Goal: Transaction & Acquisition: Purchase product/service

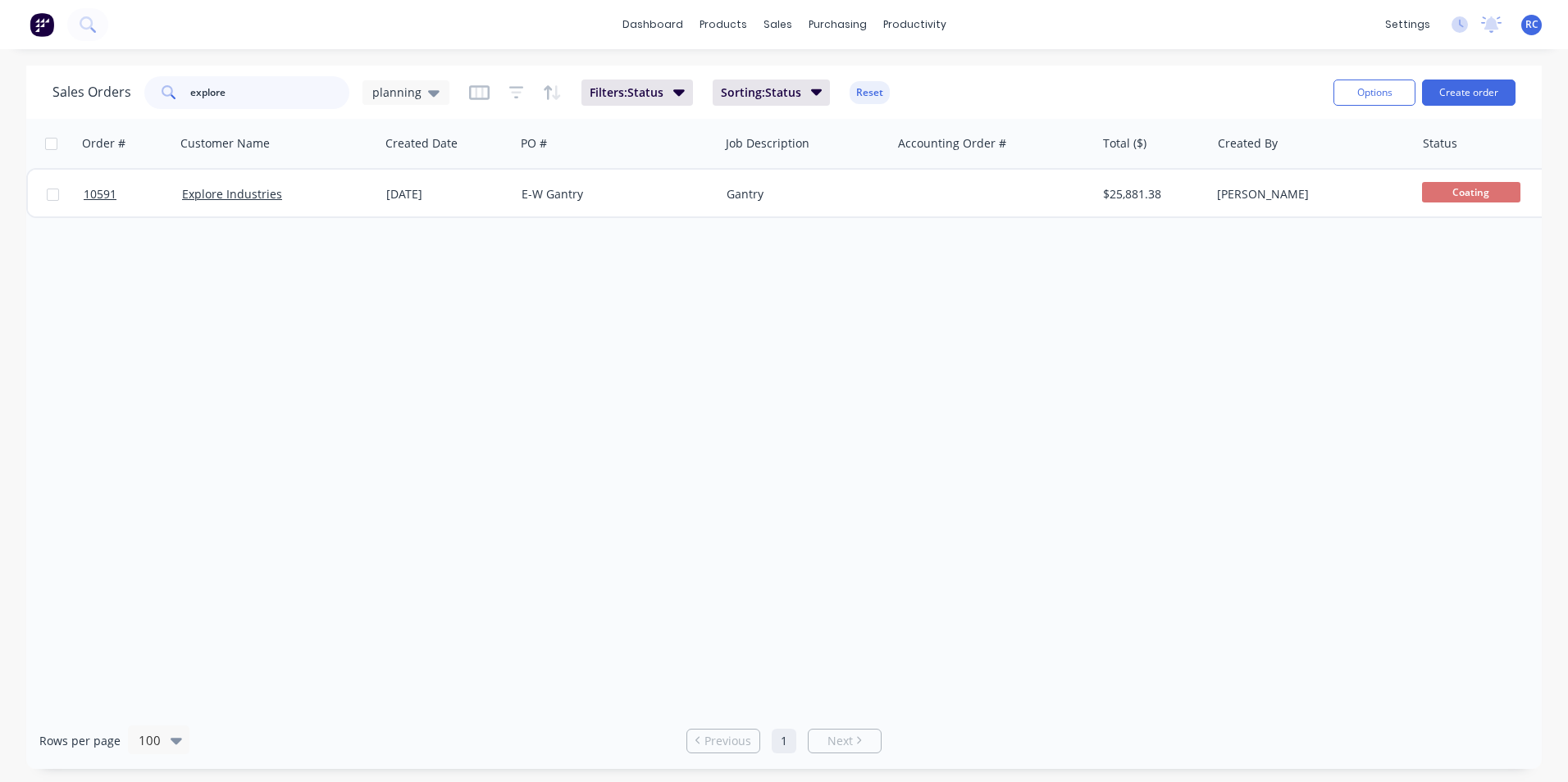
drag, startPoint x: 261, startPoint y: 89, endPoint x: 96, endPoint y: 89, distance: 165.0
click at [96, 89] on div "Sales Orders explore planning" at bounding box center [251, 92] width 397 height 33
type input "trailer"
click at [418, 85] on div "planning" at bounding box center [405, 92] width 67 height 14
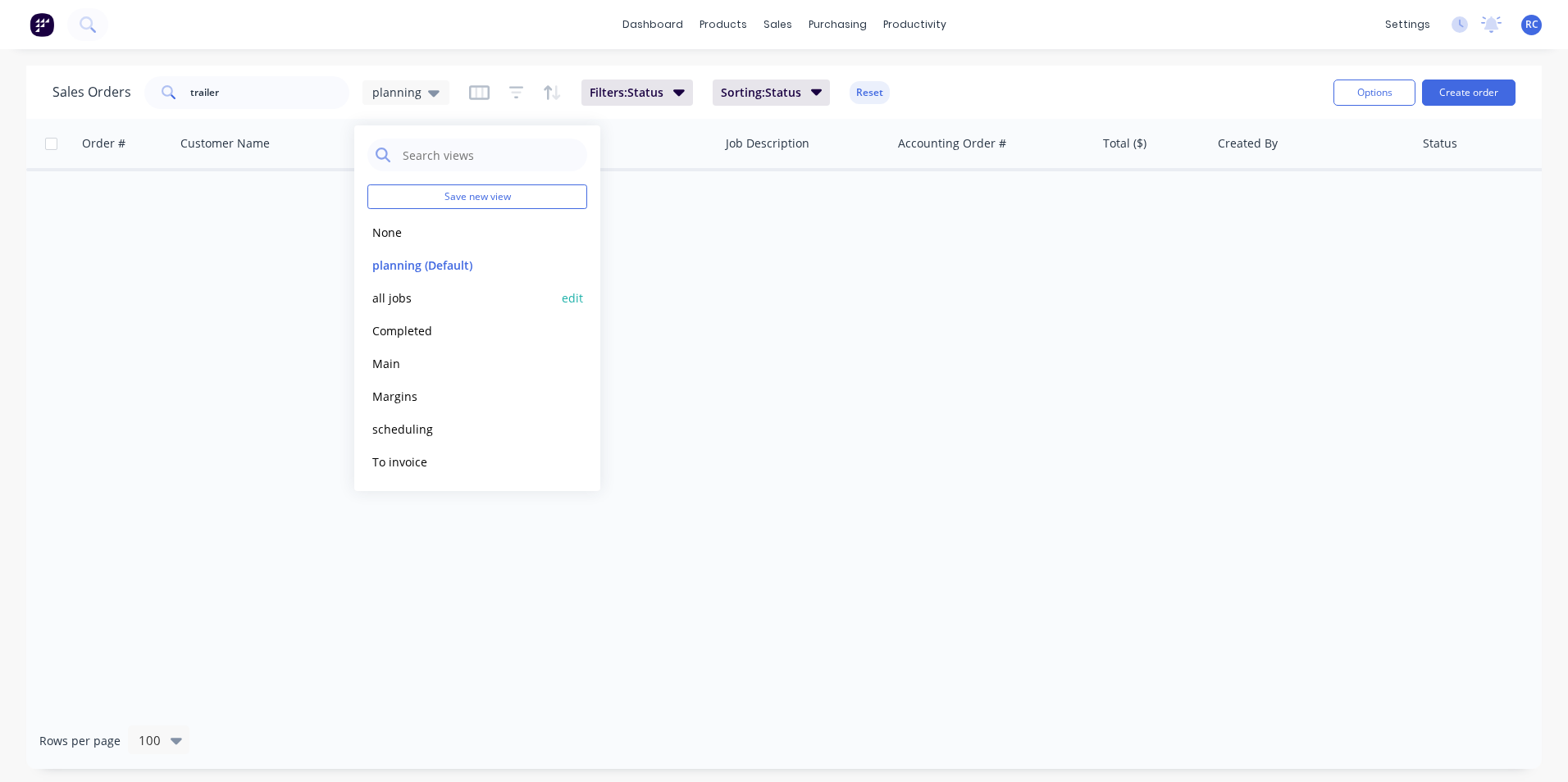
click at [405, 293] on button "all jobs" at bounding box center [461, 298] width 187 height 19
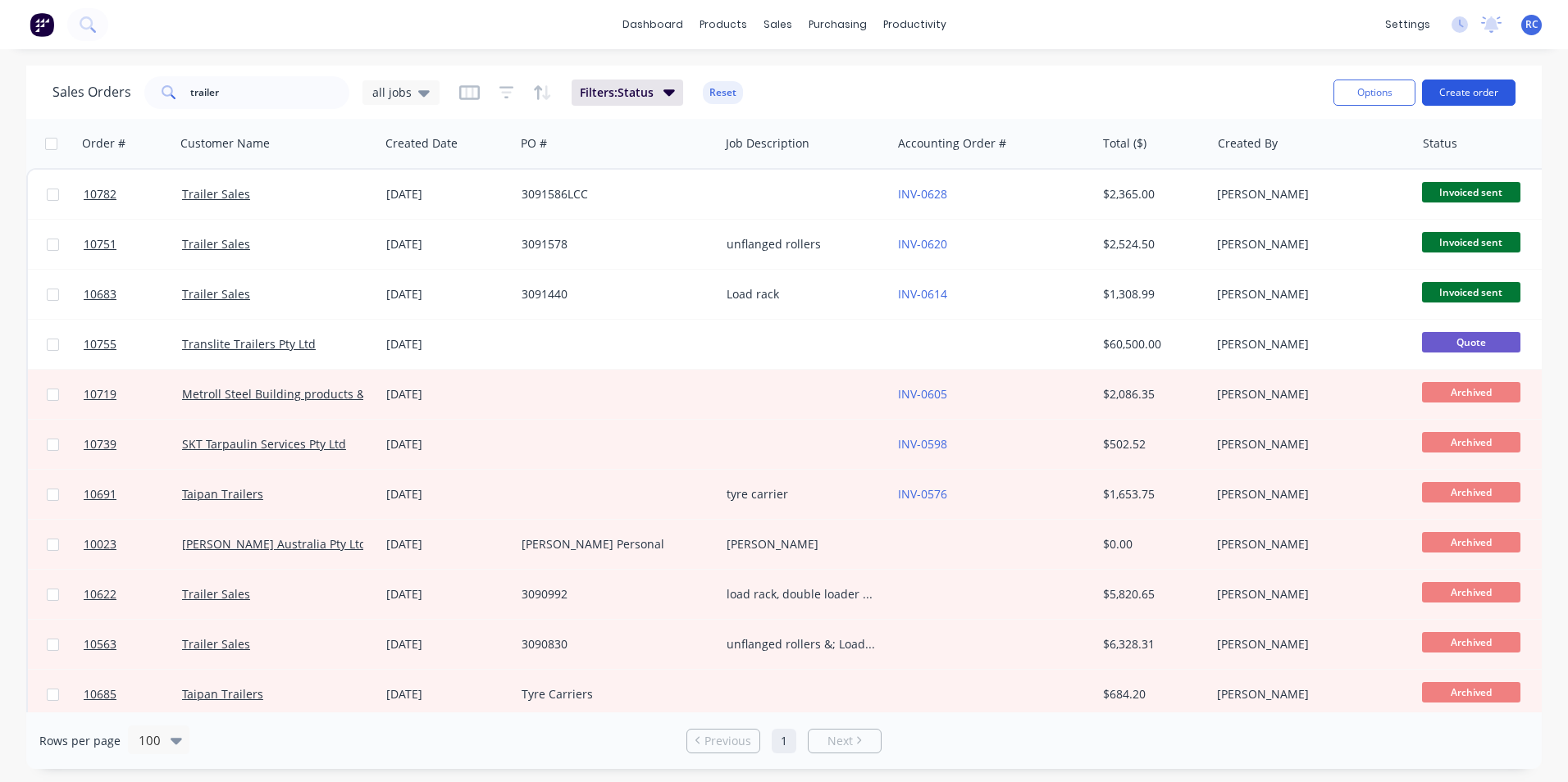
click at [1491, 95] on button "Create order" at bounding box center [1469, 92] width 93 height 26
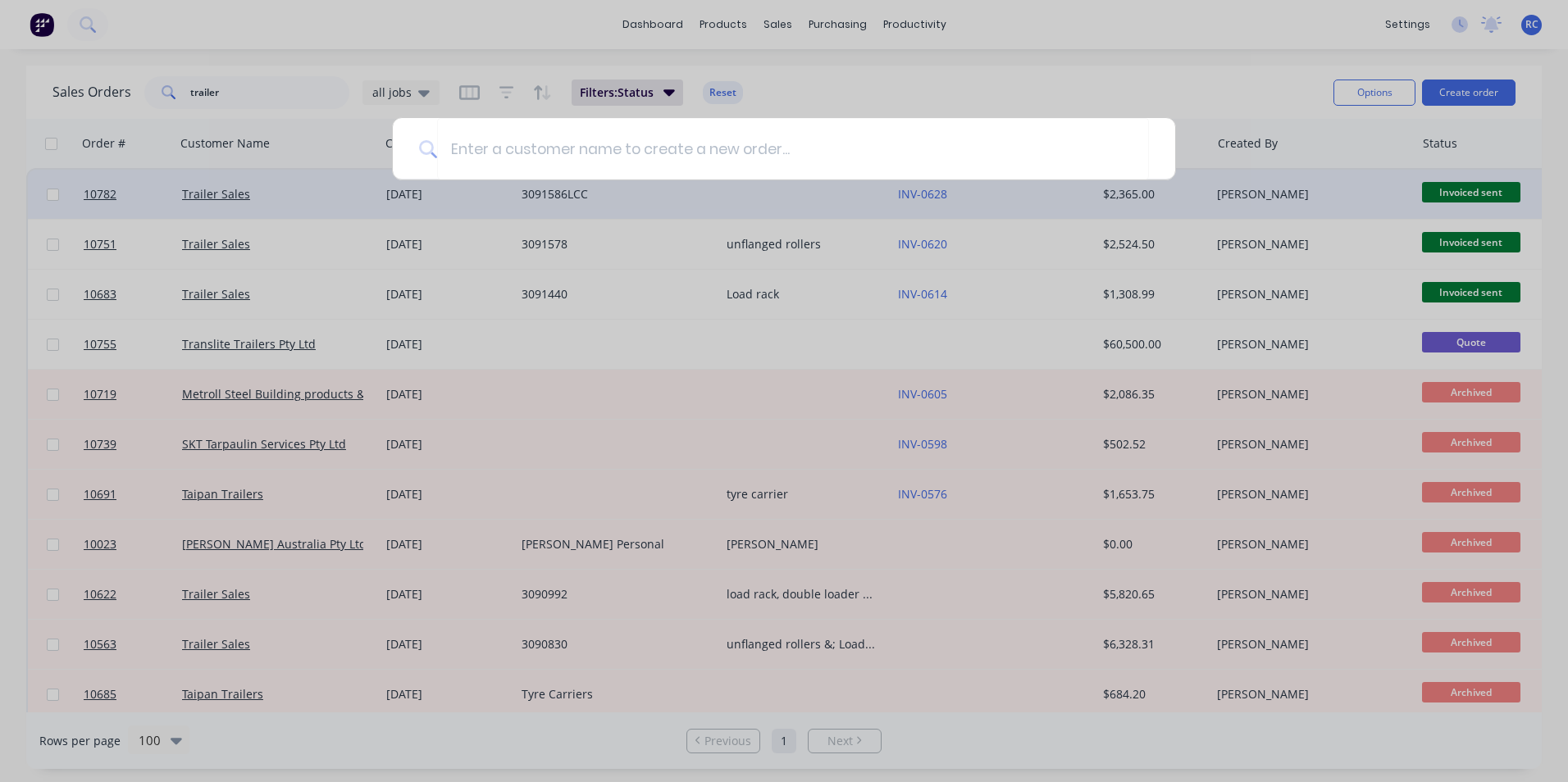
click at [821, 259] on div at bounding box center [784, 391] width 1568 height 782
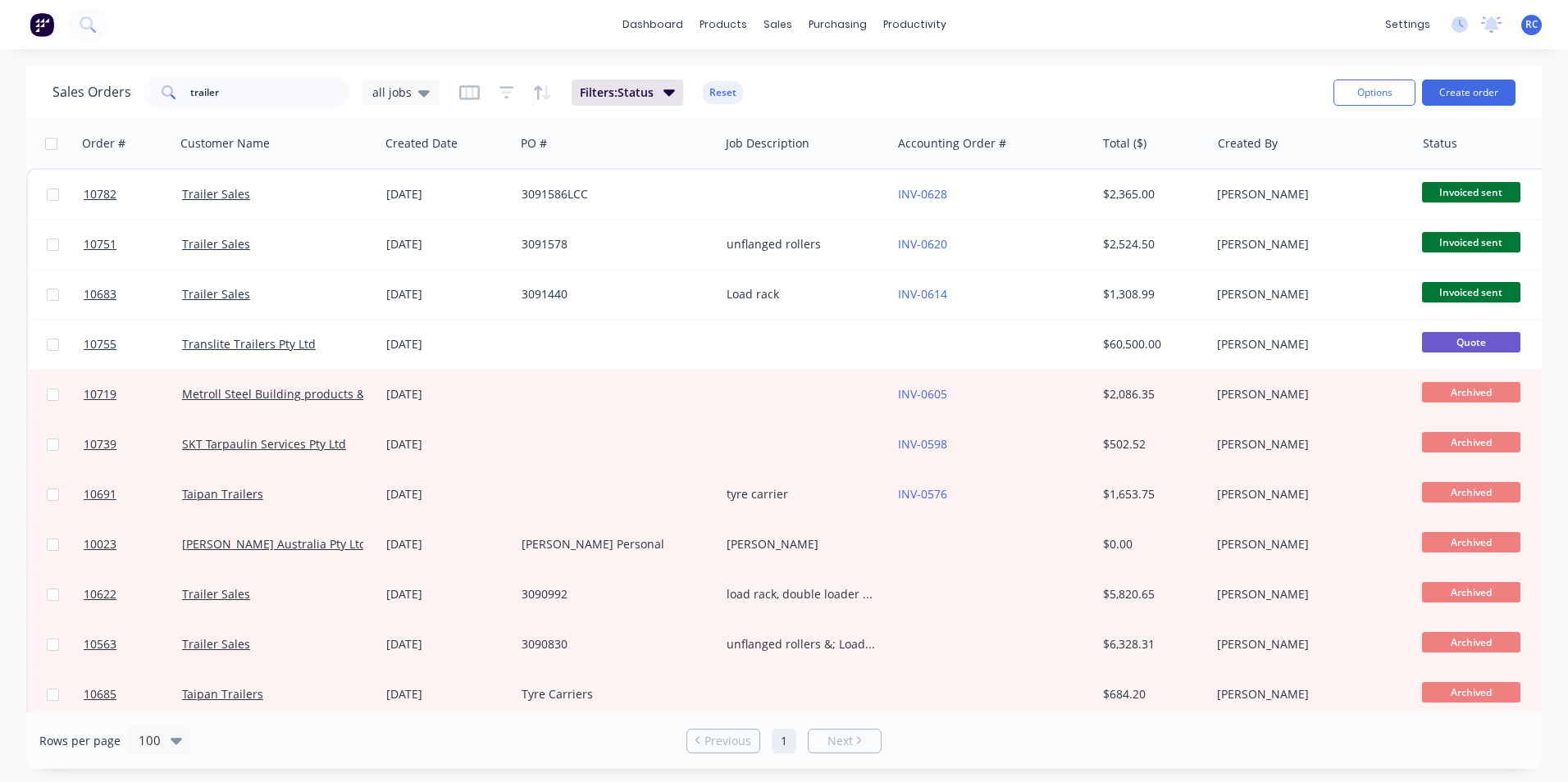
click at [1476, 106] on div "Options Create order" at bounding box center [1421, 92] width 189 height 40
click at [1475, 98] on button "Create order" at bounding box center [1469, 92] width 93 height 26
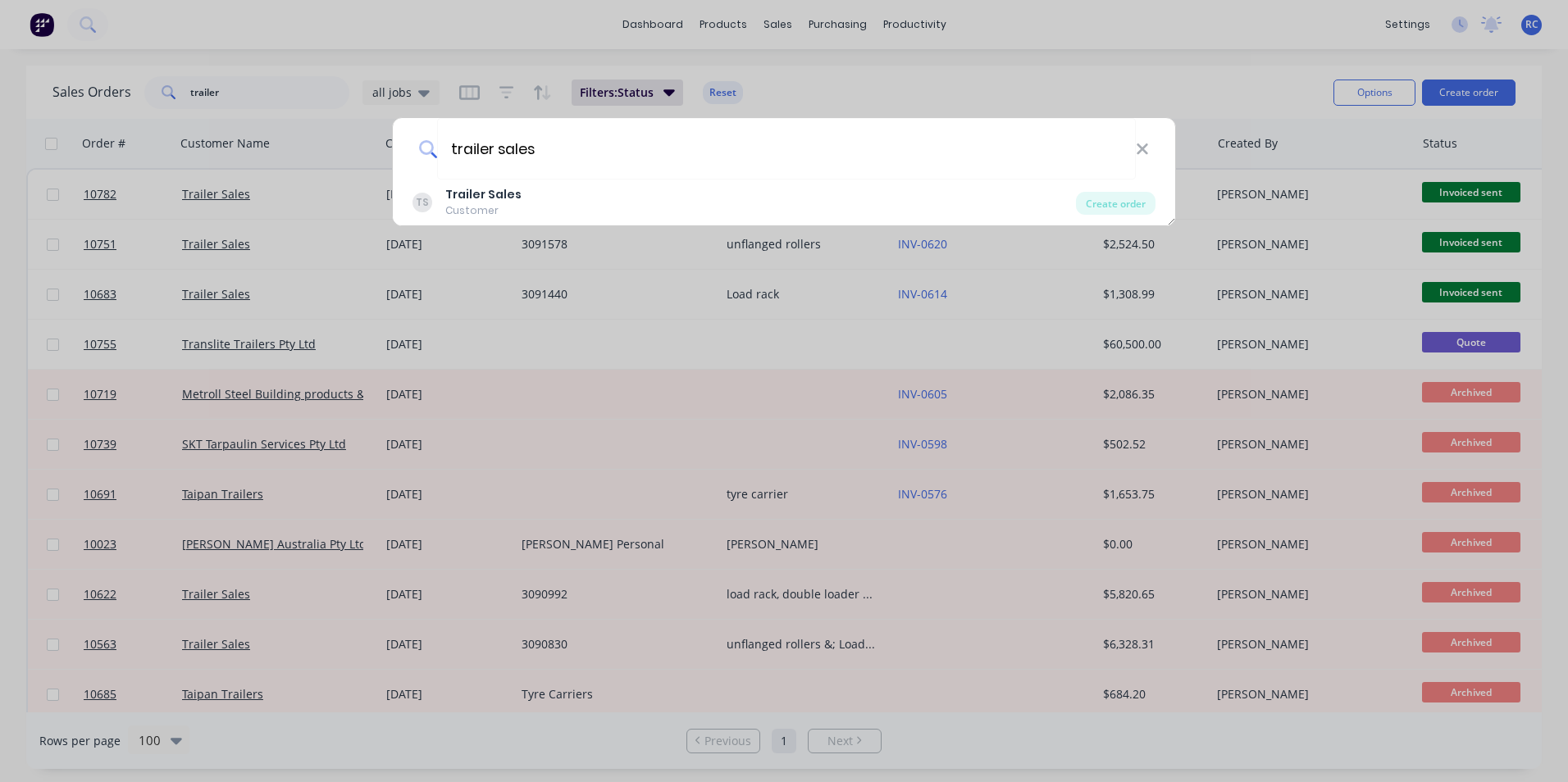
type input "trailer sales"
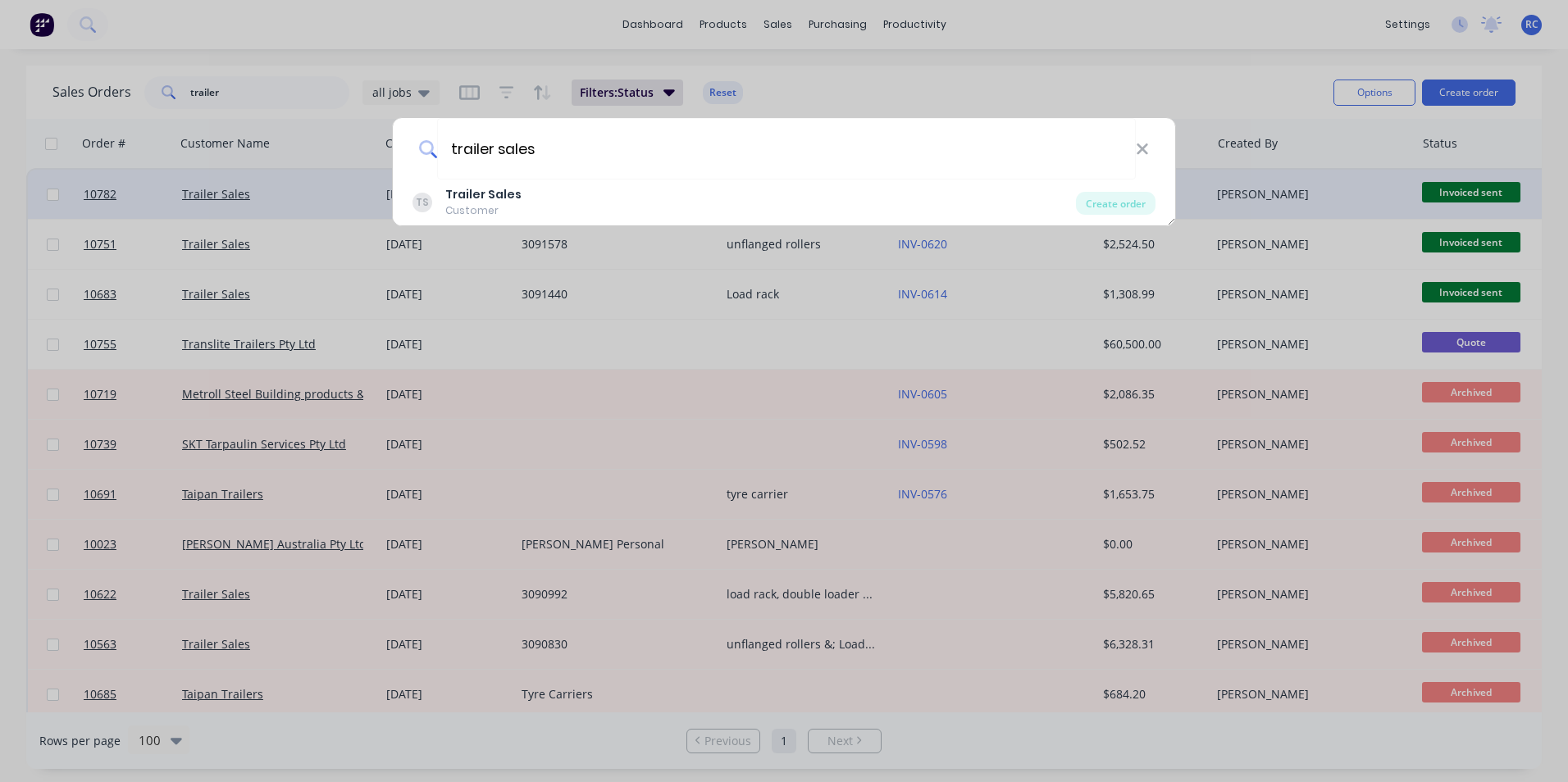
drag, startPoint x: 733, startPoint y: 231, endPoint x: 733, endPoint y: 199, distance: 32.0
click at [733, 228] on div "trailer sales TS Trailer Sales Customer Create order" at bounding box center [784, 391] width 1568 height 782
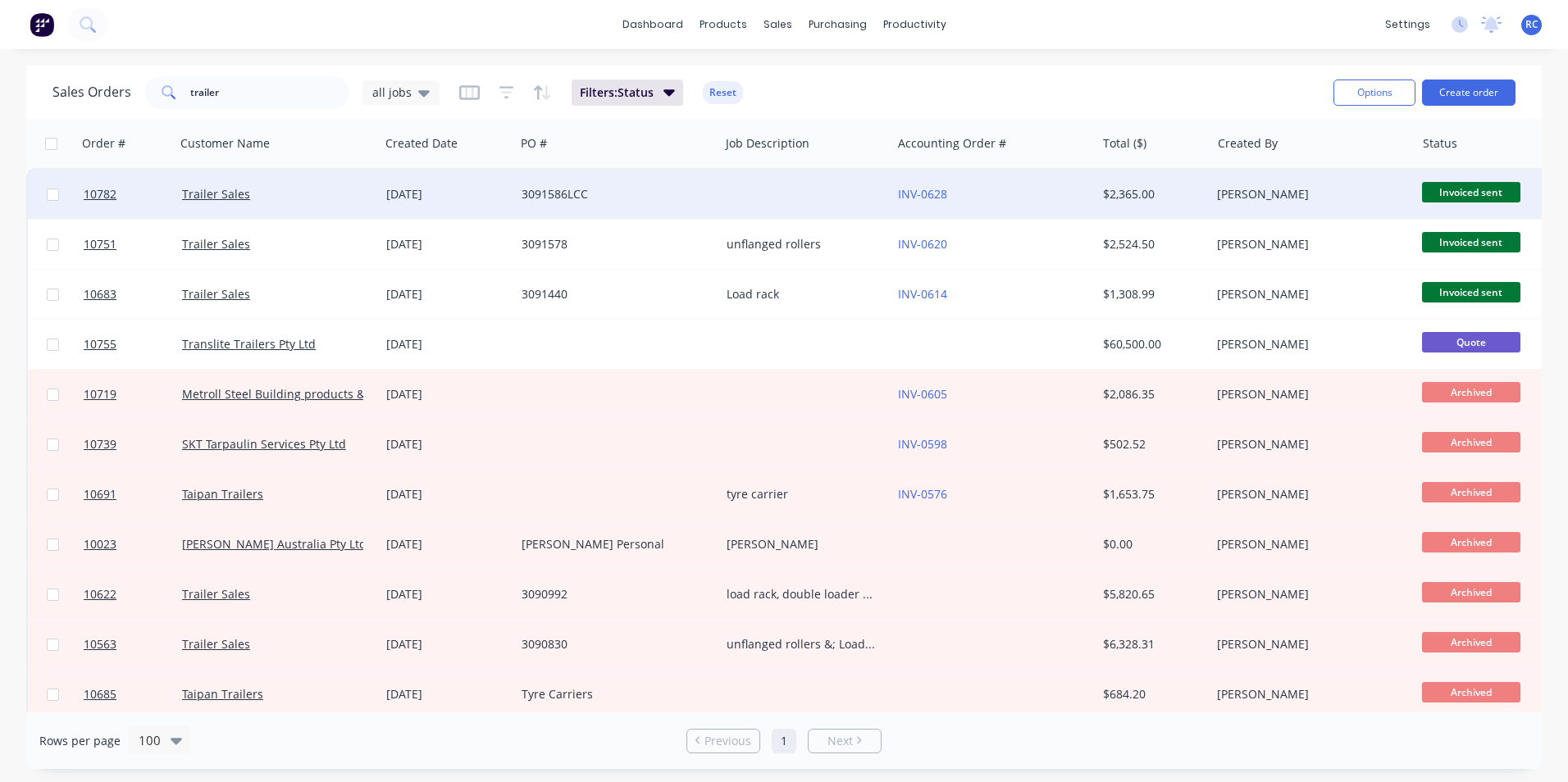
click at [733, 199] on div at bounding box center [806, 194] width 172 height 49
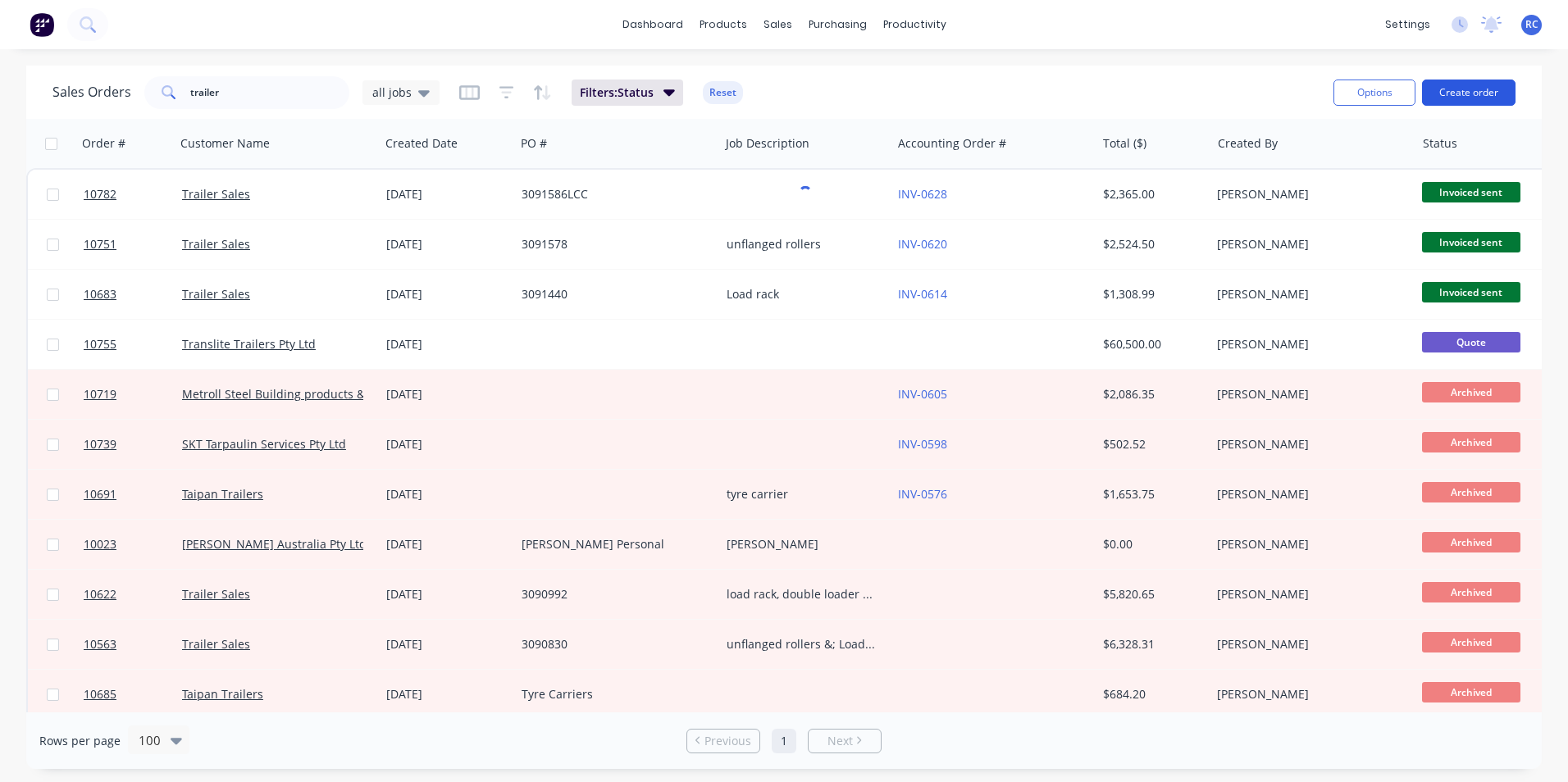
click at [1453, 99] on button "Create order" at bounding box center [1469, 92] width 93 height 26
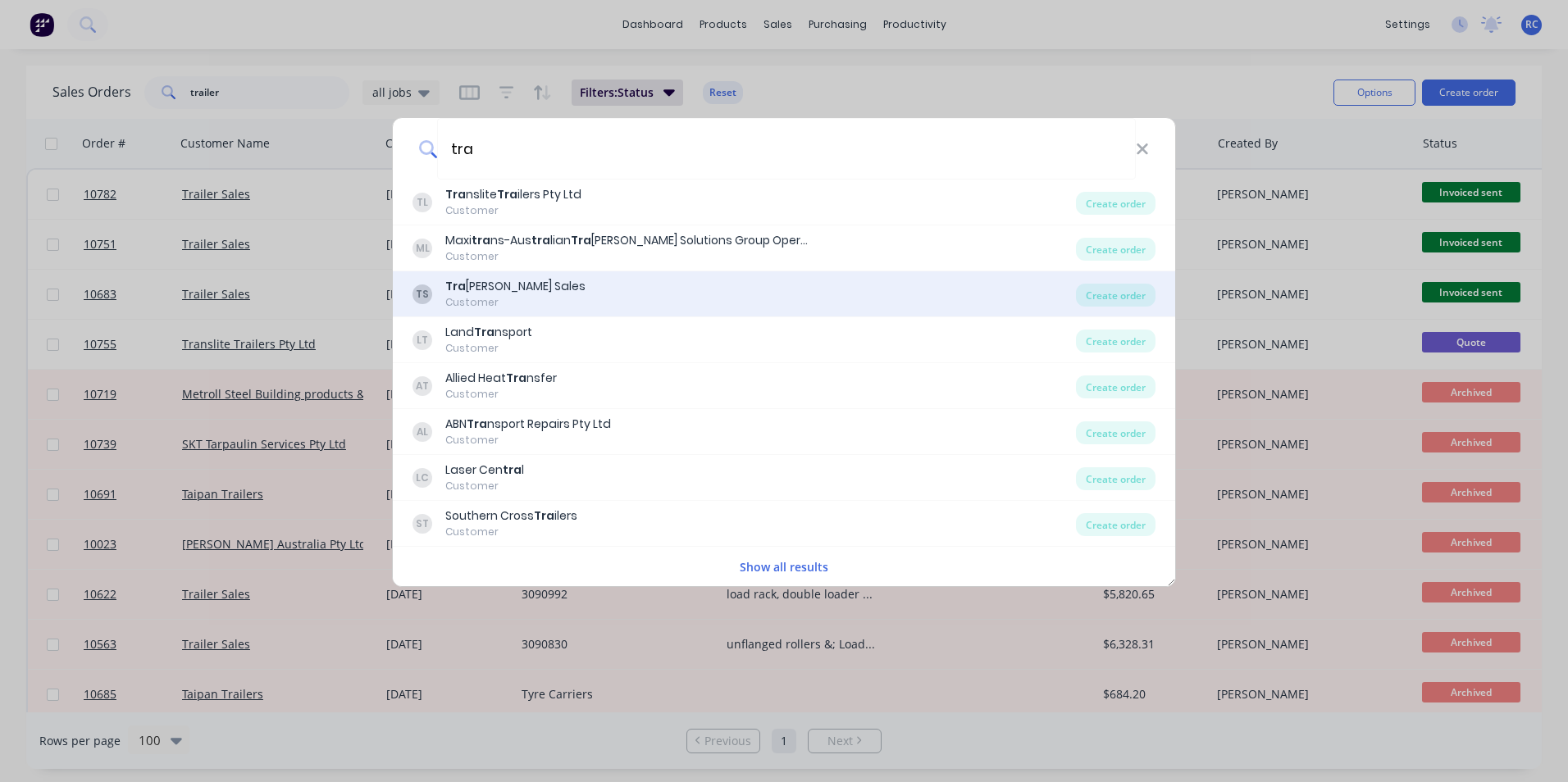
type input "tra"
click at [782, 295] on div "TS Tra [PERSON_NAME] Sales Customer" at bounding box center [744, 294] width 663 height 32
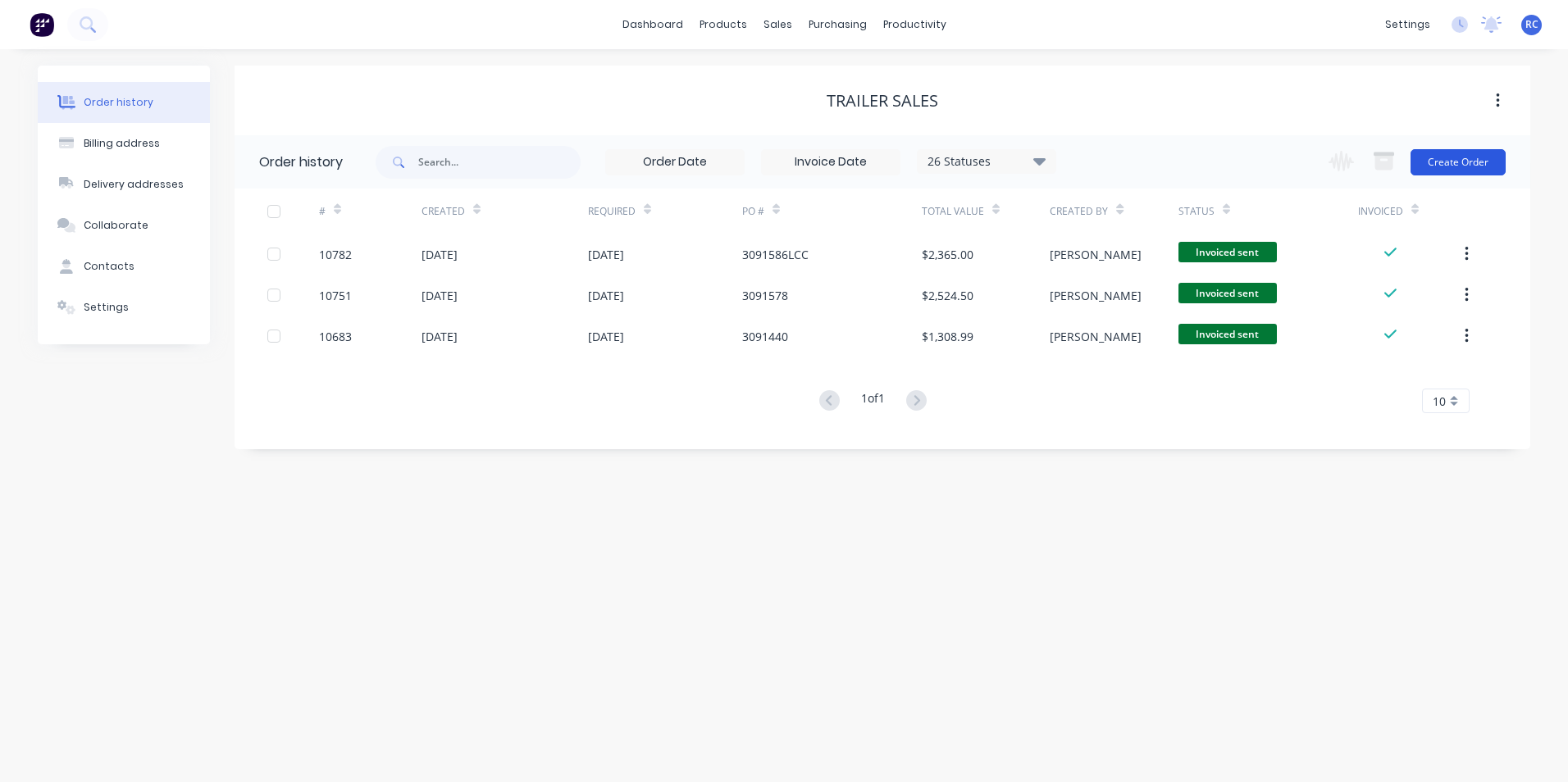
click at [1442, 164] on button "Create Order" at bounding box center [1458, 162] width 95 height 26
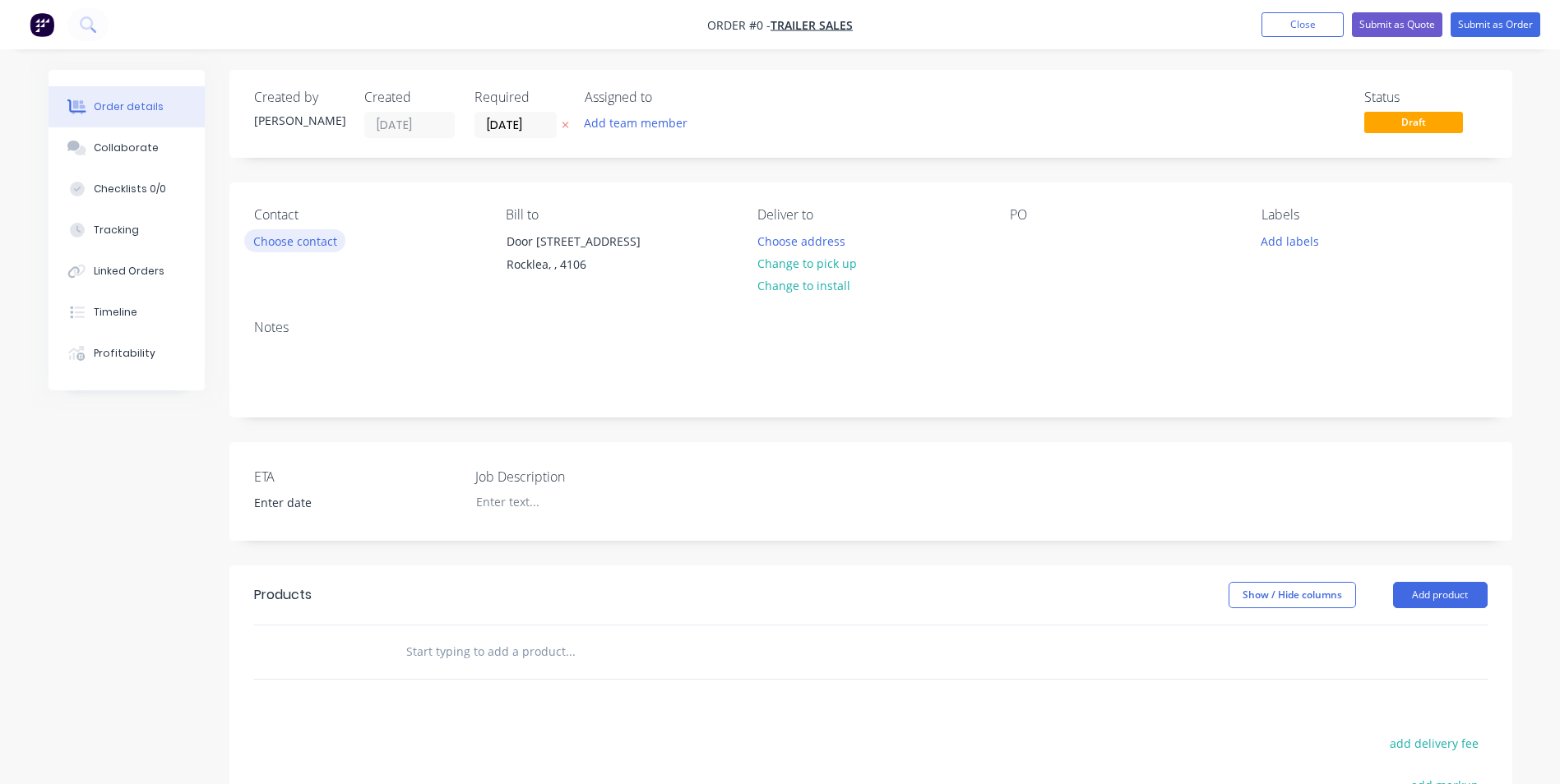
click at [303, 248] on button "Choose contact" at bounding box center [294, 240] width 101 height 22
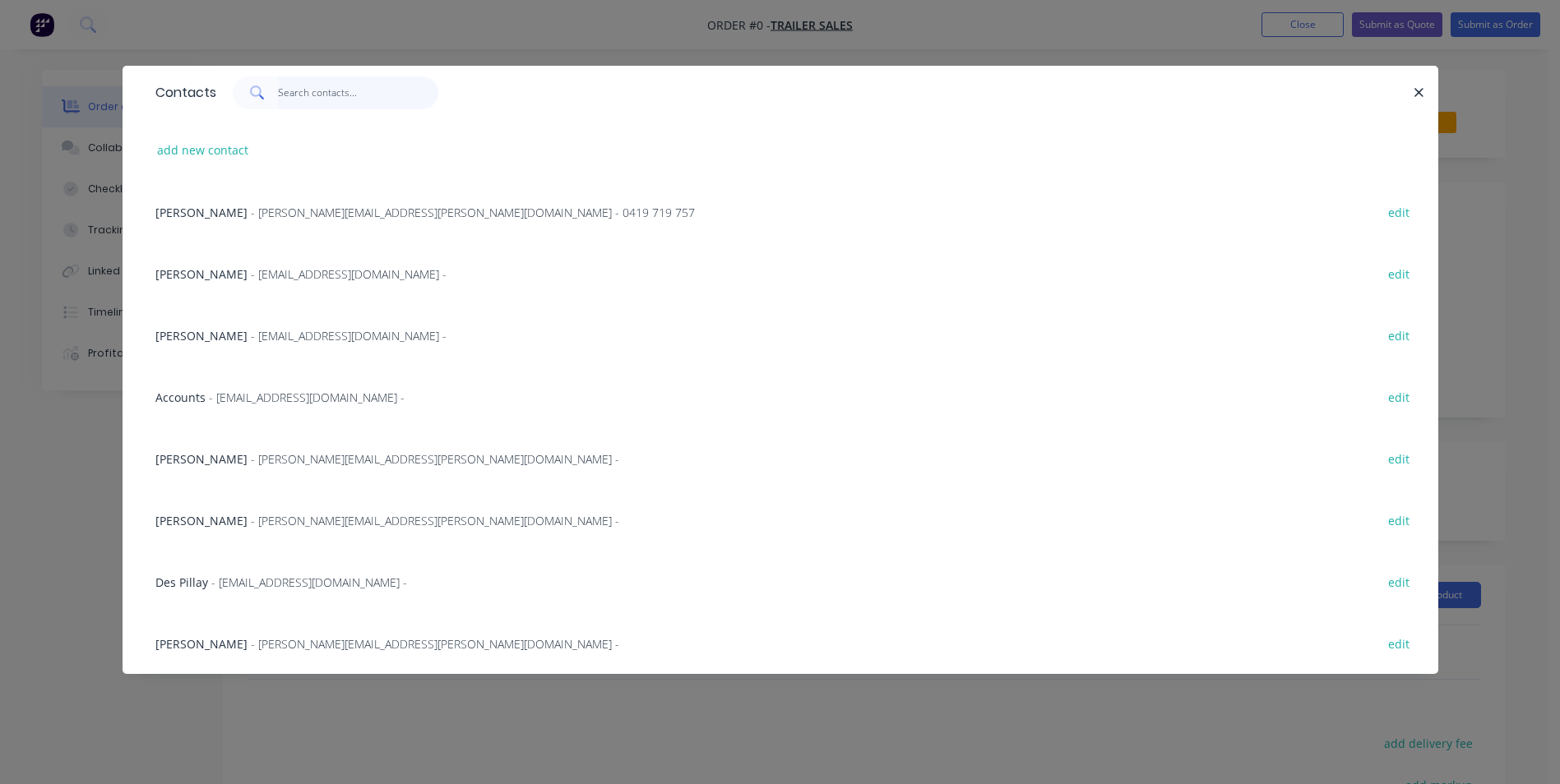
click at [353, 88] on input "text" at bounding box center [358, 92] width 161 height 33
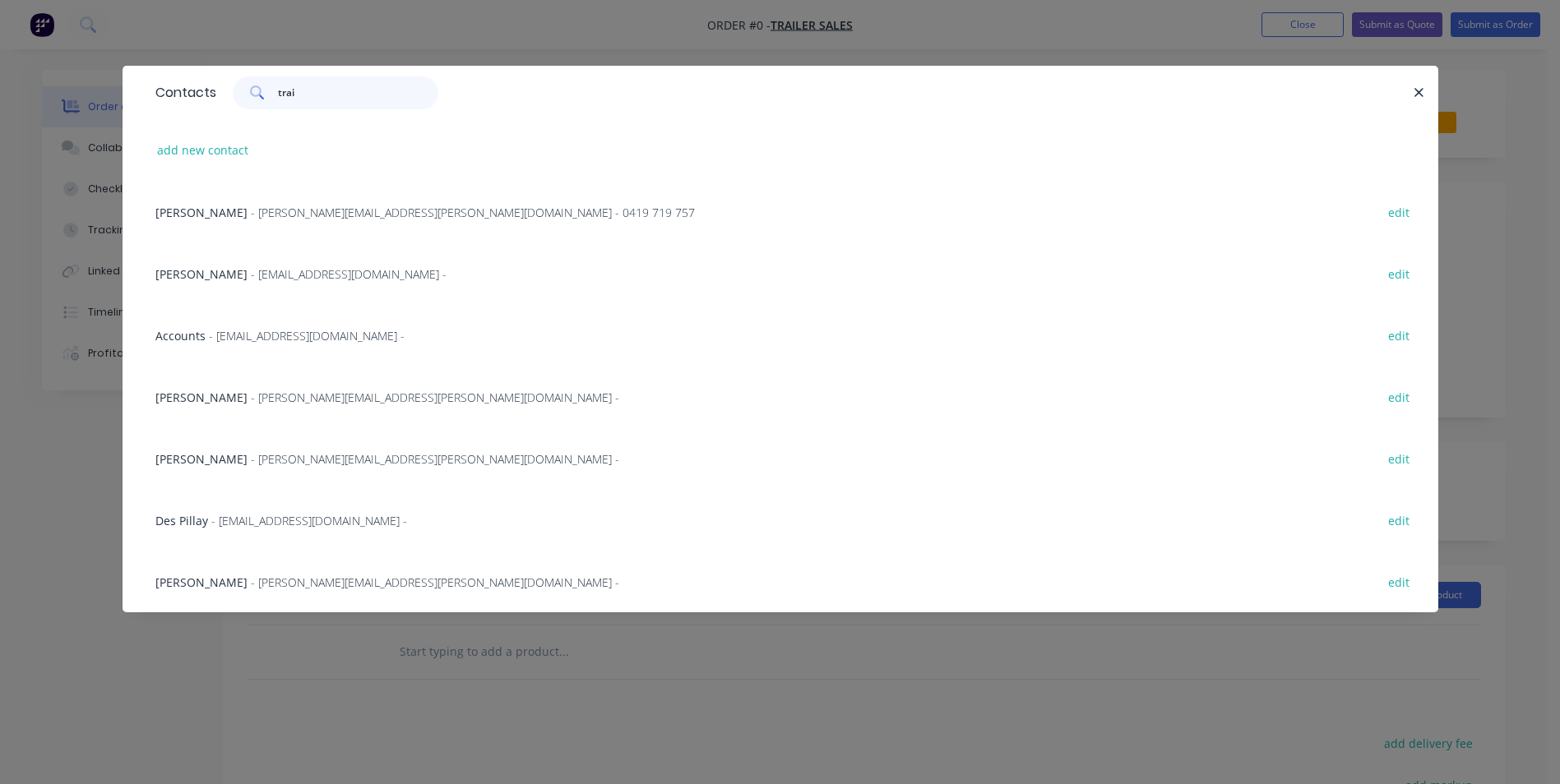
type input "trai"
click at [267, 457] on span "- [PERSON_NAME][EMAIL_ADDRESS][PERSON_NAME][DOMAIN_NAME] -" at bounding box center [435, 458] width 369 height 15
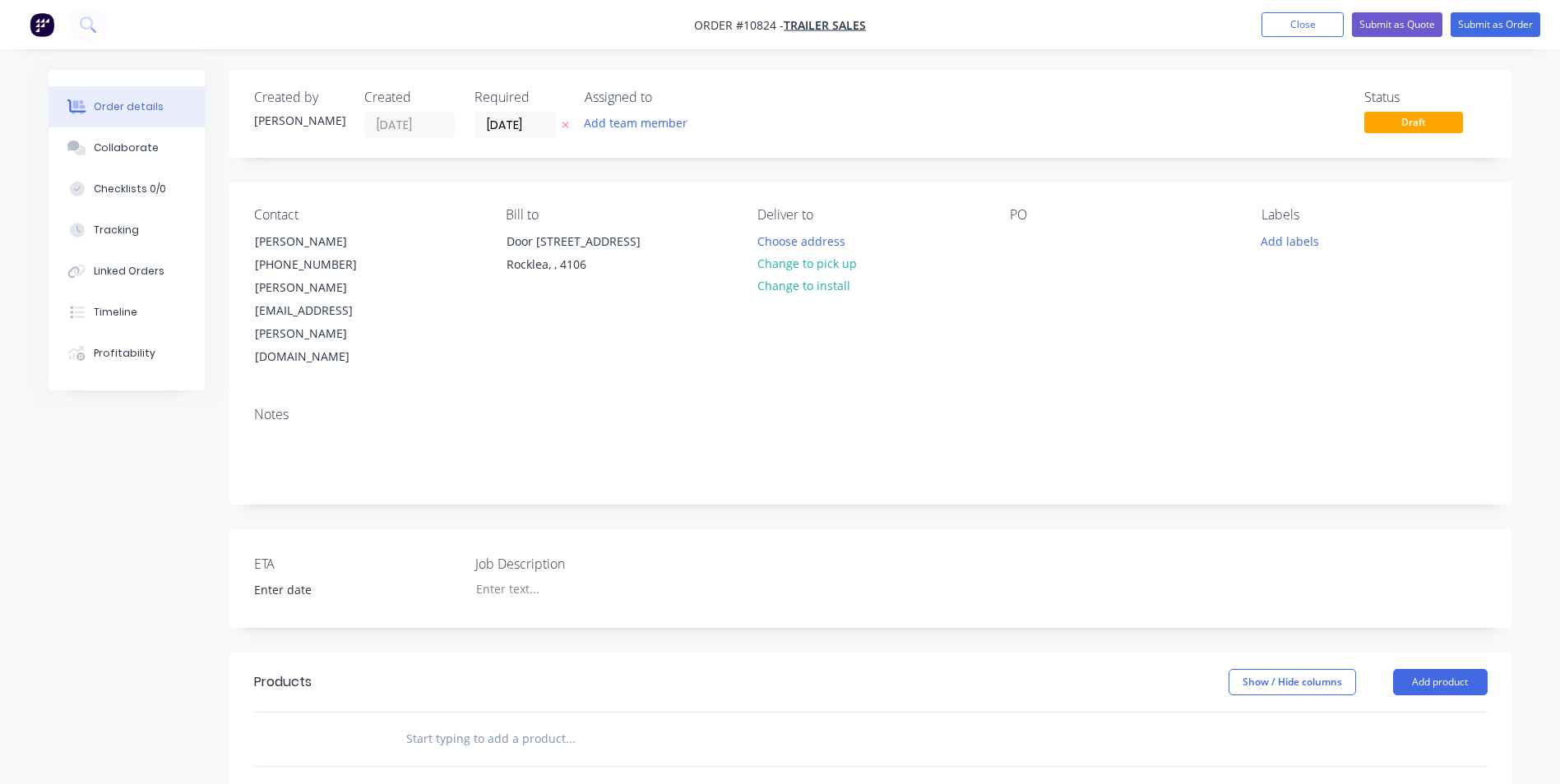
click at [1024, 229] on div "PO" at bounding box center [1122, 288] width 225 height 162
click at [1015, 235] on div at bounding box center [1023, 241] width 26 height 24
click at [488, 723] on input "text" at bounding box center [570, 739] width 329 height 33
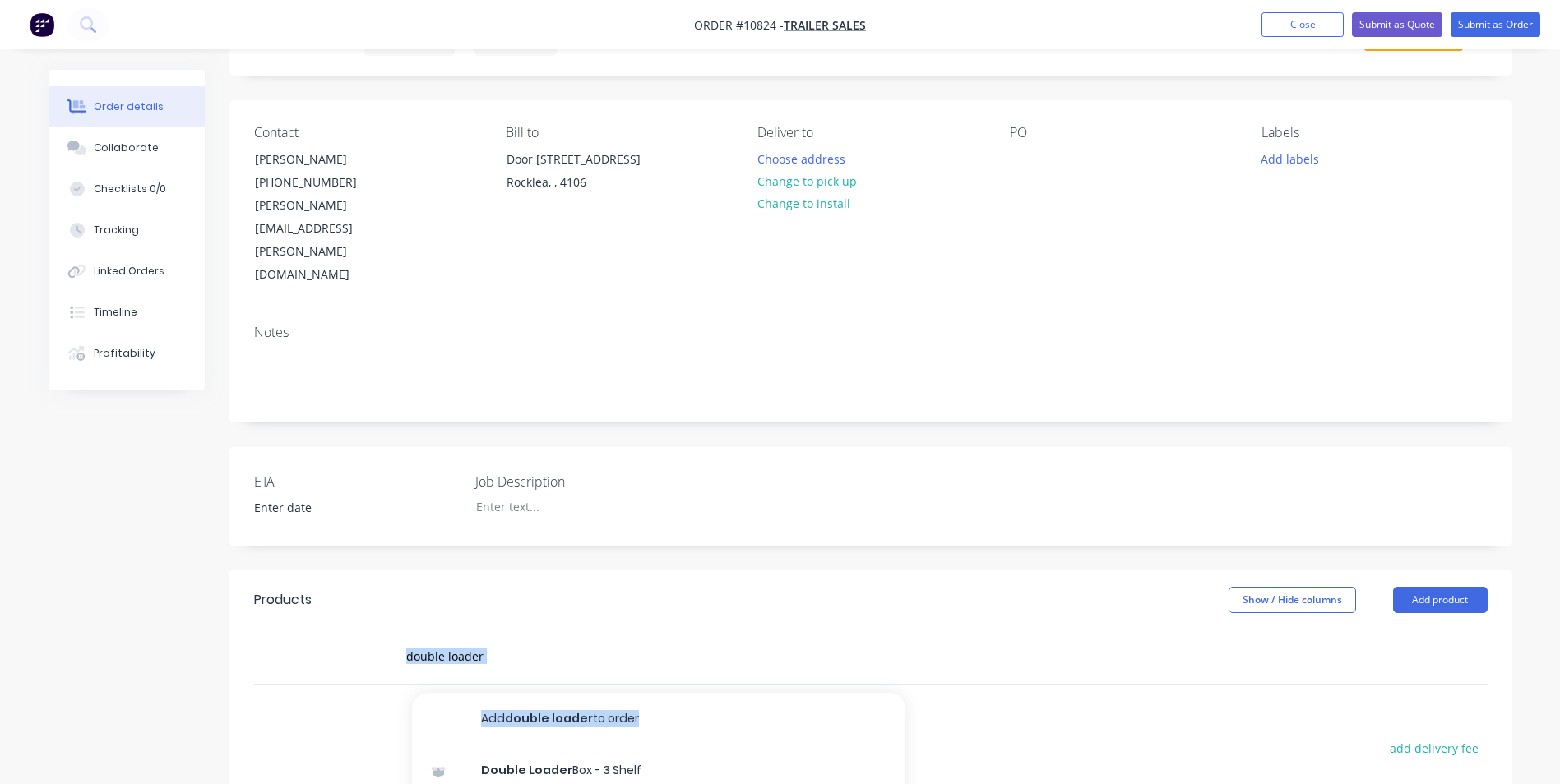
drag, startPoint x: 663, startPoint y: 691, endPoint x: 766, endPoint y: 614, distance: 128.6
click at [766, 631] on div "double loader Add double loader to order Double Loader Box - 3 Shelf Product Ki…" at bounding box center [682, 658] width 592 height 54
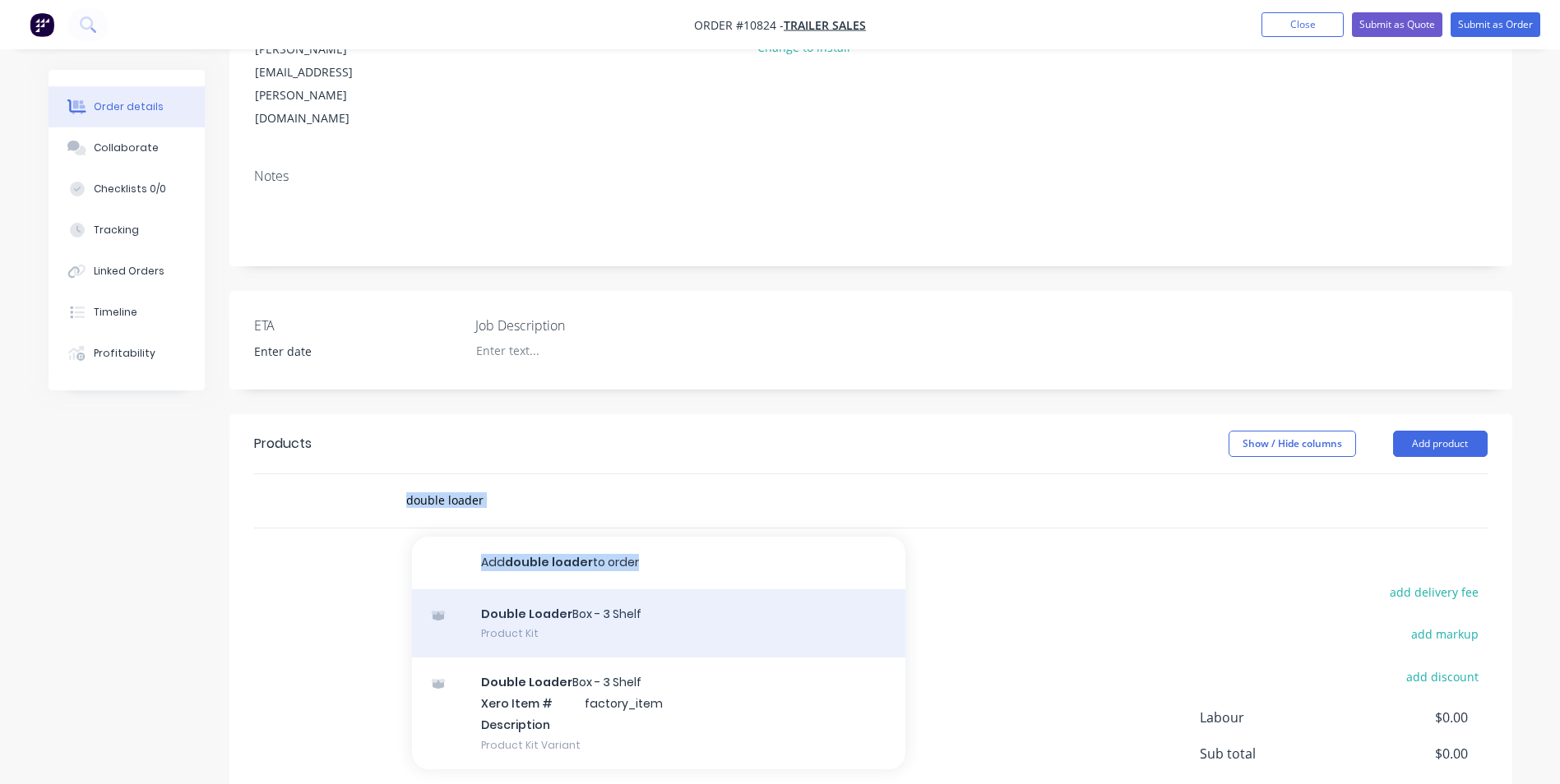
scroll to position [329, 0]
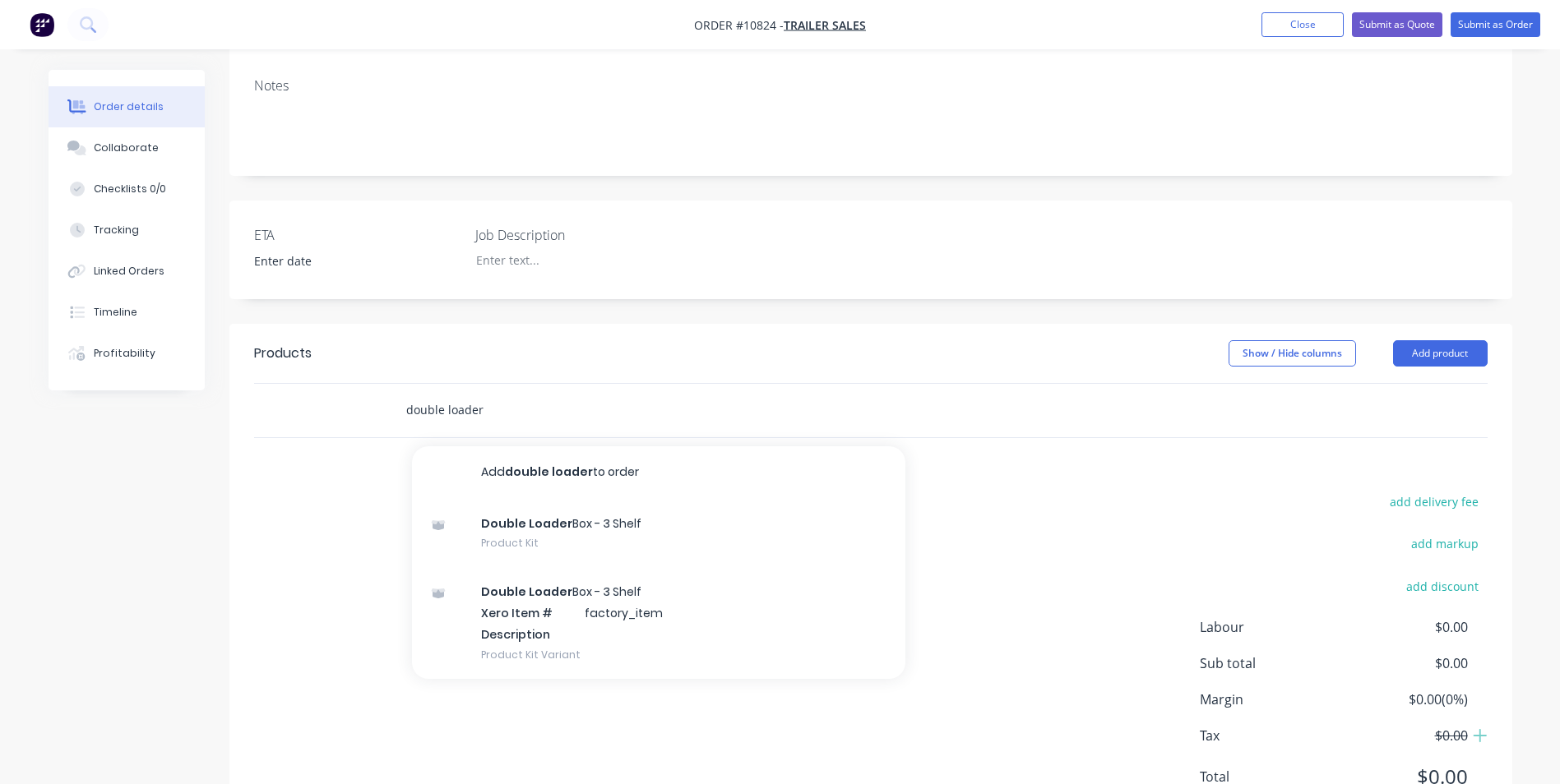
drag, startPoint x: 409, startPoint y: 341, endPoint x: 398, endPoint y: 340, distance: 11.0
click at [398, 394] on div "double loader Add double loader to order Double Loader Box - 3 Shelf Product Ki…" at bounding box center [639, 410] width 493 height 33
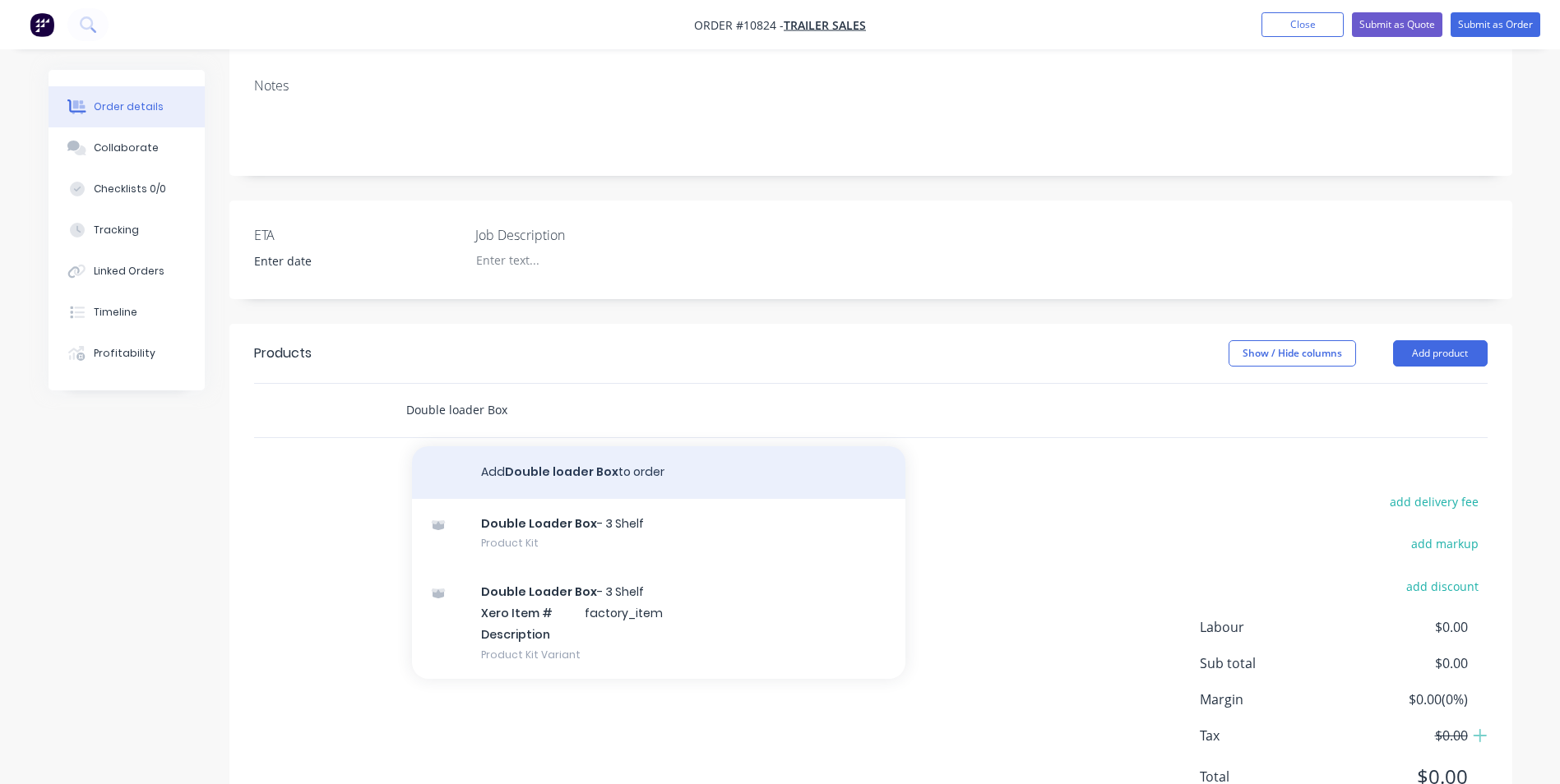
type input "Double loader Box"
click at [573, 447] on button "Add Double loader Box to order" at bounding box center [658, 473] width 493 height 53
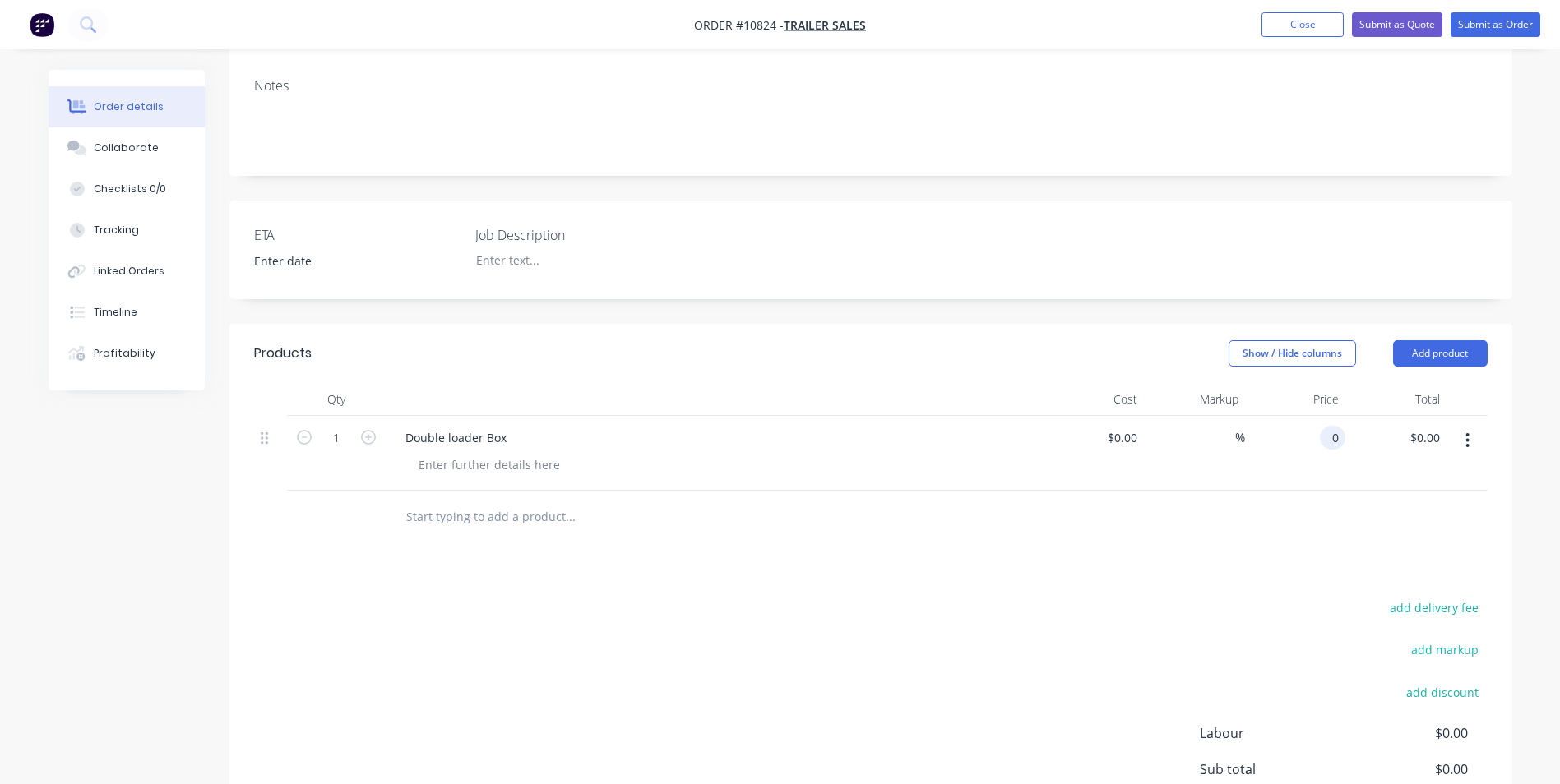
click at [1322, 426] on div "0 0" at bounding box center [1332, 438] width 25 height 24
type input "$1,637.02"
click at [1416, 484] on div "Products Show / Hide columns Add product Qty Cost Markup Price Total 1 Double l…" at bounding box center [871, 632] width 1283 height 615
click at [1407, 26] on button "Submit as Quote" at bounding box center [1397, 24] width 91 height 24
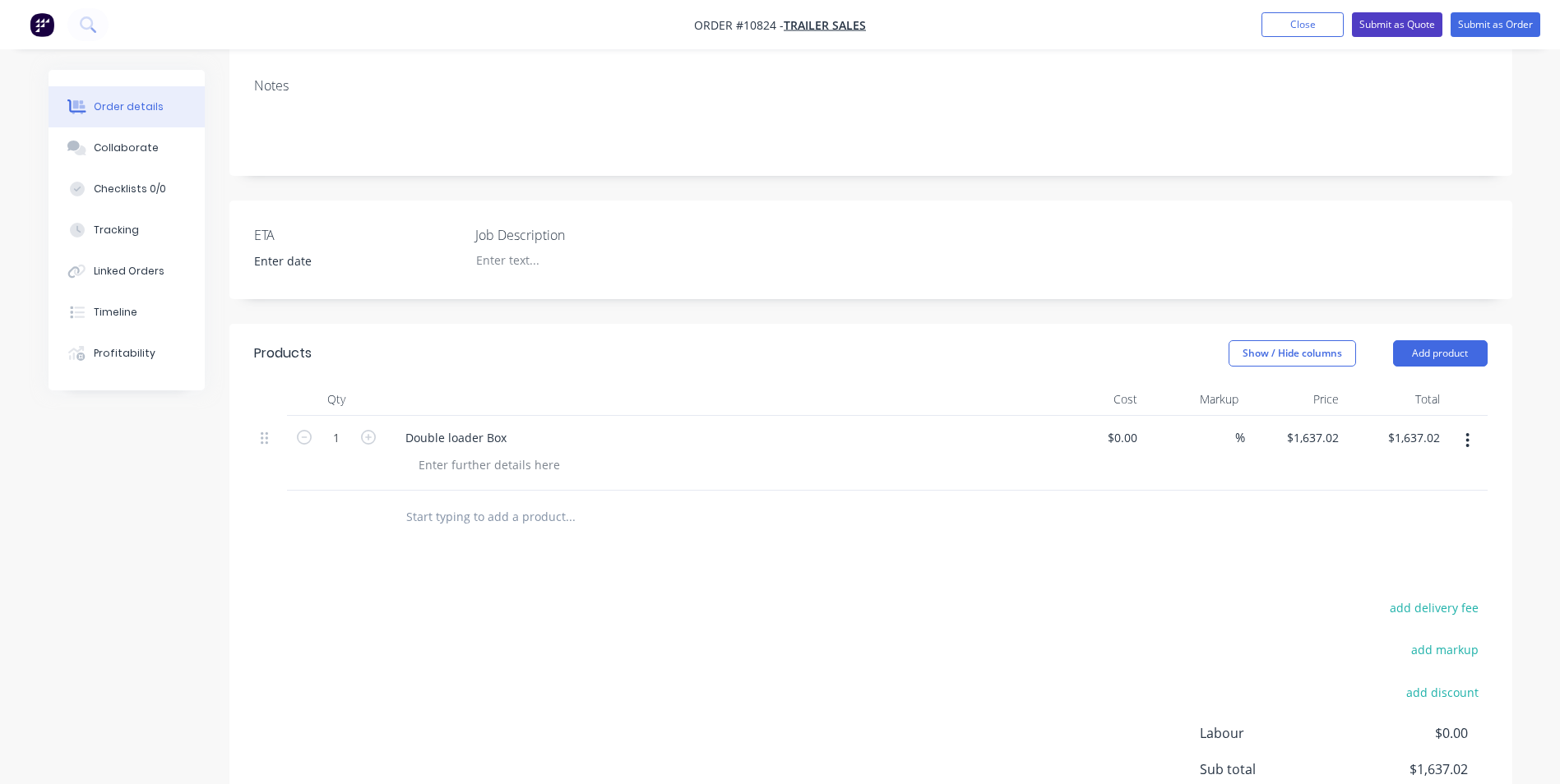
scroll to position [0, 0]
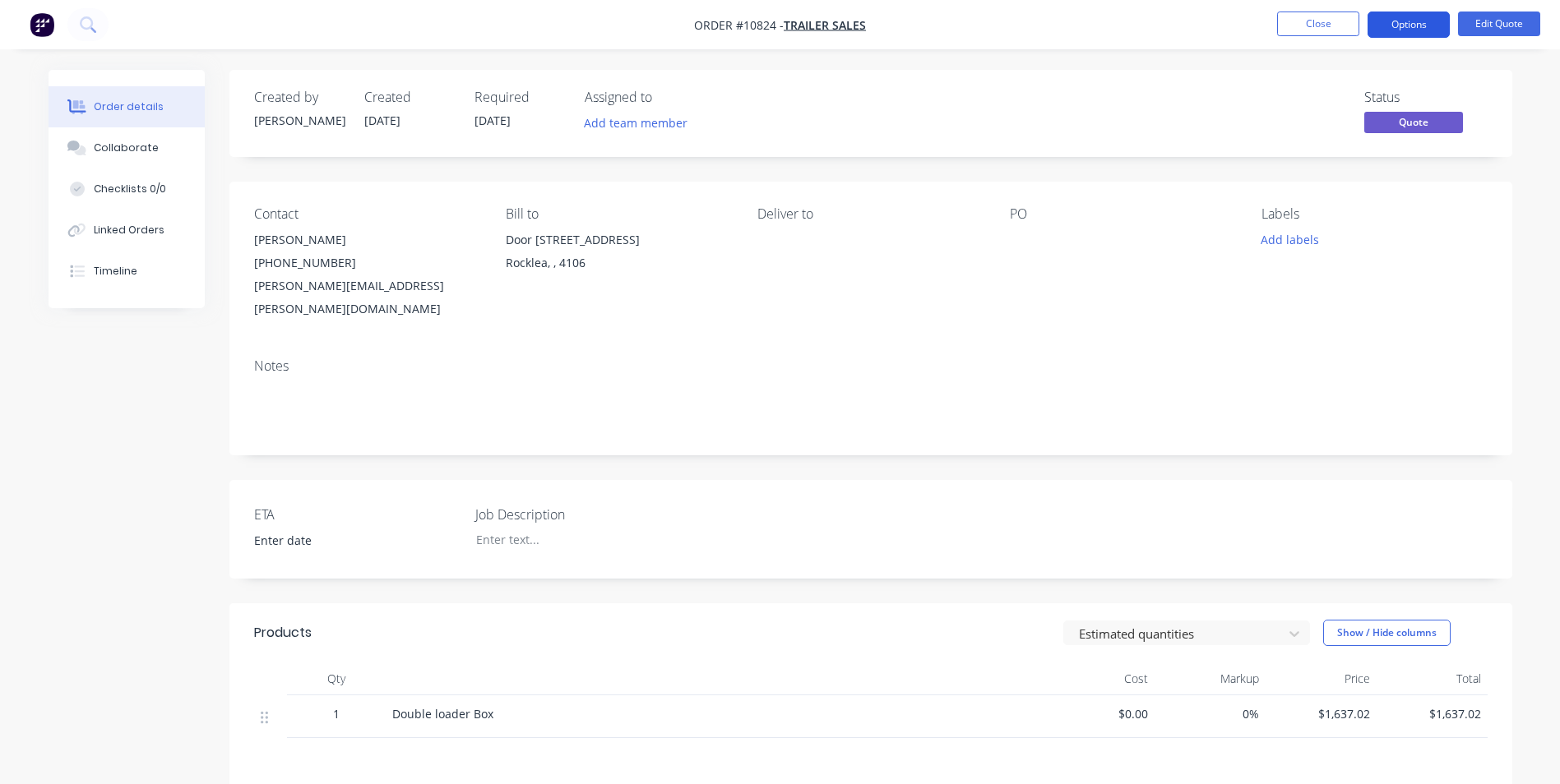
click at [1407, 23] on button "Options" at bounding box center [1408, 24] width 83 height 26
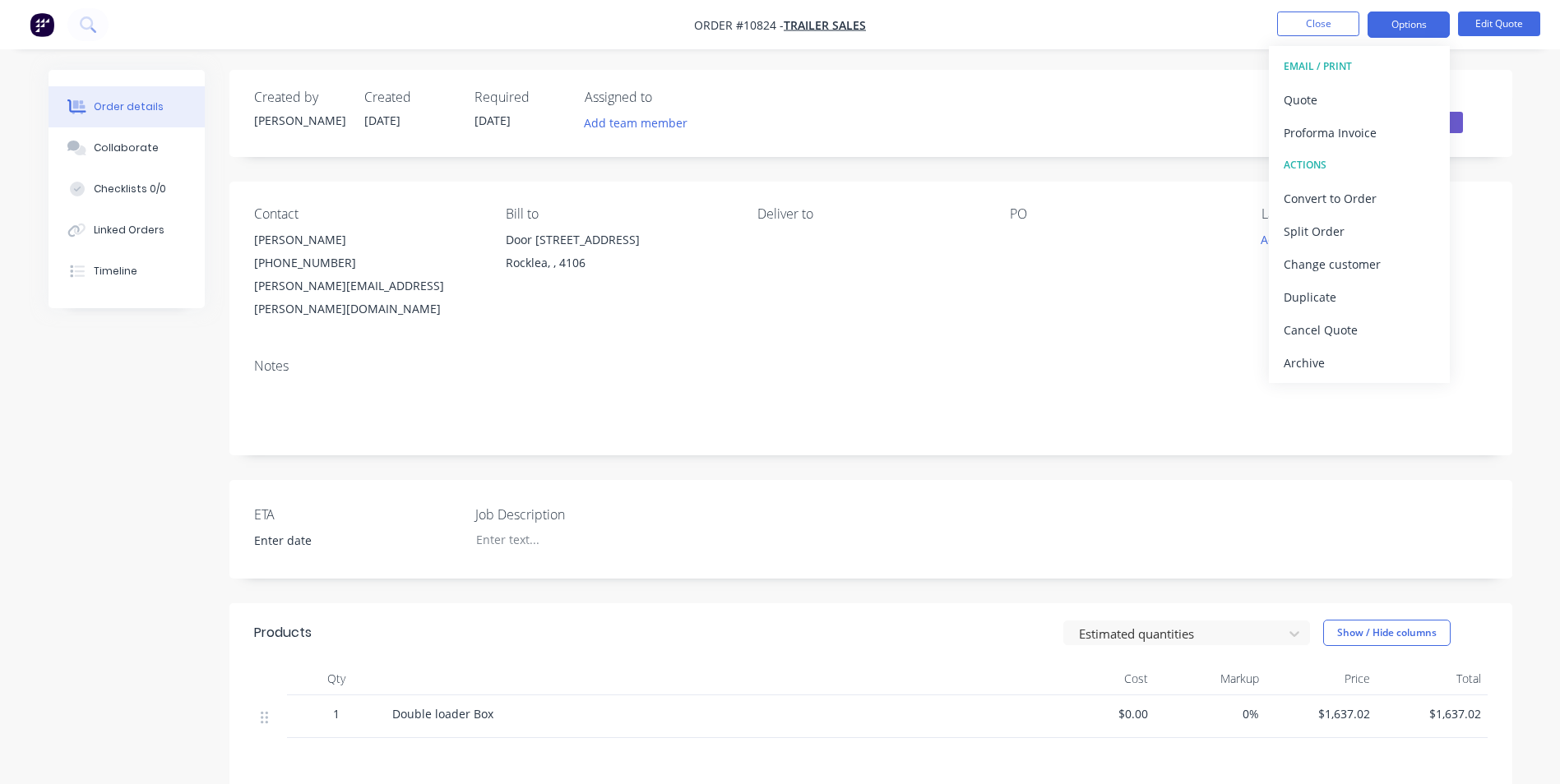
click at [488, 706] on span "Double loader Box" at bounding box center [442, 713] width 101 height 15
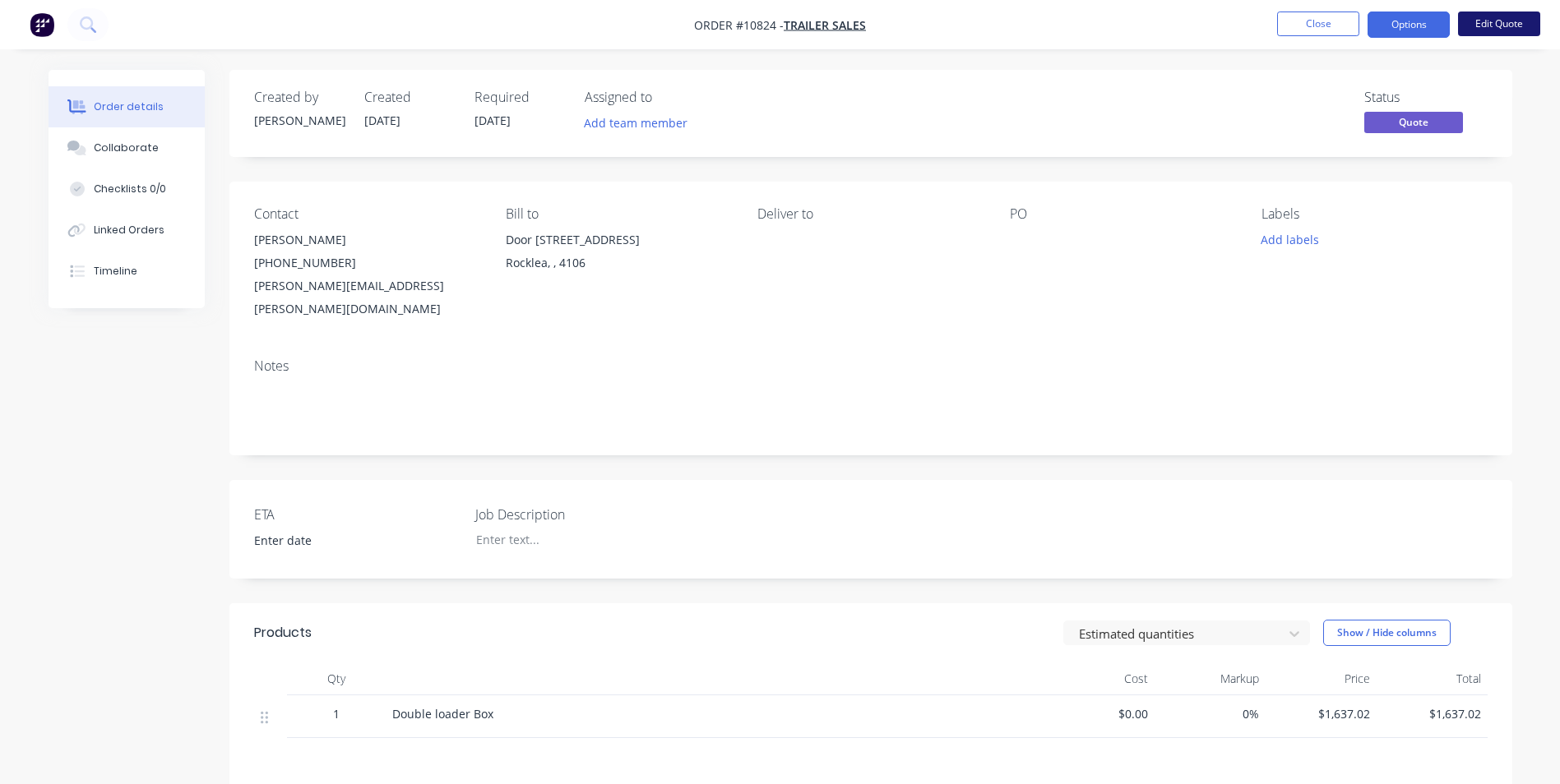
click at [1491, 35] on button "Edit Quote" at bounding box center [1499, 23] width 83 height 24
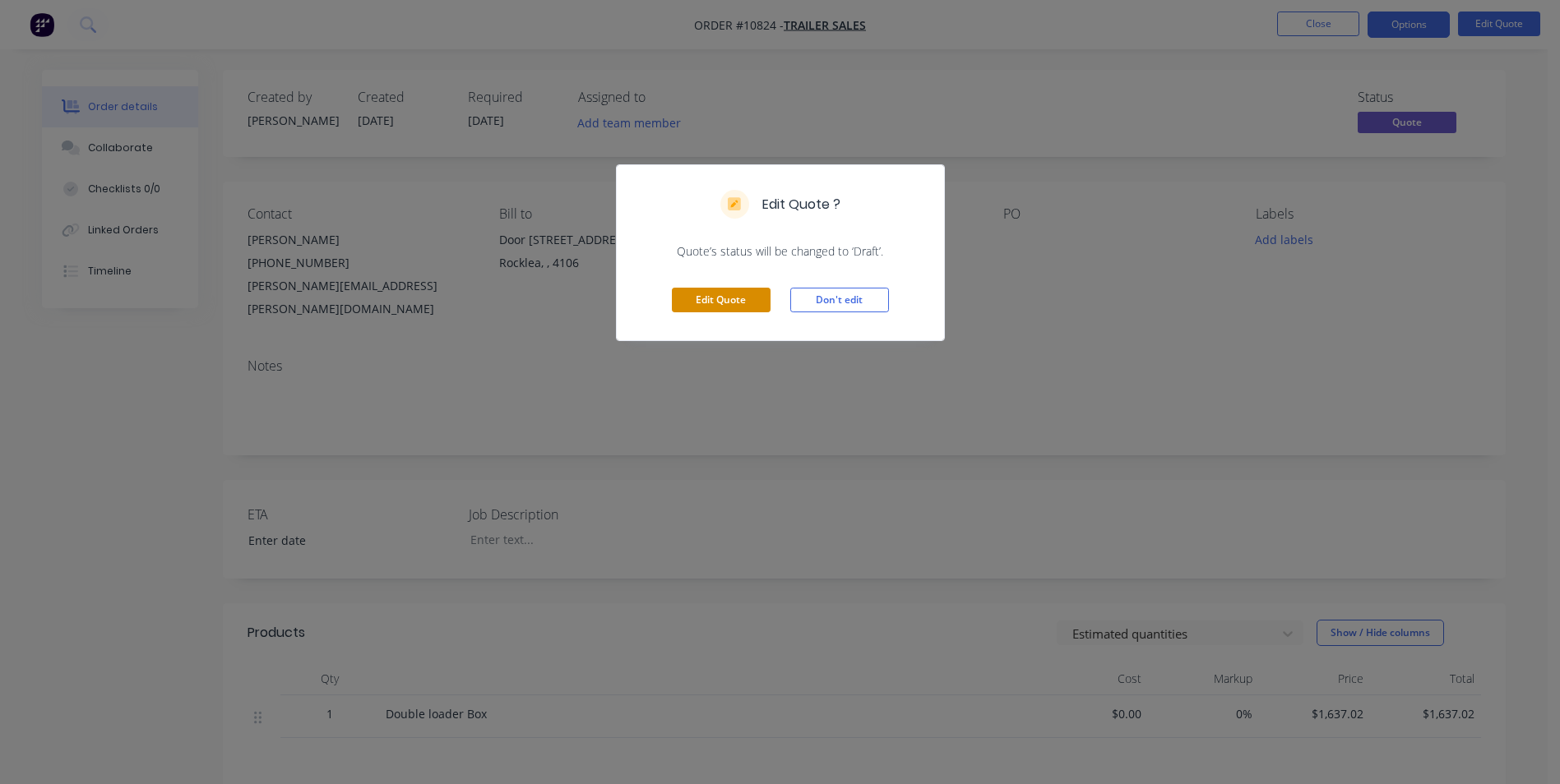
click at [711, 293] on button "Edit Quote" at bounding box center [721, 300] width 99 height 24
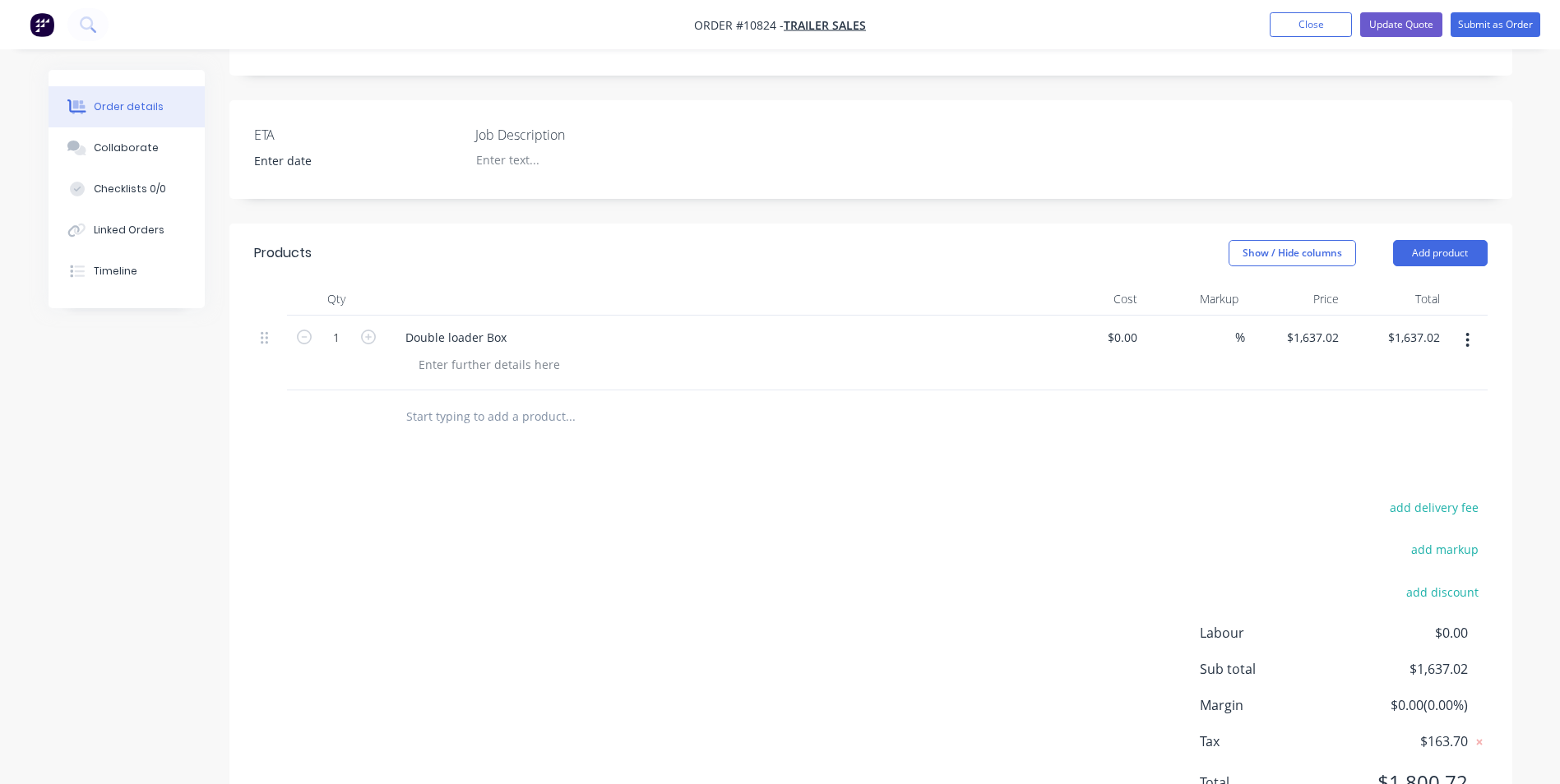
scroll to position [439, 0]
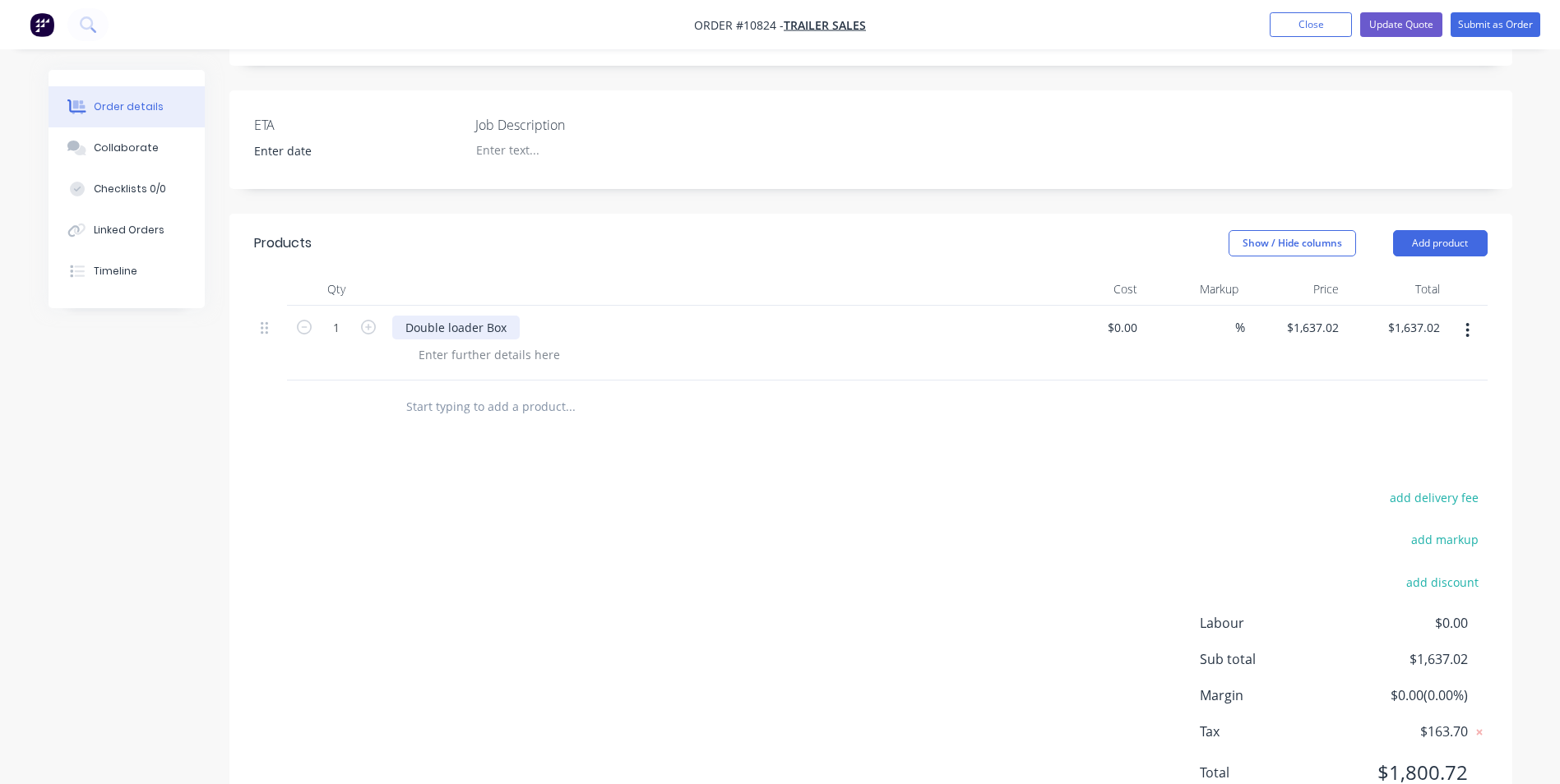
click at [512, 316] on div "Double loader Box" at bounding box center [456, 327] width 127 height 24
click at [1379, 24] on button "Update Quote" at bounding box center [1401, 24] width 83 height 24
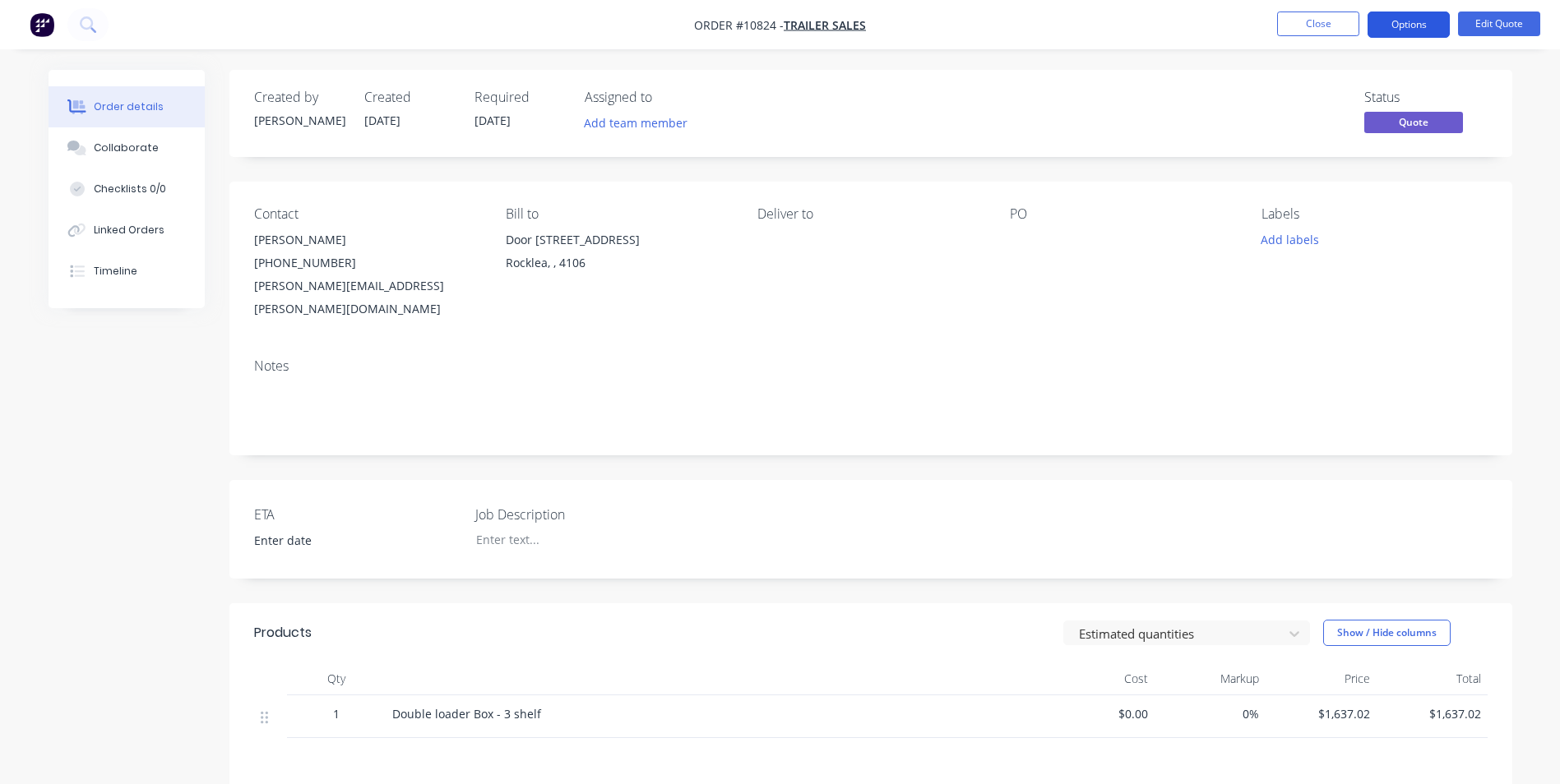
click at [1427, 28] on button "Options" at bounding box center [1408, 24] width 83 height 26
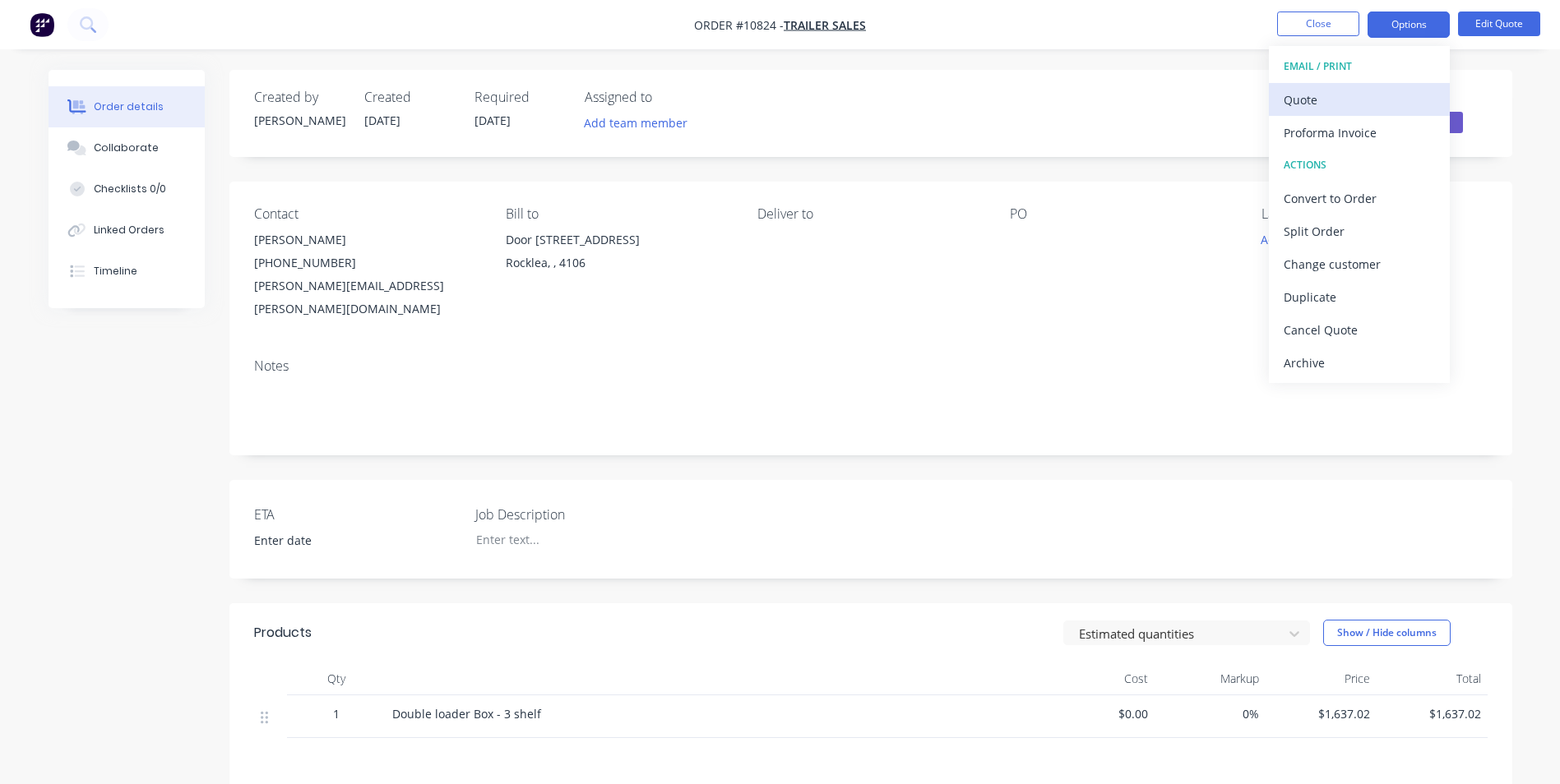
click at [1384, 113] on button "Quote" at bounding box center [1359, 100] width 181 height 33
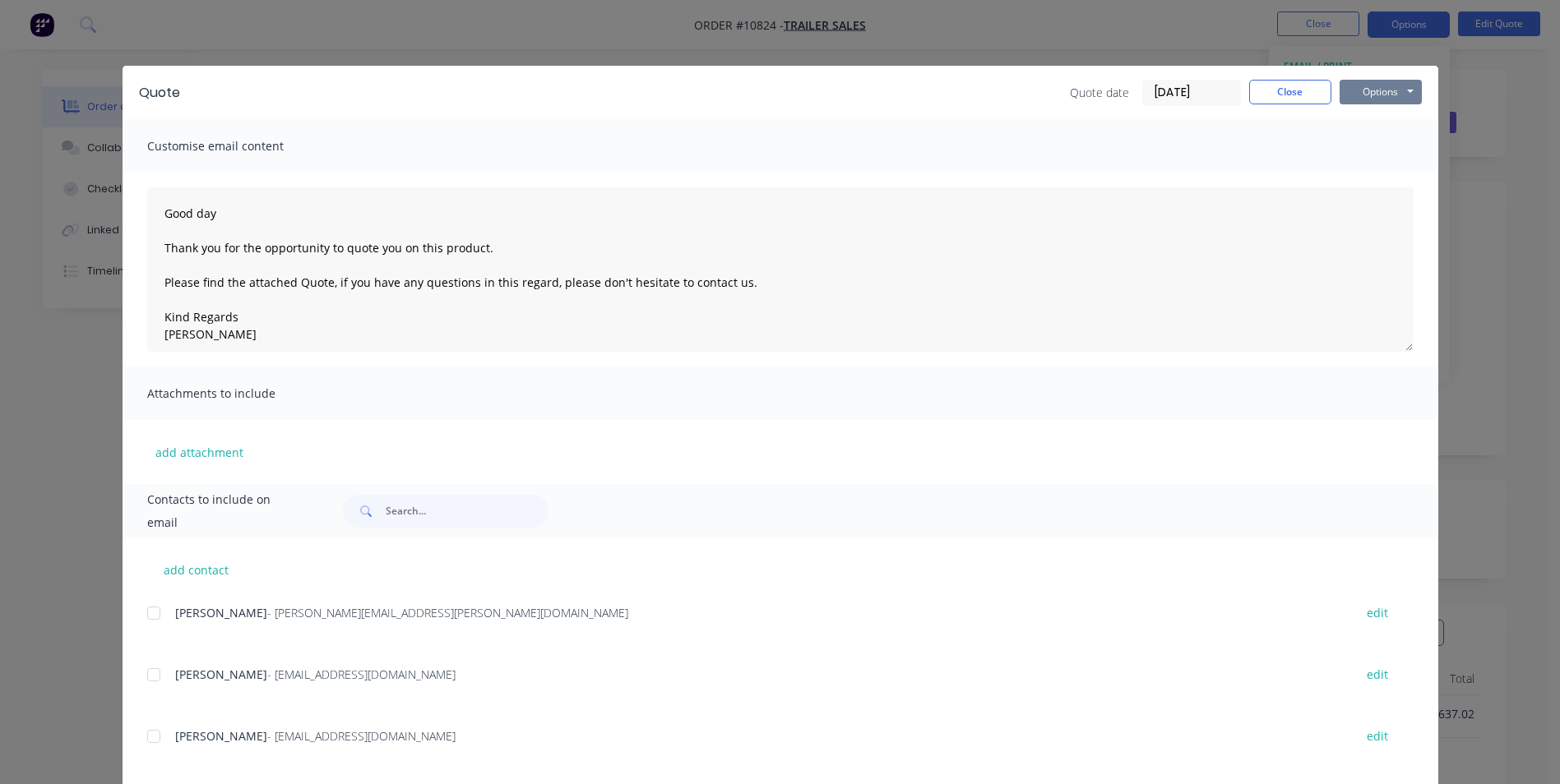
click at [1382, 85] on button "Options" at bounding box center [1381, 91] width 83 height 24
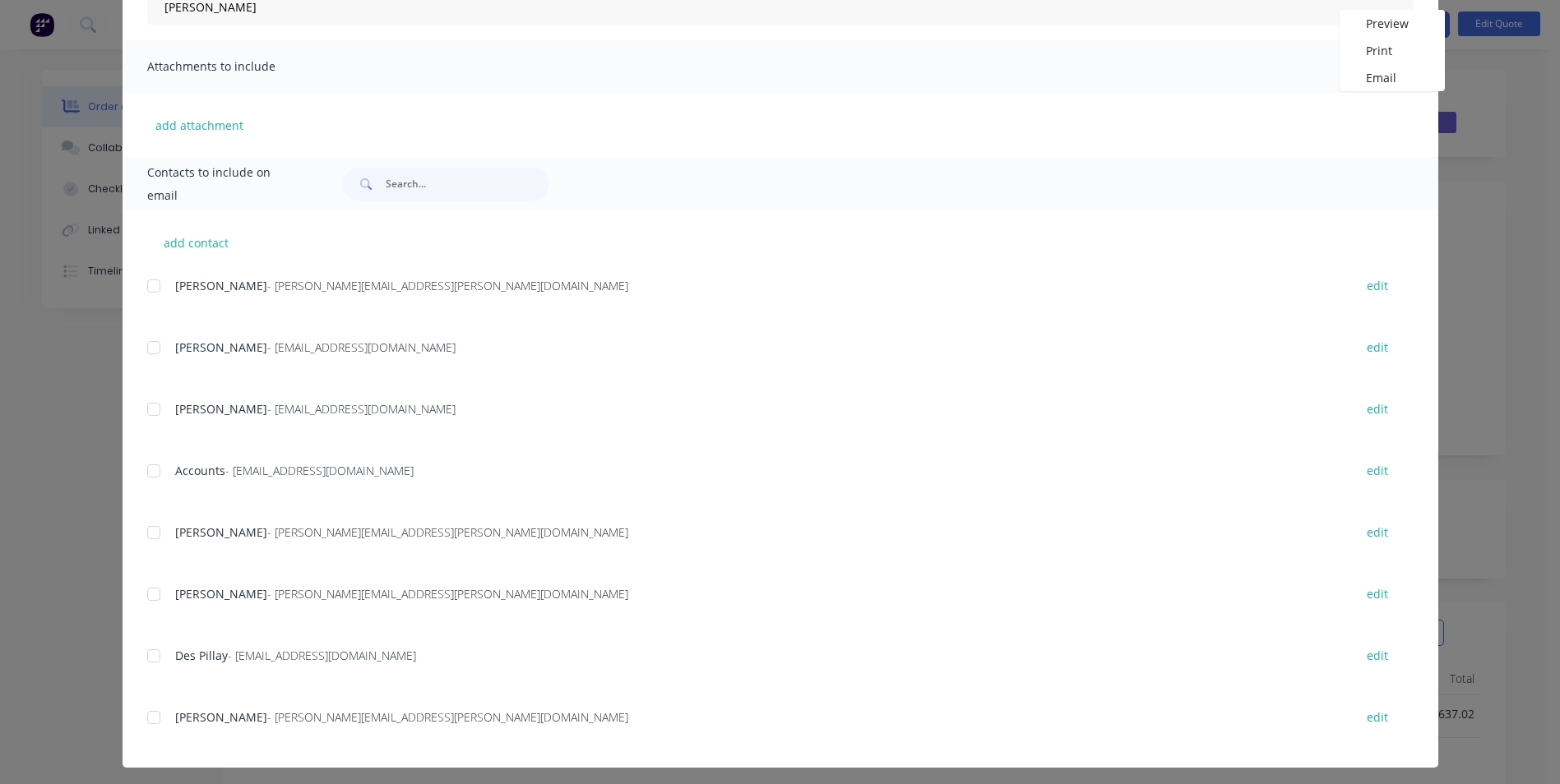
scroll to position [329, 0]
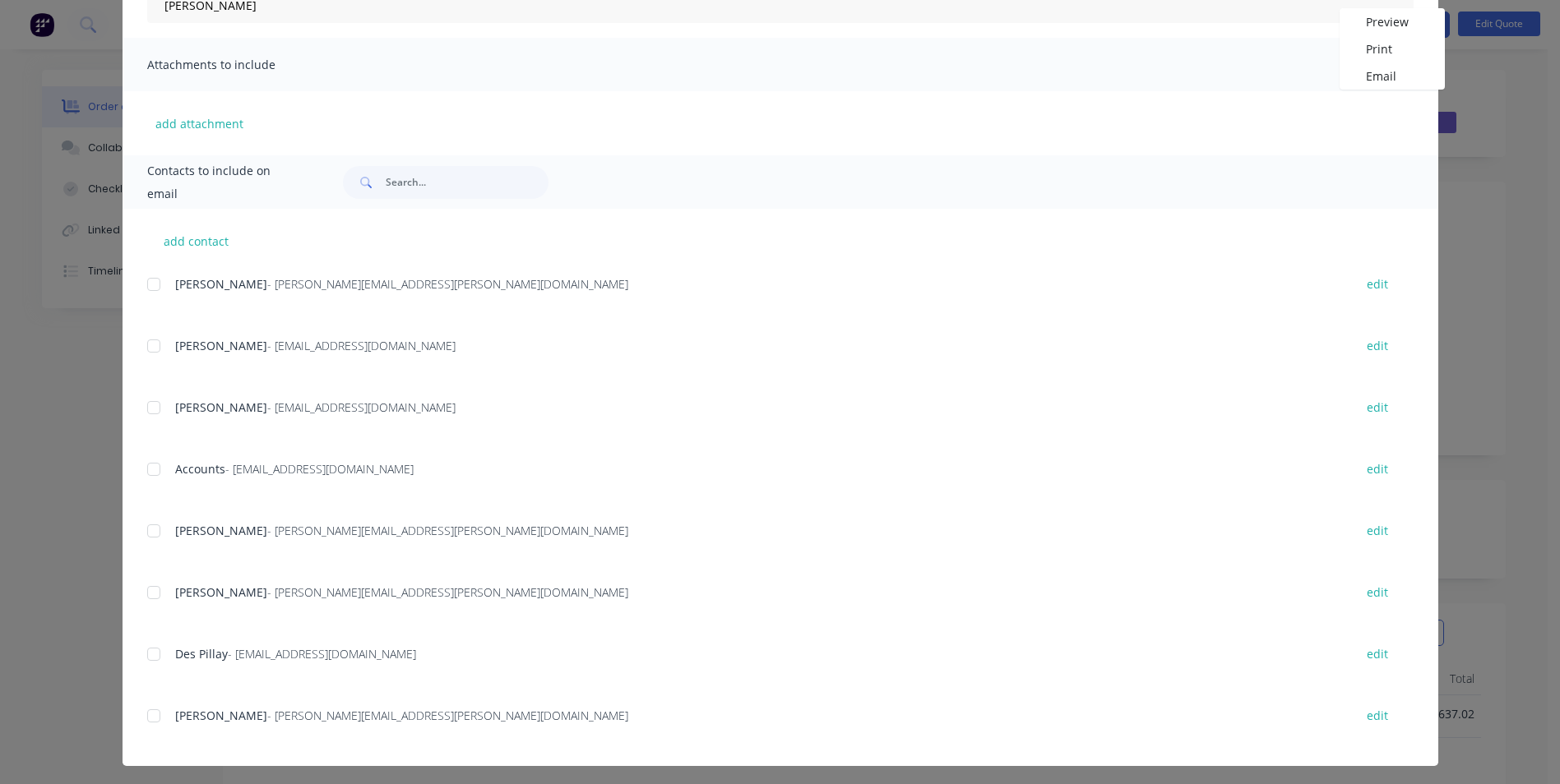
click at [142, 593] on div at bounding box center [153, 592] width 33 height 33
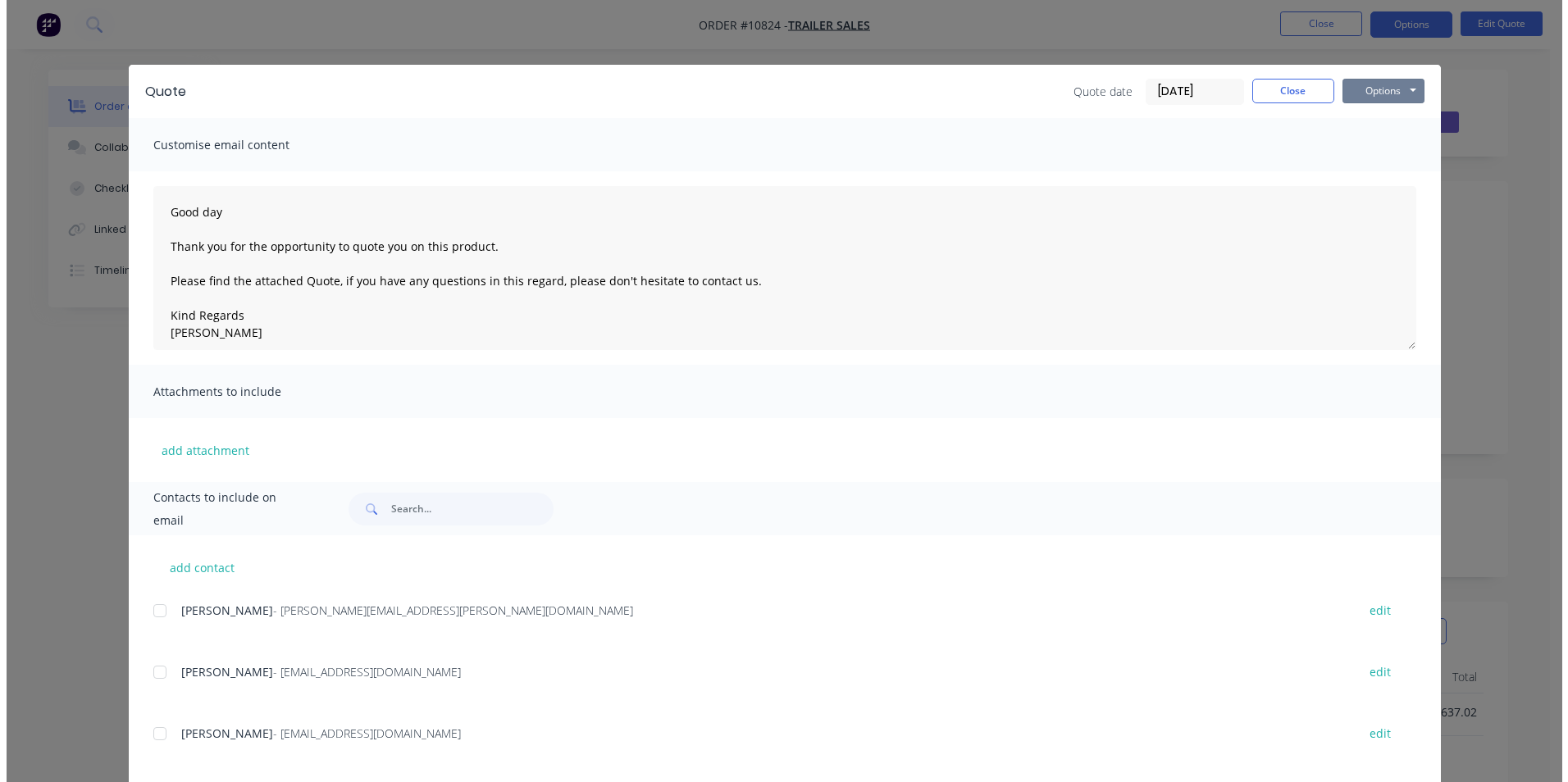
scroll to position [0, 0]
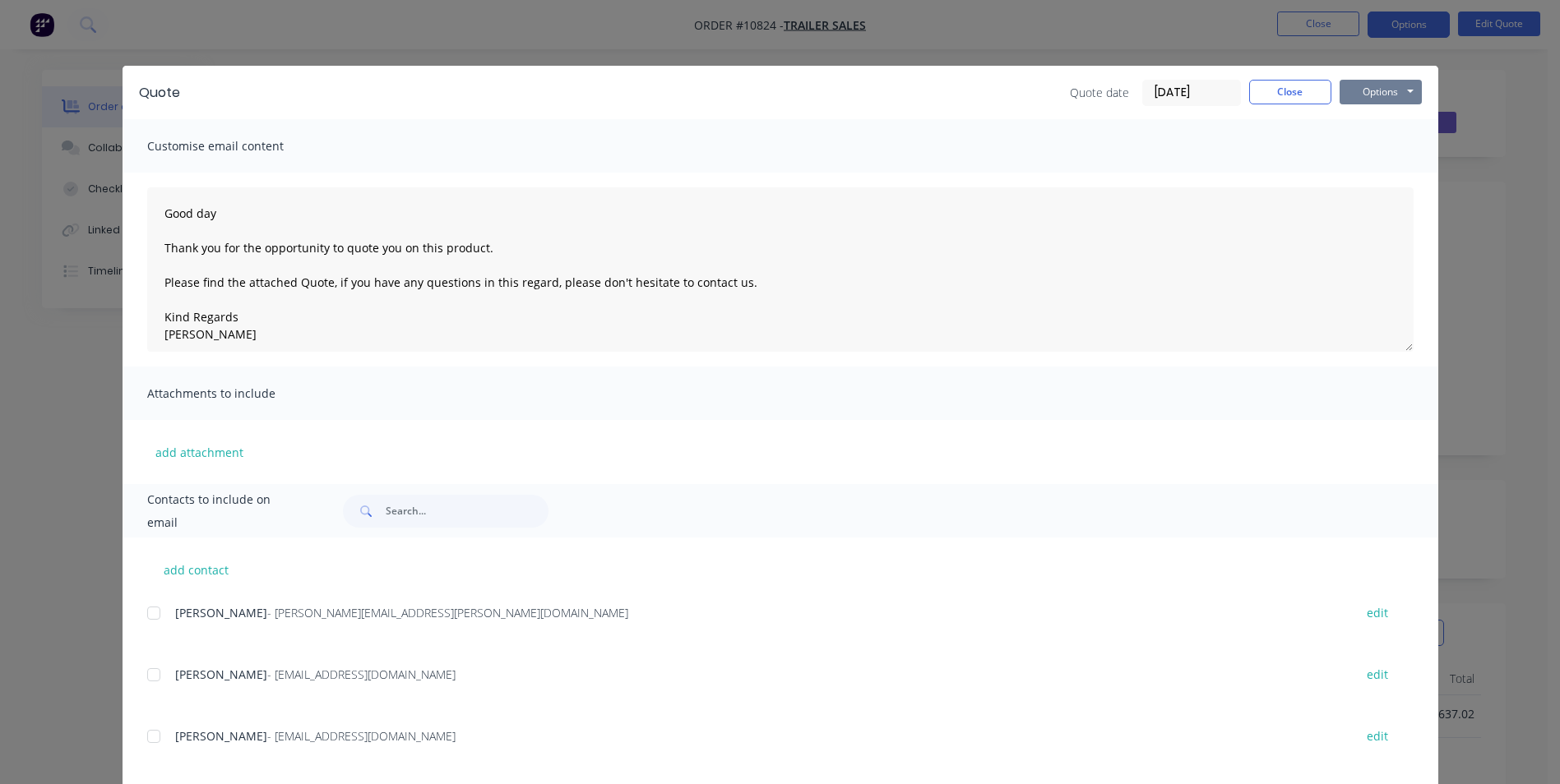
click at [1404, 91] on button "Options" at bounding box center [1381, 91] width 83 height 24
click at [1377, 173] on button "Email" at bounding box center [1391, 176] width 105 height 27
type textarea "Good day Thank you for the opportunity to quote you on this product. Please fin…"
click at [1304, 97] on button "Close" at bounding box center [1290, 91] width 83 height 24
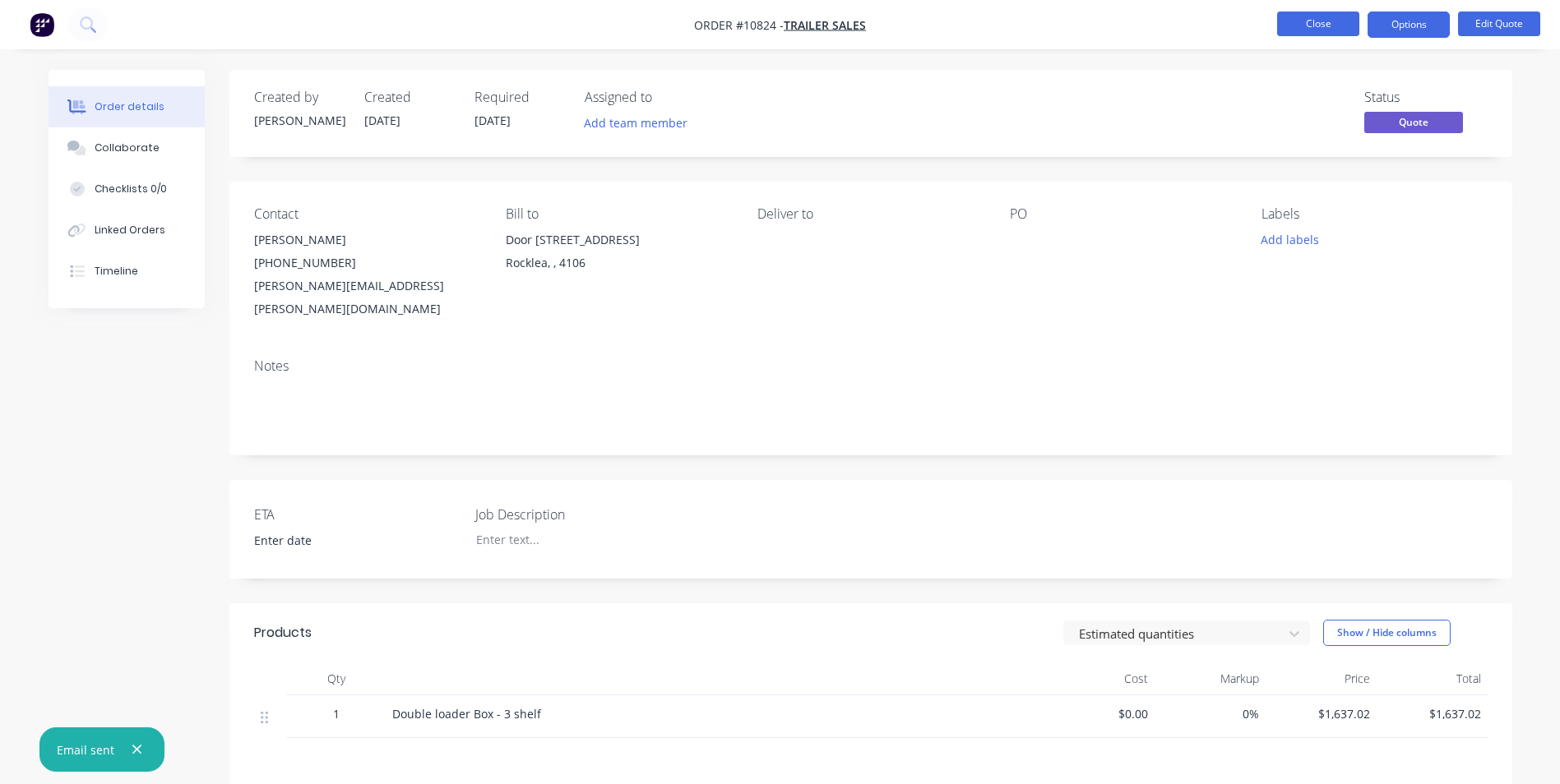
click at [1311, 29] on button "Close" at bounding box center [1318, 23] width 83 height 24
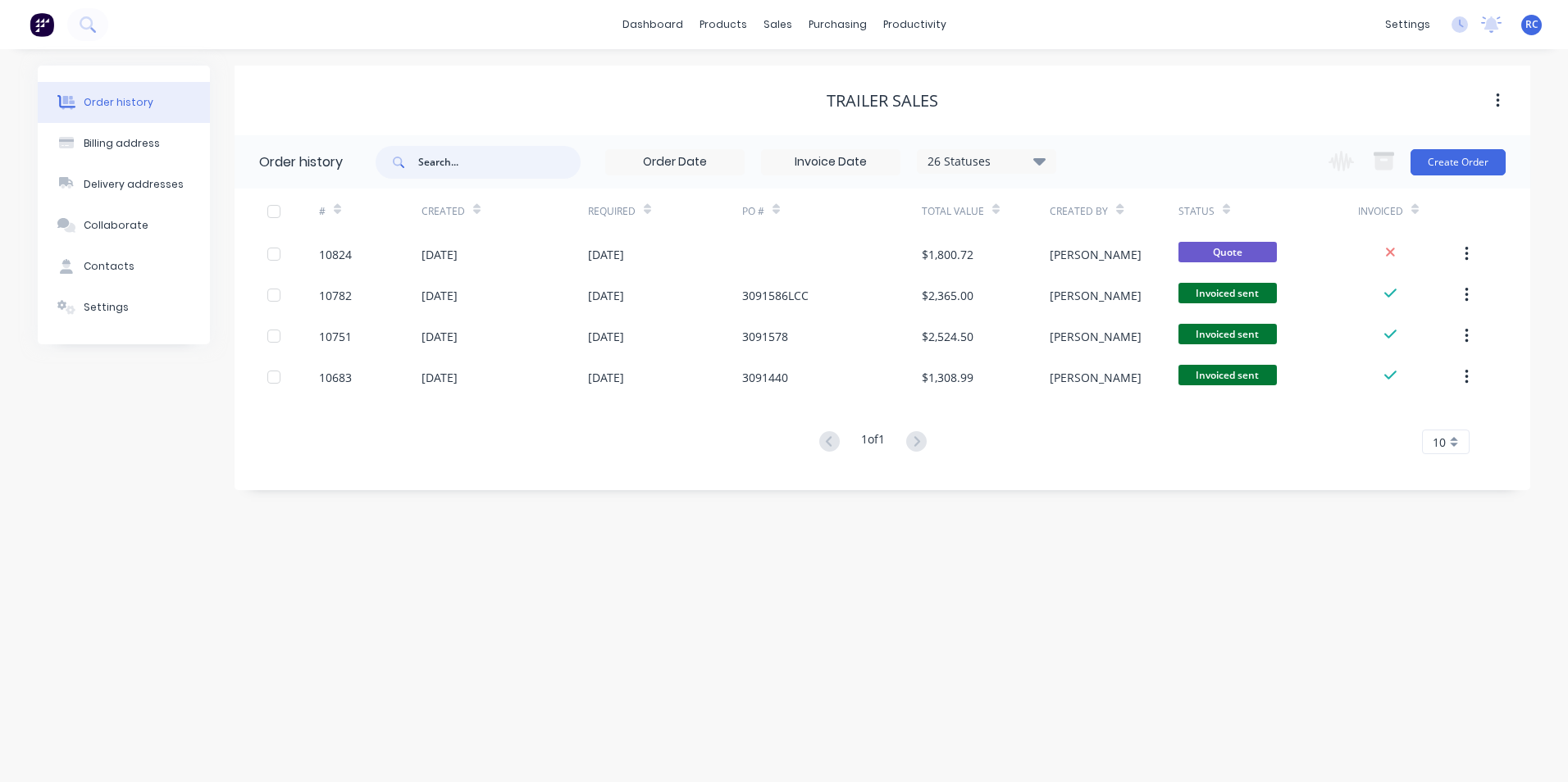
click at [474, 169] on input "text" at bounding box center [499, 162] width 162 height 33
click at [789, 81] on icon at bounding box center [782, 79] width 14 height 14
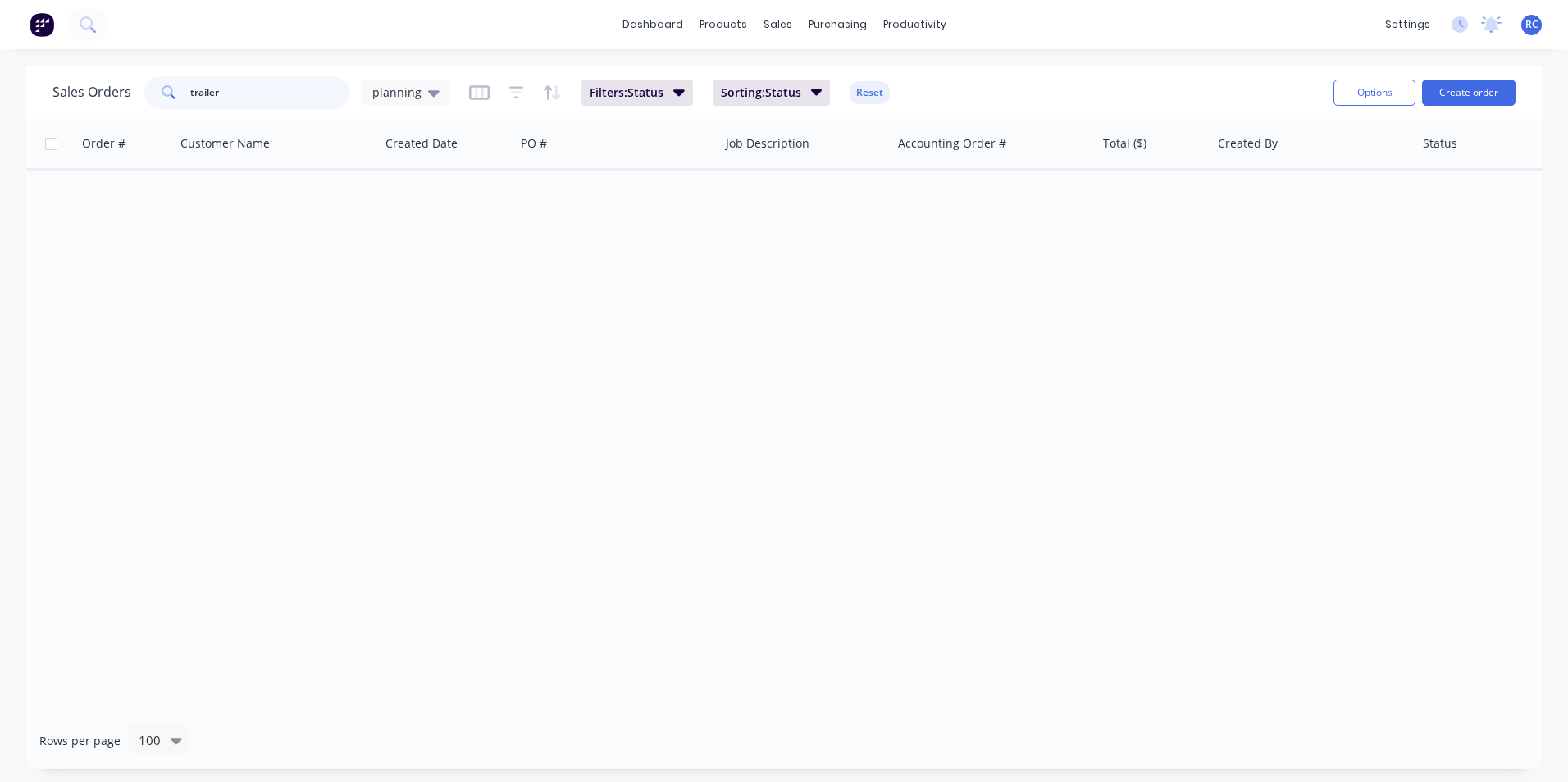
drag, startPoint x: 292, startPoint y: 101, endPoint x: 71, endPoint y: 98, distance: 221.0
click at [71, 98] on div "Sales Orders trailer planning" at bounding box center [251, 92] width 397 height 33
click at [439, 88] on div "planning" at bounding box center [405, 92] width 87 height 24
click at [400, 300] on button "all jobs" at bounding box center [461, 298] width 187 height 19
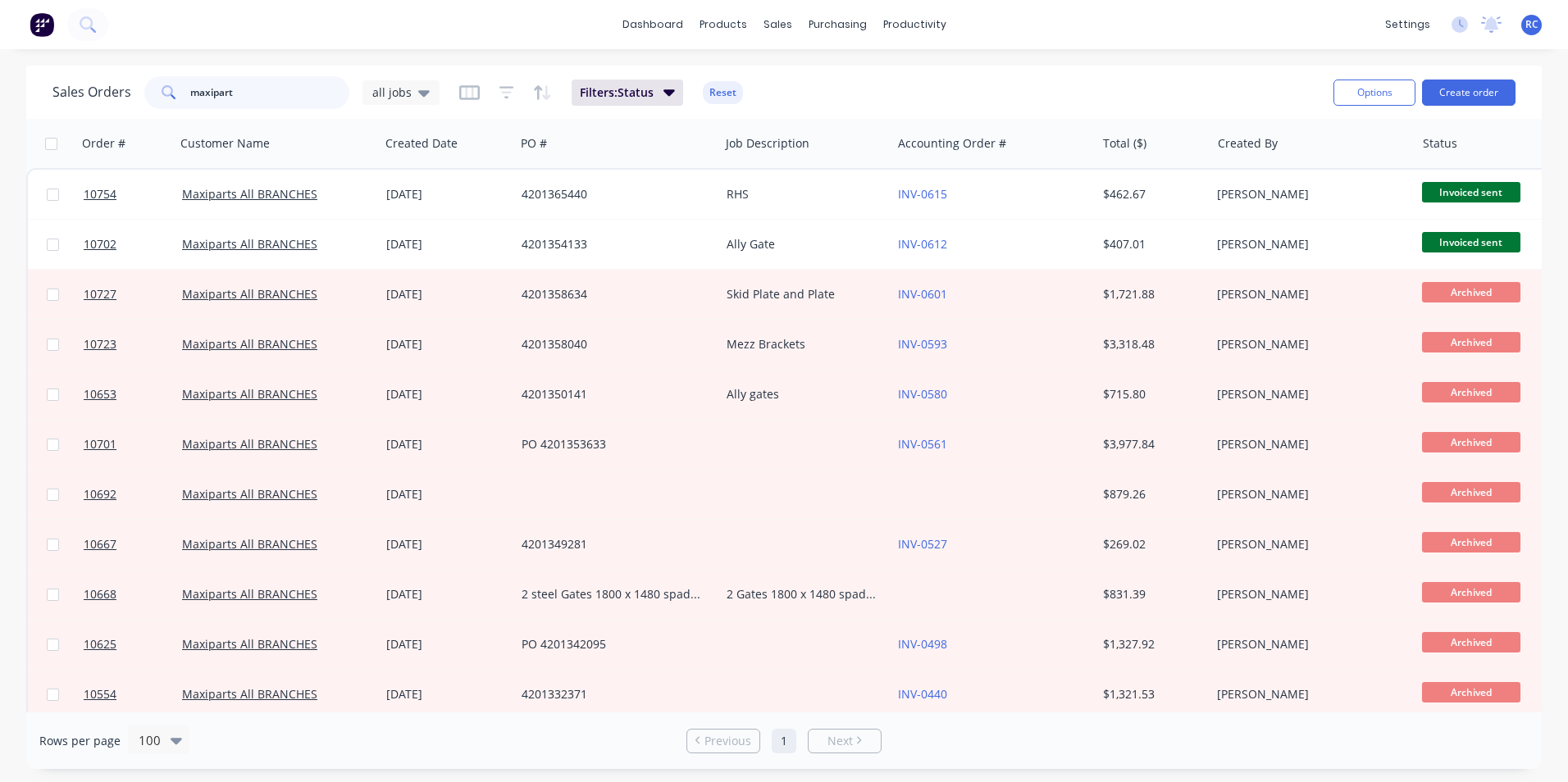
click at [261, 96] on input "maxipart" at bounding box center [270, 92] width 160 height 33
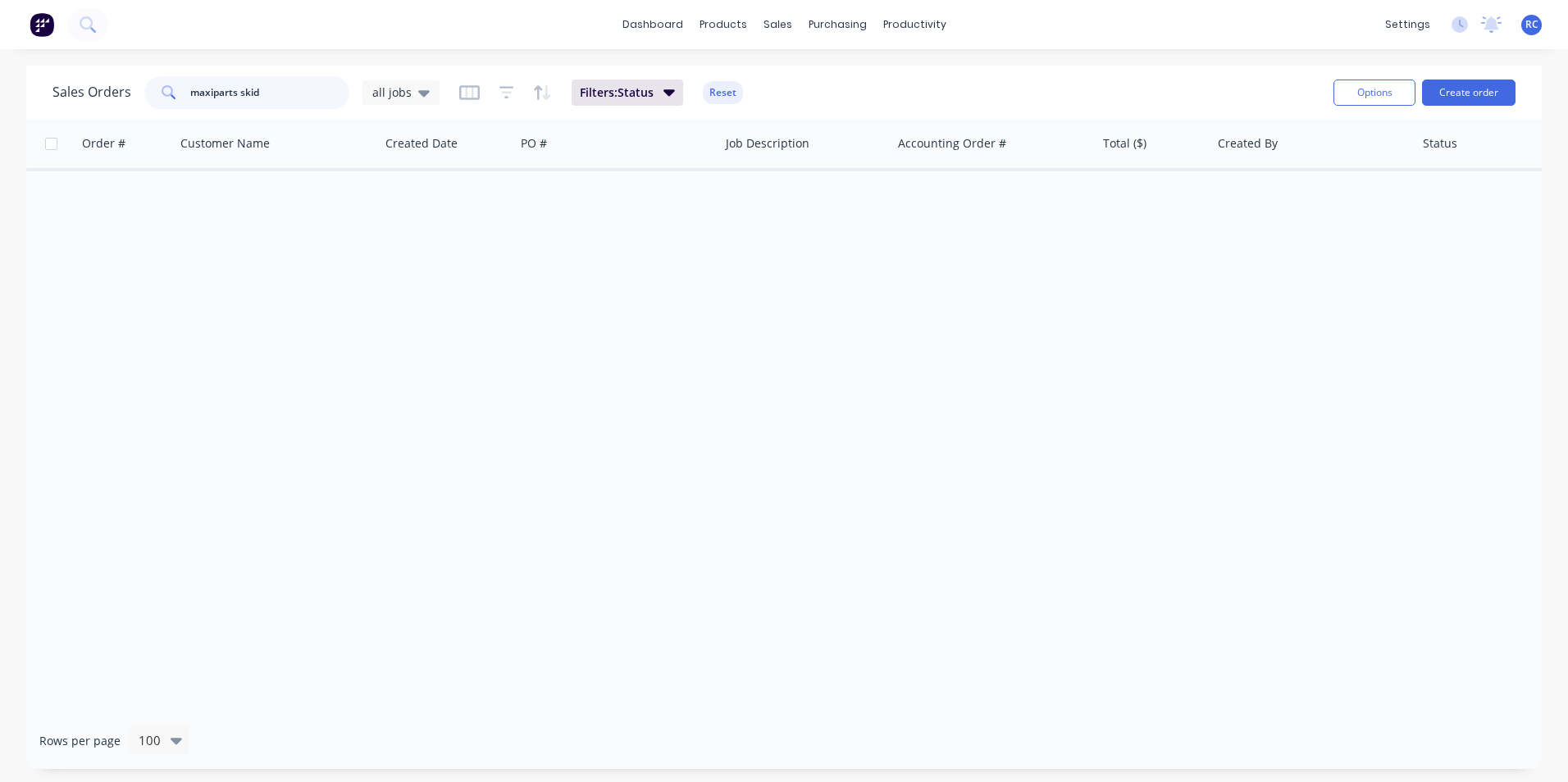
drag, startPoint x: 234, startPoint y: 95, endPoint x: 175, endPoint y: 96, distance: 59.0
click at [175, 96] on div "maxiparts skid" at bounding box center [246, 92] width 205 height 33
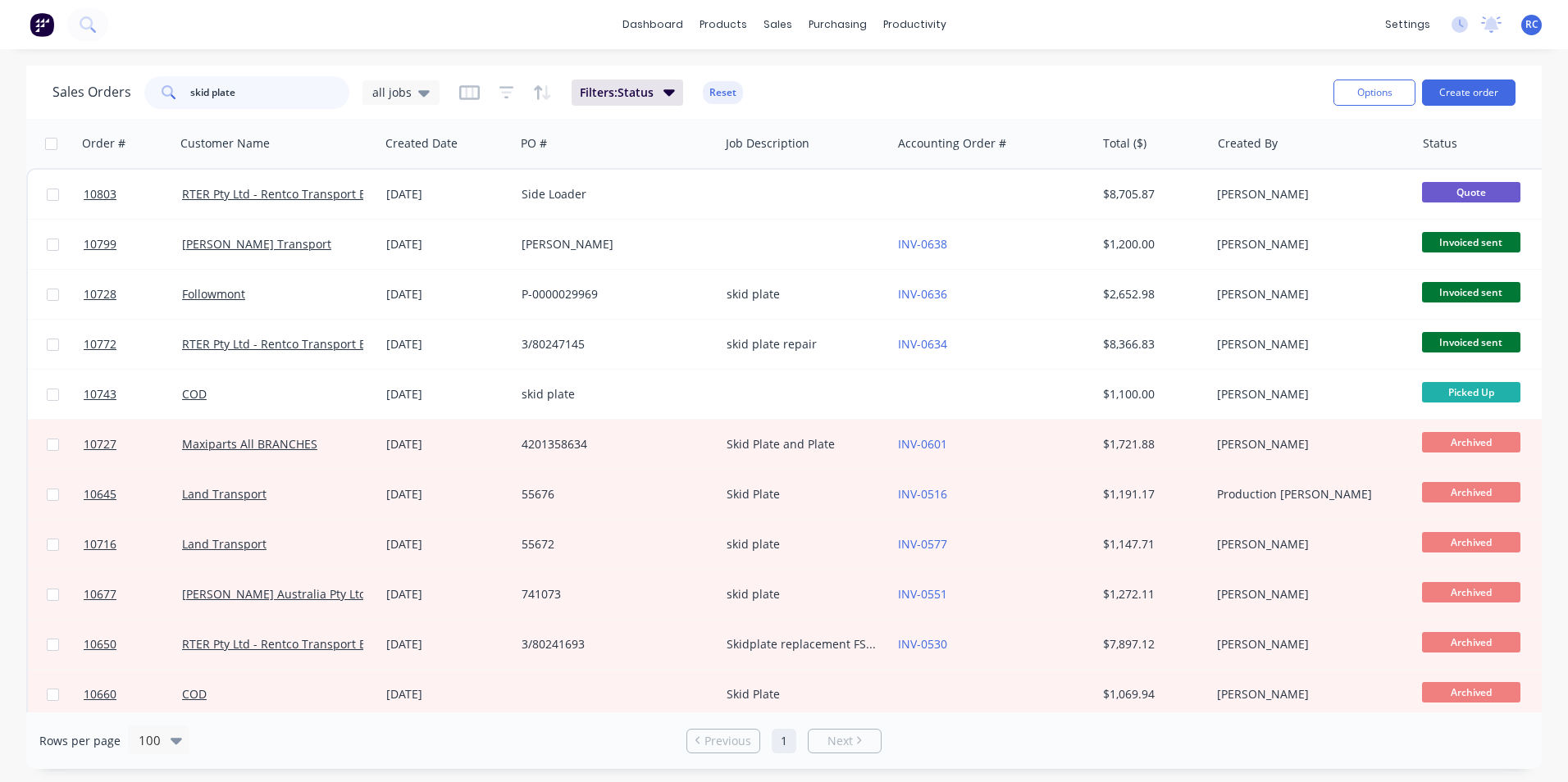
type input "skid plate"
click at [349, 146] on icon "button" at bounding box center [350, 143] width 14 height 13
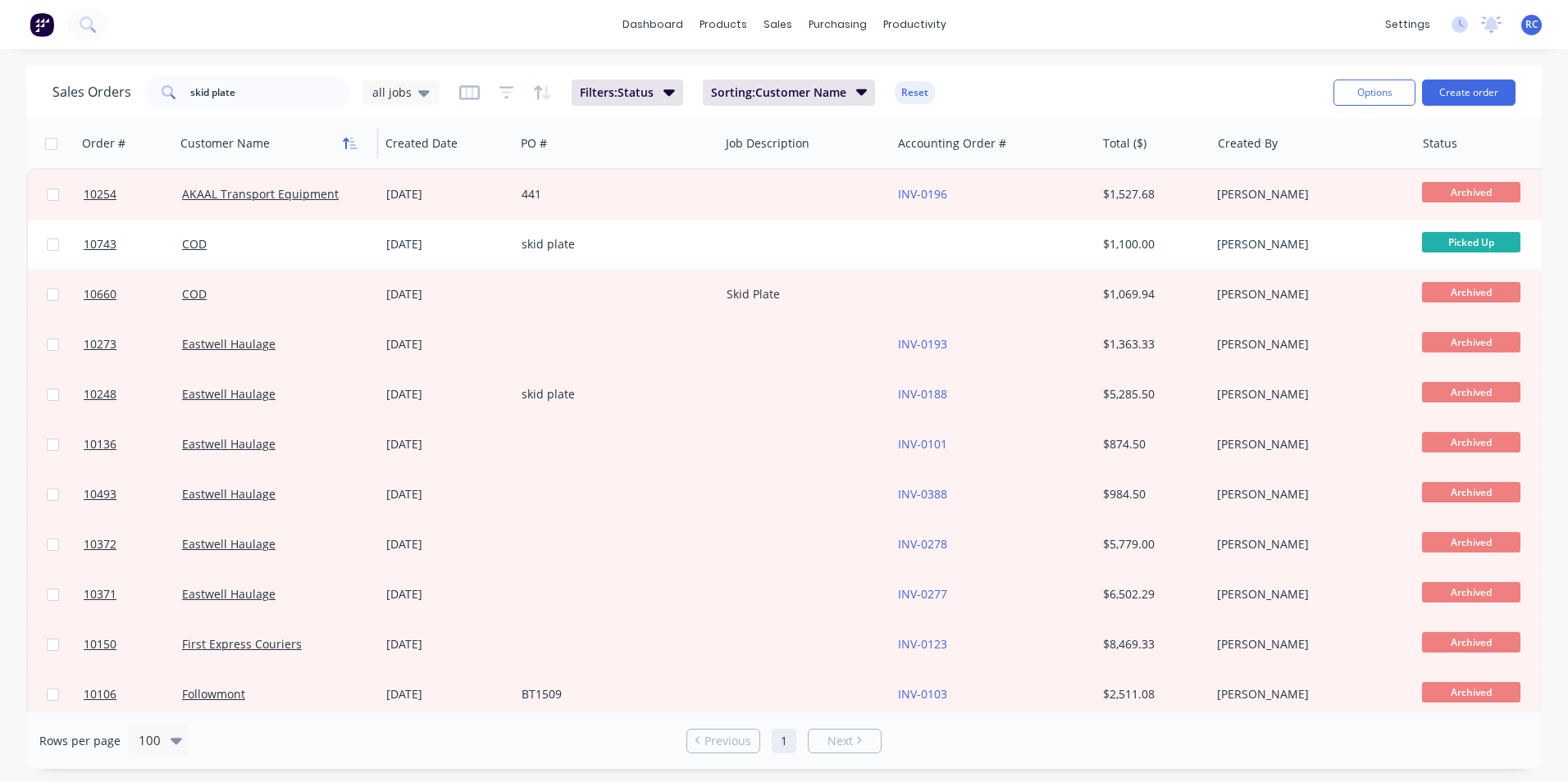
click at [361, 151] on button "button" at bounding box center [350, 143] width 24 height 24
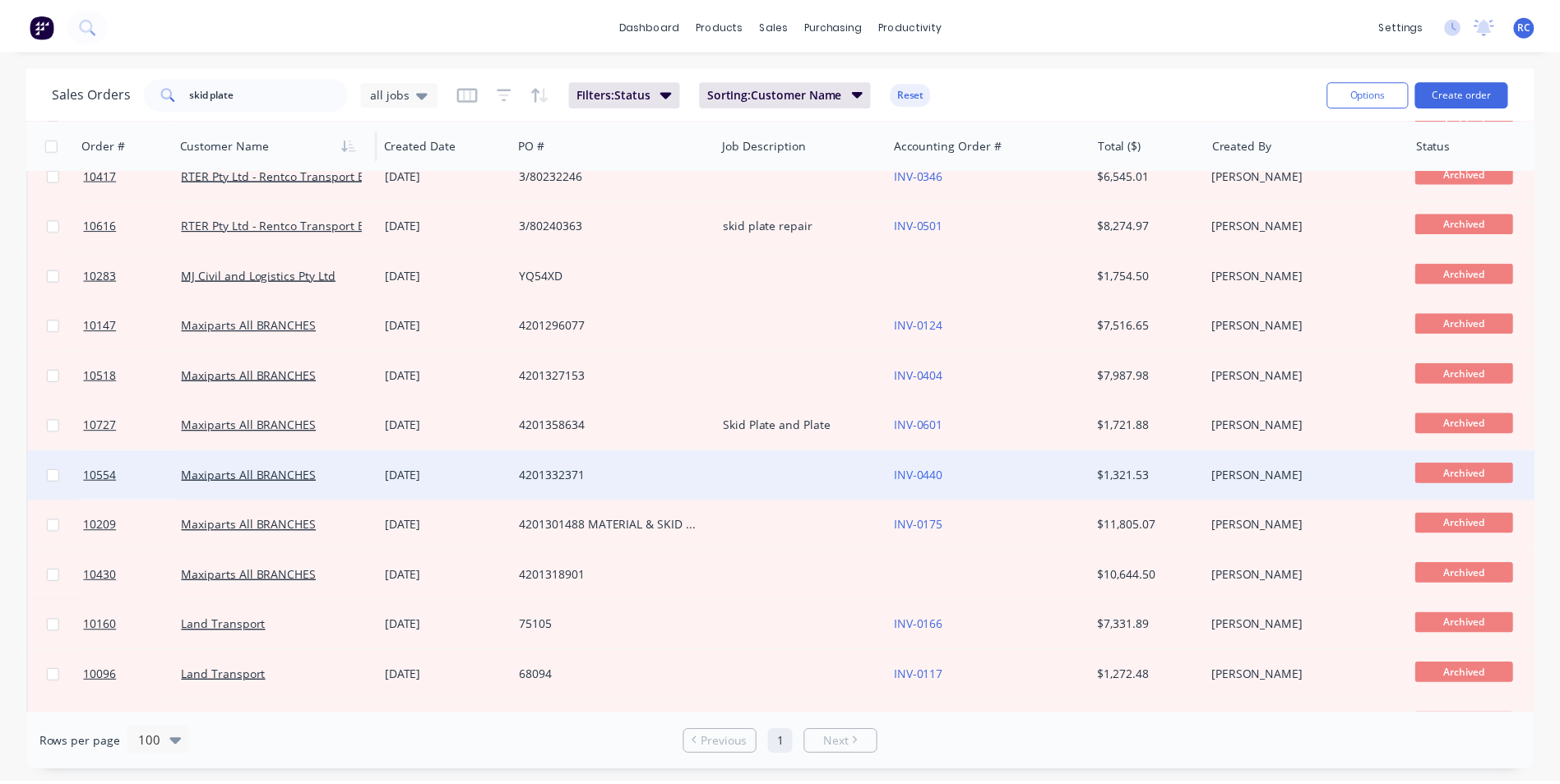
scroll to position [823, 0]
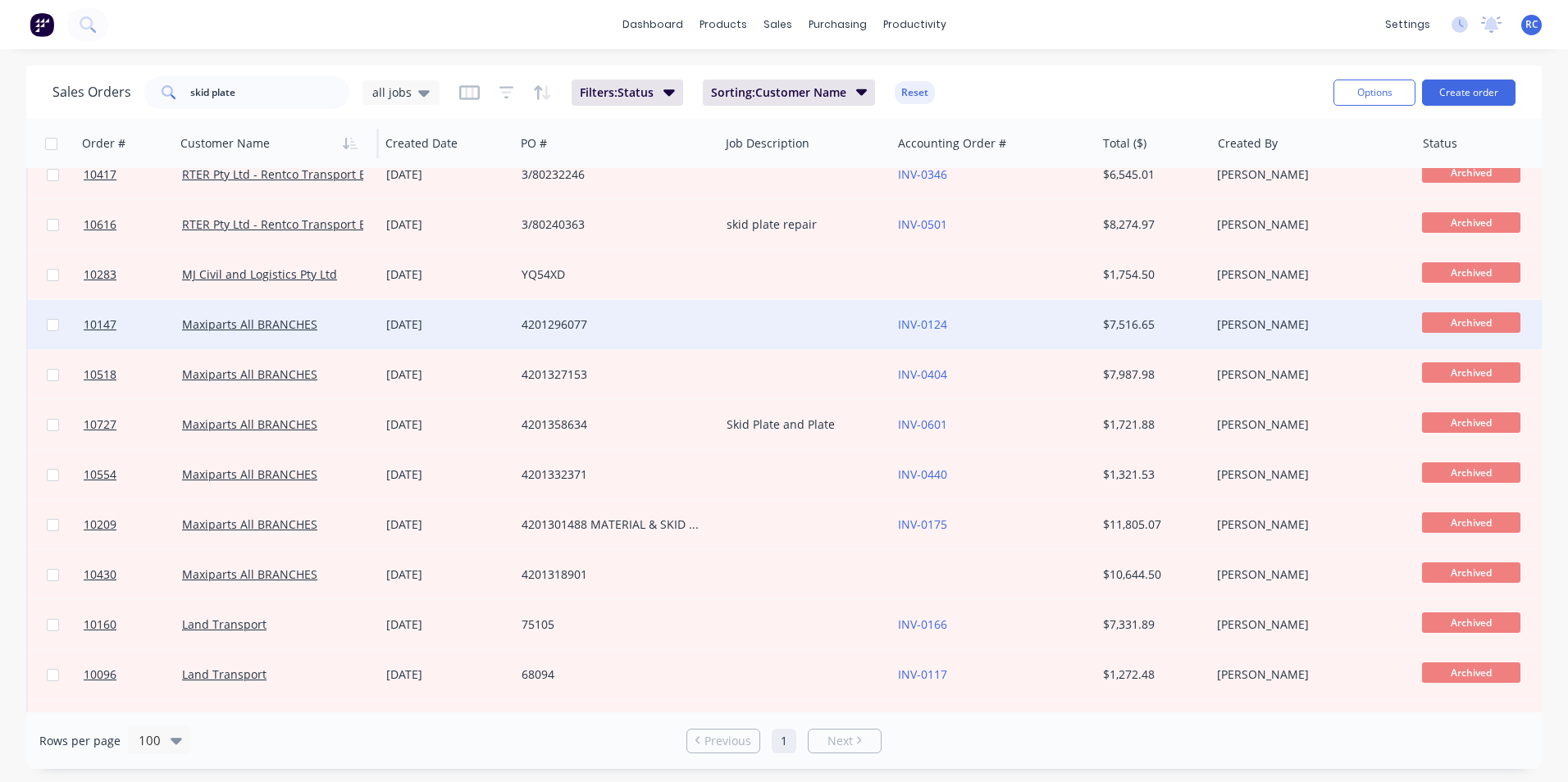
click at [479, 314] on div "[DATE]" at bounding box center [447, 324] width 135 height 49
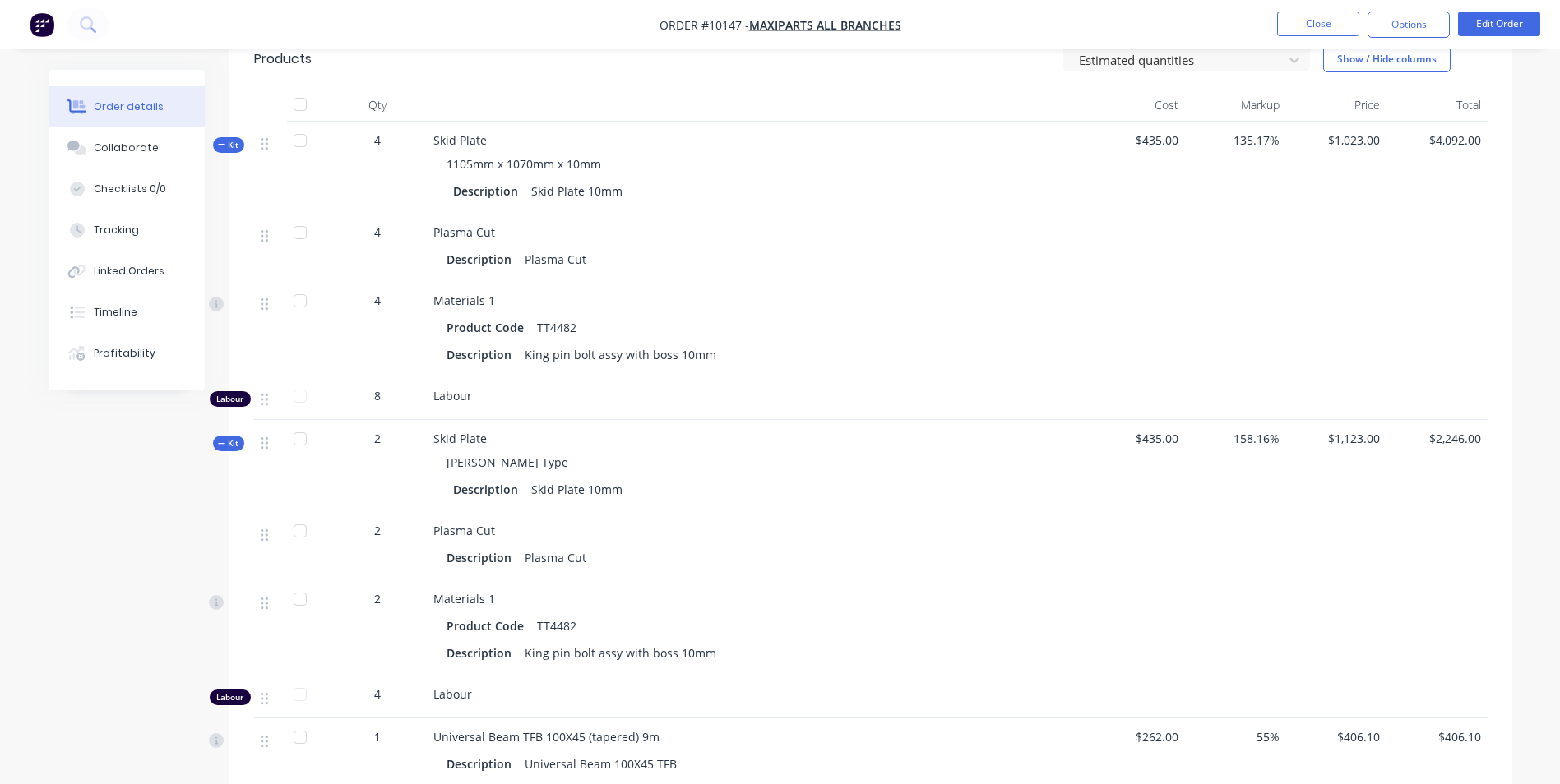
scroll to position [823, 0]
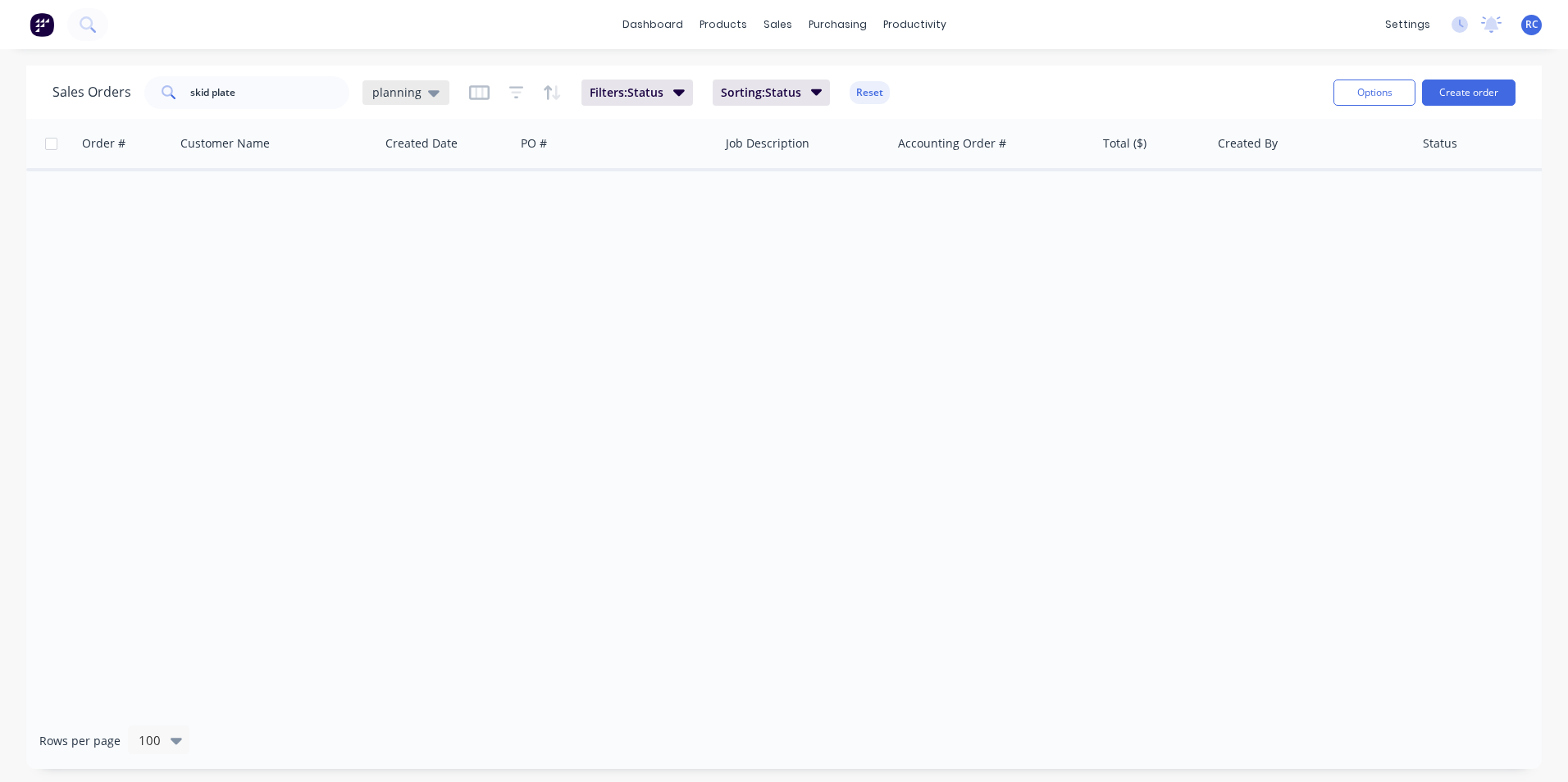
click at [428, 100] on div "planning" at bounding box center [405, 92] width 87 height 24
click at [407, 300] on button "all jobs" at bounding box center [461, 298] width 187 height 19
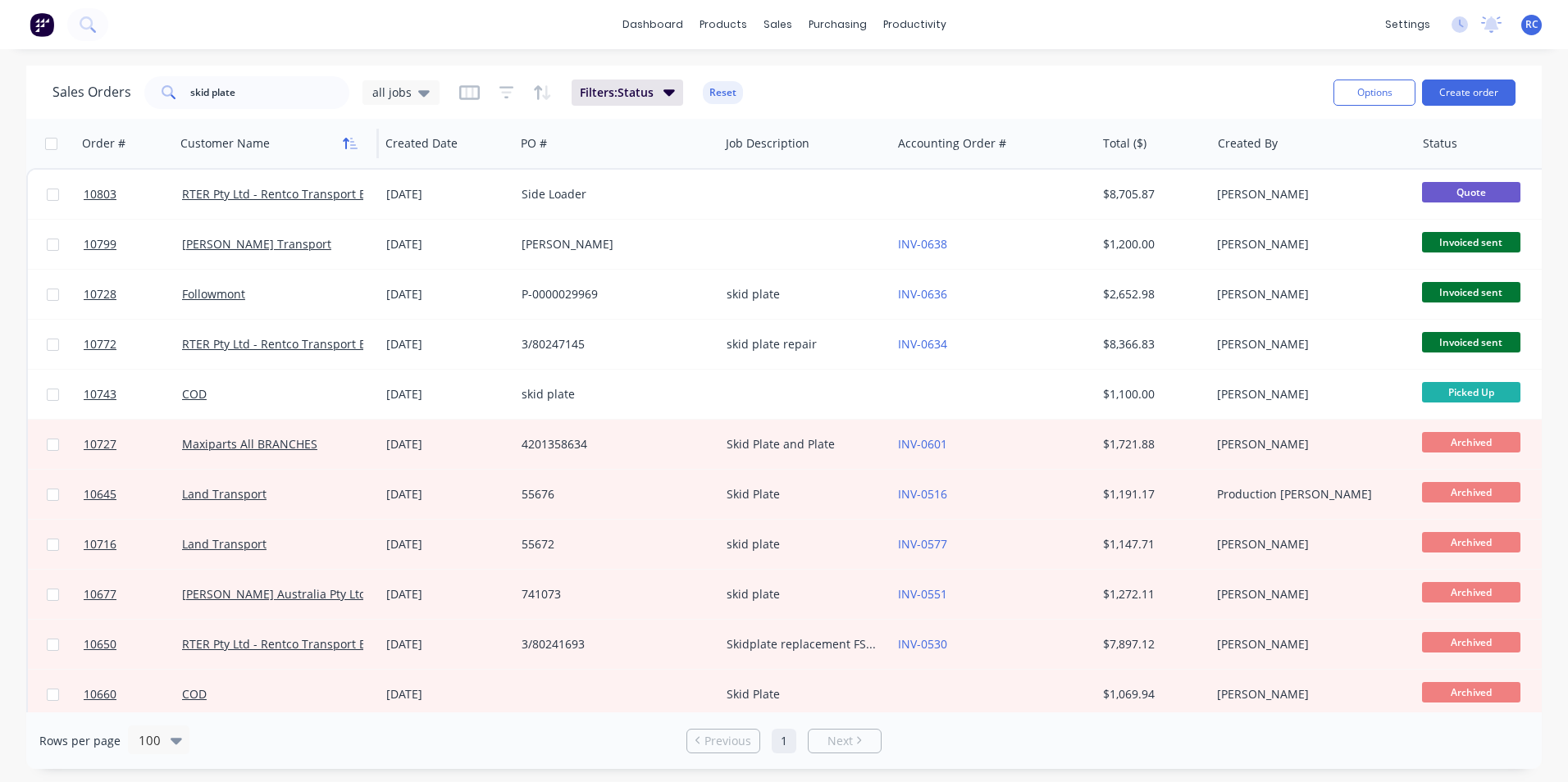
click at [349, 142] on icon "button" at bounding box center [350, 143] width 14 height 13
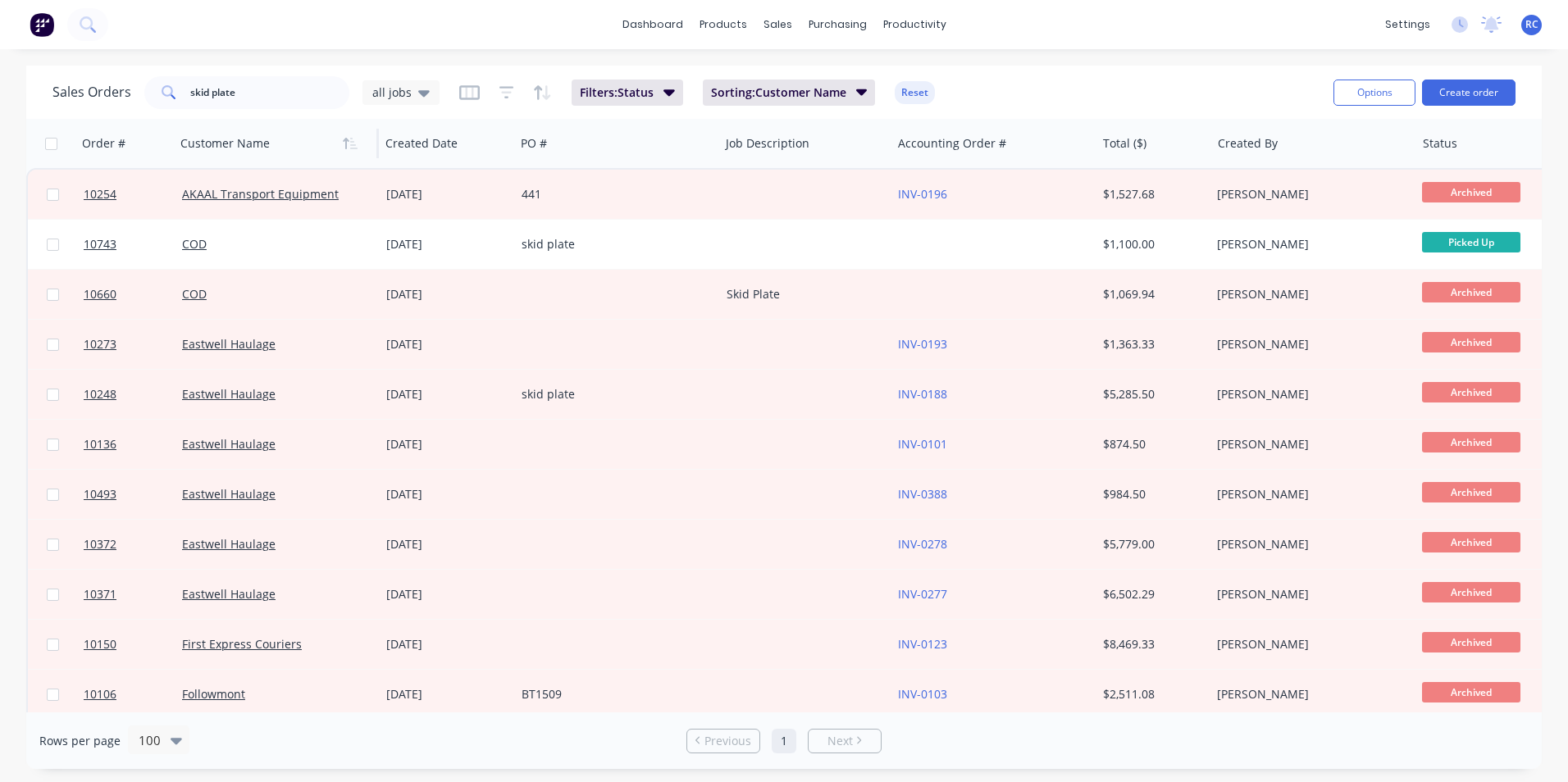
click at [349, 142] on icon "button" at bounding box center [350, 143] width 14 height 13
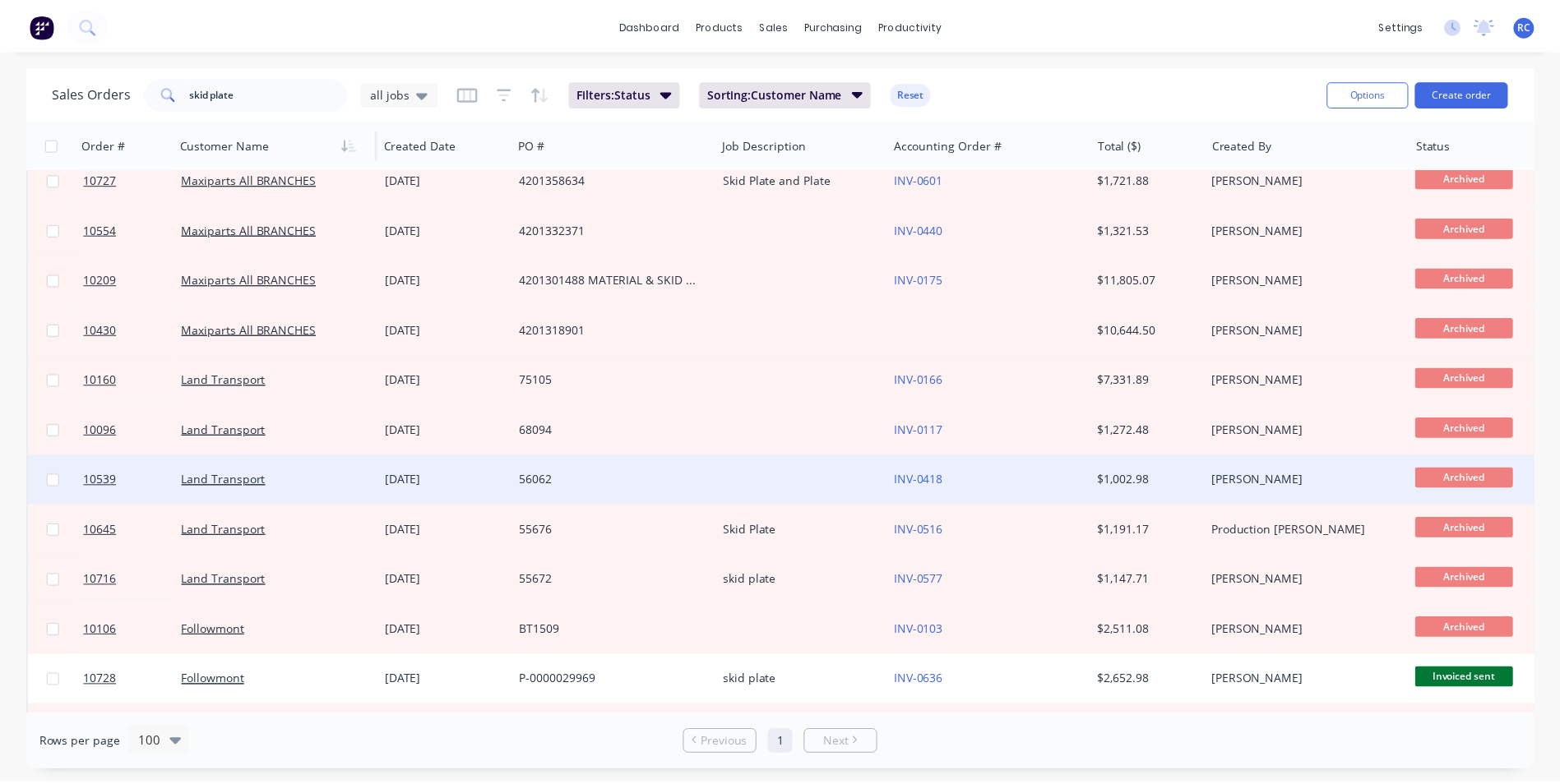
scroll to position [987, 0]
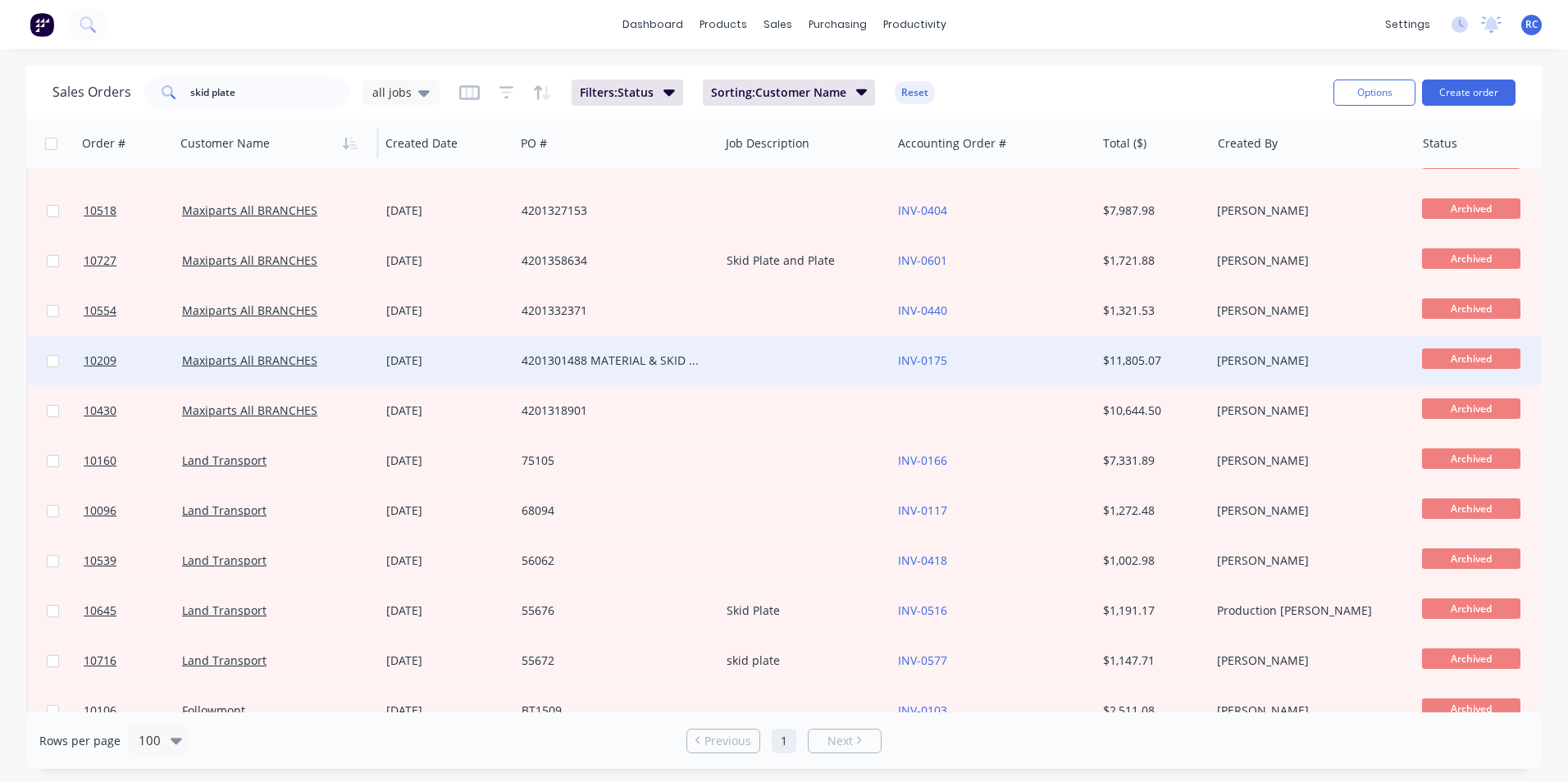
click at [277, 379] on div "Maxiparts All BRANCHES" at bounding box center [277, 361] width 204 height 49
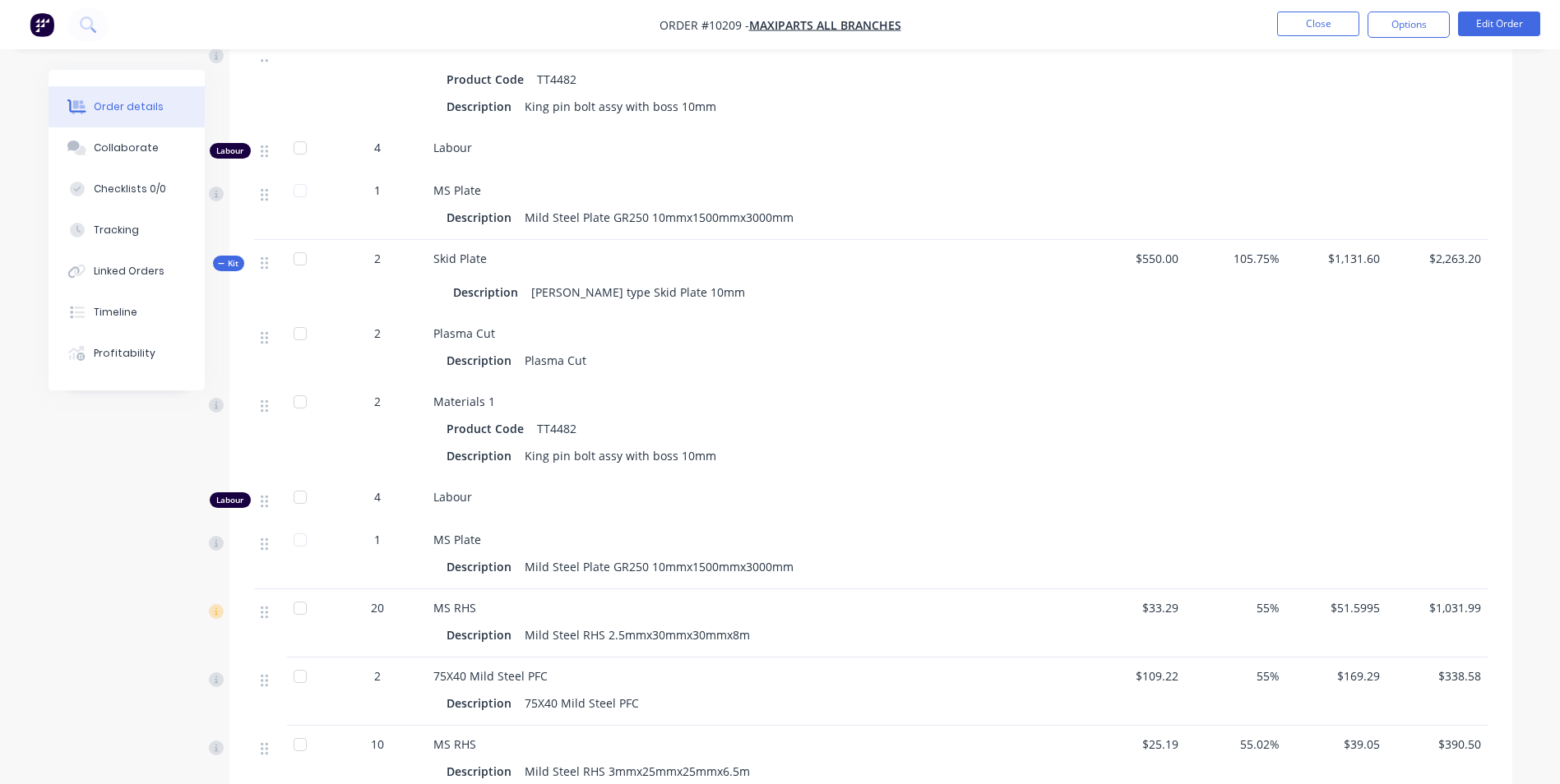
scroll to position [904, 0]
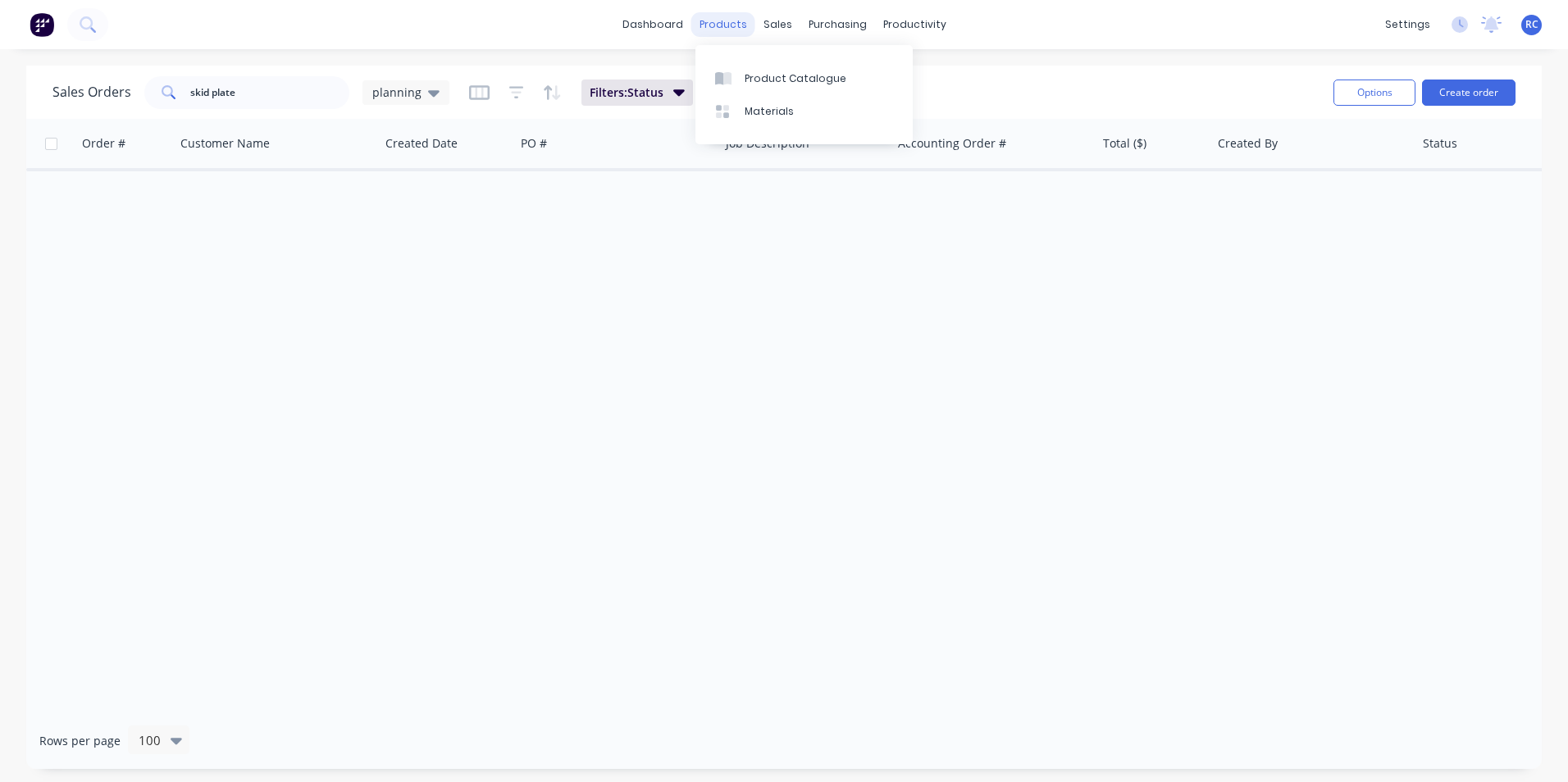
click at [740, 25] on div "products" at bounding box center [723, 24] width 64 height 24
click at [775, 75] on div "Product Catalogue" at bounding box center [796, 79] width 102 height 14
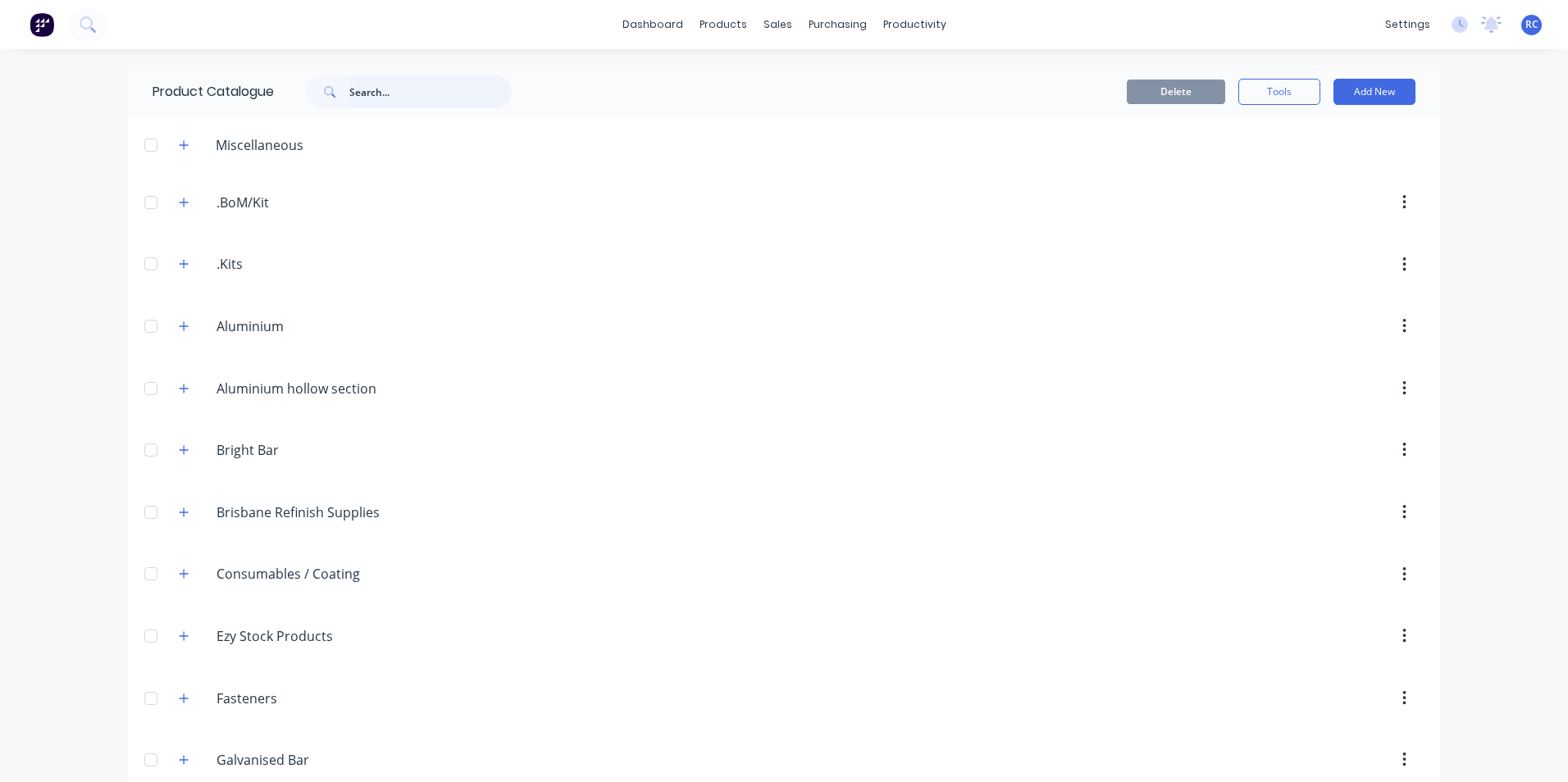
click at [397, 83] on input "text" at bounding box center [430, 91] width 162 height 33
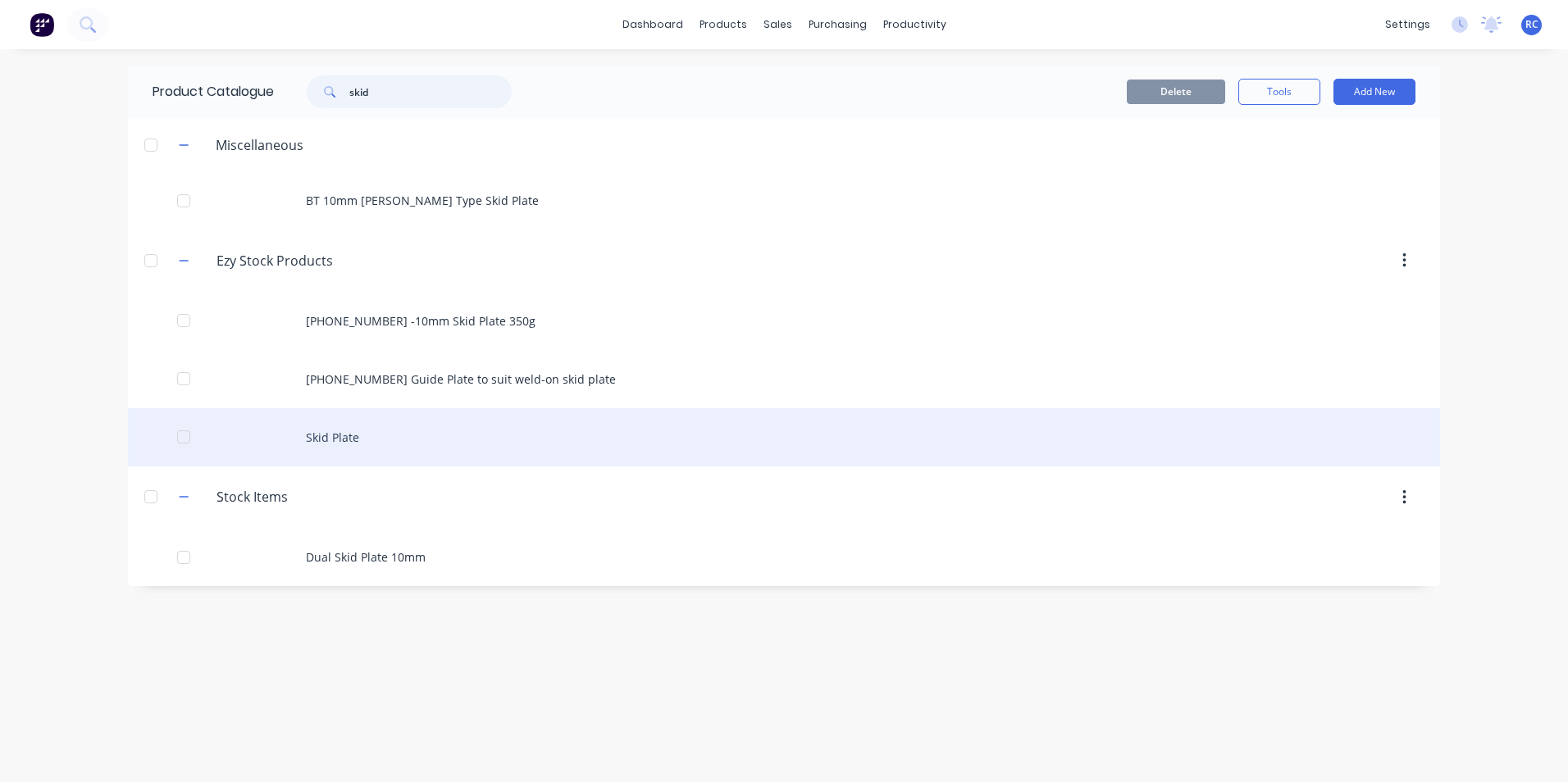
type input "skid"
click at [393, 455] on div "Skid Plate" at bounding box center [784, 437] width 1312 height 58
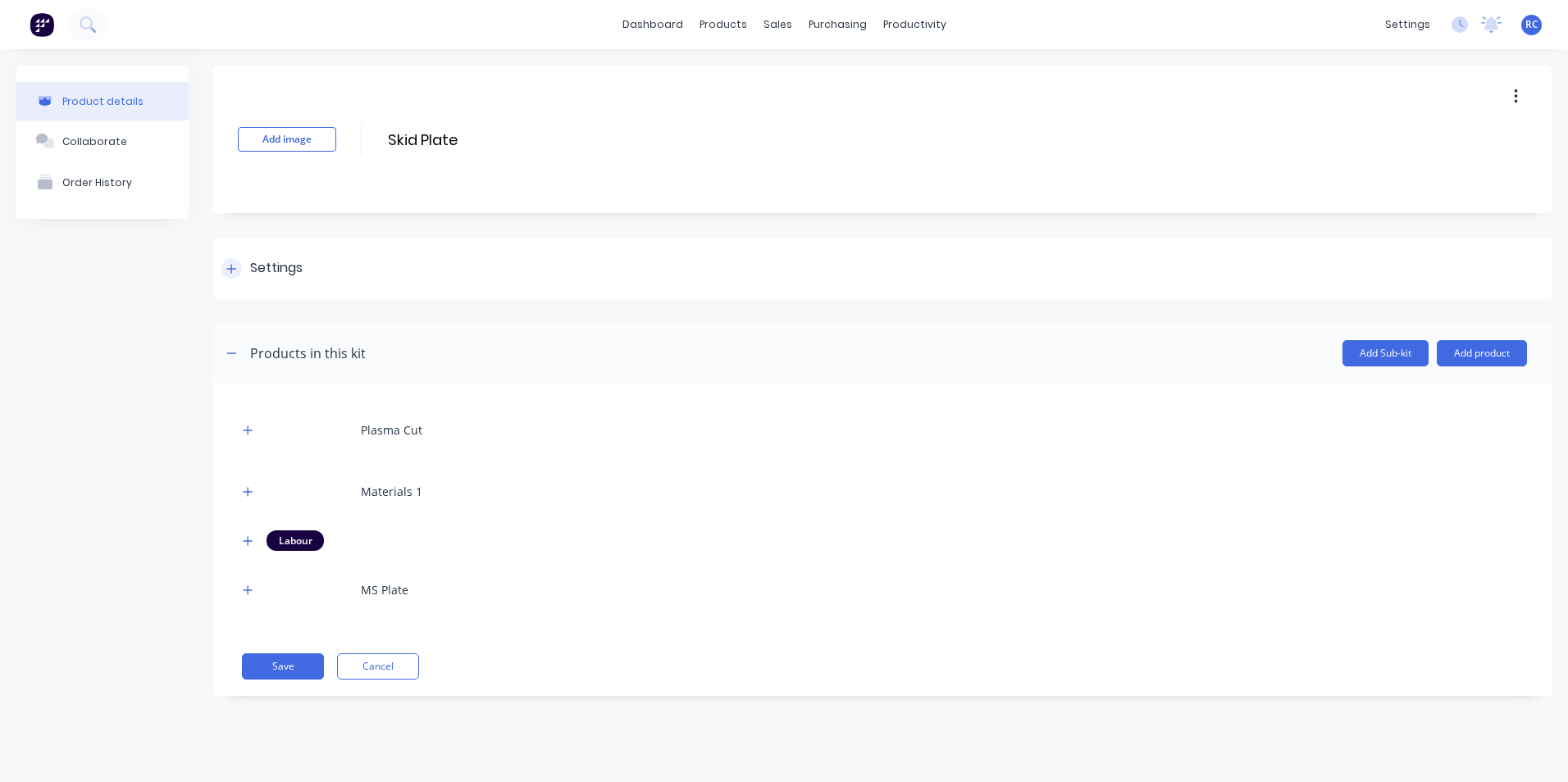
click at [237, 268] on div at bounding box center [231, 268] width 21 height 21
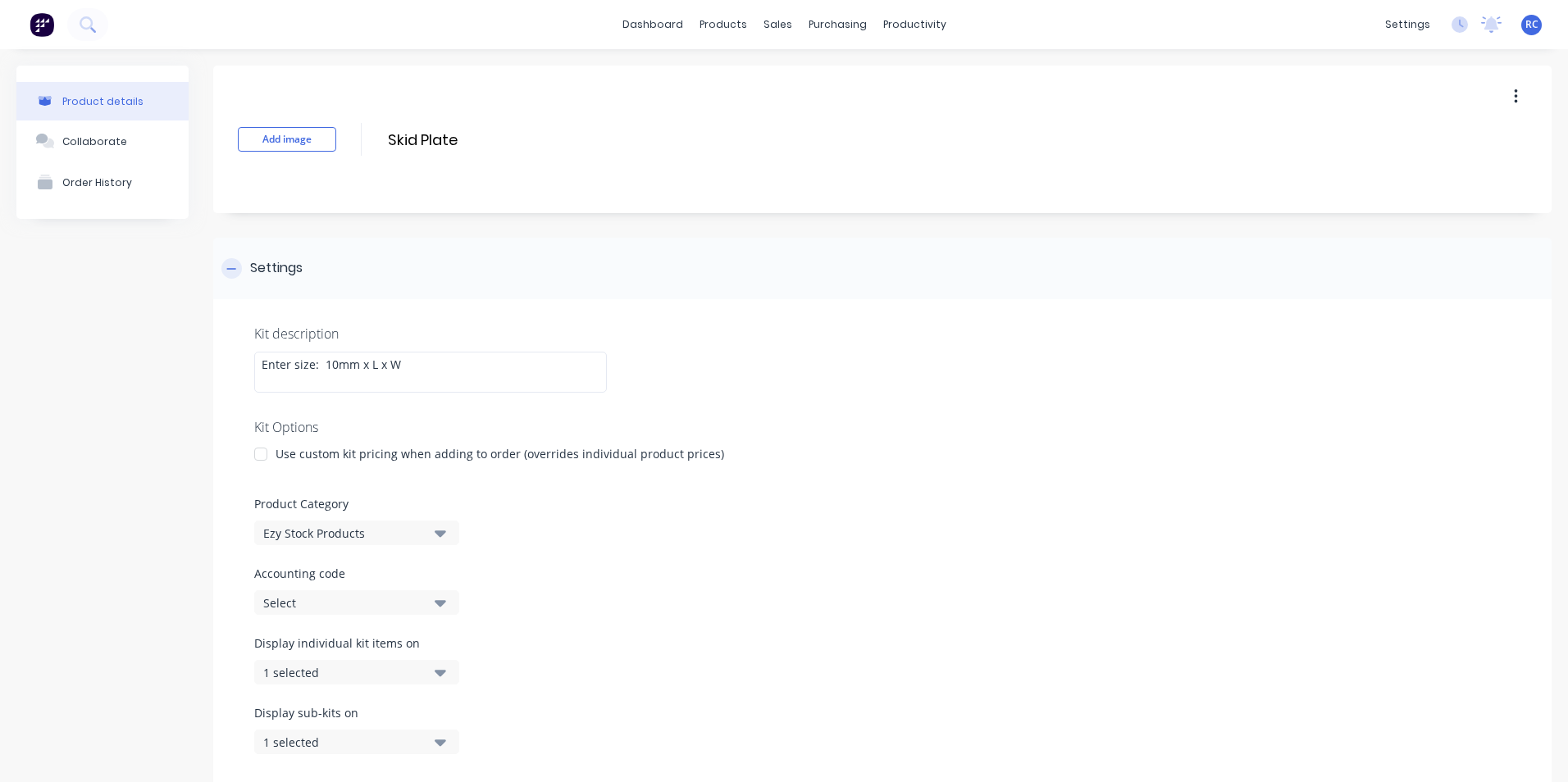
click at [237, 268] on div at bounding box center [231, 268] width 21 height 21
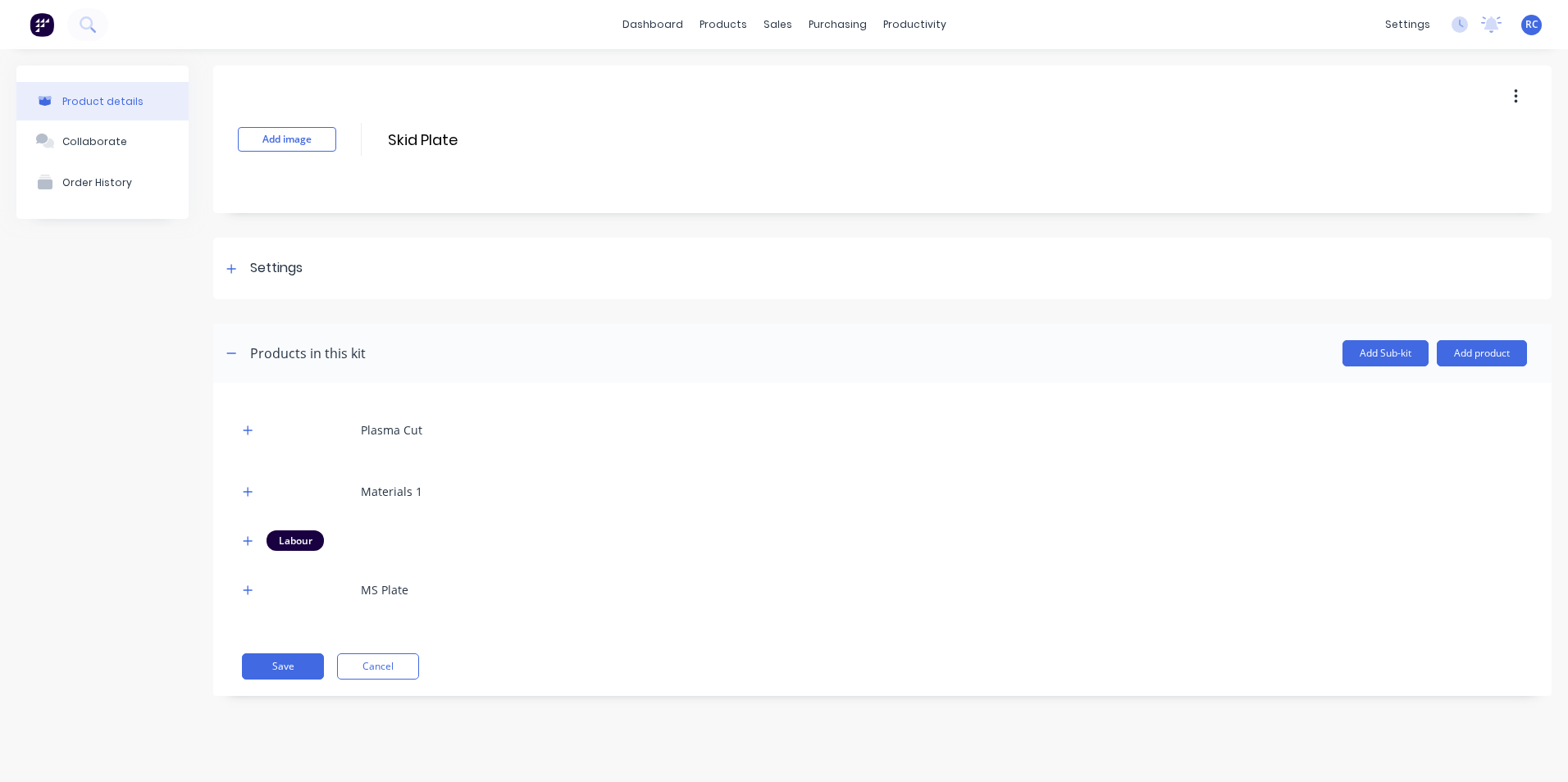
click at [1525, 94] on button "button" at bounding box center [1516, 97] width 38 height 30
click at [1472, 132] on span "Duplicate" at bounding box center [1455, 140] width 123 height 17
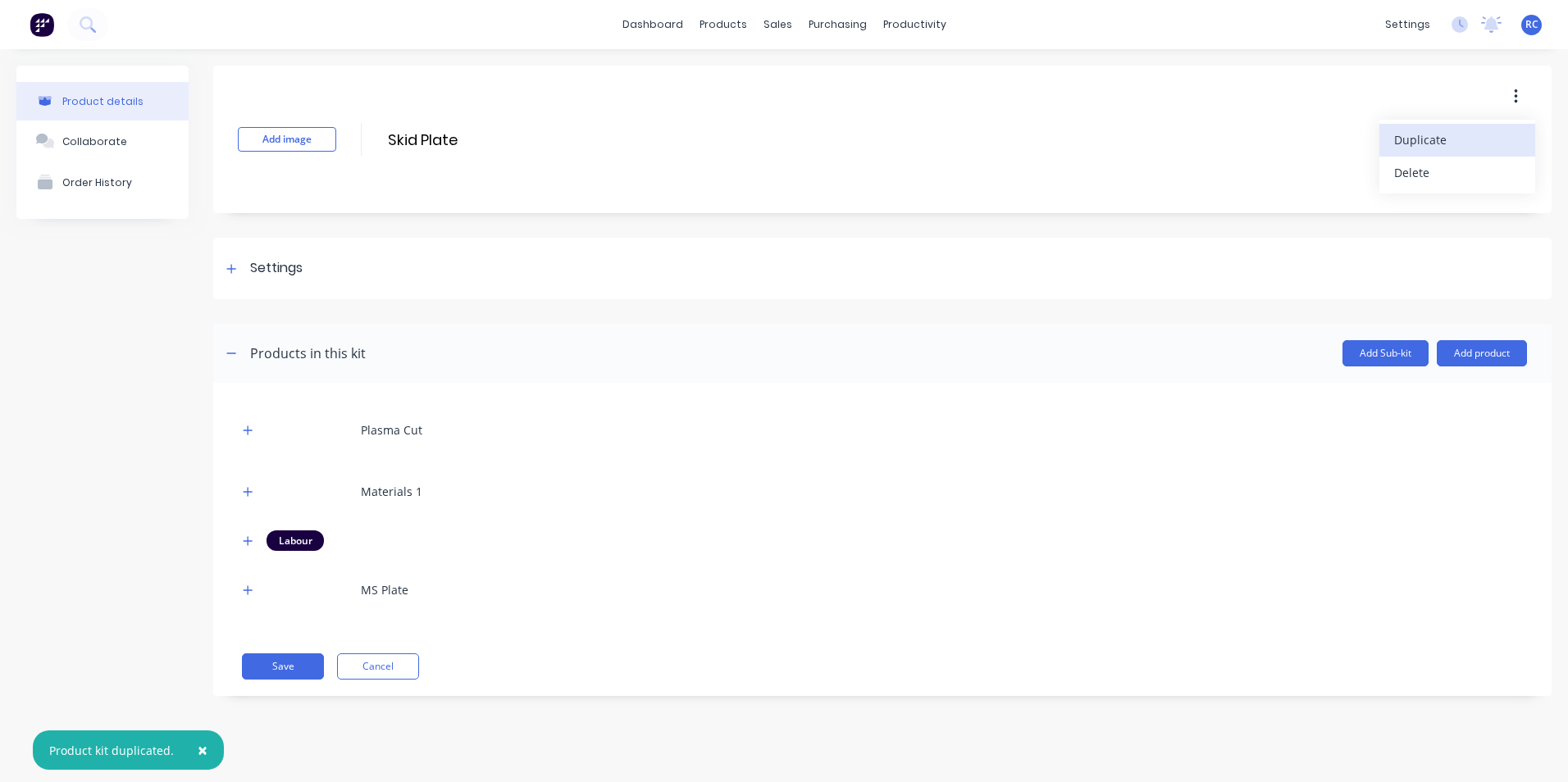
click at [1450, 145] on span "Duplicate" at bounding box center [1455, 140] width 123 height 17
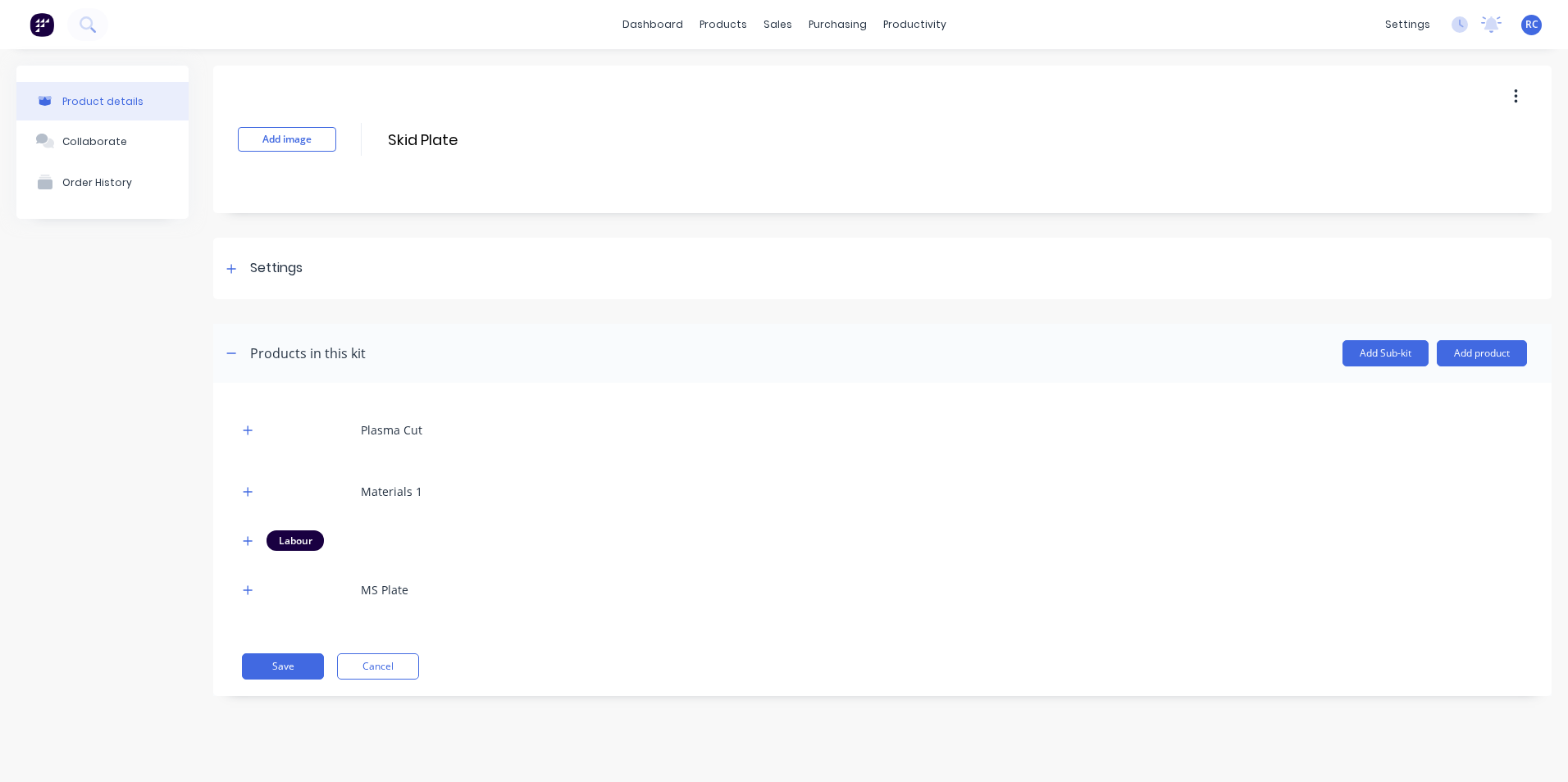
click at [1324, 54] on div "Product details Collaborate Order History Add image Skid Plate Skid Plate Enter…" at bounding box center [784, 399] width 1568 height 701
click at [752, 81] on div "Product Catalogue" at bounding box center [796, 79] width 102 height 14
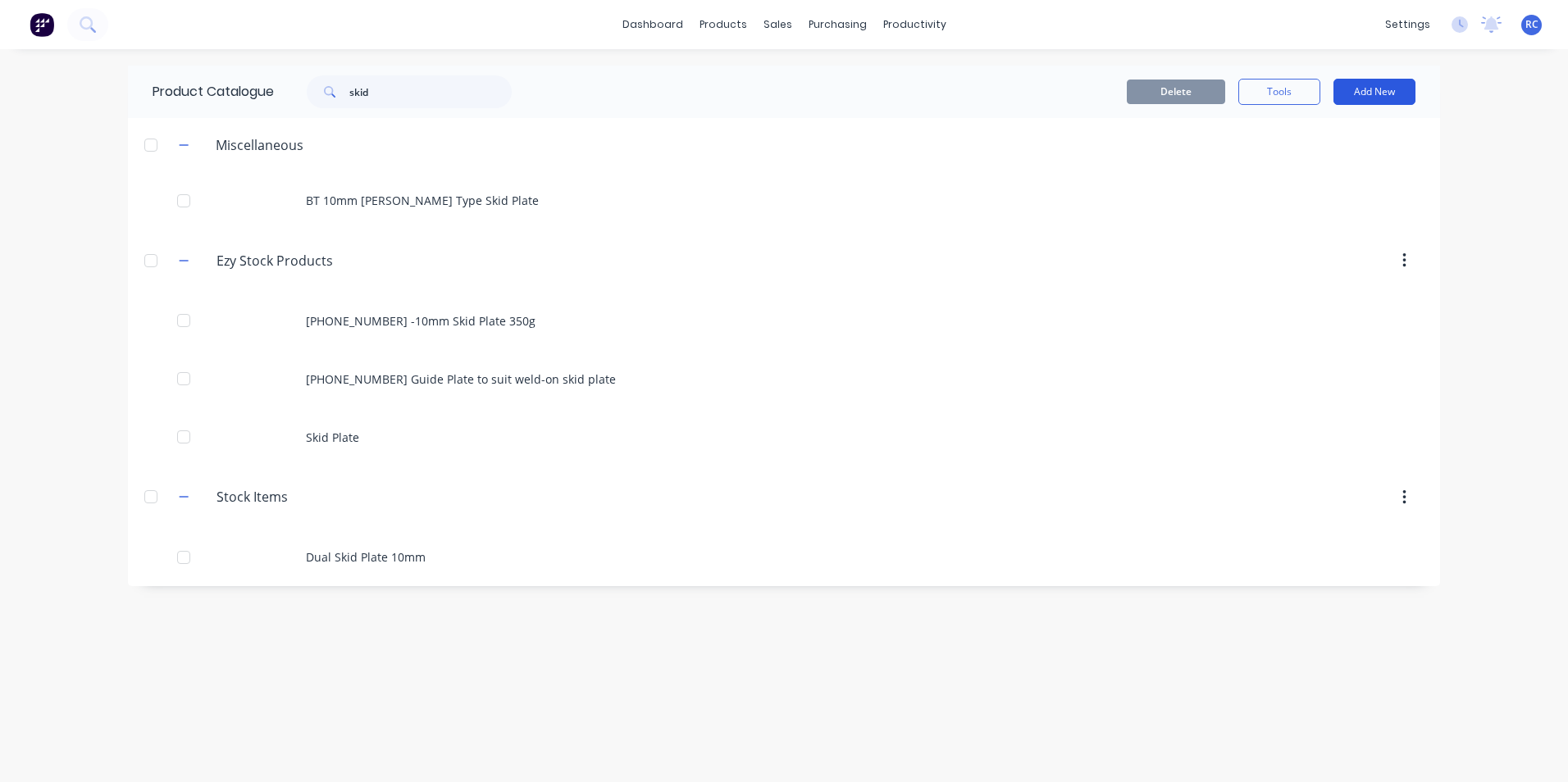
click at [1374, 89] on button "Add New" at bounding box center [1375, 91] width 82 height 26
click at [1313, 165] on div "Product" at bounding box center [1337, 166] width 126 height 24
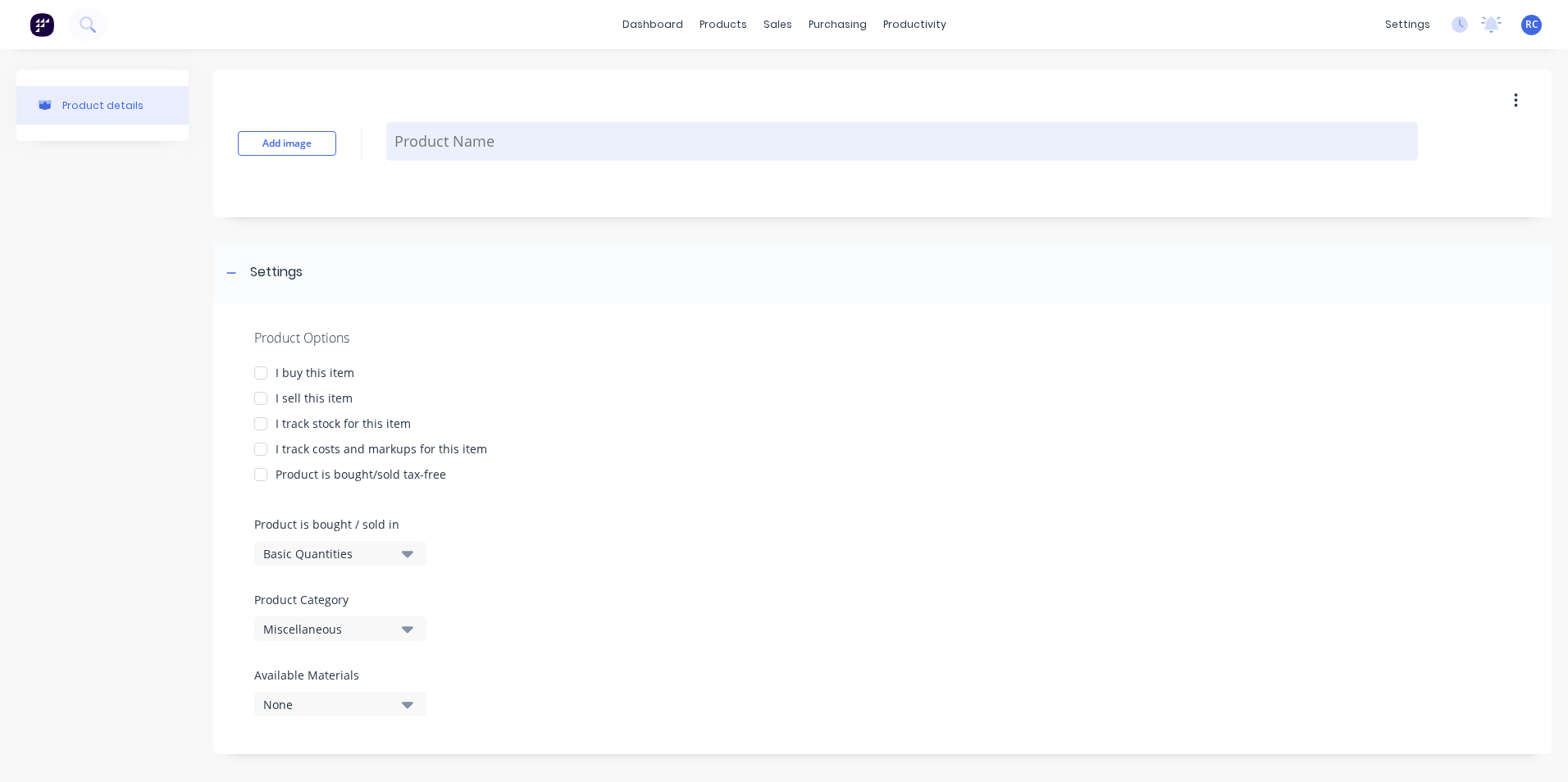
click at [430, 131] on textarea at bounding box center [902, 141] width 1032 height 38
type textarea "x"
type textarea "L"
type textarea "x"
type textarea "La"
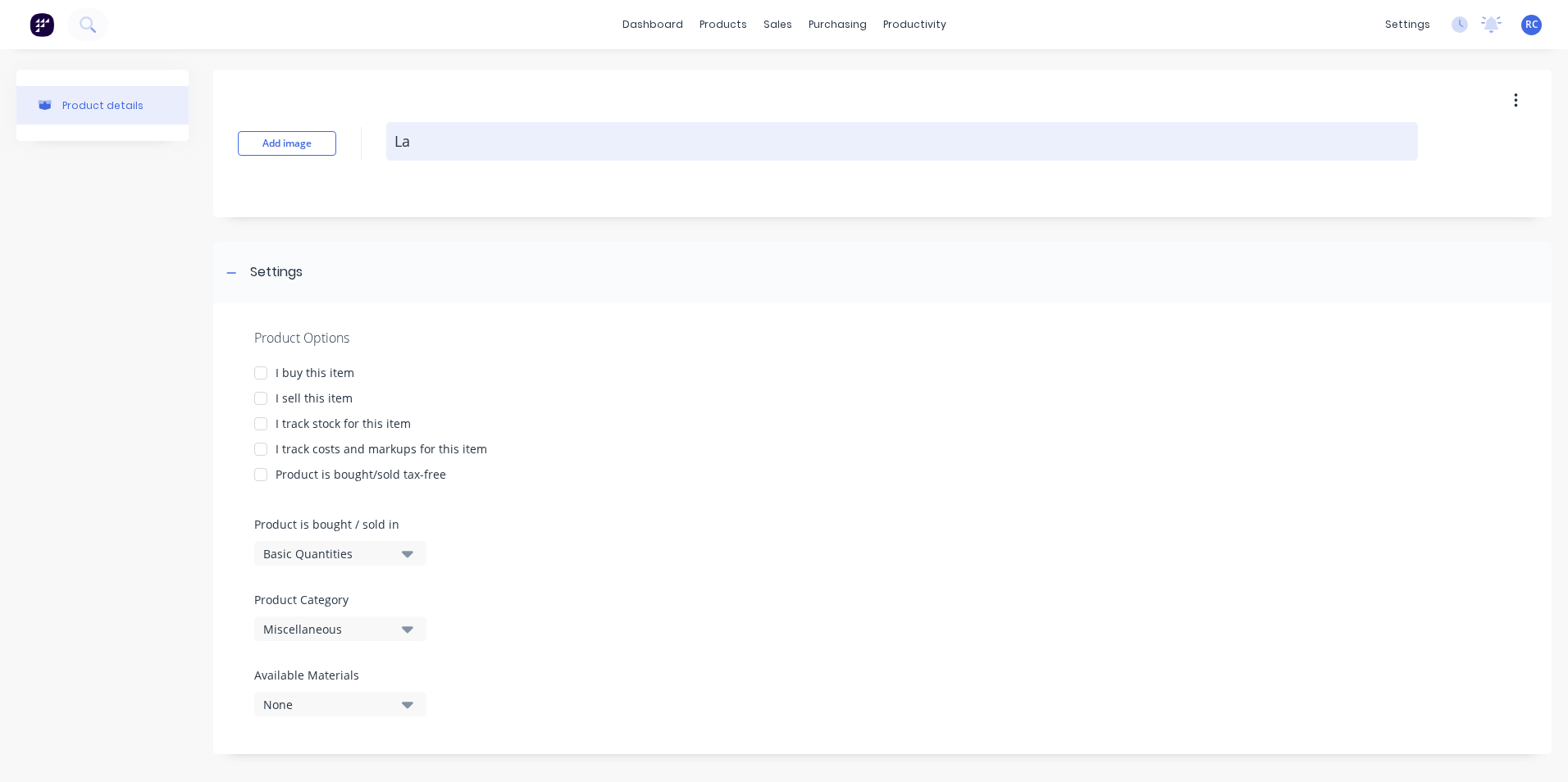
type textarea "x"
type textarea "[PERSON_NAME]"
type textarea "x"
type textarea "Lami"
type textarea "x"
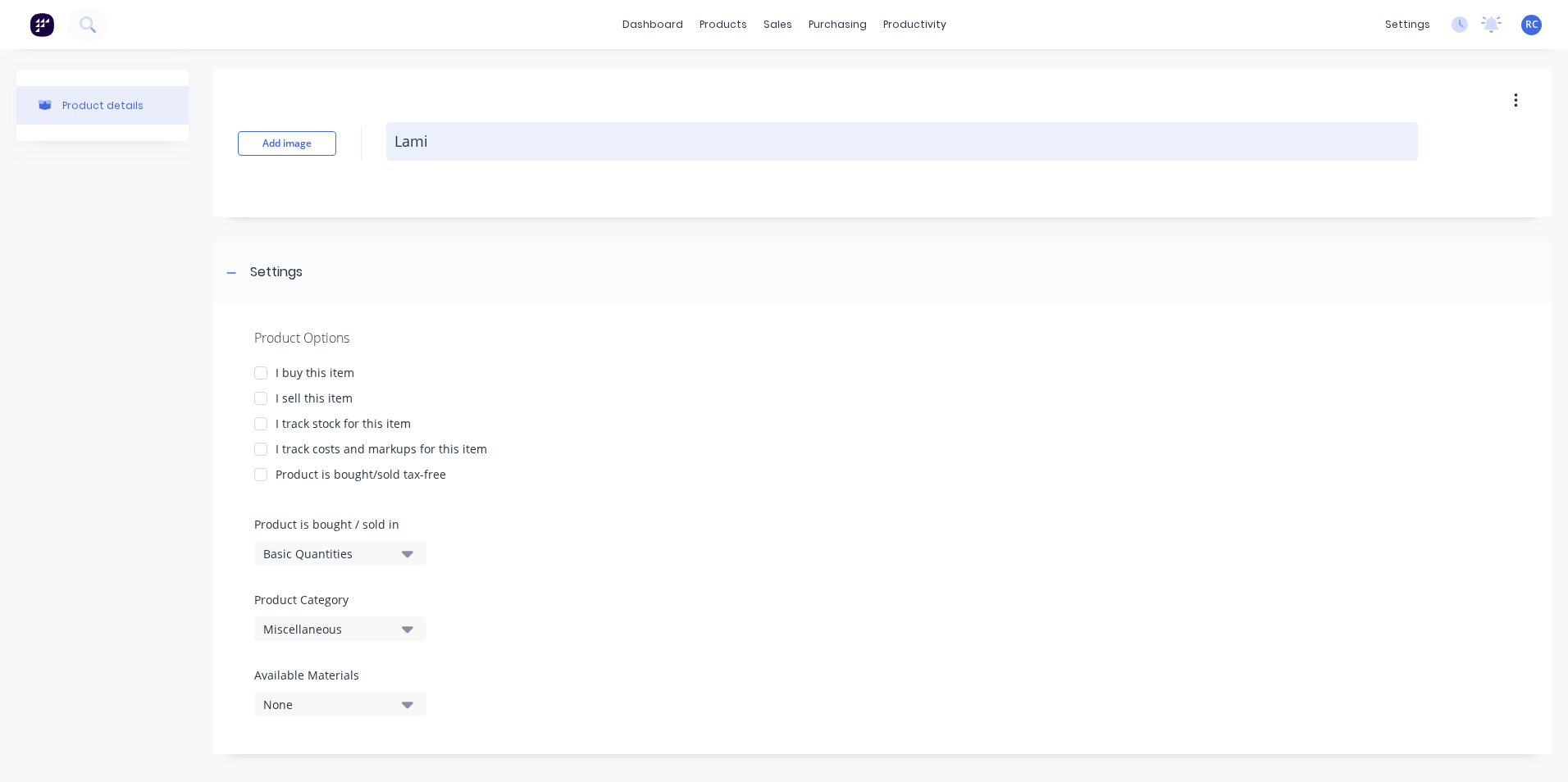
type textarea "Lamin"
type textarea "x"
type textarea "Lamina"
type textarea "x"
type textarea "Laminat"
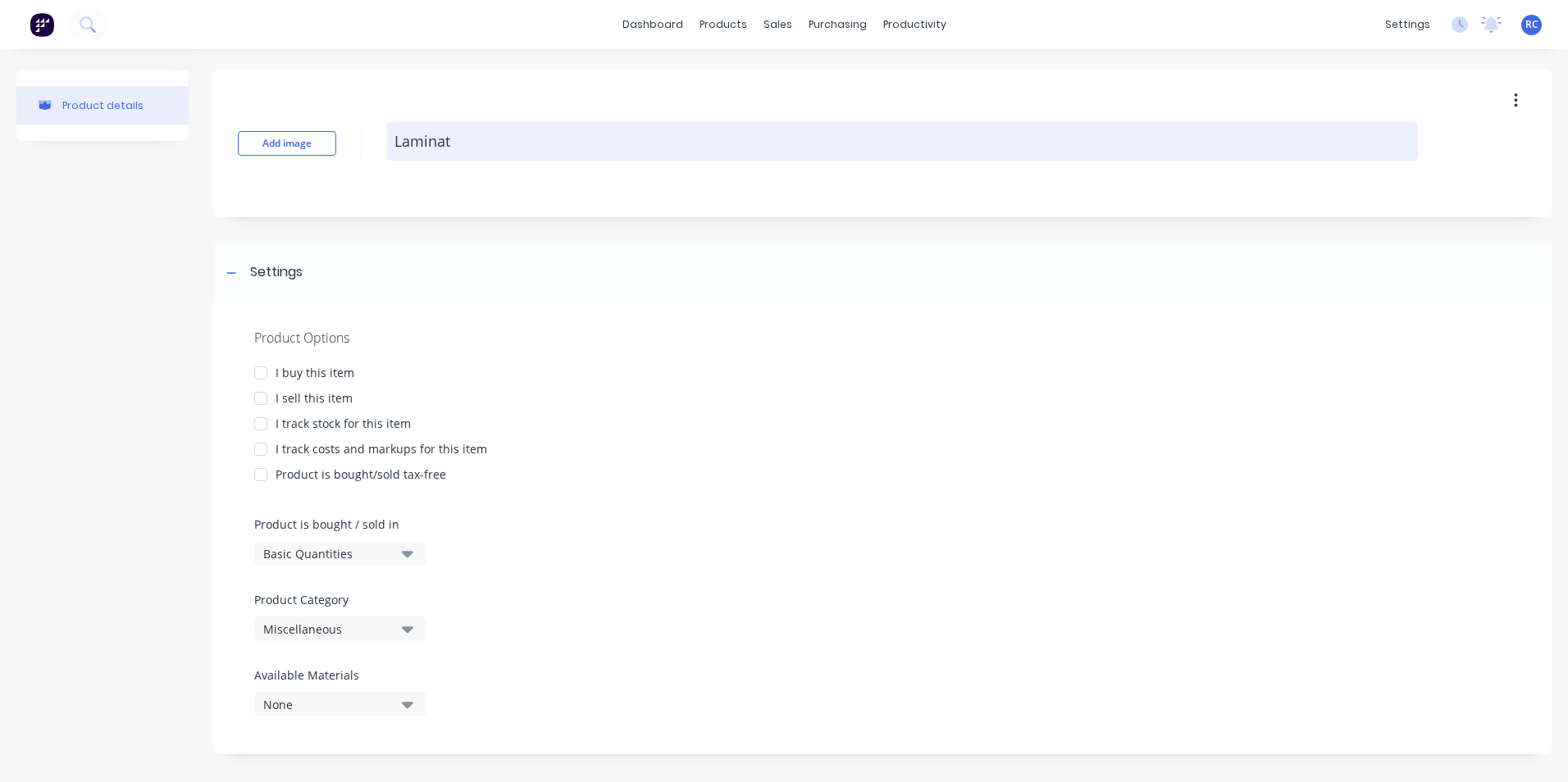
type textarea "x"
type textarea "Laminate"
type textarea "x"
type textarea "Laminated"
type textarea "x"
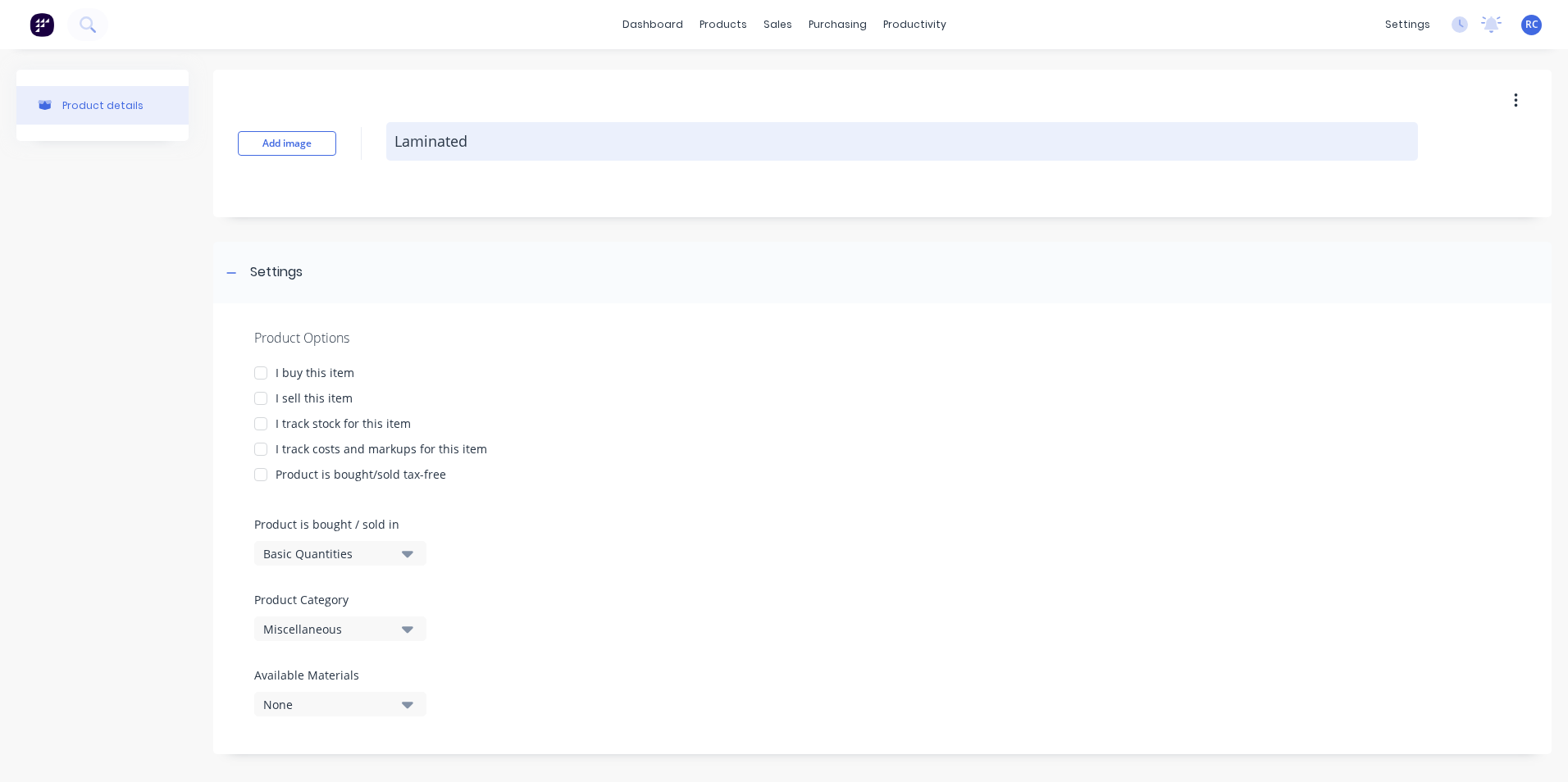
type textarea "Laminated"
type textarea "x"
type textarea "Laminated S"
type textarea "x"
type textarea "Laminated Sl"
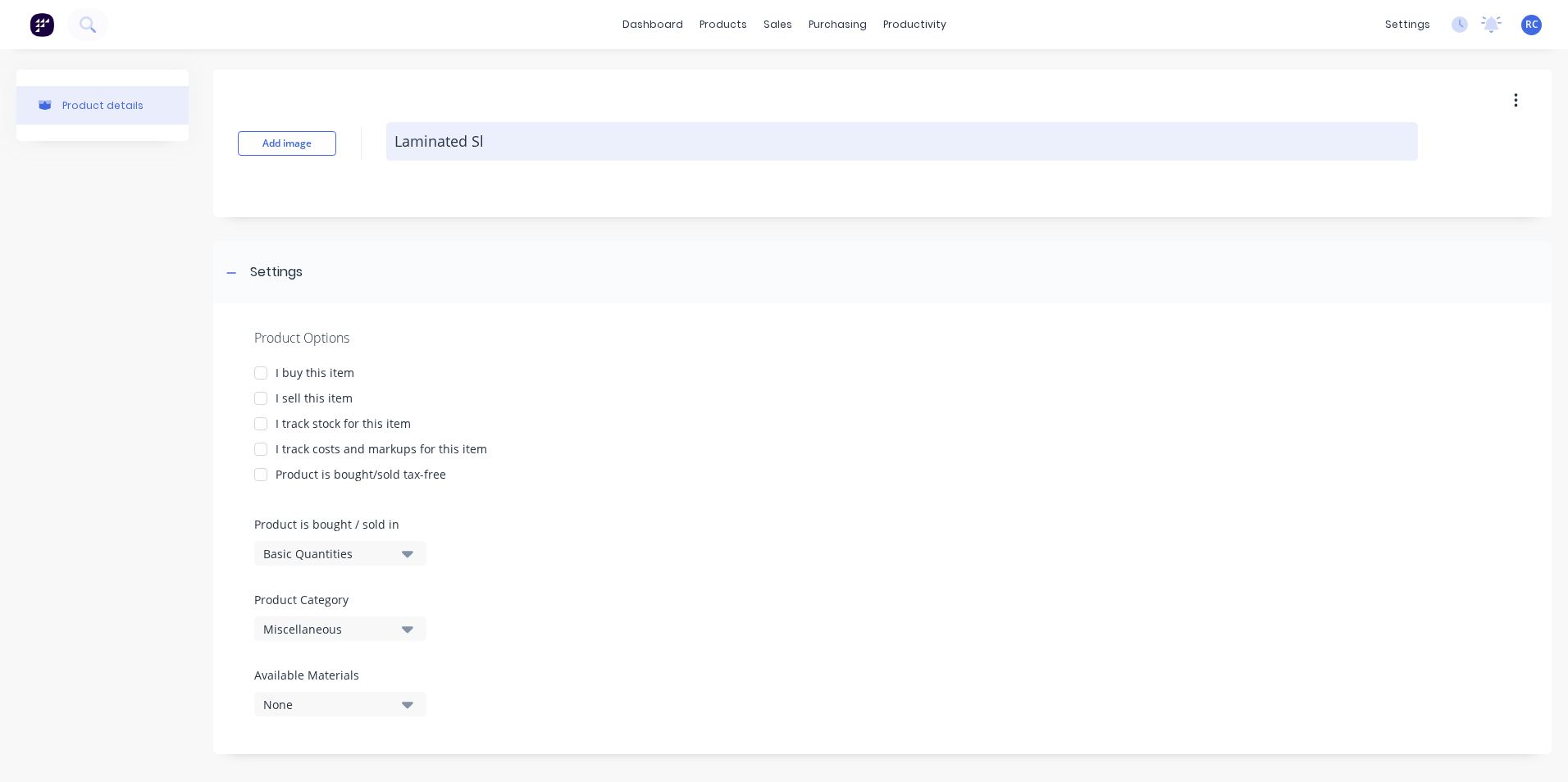
type textarea "x"
type textarea "Laminated Sli"
type textarea "x"
type textarea "Laminated Slid"
type textarea "x"
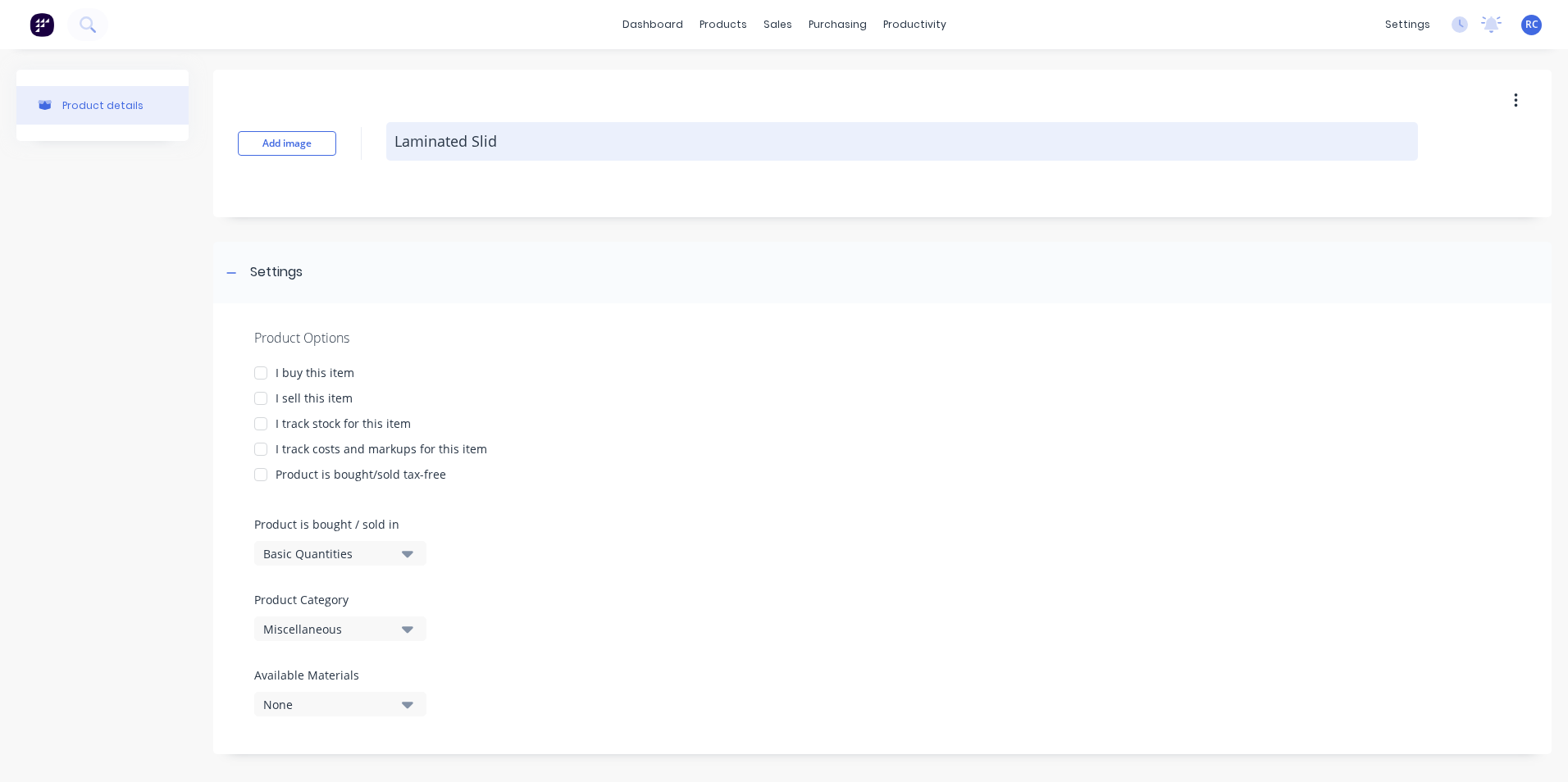
type textarea "Laminated Slid"
type textarea "x"
type textarea "Laminated Slid"
type textarea "x"
type textarea "Laminated Sli"
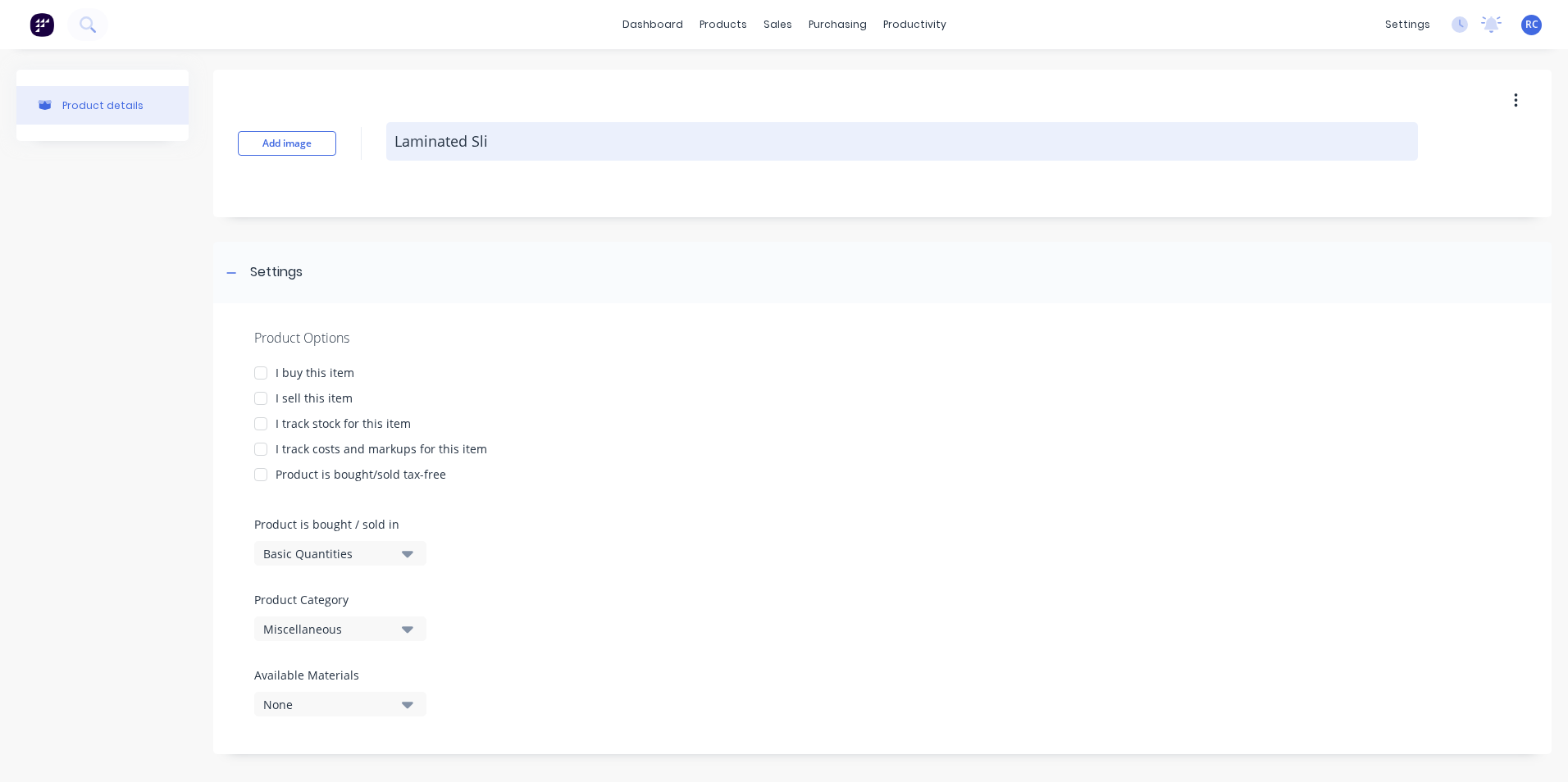
type textarea "x"
type textarea "Laminated Sl"
type textarea "x"
type textarea "Laminated S"
type textarea "x"
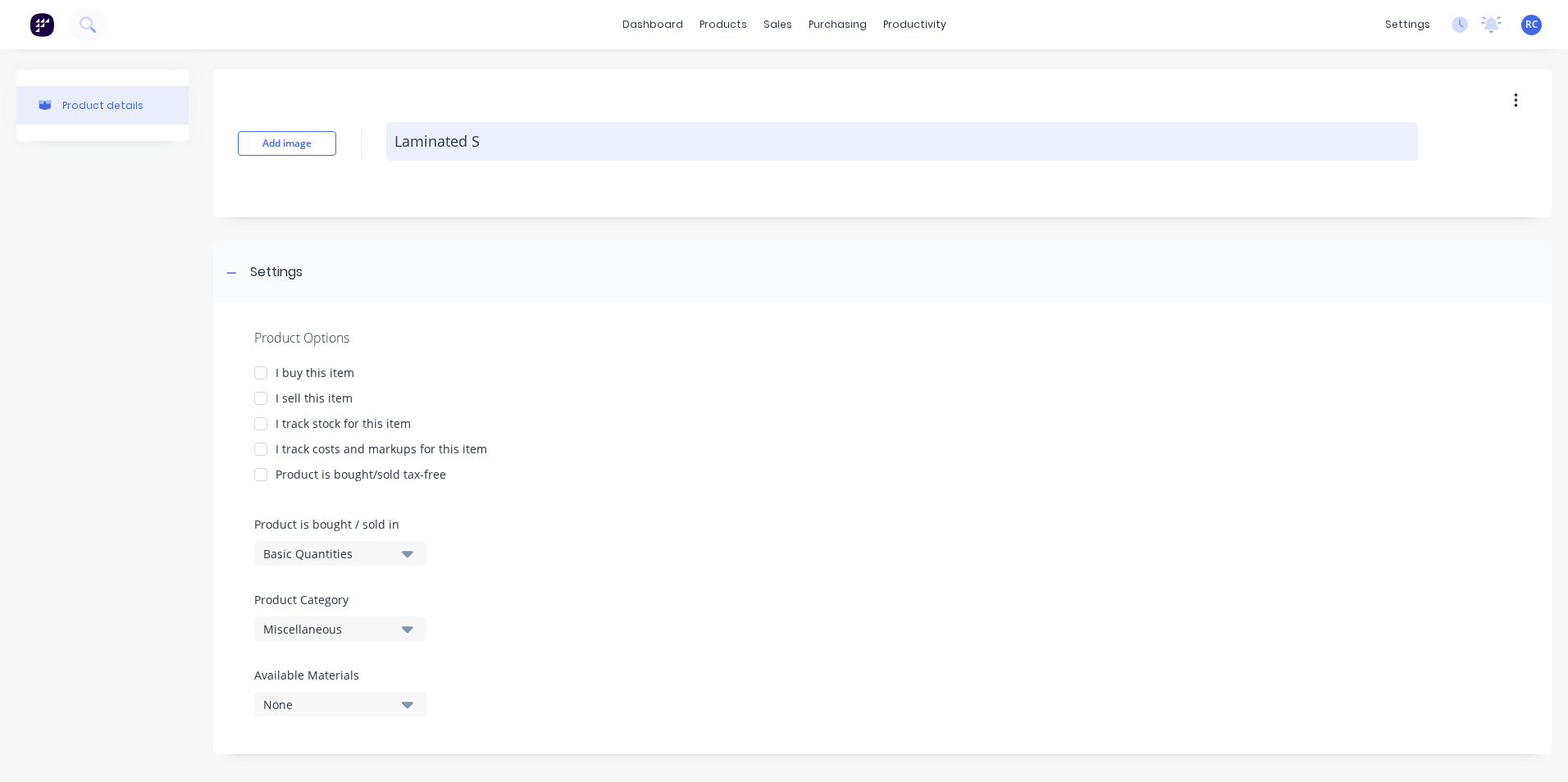
type textarea "Laminated Sk"
type textarea "x"
type textarea "Laminated Ski"
type textarea "x"
type textarea "Laminated Skid"
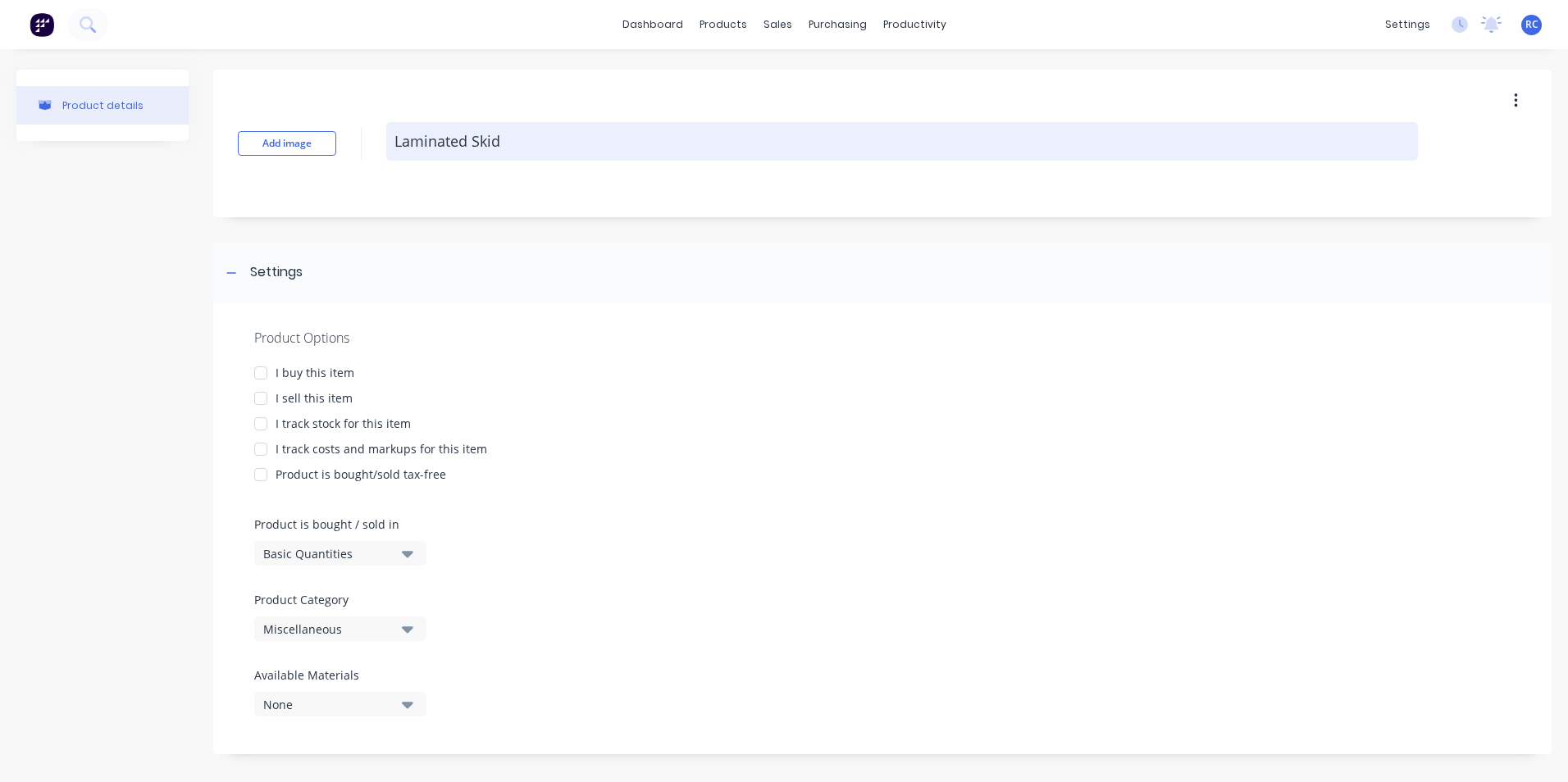
type textarea "x"
type textarea "Laminated Skid"
type textarea "x"
type textarea "Laminated Skid P"
type textarea "x"
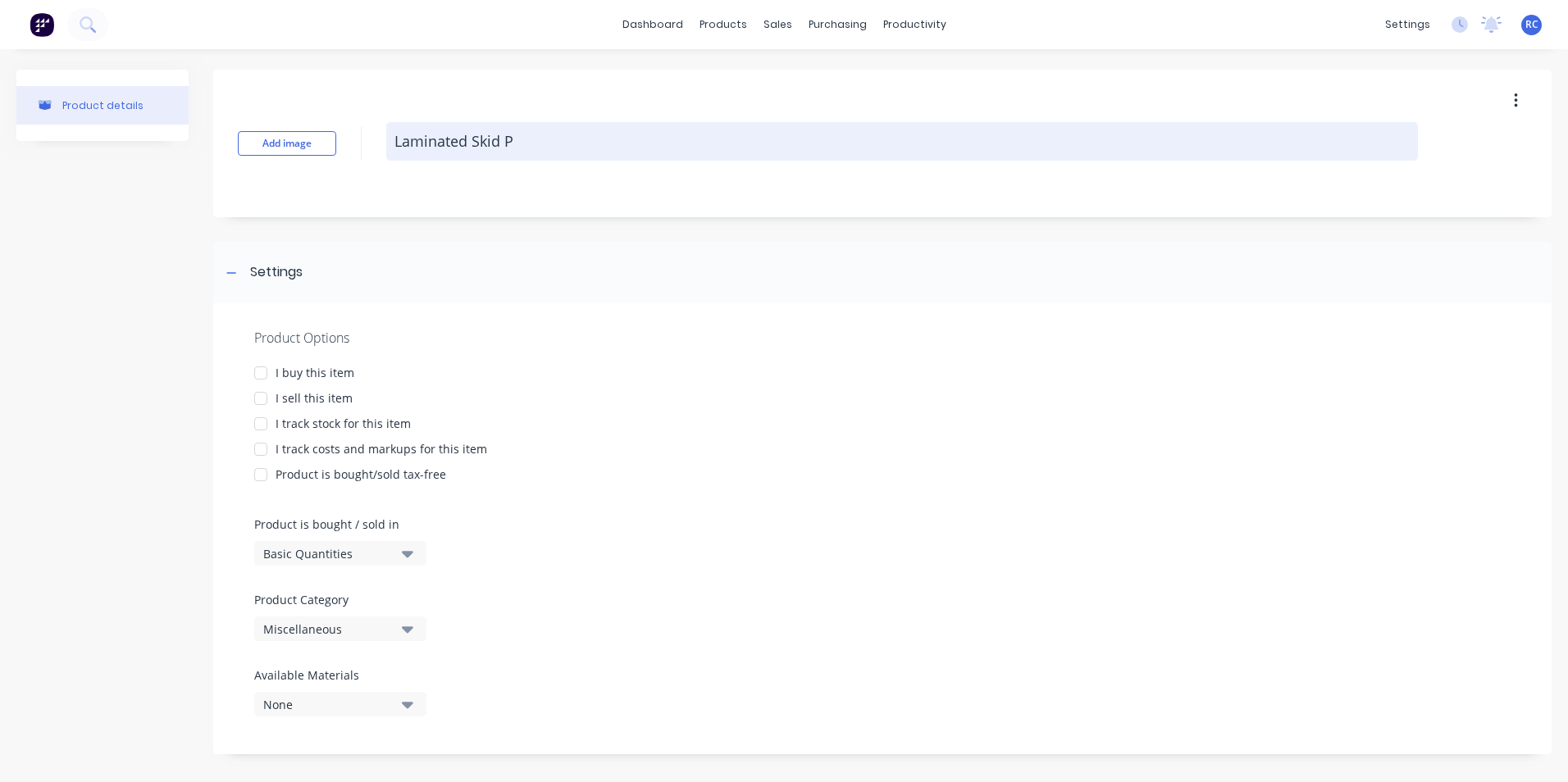
type textarea "Laminated Skid Pl"
type textarea "x"
type textarea "Laminated Skid Pla"
type textarea "x"
type textarea "Laminated Skid Plat"
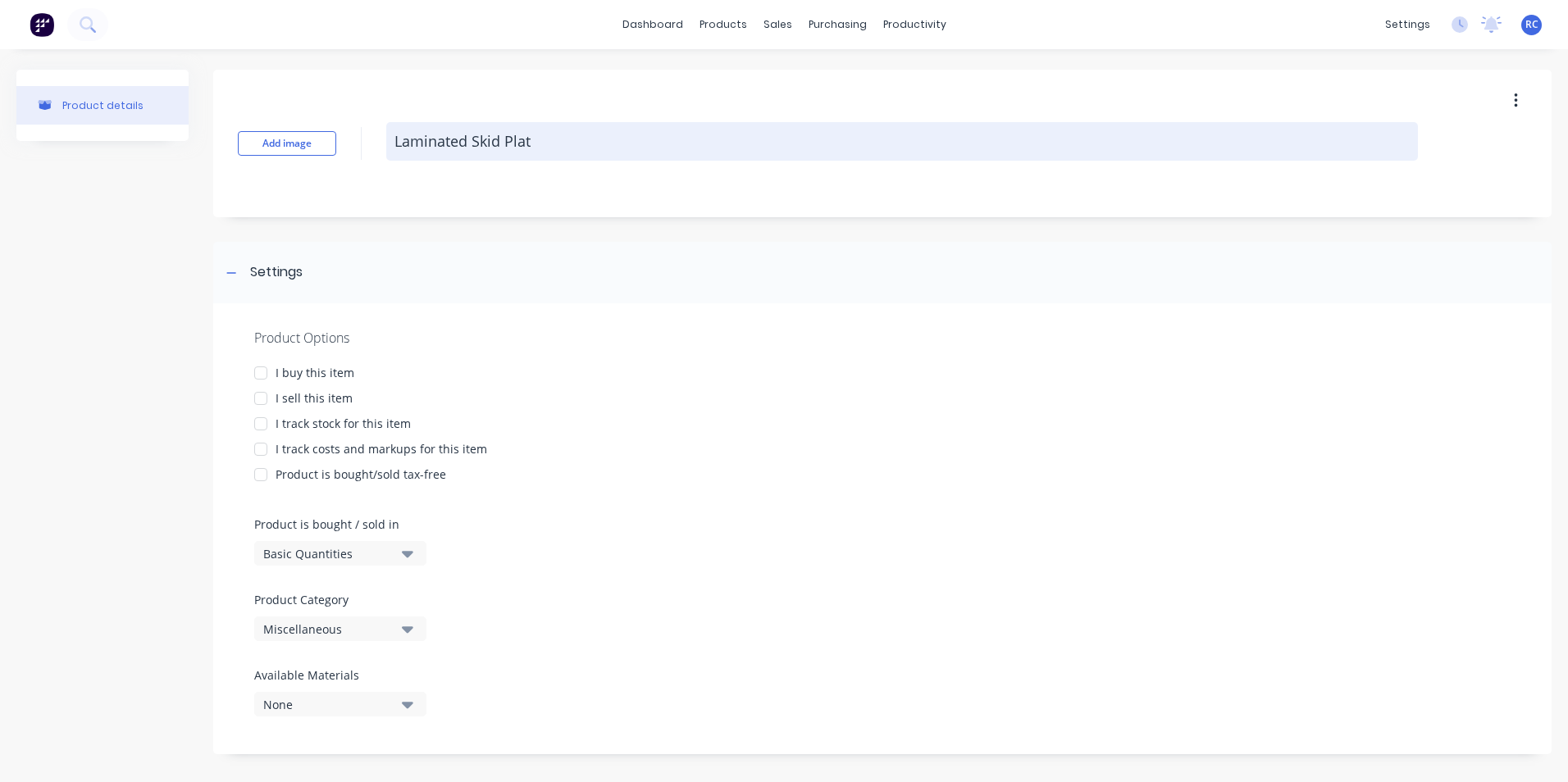
type textarea "x"
type textarea "Laminated Skid Plate"
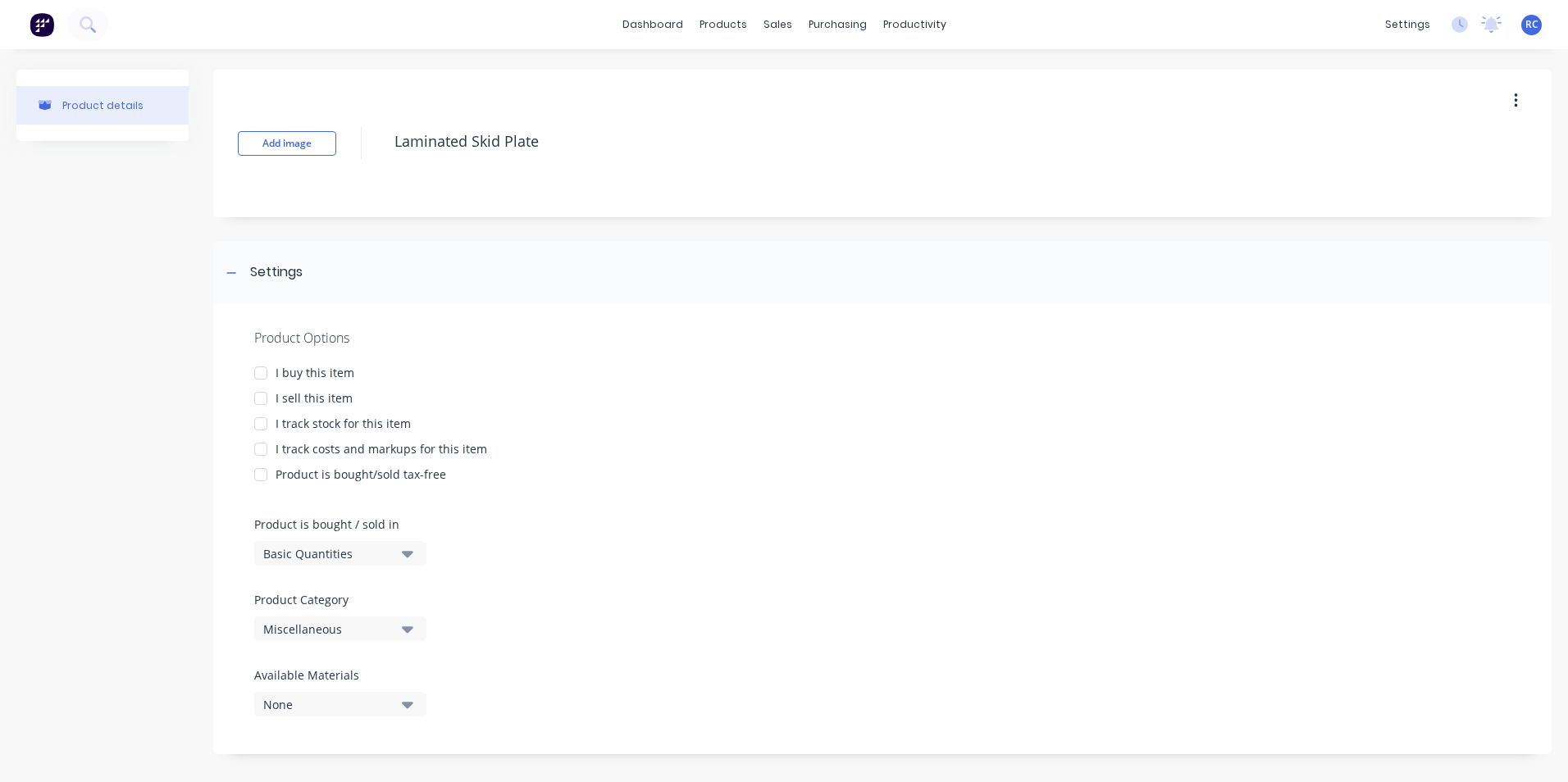
click at [261, 398] on div at bounding box center [260, 398] width 33 height 33
click at [261, 452] on div at bounding box center [260, 449] width 33 height 33
type textarea "x"
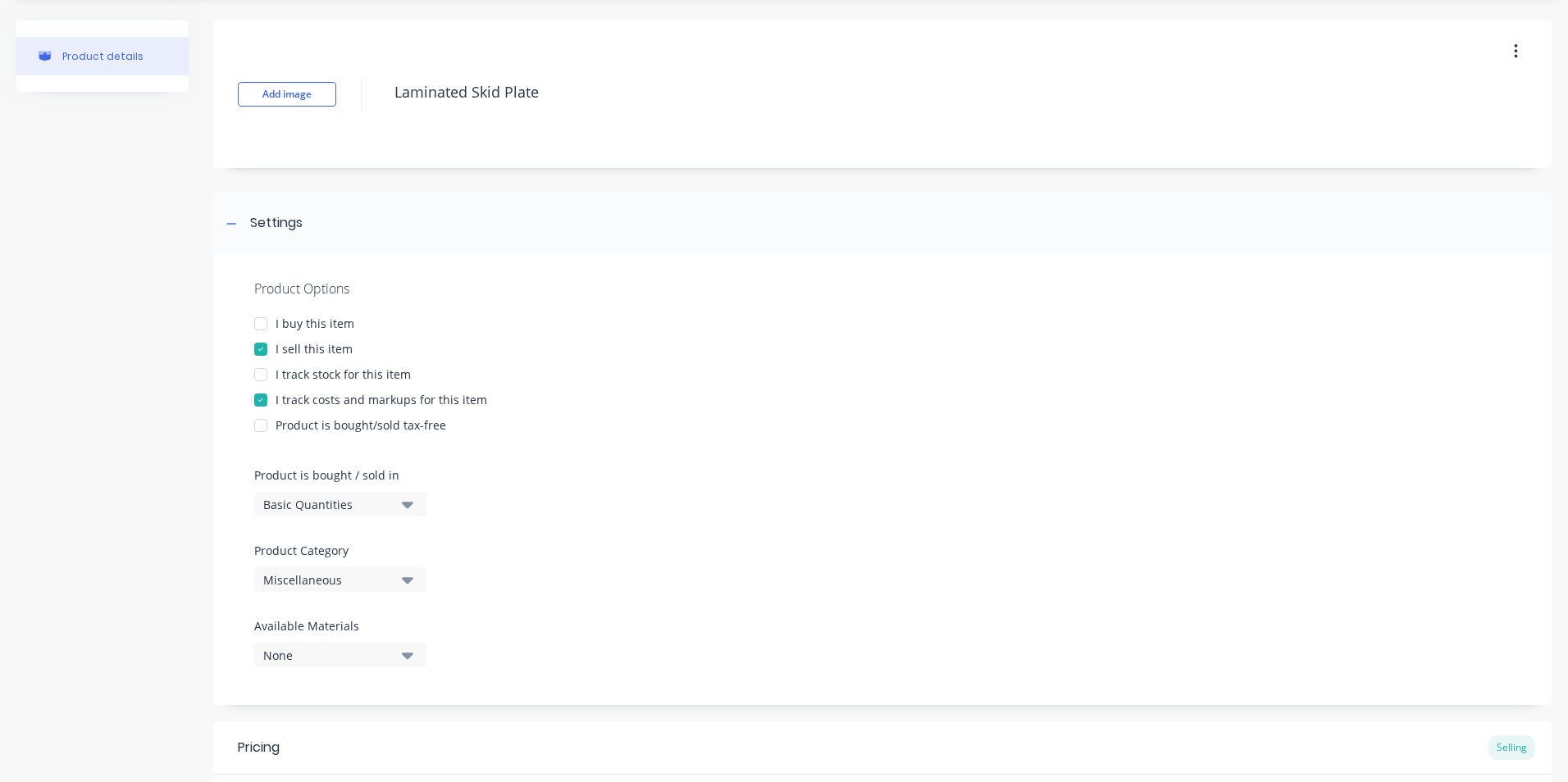
scroll to position [164, 0]
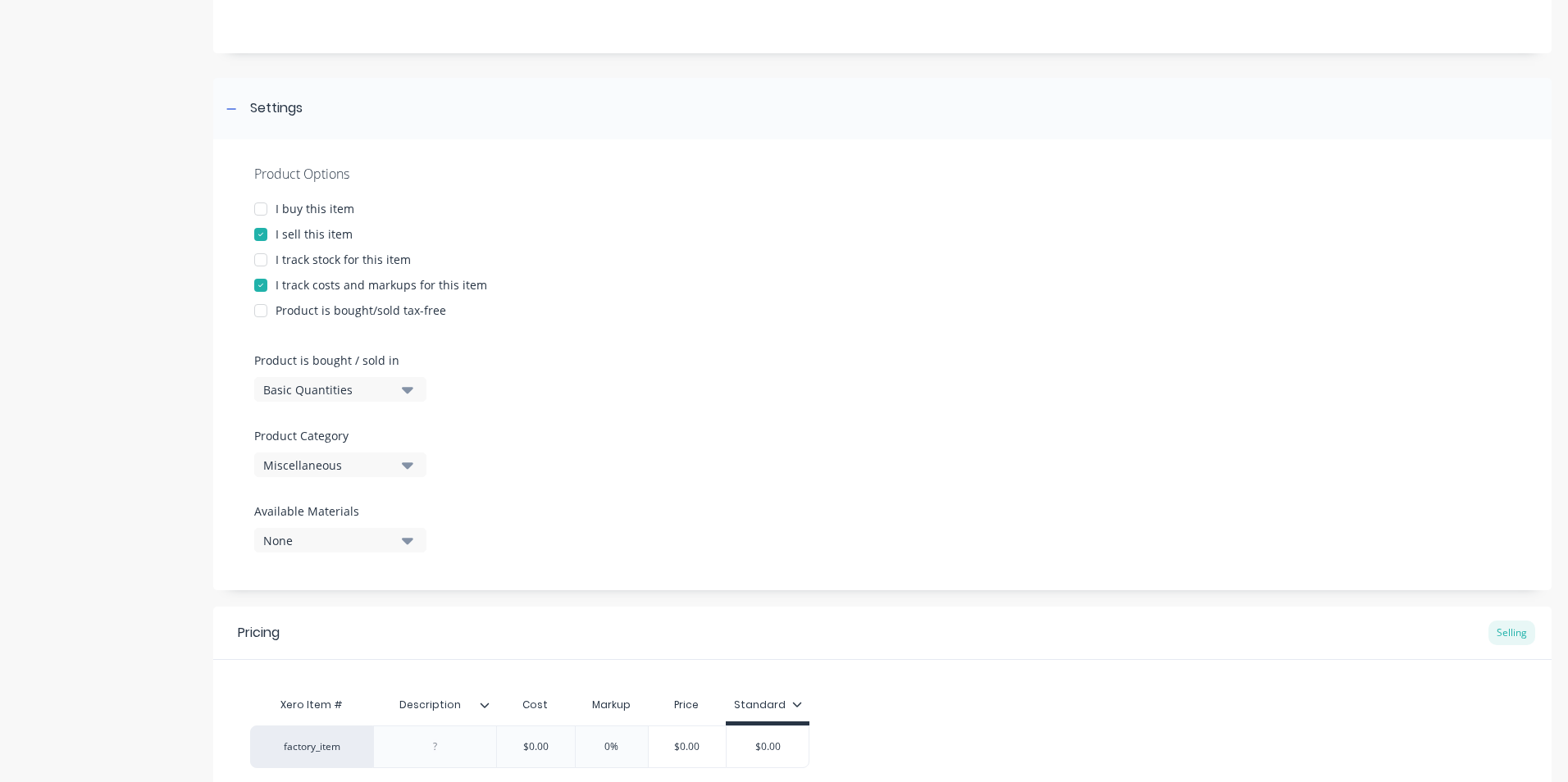
type textarea "Laminated Skid Plate"
type textarea "x"
type textarea "Laminated Skid Plate"
click at [410, 462] on icon "button" at bounding box center [407, 465] width 12 height 18
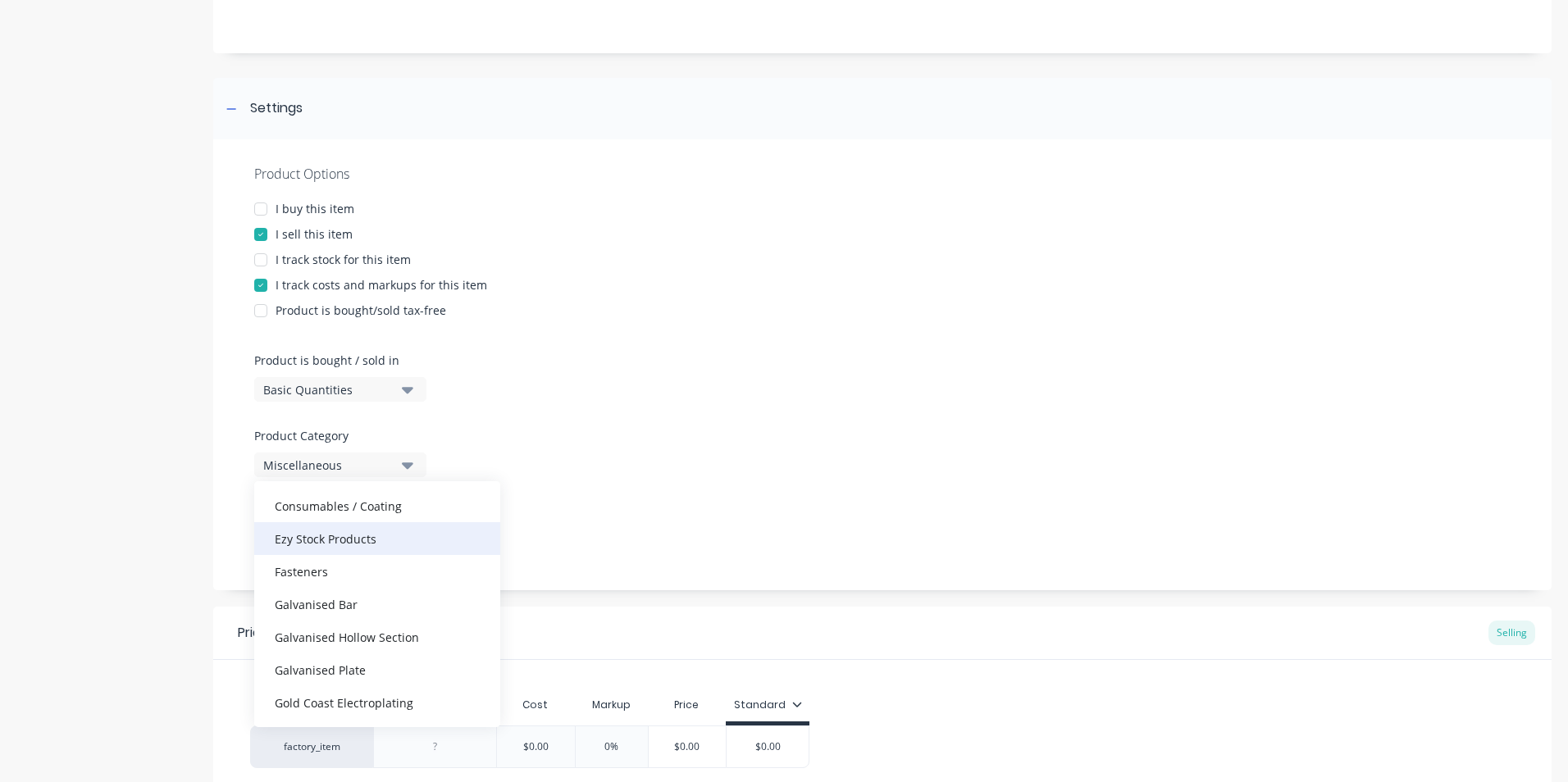
click at [358, 540] on div "Ezy Stock Products" at bounding box center [377, 539] width 246 height 33
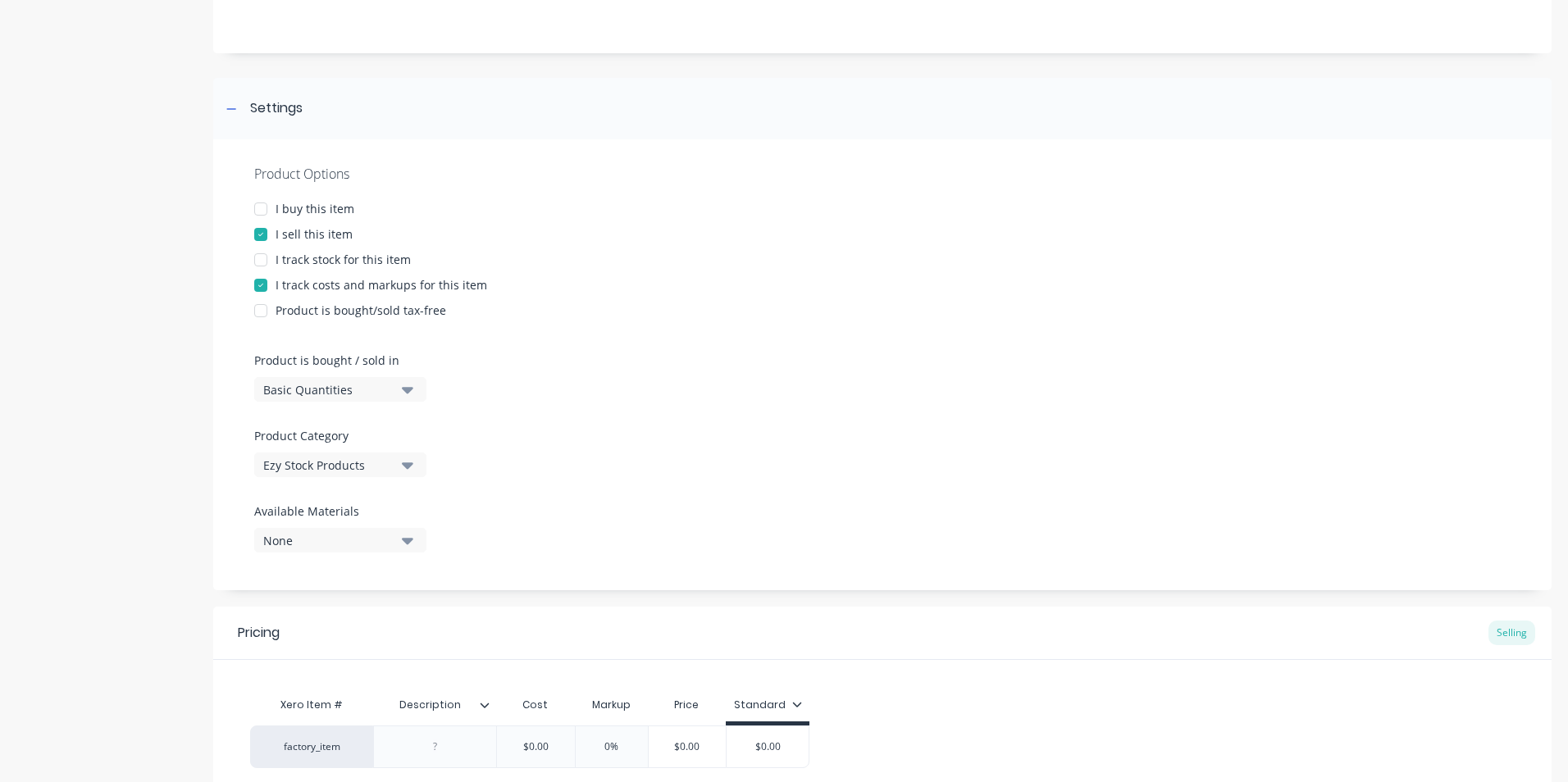
click at [339, 487] on div "Product Options I buy this item I sell this item I track stock for this item I …" at bounding box center [882, 365] width 1339 height 451
click at [354, 401] on button "Basic Quantities" at bounding box center [340, 389] width 172 height 24
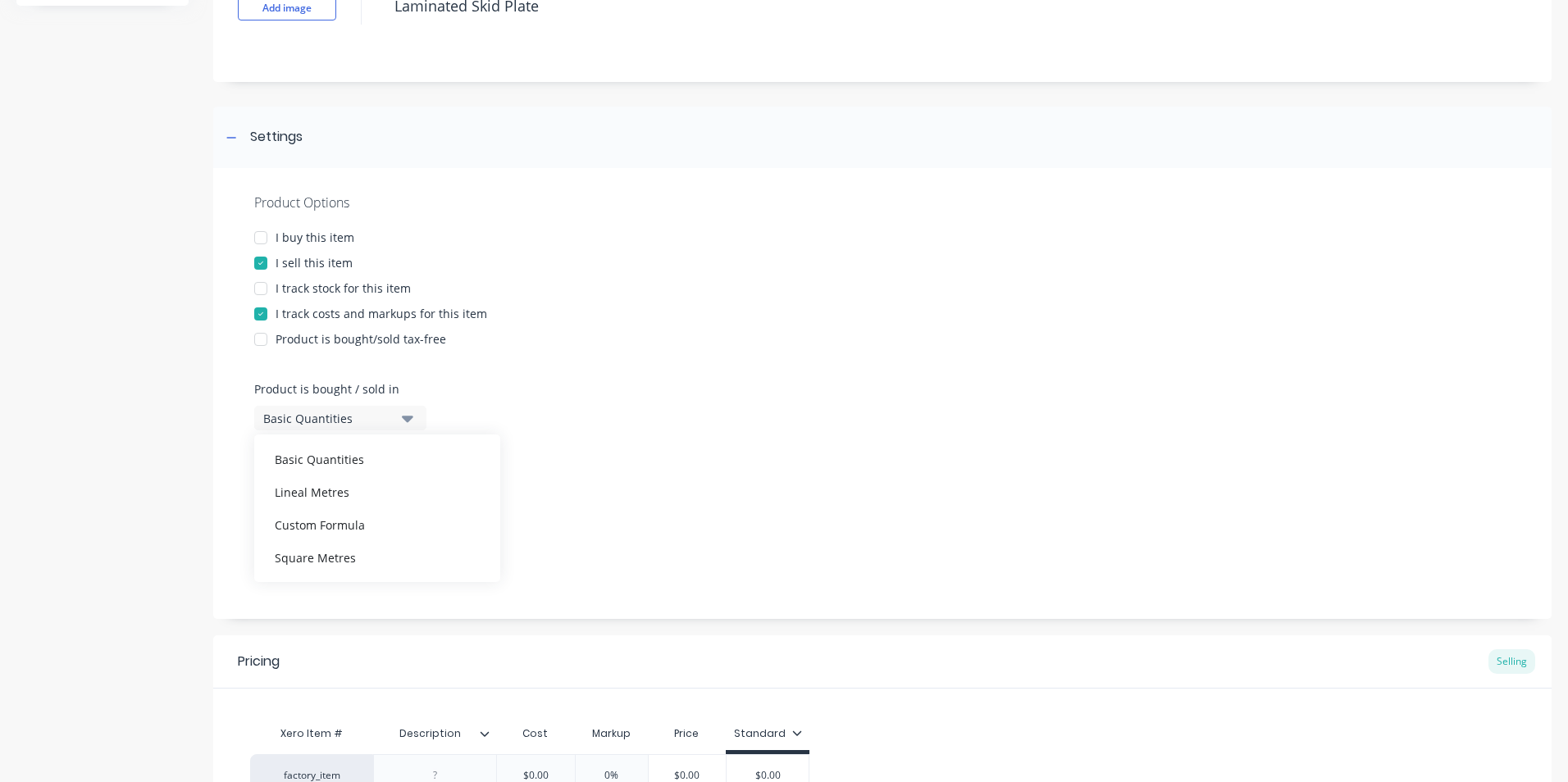
scroll to position [0, 0]
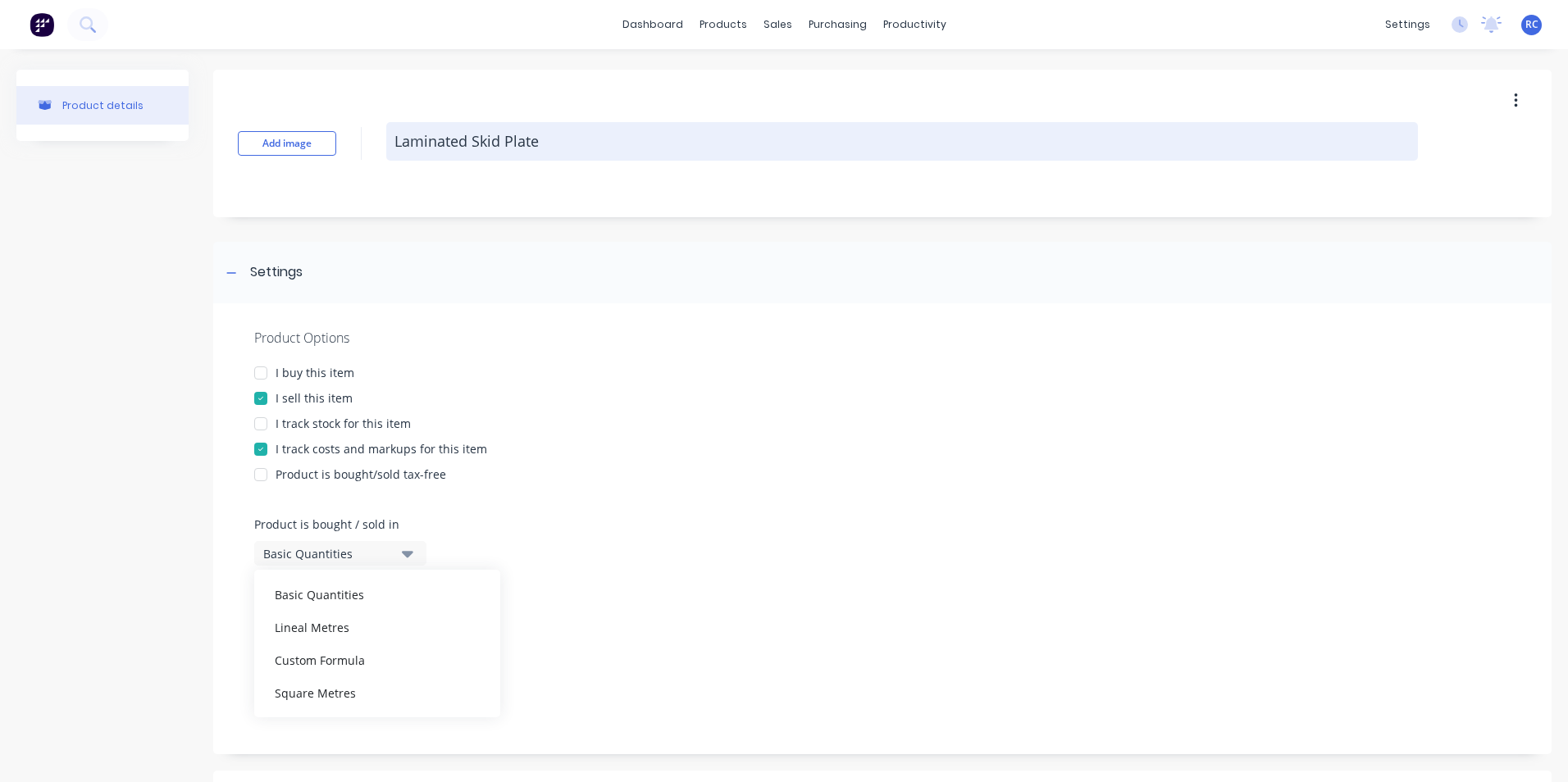
drag, startPoint x: 556, startPoint y: 138, endPoint x: 392, endPoint y: 133, distance: 164.1
click at [392, 133] on textarea "Laminated Skid Plate" at bounding box center [902, 141] width 1032 height 38
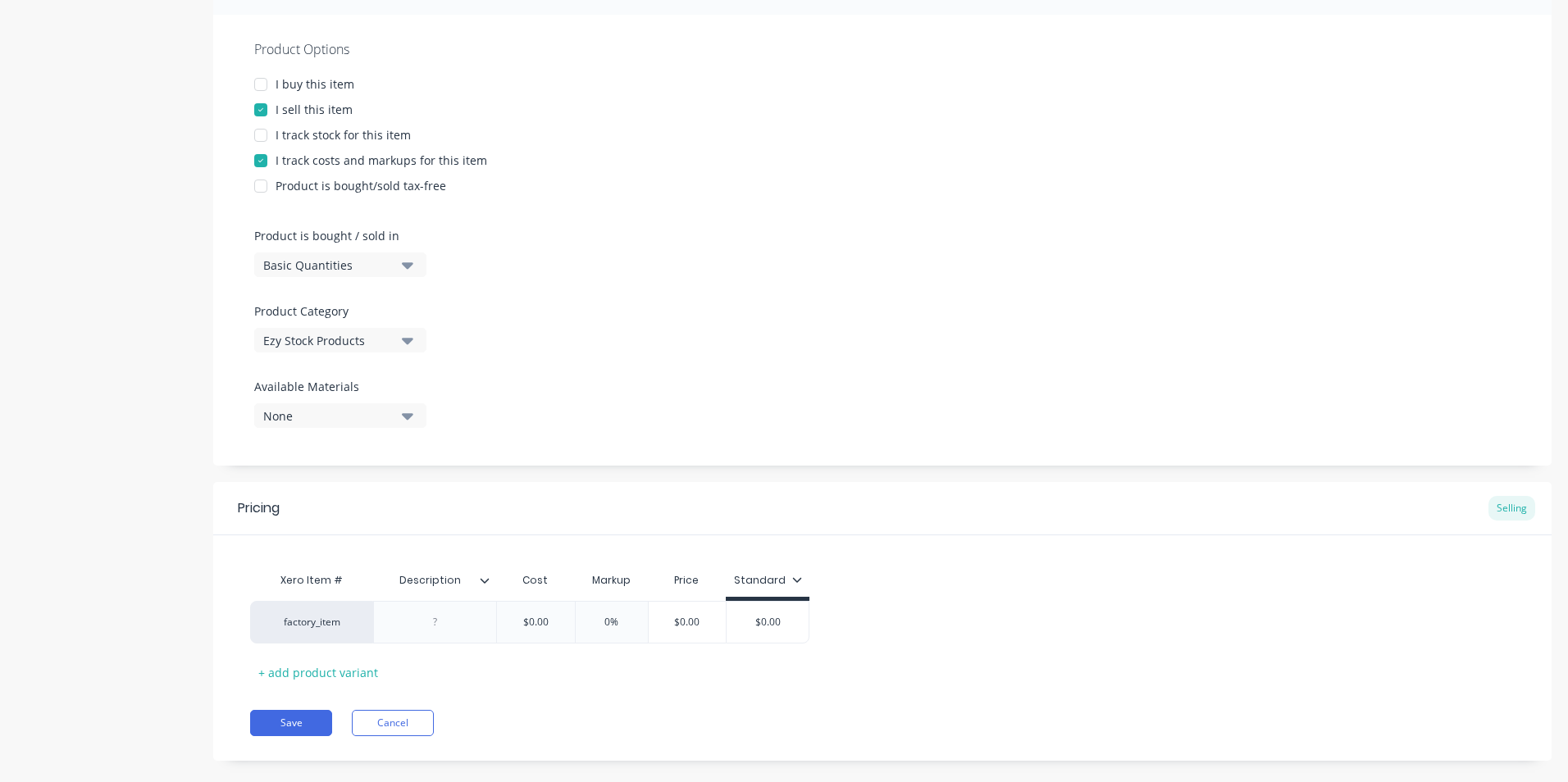
scroll to position [312, 0]
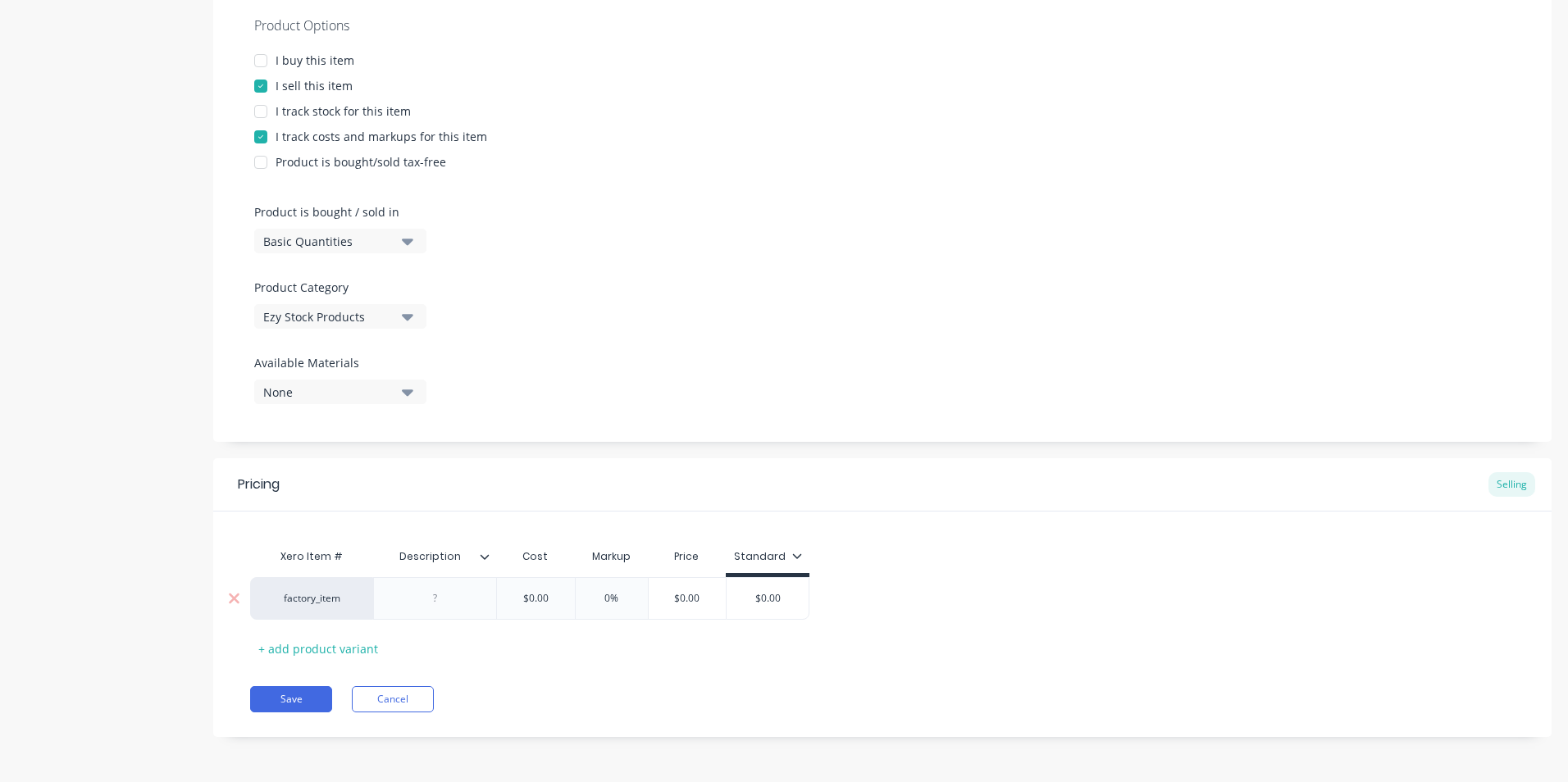
click at [434, 601] on div at bounding box center [436, 599] width 82 height 21
type textarea "x"
paste div
type textarea "x"
type input "$0.00"
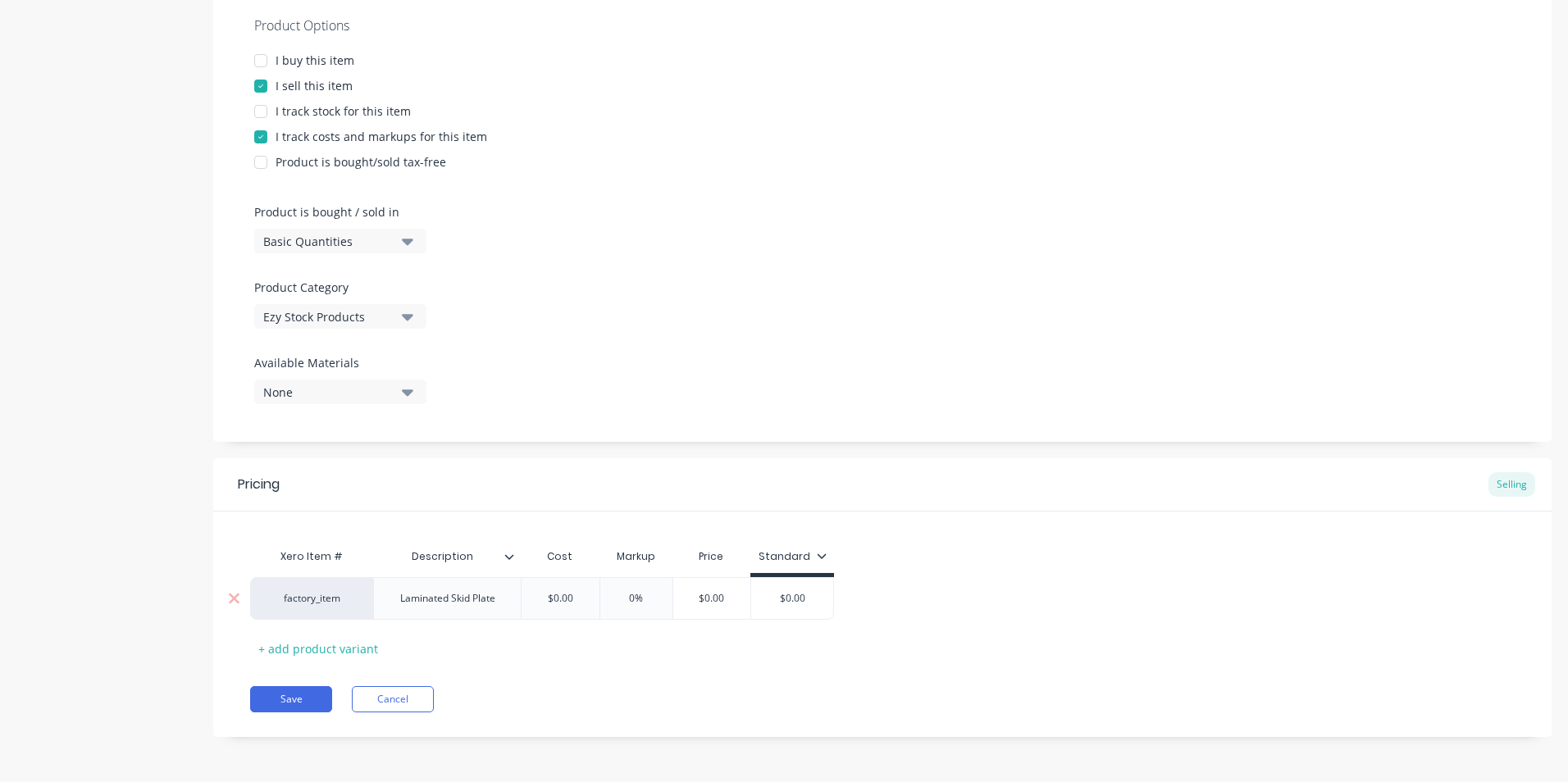
drag, startPoint x: 783, startPoint y: 603, endPoint x: 750, endPoint y: 602, distance: 33.0
click at [750, 602] on div "factory_item Laminated Skid Plate $0.00 0% $0.00 $0.00 $0.00" at bounding box center [542, 599] width 584 height 43
drag, startPoint x: 818, startPoint y: 598, endPoint x: 771, endPoint y: 599, distance: 47.0
click at [773, 599] on input "$0.00" at bounding box center [793, 599] width 82 height 14
type textarea "x"
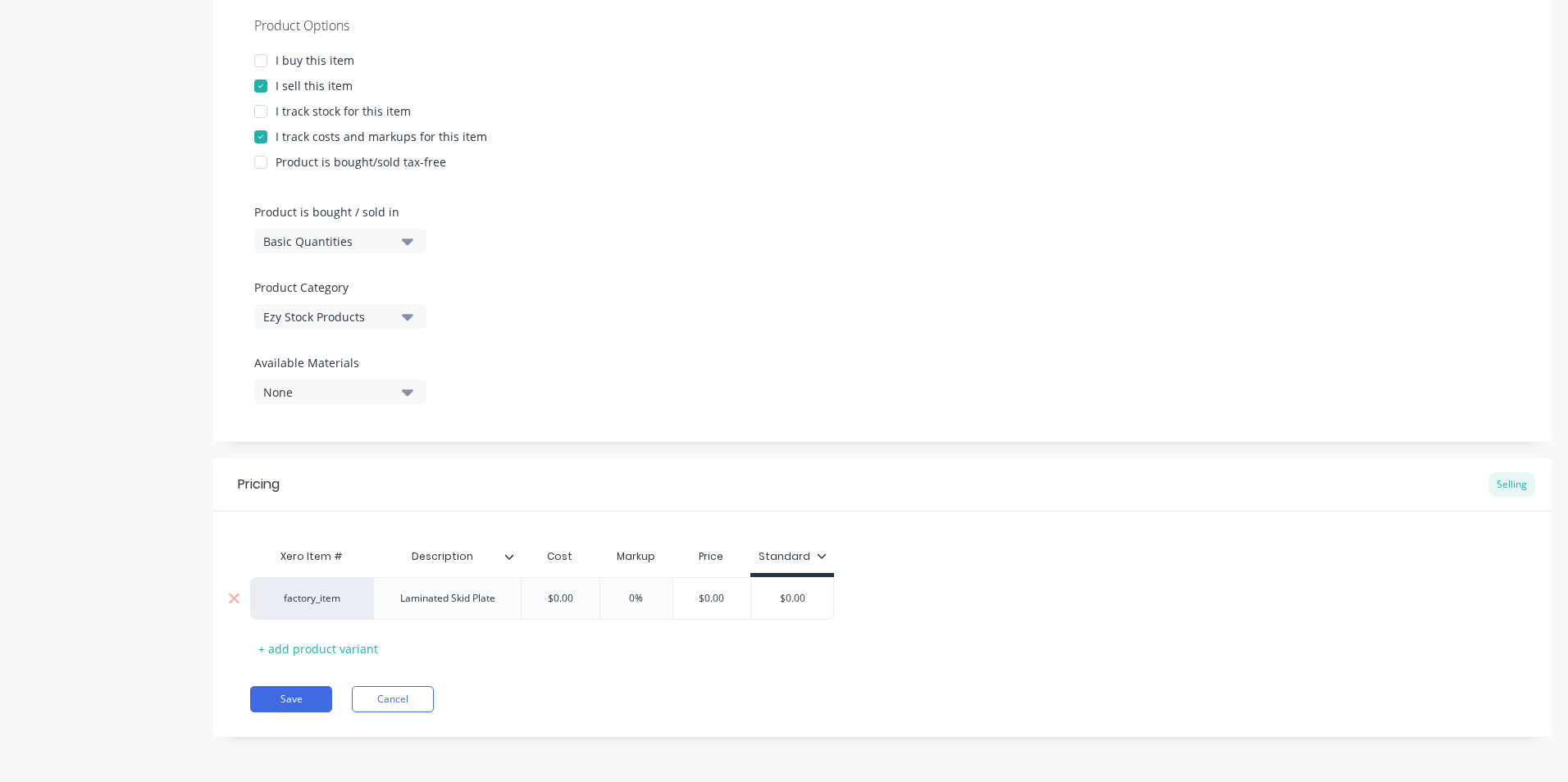
type input "1"
type textarea "x"
type input "14"
type textarea "x"
type input "145"
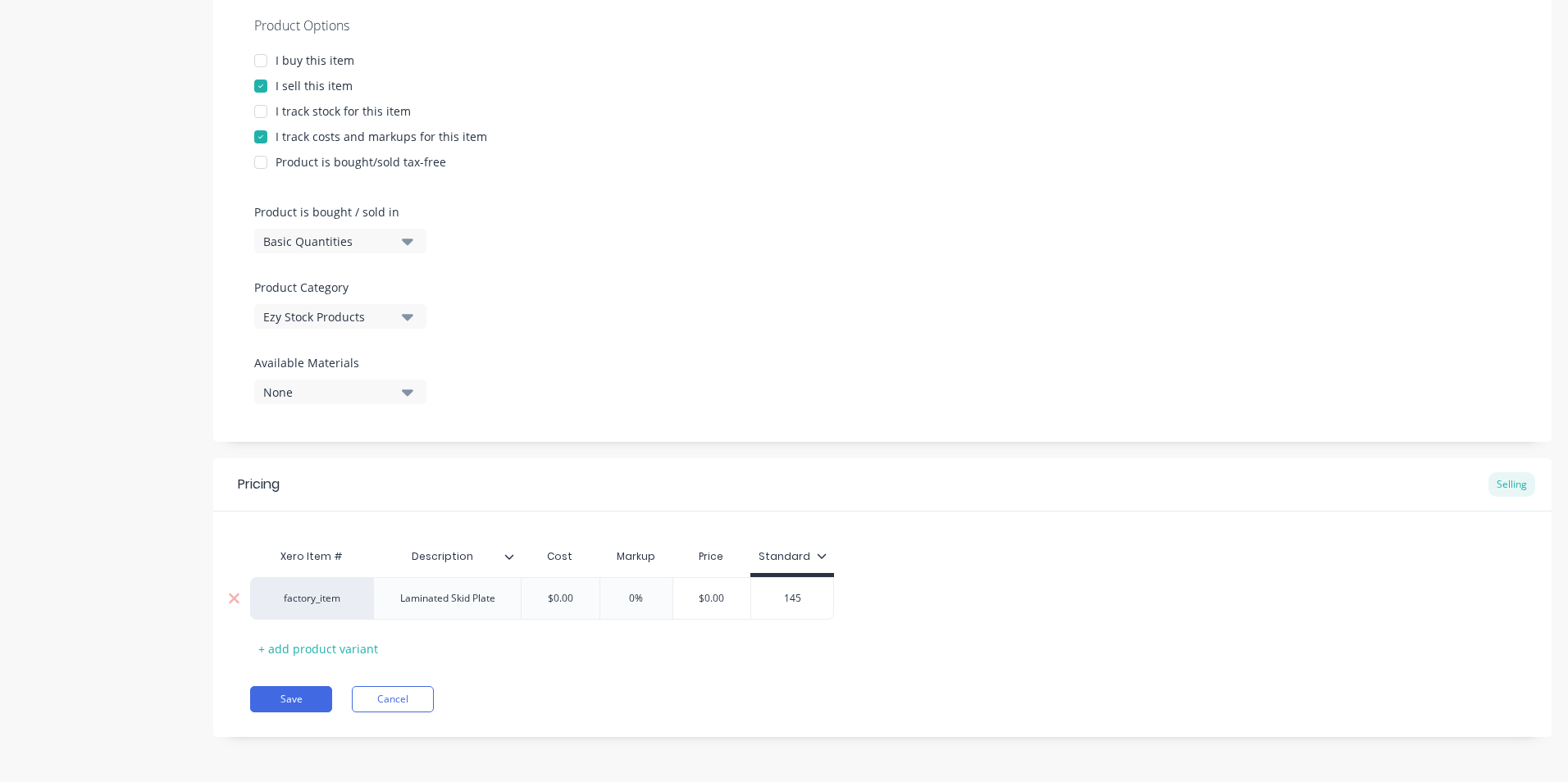
type textarea "x"
type input "1450"
type textarea "x"
type input "1450.6"
type textarea "x"
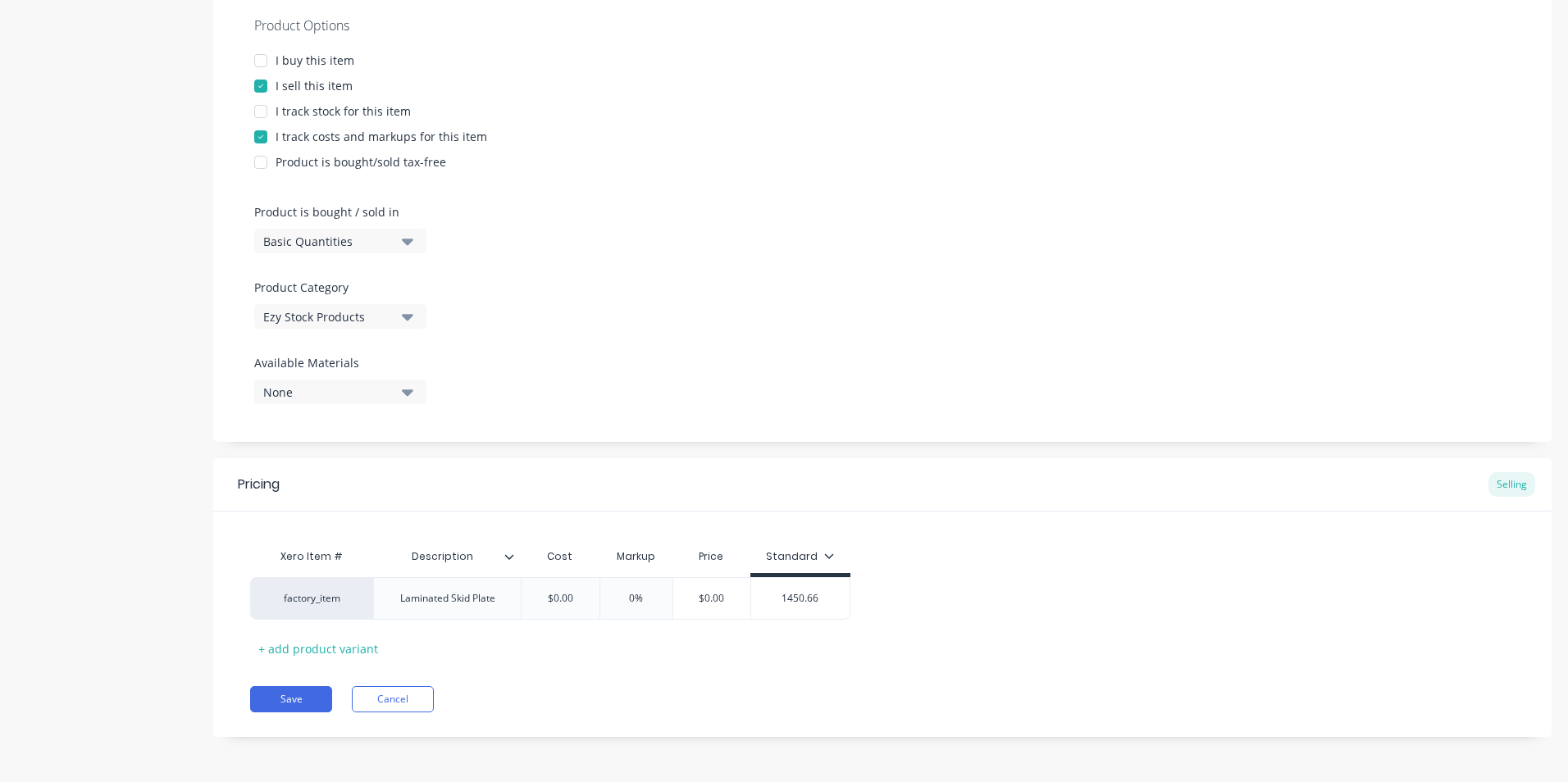
type input "1450.66"
click at [306, 683] on div "Pricing Selling Xero Item # Description Cost Markup Price Standard factory_item…" at bounding box center [882, 598] width 1339 height 279
click at [301, 697] on button "Save" at bounding box center [292, 699] width 82 height 26
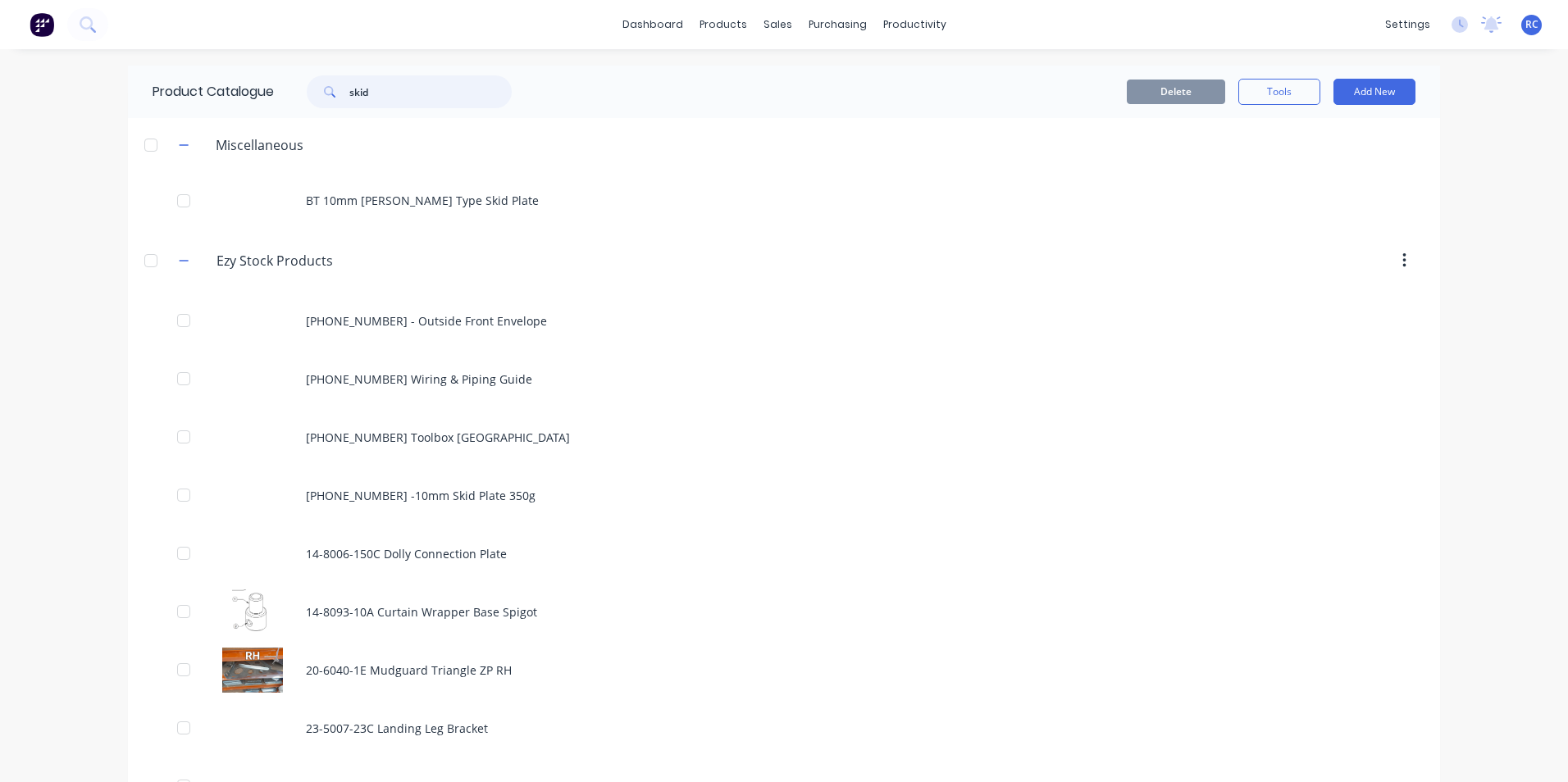
click at [376, 86] on input "skid" at bounding box center [430, 91] width 162 height 33
click at [1377, 89] on button "Add New" at bounding box center [1375, 91] width 82 height 26
click at [1339, 168] on div "Product" at bounding box center [1337, 166] width 126 height 24
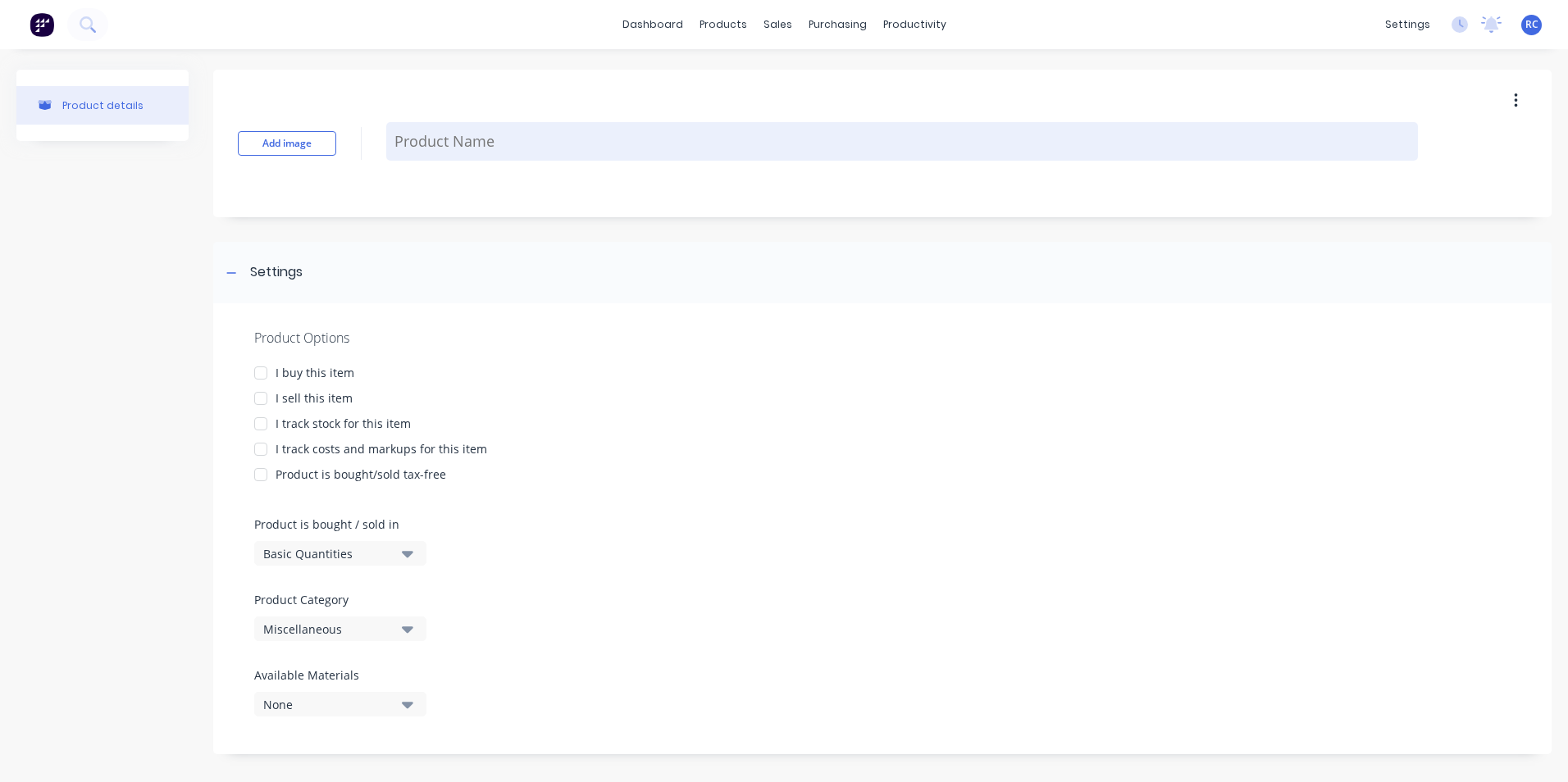
click at [528, 154] on textarea at bounding box center [902, 141] width 1032 height 38
type textarea "x"
type textarea "M"
type textarea "x"
type textarea "Ma"
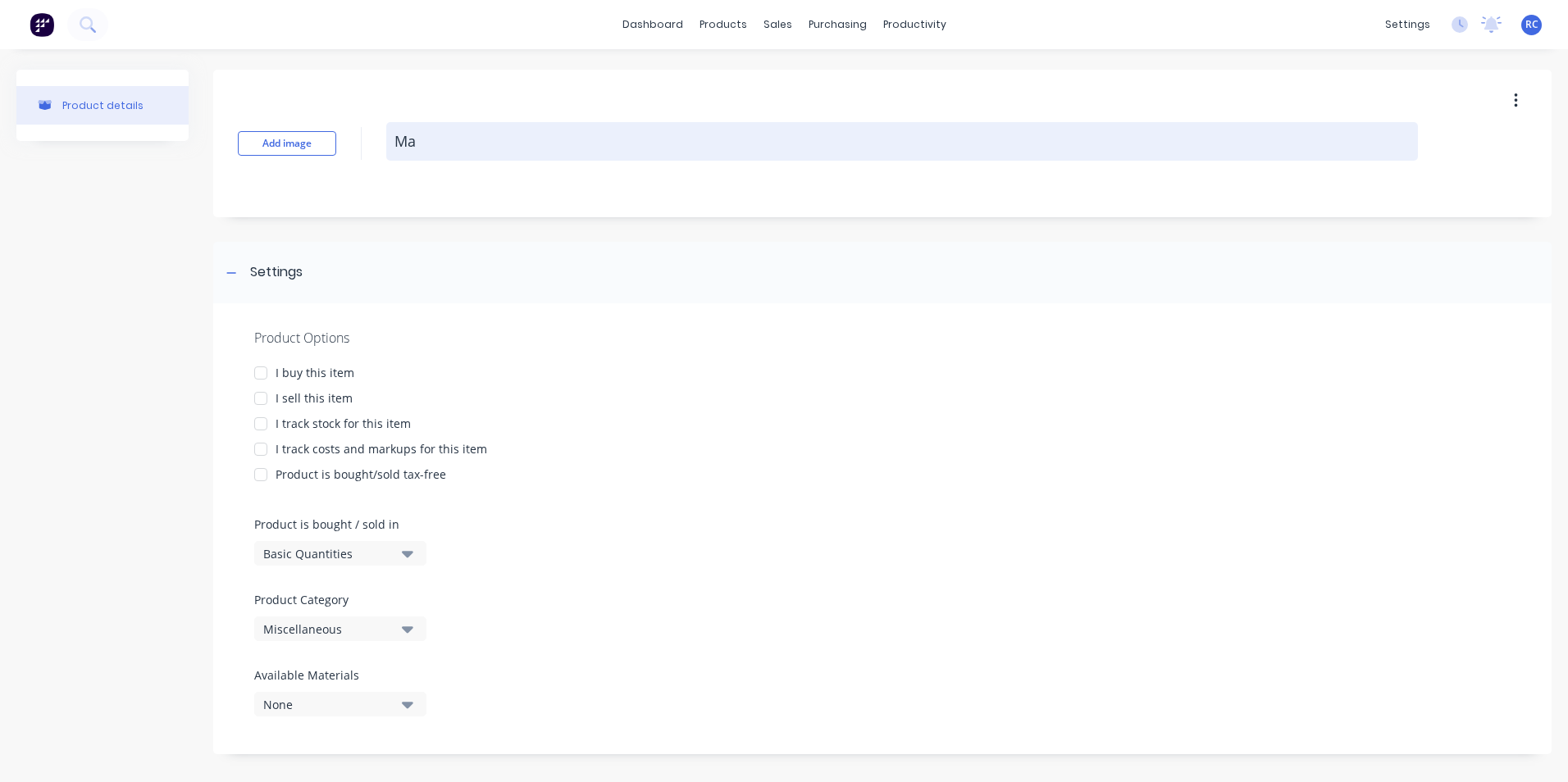
type textarea "x"
type textarea "Max"
type textarea "x"
type textarea "Maxi"
type textarea "x"
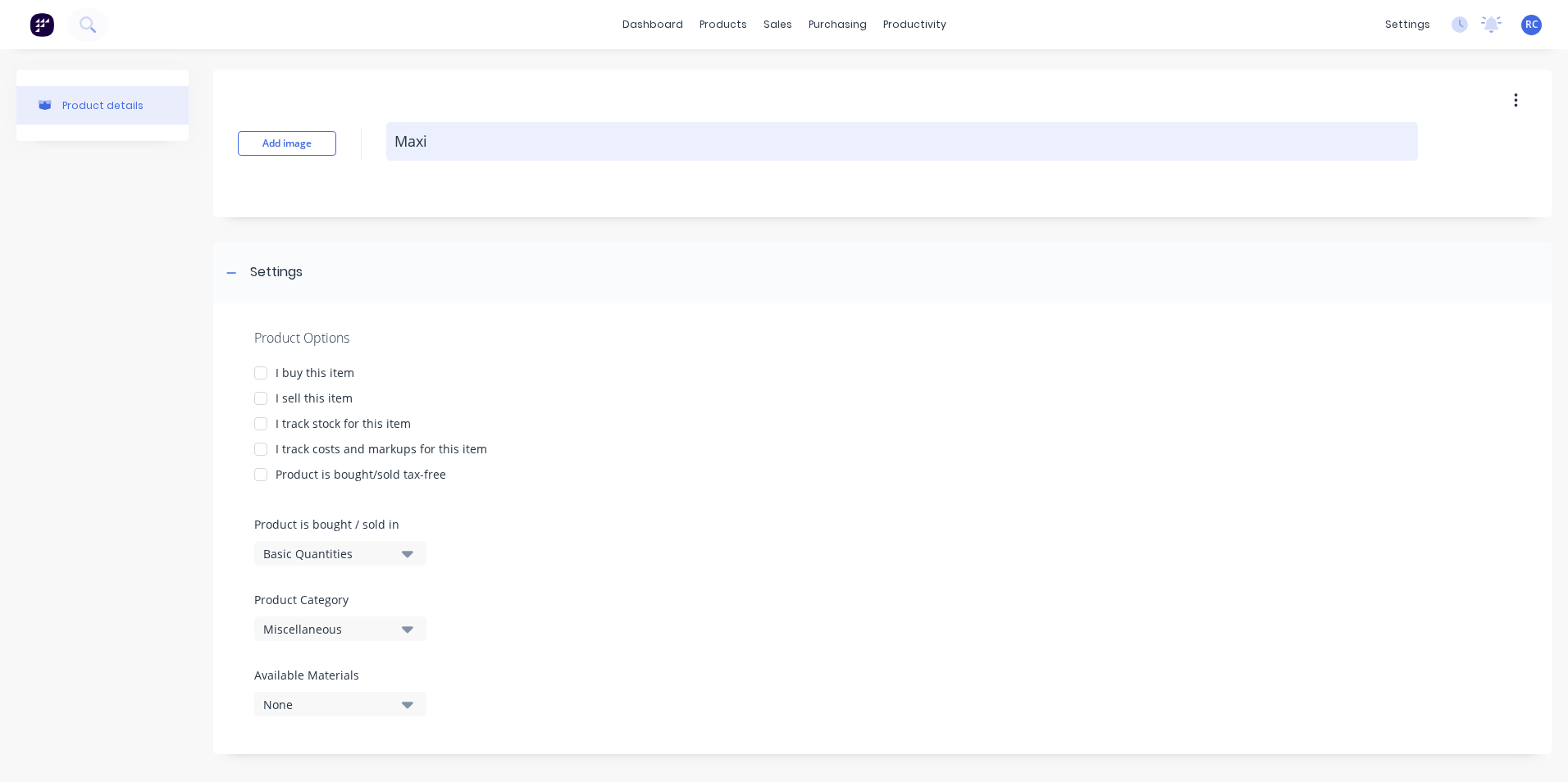
type textarea "Maxi"
type textarea "x"
type textarea "[PERSON_NAME]"
type textarea "x"
type textarea "[PERSON_NAME]"
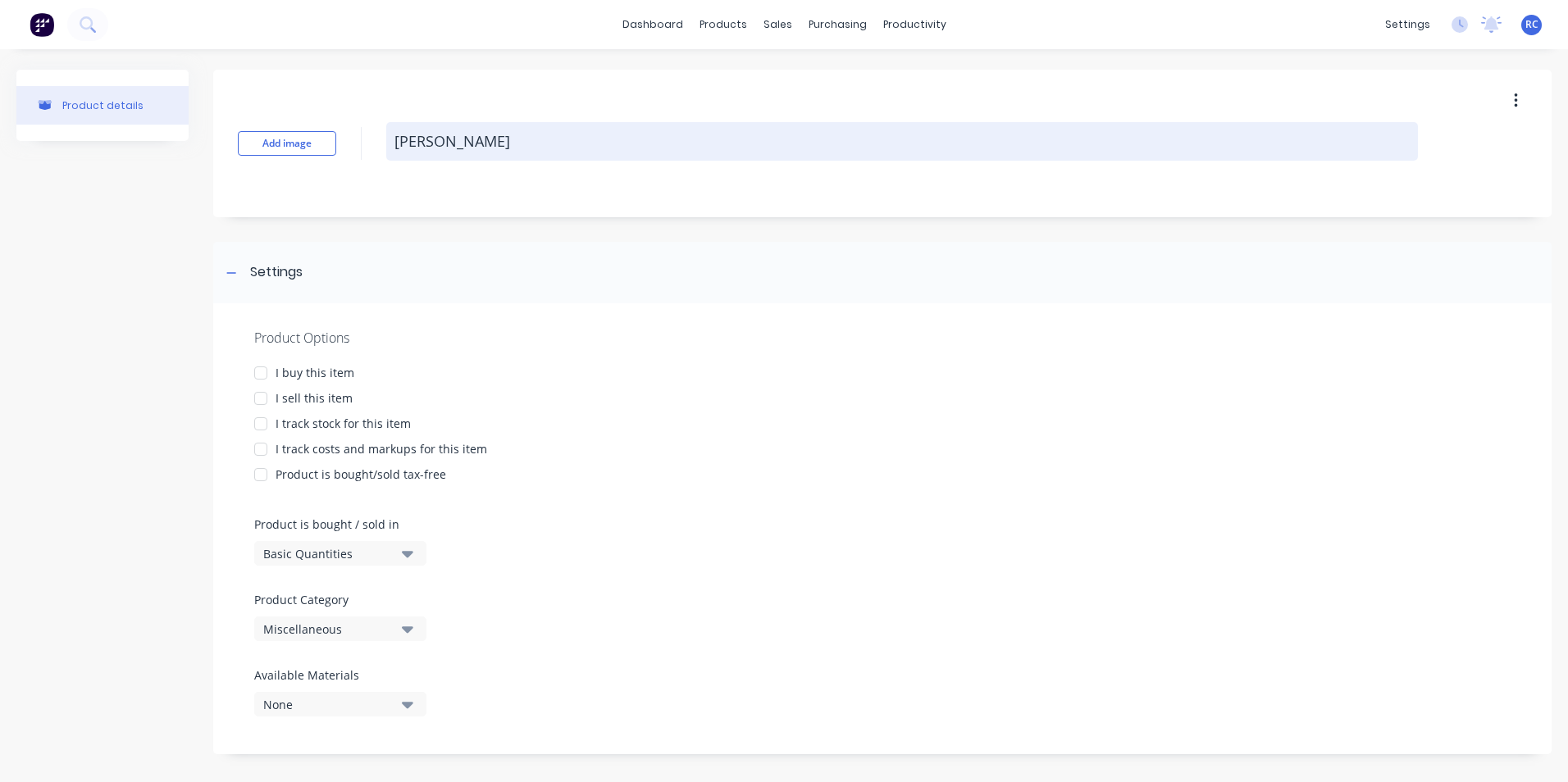
type textarea "x"
type textarea "Maxi Ski"
type textarea "x"
type textarea "Maxi Skid"
type textarea "x"
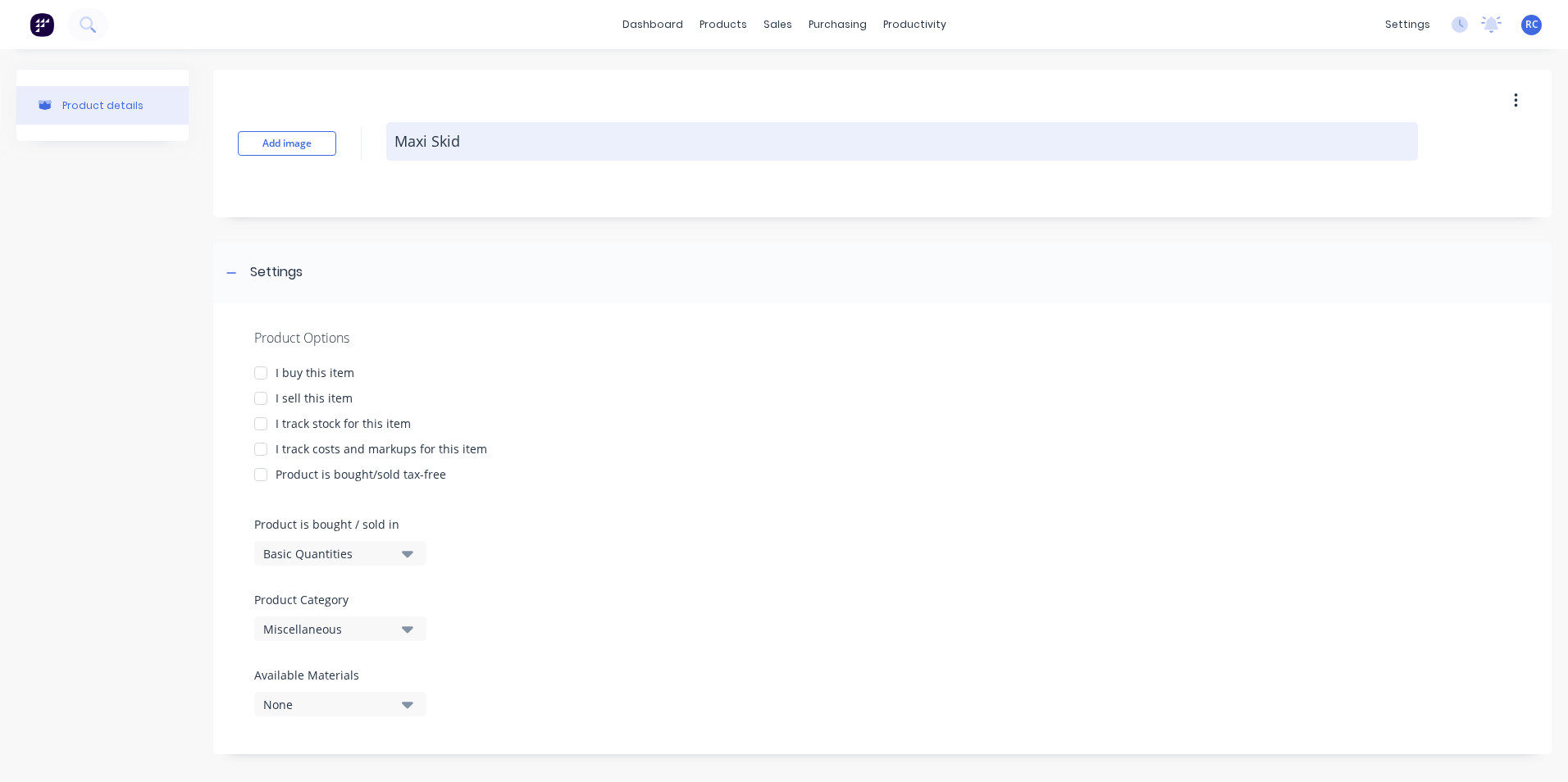
type textarea "Maxi Skid"
type textarea "x"
type textarea "Maxi Skid P"
type textarea "x"
type textarea "Maxi Skid Pl"
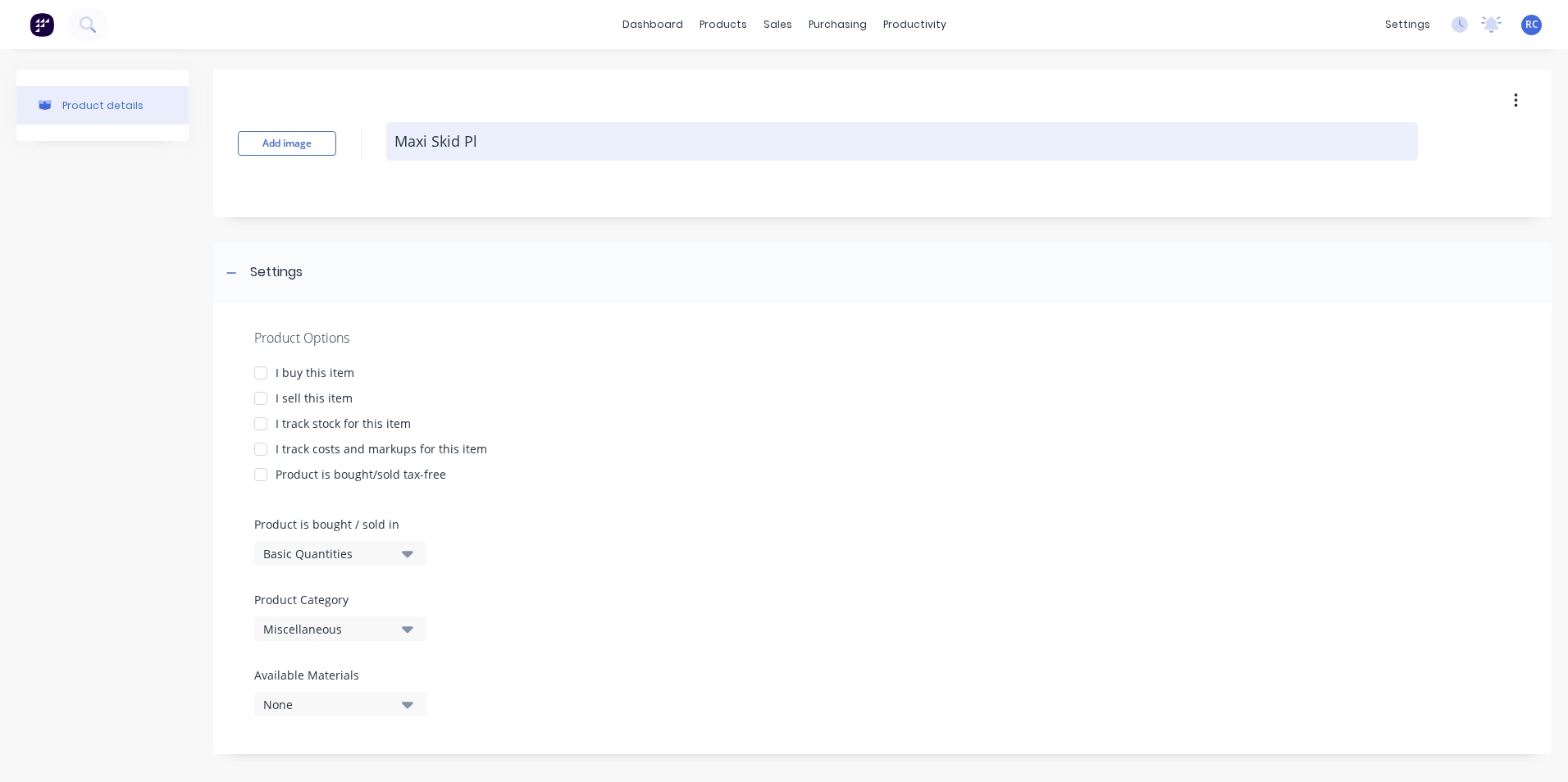
type textarea "x"
type textarea "Maxi Skid Pla"
type textarea "x"
type textarea "Maxi Skid Plat"
type textarea "x"
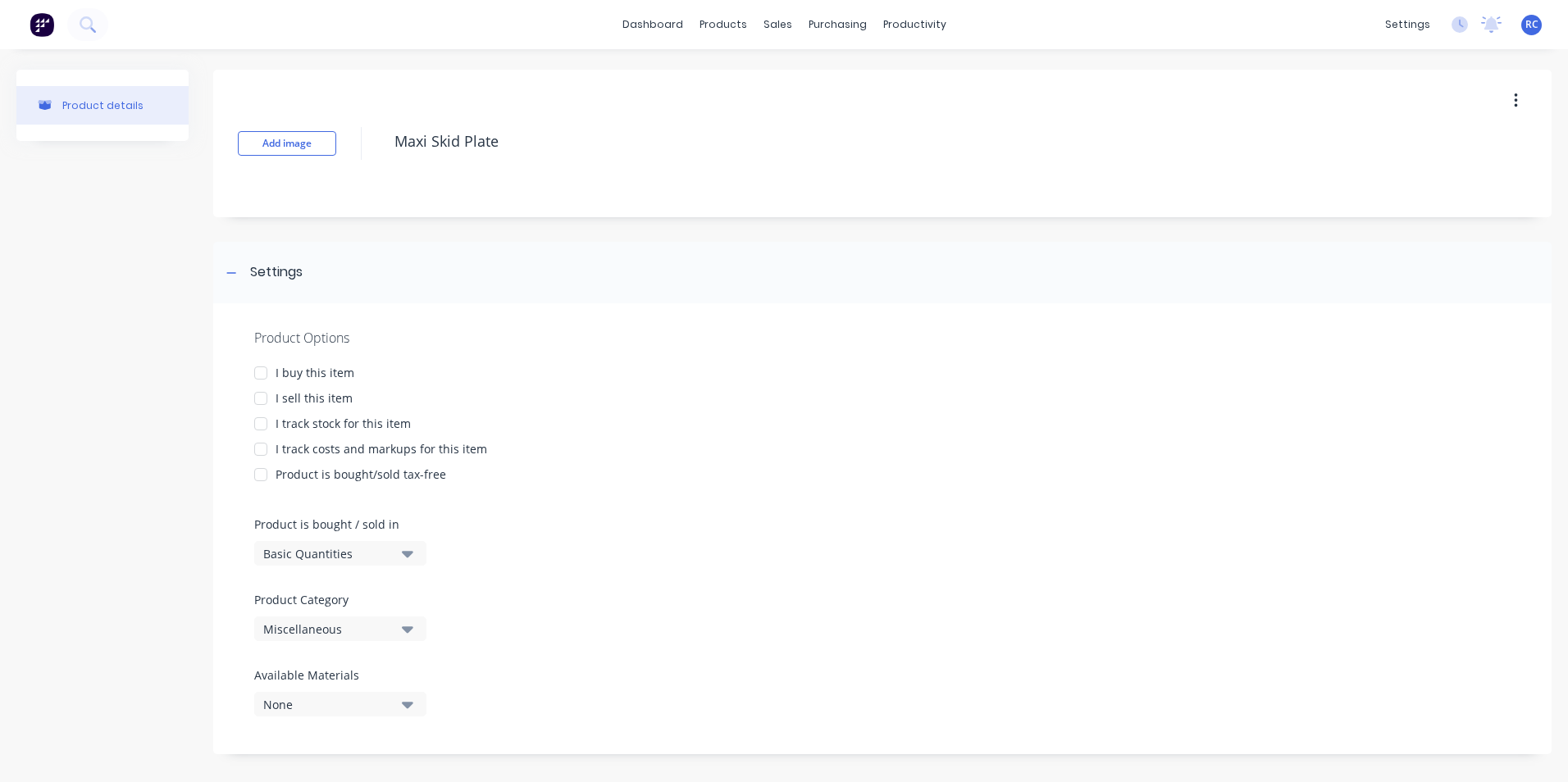
type textarea "Maxi Skid Plate"
type textarea "x"
type textarea "Maxi Skid Plate"
click at [291, 394] on div "I sell this item" at bounding box center [314, 397] width 77 height 17
click at [307, 449] on div "I track costs and markups for this item" at bounding box center [381, 448] width 211 height 17
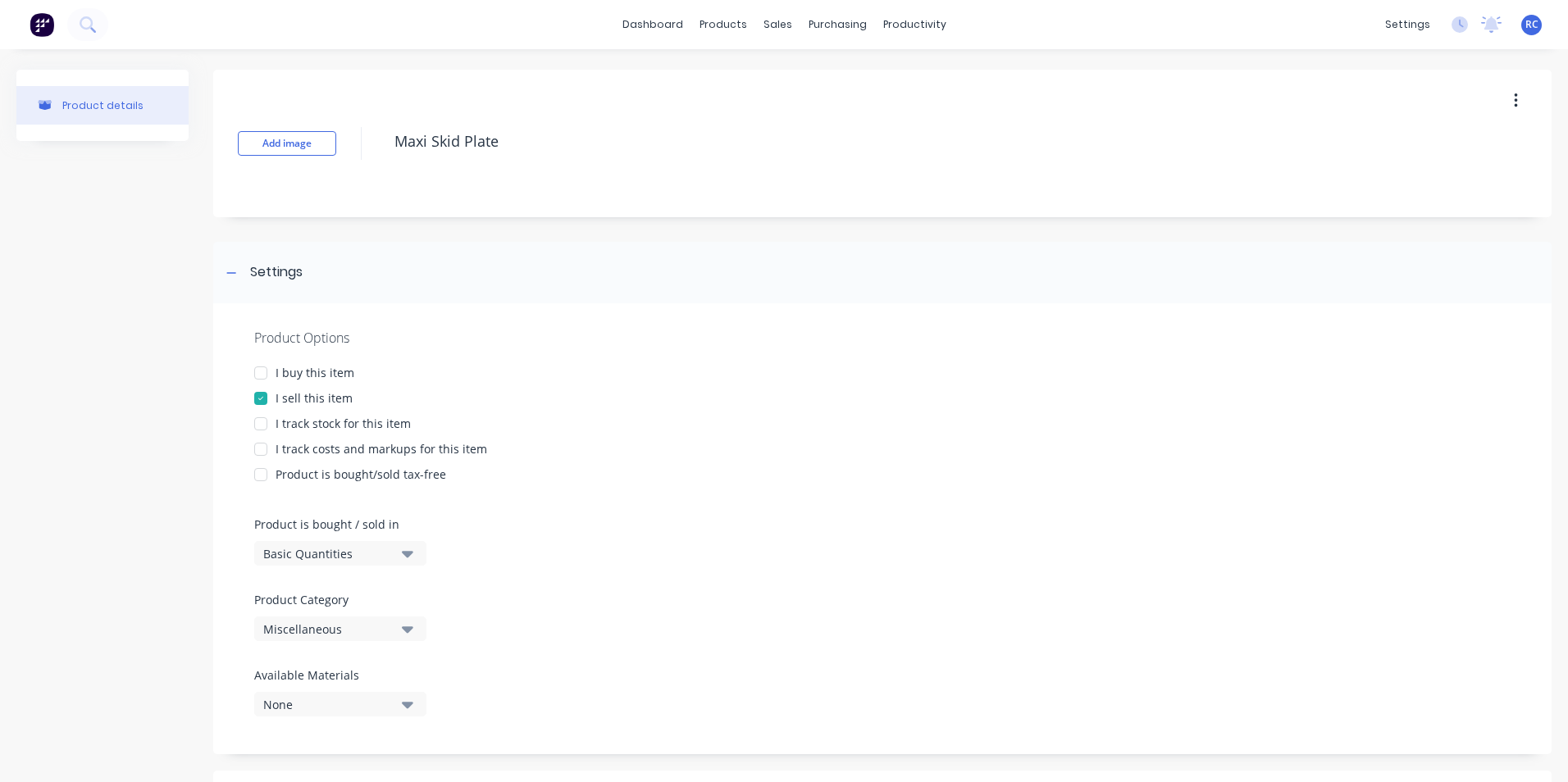
type textarea "x"
click at [358, 632] on div "Miscellaneous" at bounding box center [328, 629] width 132 height 17
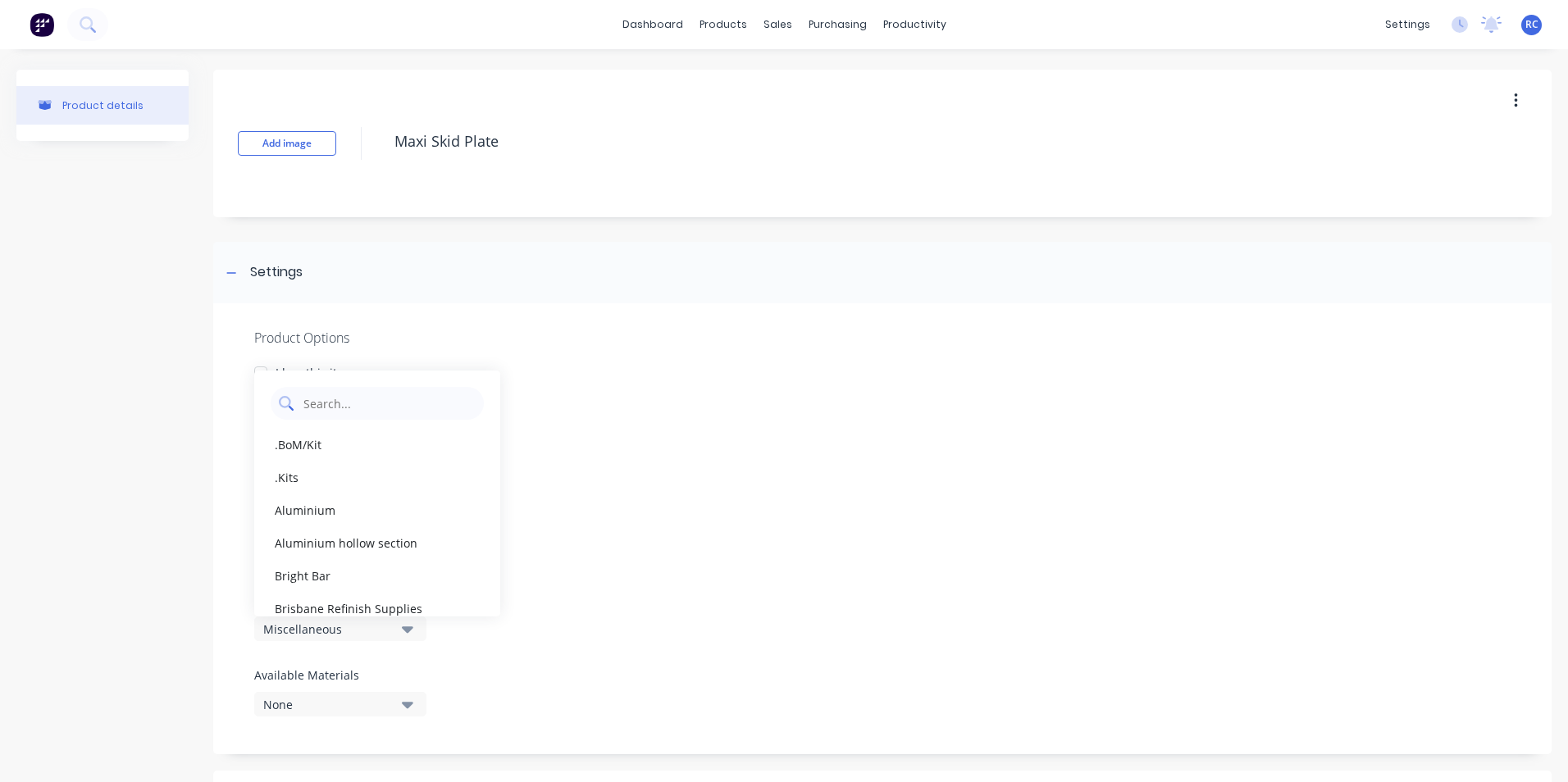
click at [340, 398] on Category "text" at bounding box center [388, 404] width 174 height 33
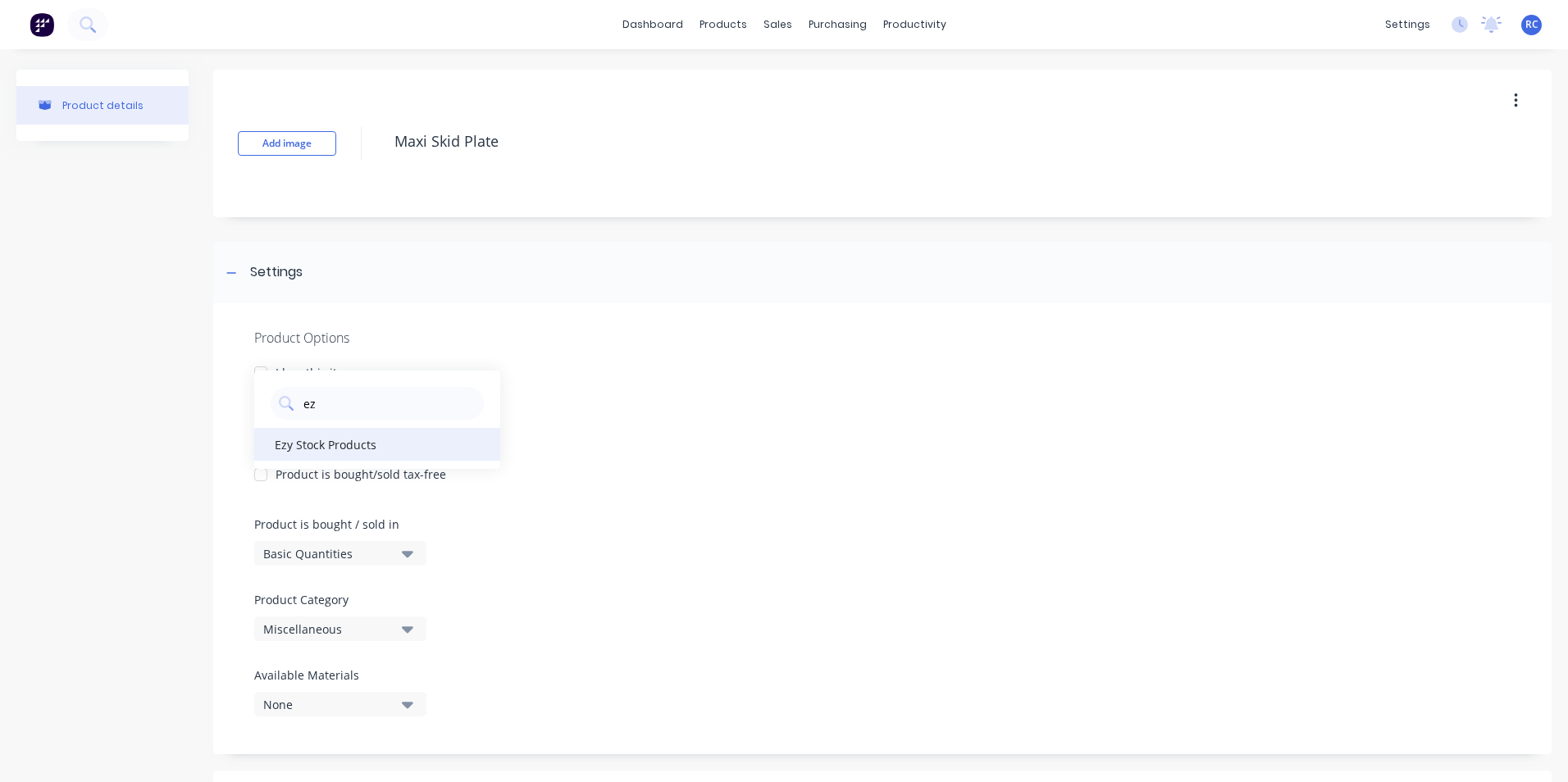
type Category "ez"
click at [332, 449] on div "Ezy Stock Products" at bounding box center [377, 444] width 246 height 33
drag, startPoint x: 411, startPoint y: 147, endPoint x: 365, endPoint y: 147, distance: 46.0
click at [365, 147] on div "Add image Maxi Skid Plate" at bounding box center [882, 143] width 1339 height 148
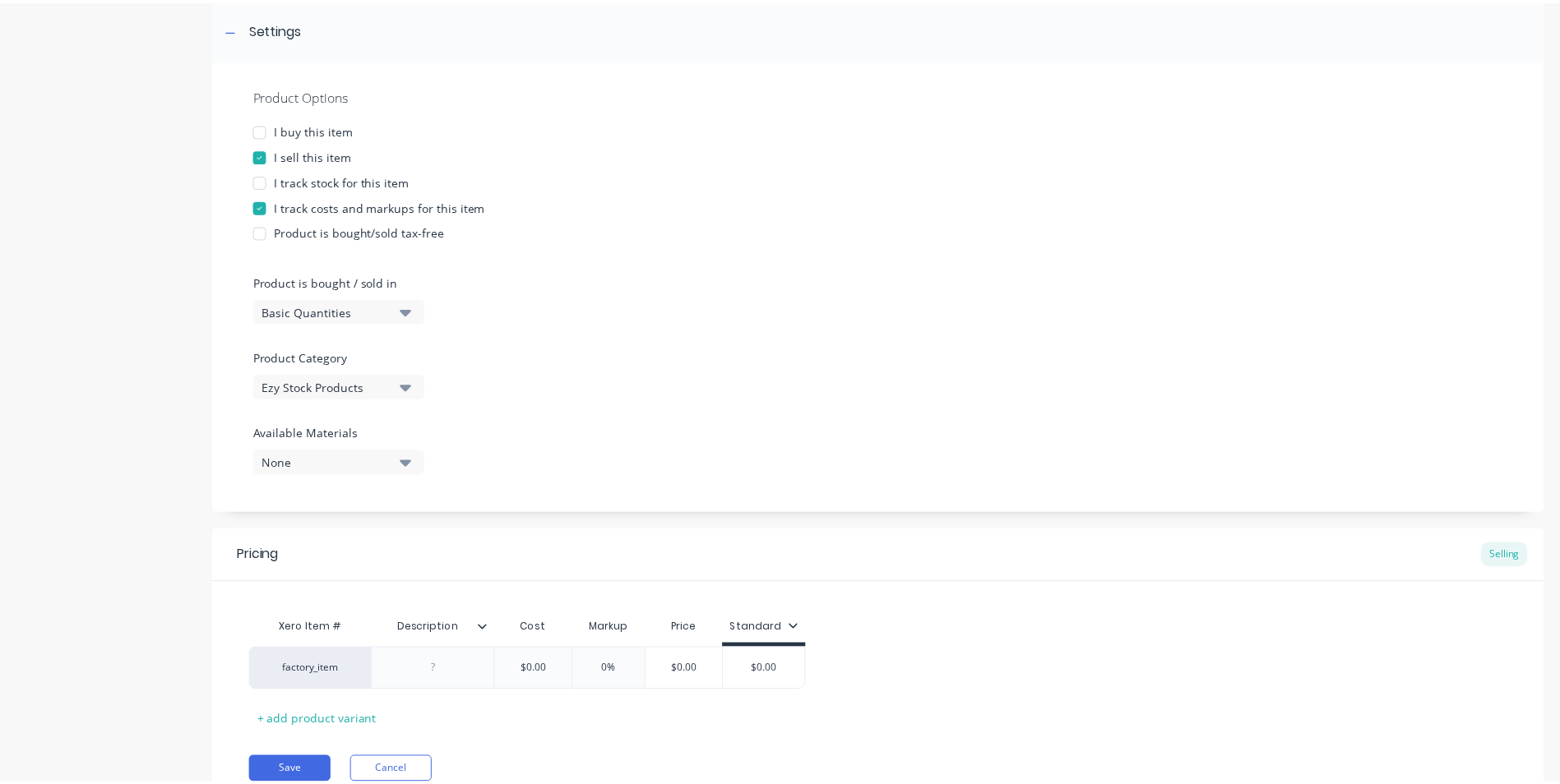
scroll to position [313, 0]
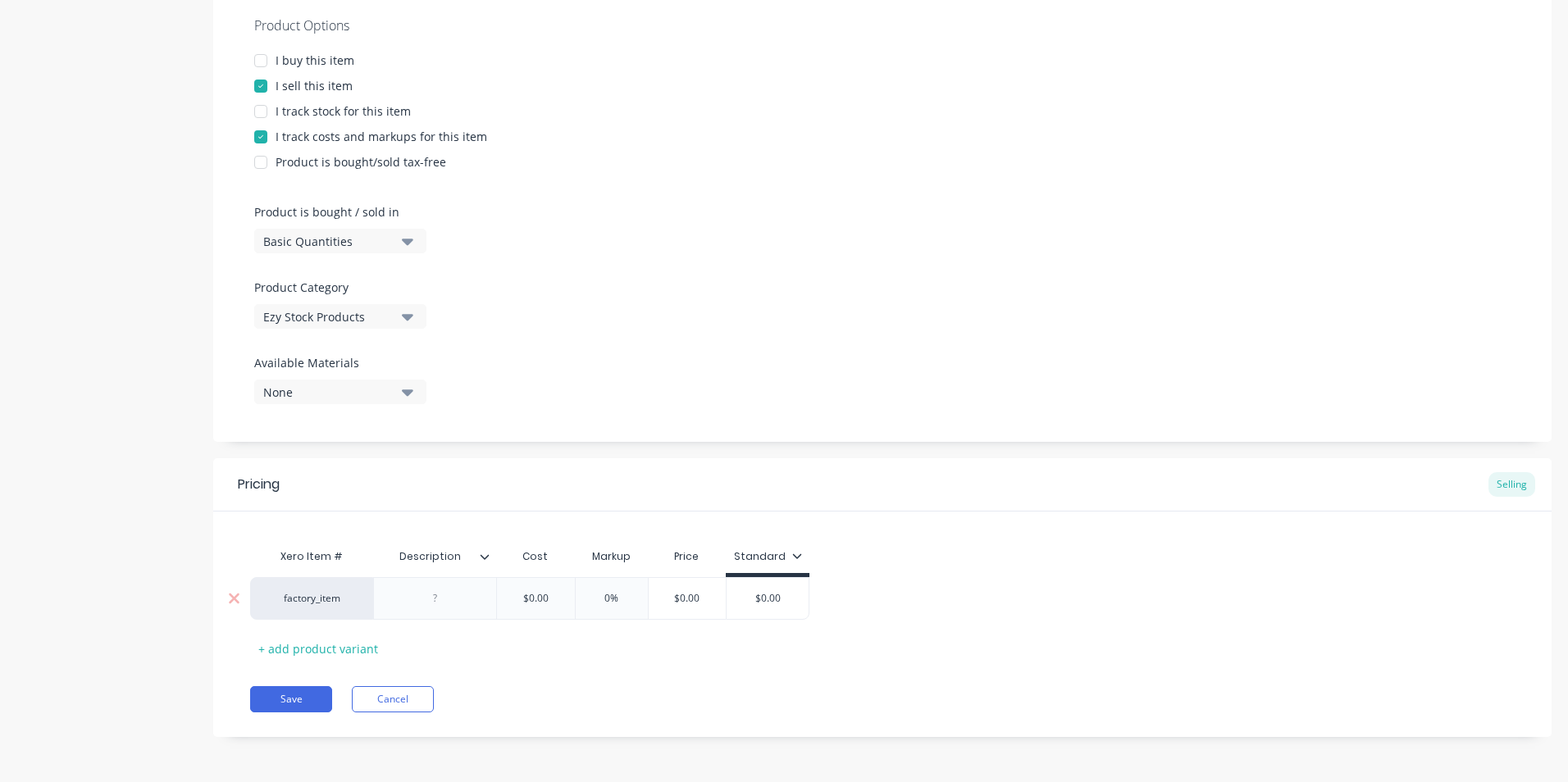
type textarea "x"
click at [434, 604] on div at bounding box center [436, 599] width 82 height 21
paste div
type textarea "x"
type input "$0.00"
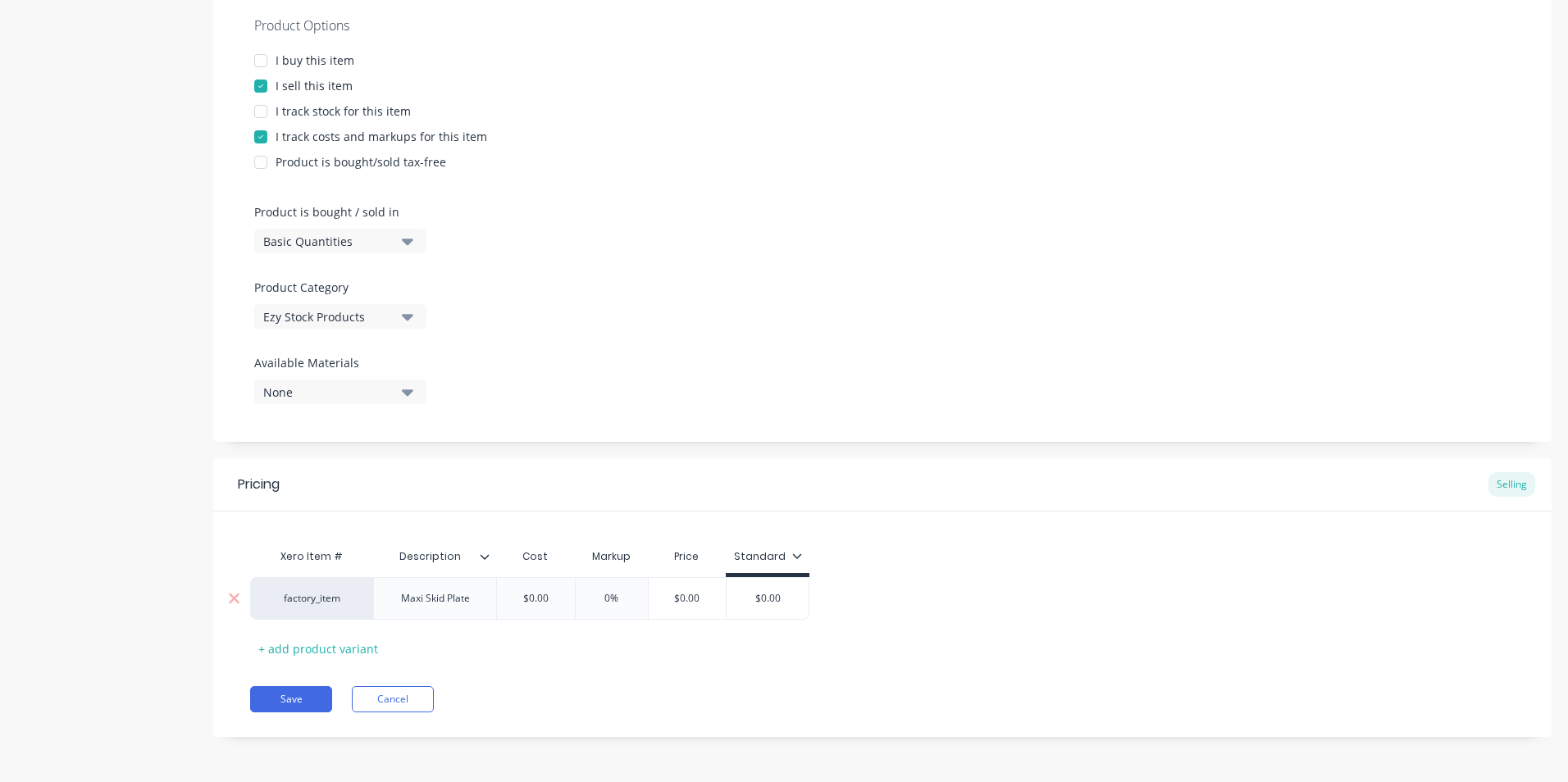
drag, startPoint x: 781, startPoint y: 594, endPoint x: 742, endPoint y: 593, distance: 39.0
click at [746, 592] on input "$0.00" at bounding box center [768, 599] width 82 height 14
type textarea "x"
type input "1"
type textarea "x"
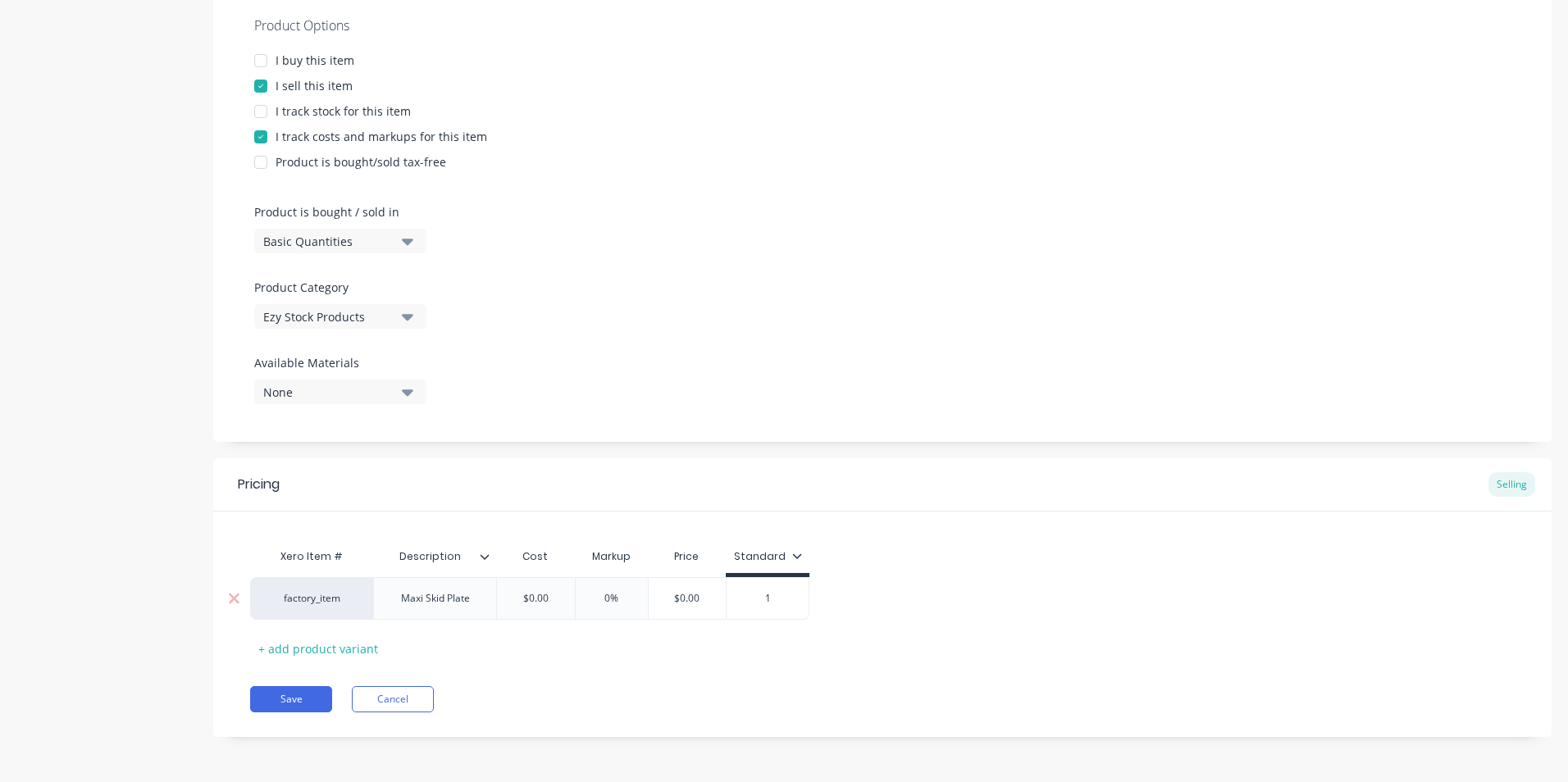
type input "10"
type textarea "x"
type input "109"
type textarea "x"
type input "$1,090.00"
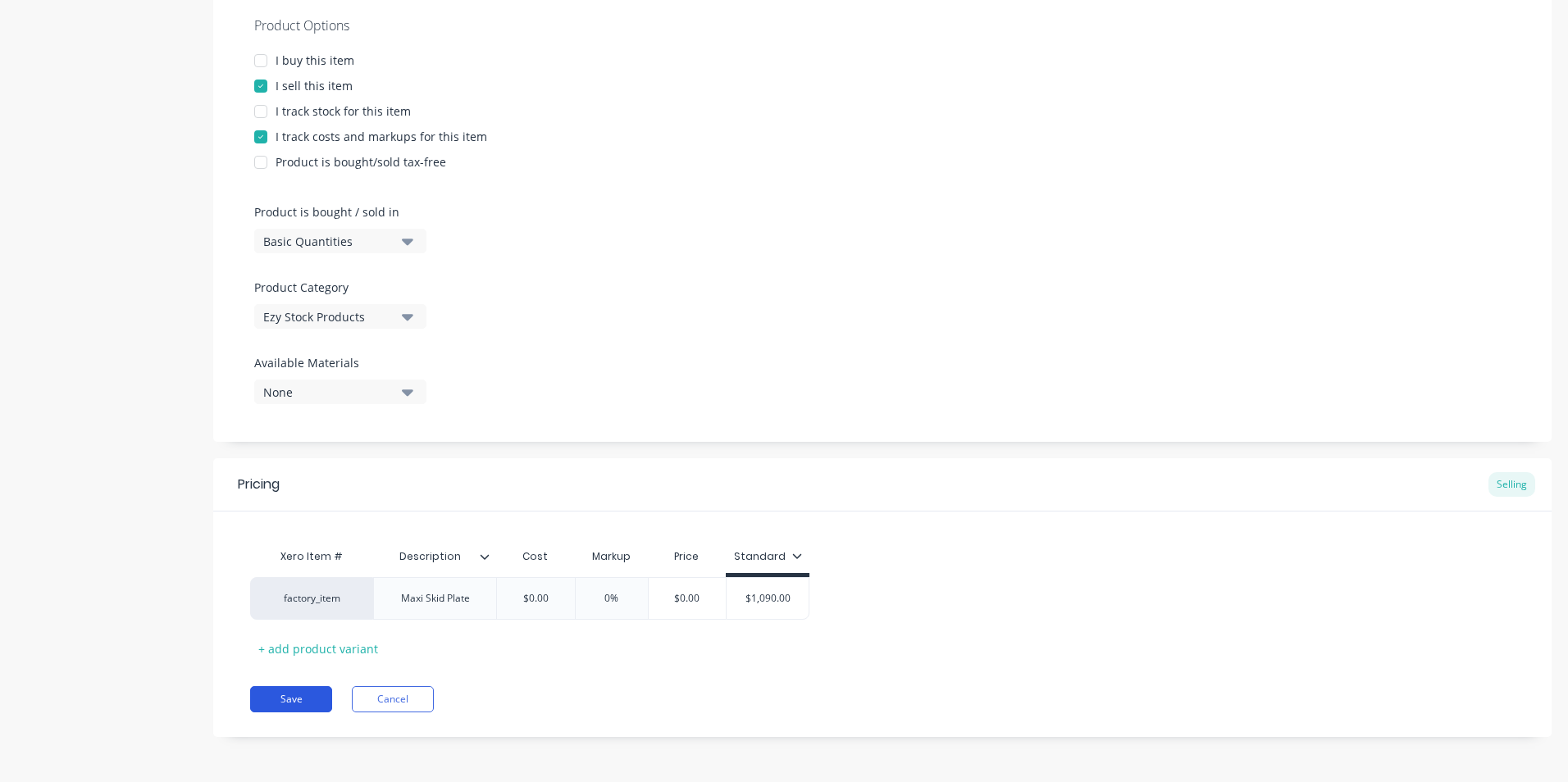
click at [311, 702] on button "Save" at bounding box center [292, 699] width 82 height 26
type textarea "x"
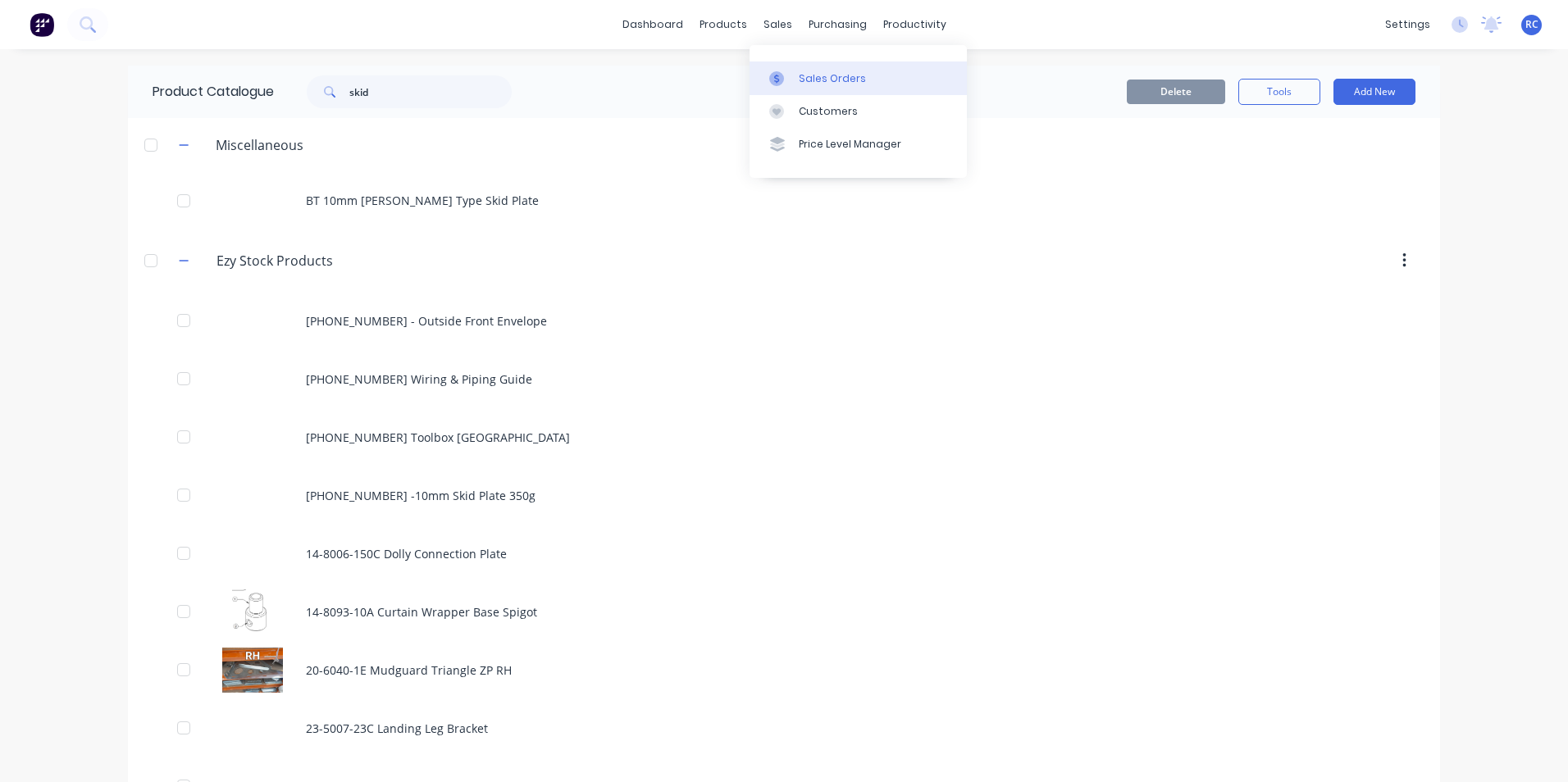
click at [835, 74] on div "Sales Orders" at bounding box center [832, 79] width 67 height 14
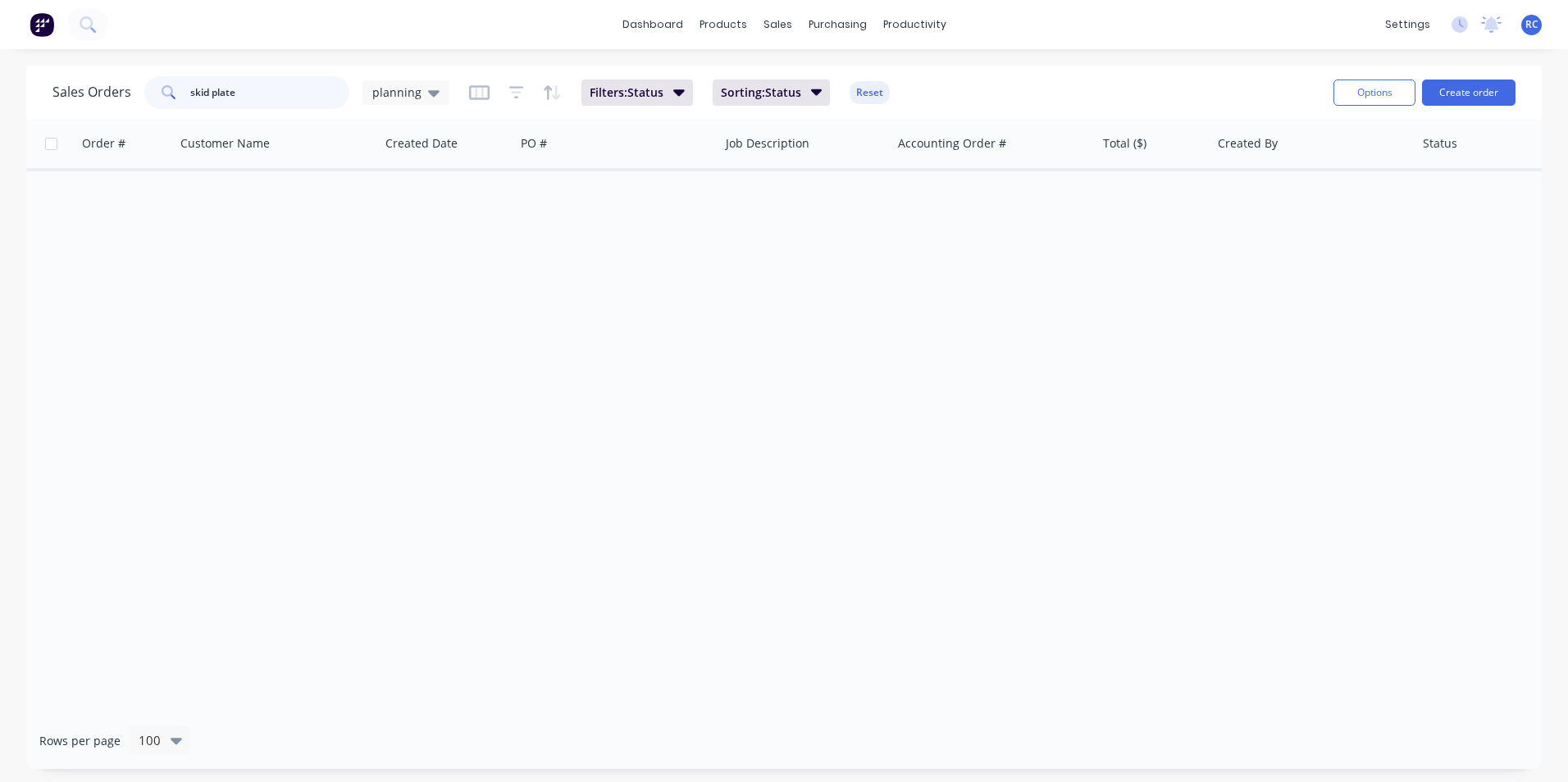
drag, startPoint x: 284, startPoint y: 84, endPoint x: 0, endPoint y: 113, distance: 285.5
click at [1, 113] on div "Sales Orders skid plate planning Filters: Status Sorting: Status Reset Options …" at bounding box center [784, 417] width 1568 height 703
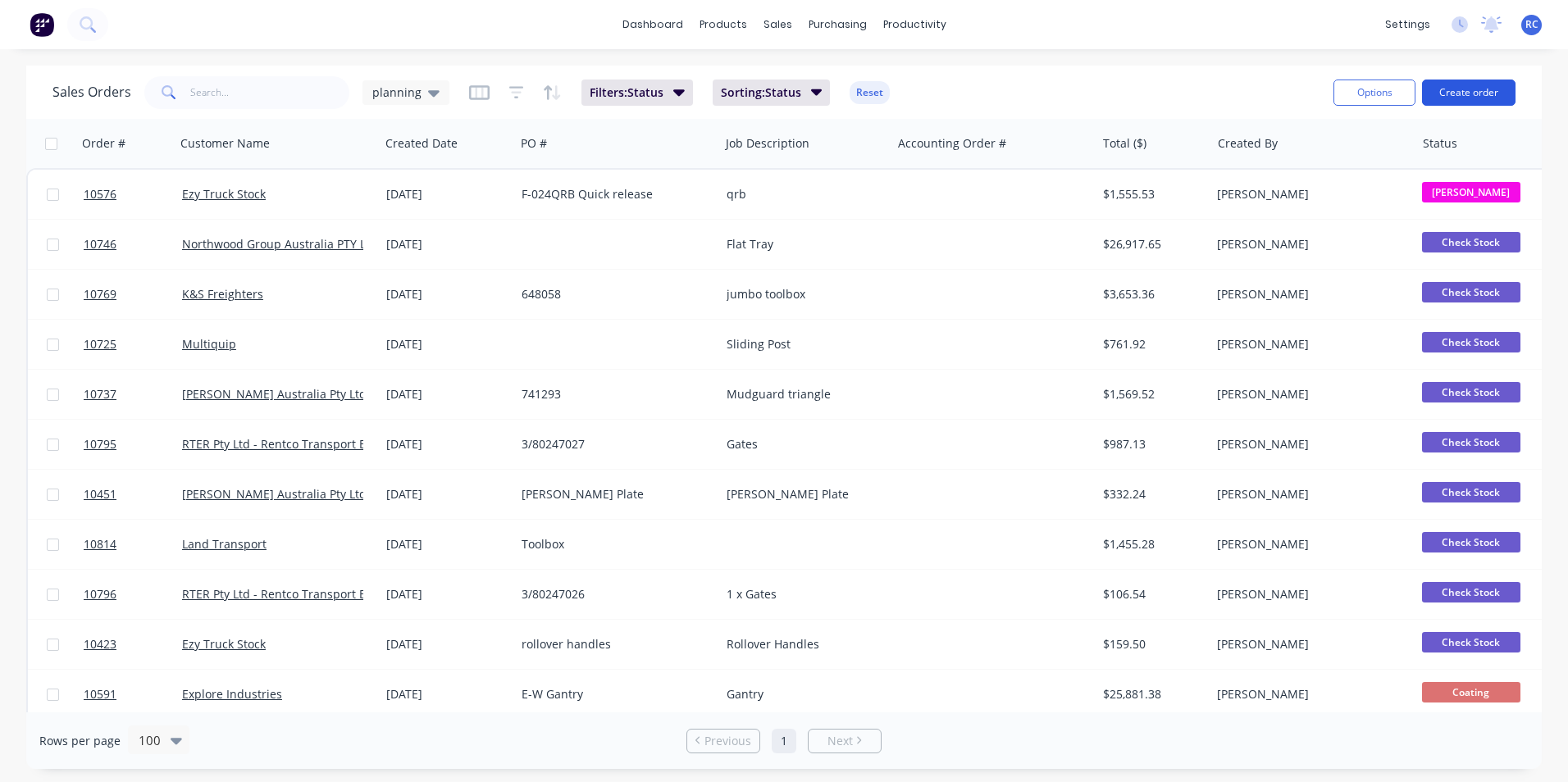
click at [1482, 81] on button "Create order" at bounding box center [1469, 92] width 93 height 26
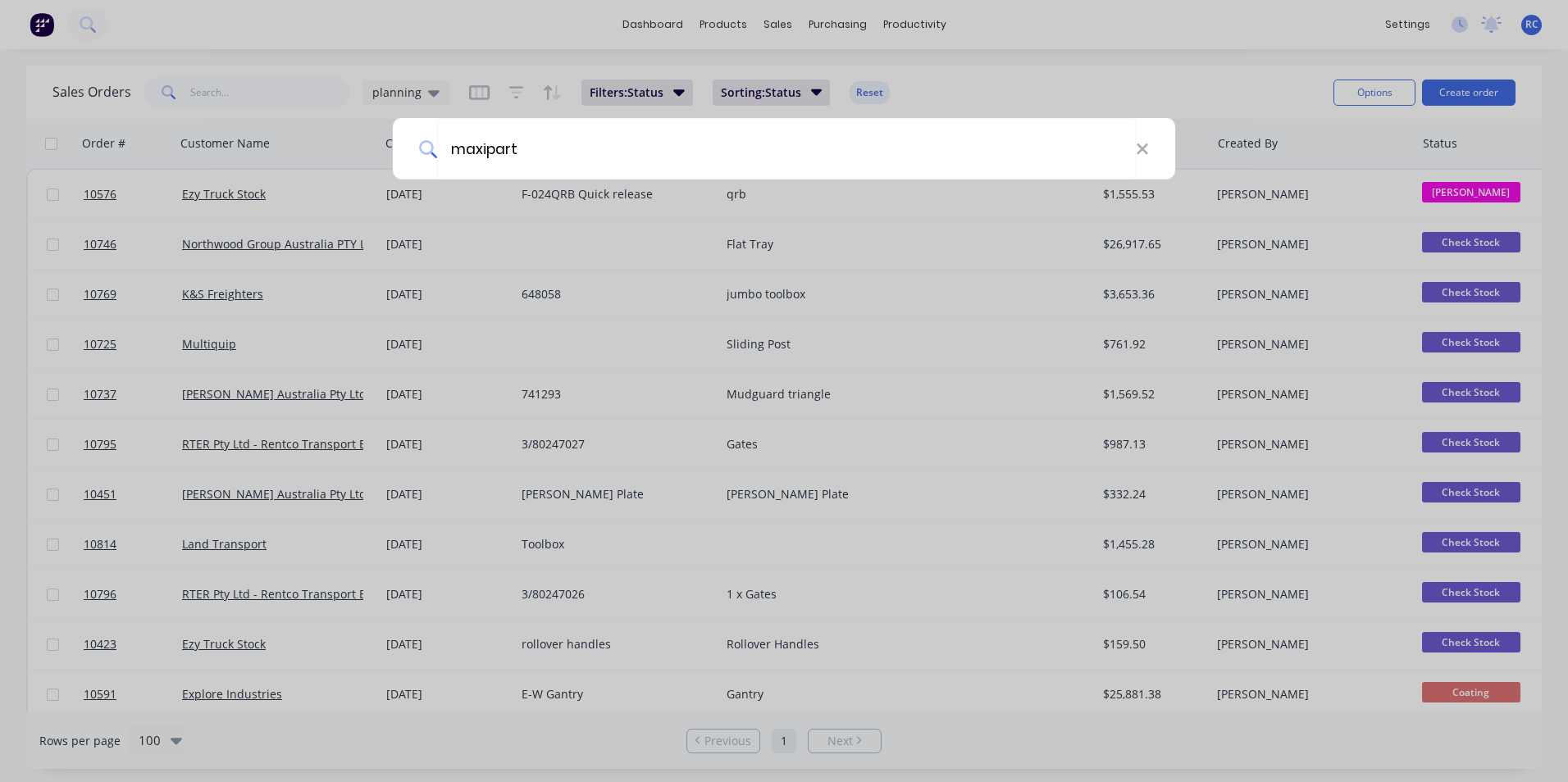
type input "maxipart"
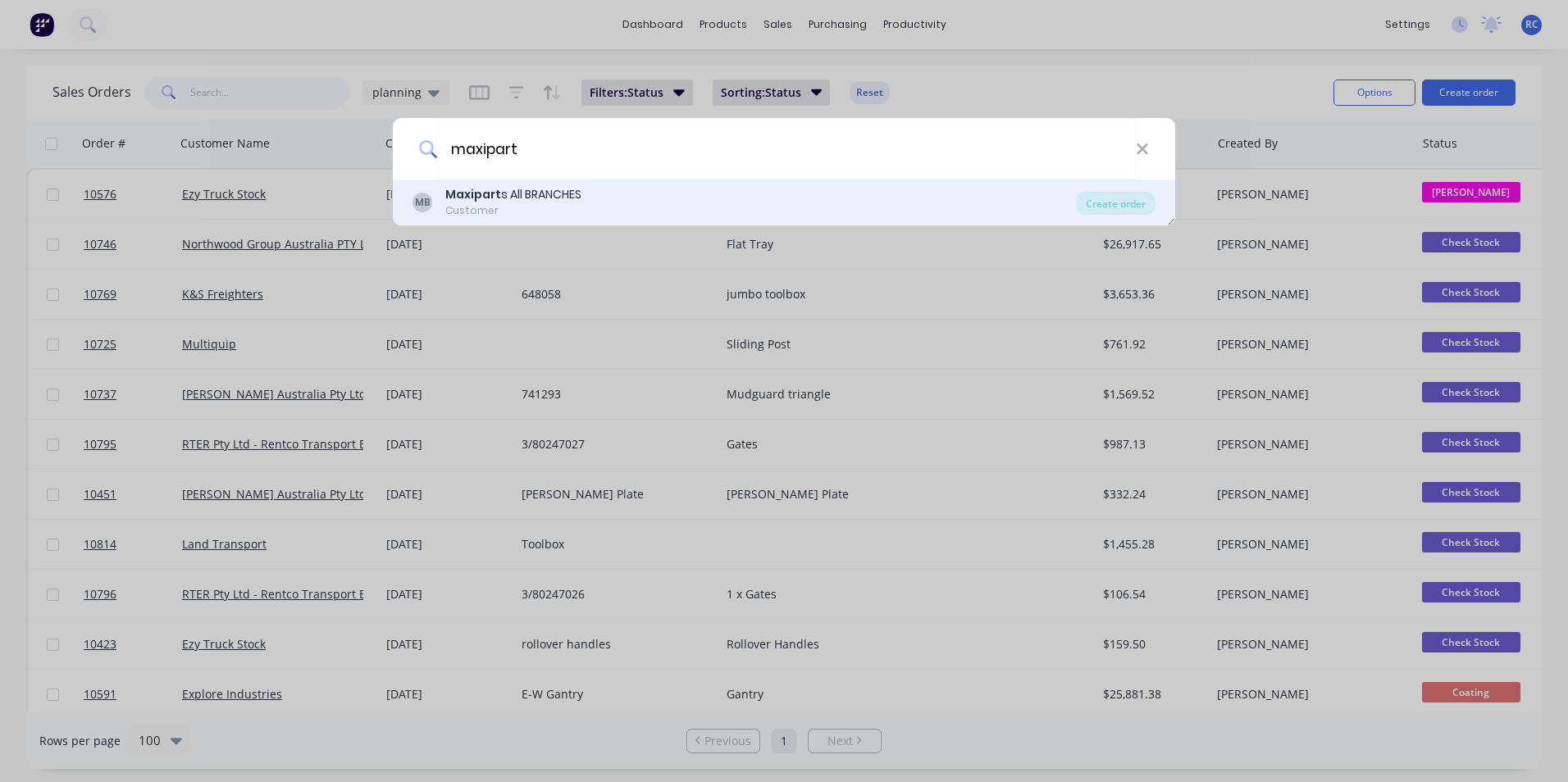
click at [531, 188] on div "Maxipart s All BRANCHES" at bounding box center [514, 194] width 136 height 17
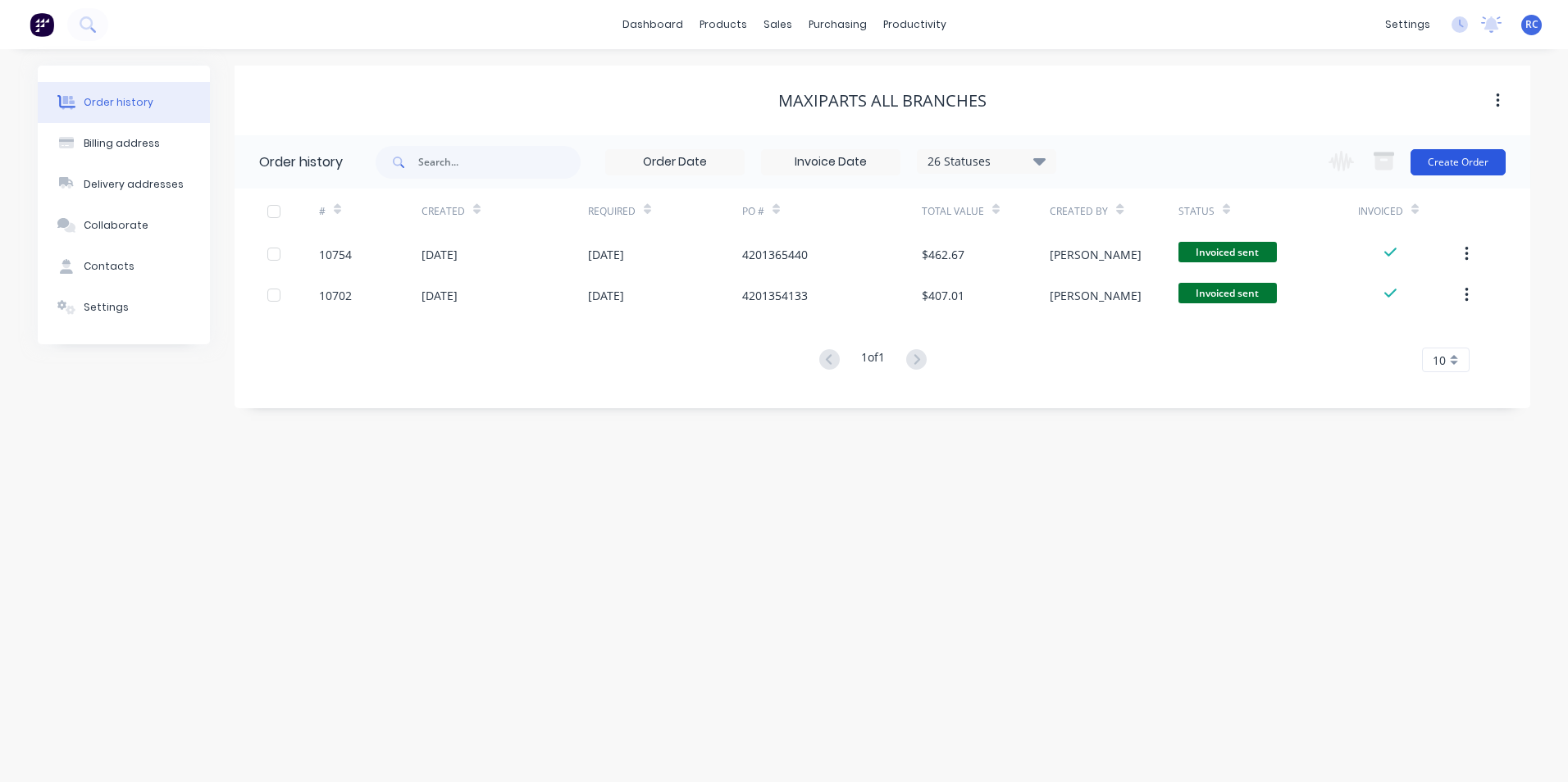
click at [1473, 164] on button "Create Order" at bounding box center [1458, 162] width 95 height 26
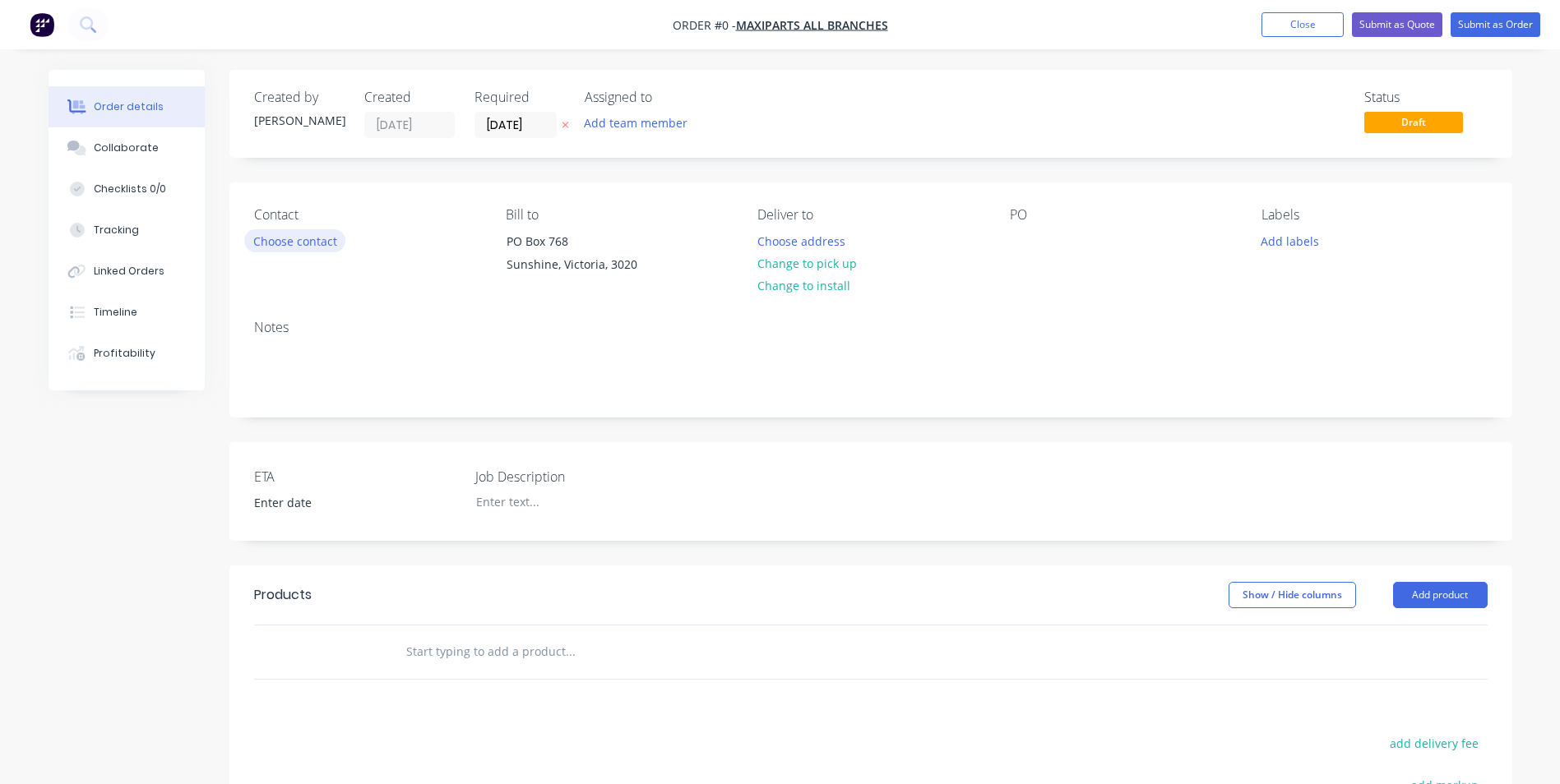
click at [321, 246] on button "Choose contact" at bounding box center [294, 240] width 101 height 22
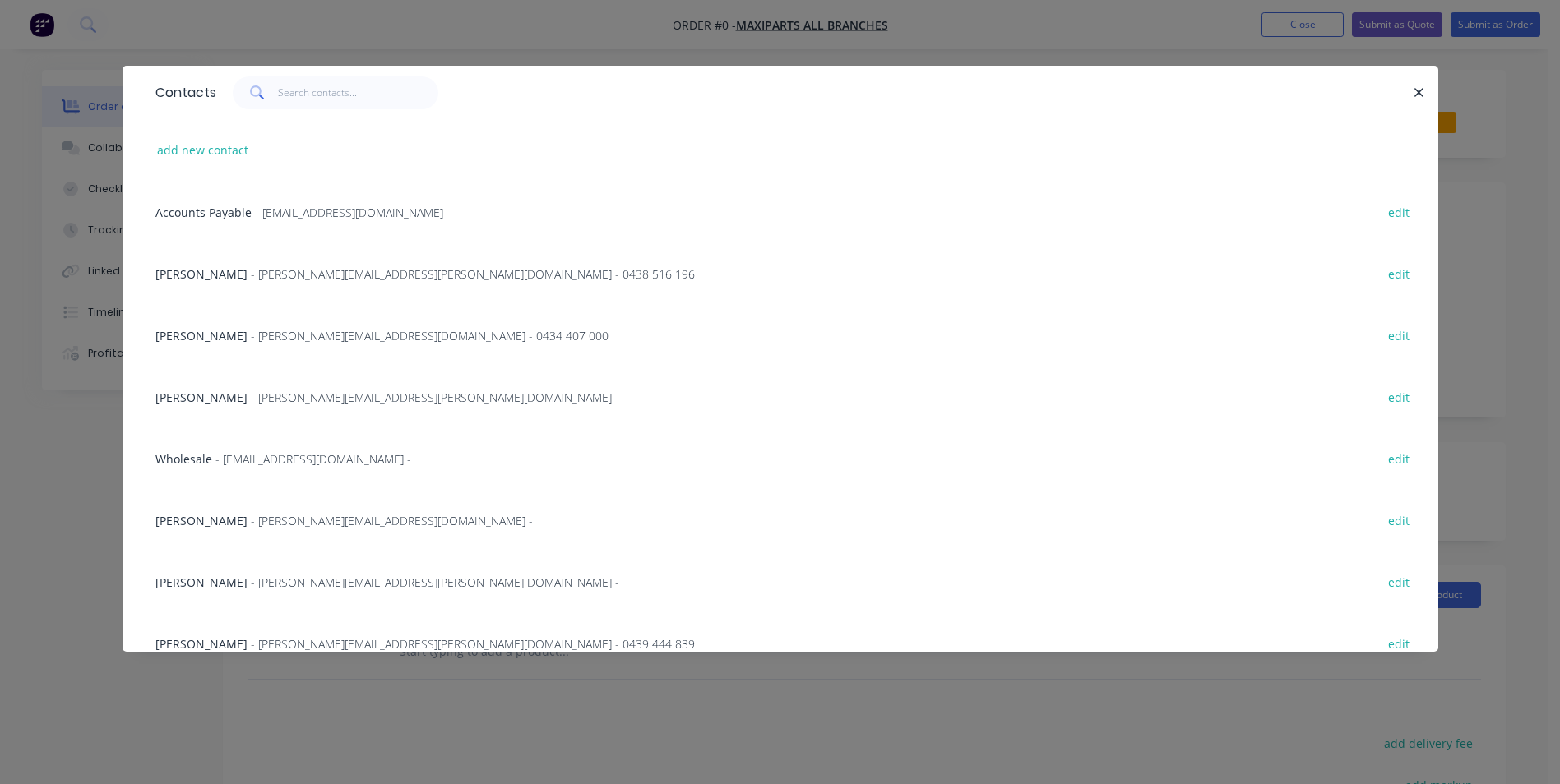
click at [186, 283] on div "[PERSON_NAME] - [PERSON_NAME][EMAIL_ADDRESS][PERSON_NAME][DOMAIN_NAME] - 0438 5…" at bounding box center [780, 273] width 1266 height 62
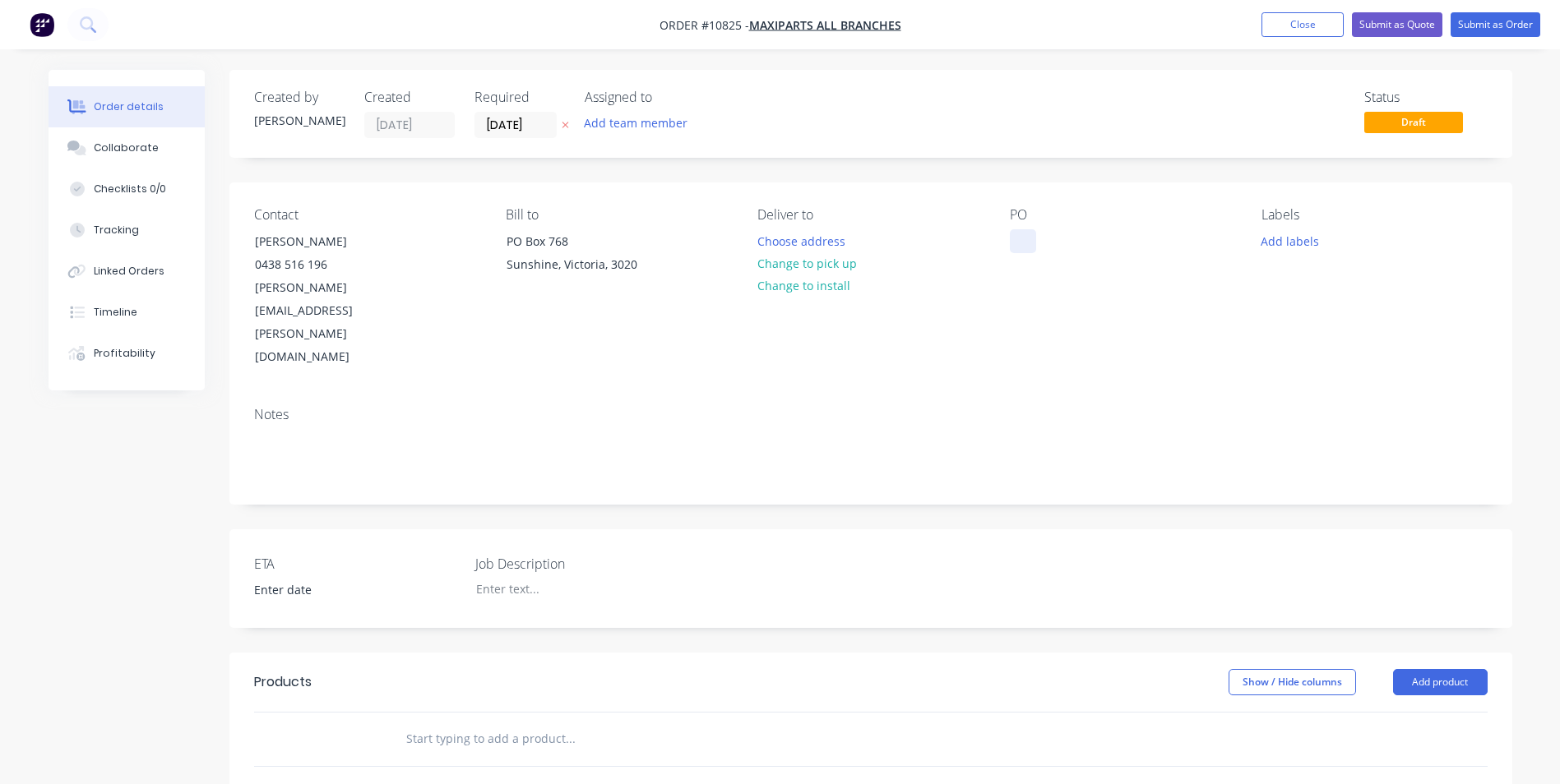
click at [1017, 244] on div at bounding box center [1023, 241] width 26 height 24
click at [457, 723] on input "text" at bounding box center [570, 739] width 329 height 33
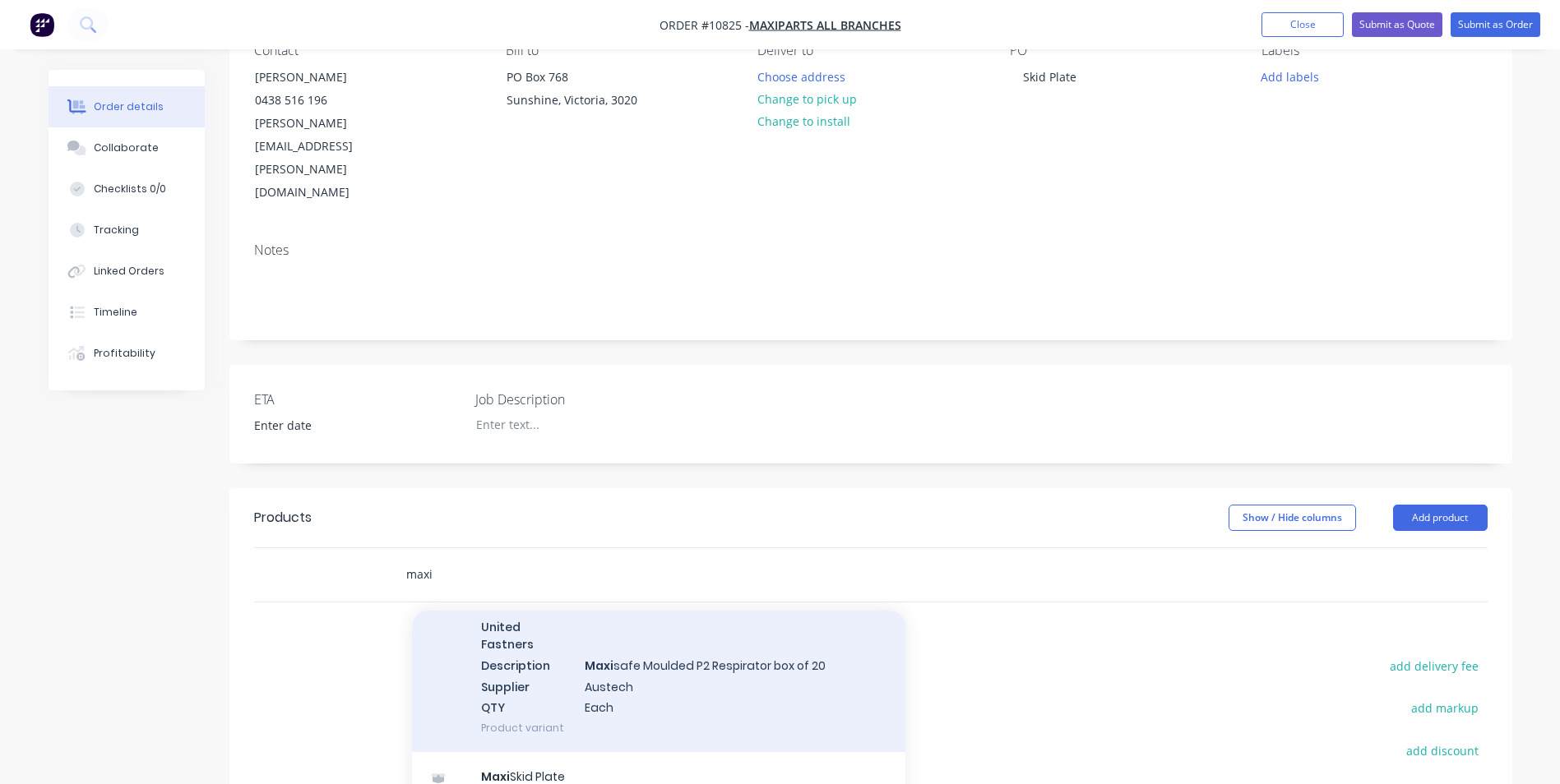
scroll to position [262, 0]
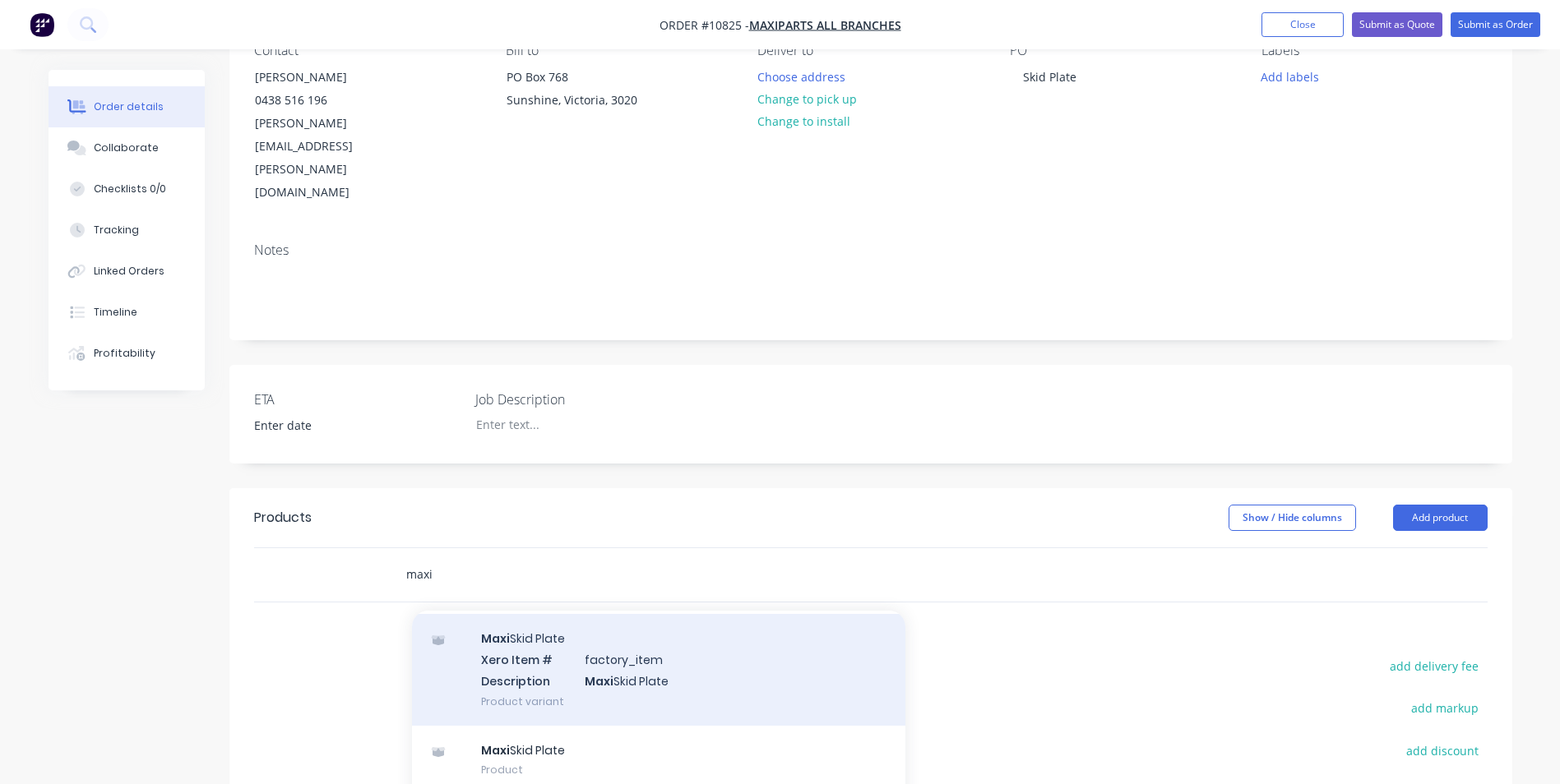
type input "maxi"
click at [539, 614] on div "Maxi Skid Plate Xero Item # factory_item Description Maxi Skid Plate Product va…" at bounding box center [658, 670] width 493 height 111
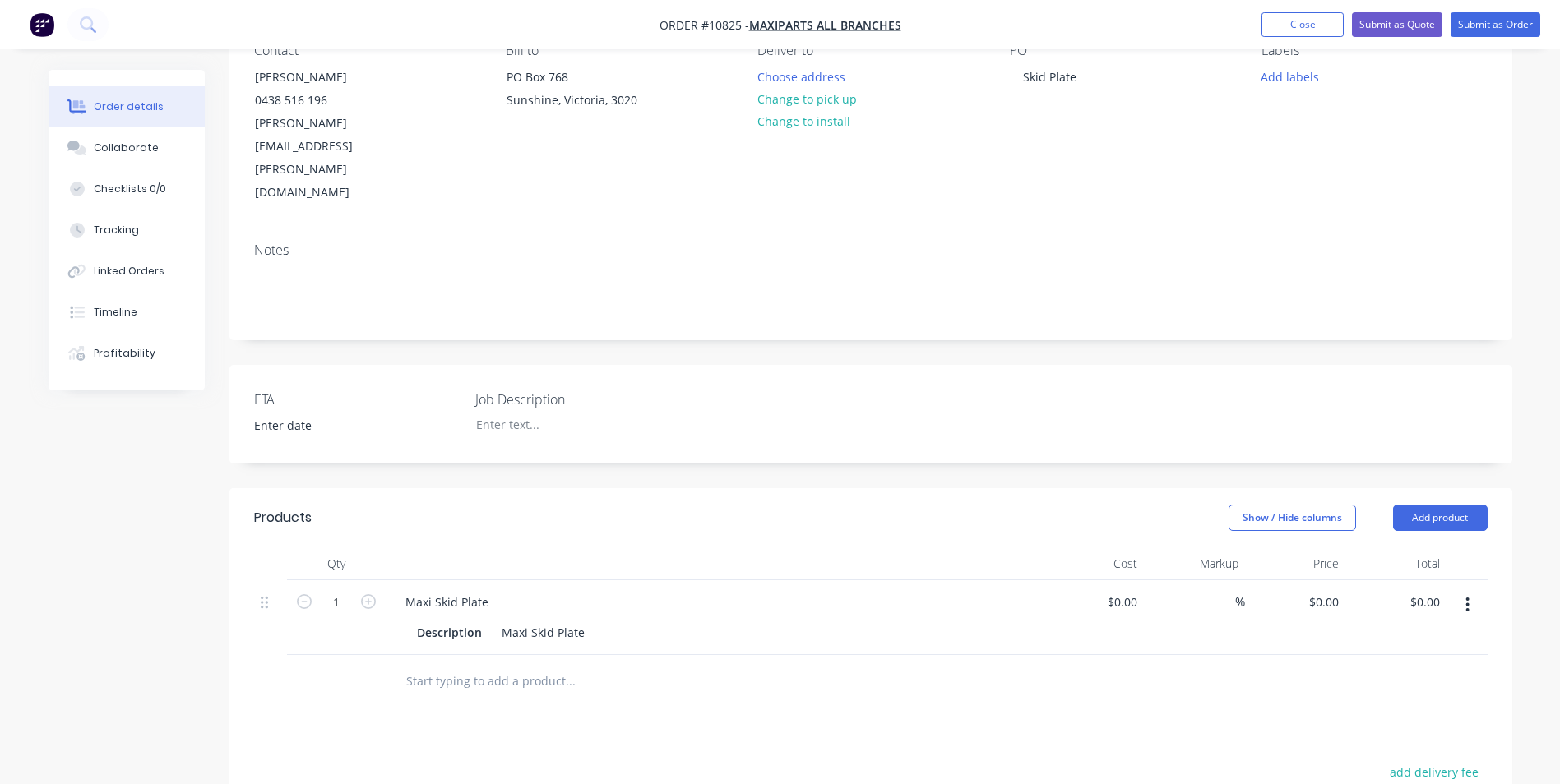
click at [448, 665] on input "text" at bounding box center [570, 681] width 329 height 33
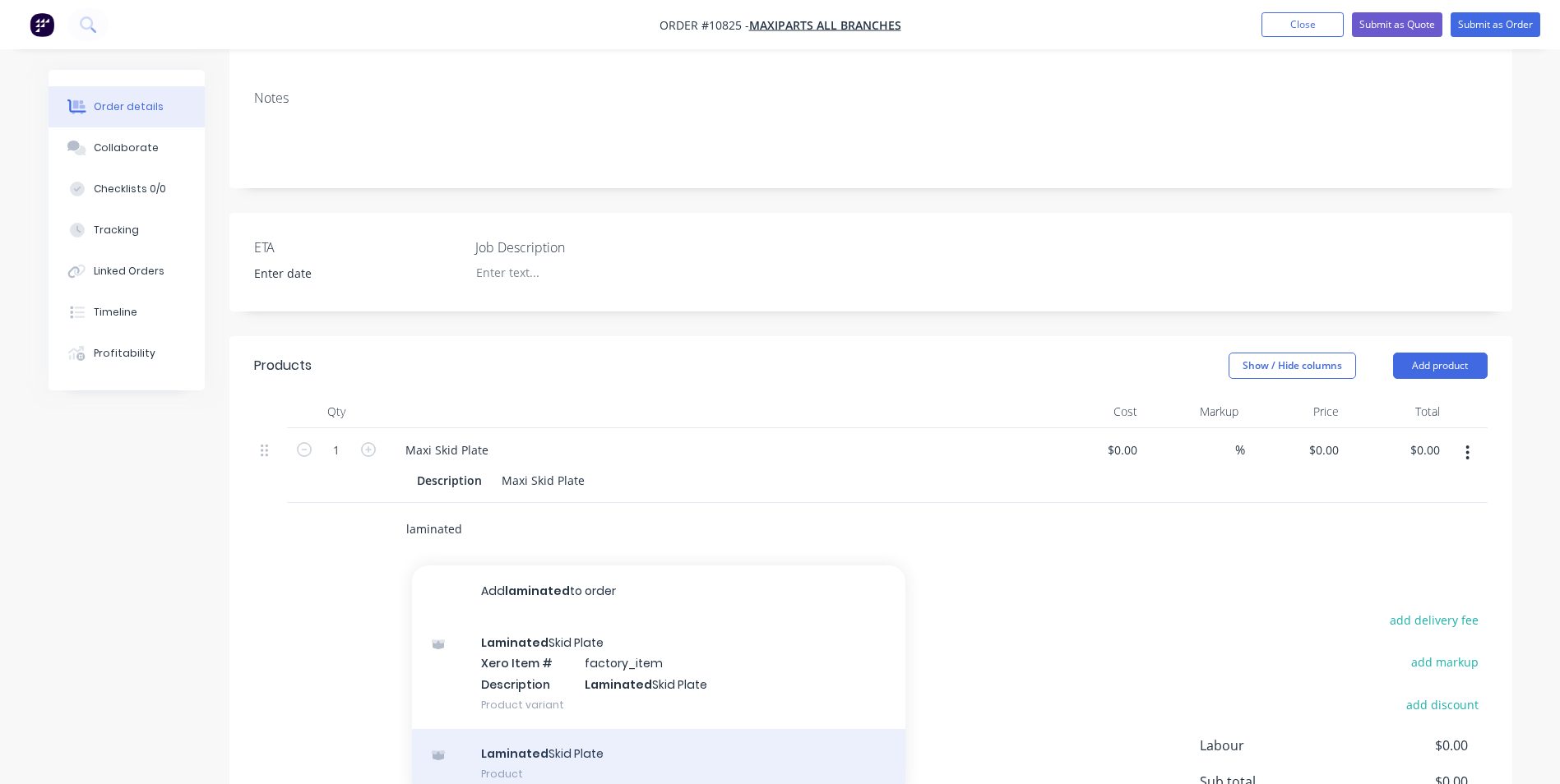
scroll to position [329, 0]
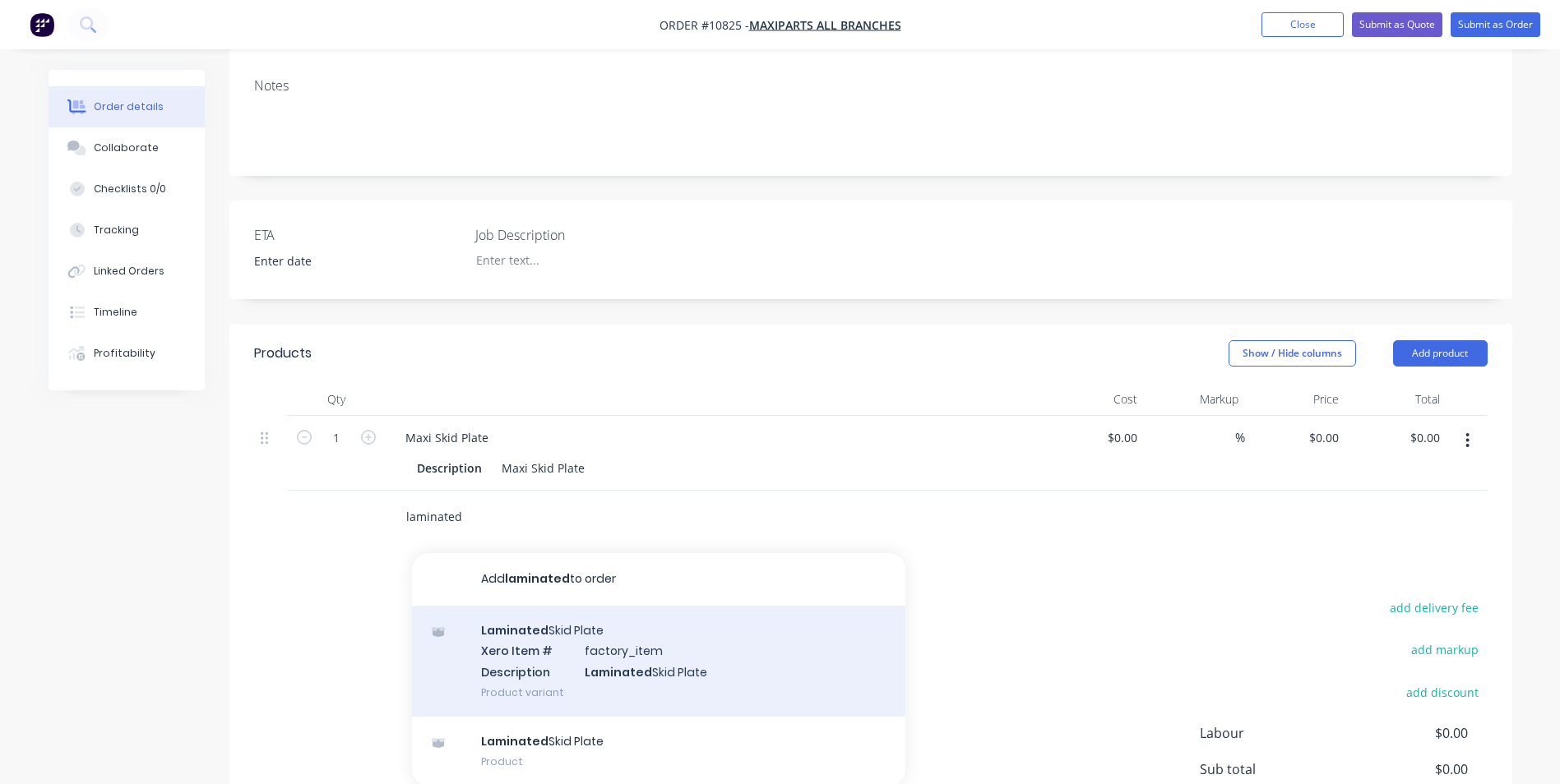
type input "laminated"
click at [517, 611] on div "Laminated Skid Plate Xero Item # factory_item Description Laminated Skid Plate …" at bounding box center [658, 661] width 493 height 111
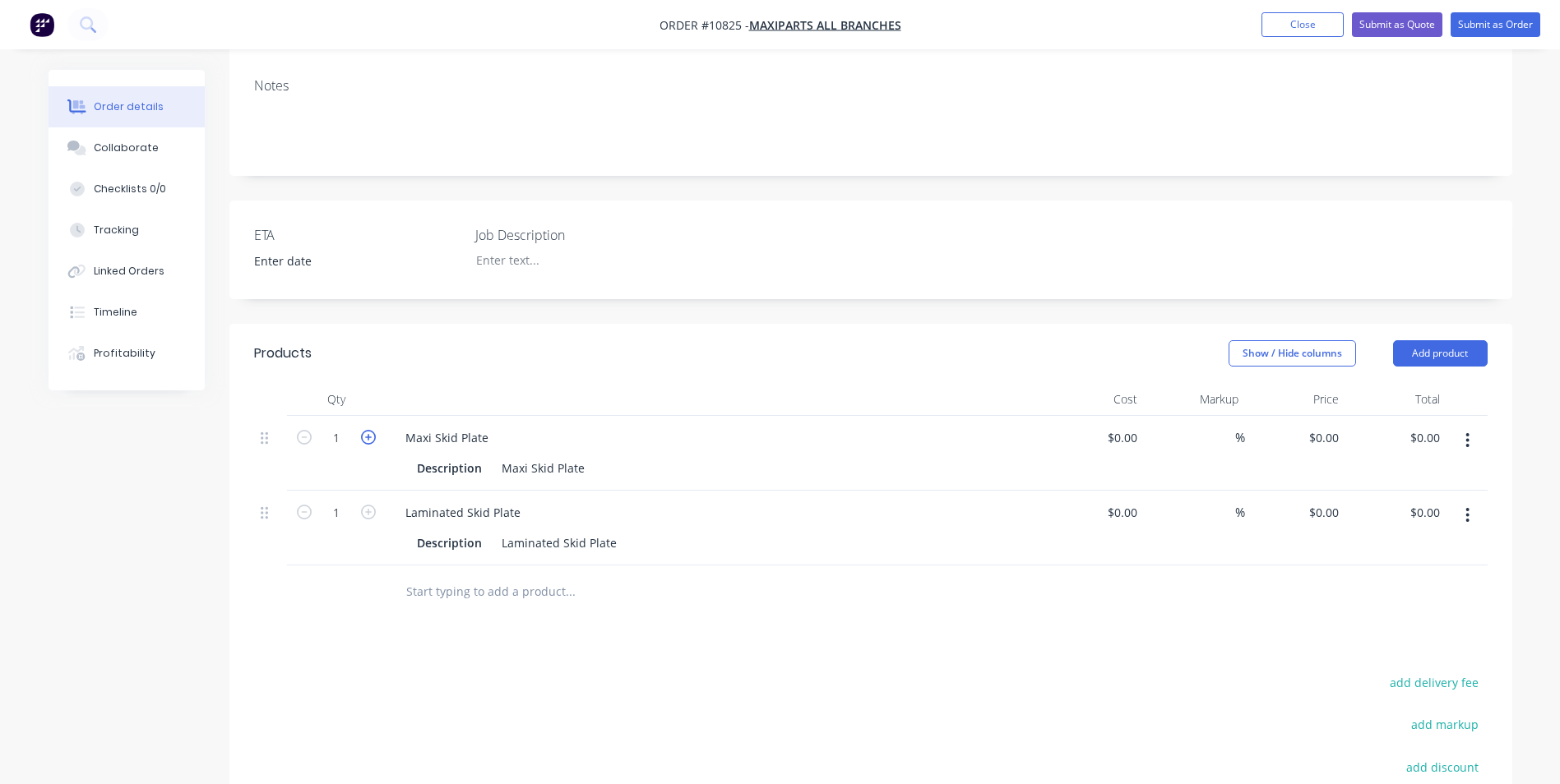
click at [364, 430] on icon "button" at bounding box center [368, 437] width 14 height 14
type input "4"
click at [370, 505] on icon "button" at bounding box center [368, 512] width 14 height 14
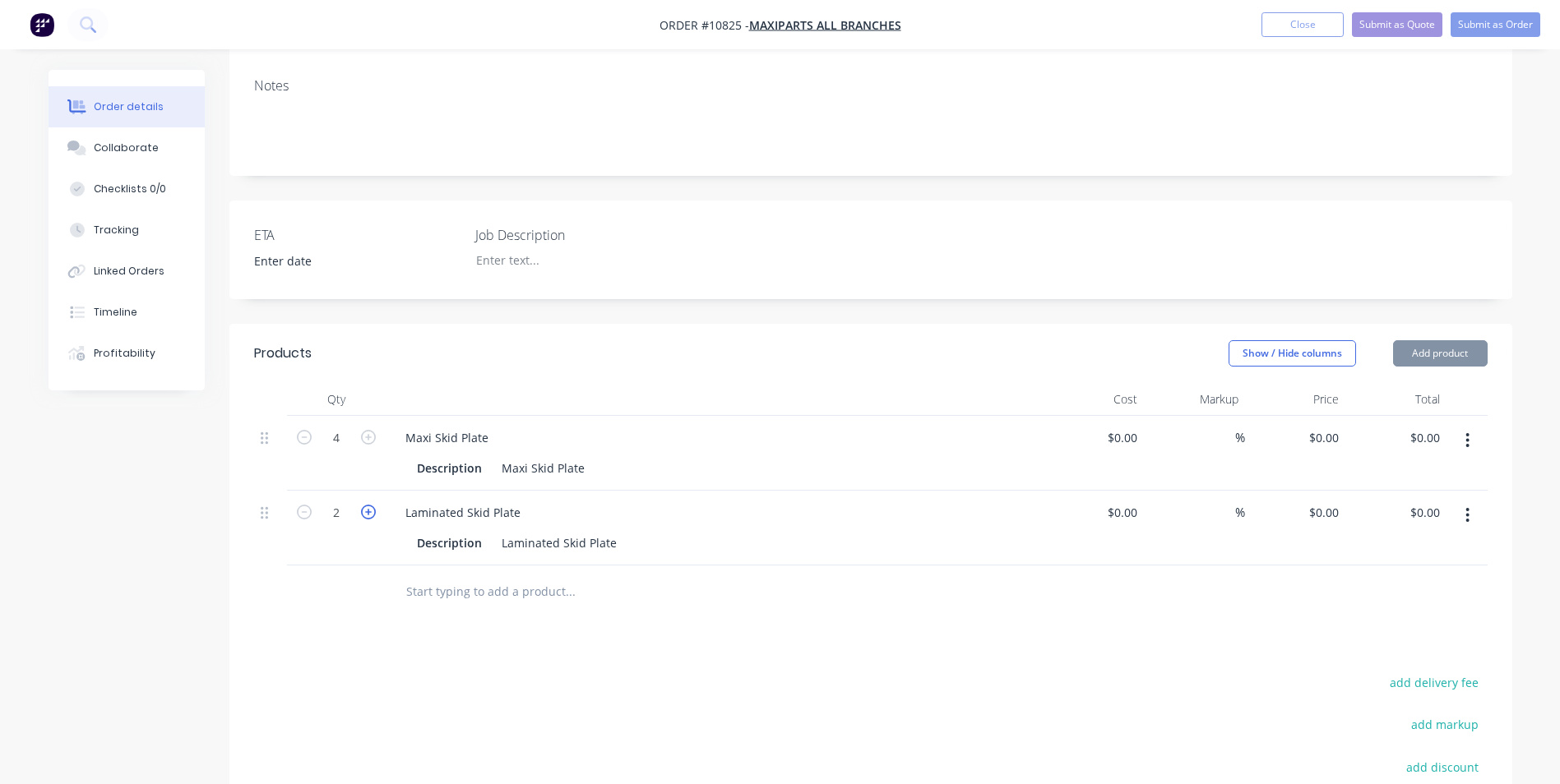
click at [370, 505] on icon "button" at bounding box center [368, 512] width 14 height 14
drag, startPoint x: 291, startPoint y: 435, endPoint x: 301, endPoint y: 440, distance: 11.2
click at [291, 491] on div "3" at bounding box center [336, 527] width 99 height 74
click at [302, 505] on icon "button" at bounding box center [304, 512] width 14 height 14
type input "2"
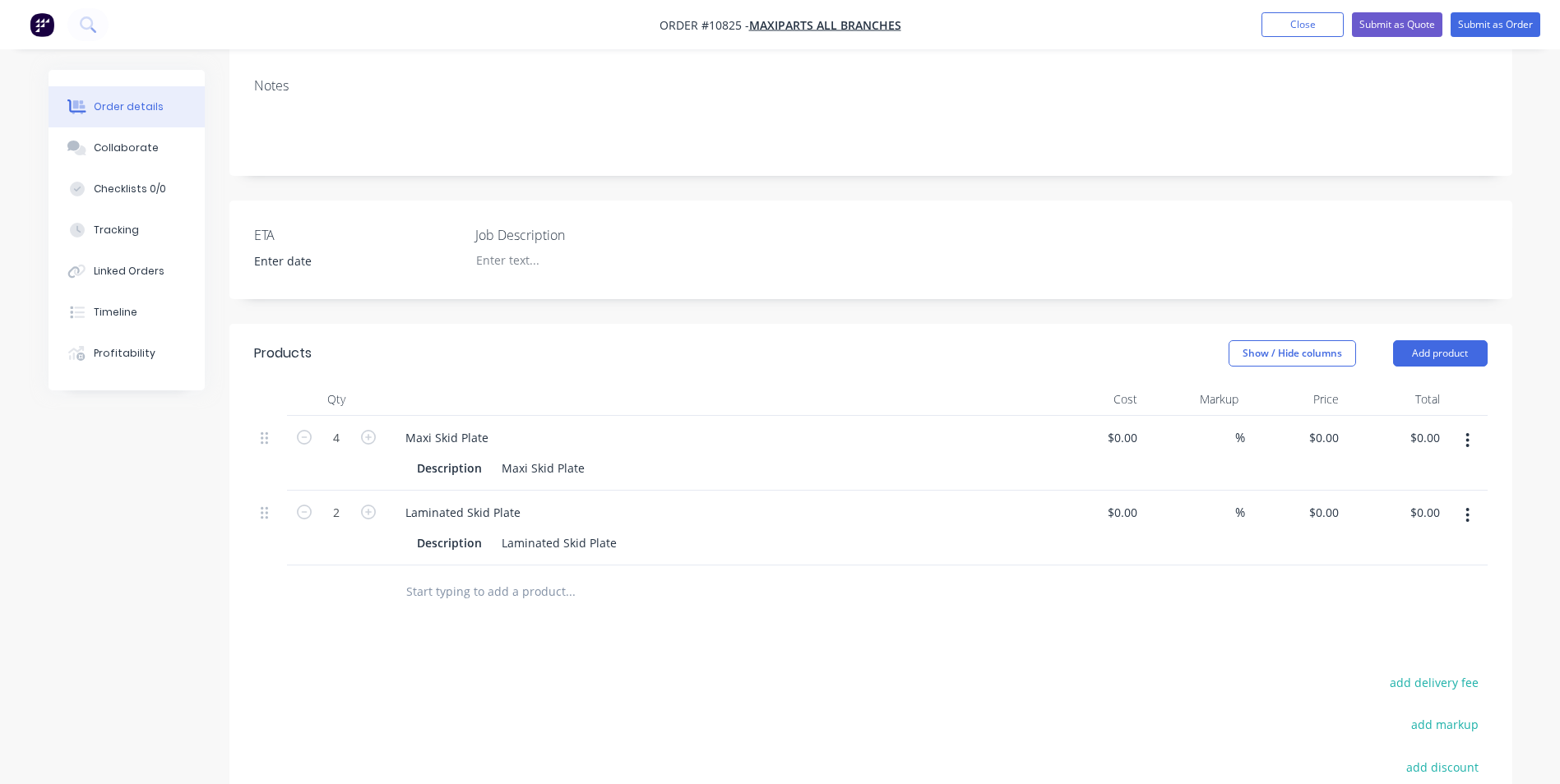
click at [359, 566] on div at bounding box center [336, 593] width 99 height 54
click at [1323, 426] on div "0 0" at bounding box center [1332, 438] width 25 height 24
type input "$1,090.00"
type input "$4,360.00"
click at [1280, 491] on div "$0.00 $0.00" at bounding box center [1295, 527] width 101 height 74
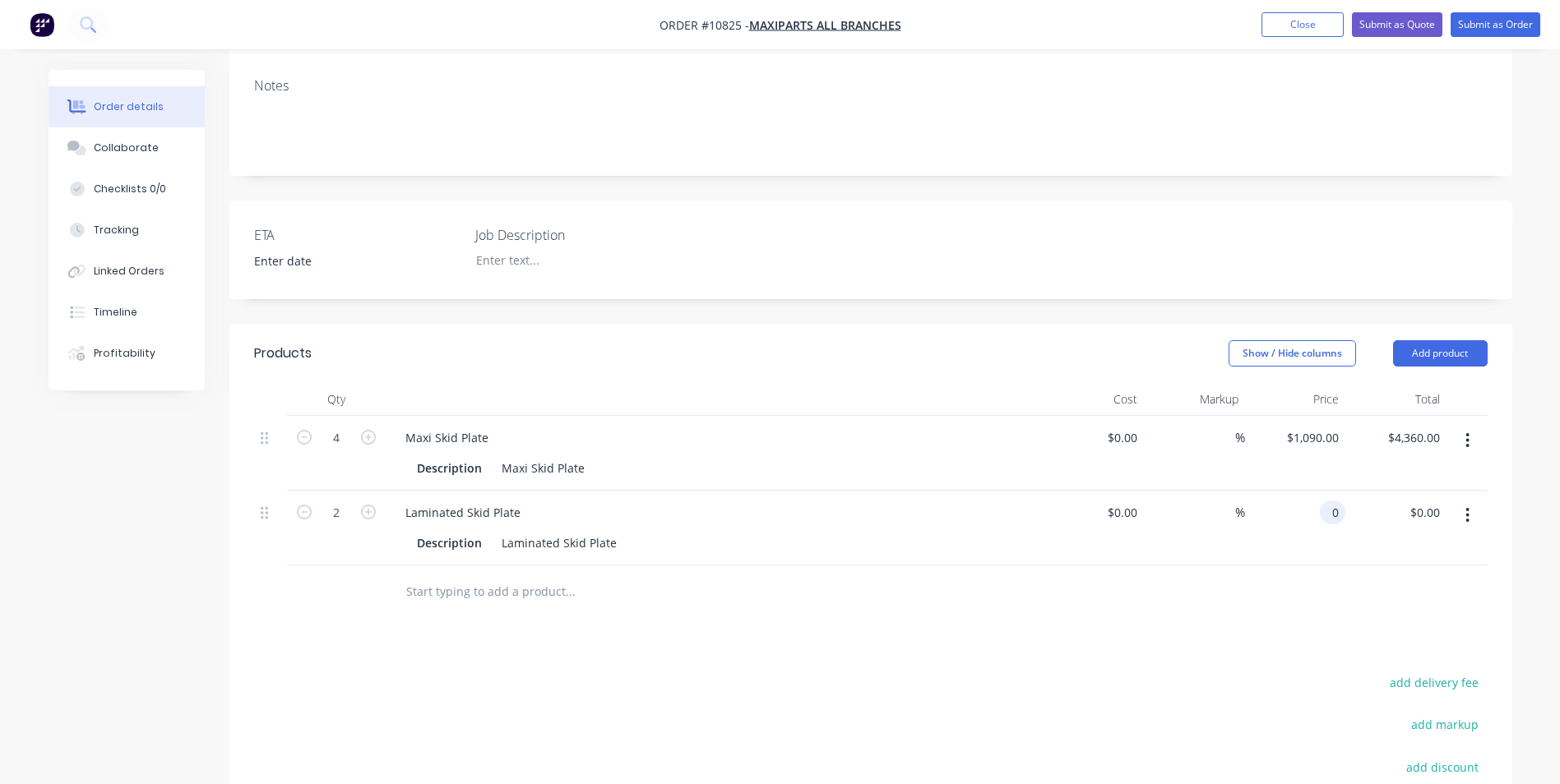
click at [1320, 501] on div "0 0" at bounding box center [1332, 512] width 25 height 24
click at [1042, 566] on div at bounding box center [870, 593] width 1233 height 54
type input "$1,392.00"
type input "$2,784.00"
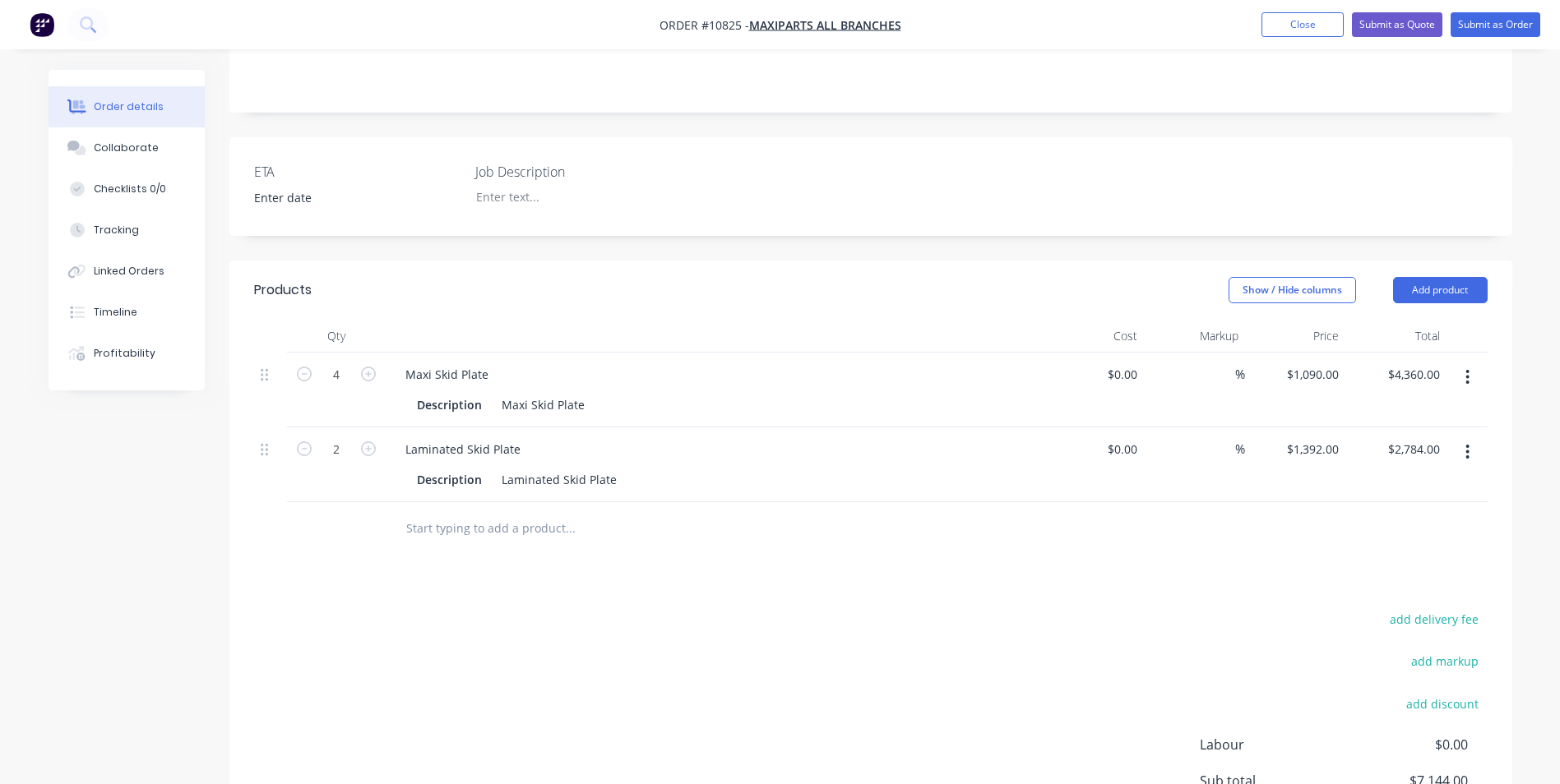
scroll to position [350, 0]
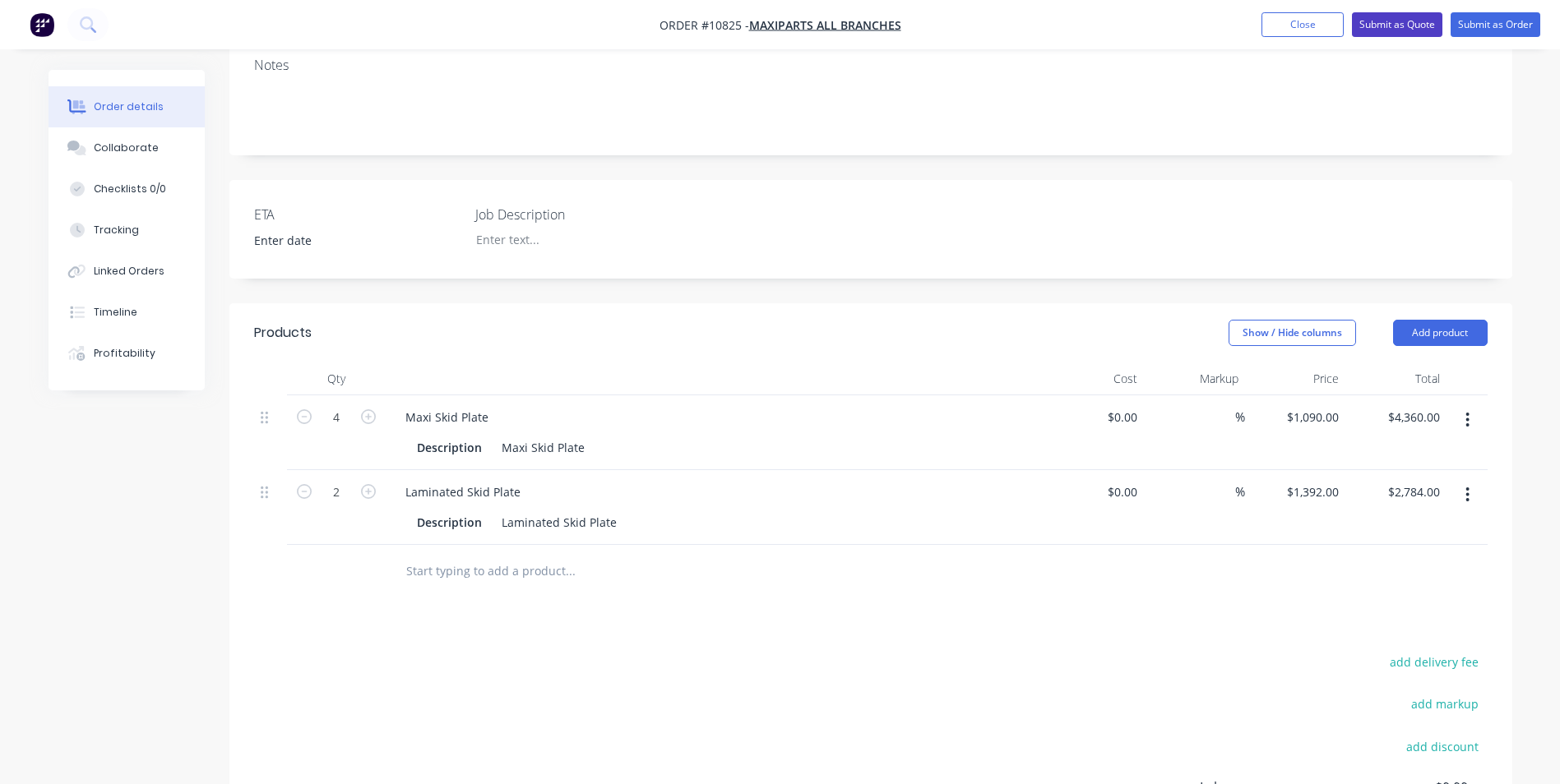
click at [1413, 24] on button "Submit as Quote" at bounding box center [1397, 24] width 91 height 24
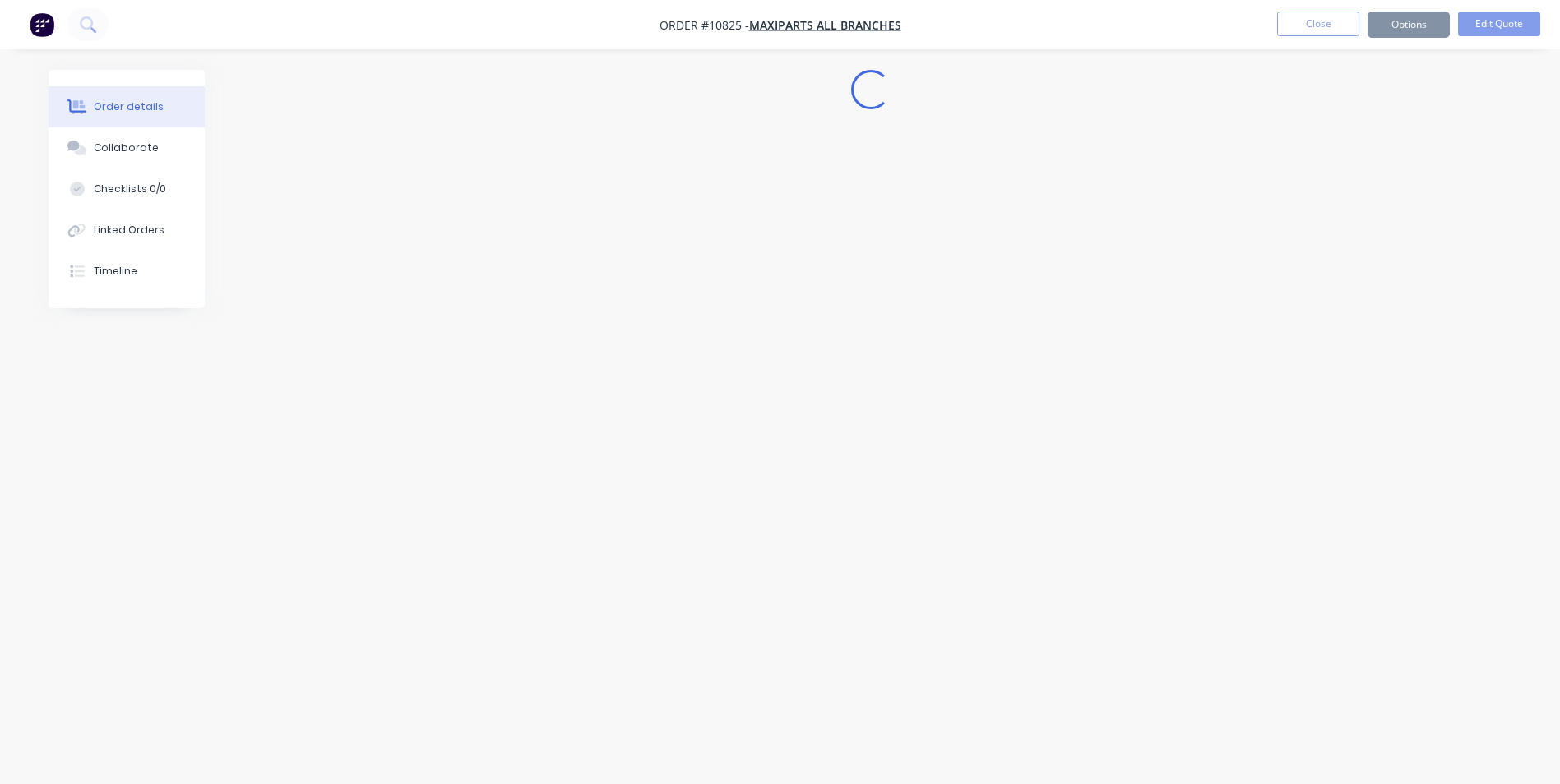
scroll to position [0, 0]
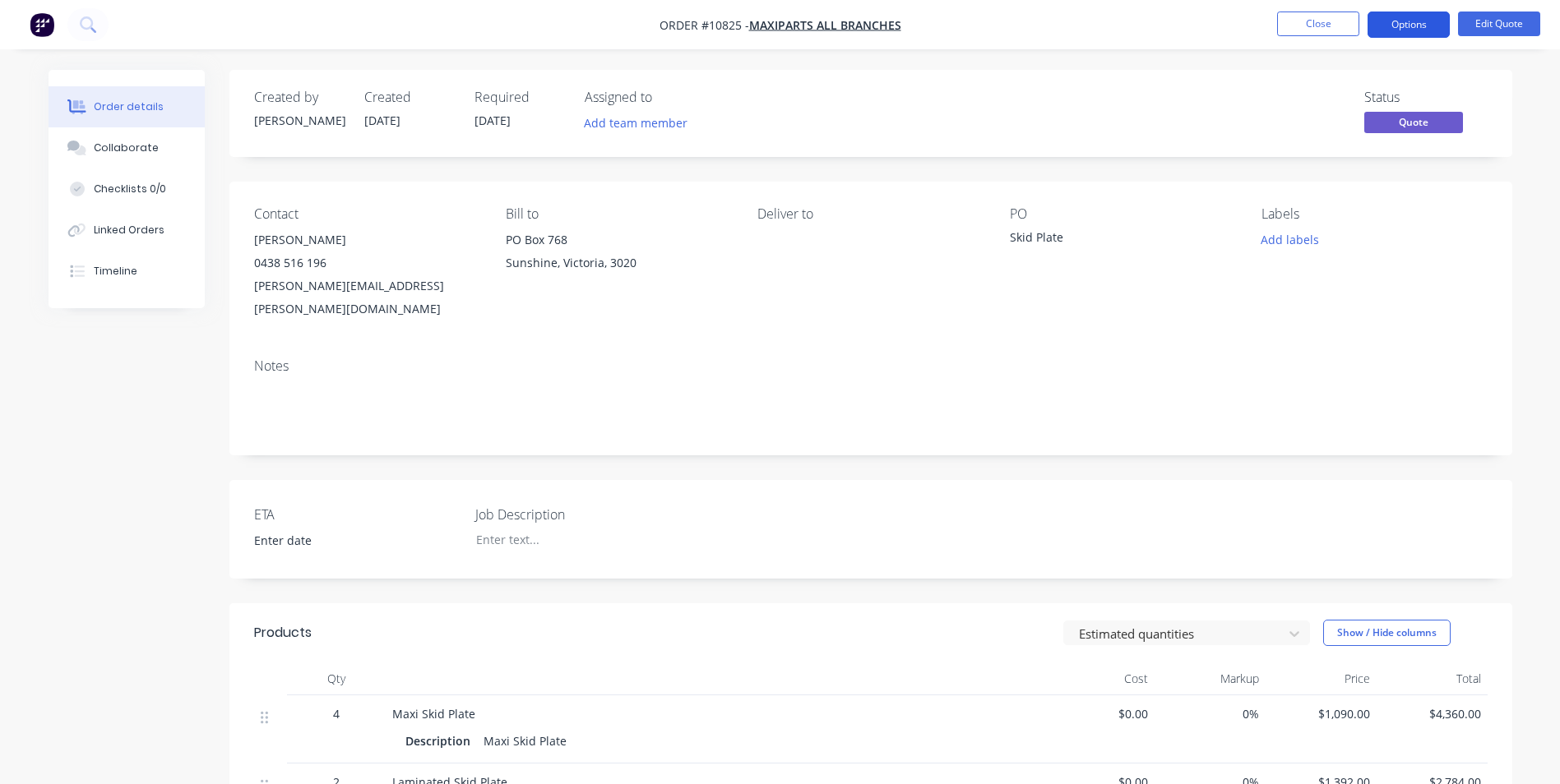
click at [1407, 30] on button "Options" at bounding box center [1408, 24] width 83 height 26
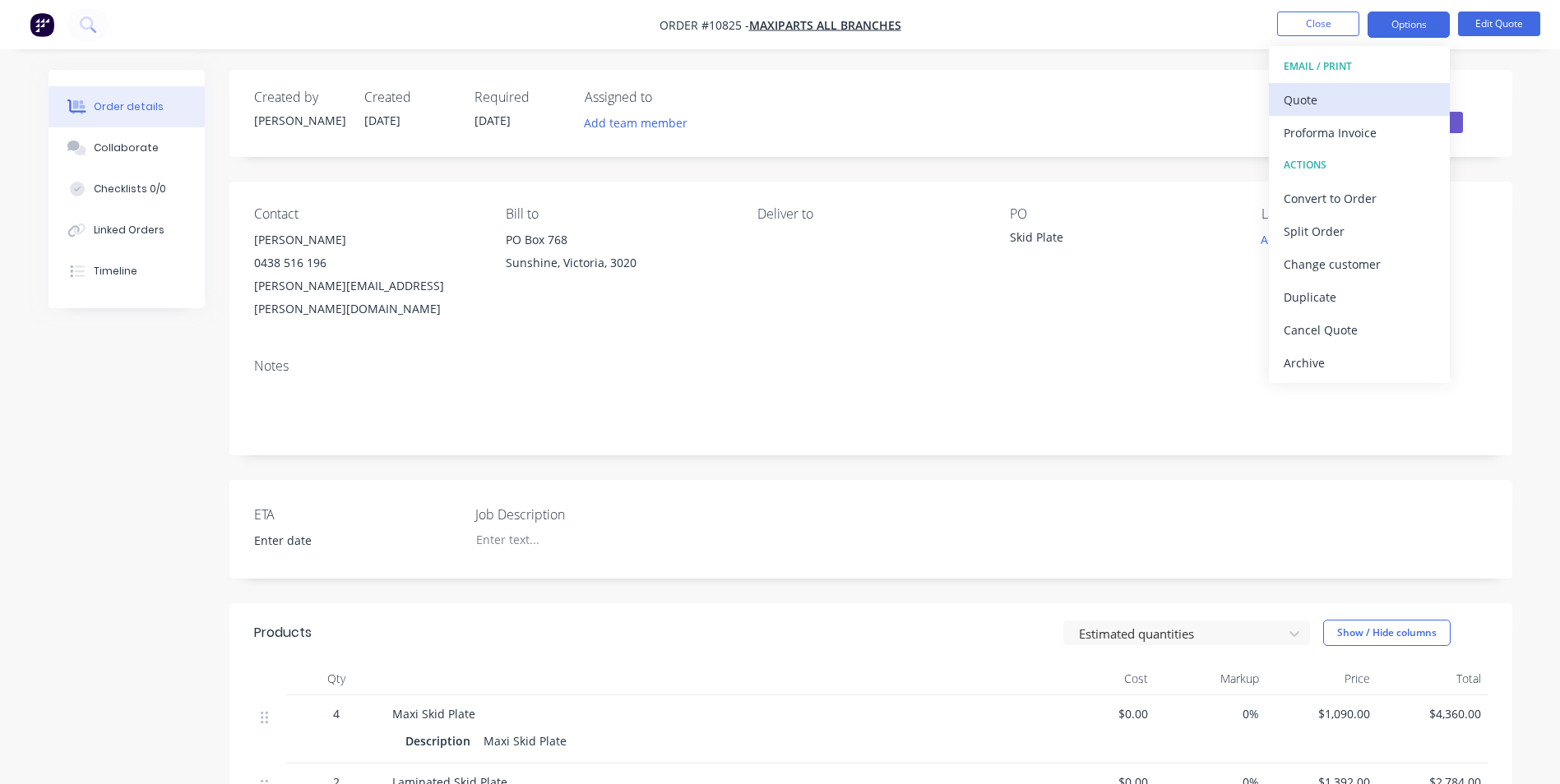
click at [1329, 101] on div "Quote" at bounding box center [1359, 100] width 152 height 24
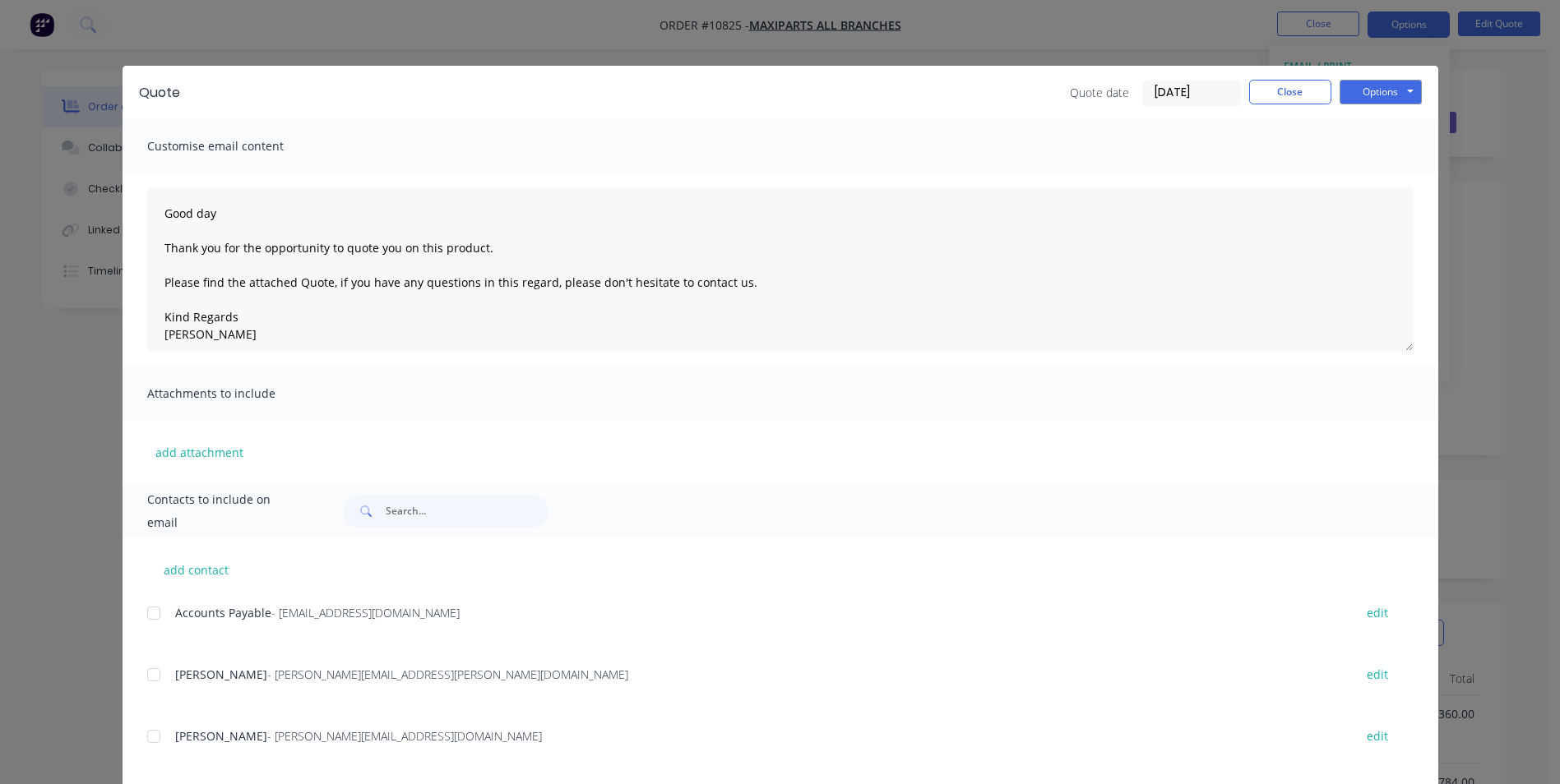
click at [147, 677] on div at bounding box center [153, 675] width 33 height 33
click at [1385, 95] on button "Options" at bounding box center [1381, 91] width 83 height 24
click at [1373, 185] on button "Email" at bounding box center [1391, 176] width 105 height 27
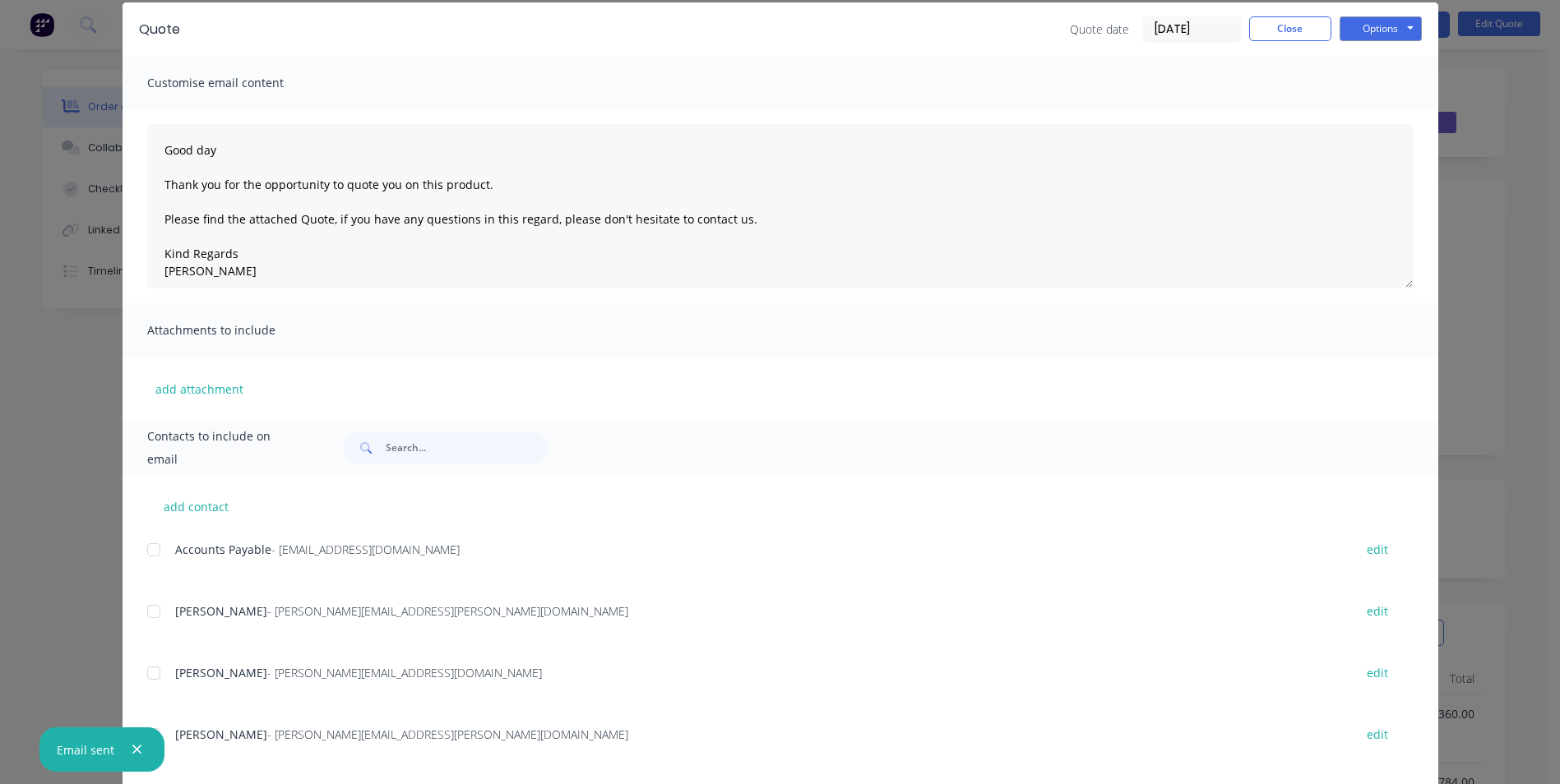
scroll to position [232, 0]
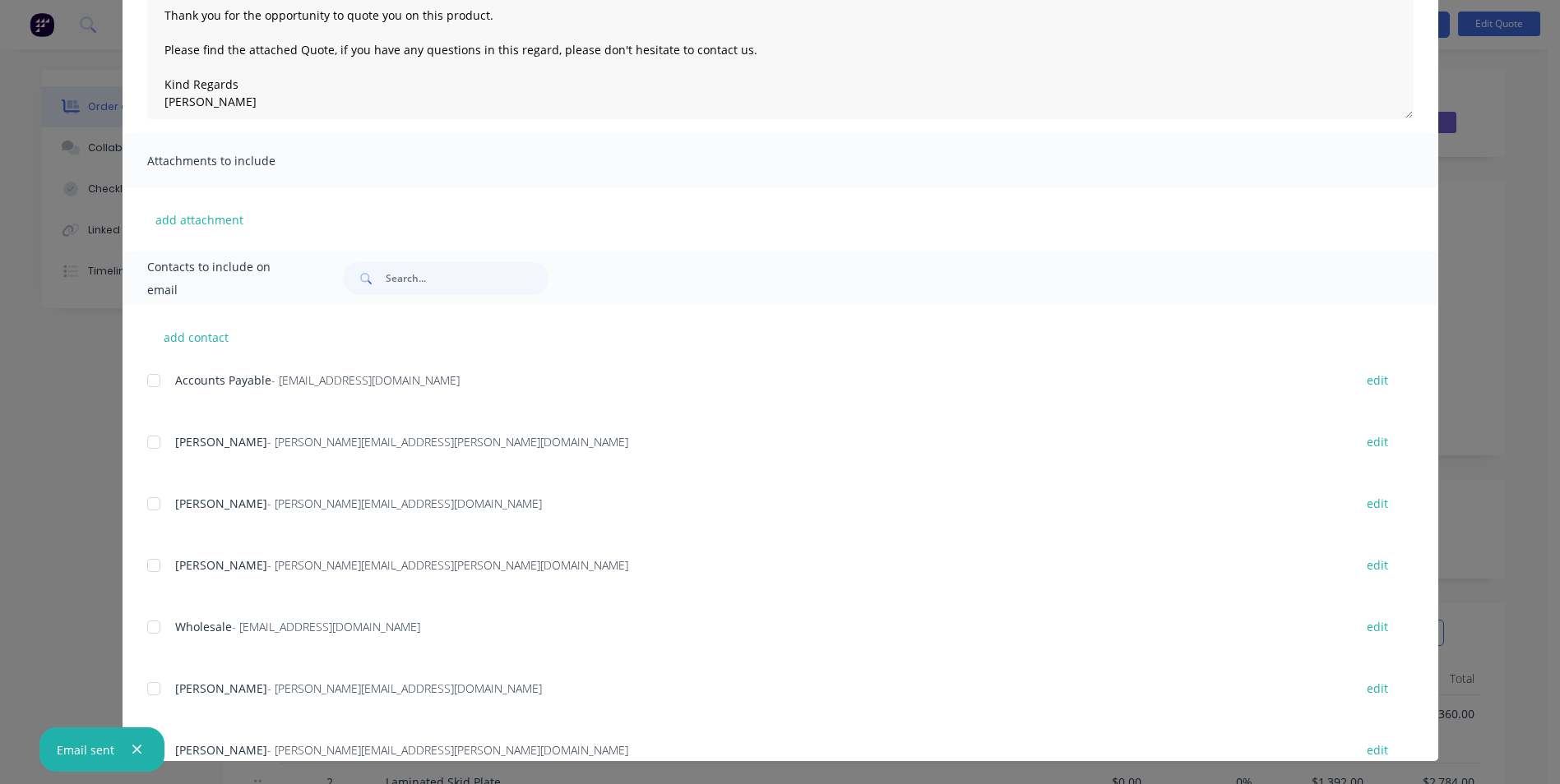
click at [163, 439] on div "[PERSON_NAME] - [PERSON_NAME][EMAIL_ADDRESS][PERSON_NAME][DOMAIN_NAME] edit" at bounding box center [792, 441] width 1291 height 22
click at [143, 443] on div at bounding box center [153, 442] width 33 height 33
type textarea "Good day Thank you for the opportunity to quote you on this product. Please fin…"
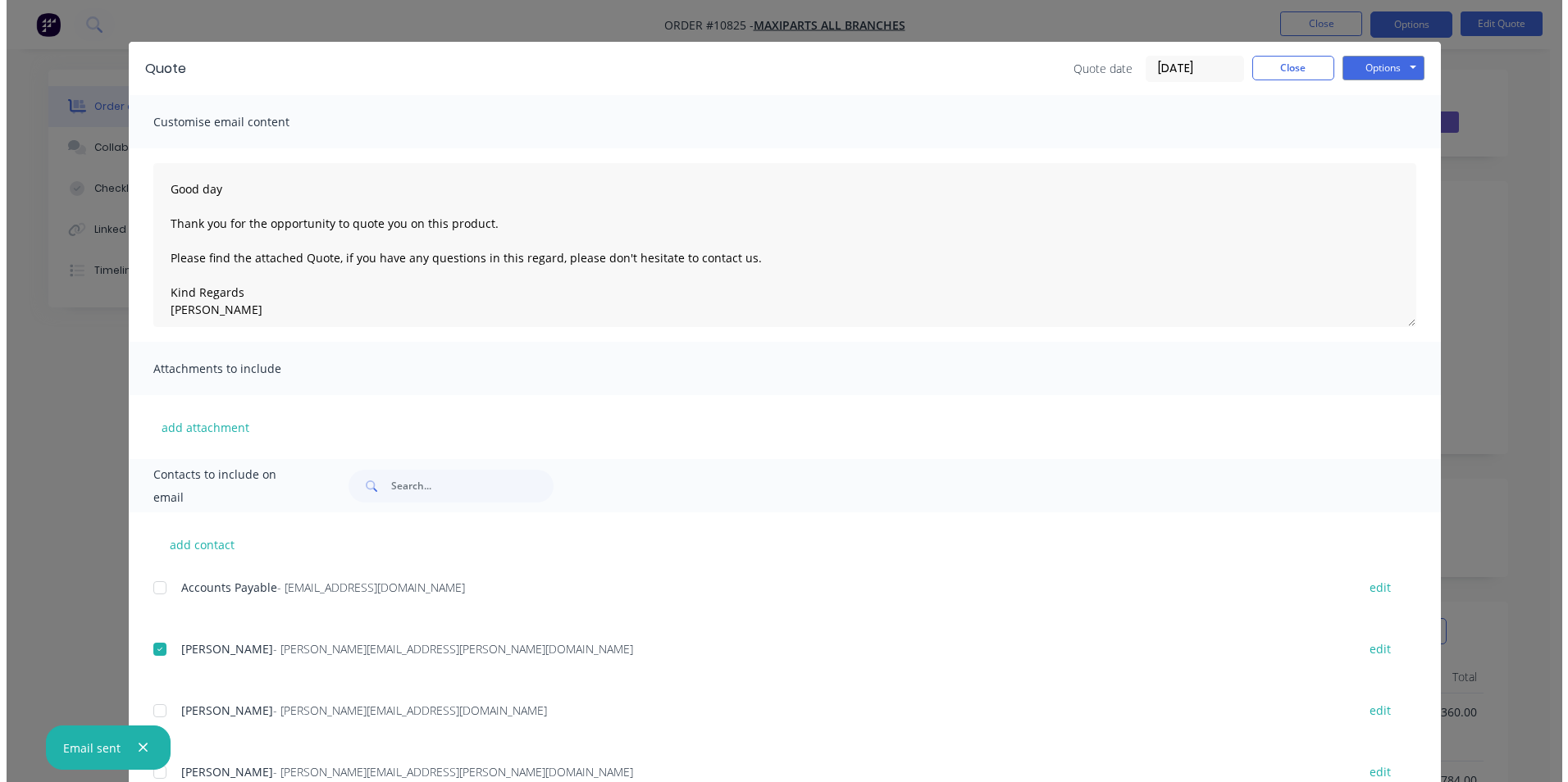
scroll to position [0, 0]
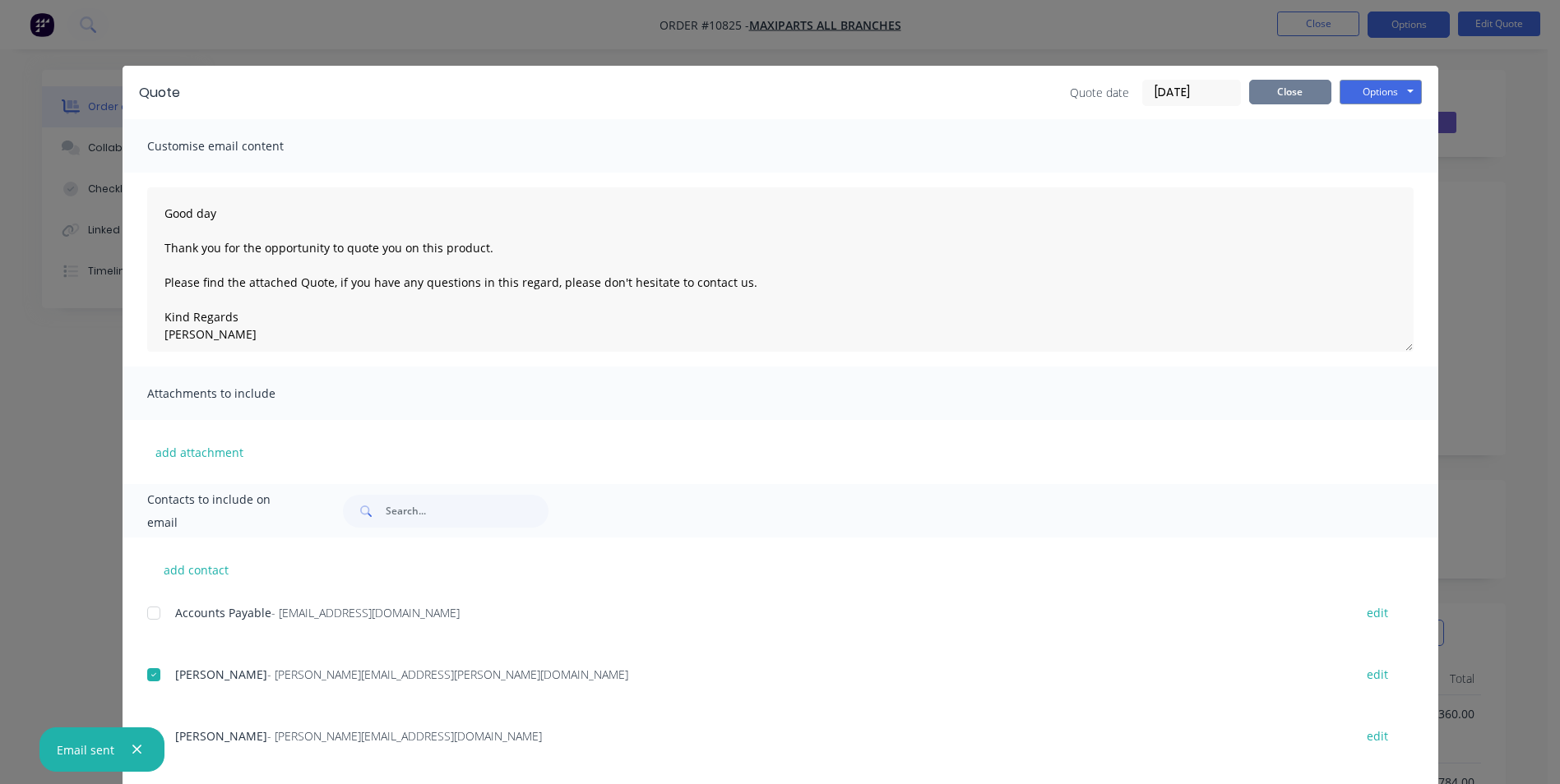
click at [1288, 99] on button "Close" at bounding box center [1290, 91] width 83 height 24
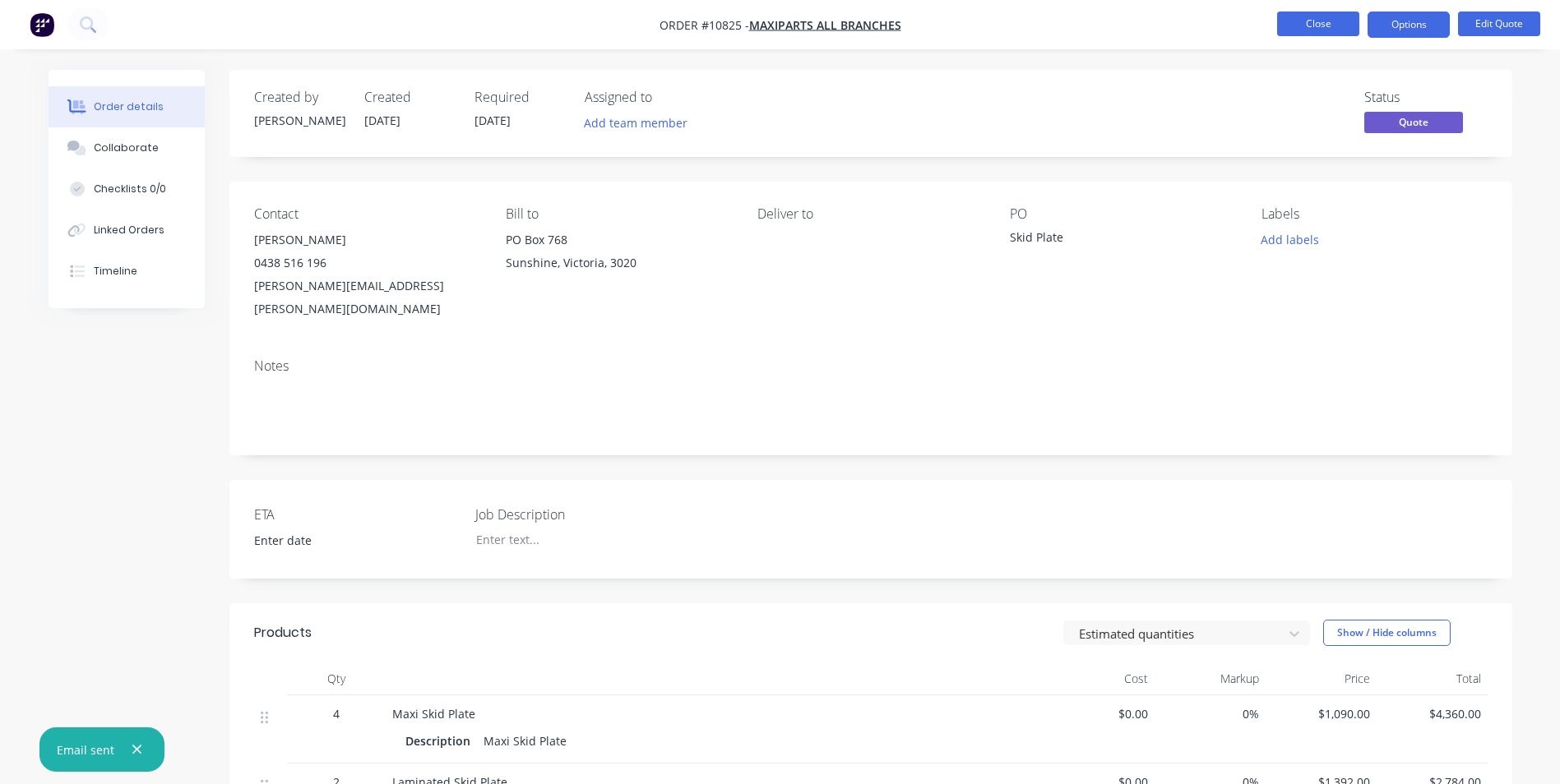
click at [1304, 30] on button "Close" at bounding box center [1318, 23] width 83 height 24
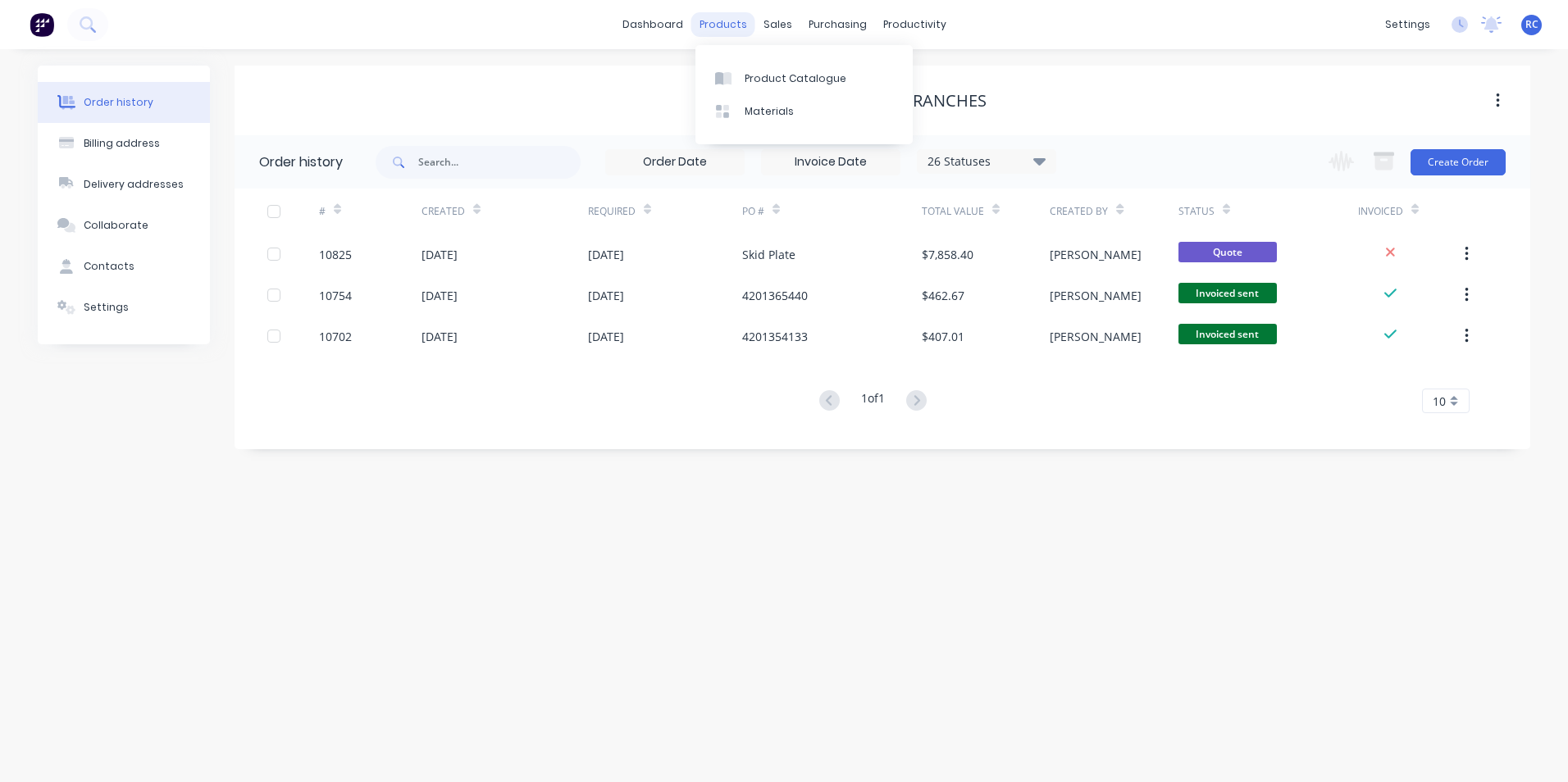
click at [732, 35] on div "products" at bounding box center [723, 24] width 64 height 24
click at [739, 75] on div at bounding box center [727, 79] width 24 height 14
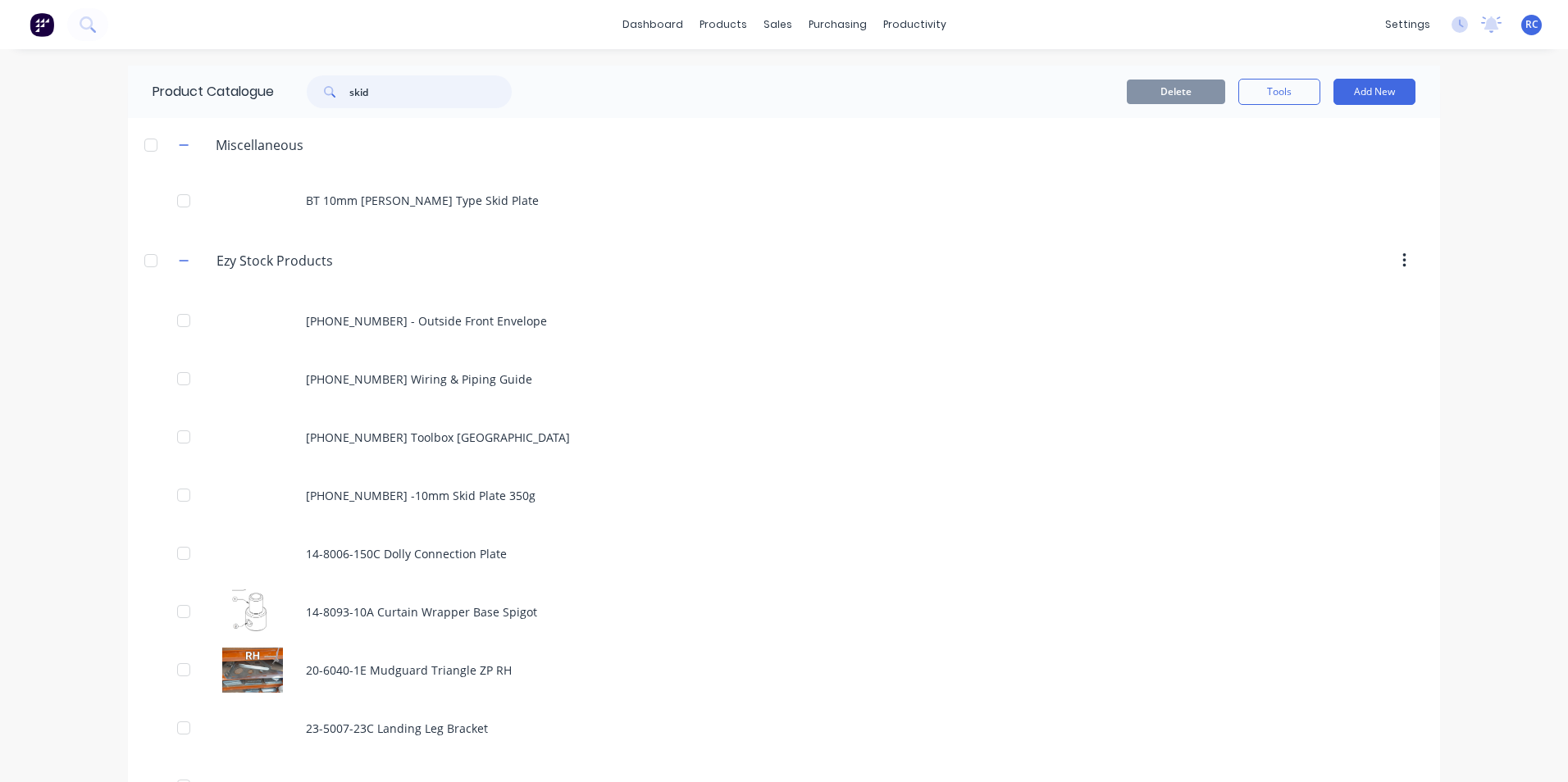
click at [401, 80] on input "skid" at bounding box center [430, 91] width 162 height 33
type input "skid"
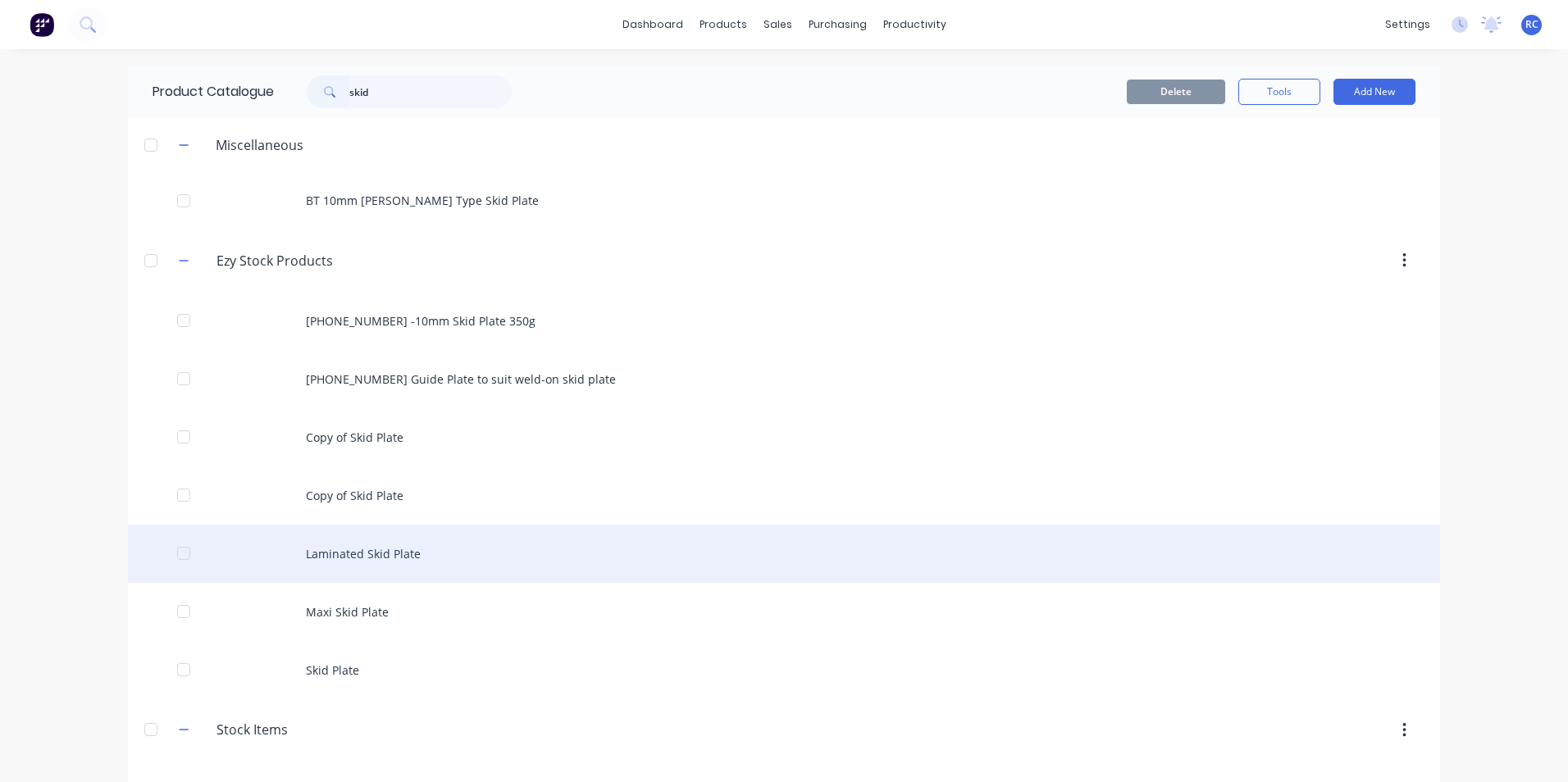
click at [363, 561] on div "Laminated Skid Plate" at bounding box center [784, 554] width 1312 height 58
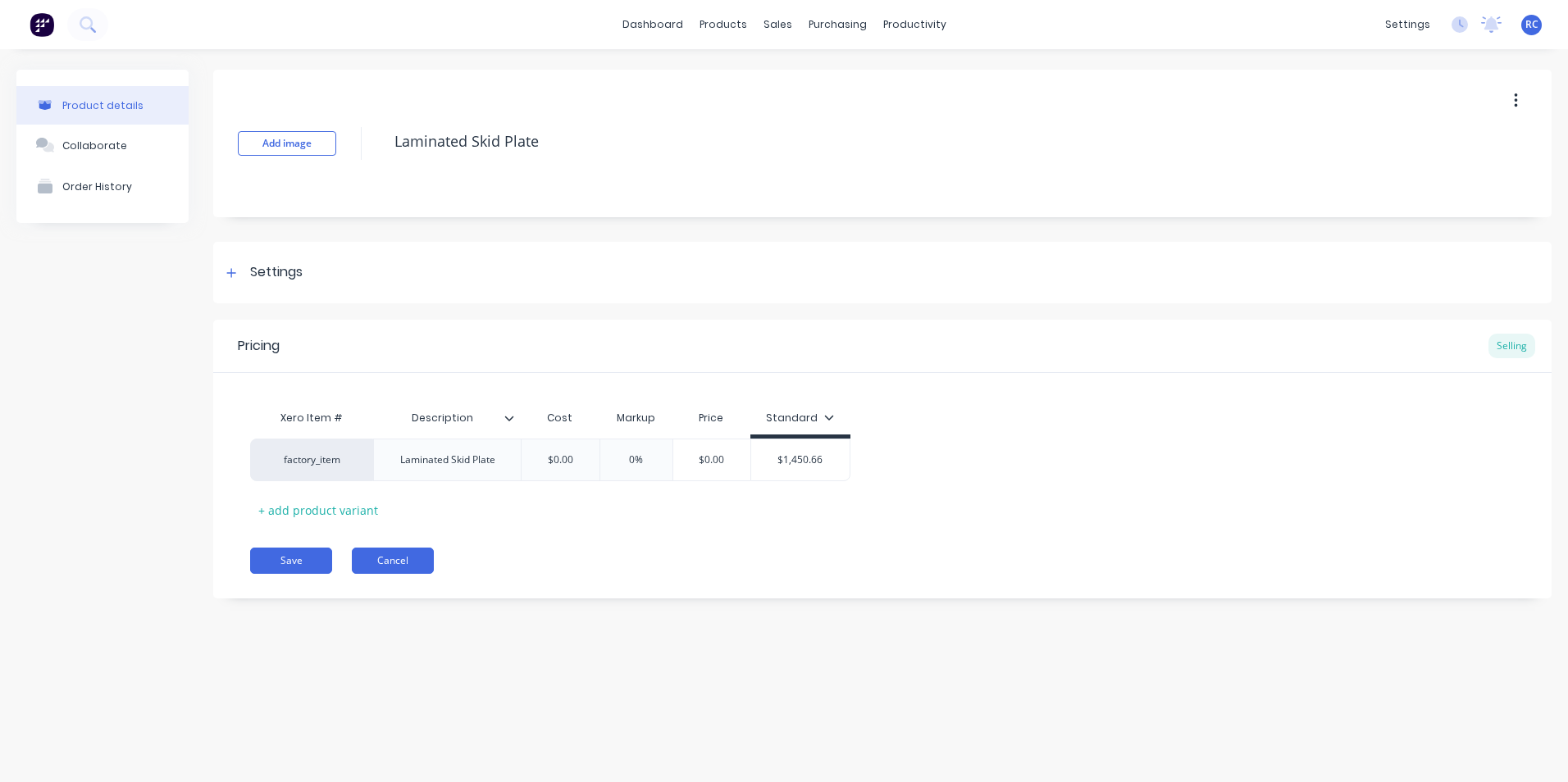
type textarea "x"
click at [711, 471] on div "$0.00" at bounding box center [712, 460] width 82 height 41
type input "$0.00"
drag, startPoint x: 716, startPoint y: 460, endPoint x: 730, endPoint y: 457, distance: 14.3
click at [717, 460] on input "$0.00" at bounding box center [712, 460] width 82 height 14
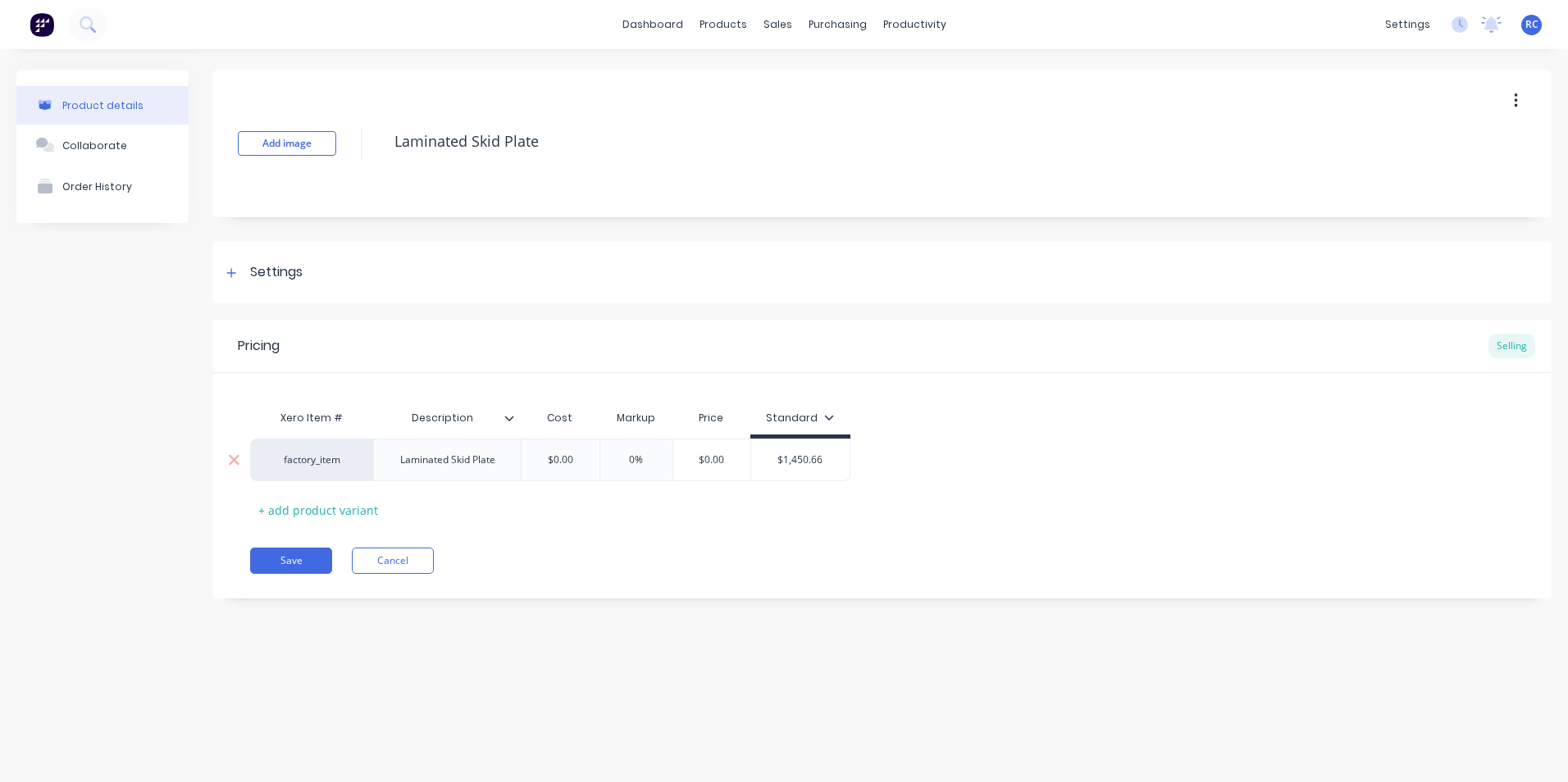
drag, startPoint x: 732, startPoint y: 457, endPoint x: 701, endPoint y: 461, distance: 31.3
click at [703, 461] on input "$0.00" at bounding box center [712, 460] width 82 height 14
type textarea "x"
type input "$1"
type textarea "x"
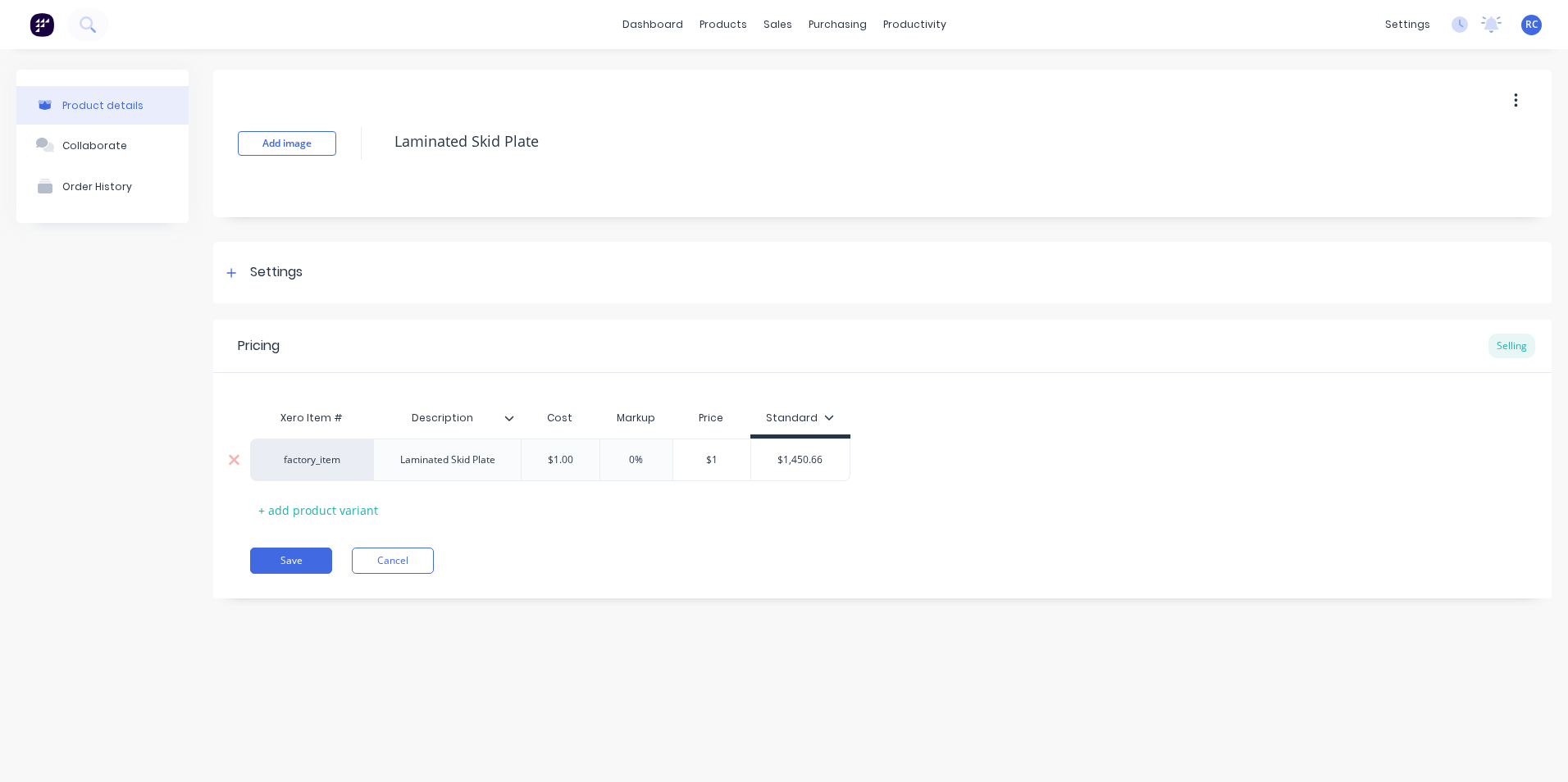
type input "$14"
type textarea "x"
type input "$145"
type textarea "x"
type input "$1450."
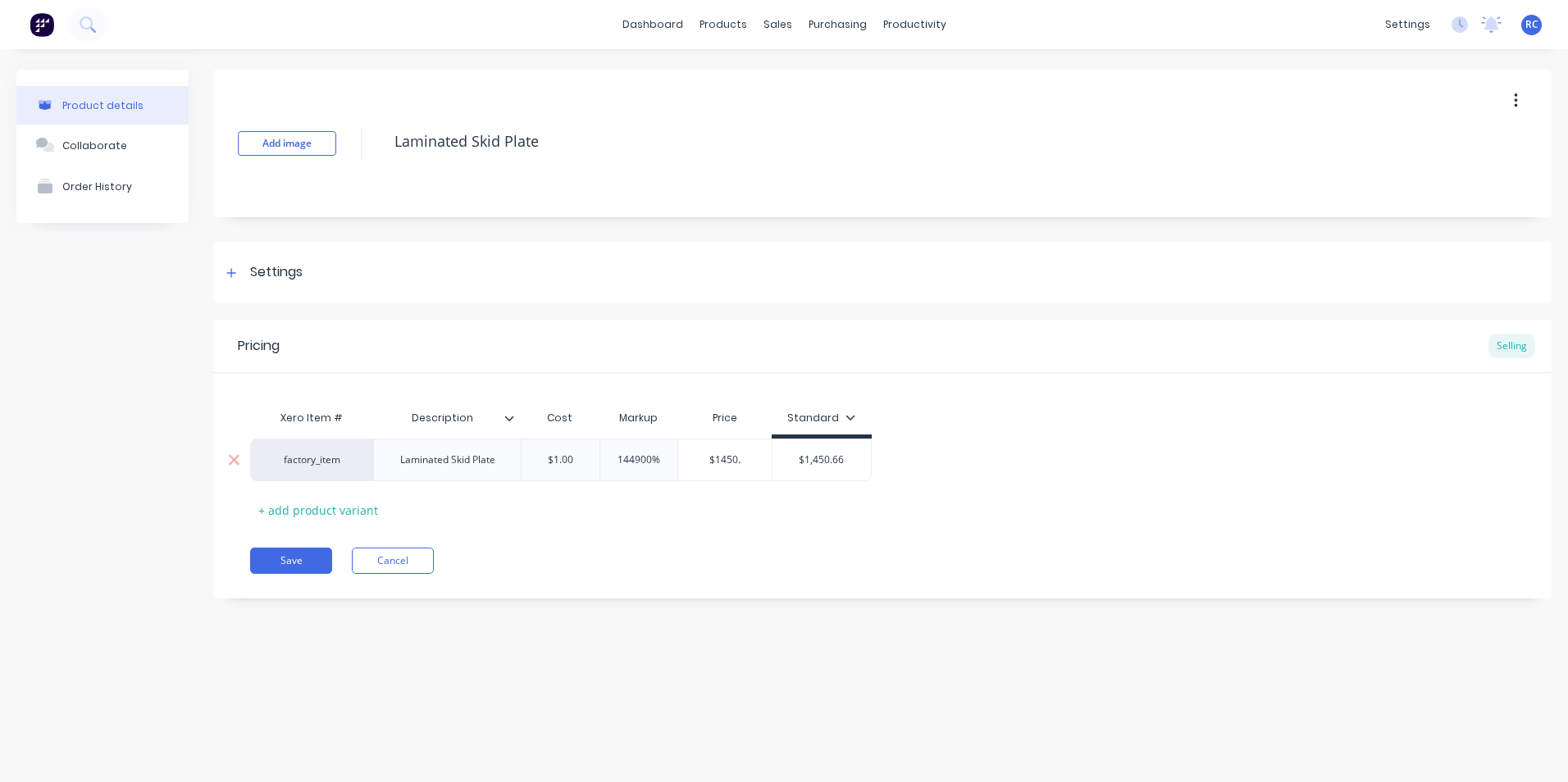
type textarea "x"
type input "$1450.6"
type textarea "x"
type input "$1450.66"
click at [305, 533] on div "Pricing Selling Xero Item # Description Cost Markup Price Standard factory_item…" at bounding box center [882, 459] width 1339 height 279
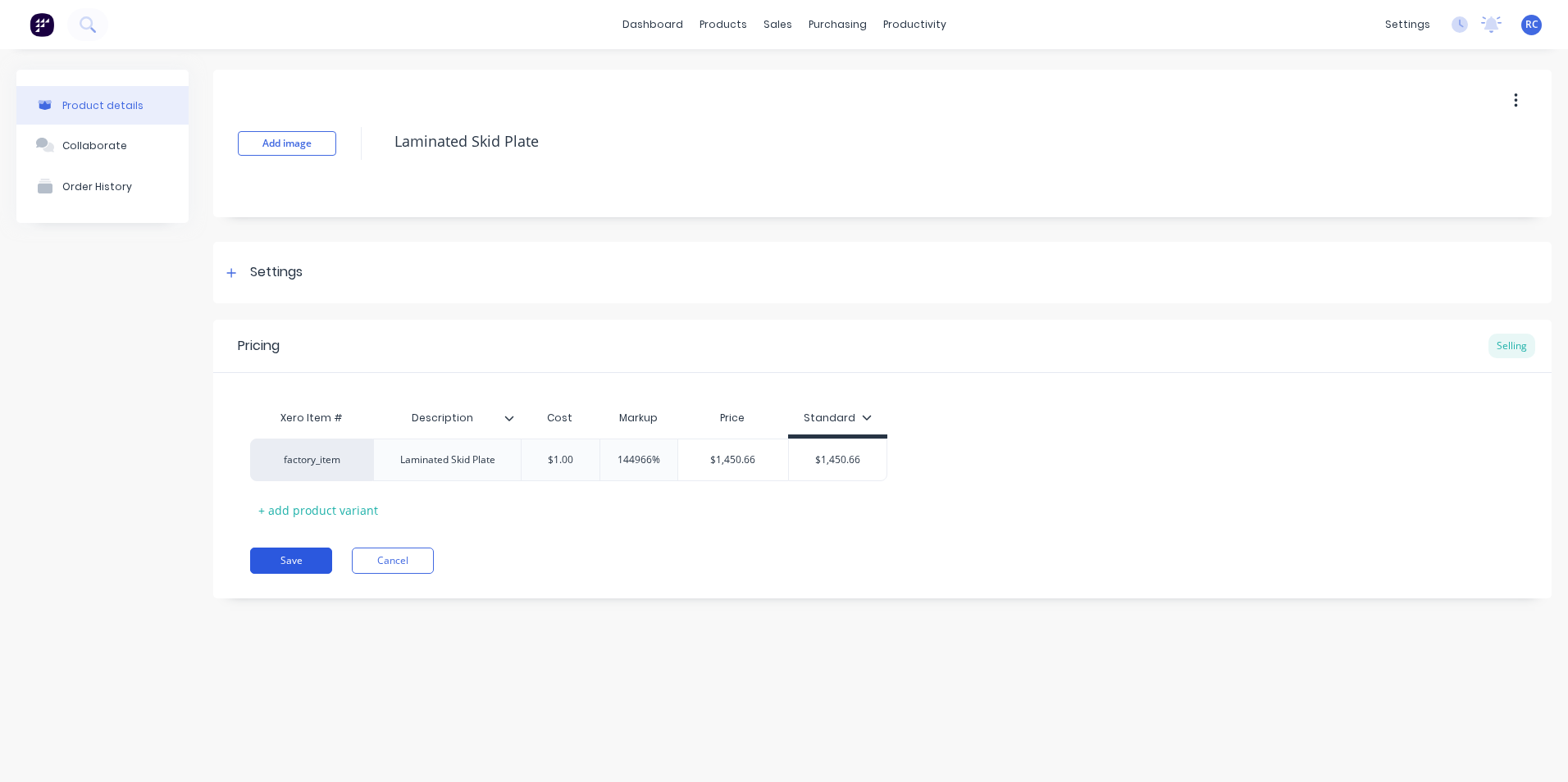
click at [306, 558] on button "Save" at bounding box center [292, 560] width 82 height 26
type textarea "x"
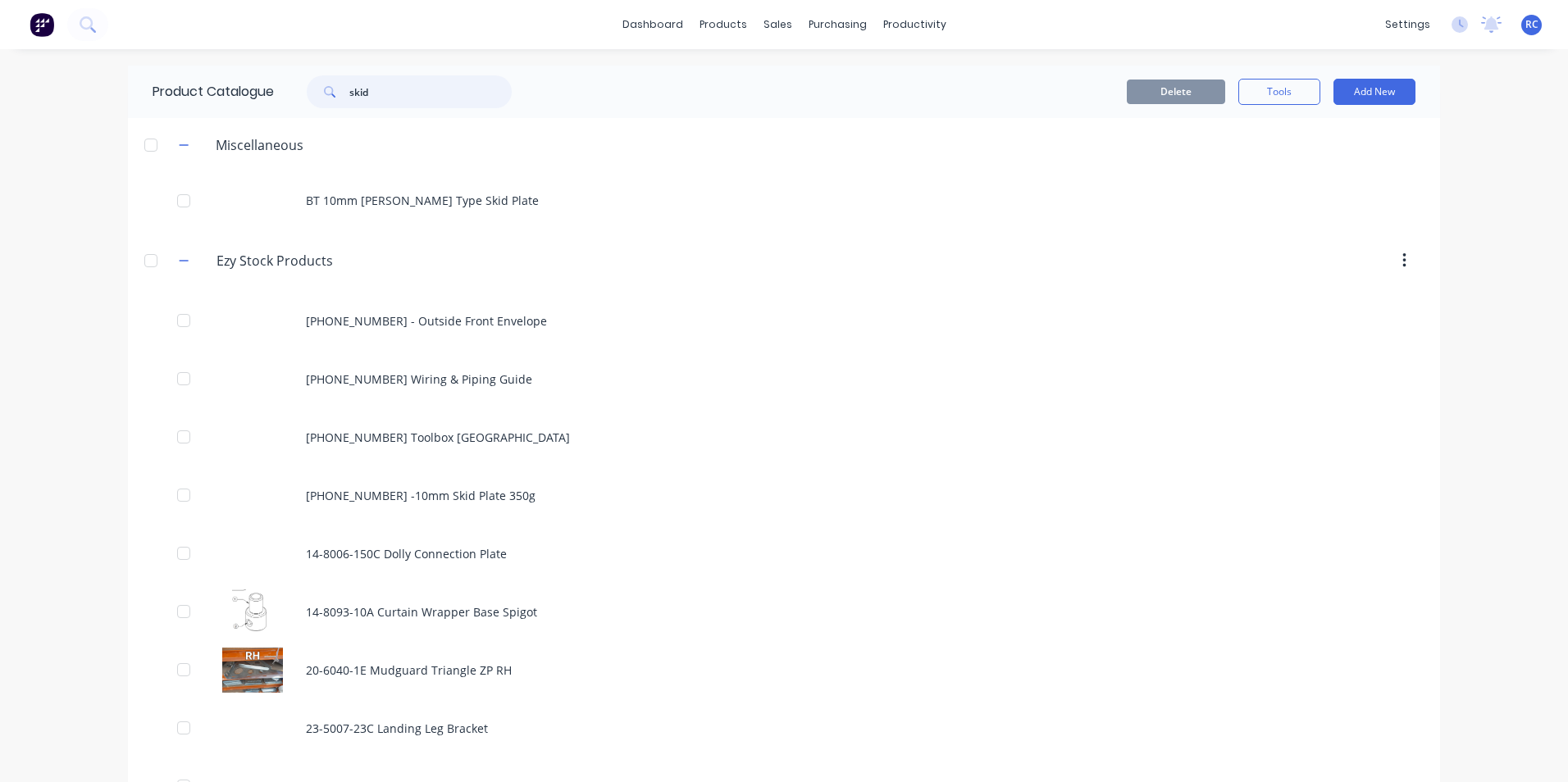
click at [420, 100] on input "skid" at bounding box center [430, 91] width 162 height 33
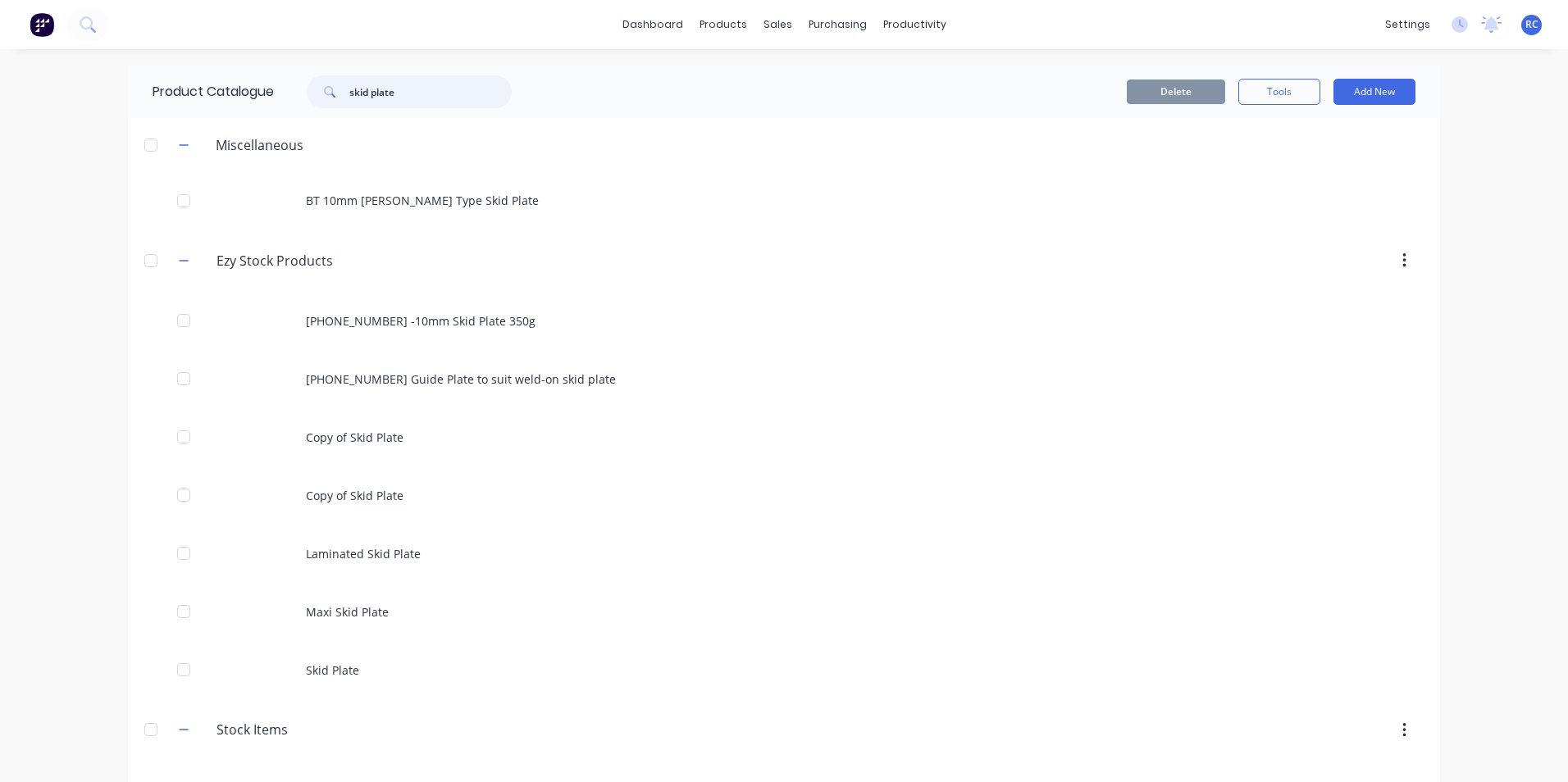
type input "skid plate"
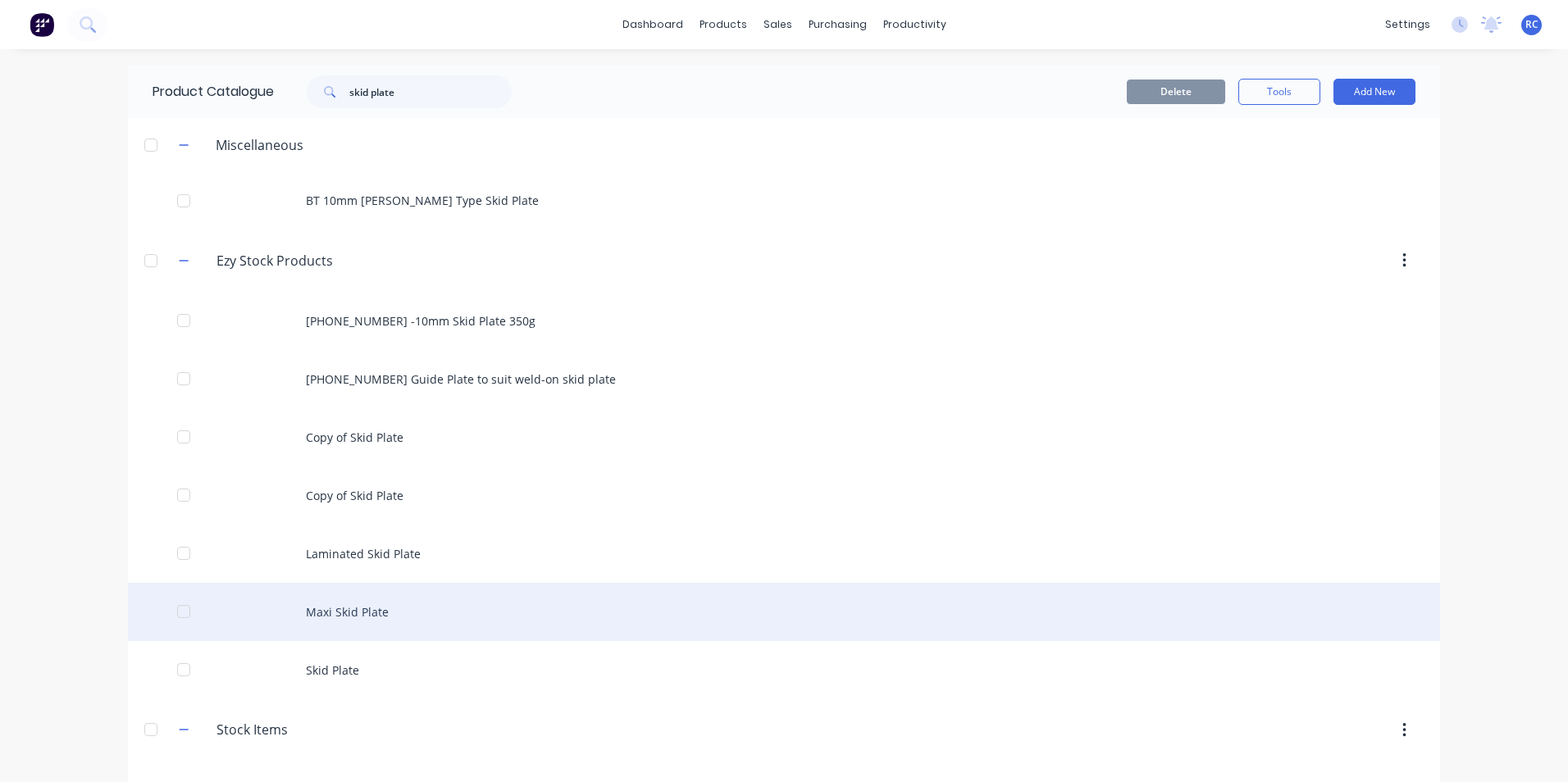
click at [368, 619] on div "Maxi Skid Plate" at bounding box center [784, 612] width 1312 height 58
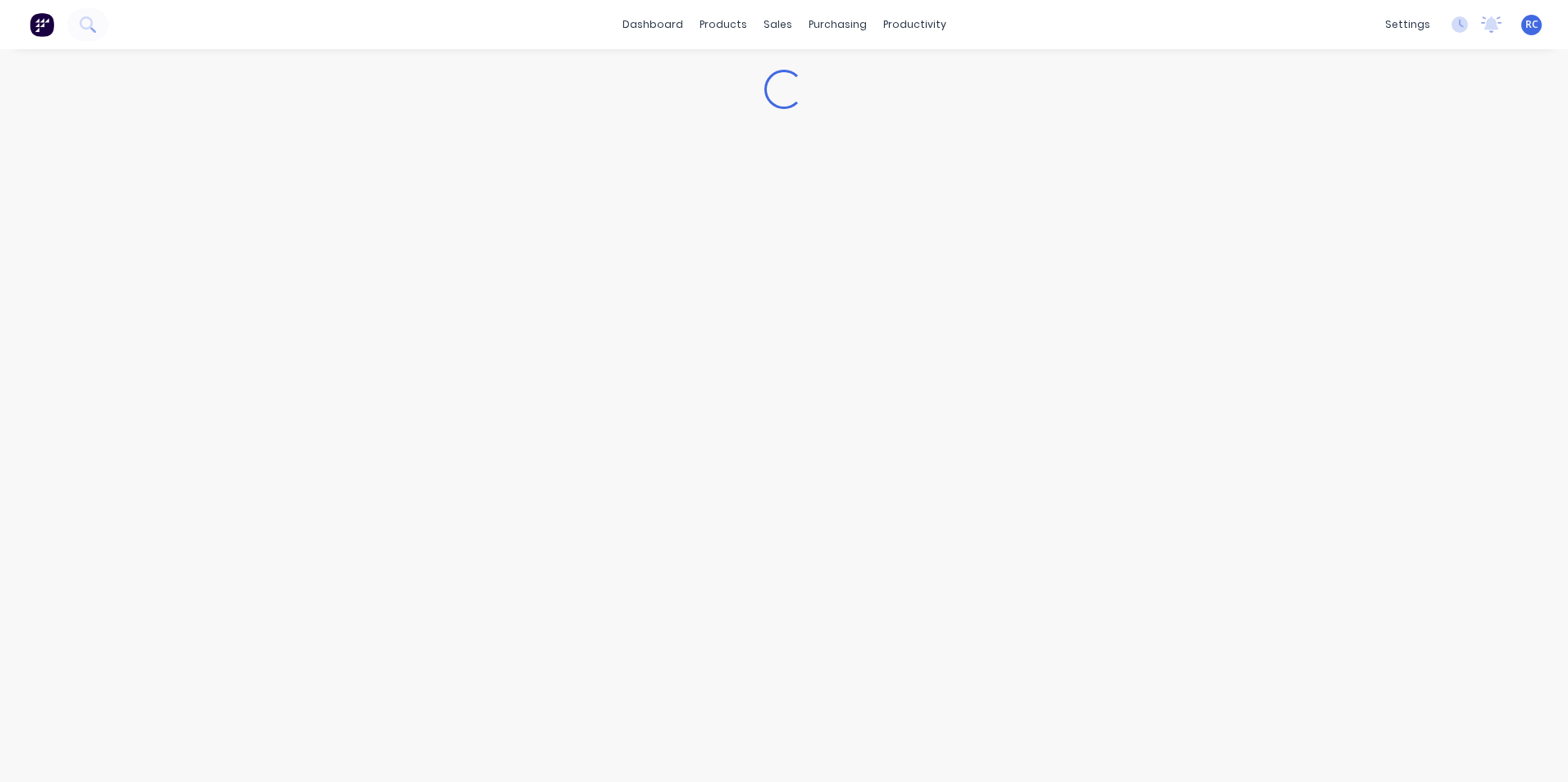
type textarea "x"
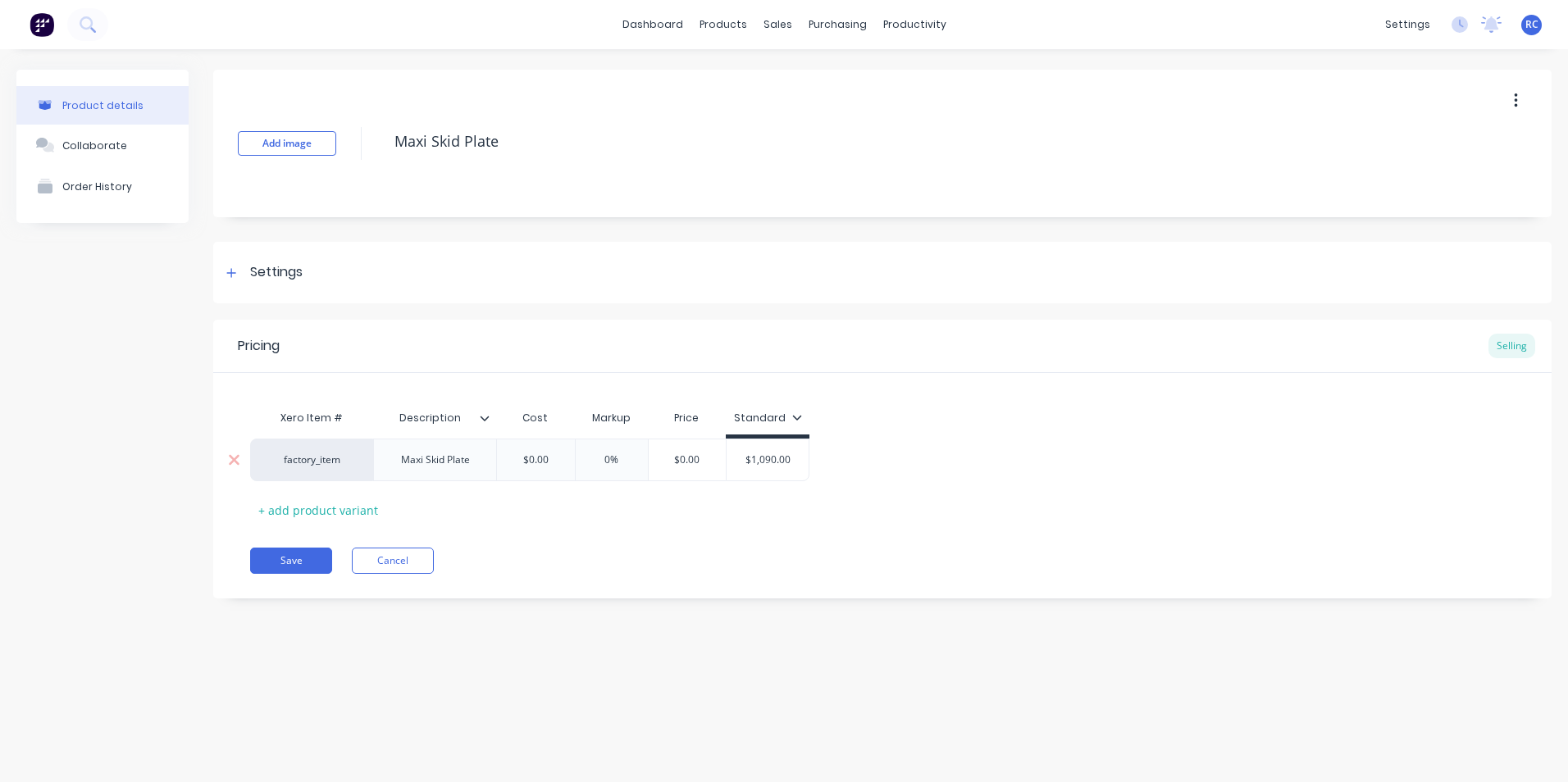
click at [674, 463] on input "text" at bounding box center [687, 460] width 82 height 14
type input "$0.00"
drag, startPoint x: 676, startPoint y: 464, endPoint x: 707, endPoint y: 463, distance: 31.0
click at [712, 460] on input "$0.00" at bounding box center [687, 460] width 82 height 14
type textarea "x"
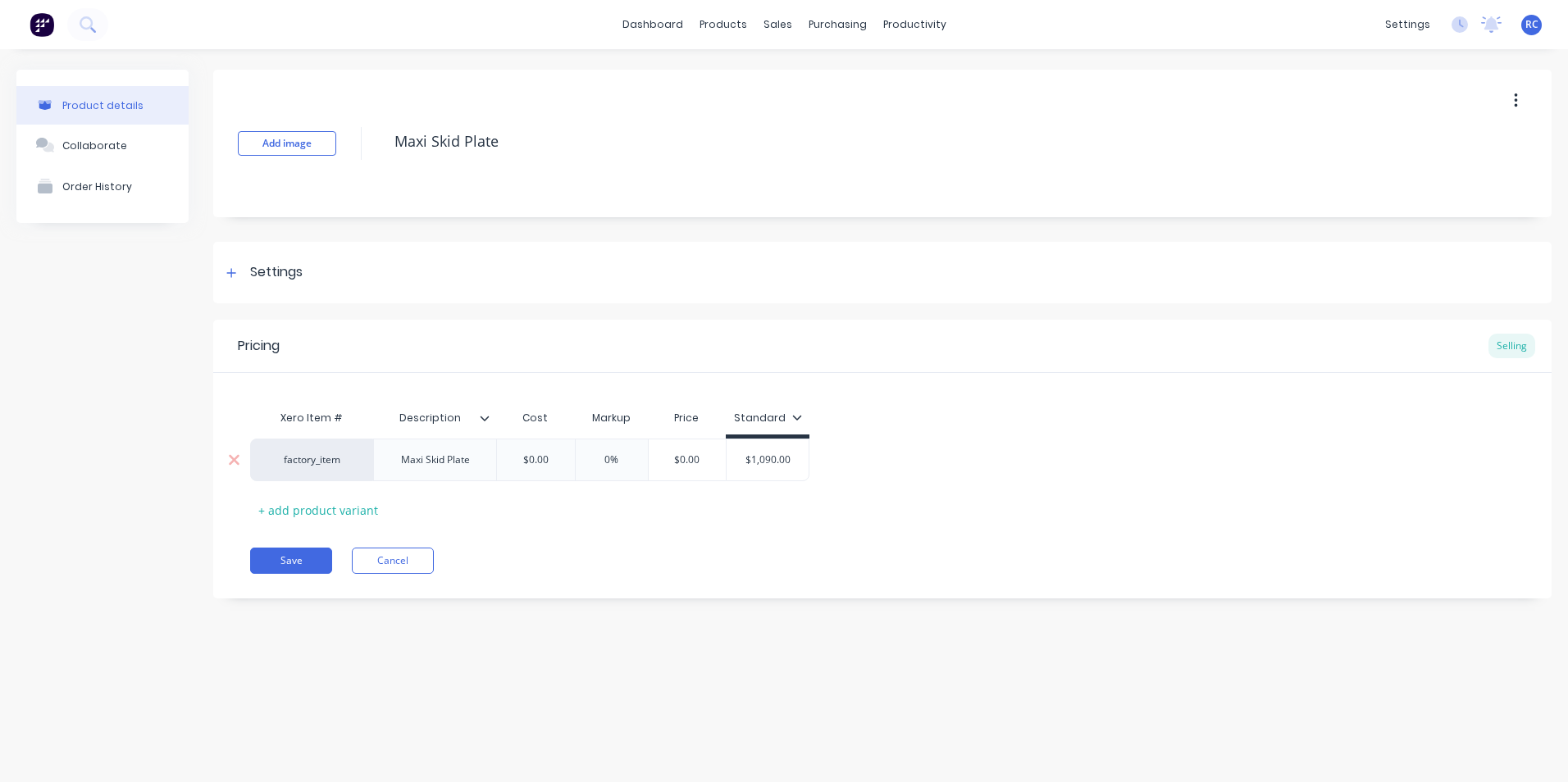
type input "1"
type textarea "x"
type input "10"
type textarea "x"
type input "109"
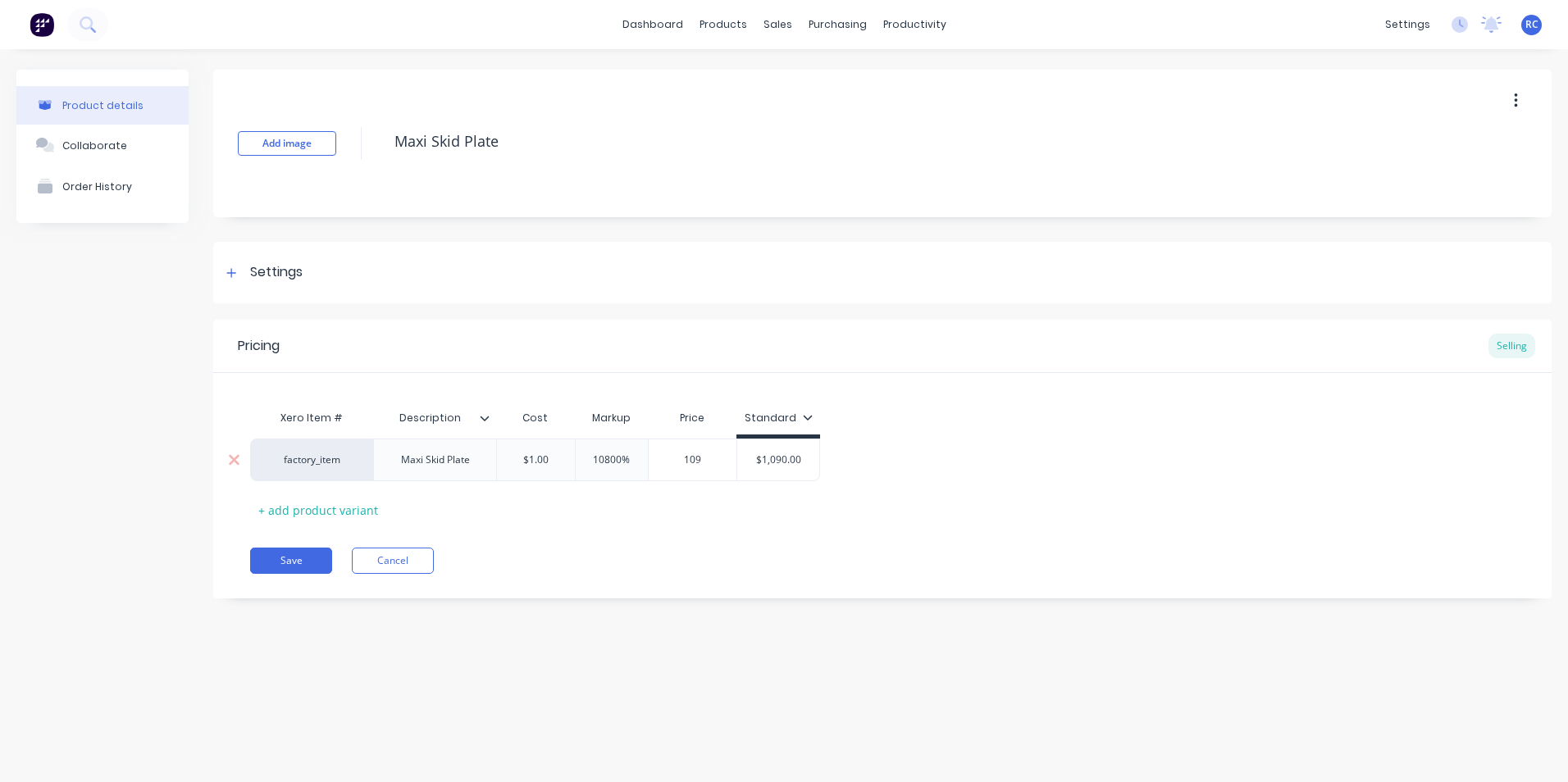
type textarea "x"
type input "1090"
click at [694, 495] on div "Xero Item # Description Cost Markup Price Standard factory_item Maxi Skid Plate…" at bounding box center [882, 463] width 1265 height 122
drag, startPoint x: 328, startPoint y: 543, endPoint x: 311, endPoint y: 565, distance: 27.8
click at [311, 565] on div "Pricing Selling Xero Item # Description Cost Markup Price Standard factory_item…" at bounding box center [882, 459] width 1339 height 279
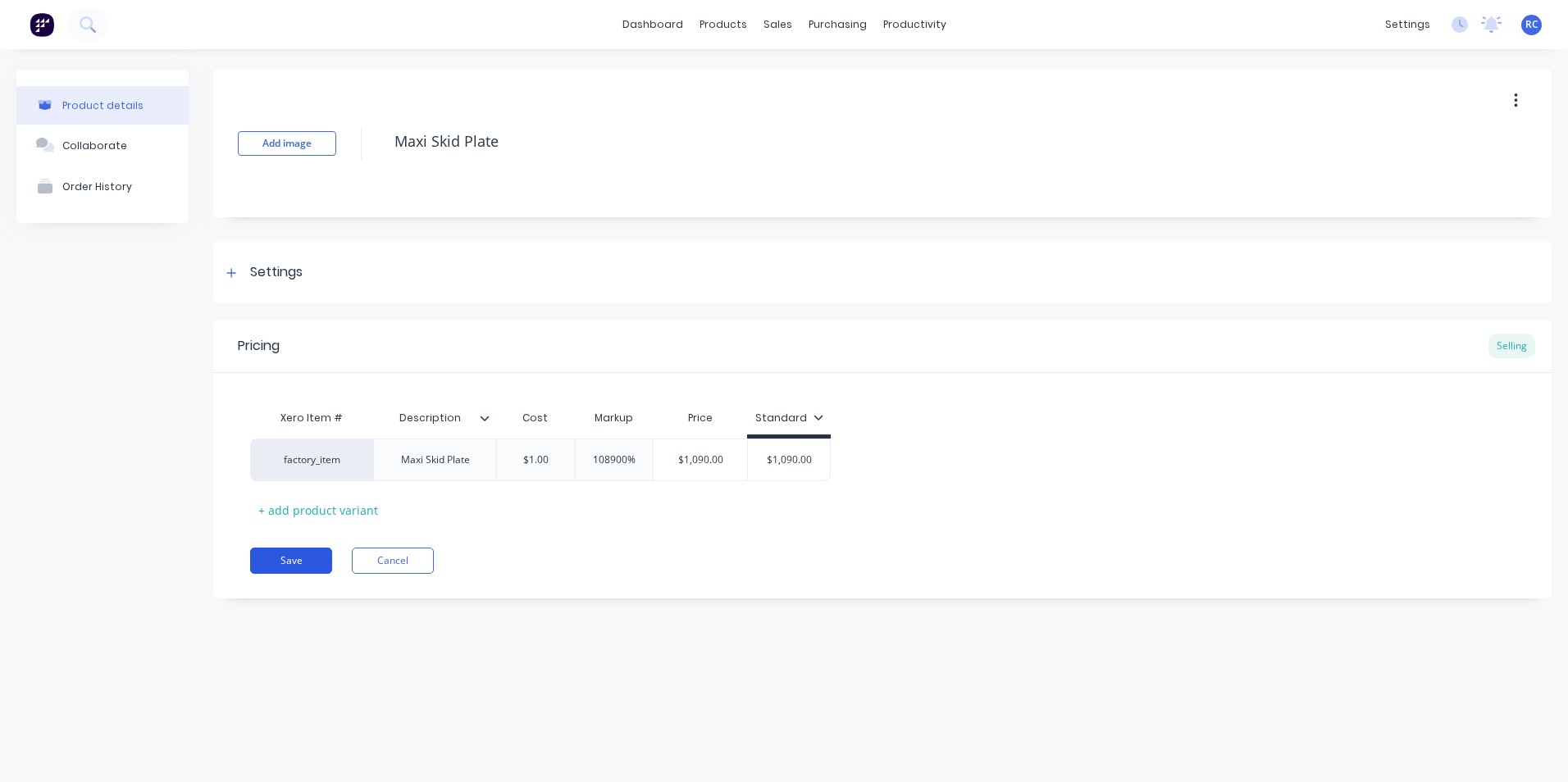
click at [310, 565] on button "Save" at bounding box center [292, 560] width 82 height 26
type textarea "x"
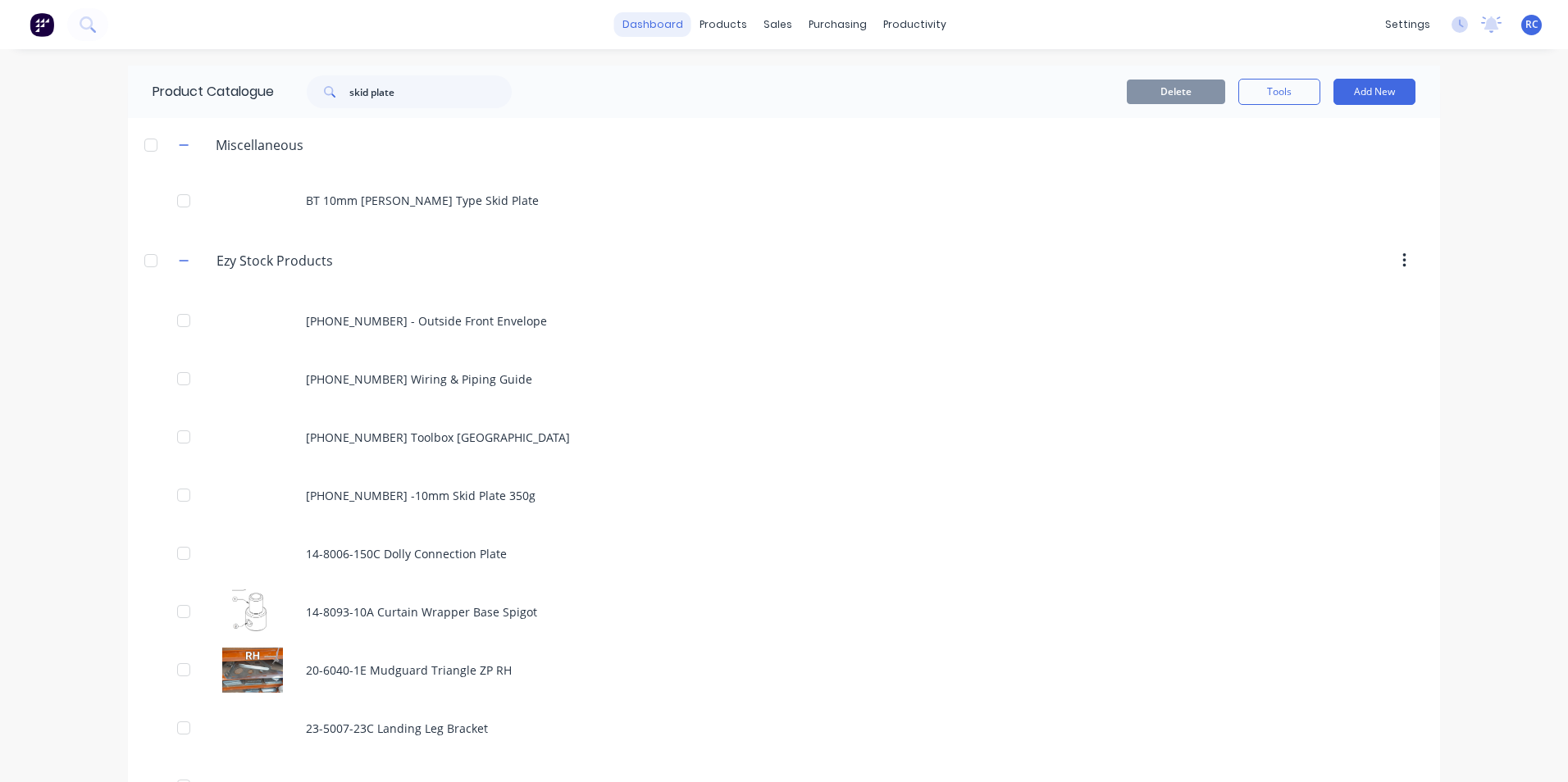
click at [644, 23] on link "dashboard" at bounding box center [652, 24] width 77 height 24
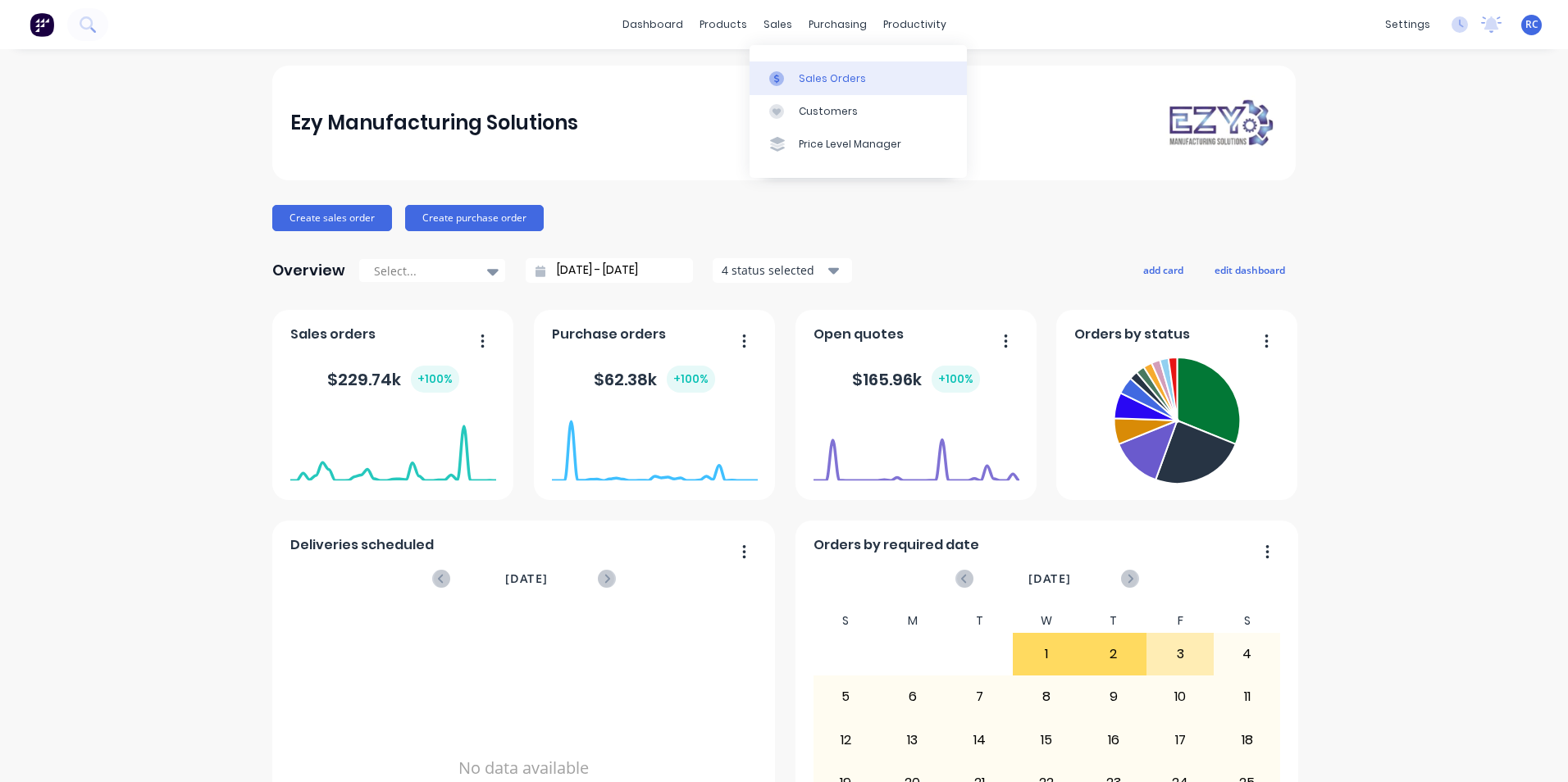
click at [793, 80] on div at bounding box center [781, 79] width 24 height 14
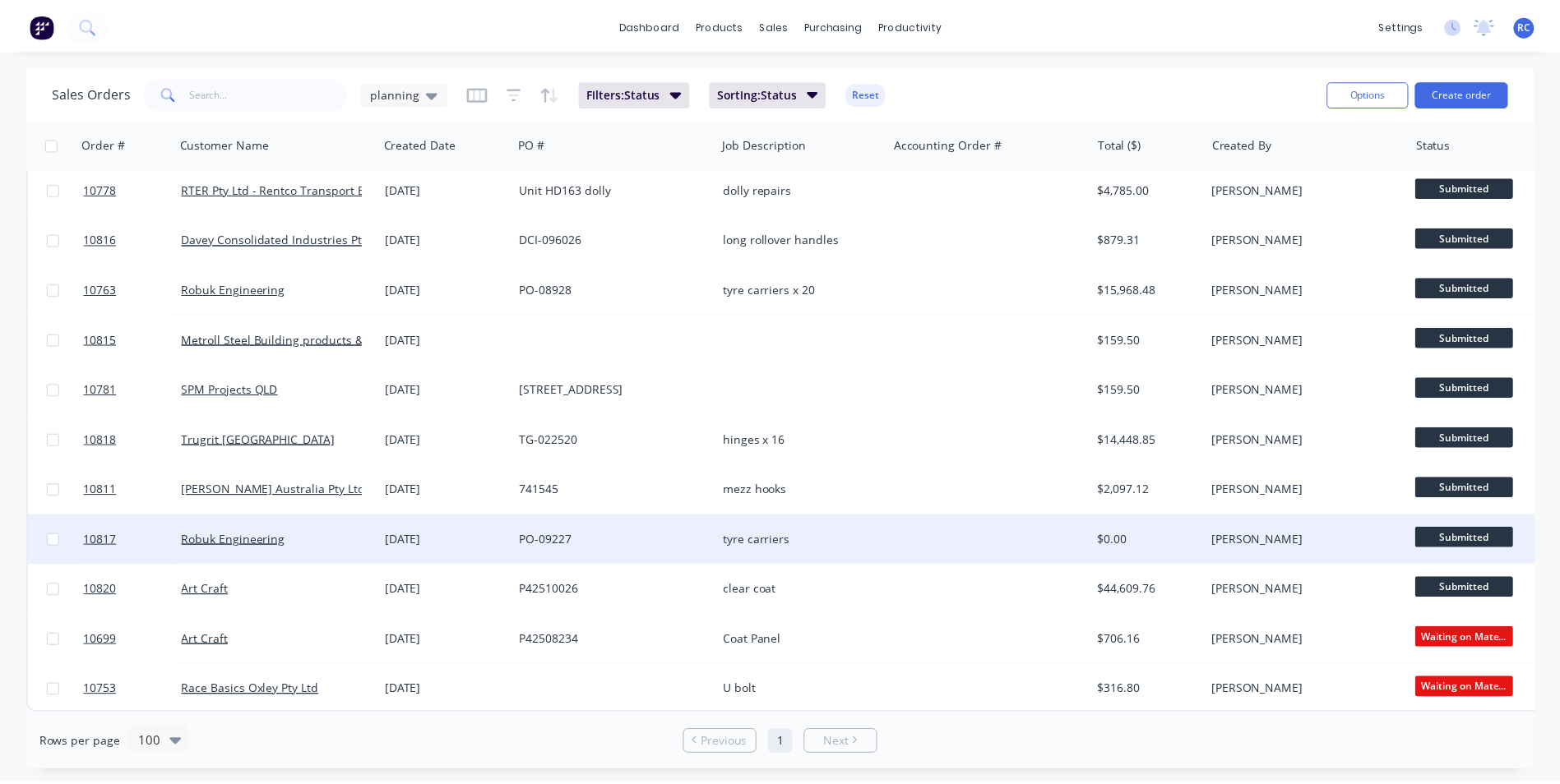
scroll to position [1719, 0]
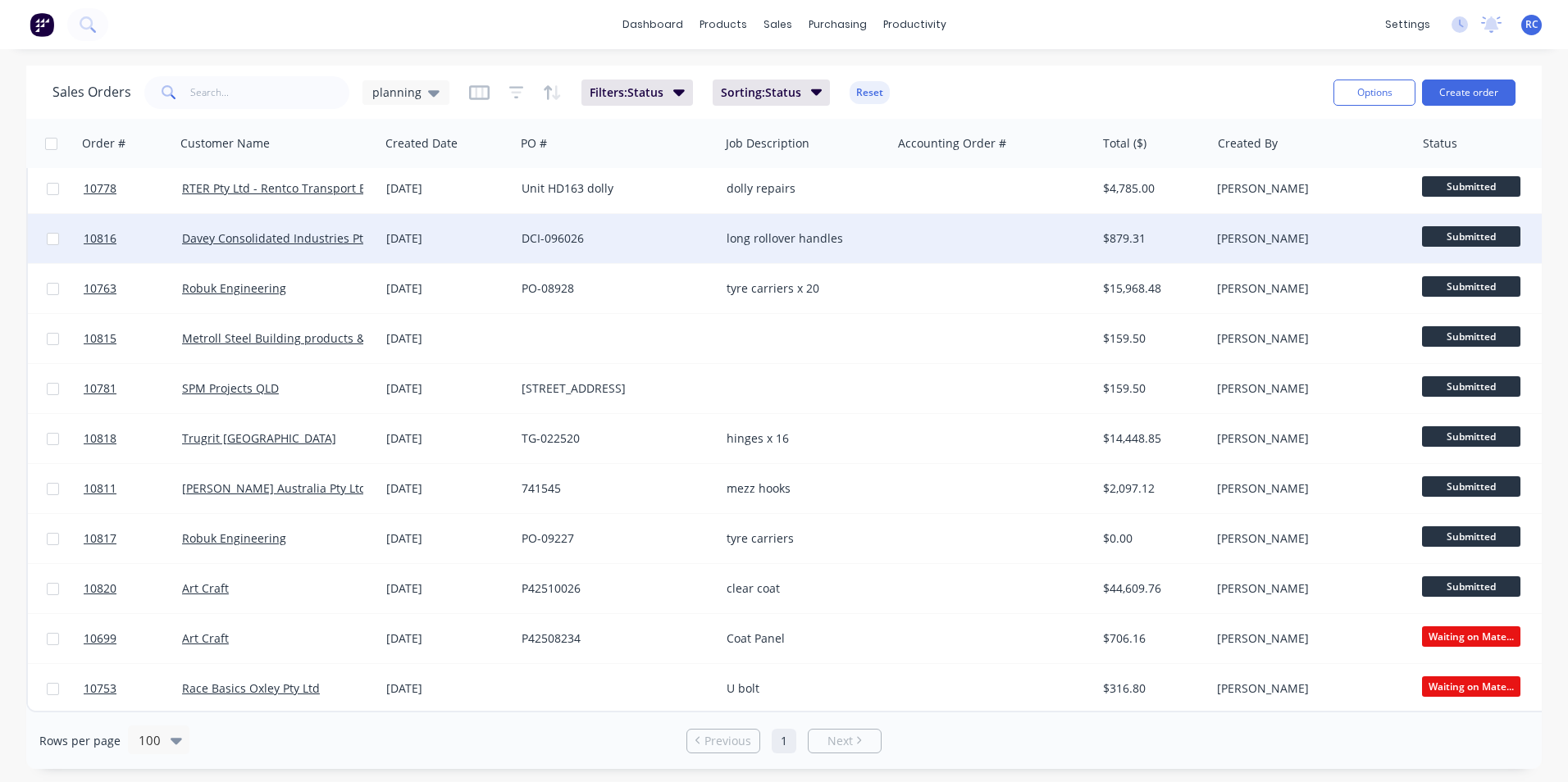
click at [418, 232] on div "[DATE]" at bounding box center [447, 239] width 123 height 16
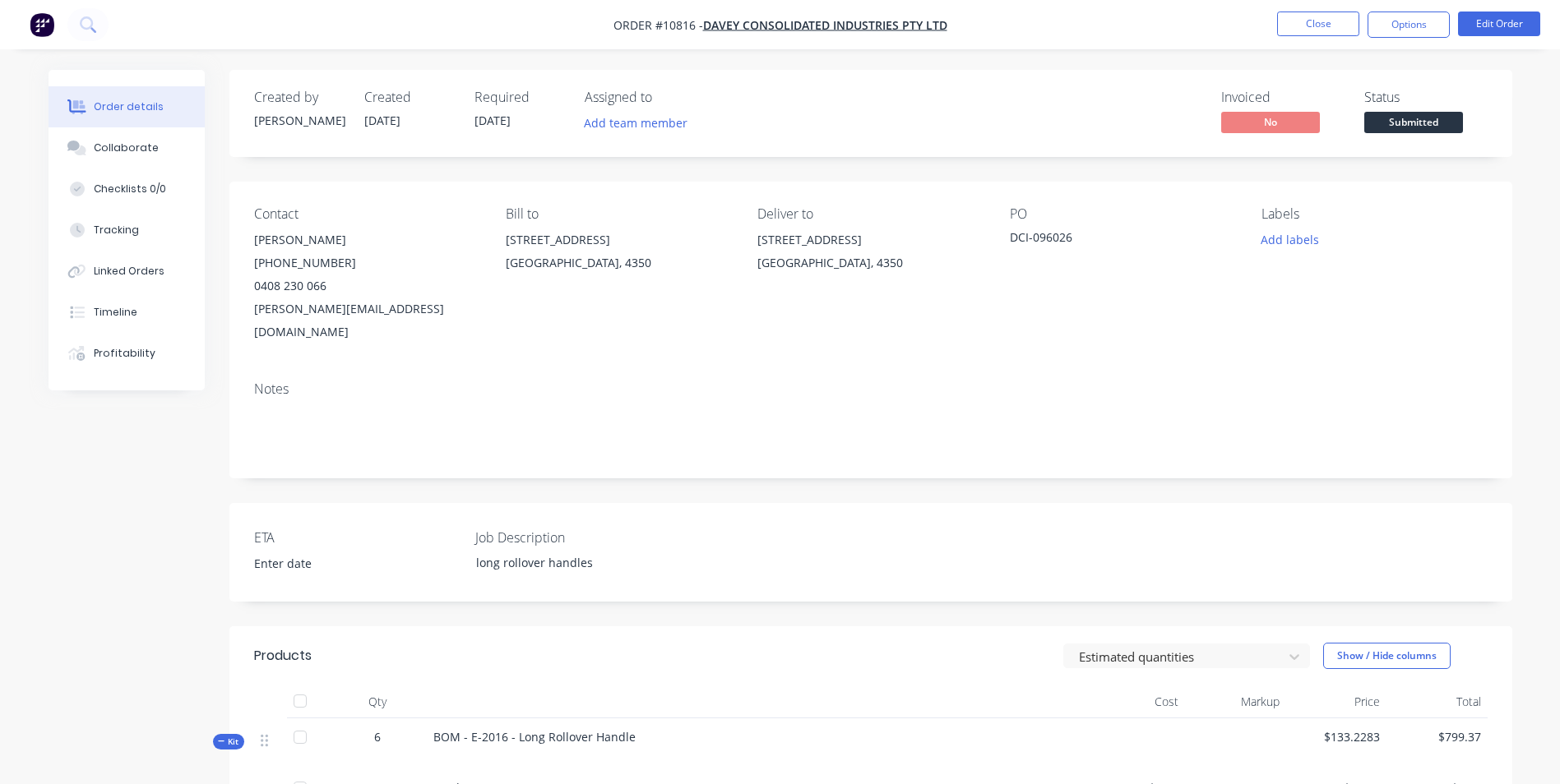
click at [1075, 255] on div "PO DCI-096026" at bounding box center [1122, 274] width 225 height 137
click at [1338, 14] on button "Close" at bounding box center [1318, 23] width 83 height 24
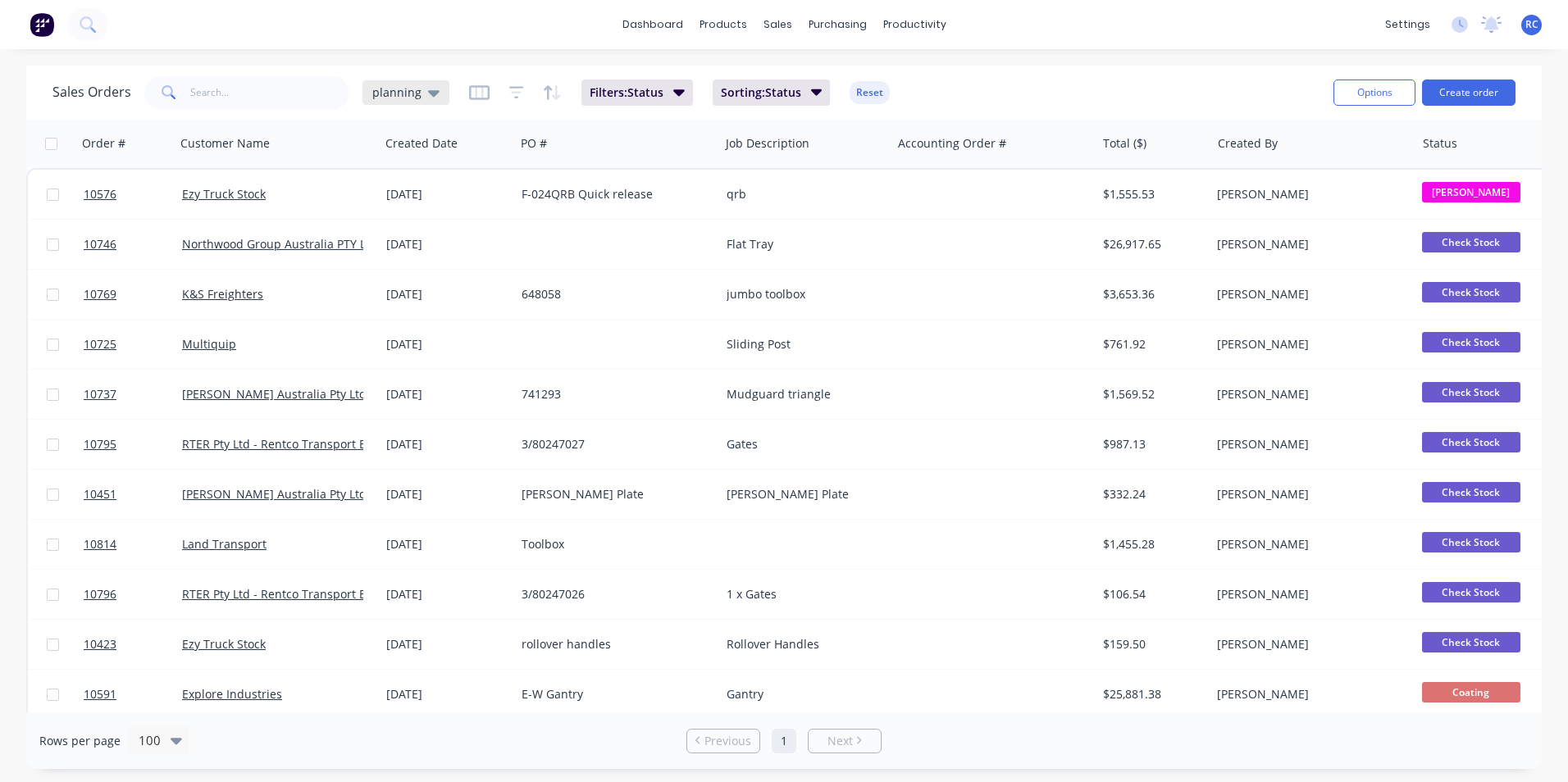
click at [410, 98] on span "planning" at bounding box center [396, 91] width 49 height 17
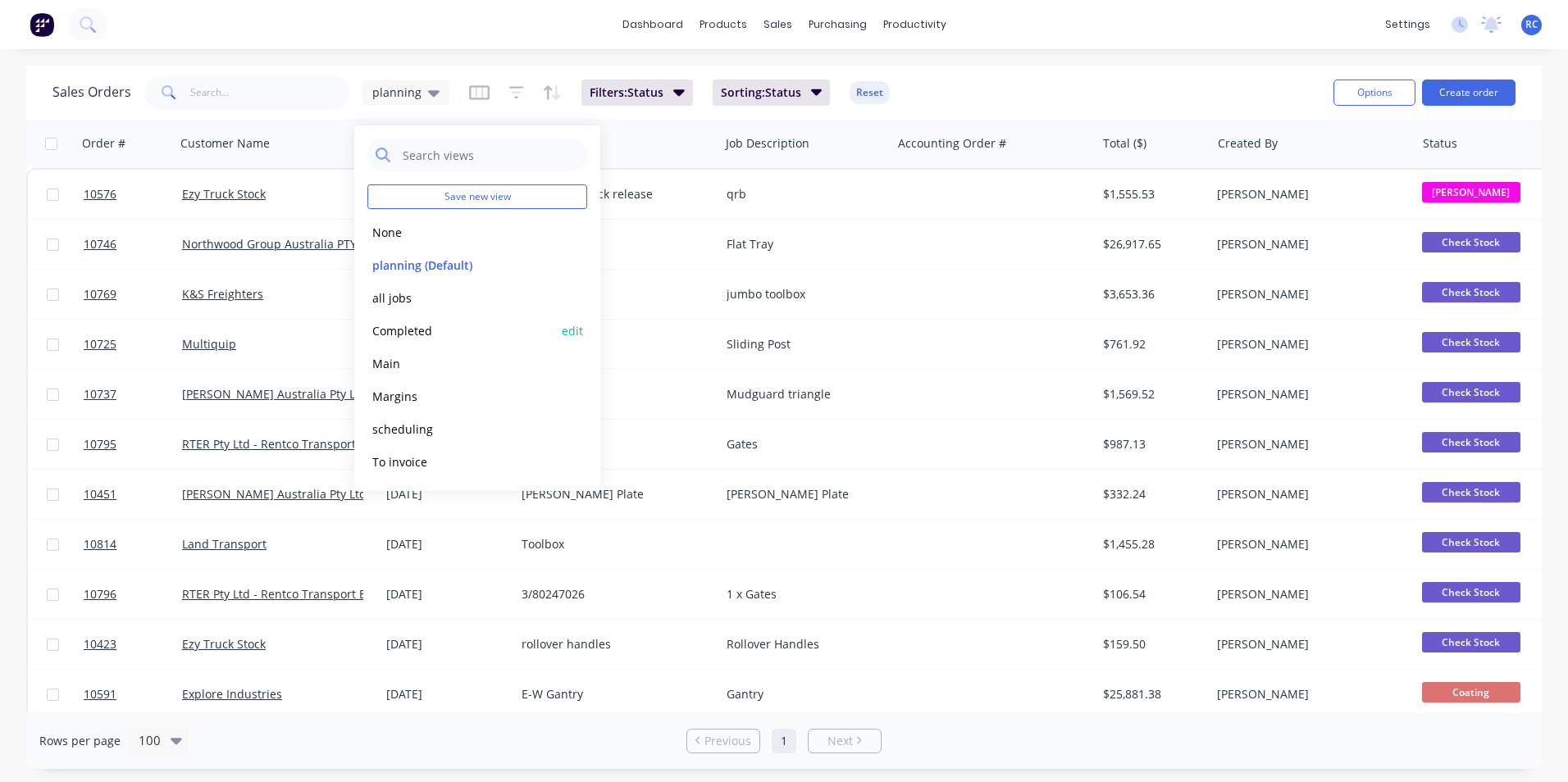
click at [421, 336] on button "Completed" at bounding box center [461, 330] width 187 height 19
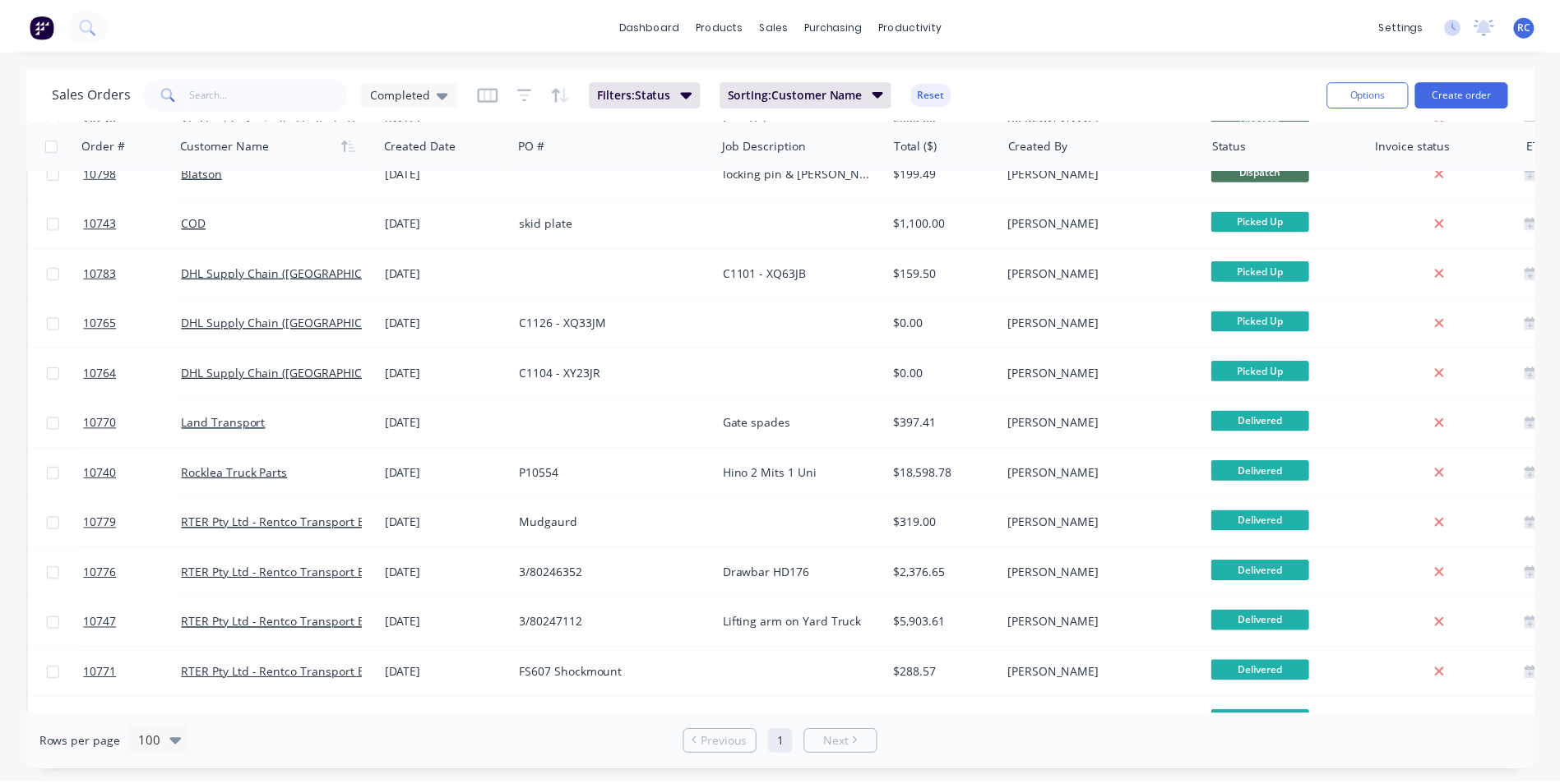
scroll to position [415, 0]
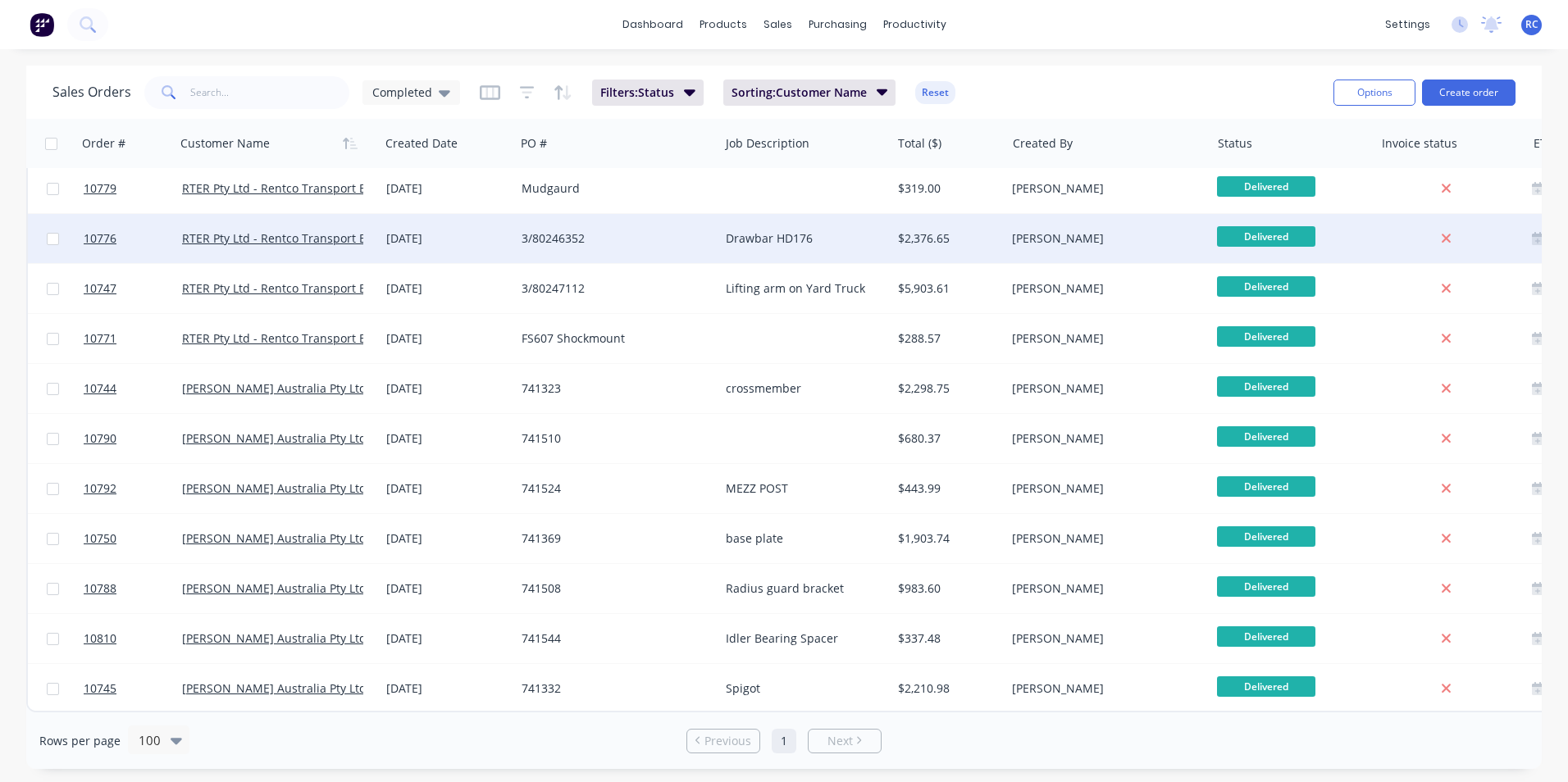
click at [507, 246] on div "[DATE]" at bounding box center [447, 238] width 135 height 49
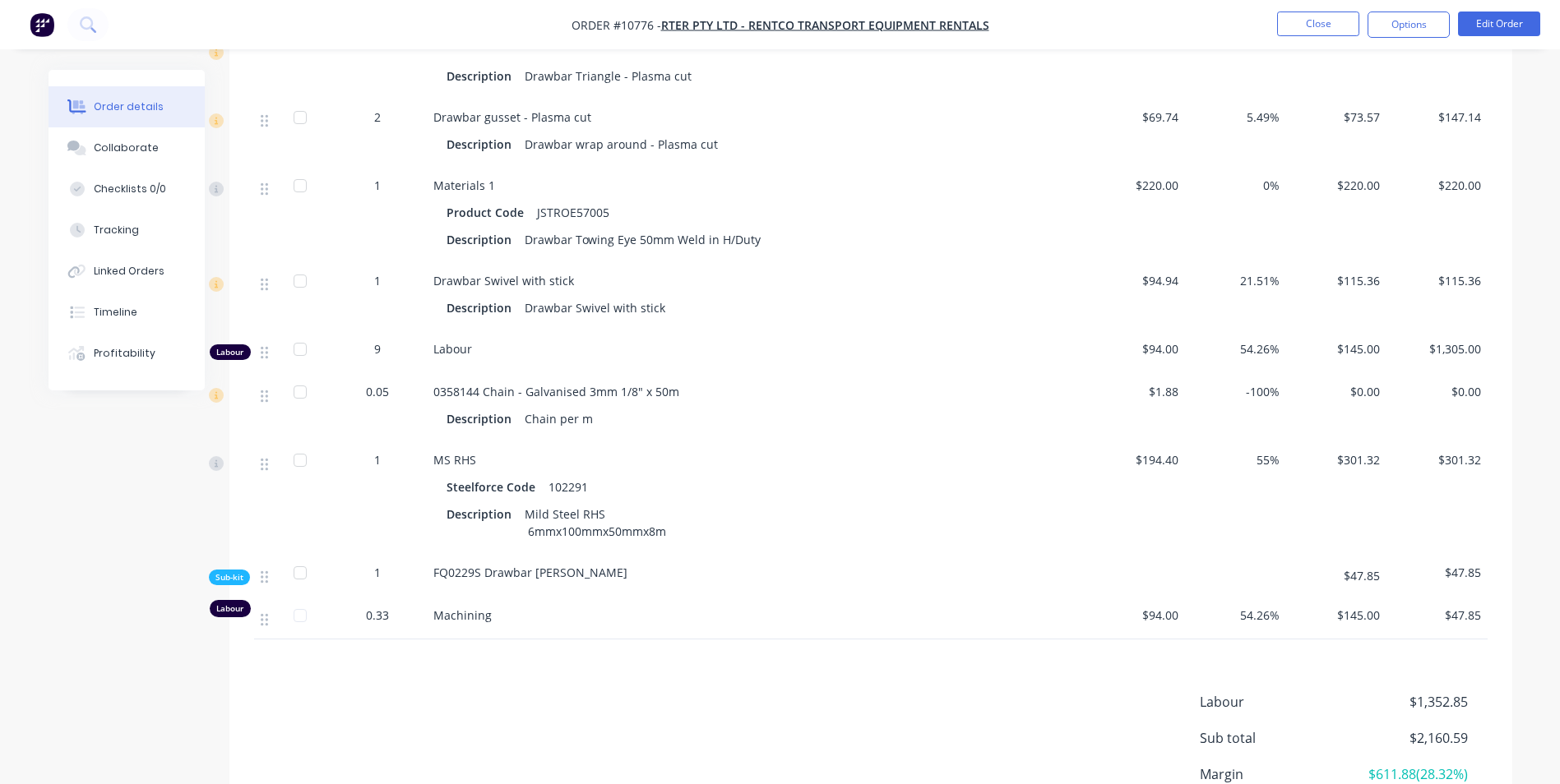
scroll to position [740, 0]
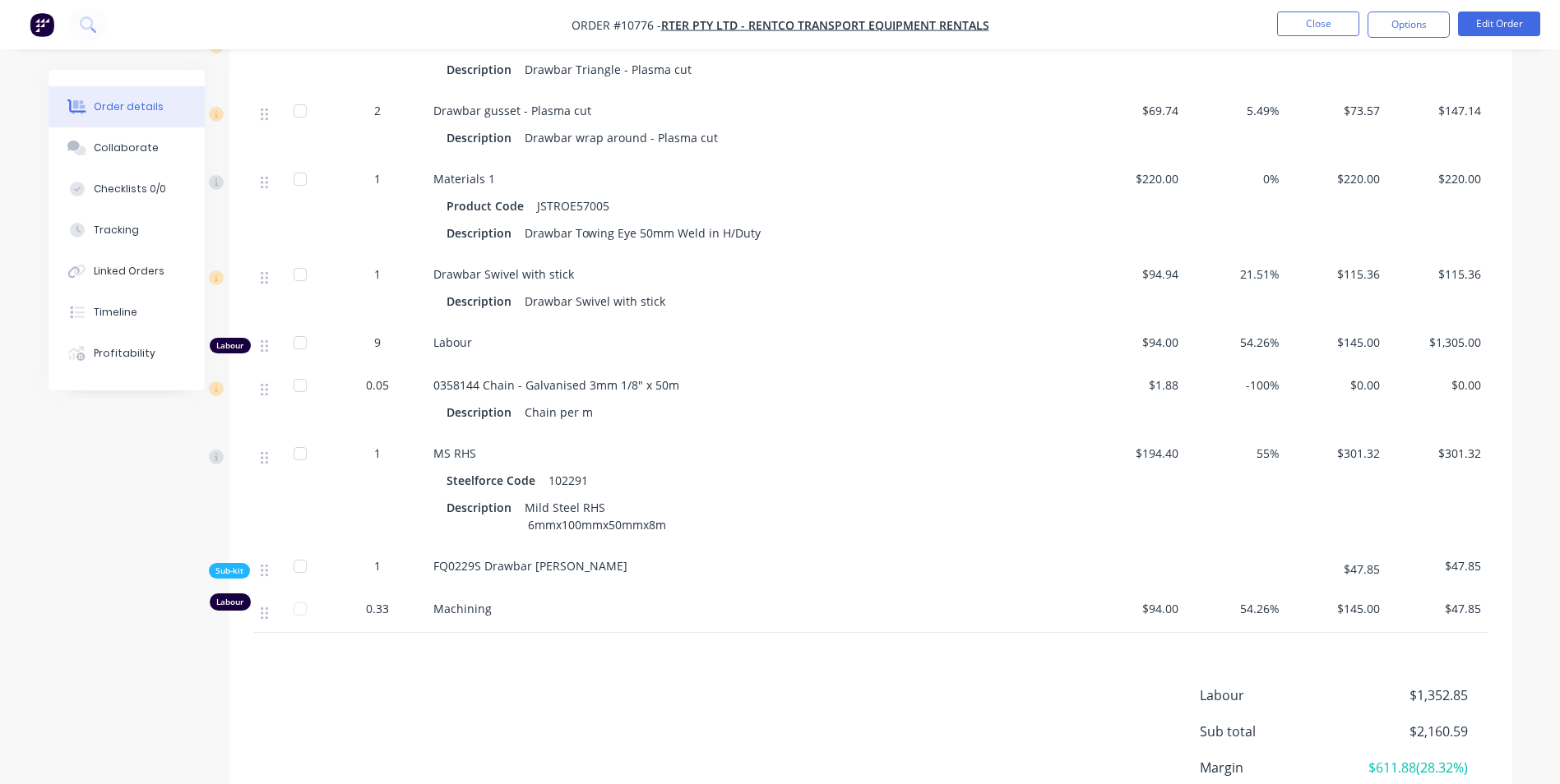
click at [388, 557] on div "1" at bounding box center [377, 565] width 85 height 17
click at [375, 559] on span "1" at bounding box center [377, 565] width 6 height 17
click at [1512, 29] on button "Edit Order" at bounding box center [1499, 23] width 83 height 24
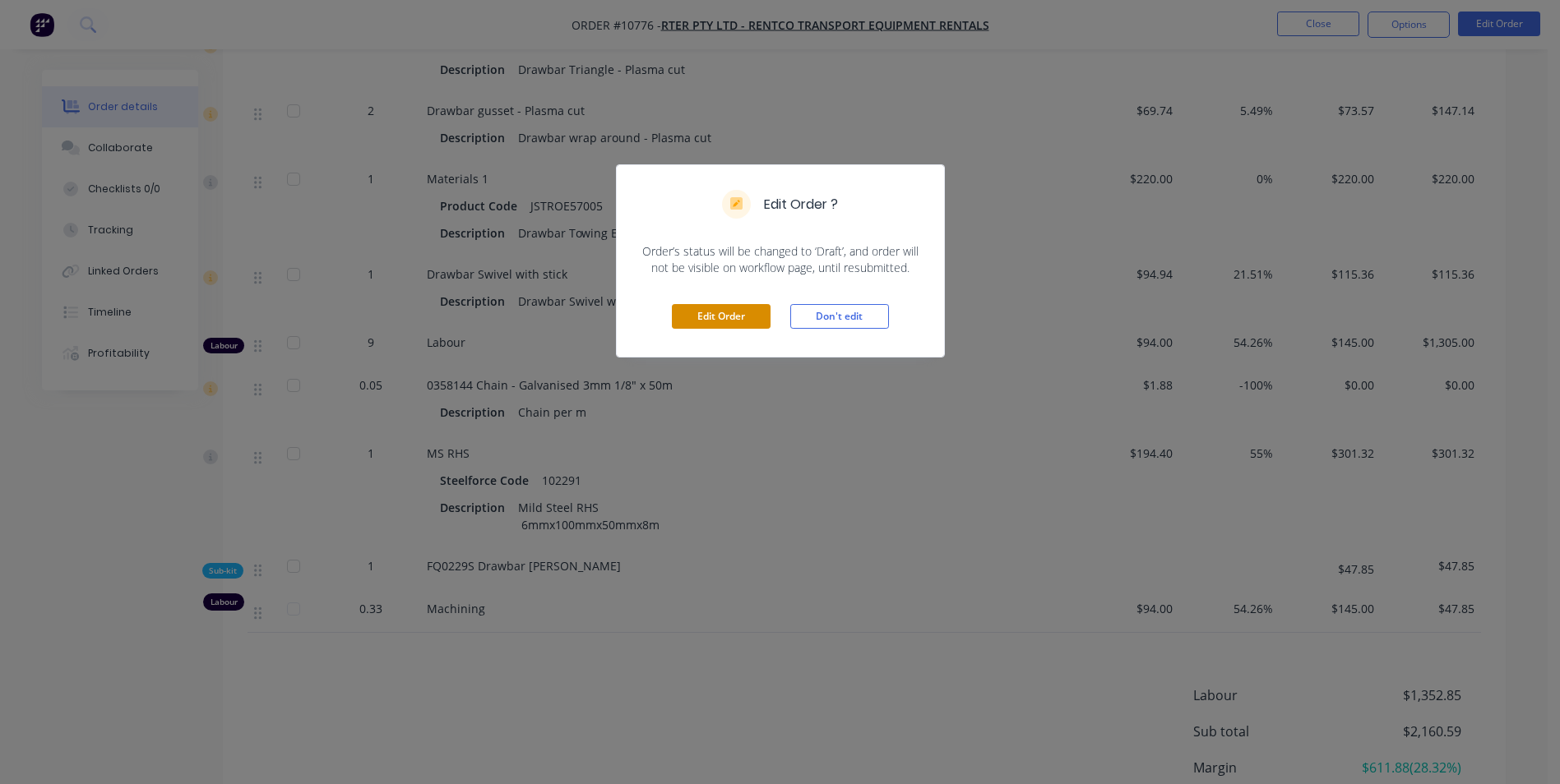
click at [708, 310] on button "Edit Order" at bounding box center [721, 316] width 99 height 24
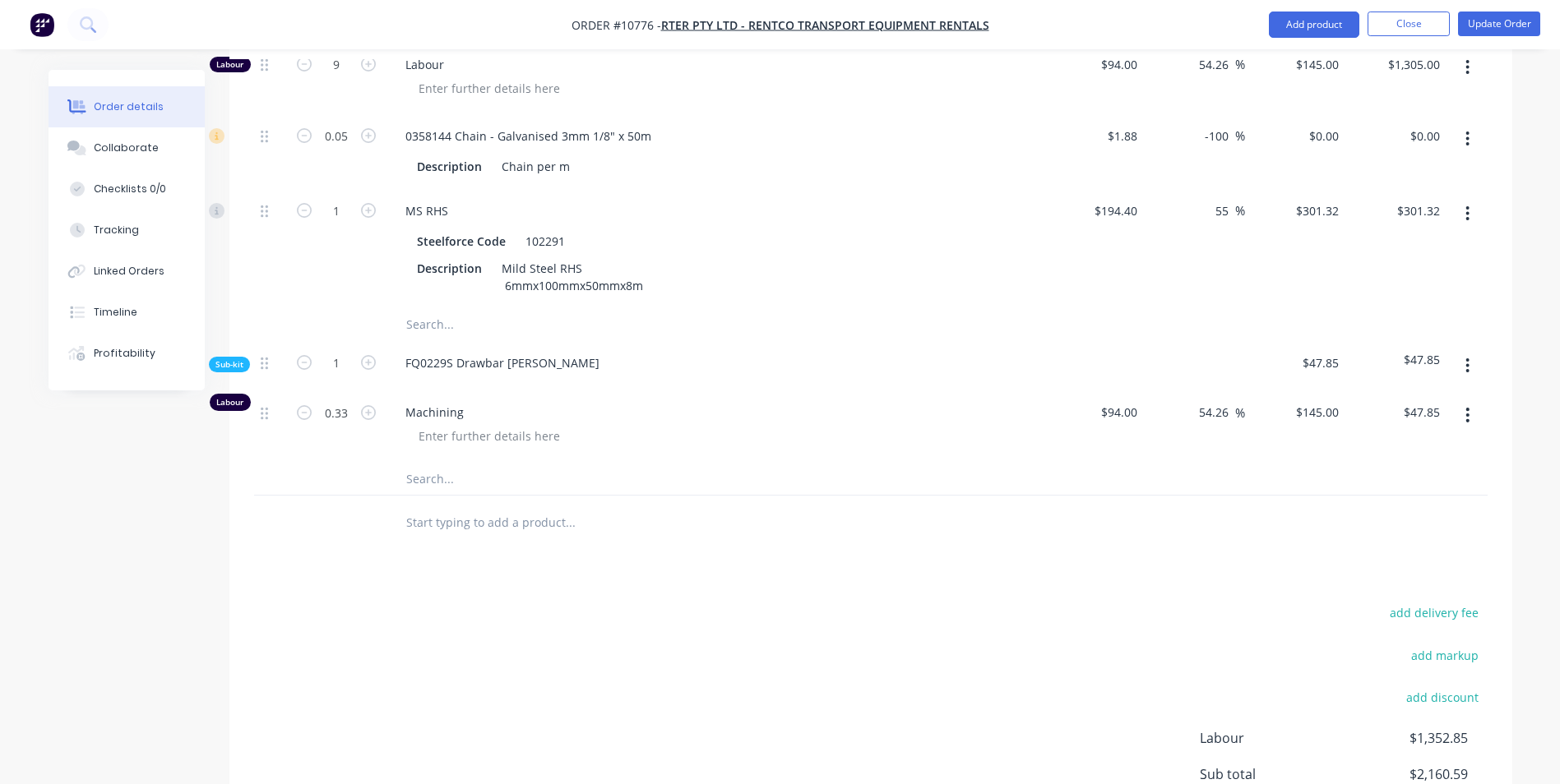
scroll to position [1230, 0]
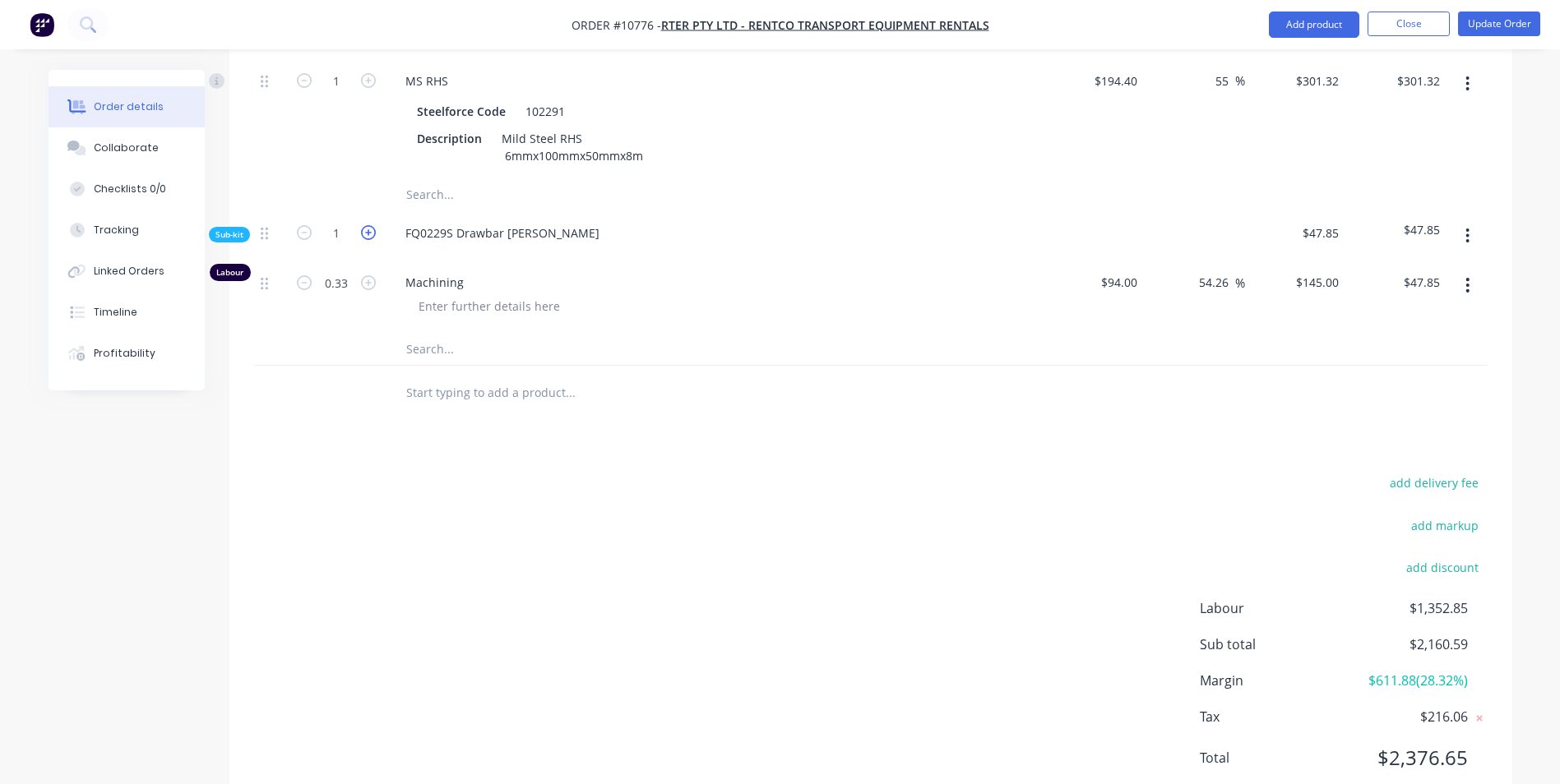
click at [370, 225] on icon "button" at bounding box center [368, 232] width 14 height 14
type input "2"
type input "0.66"
type input "$95.70"
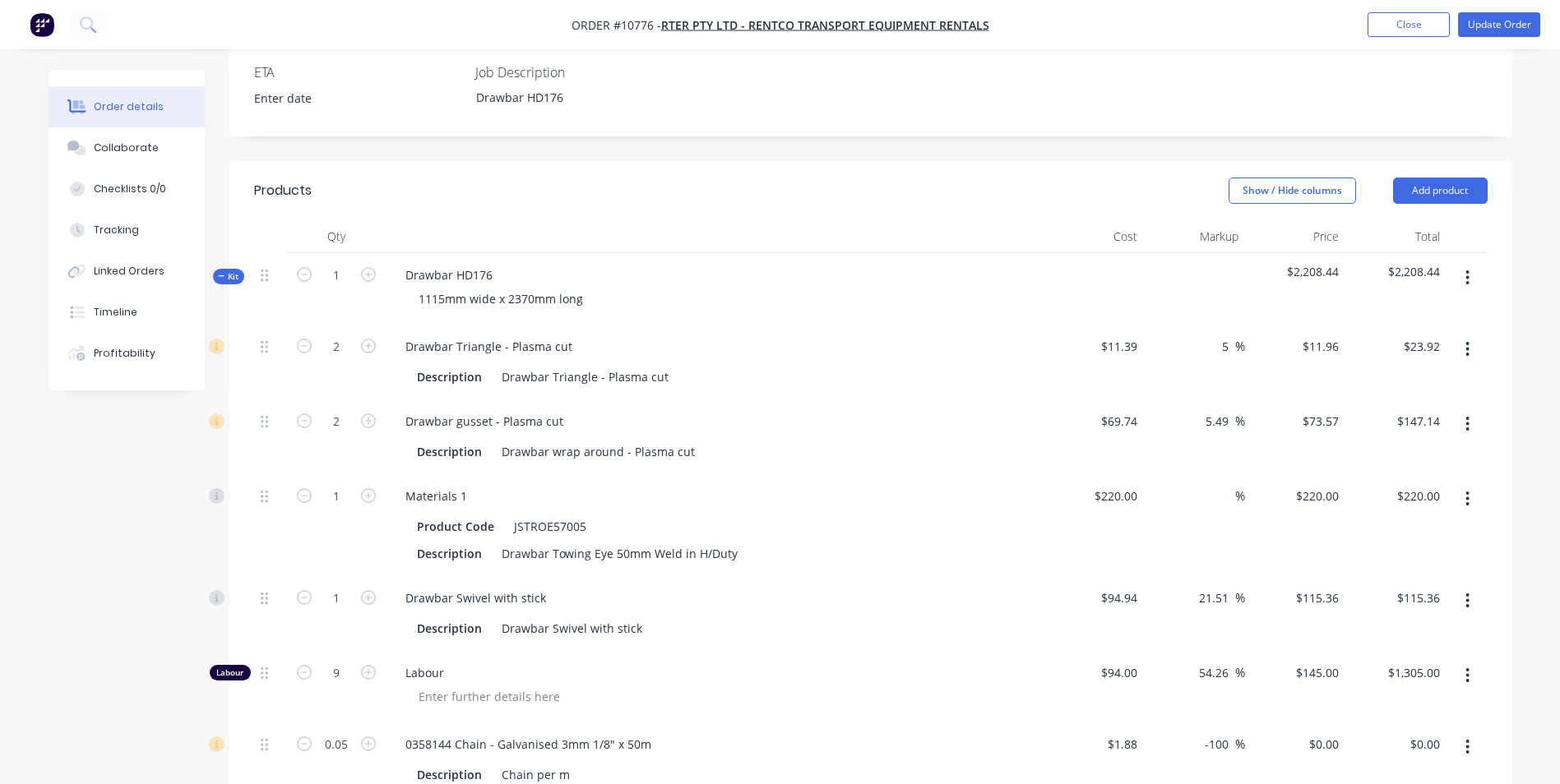
scroll to position [490, 0]
click at [111, 318] on div "Timeline" at bounding box center [115, 312] width 44 height 14
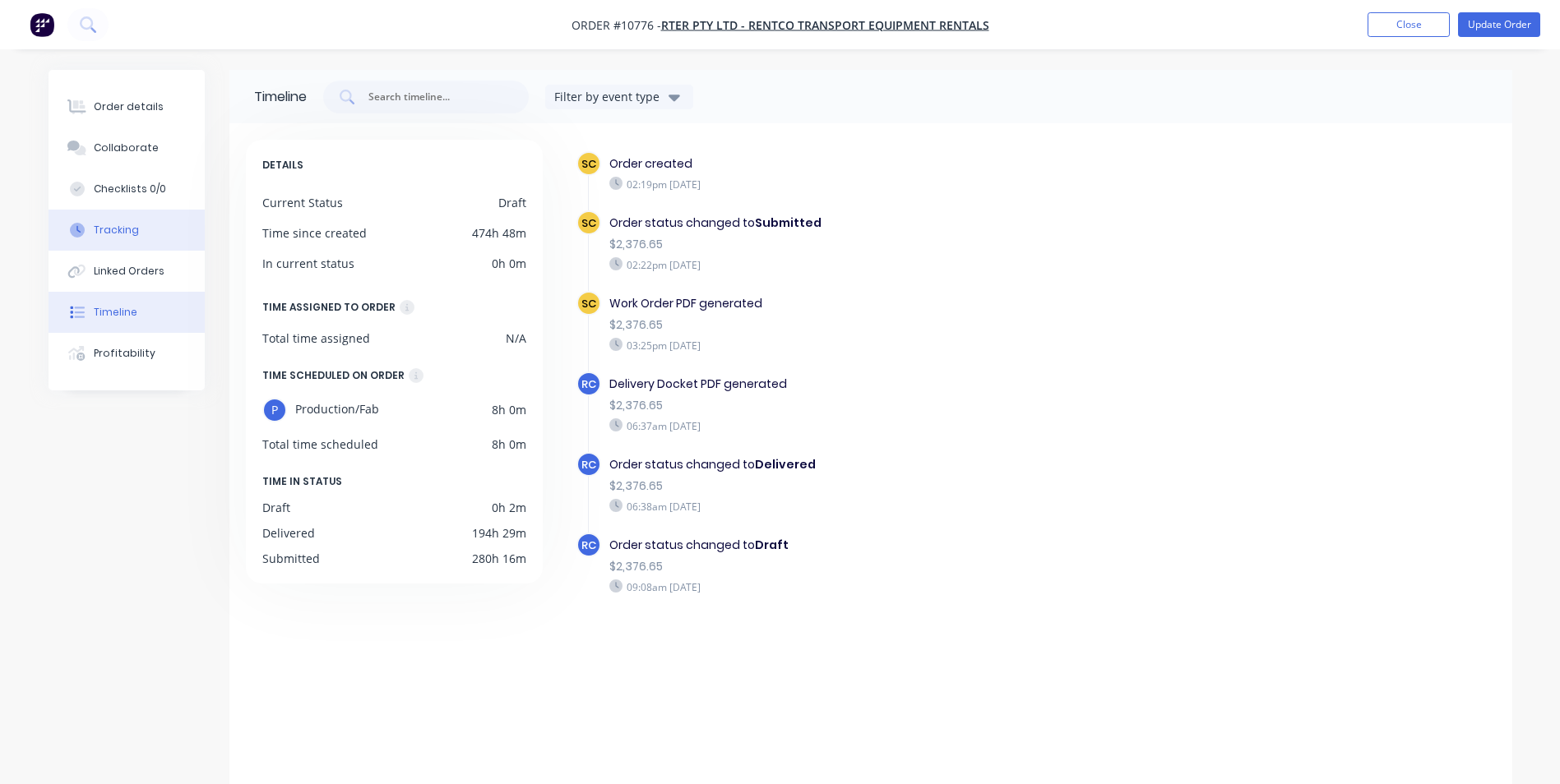
click at [113, 232] on div "Tracking" at bounding box center [116, 230] width 45 height 14
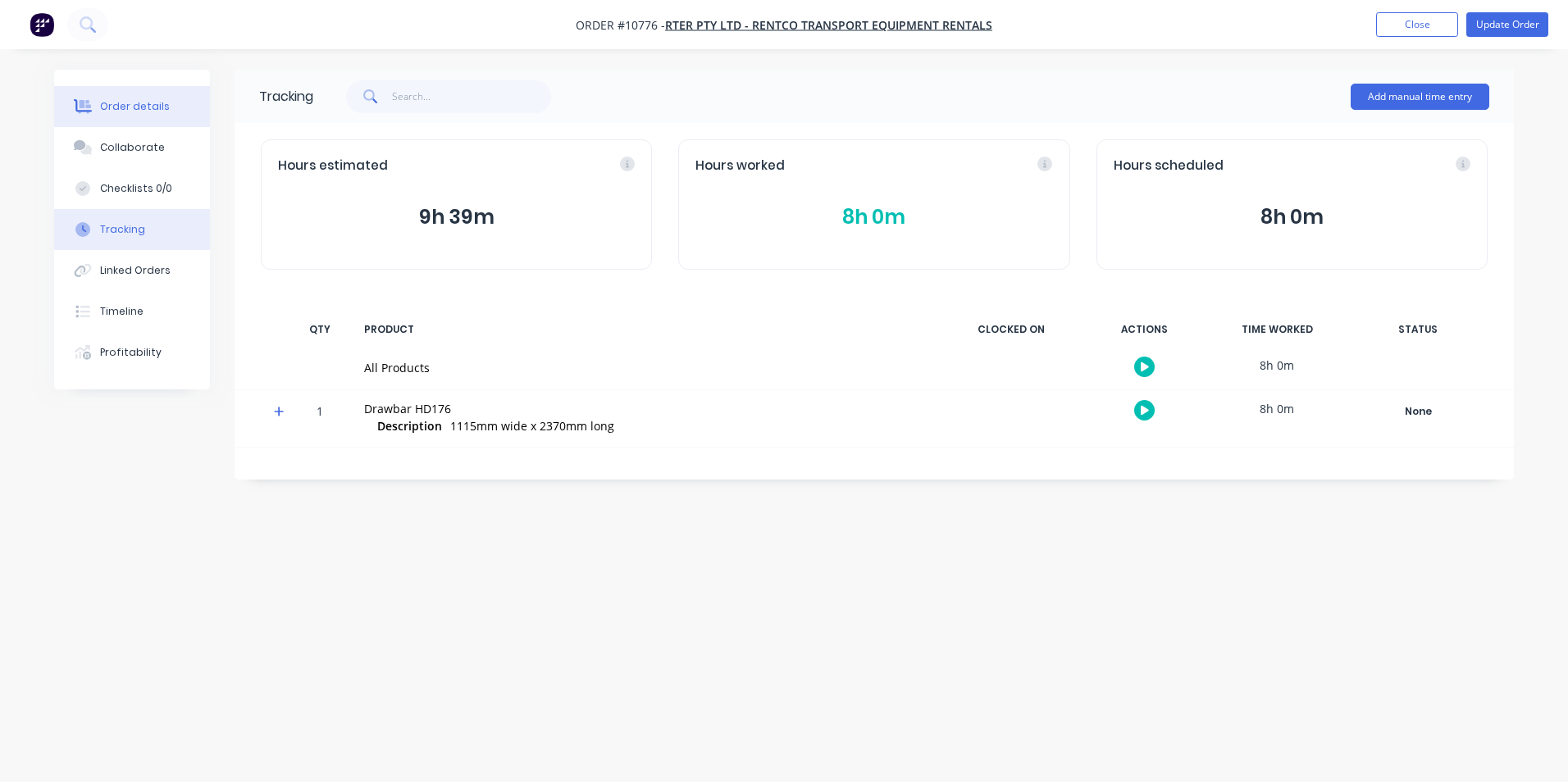
click at [150, 103] on div "Order details" at bounding box center [135, 106] width 70 height 14
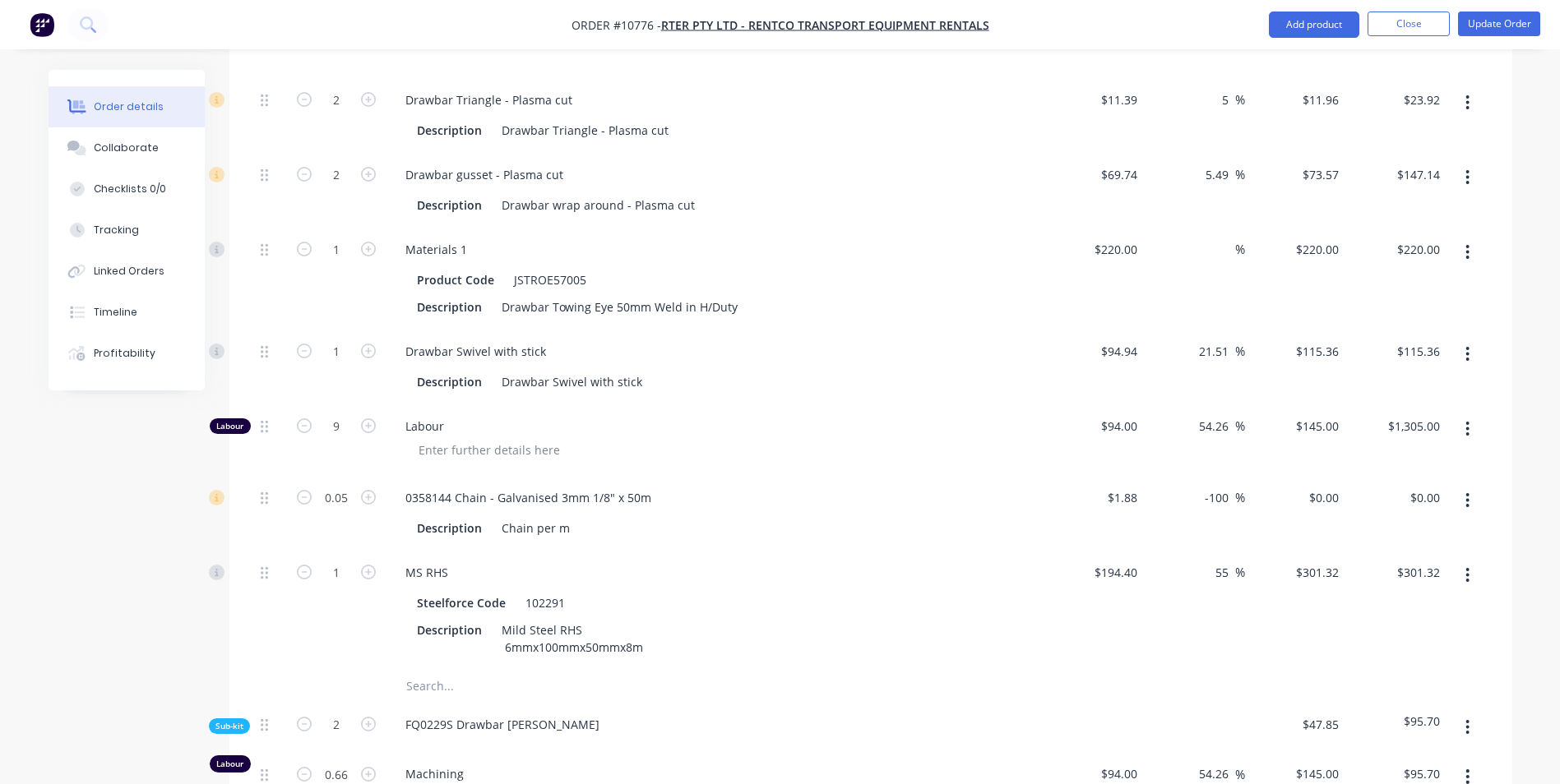
scroll to position [740, 0]
click at [299, 417] on icon "button" at bounding box center [304, 424] width 14 height 14
type input "8"
type input "$1,160.00"
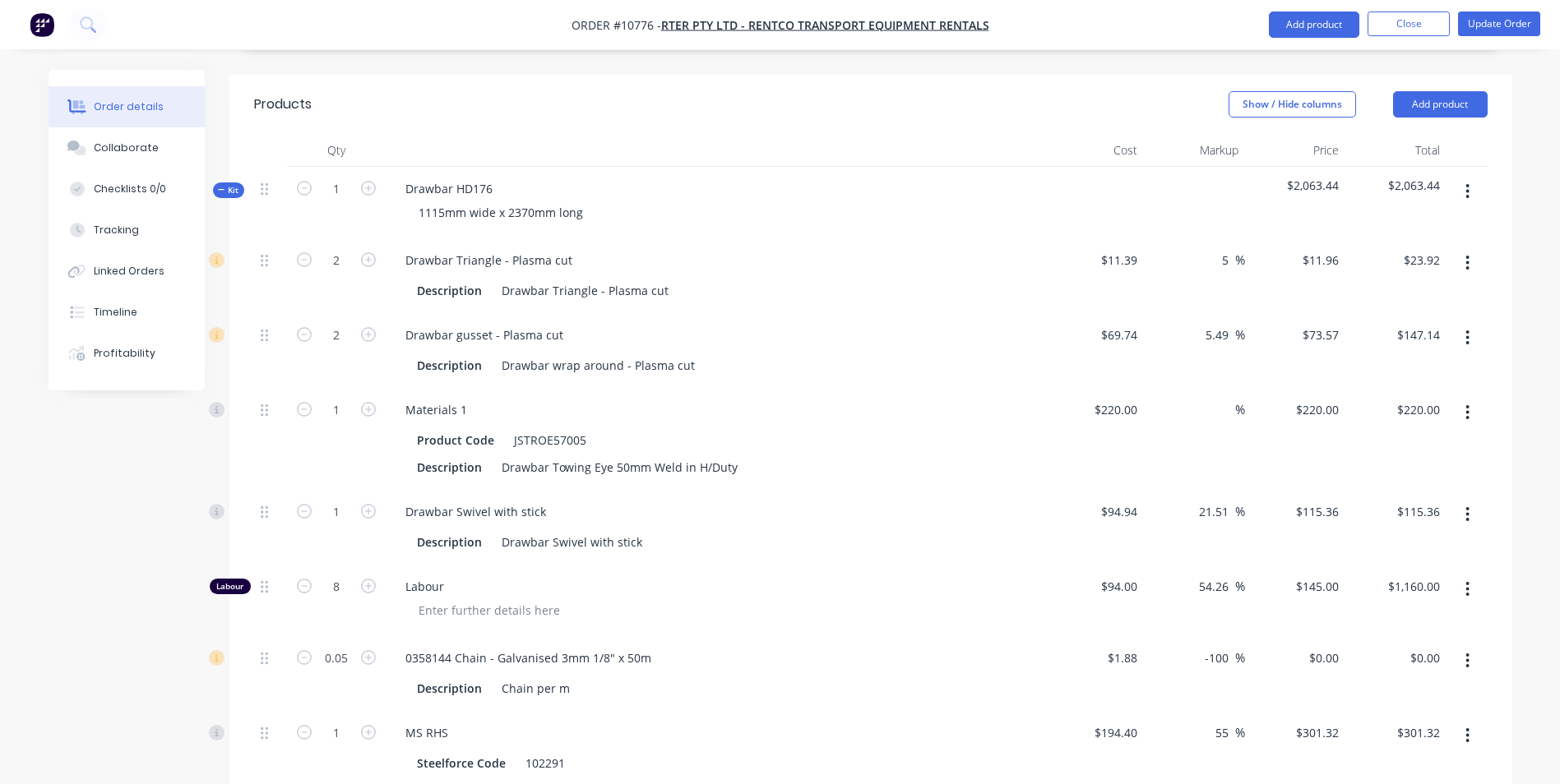
scroll to position [576, 0]
click at [1226, 241] on div "5 5 %" at bounding box center [1194, 278] width 101 height 74
click at [1224, 251] on input "5" at bounding box center [1225, 263] width 19 height 24
type input "55"
type input "$17.6545"
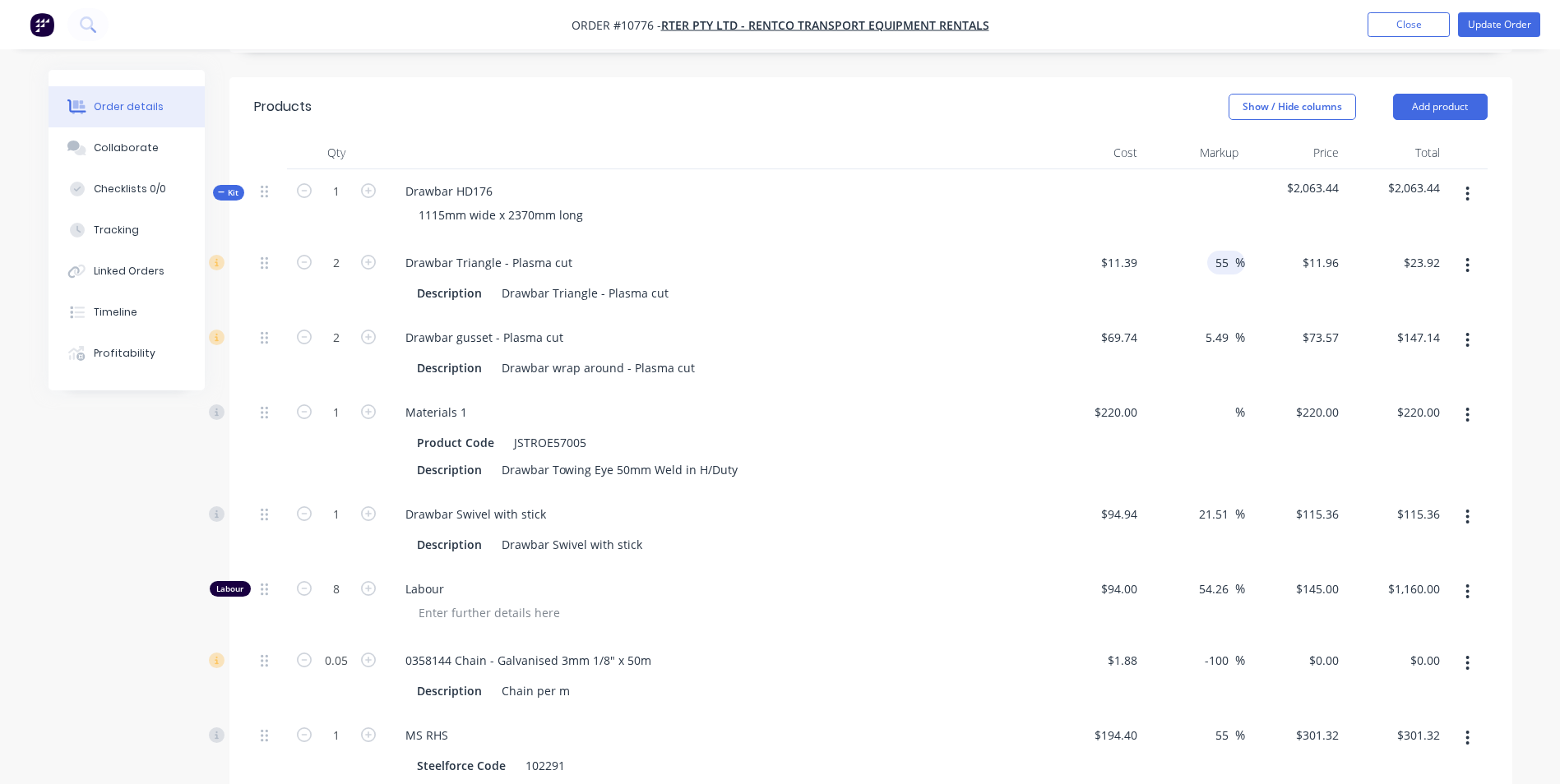
type input "$35.31"
click at [1199, 316] on div "5.49 5.49 %" at bounding box center [1194, 353] width 101 height 74
drag, startPoint x: 1199, startPoint y: 281, endPoint x: 1199, endPoint y: 292, distance: 11.0
click at [1199, 326] on div "5.49 5.49 %" at bounding box center [1220, 337] width 48 height 24
type input "$73.5687"
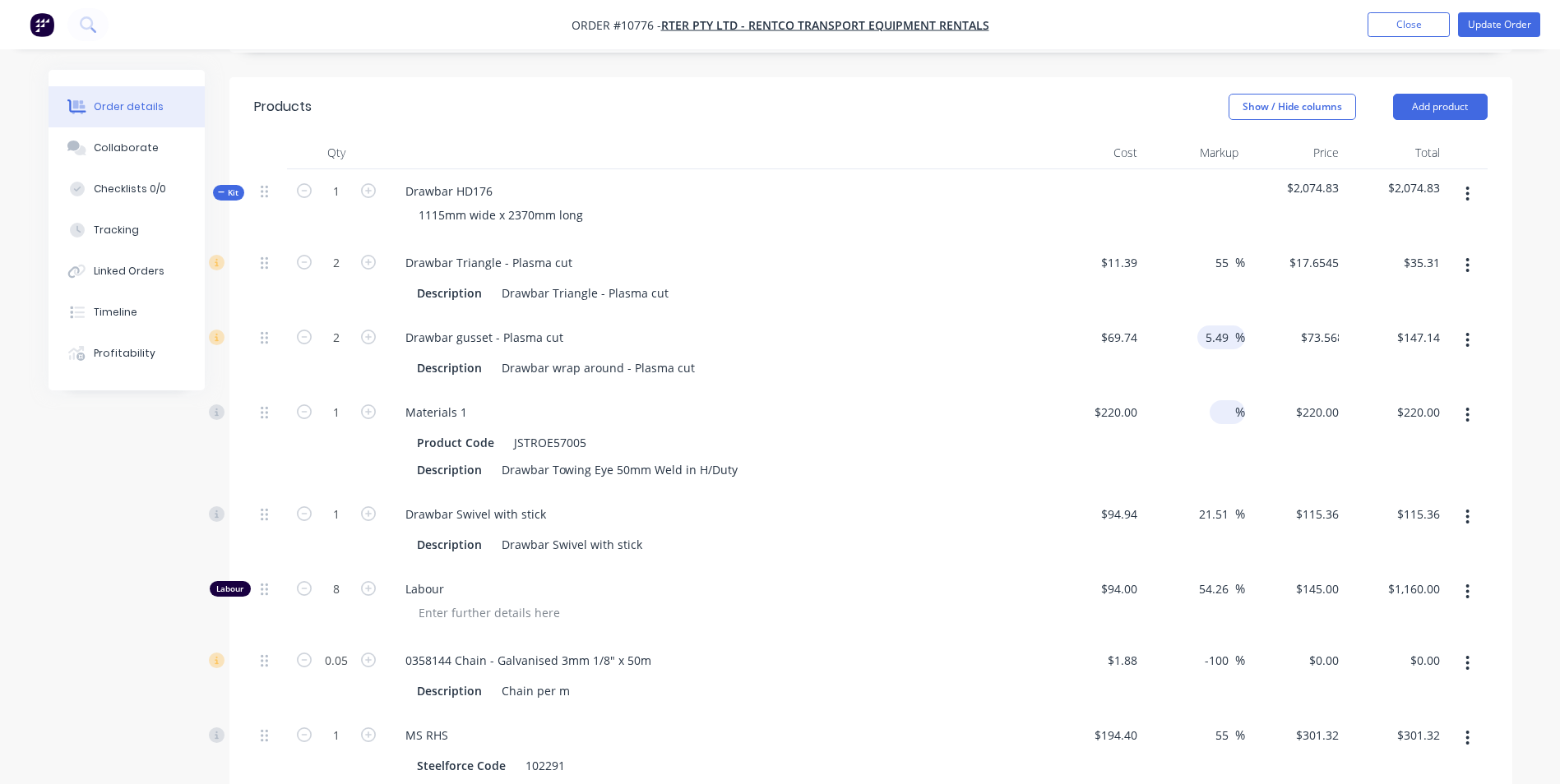
click at [1231, 400] on input at bounding box center [1225, 412] width 19 height 24
click at [1245, 390] on div "$220.00 $220.00" at bounding box center [1295, 441] width 101 height 102
click at [1223, 400] on input at bounding box center [1225, 412] width 19 height 24
type input "55"
type input "$341.00"
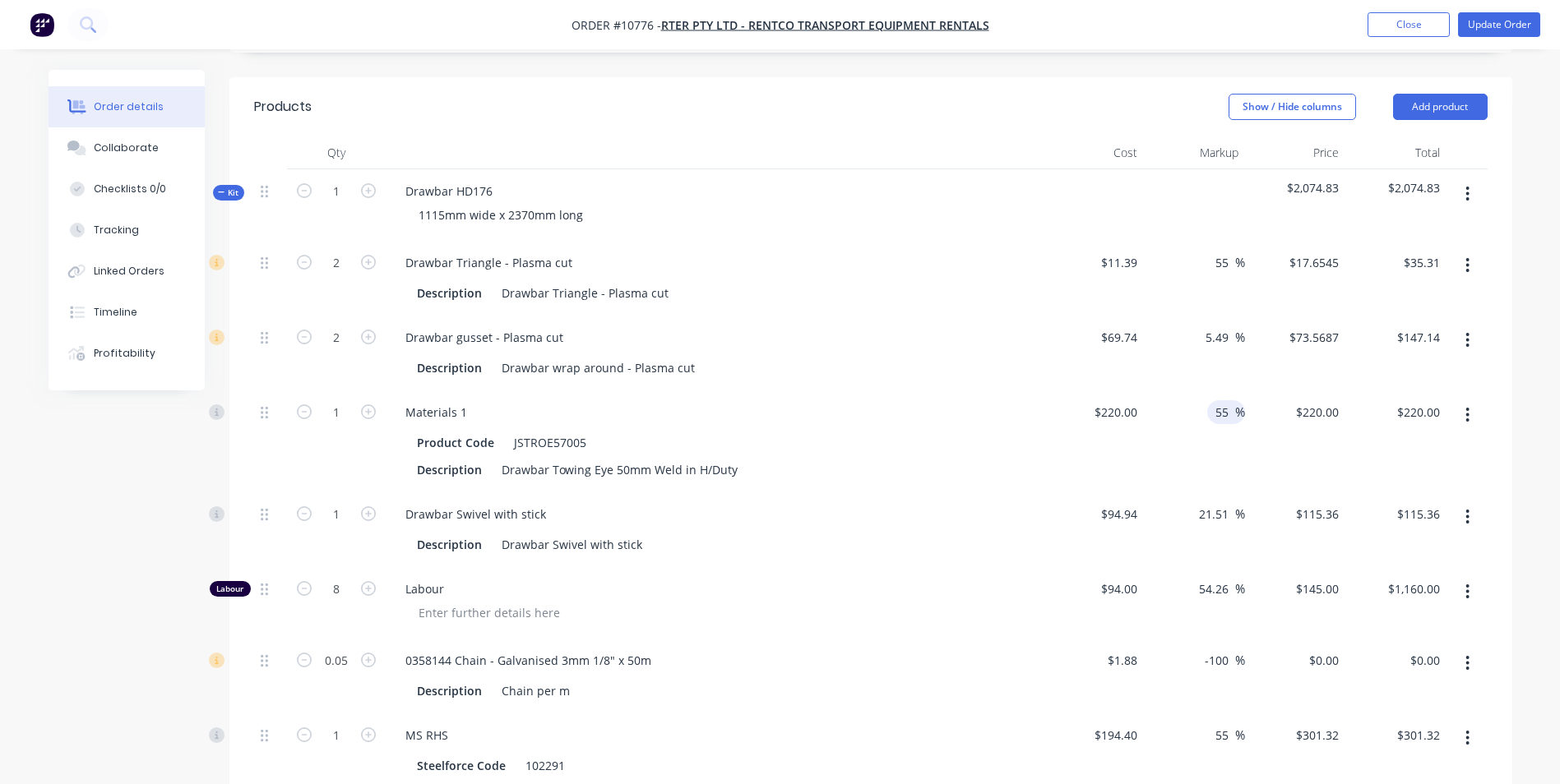
type input "$341.00"
click at [1274, 390] on div "$341.00 $220.00" at bounding box center [1295, 441] width 101 height 102
click at [1208, 326] on input "5.49" at bounding box center [1219, 337] width 31 height 24
type input "54.49"
type input "$107.7413"
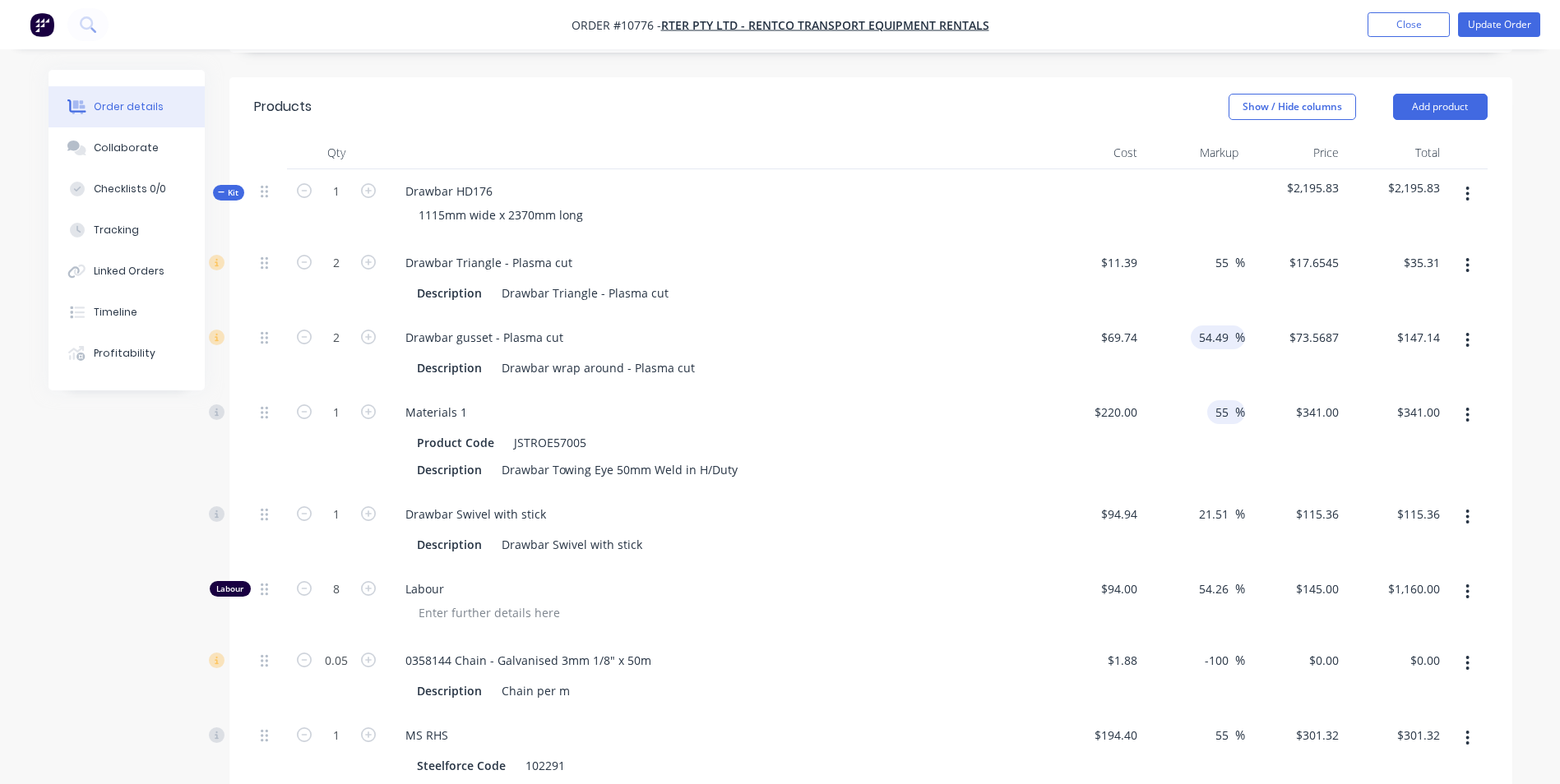
type input "$215.48"
click at [1210, 400] on div "55 55 %" at bounding box center [1225, 412] width 38 height 24
drag, startPoint x: 1225, startPoint y: 460, endPoint x: 1159, endPoint y: 457, distance: 66.1
click at [1159, 492] on div "21.51 21.51 %" at bounding box center [1194, 529] width 101 height 74
type input "55"
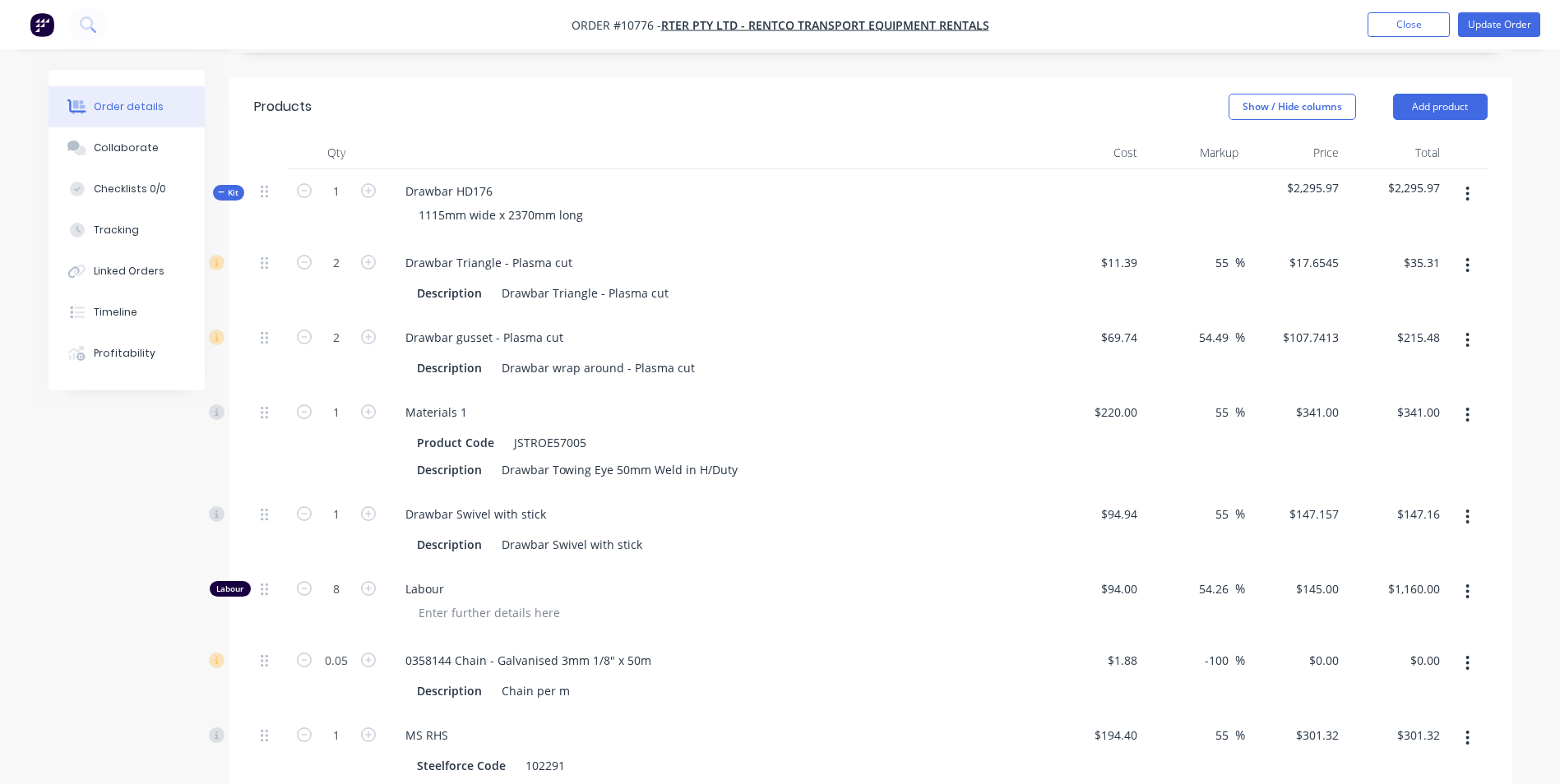
type input "$147.157"
type input "$147.16"
click at [1197, 492] on div "55 55 %" at bounding box center [1194, 529] width 101 height 74
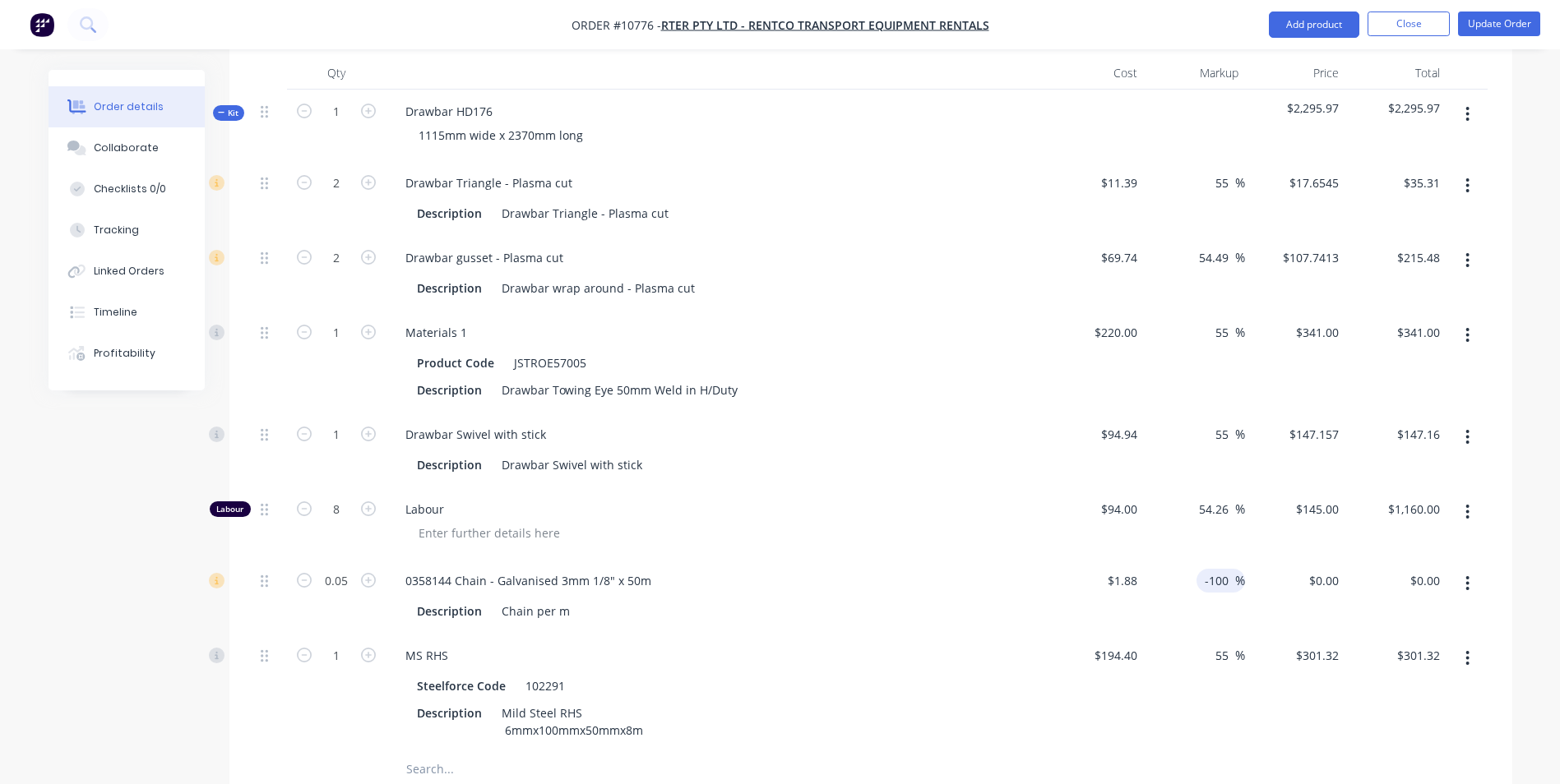
scroll to position [658, 0]
click at [1224, 566] on input "-100" at bounding box center [1219, 578] width 32 height 24
drag, startPoint x: 1229, startPoint y: 525, endPoint x: 1172, endPoint y: 509, distance: 59.2
click at [1172, 557] on div "-100 -100 %" at bounding box center [1194, 594] width 101 height 74
type input "55"
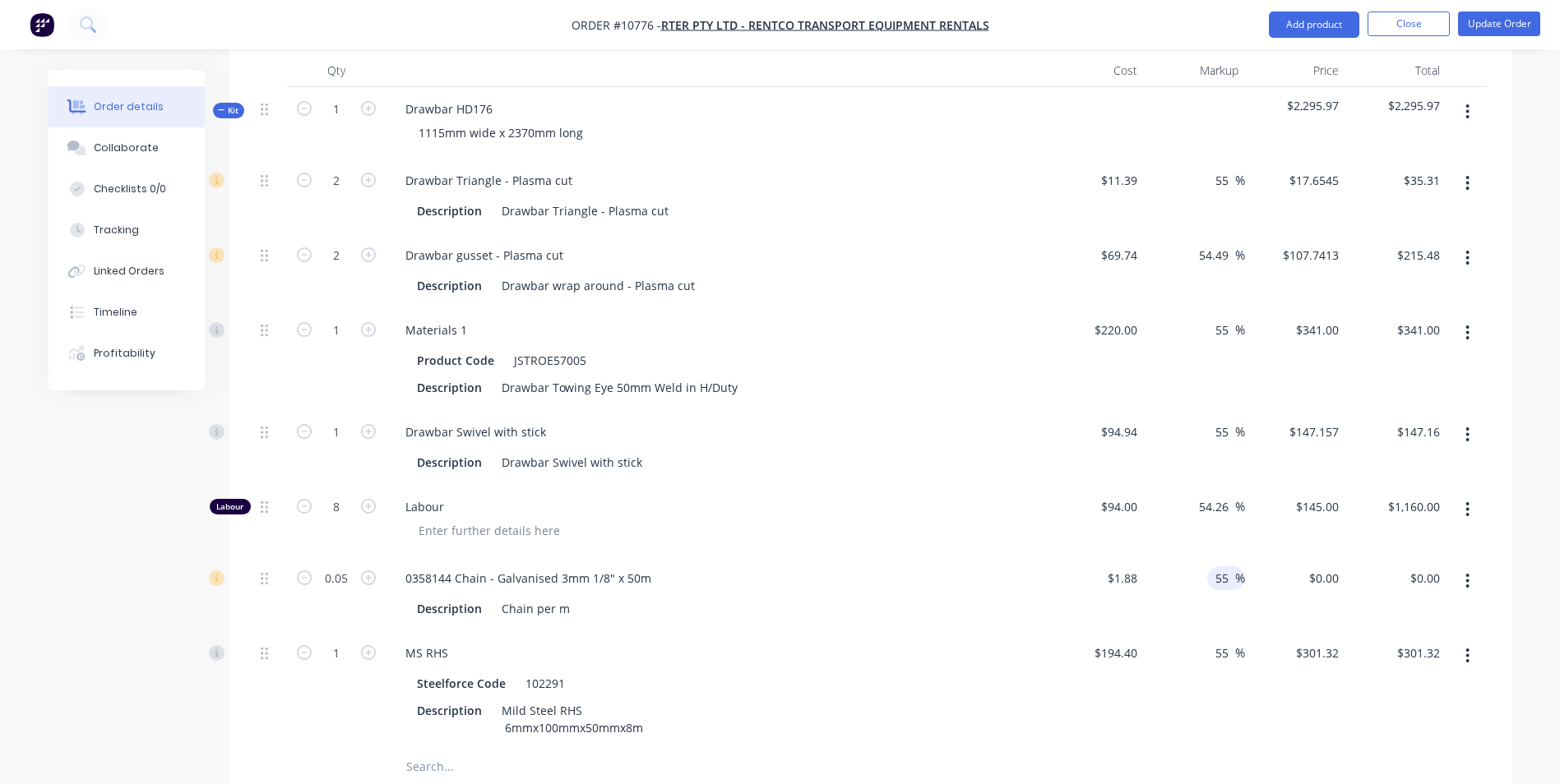
type input "$2.914"
type input "$0.15"
click at [1189, 557] on div "55 55 %" at bounding box center [1194, 594] width 101 height 74
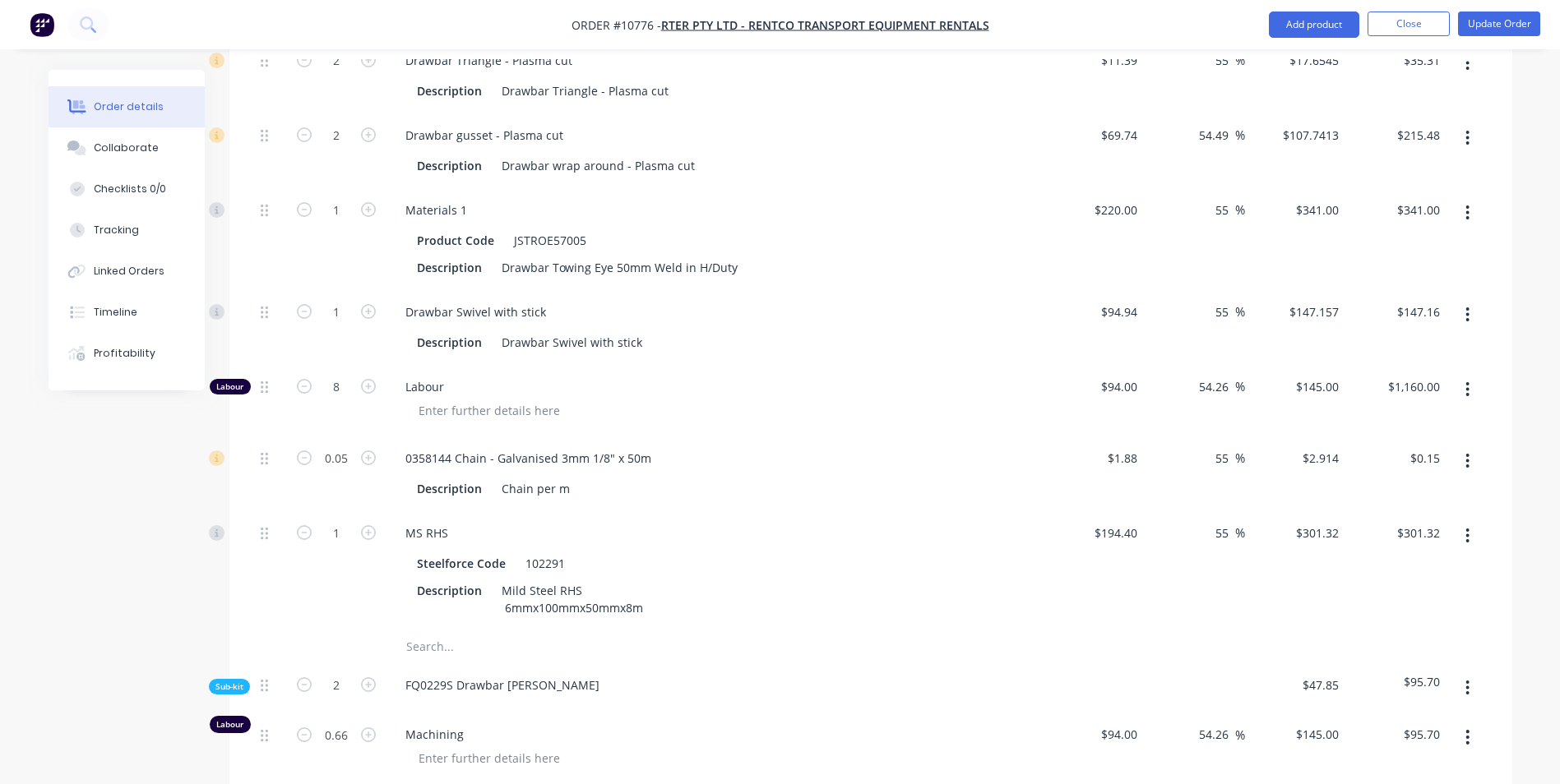
scroll to position [904, 0]
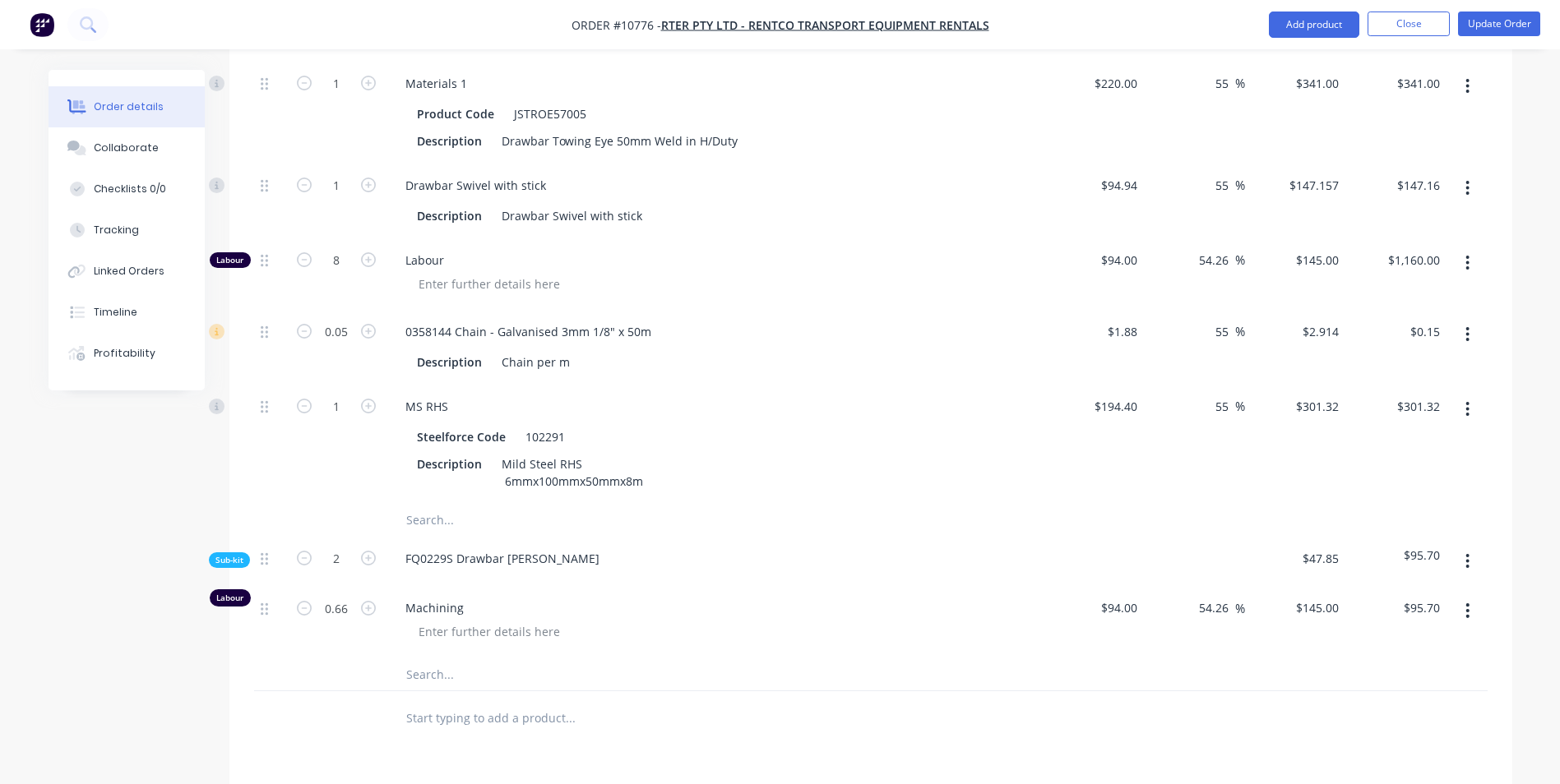
click at [431, 658] on input "text" at bounding box center [570, 674] width 329 height 33
drag, startPoint x: 508, startPoint y: 727, endPoint x: 445, endPoint y: 627, distance: 118.2
click at [444, 658] on div "Paint Add Paint to kit Paint ing Product Paint products Product Yellow Paint 1L…" at bounding box center [639, 674] width 493 height 33
drag, startPoint x: 446, startPoint y: 617, endPoint x: 378, endPoint y: 617, distance: 68.0
click at [378, 658] on div "Paint Add Paint to kit Paint ing Product Paint products Product Yellow Paint 1L…" at bounding box center [870, 675] width 1233 height 34
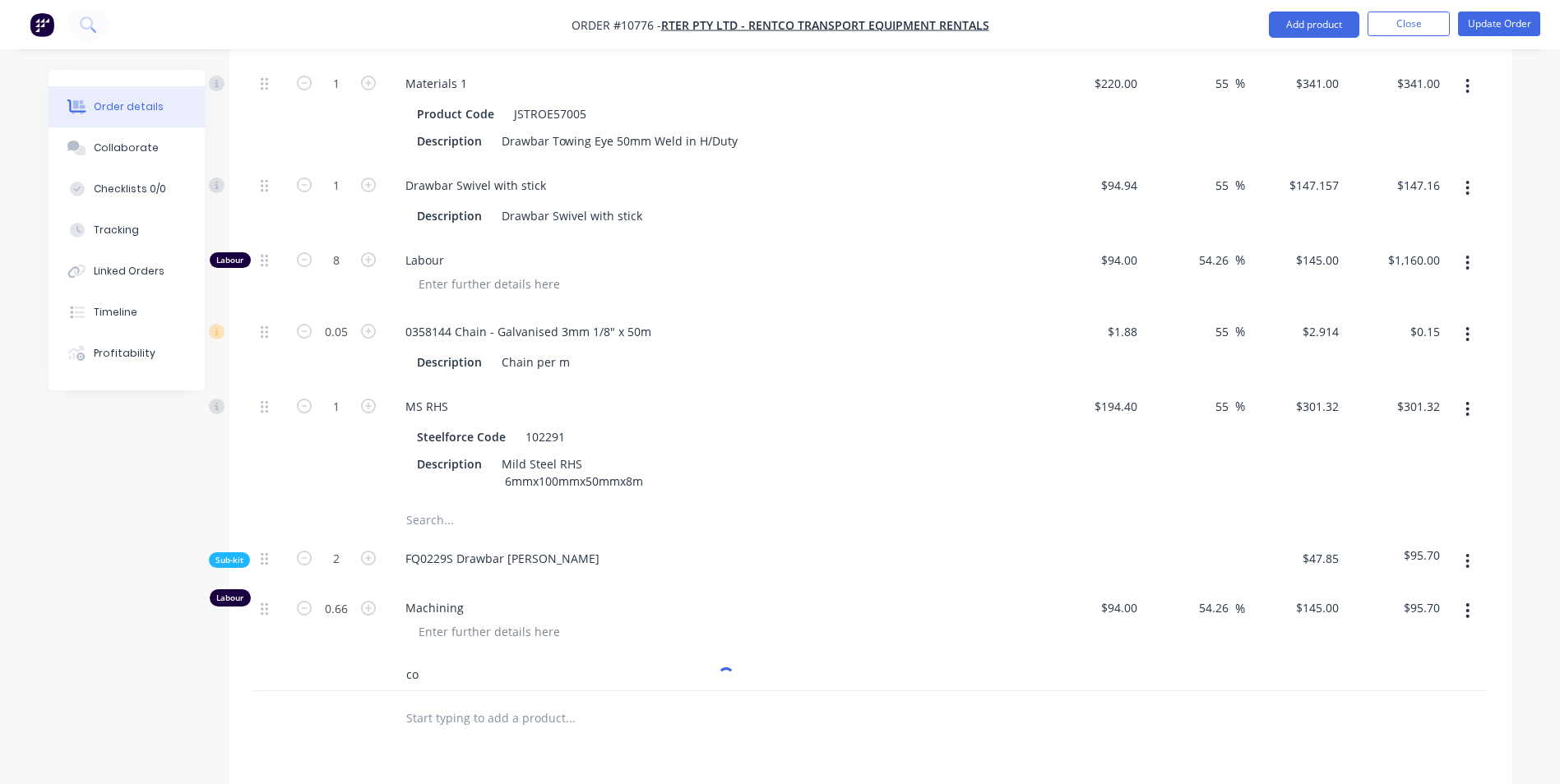
type input "c"
type input "Consumables"
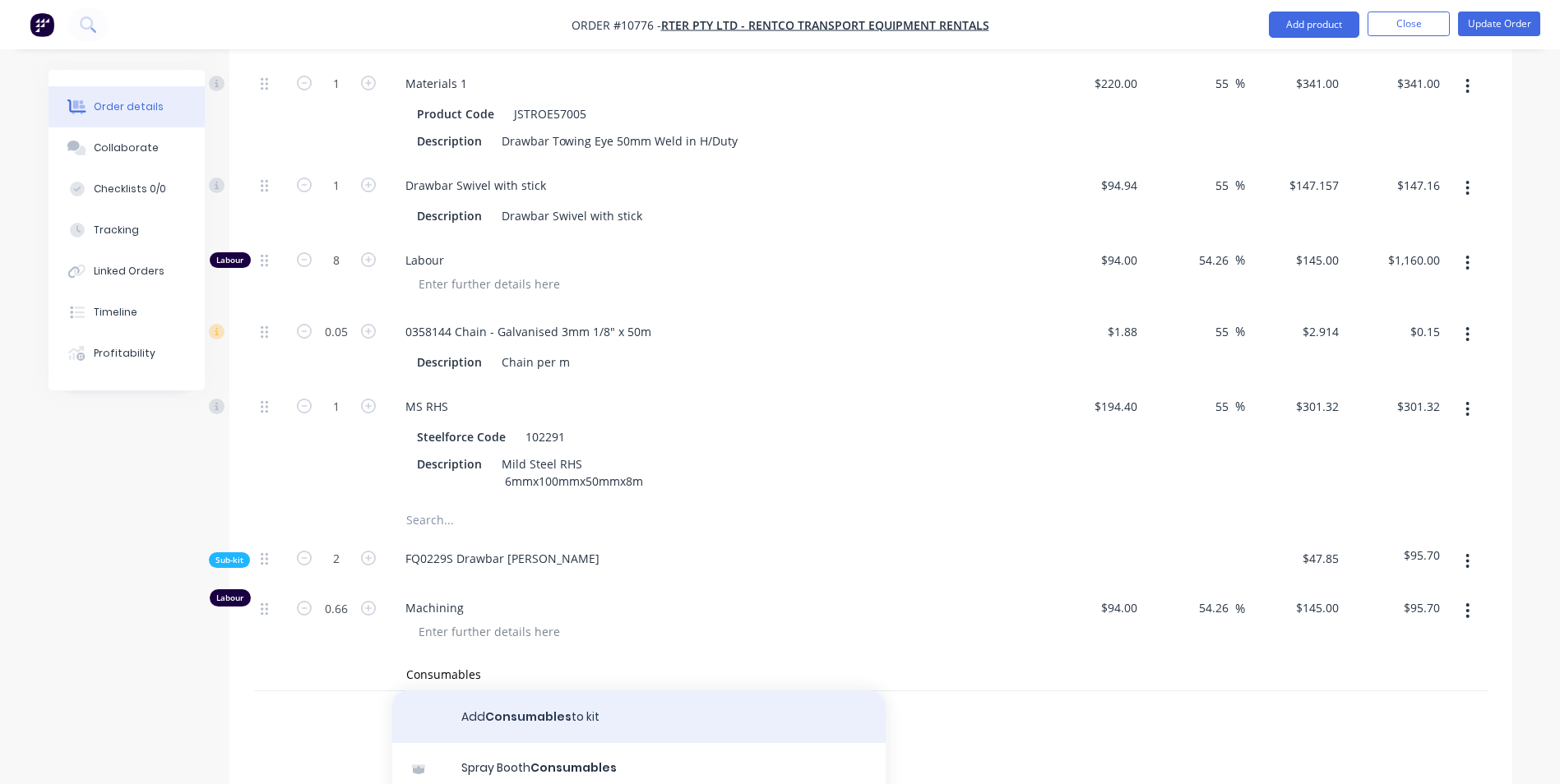
click at [521, 691] on button "Add Consumables to kit" at bounding box center [639, 717] width 493 height 53
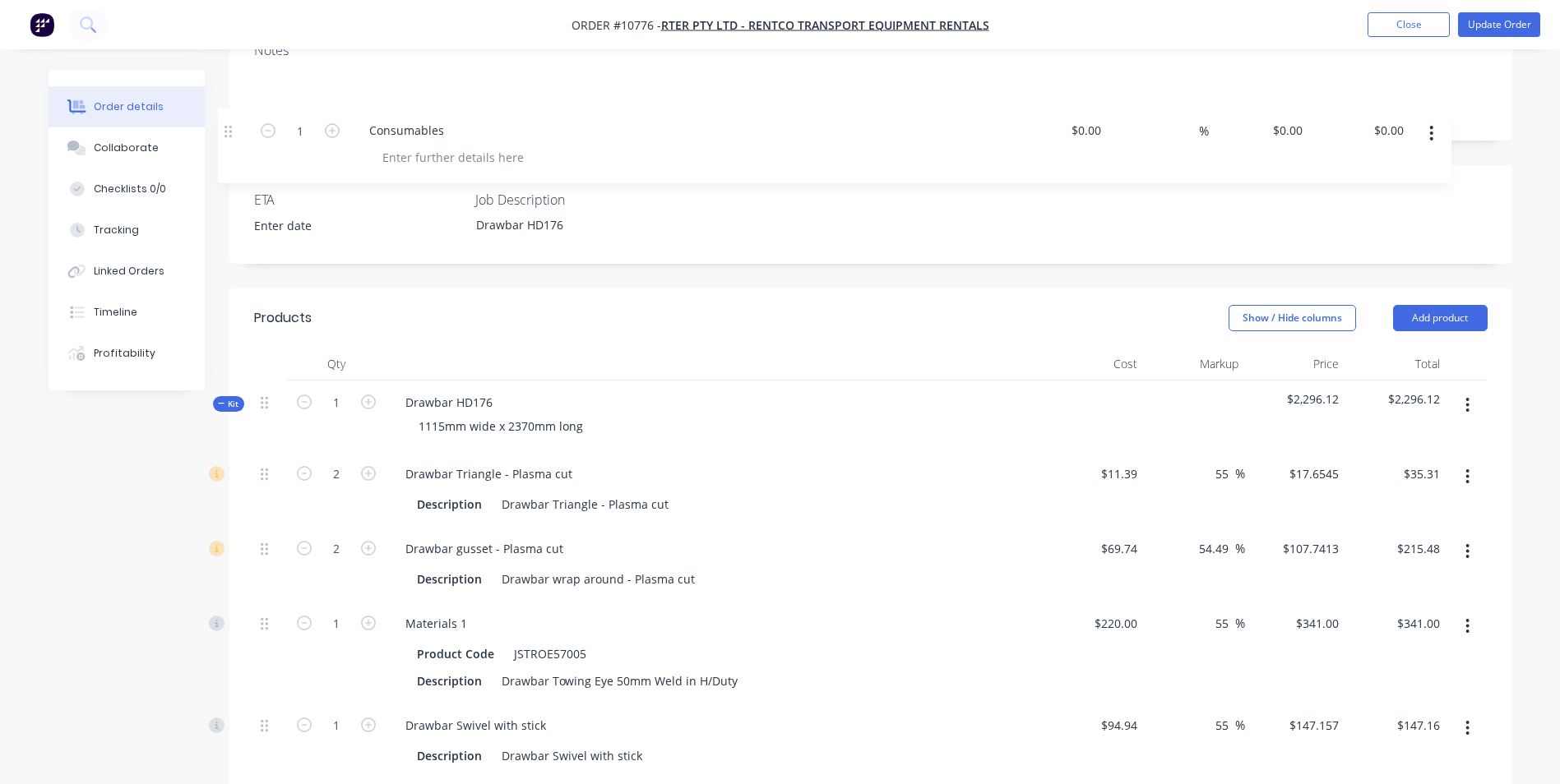
scroll to position [344, 0]
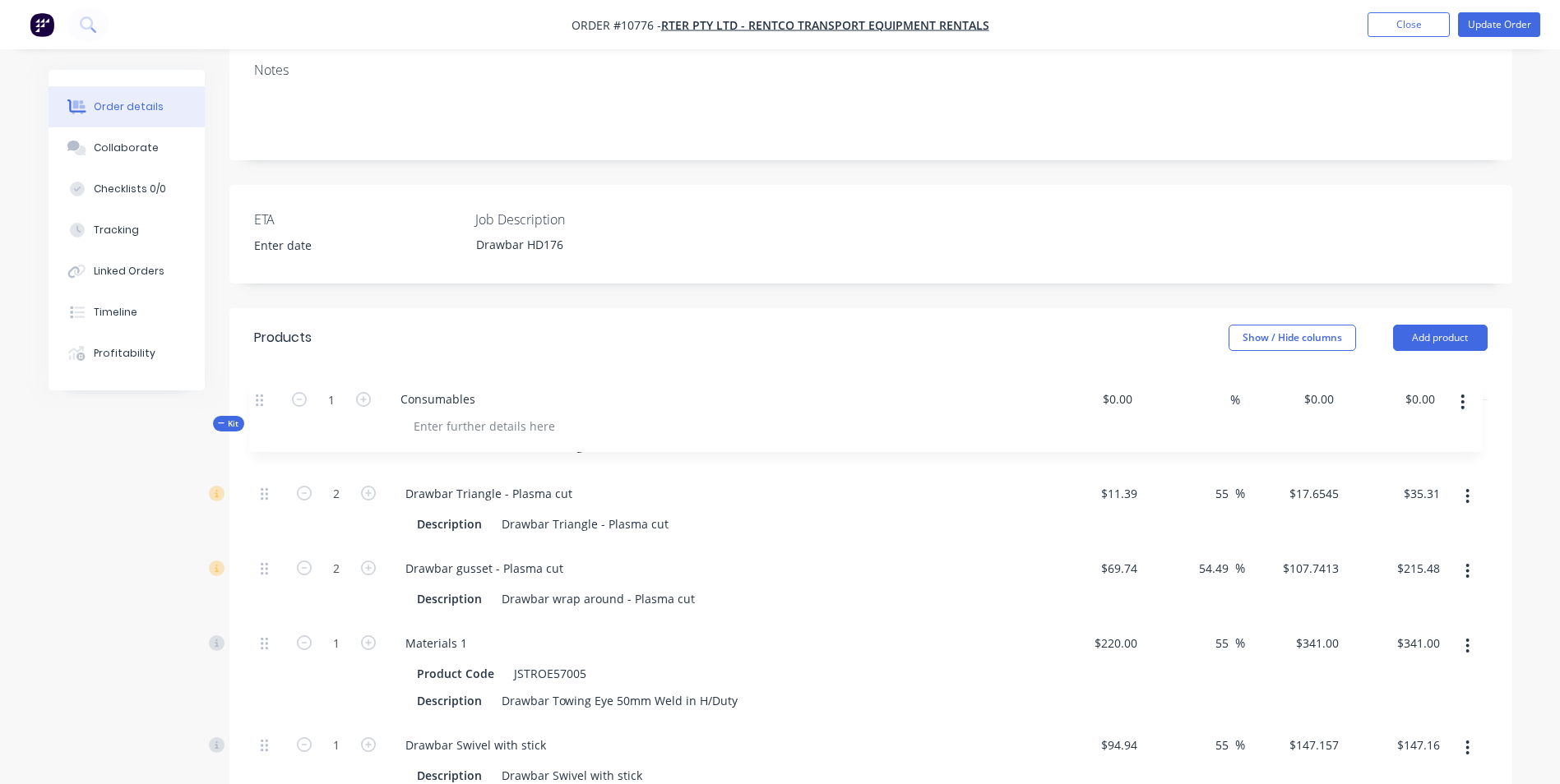
drag, startPoint x: 261, startPoint y: 384, endPoint x: 256, endPoint y: 400, distance: 16.8
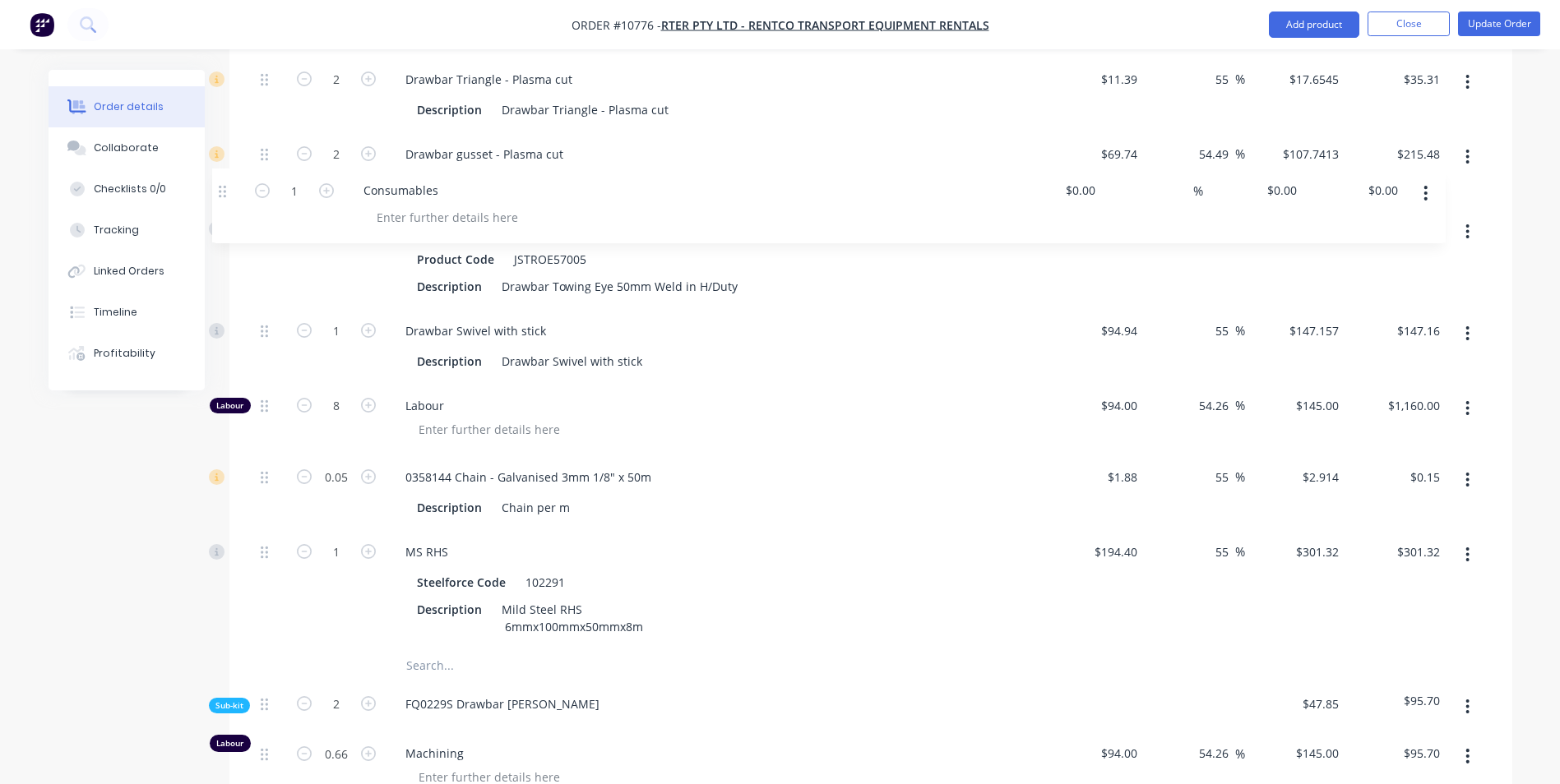
scroll to position [754, 0]
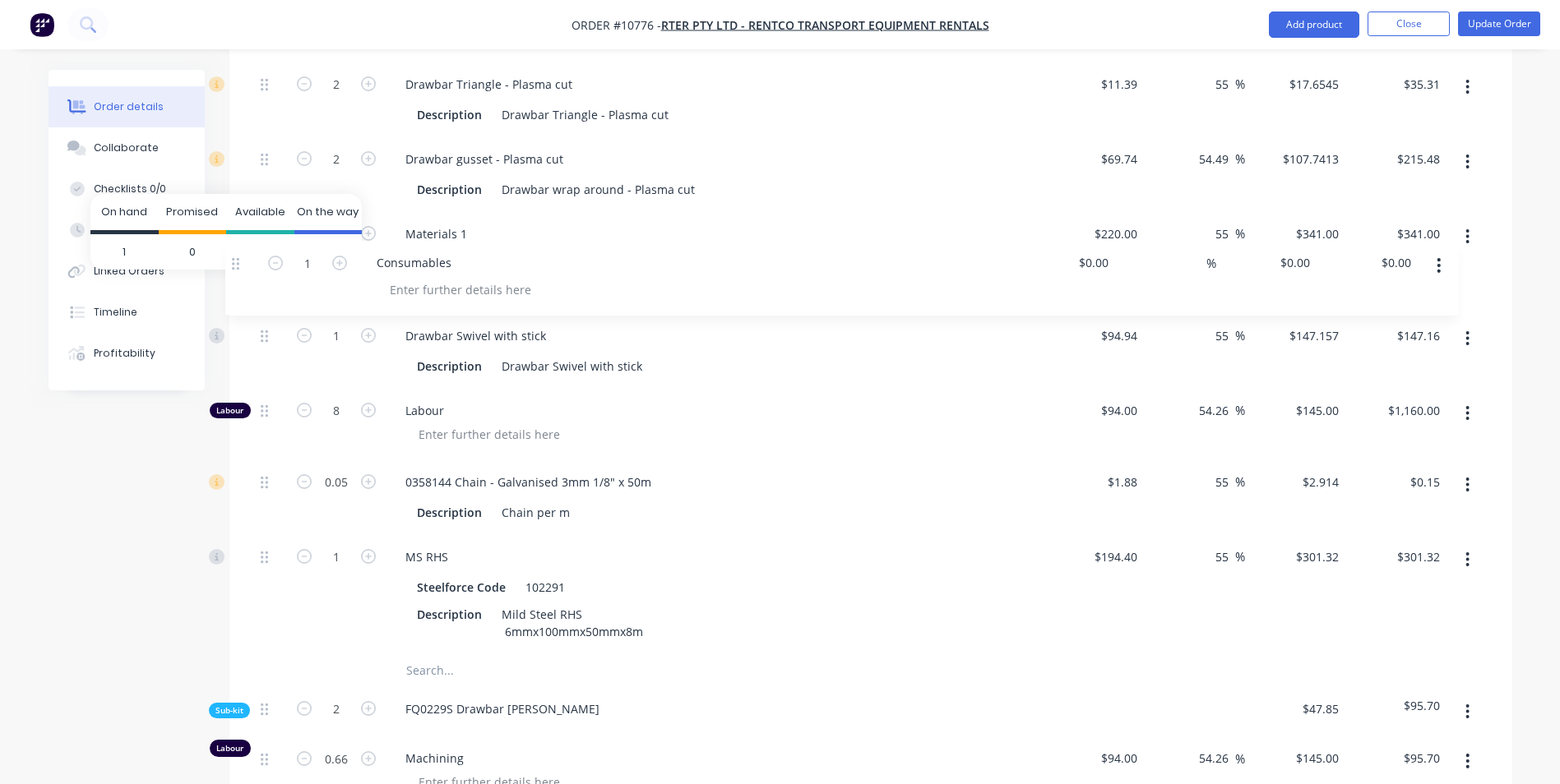
drag, startPoint x: 262, startPoint y: 529, endPoint x: 235, endPoint y: 261, distance: 269.4
click at [235, 261] on body "Order #10776 - RTER Pty Ltd - Rentco Transport Equipment Rentals Add product Cl…" at bounding box center [780, 318] width 1560 height 2143
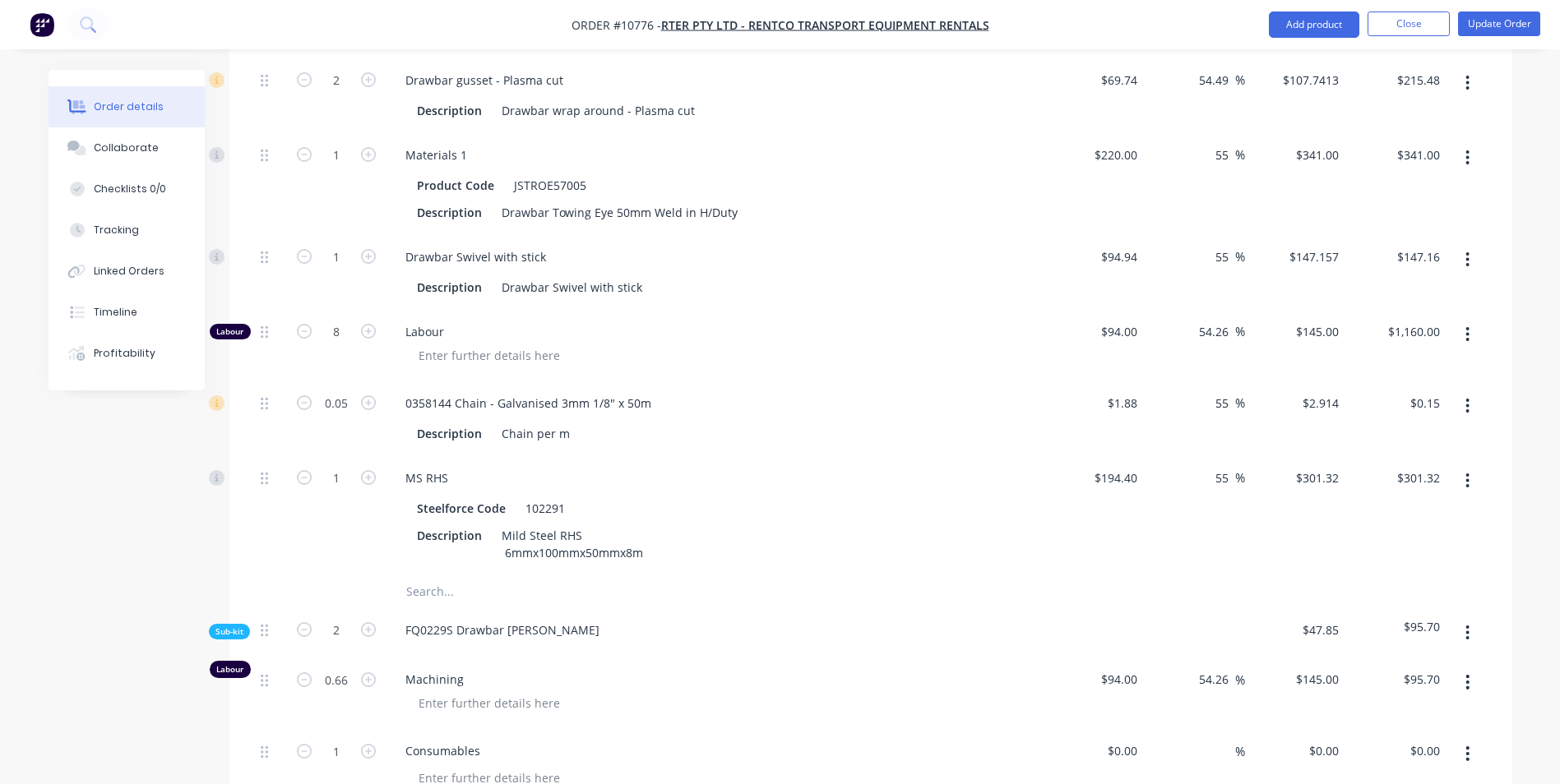
scroll to position [1083, 0]
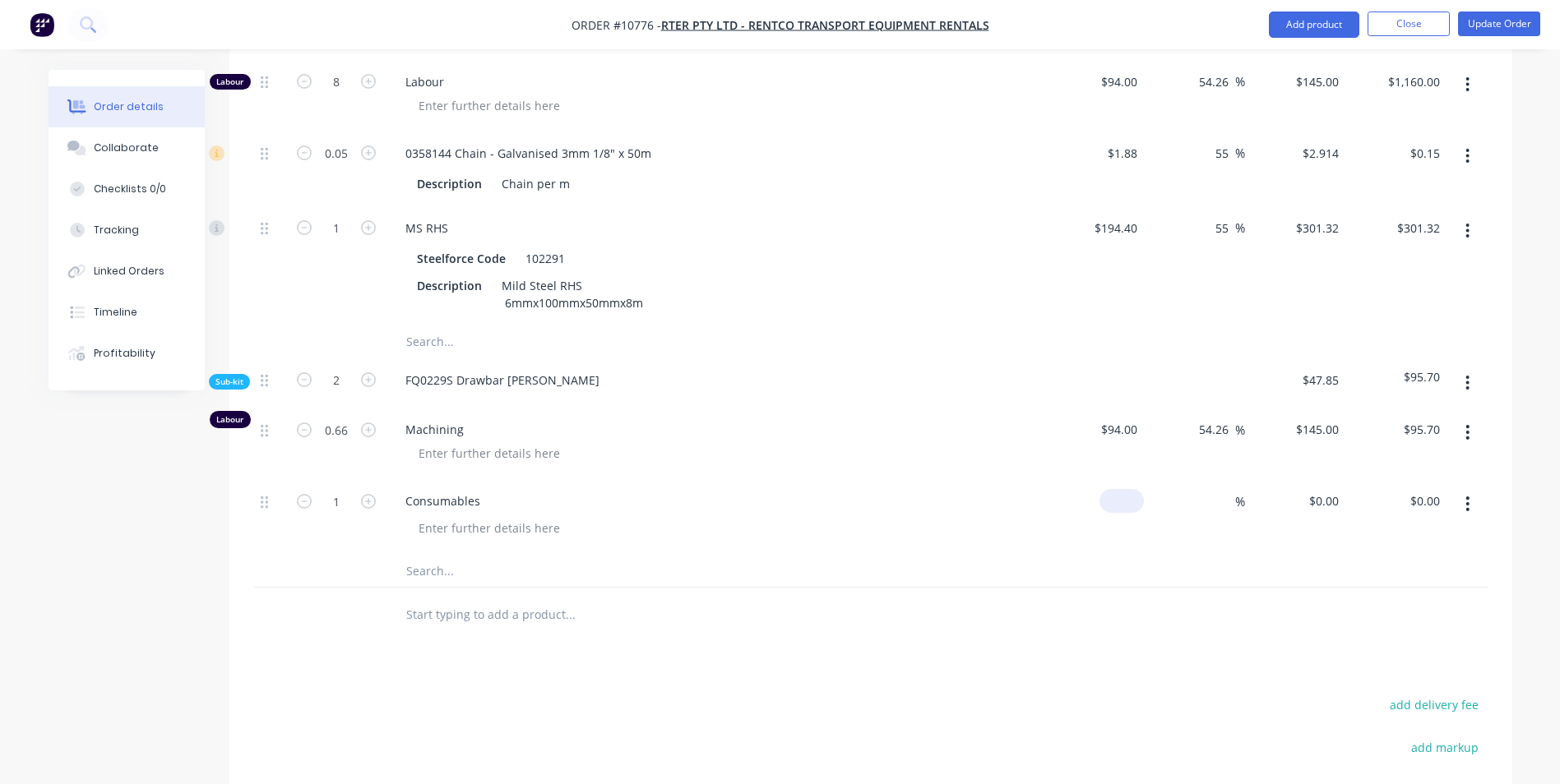
click at [1133, 489] on input at bounding box center [1125, 501] width 38 height 24
click at [1337, 489] on input "0" at bounding box center [1335, 501] width 19 height 24
click at [1128, 489] on input "0" at bounding box center [1125, 501] width 38 height 24
click at [1230, 489] on input at bounding box center [1225, 501] width 19 height 24
click at [1295, 479] on div "$77.50 $77.50" at bounding box center [1295, 516] width 101 height 74
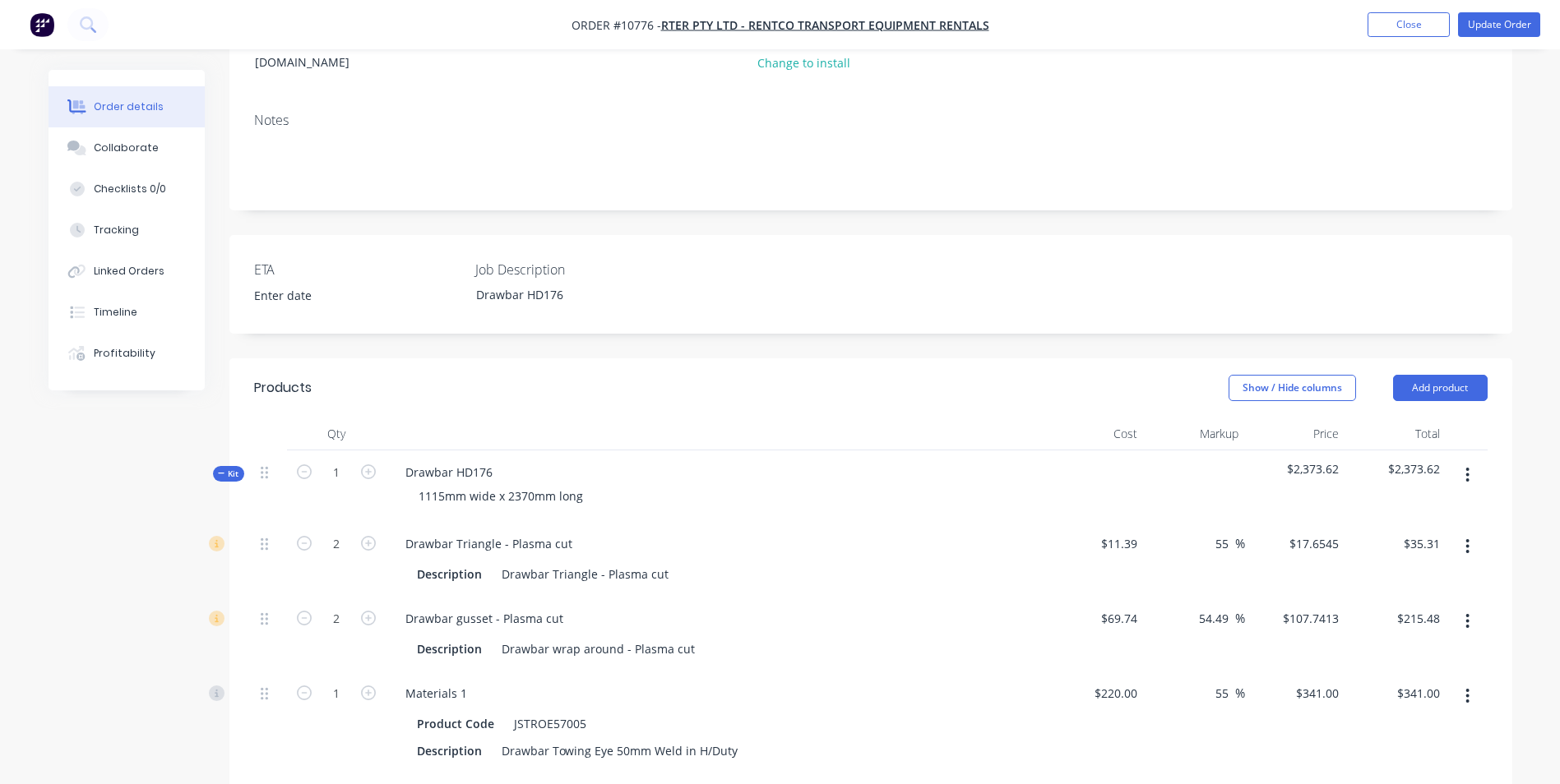
scroll to position [261, 0]
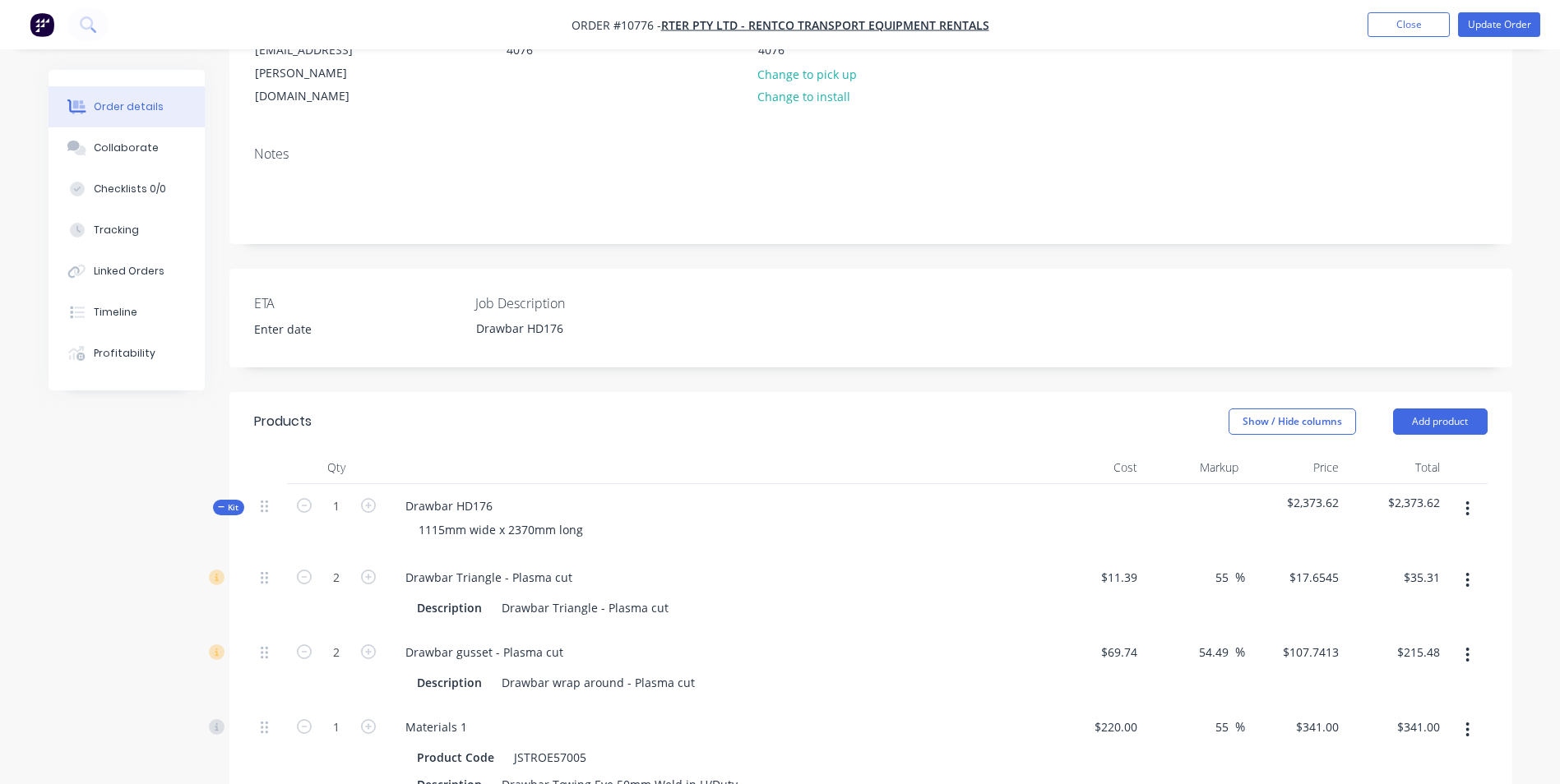
click at [222, 503] on icon "button" at bounding box center [222, 507] width 7 height 8
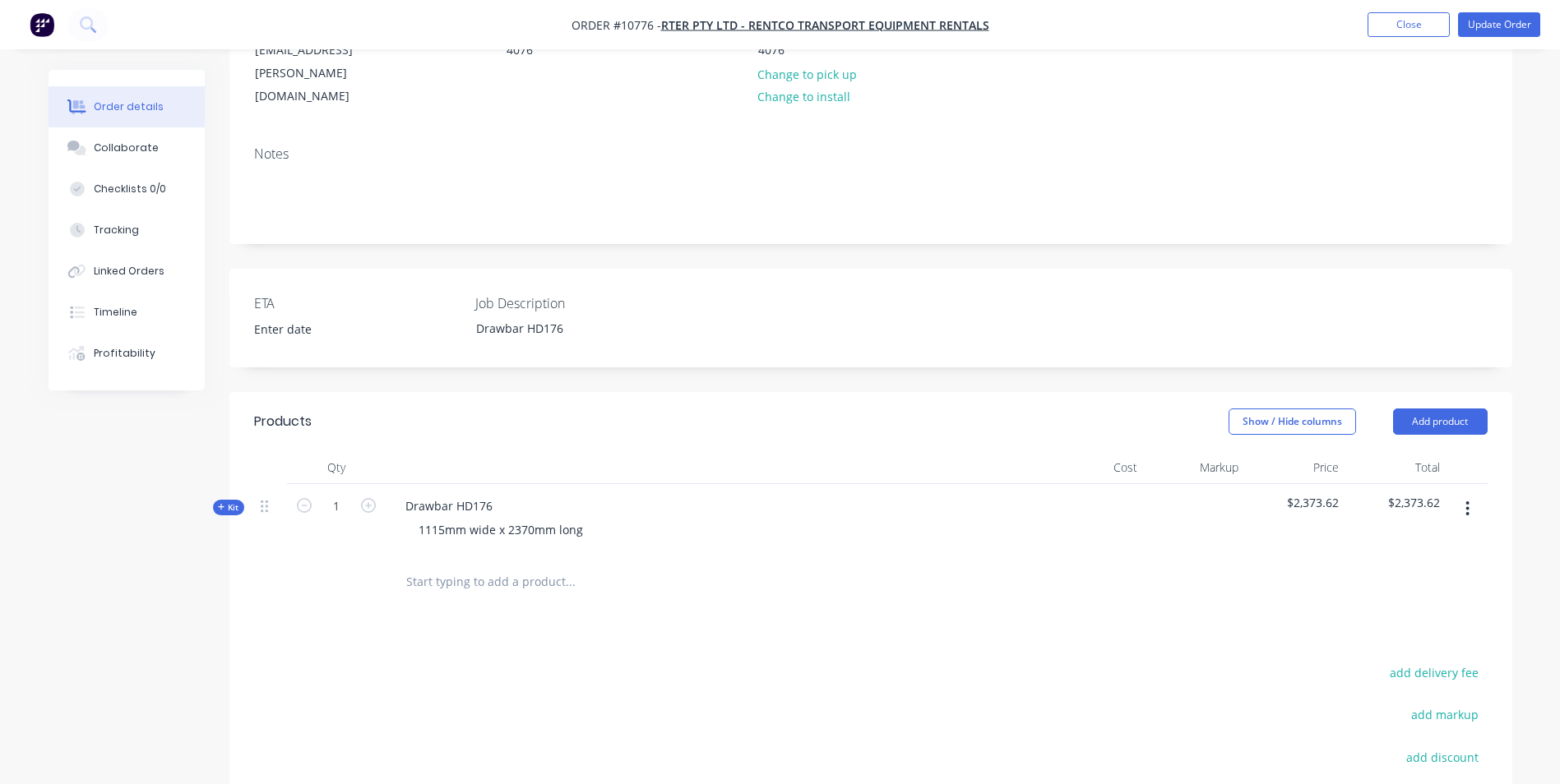
click at [227, 501] on span "Kit" at bounding box center [229, 508] width 22 height 13
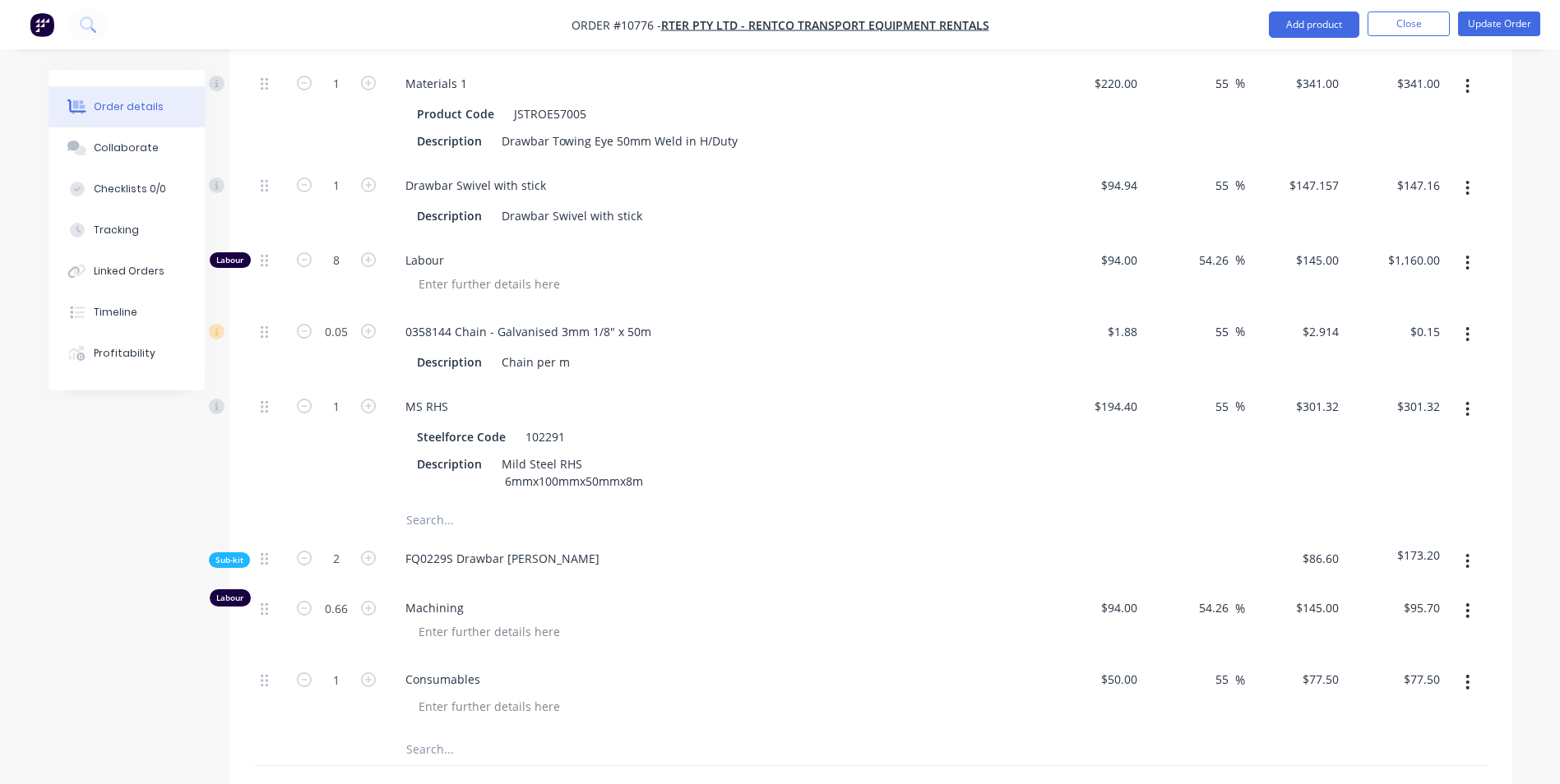
scroll to position [1083, 0]
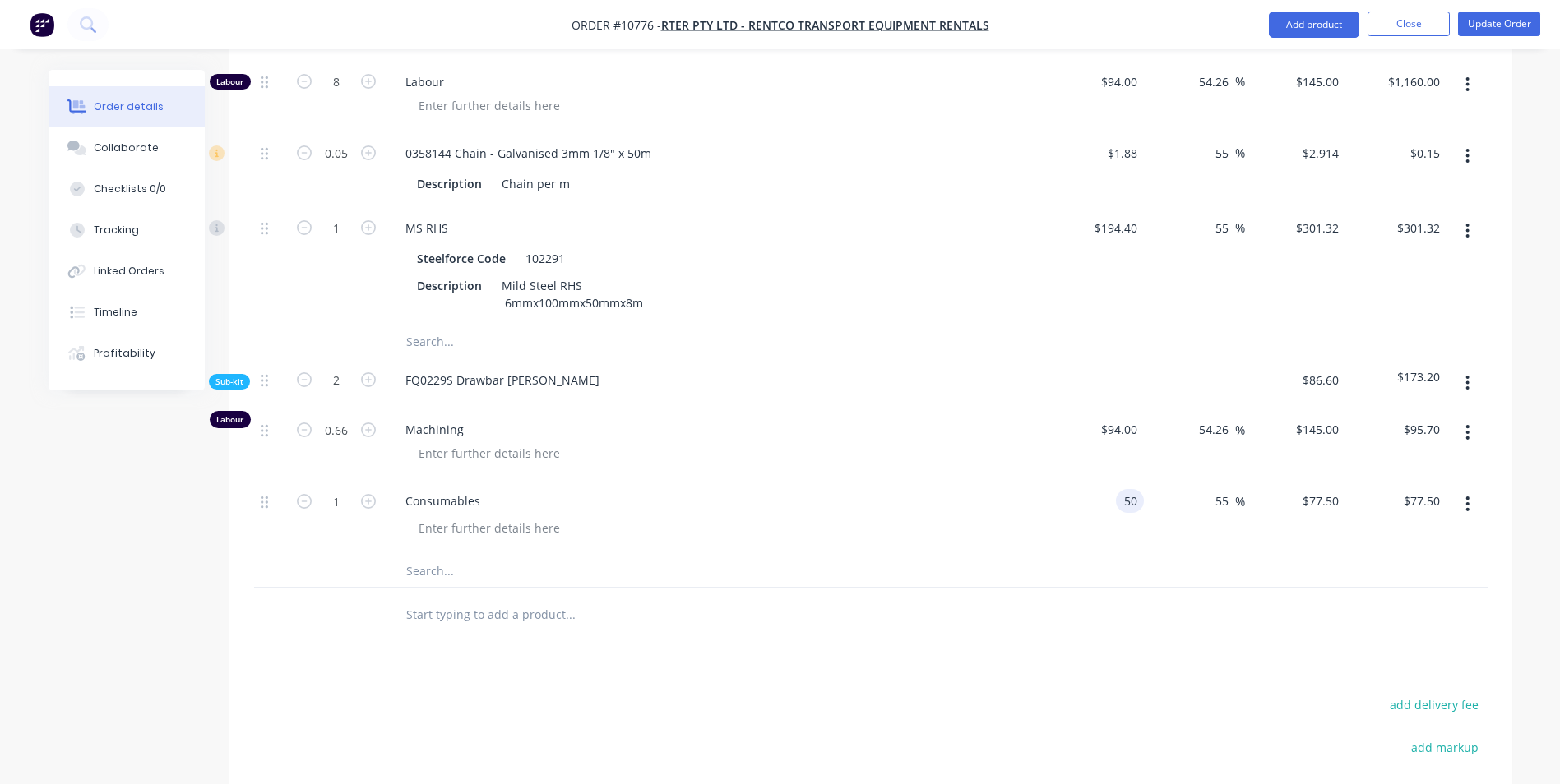
click at [1120, 489] on div "50 50" at bounding box center [1129, 501] width 28 height 24
click at [1103, 479] on div "$40.00 40" at bounding box center [1094, 516] width 101 height 74
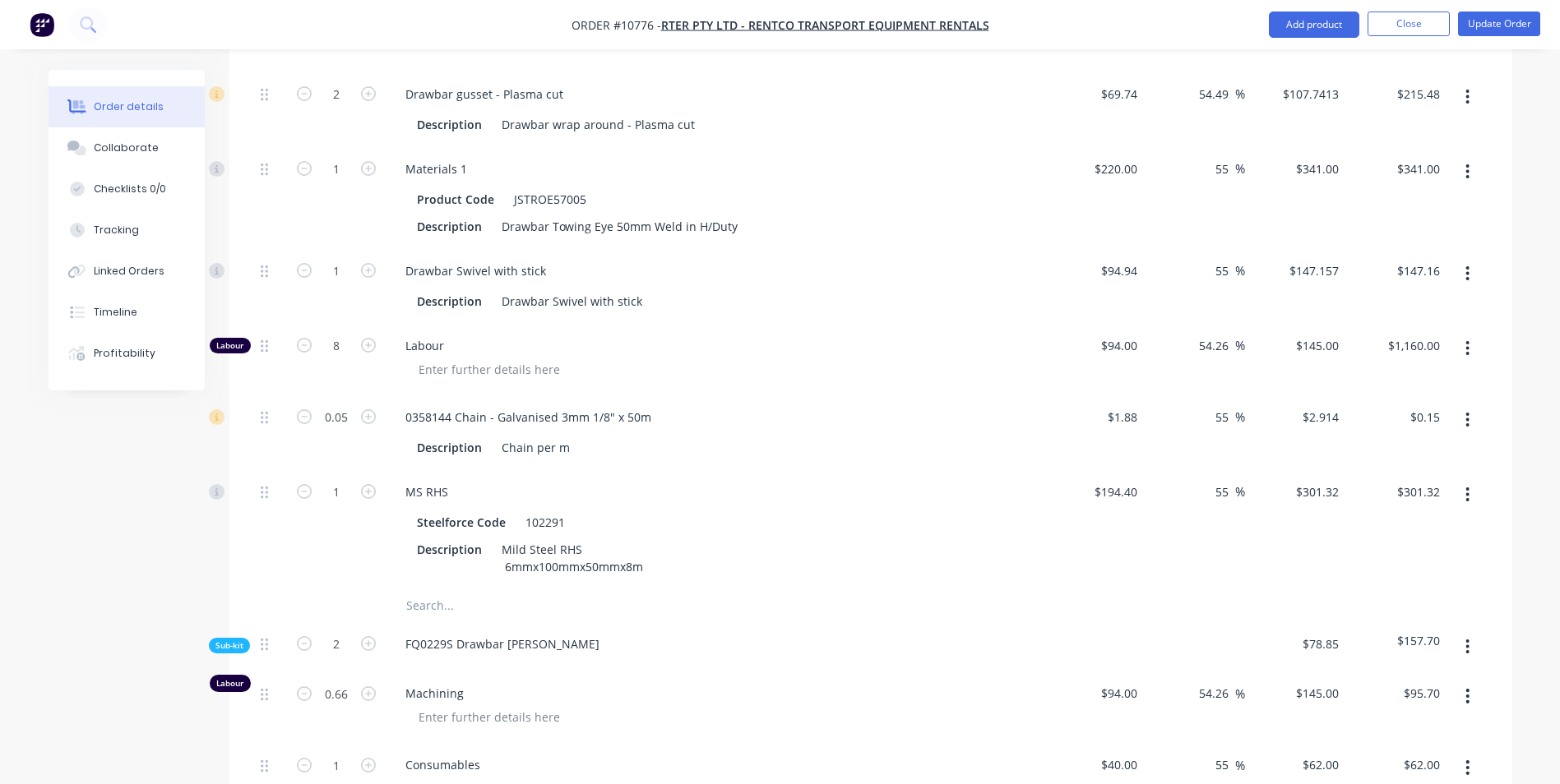
scroll to position [836, 0]
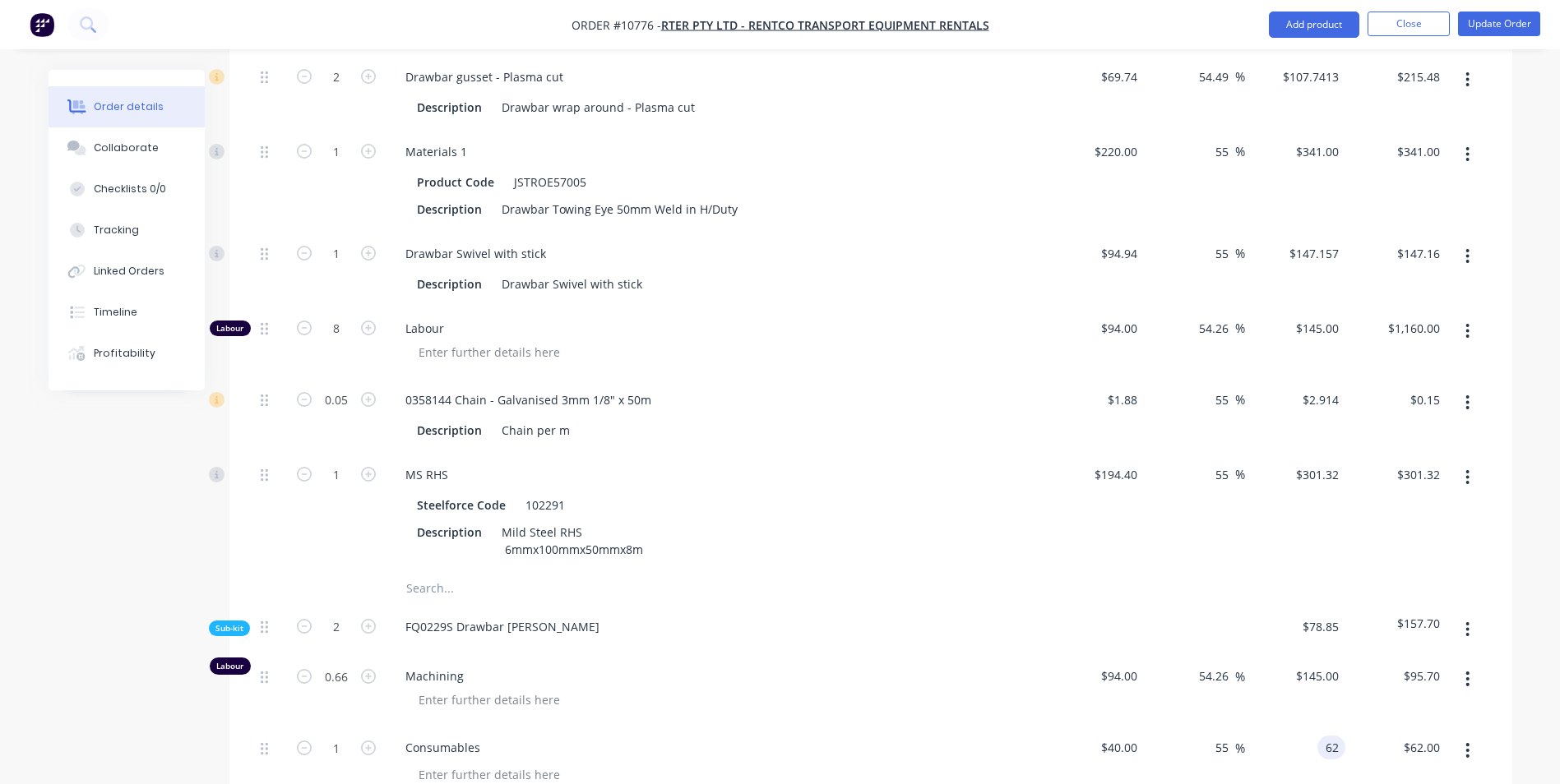
click at [1320, 736] on div "62 62" at bounding box center [1330, 747] width 28 height 24
click at [1163, 668] on div "54.26 54.26 %" at bounding box center [1194, 691] width 101 height 72
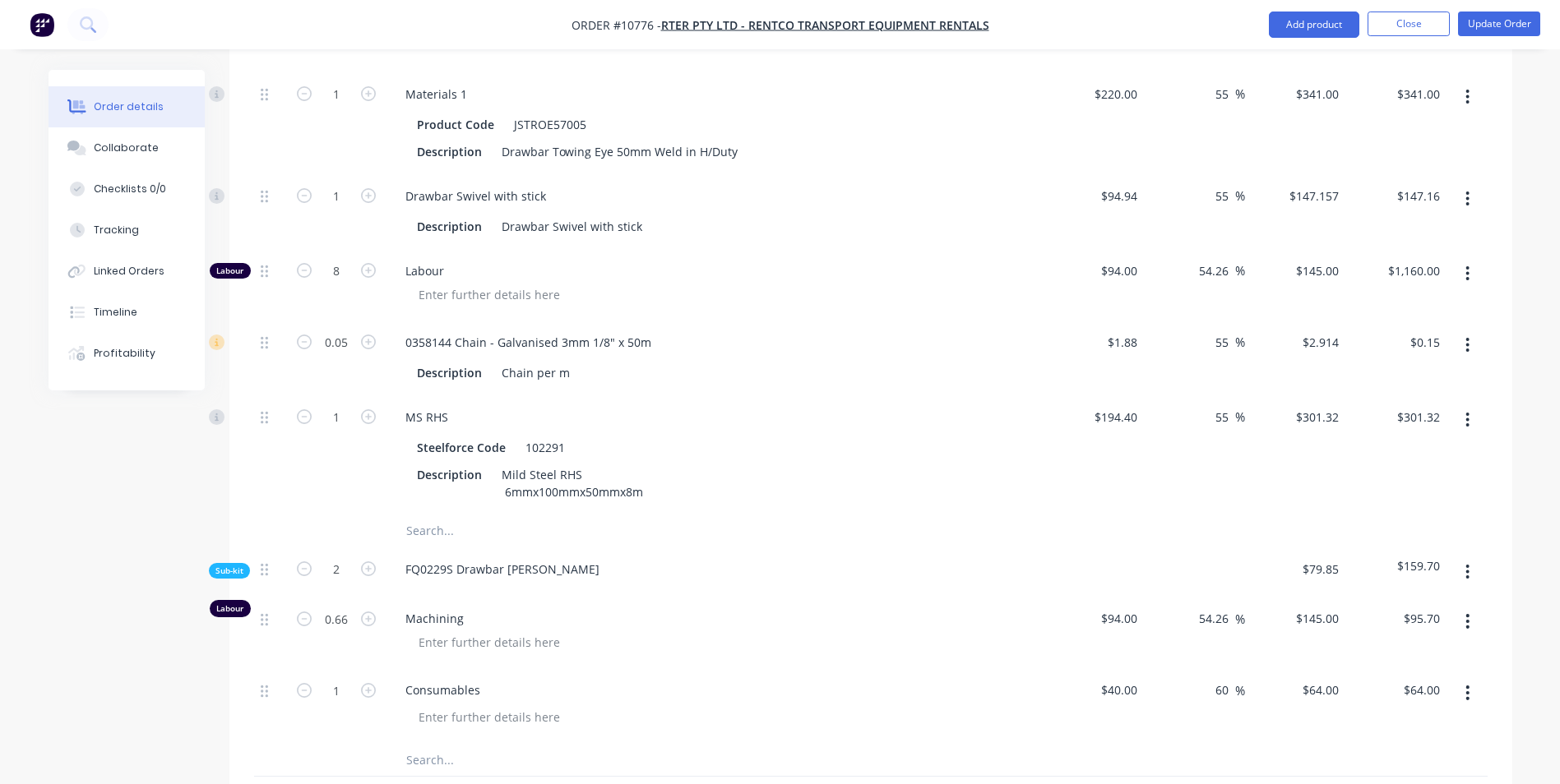
scroll to position [919, 0]
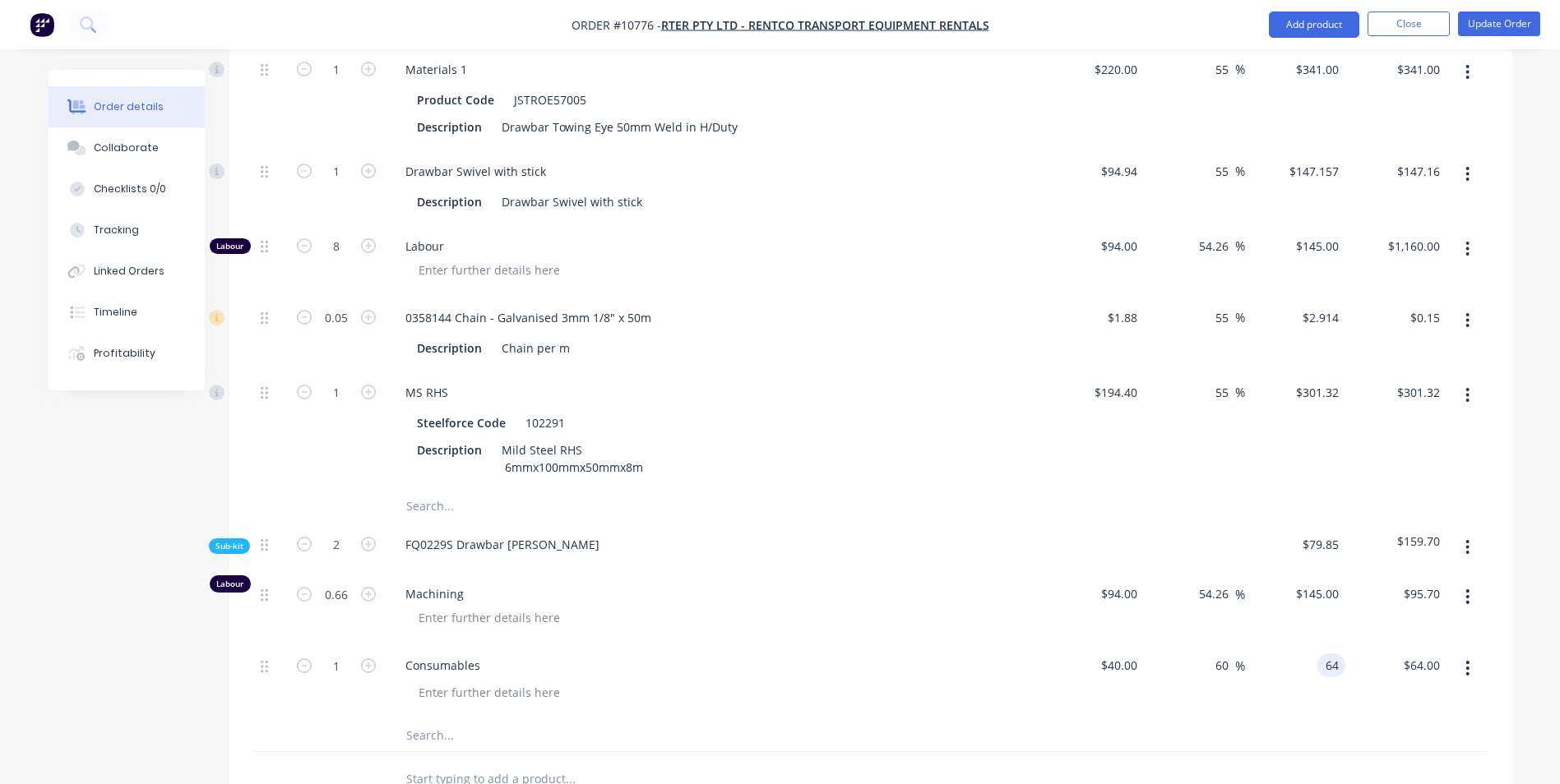
click at [1319, 654] on div "64 64" at bounding box center [1330, 666] width 28 height 24
click at [1414, 659] on div "$63.88 $63.88" at bounding box center [1395, 681] width 101 height 74
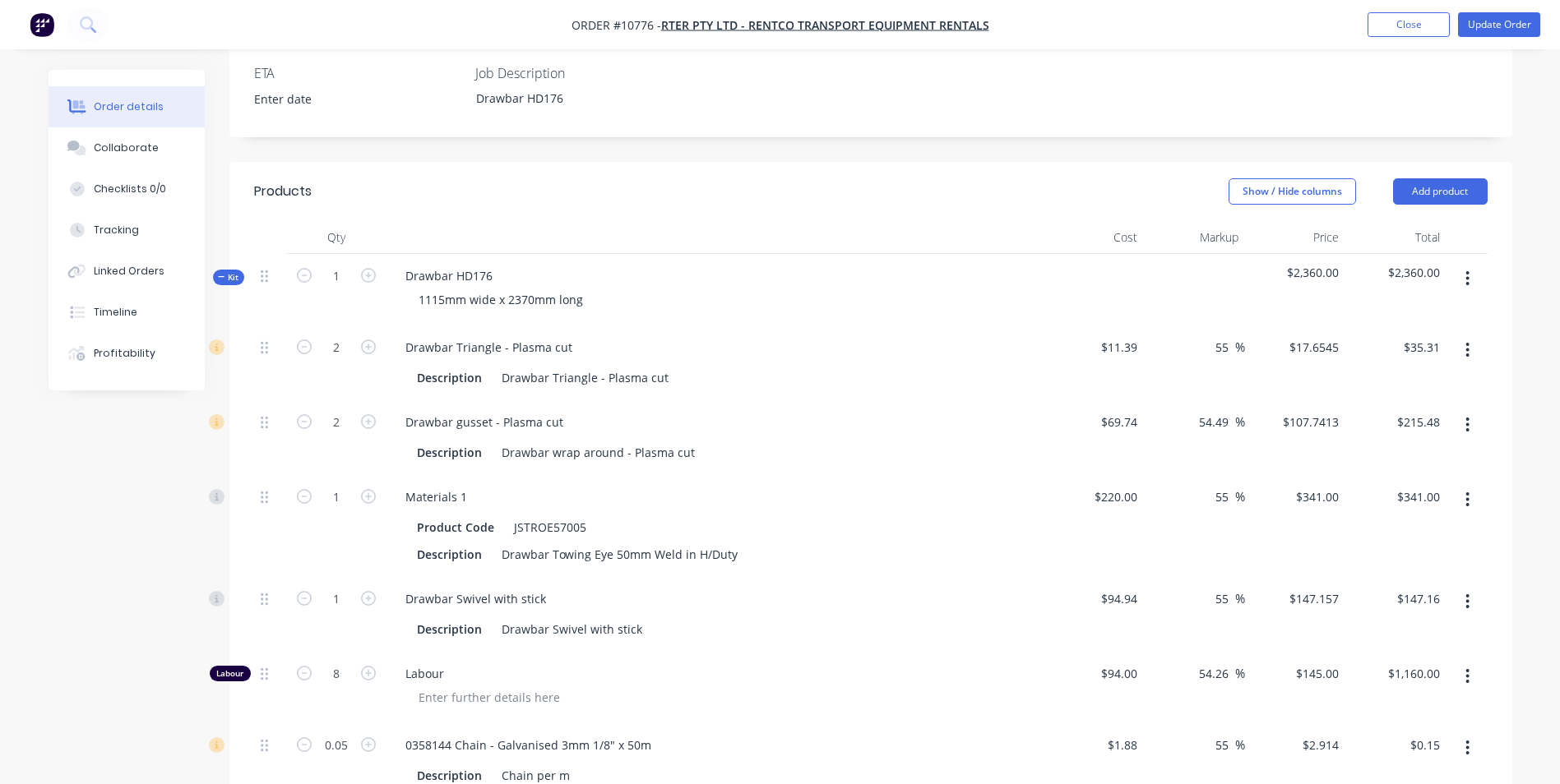
scroll to position [425, 0]
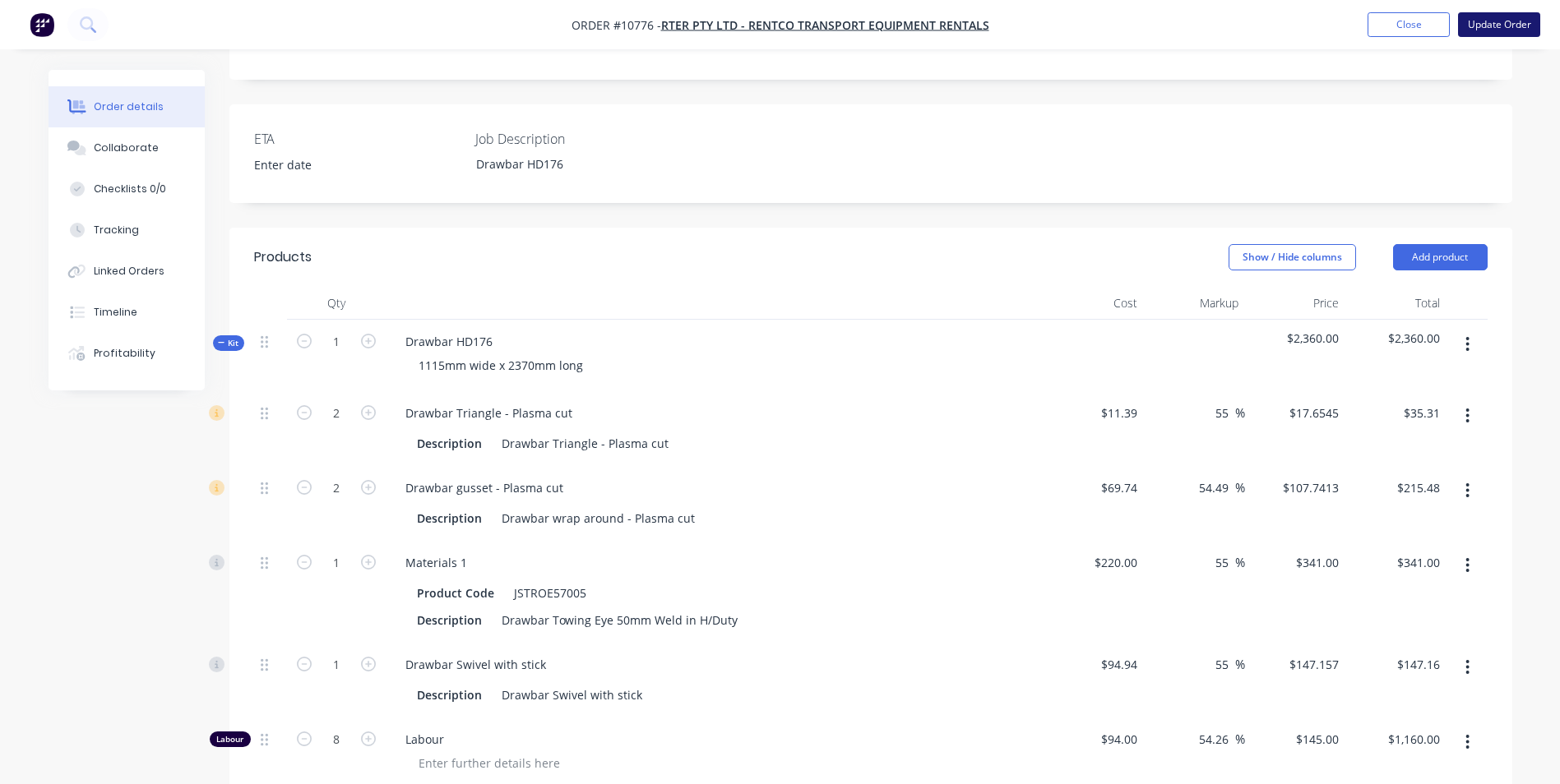
click at [1513, 24] on button "Update Order" at bounding box center [1499, 24] width 83 height 24
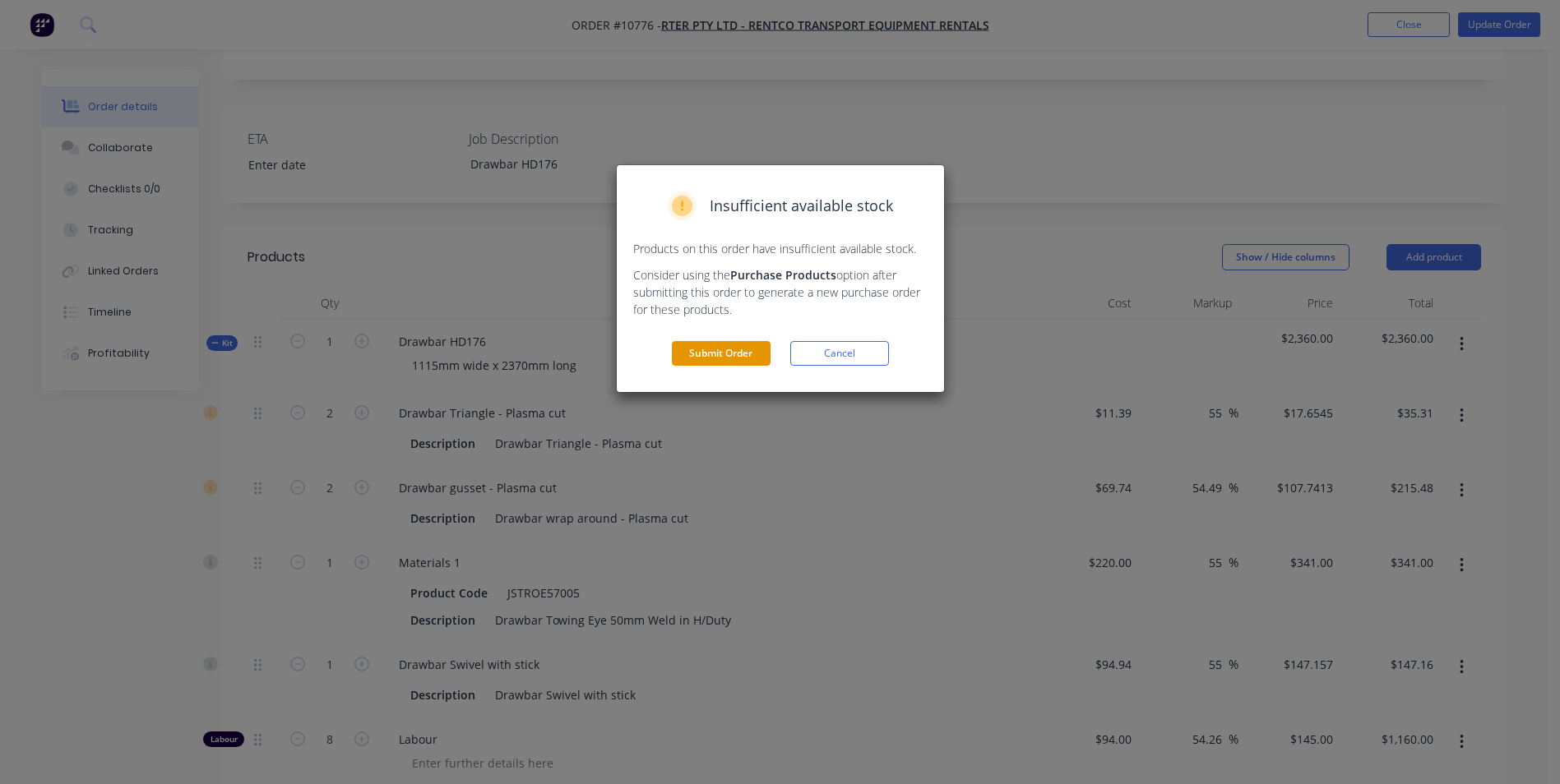
click at [709, 364] on button "Submit Order" at bounding box center [721, 353] width 99 height 24
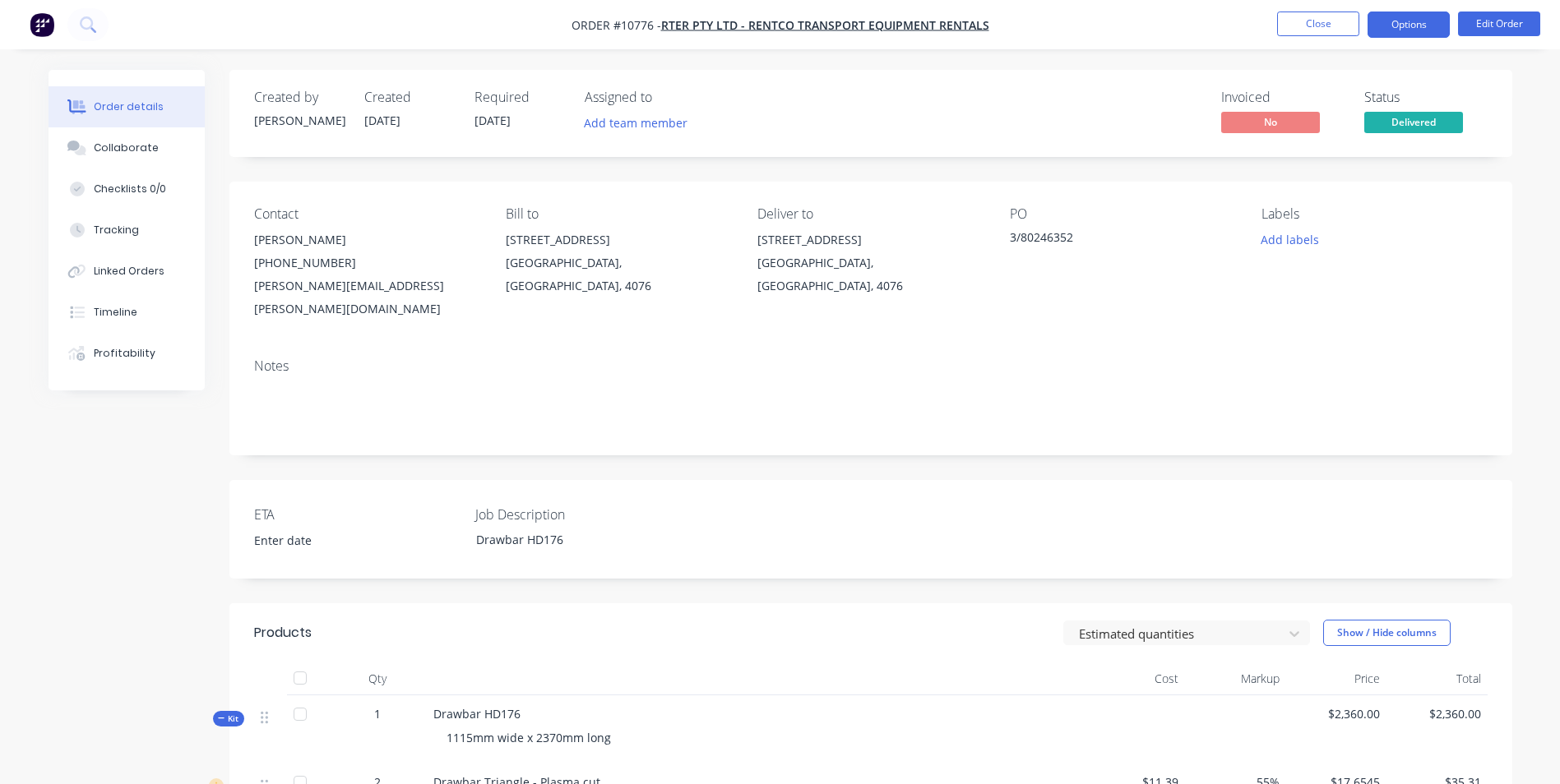
click at [1424, 30] on button "Options" at bounding box center [1408, 24] width 83 height 26
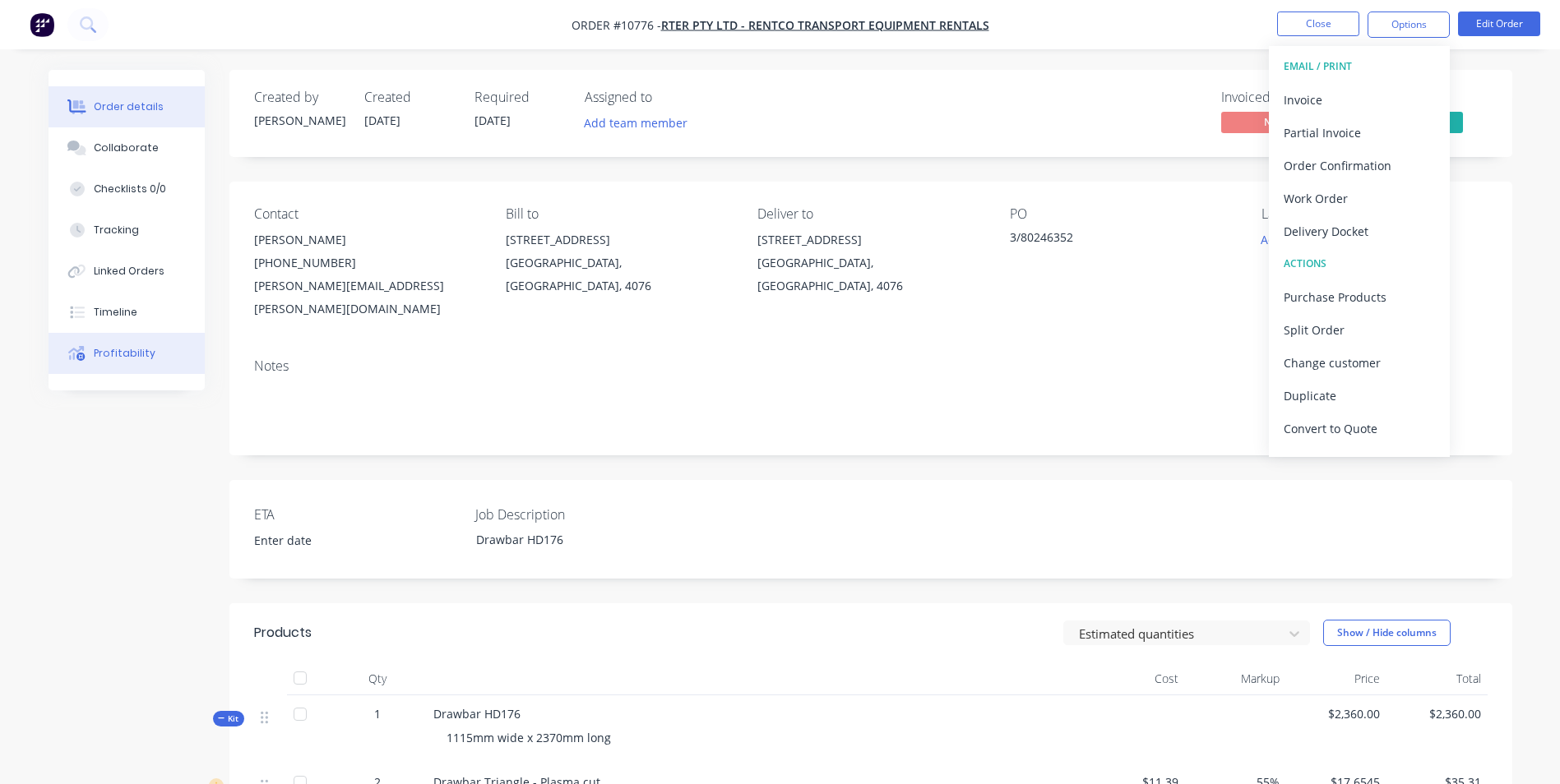
drag, startPoint x: 1357, startPoint y: 104, endPoint x: 53, endPoint y: 333, distance: 1324.0
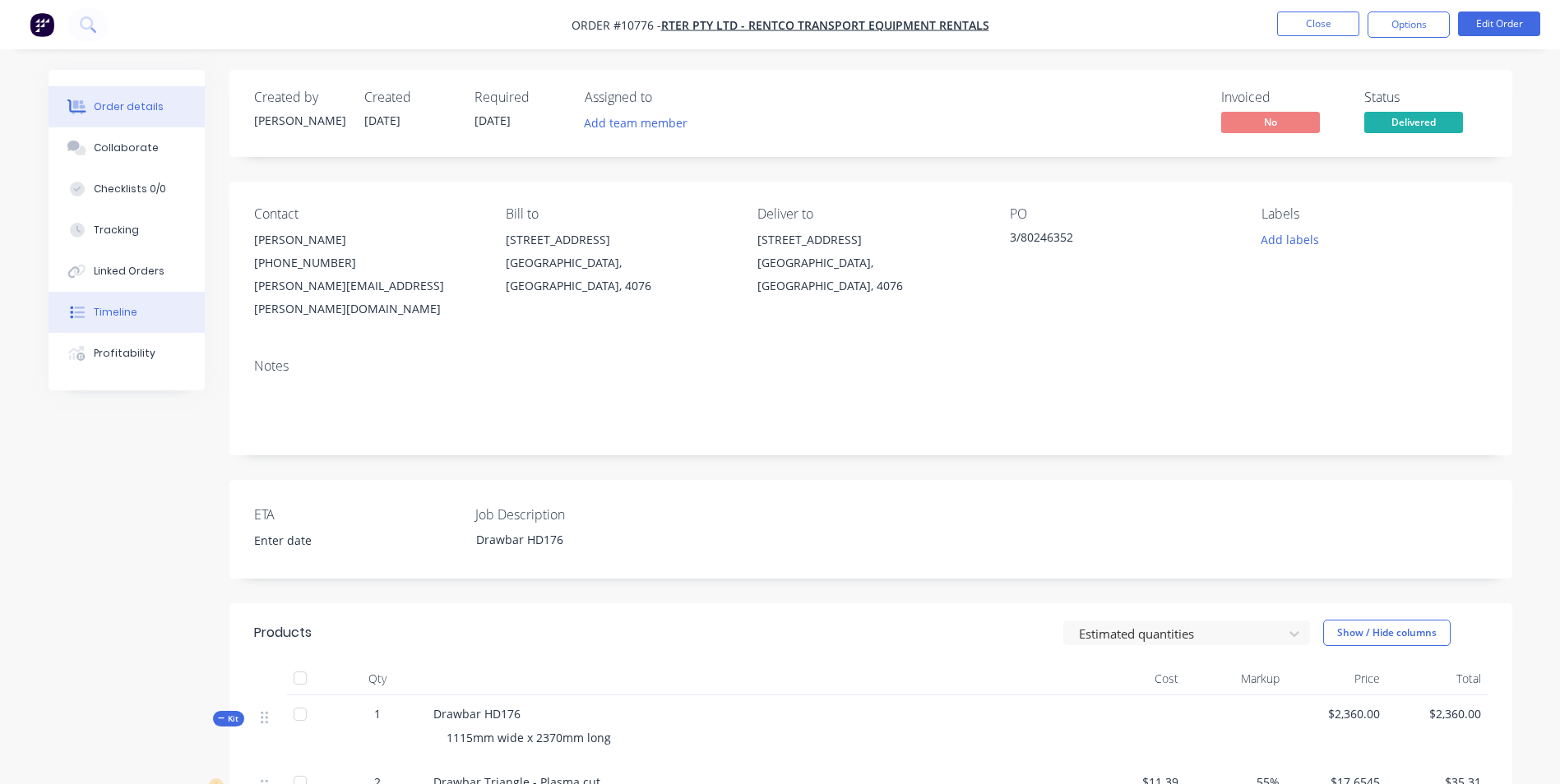
click at [110, 315] on div "Timeline" at bounding box center [115, 312] width 44 height 14
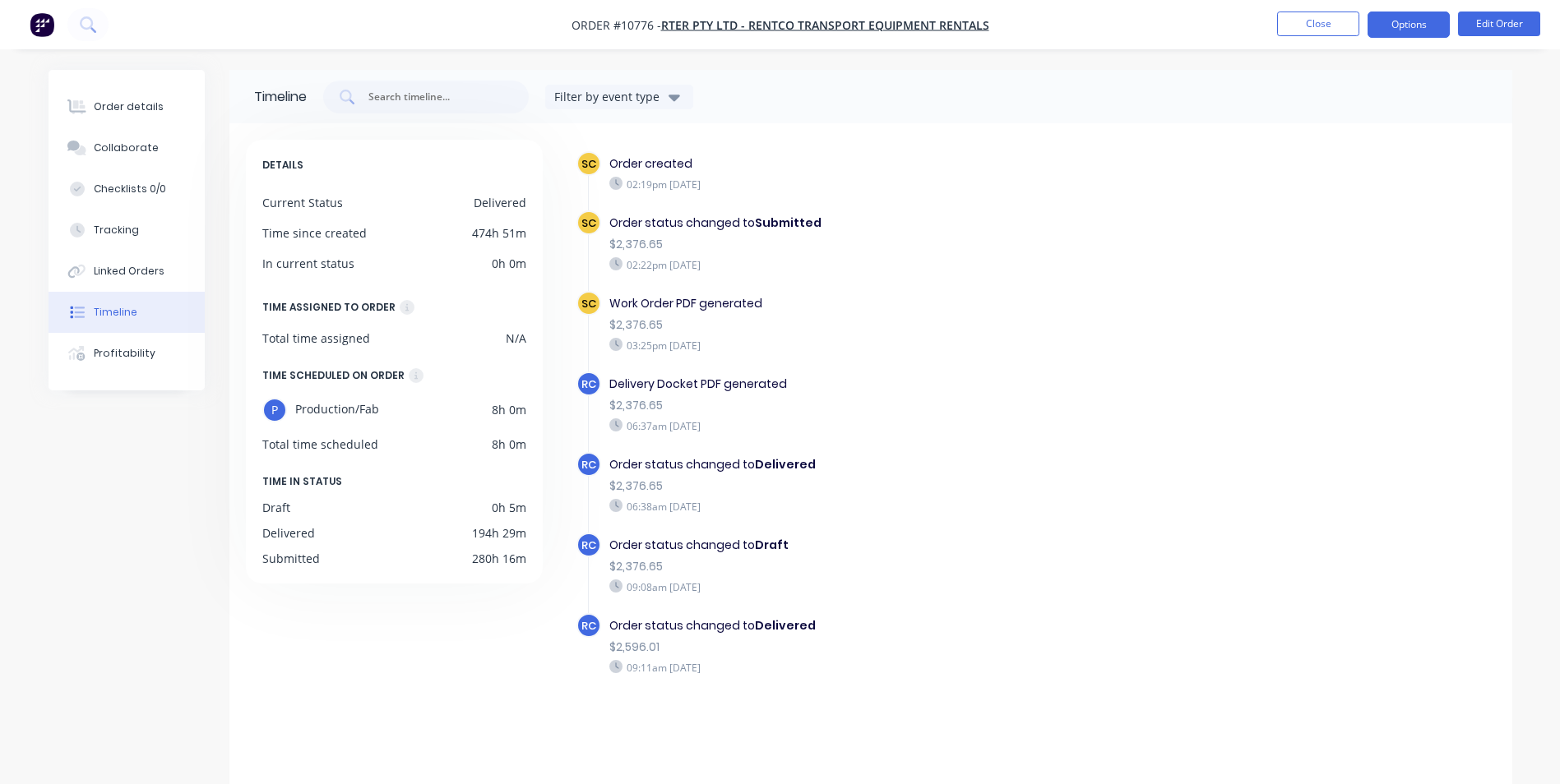
click at [1395, 16] on button "Options" at bounding box center [1408, 24] width 83 height 26
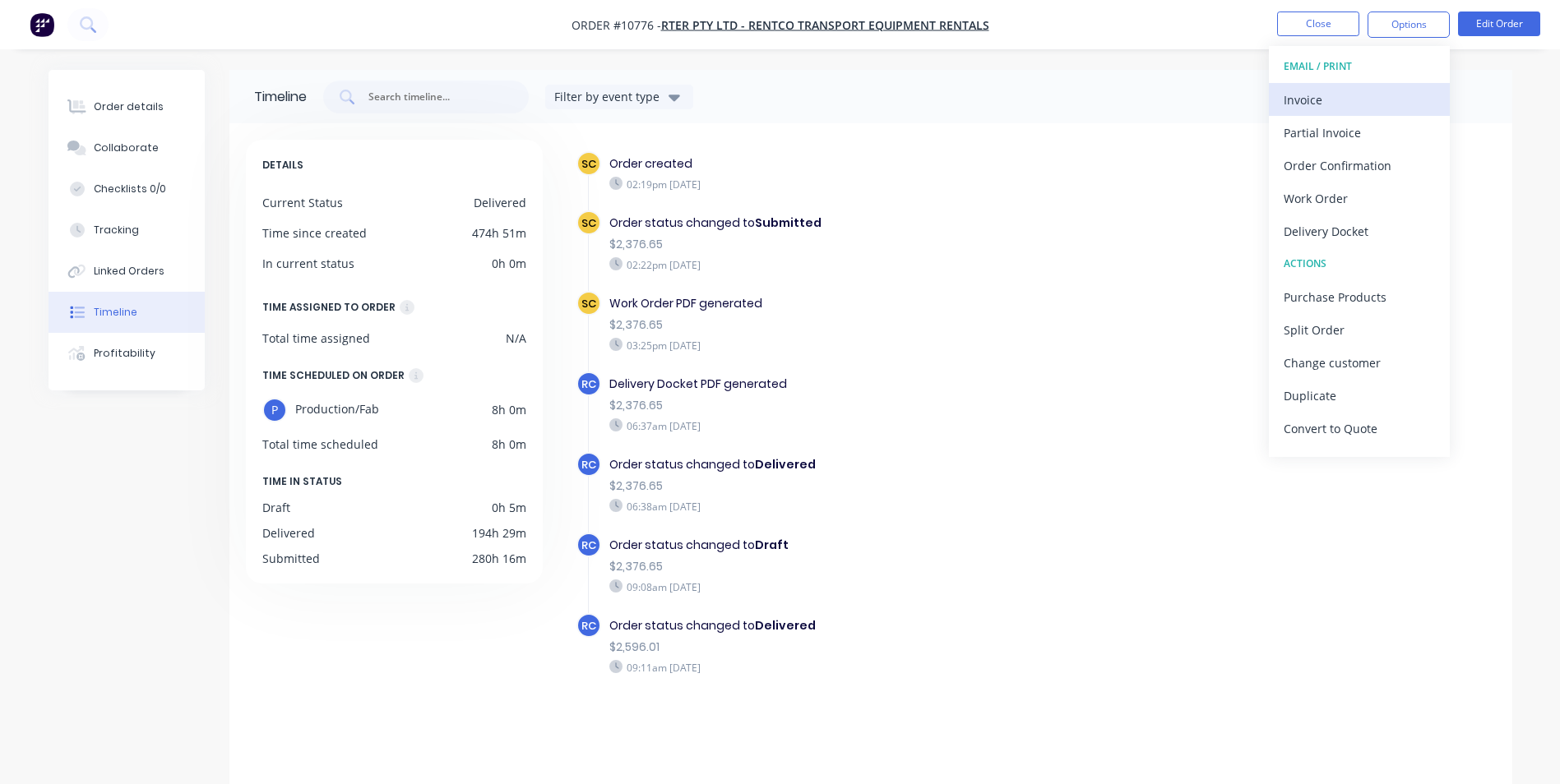
click at [1317, 99] on div "Invoice" at bounding box center [1359, 100] width 152 height 24
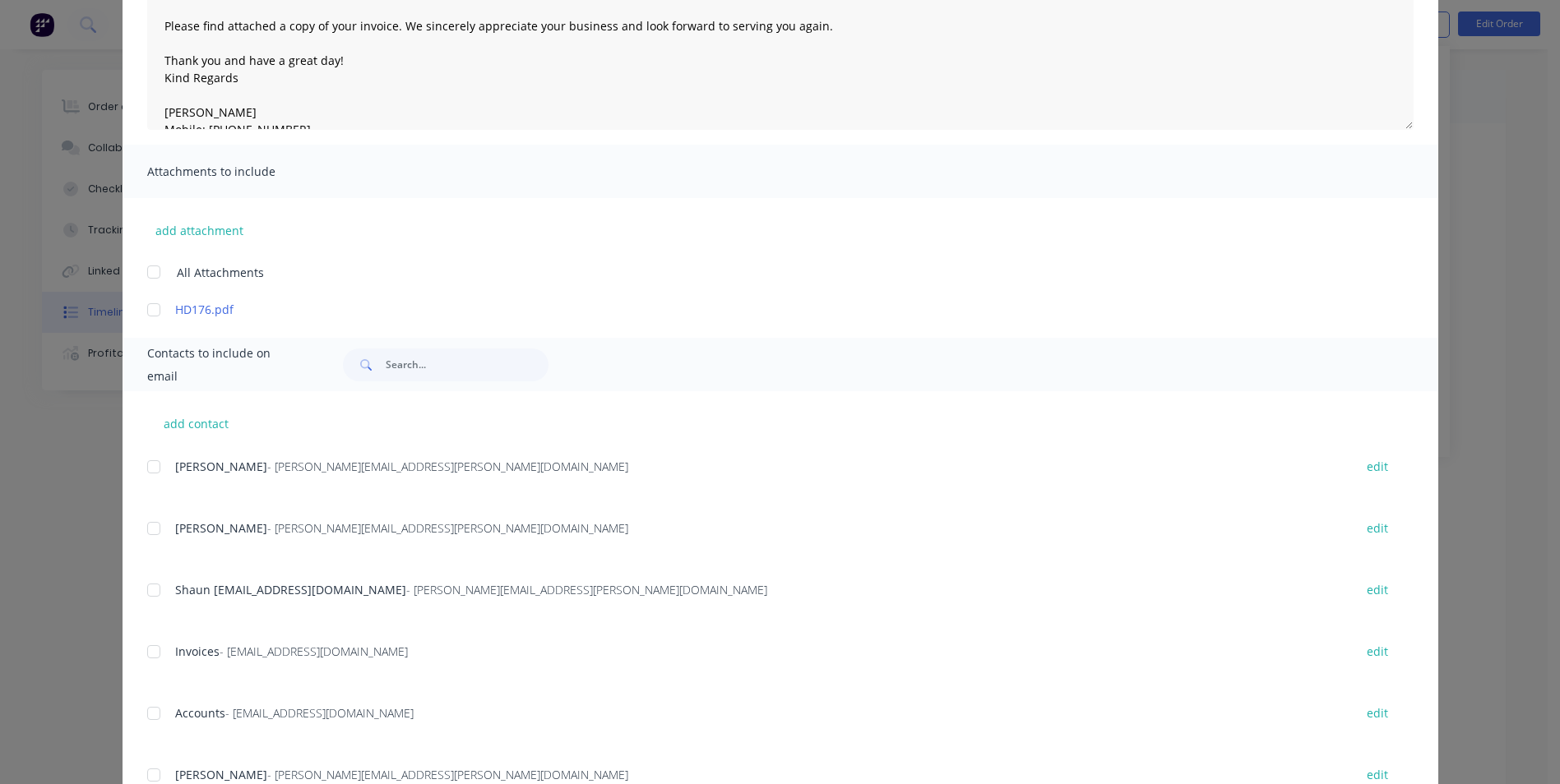
scroll to position [309, 0]
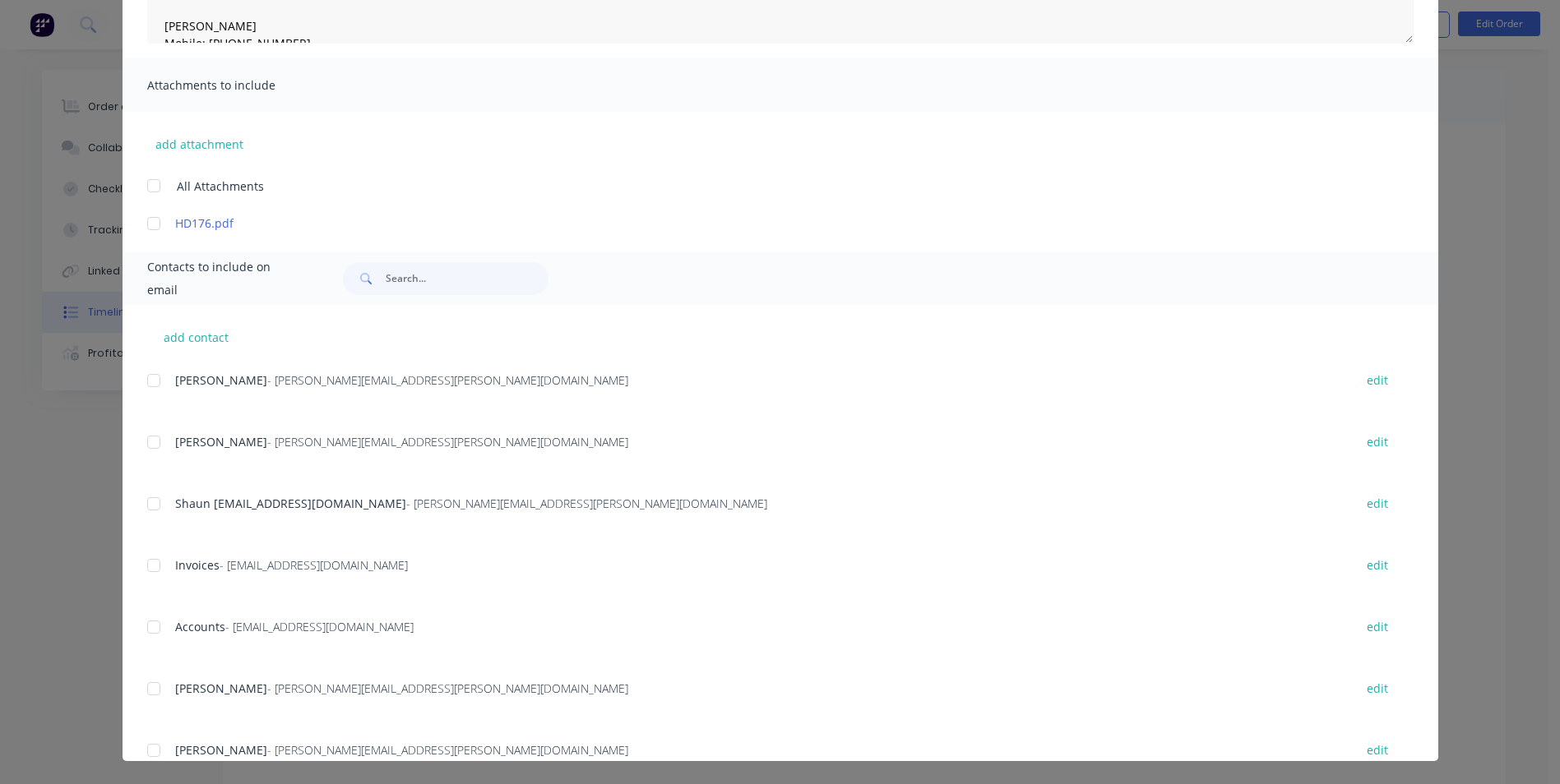
click at [149, 557] on div at bounding box center [153, 565] width 33 height 33
click at [142, 625] on div at bounding box center [153, 627] width 33 height 33
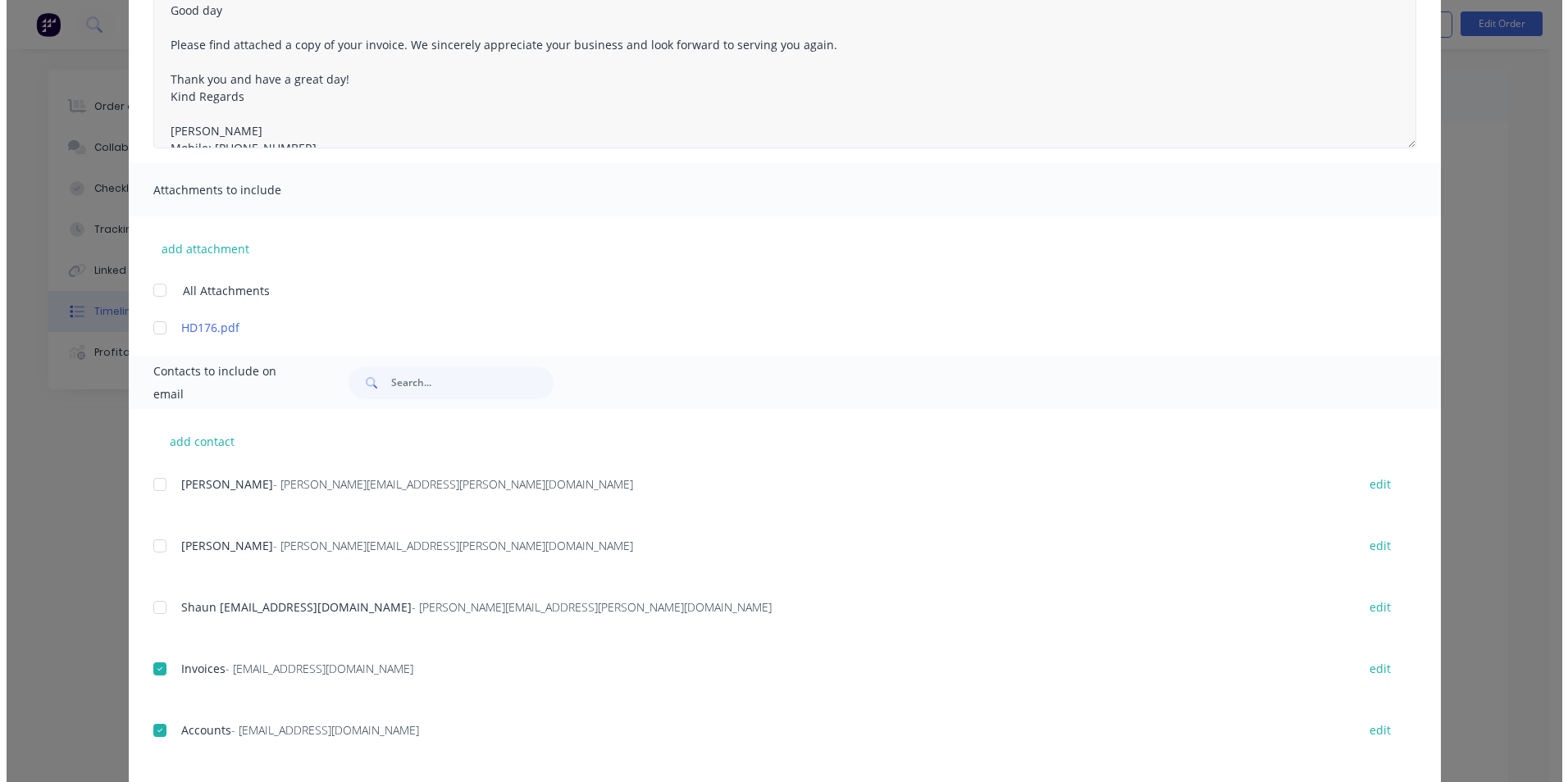
scroll to position [0, 0]
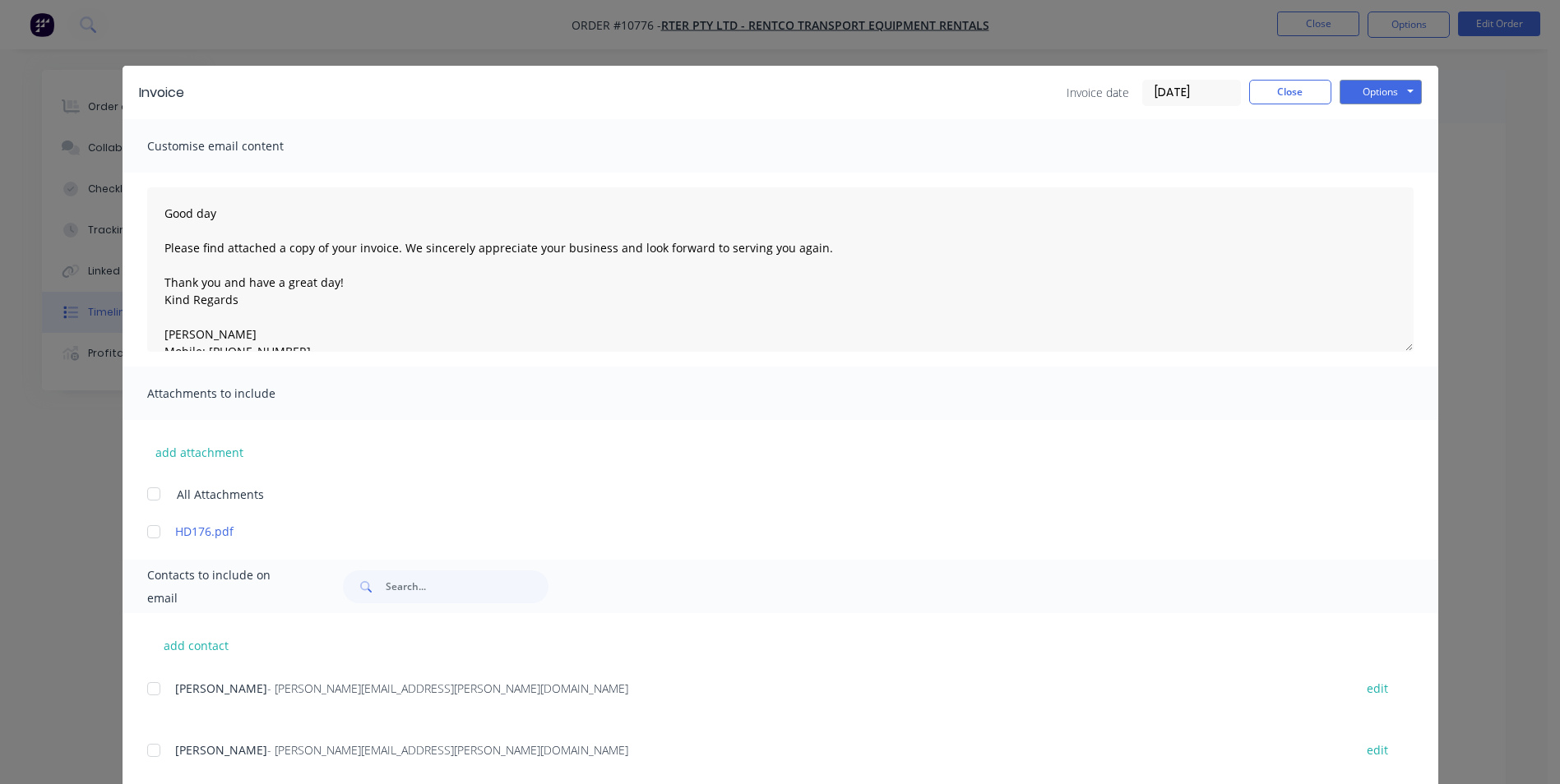
click at [1201, 87] on input "[DATE]" at bounding box center [1191, 92] width 97 height 24
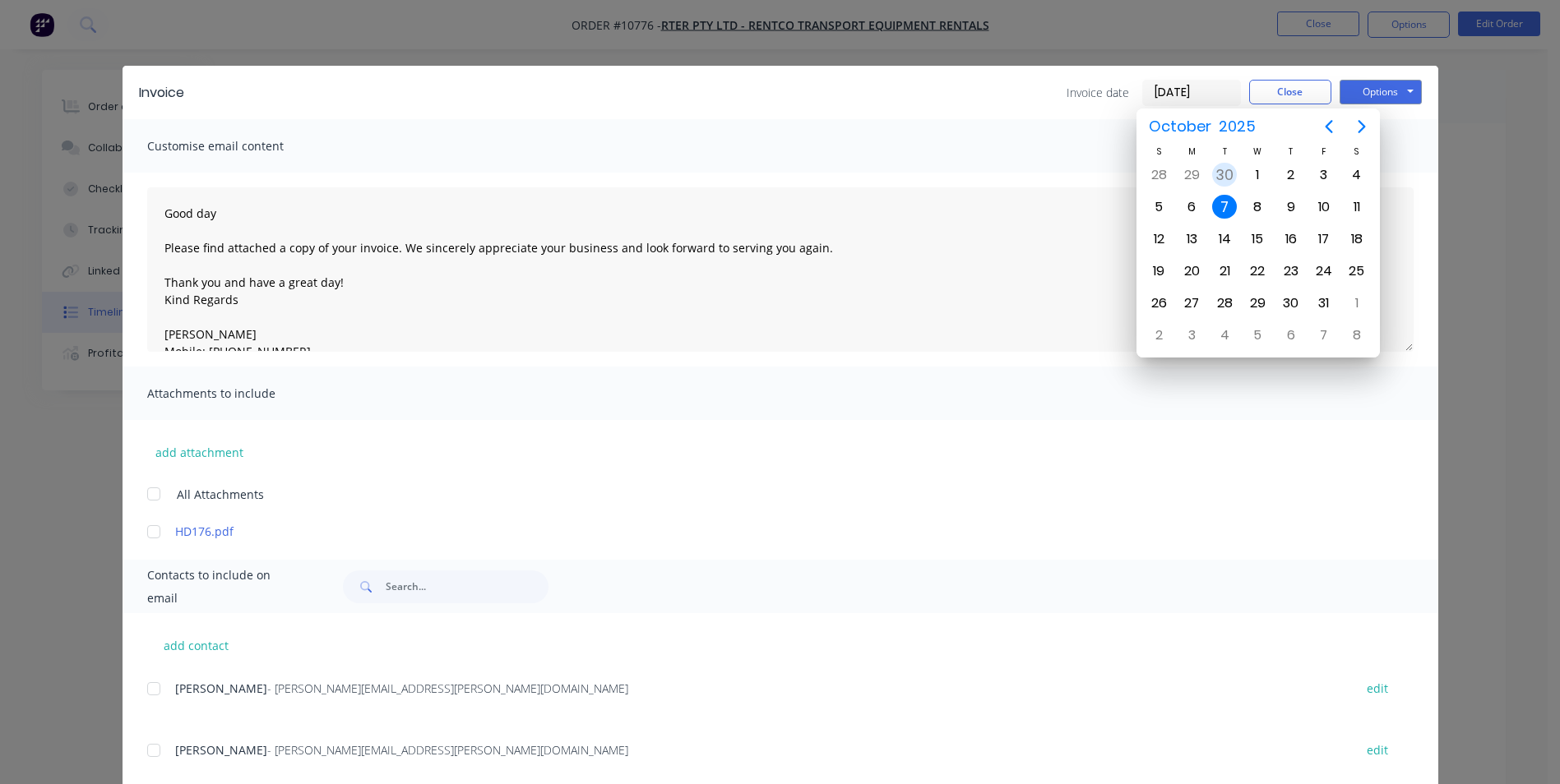
click at [1226, 179] on div "30" at bounding box center [1224, 174] width 24 height 24
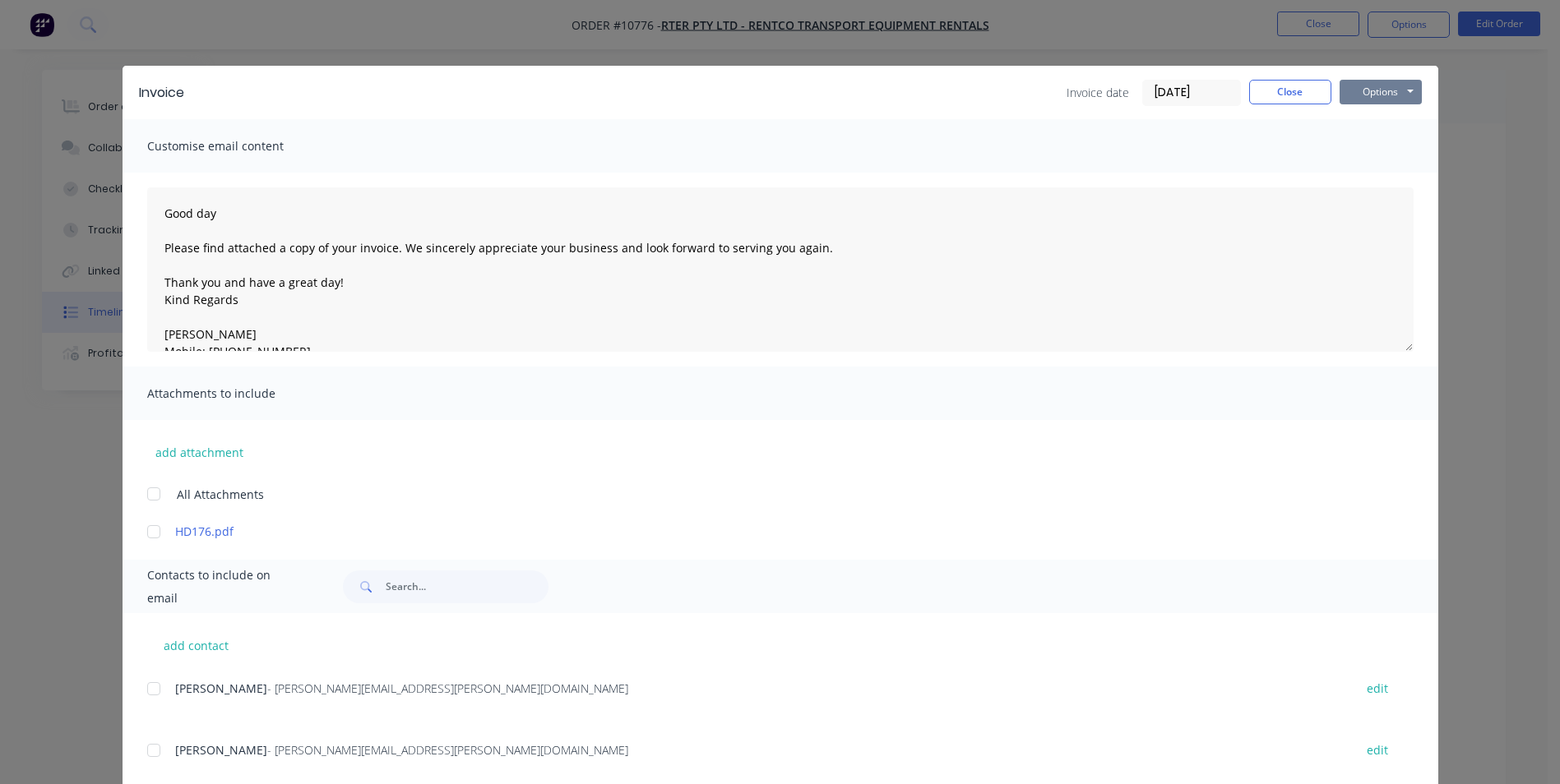
click at [1385, 89] on button "Options" at bounding box center [1381, 91] width 83 height 24
click at [1392, 172] on button "Email" at bounding box center [1391, 176] width 105 height 27
click at [1280, 99] on button "Close" at bounding box center [1290, 91] width 83 height 24
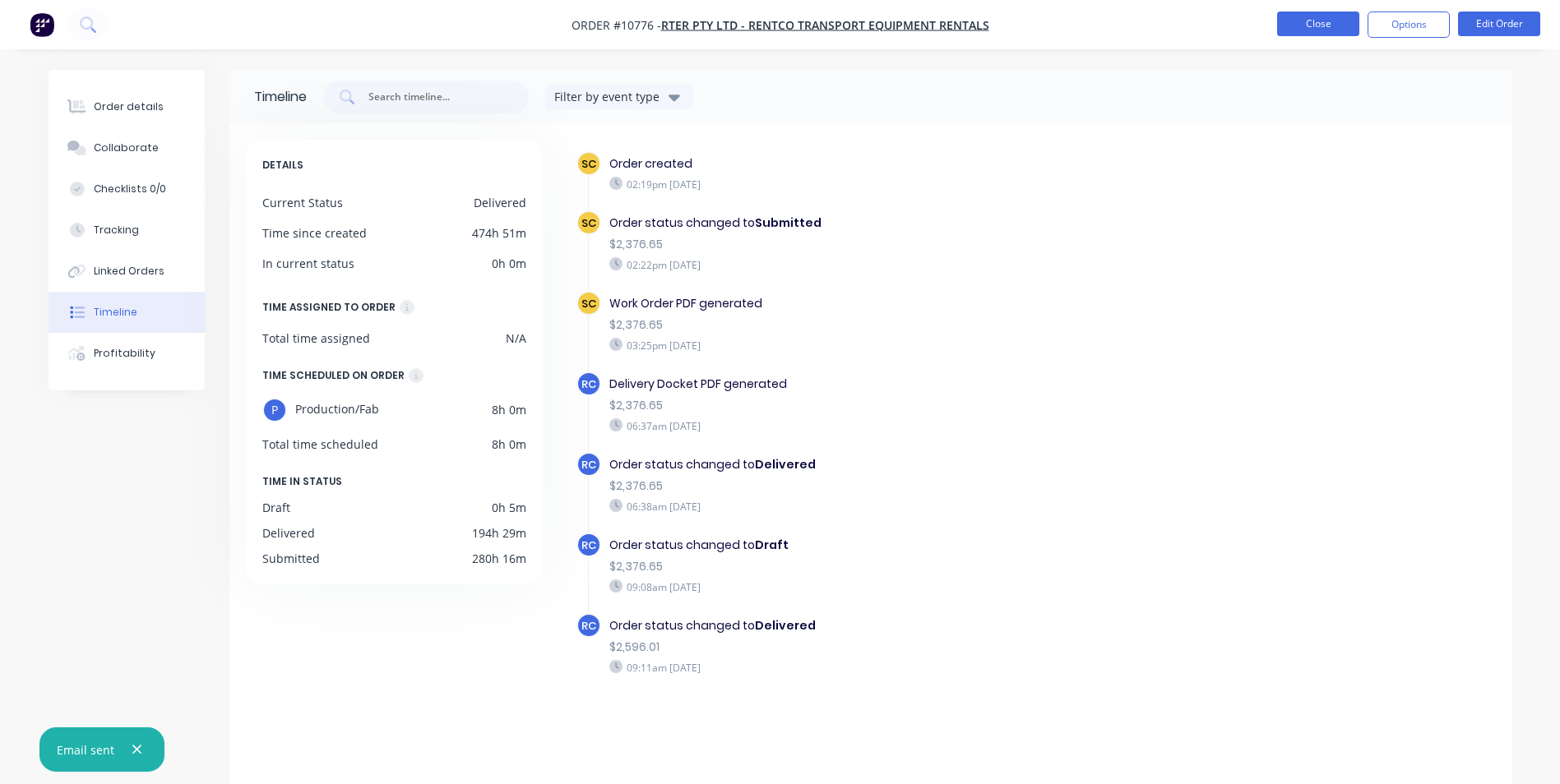
click at [1309, 32] on button "Close" at bounding box center [1318, 23] width 83 height 24
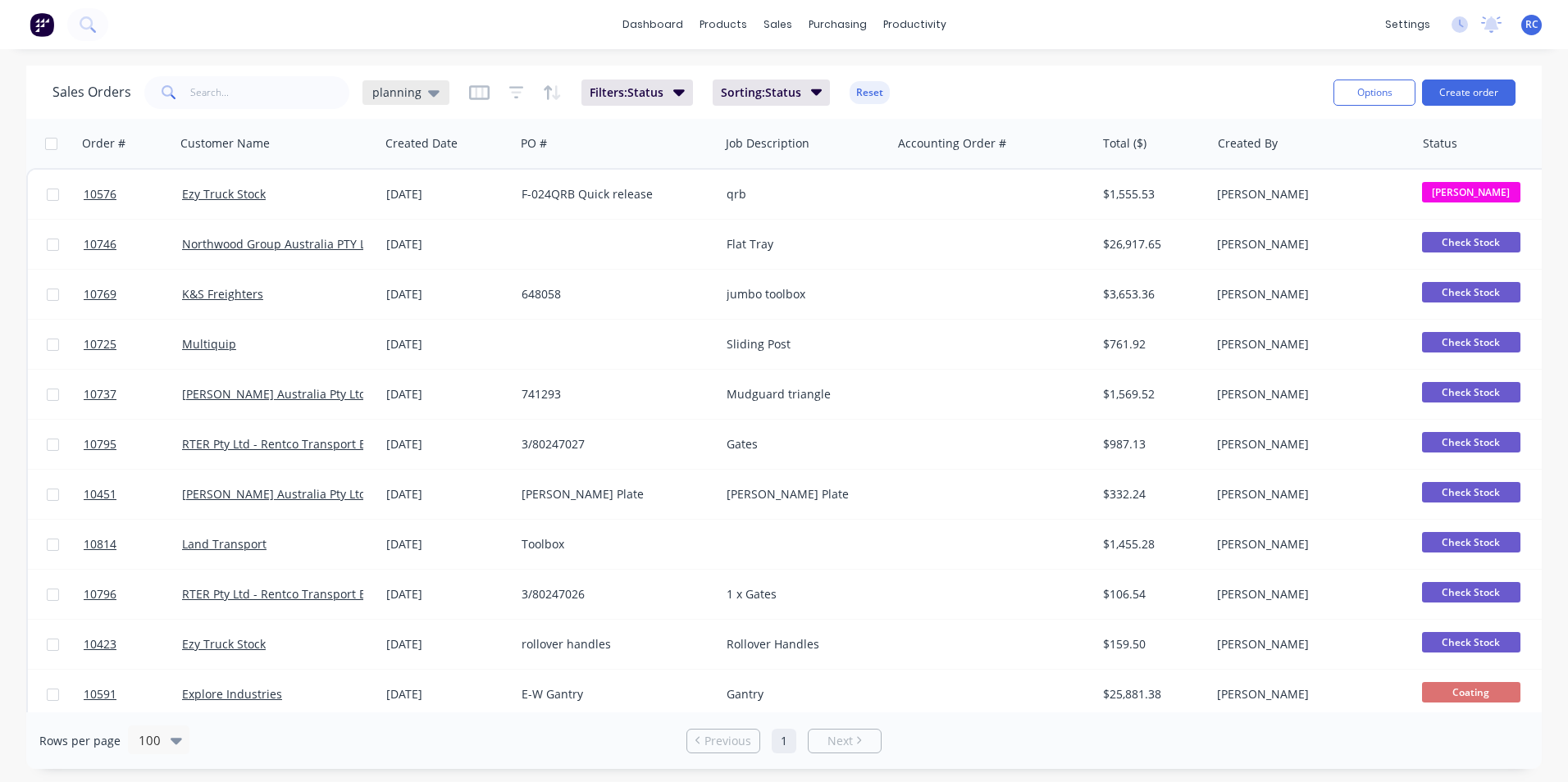
click at [428, 93] on icon at bounding box center [433, 93] width 12 height 6
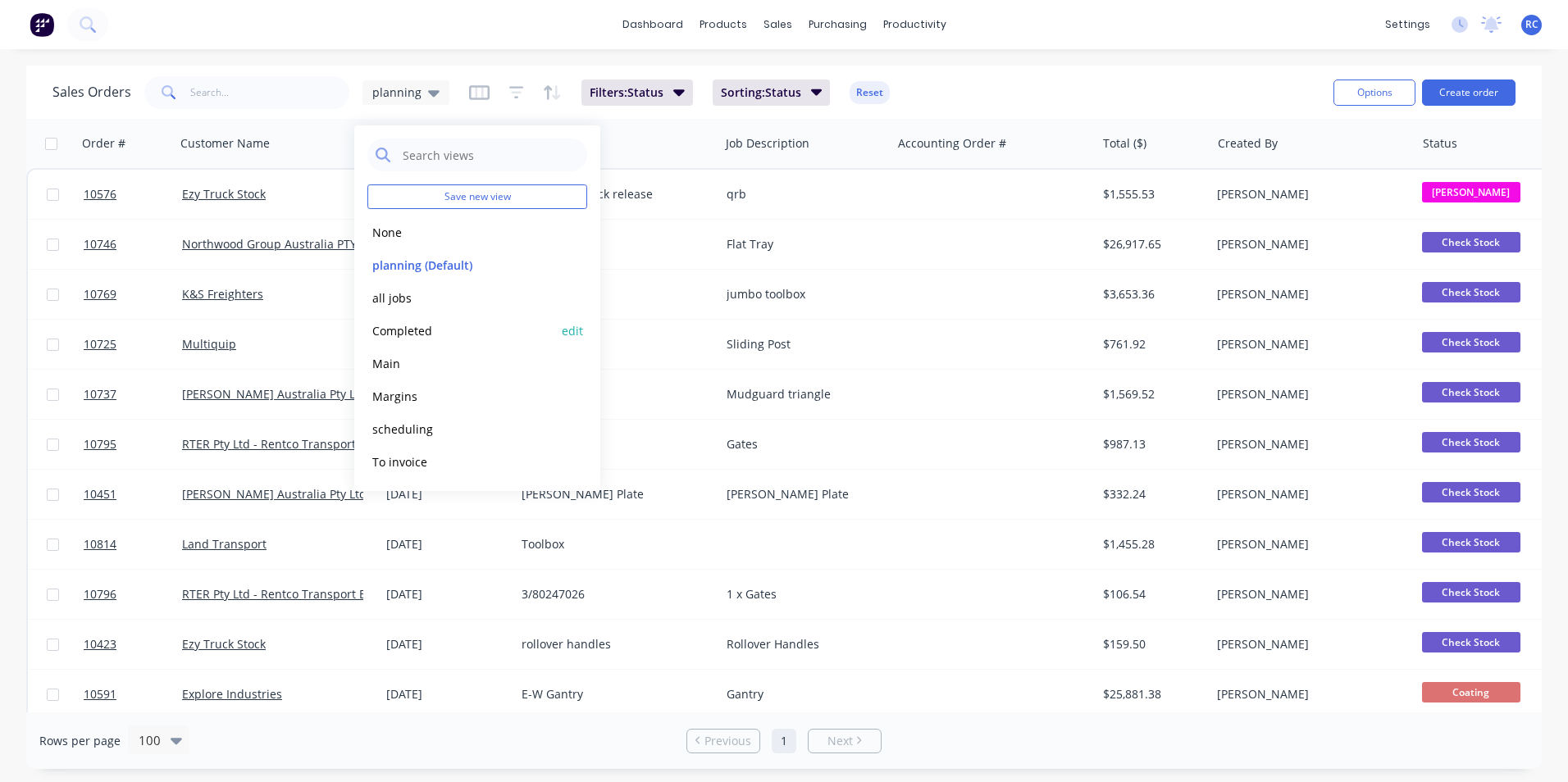
click at [396, 330] on button "Completed" at bounding box center [461, 330] width 187 height 19
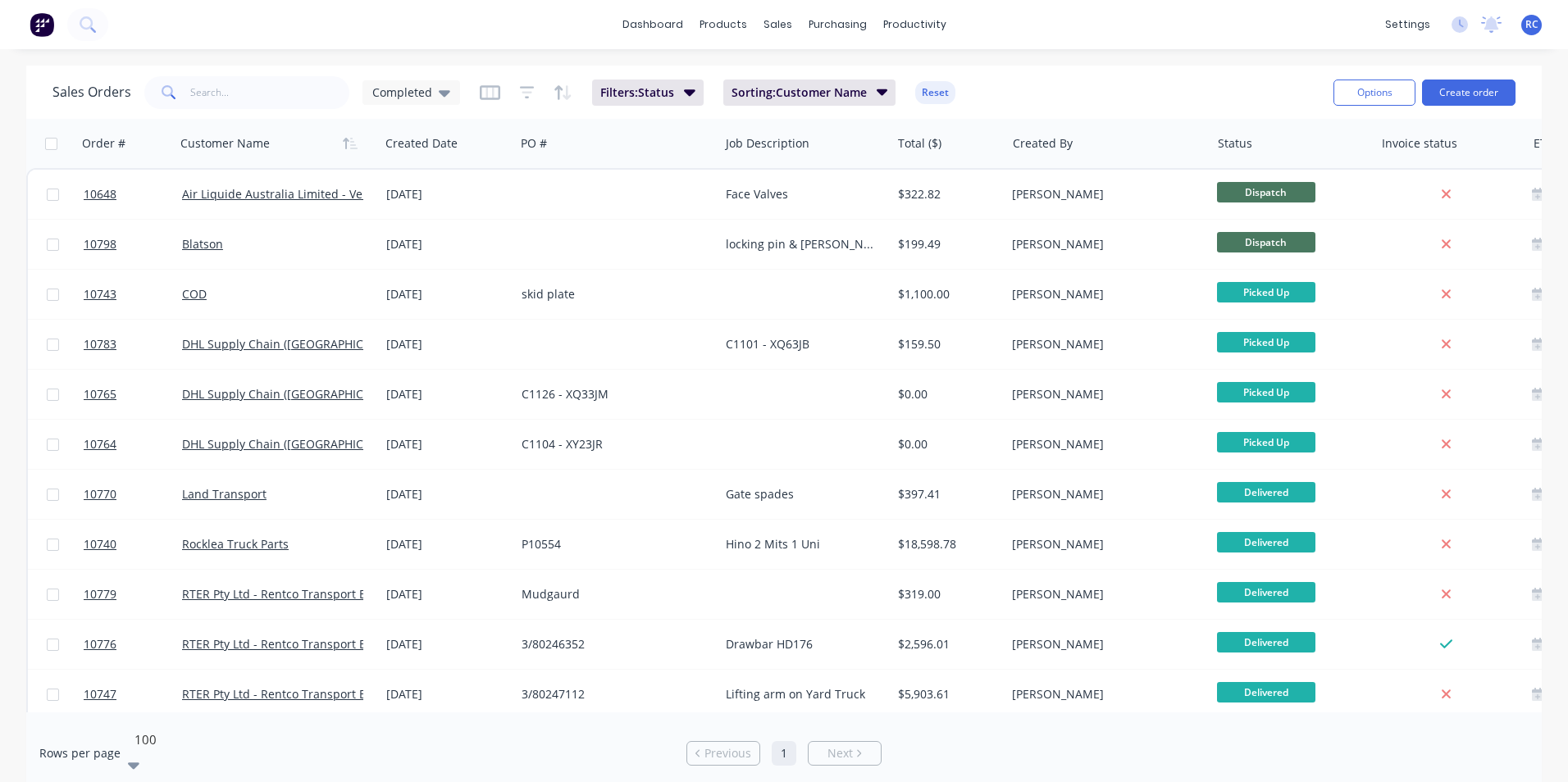
click at [140, 756] on div at bounding box center [133, 766] width 12 height 20
drag, startPoint x: 165, startPoint y: 604, endPoint x: 157, endPoint y: 608, distance: 8.9
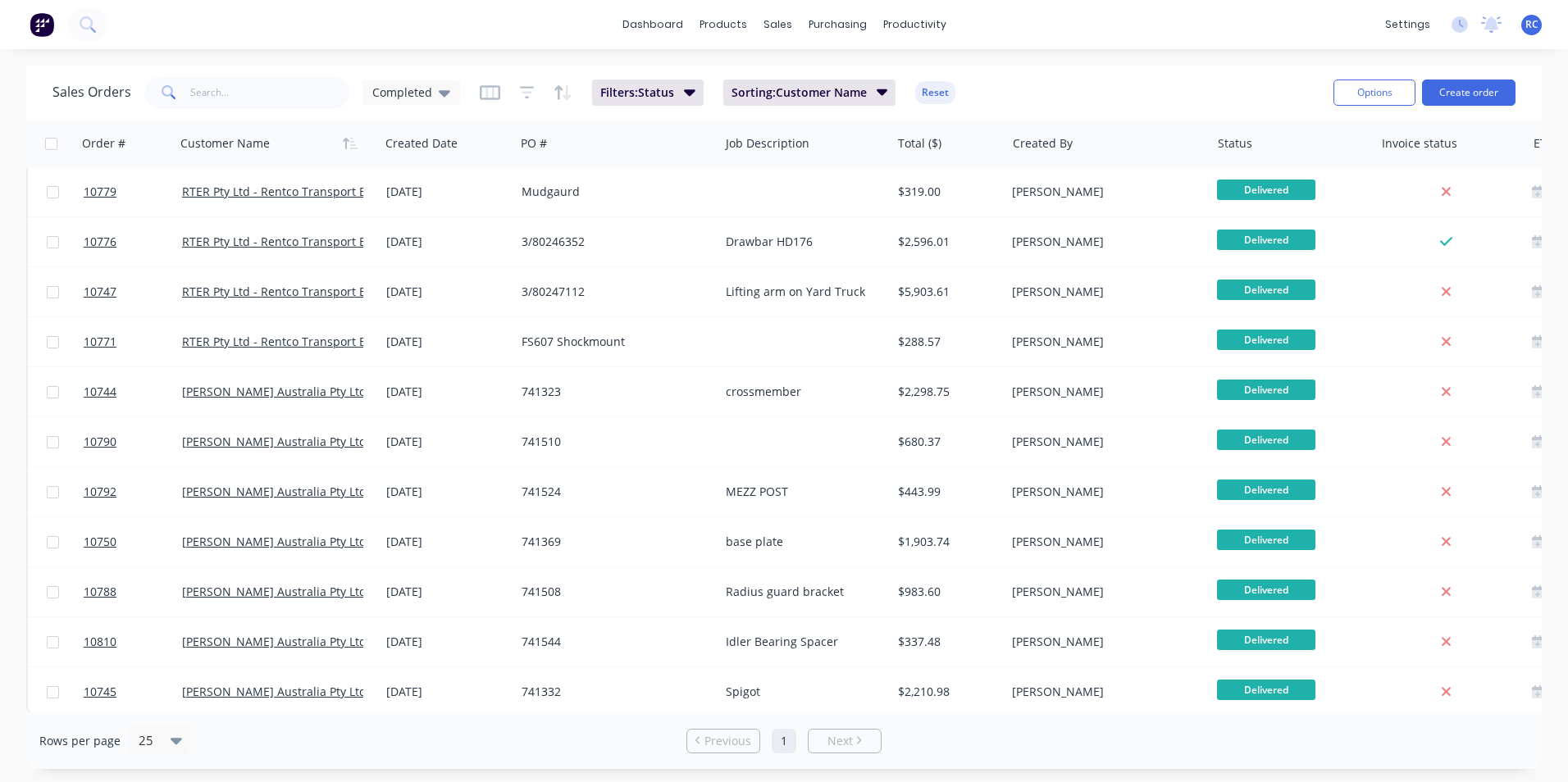
scroll to position [414, 0]
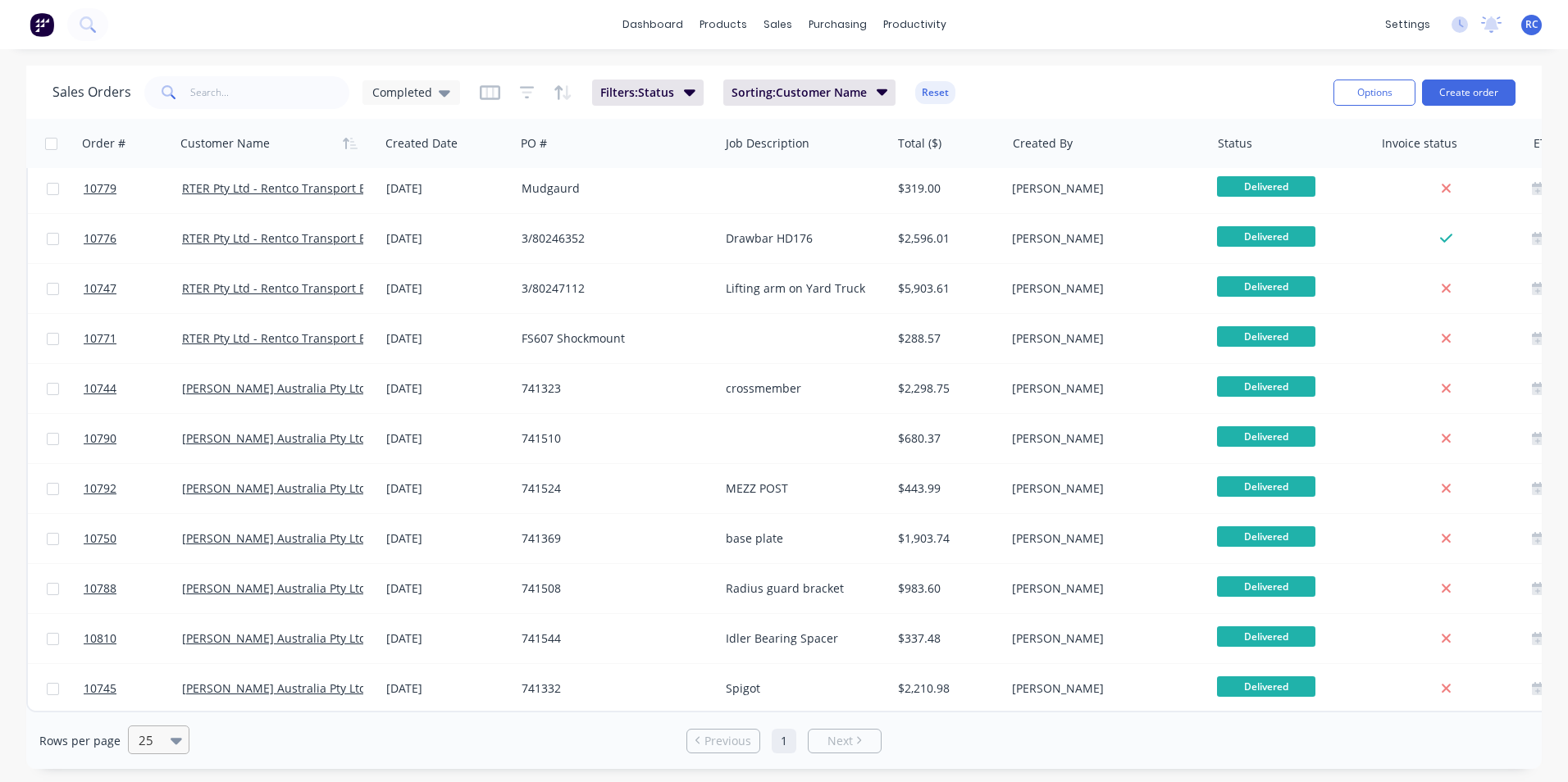
click at [163, 737] on div "25" at bounding box center [151, 740] width 38 height 27
click at [149, 781] on div "10" at bounding box center [784, 790] width 1568 height 17
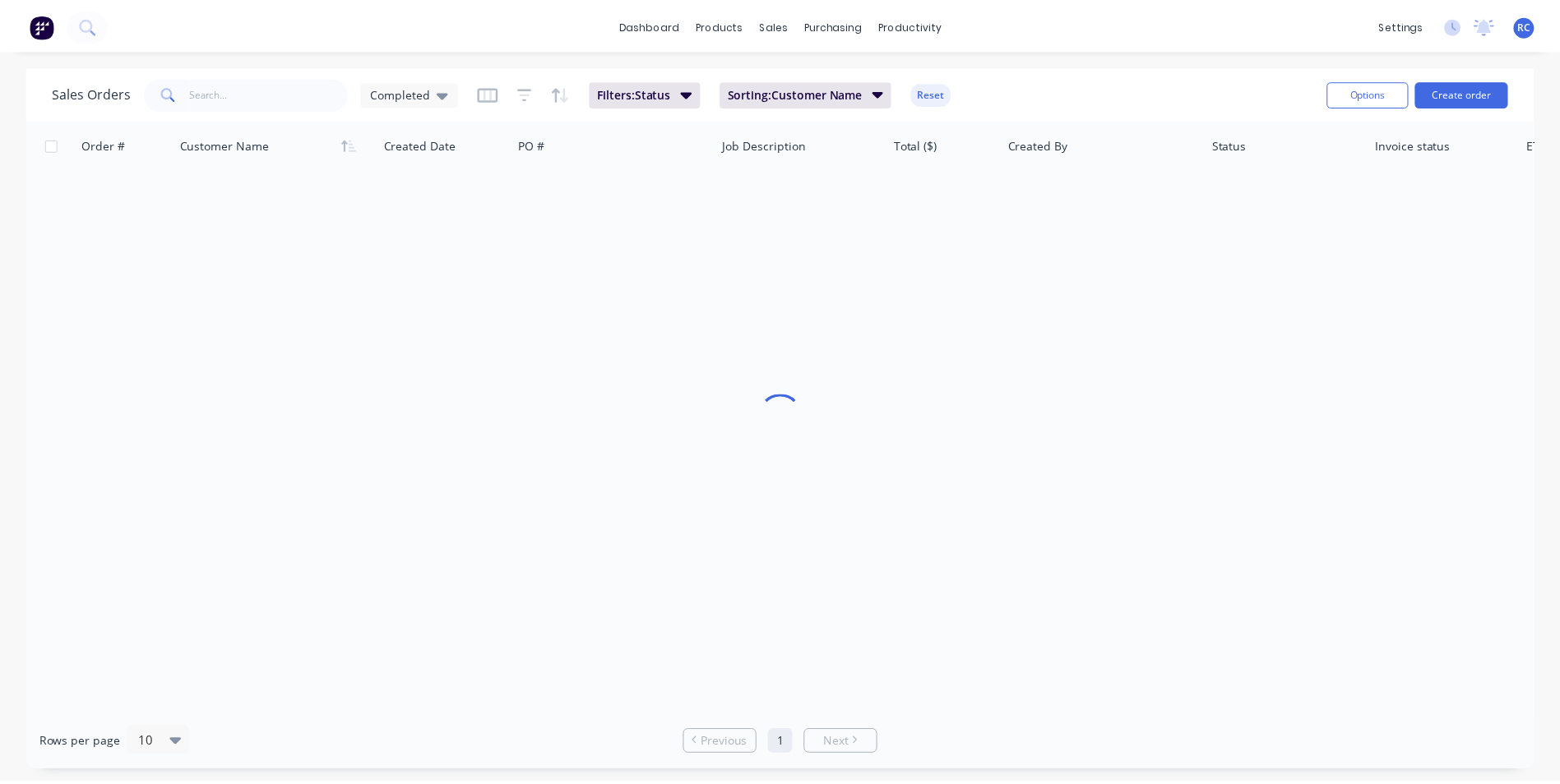
scroll to position [0, 0]
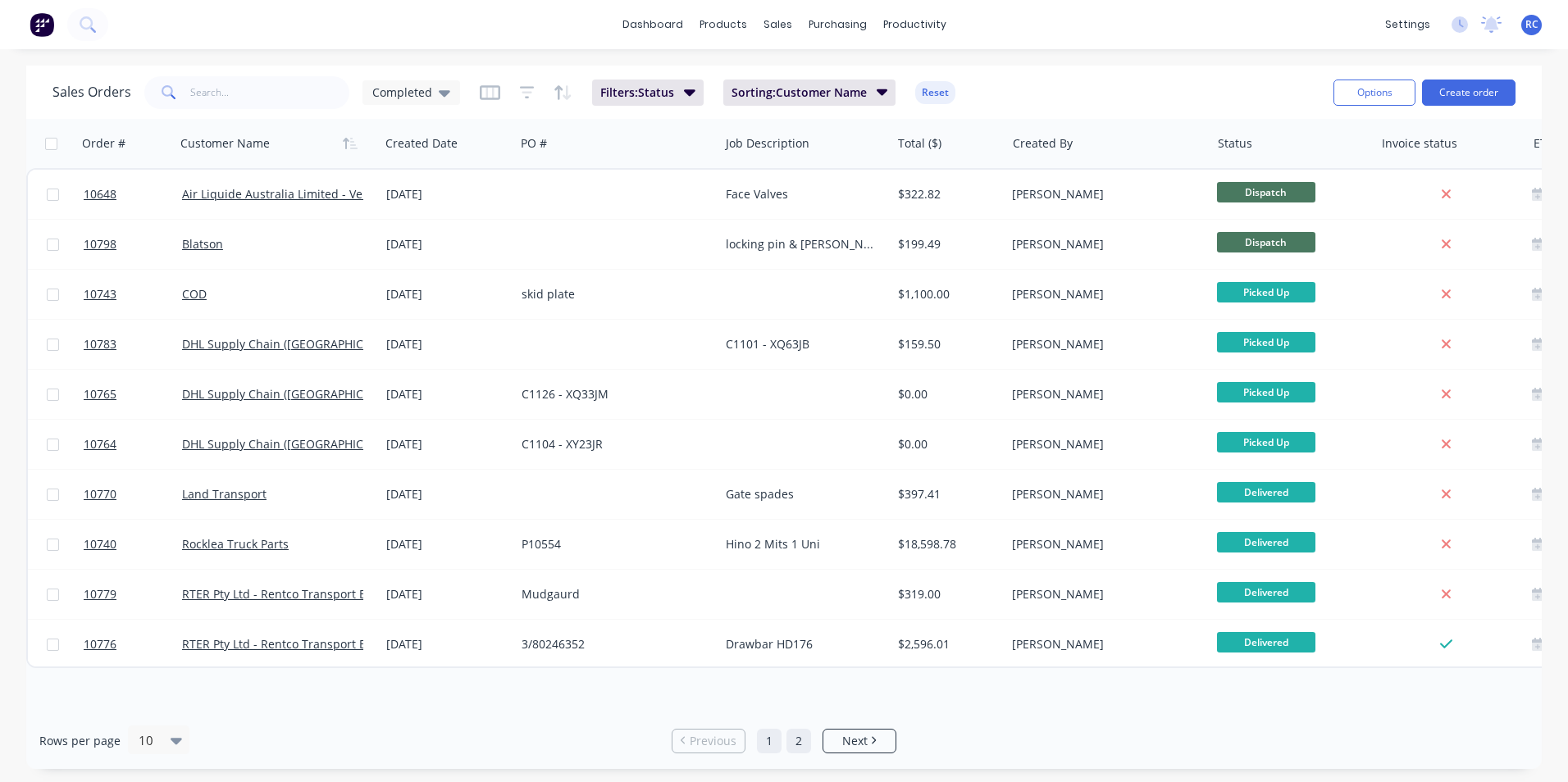
click at [796, 733] on link "2" at bounding box center [798, 741] width 24 height 24
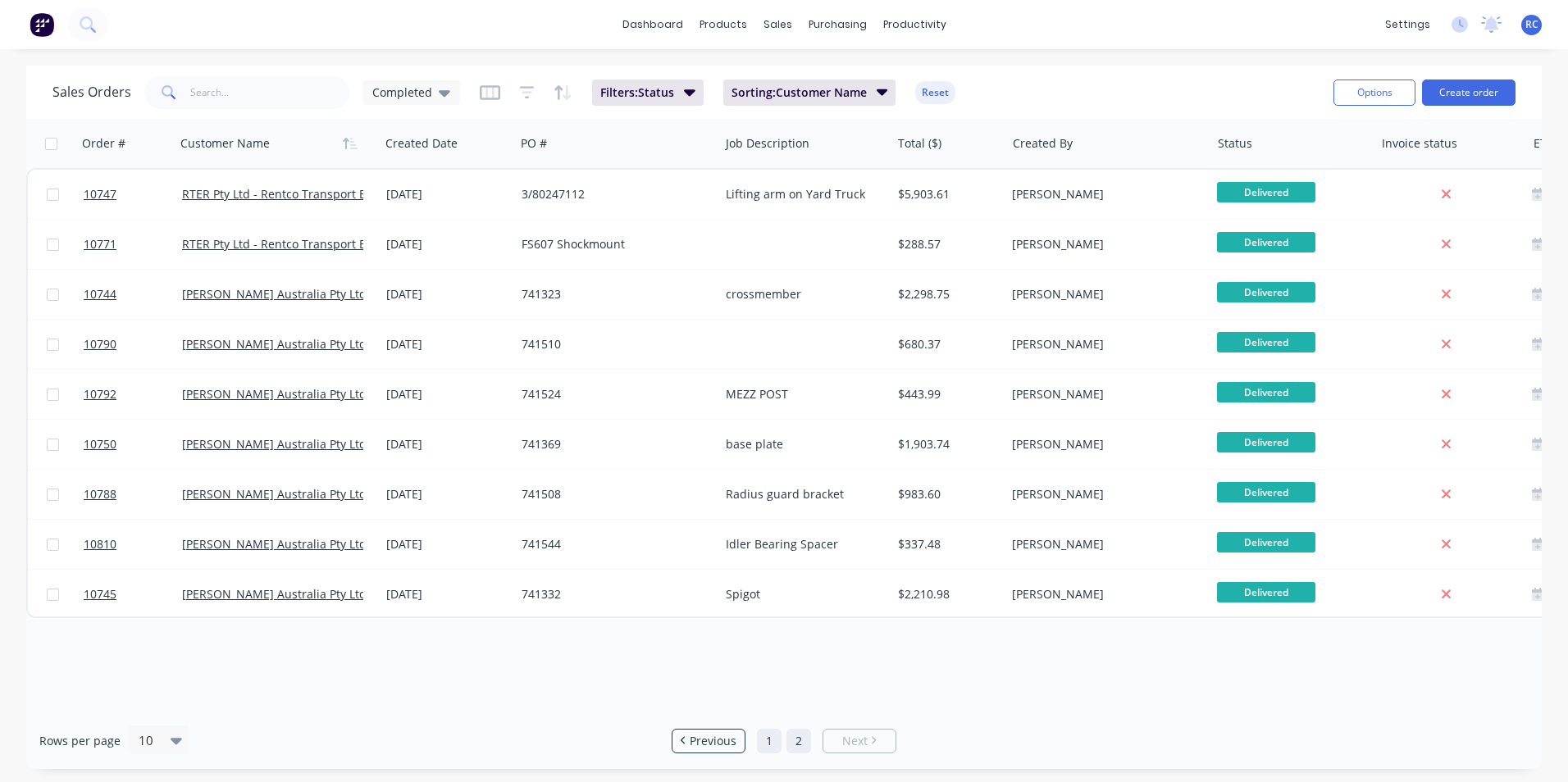
click at [766, 742] on link "1" at bounding box center [769, 741] width 24 height 24
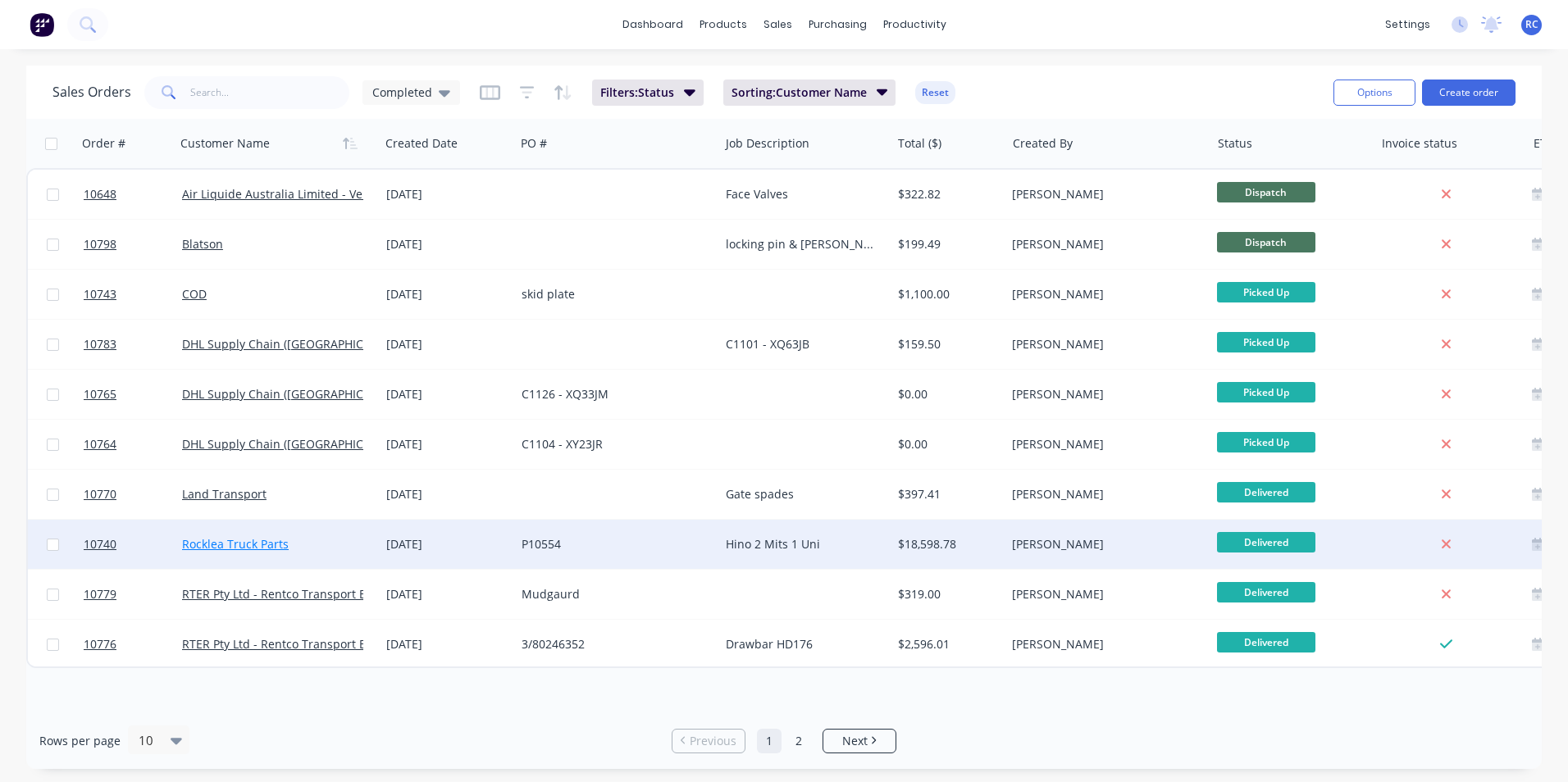
click at [234, 539] on link "Rocklea Truck Parts" at bounding box center [234, 543] width 107 height 15
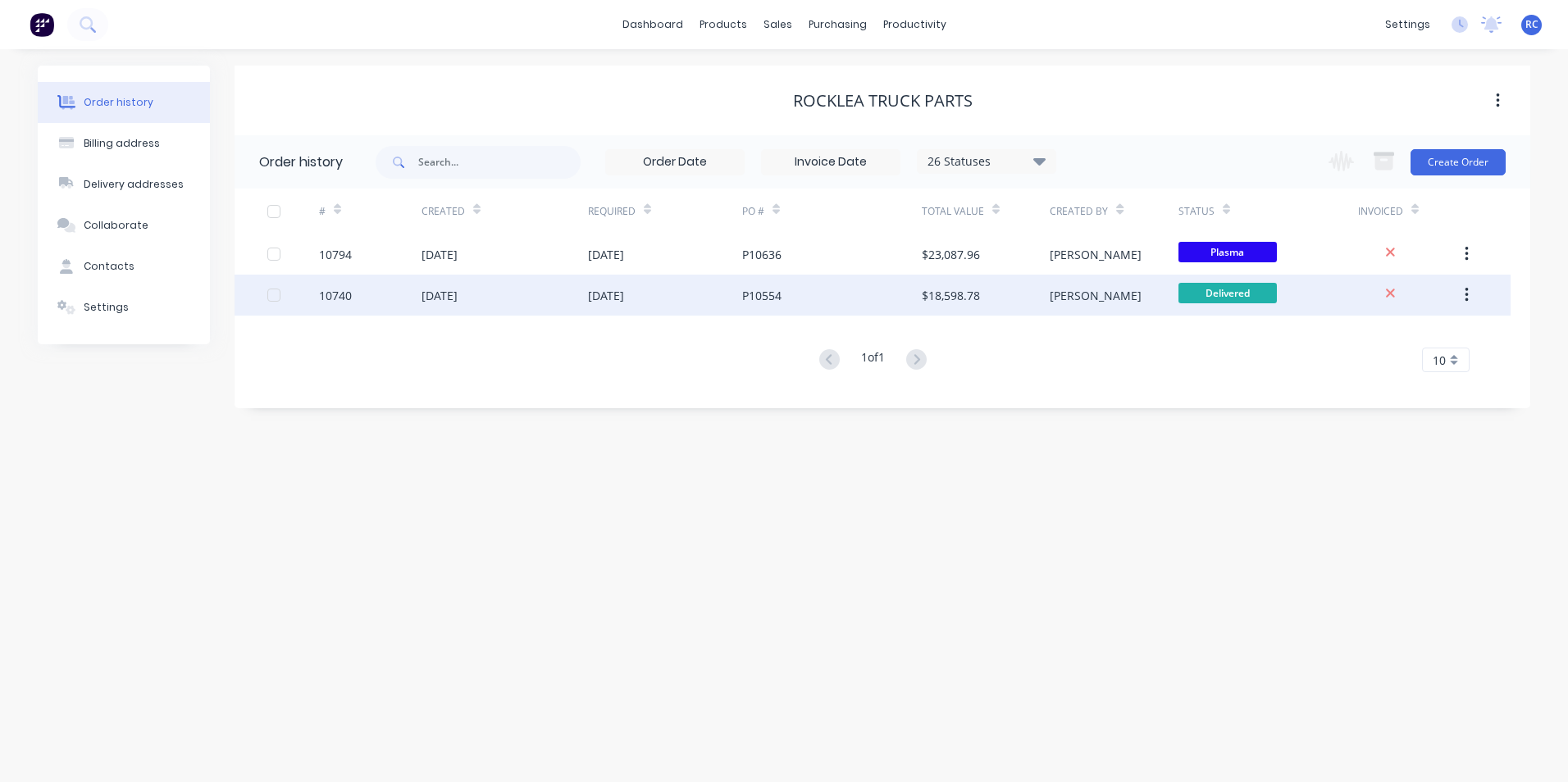
click at [1027, 296] on div "$18,598.78" at bounding box center [985, 295] width 128 height 41
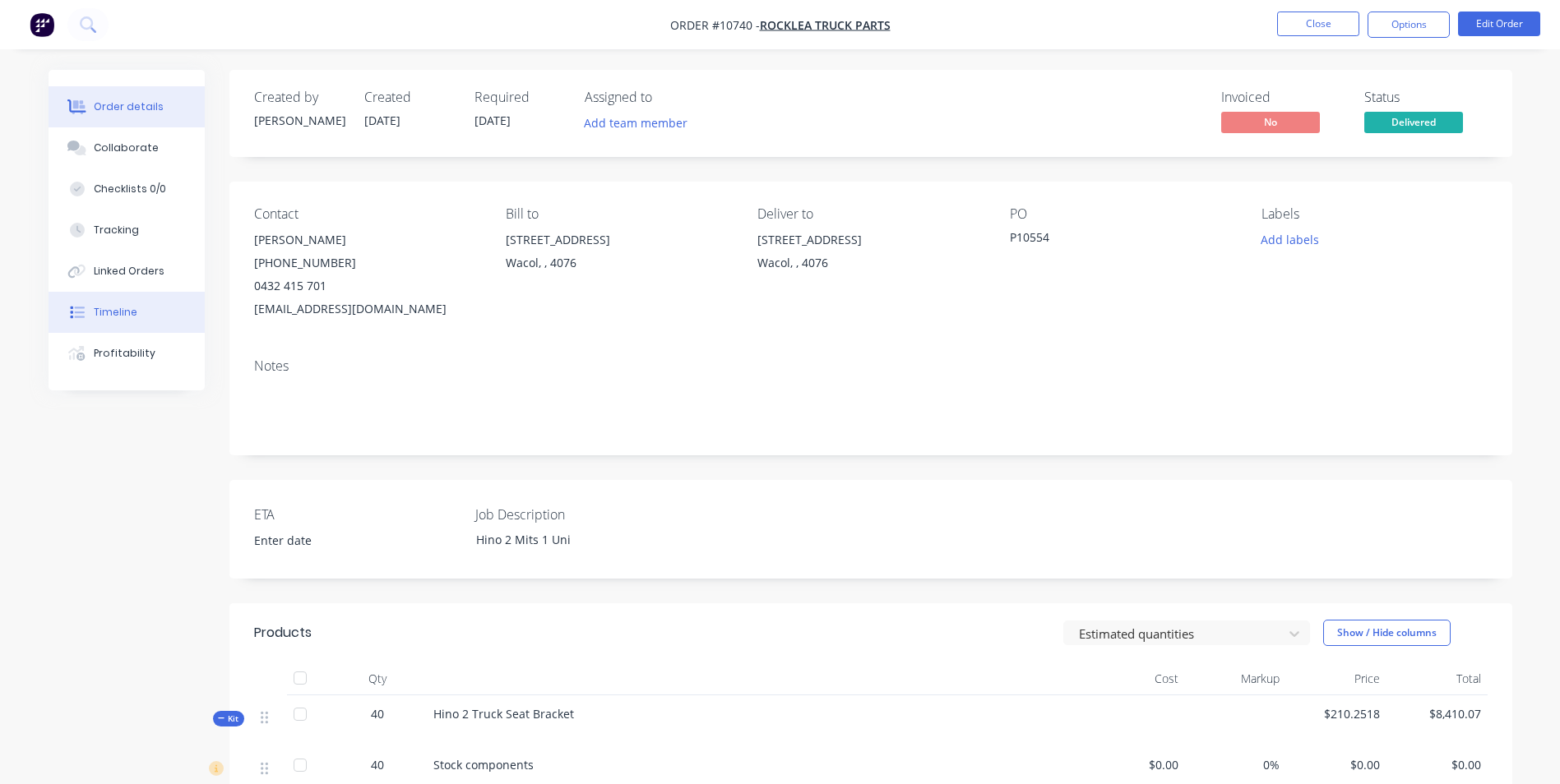
click at [123, 307] on div "Timeline" at bounding box center [115, 312] width 44 height 14
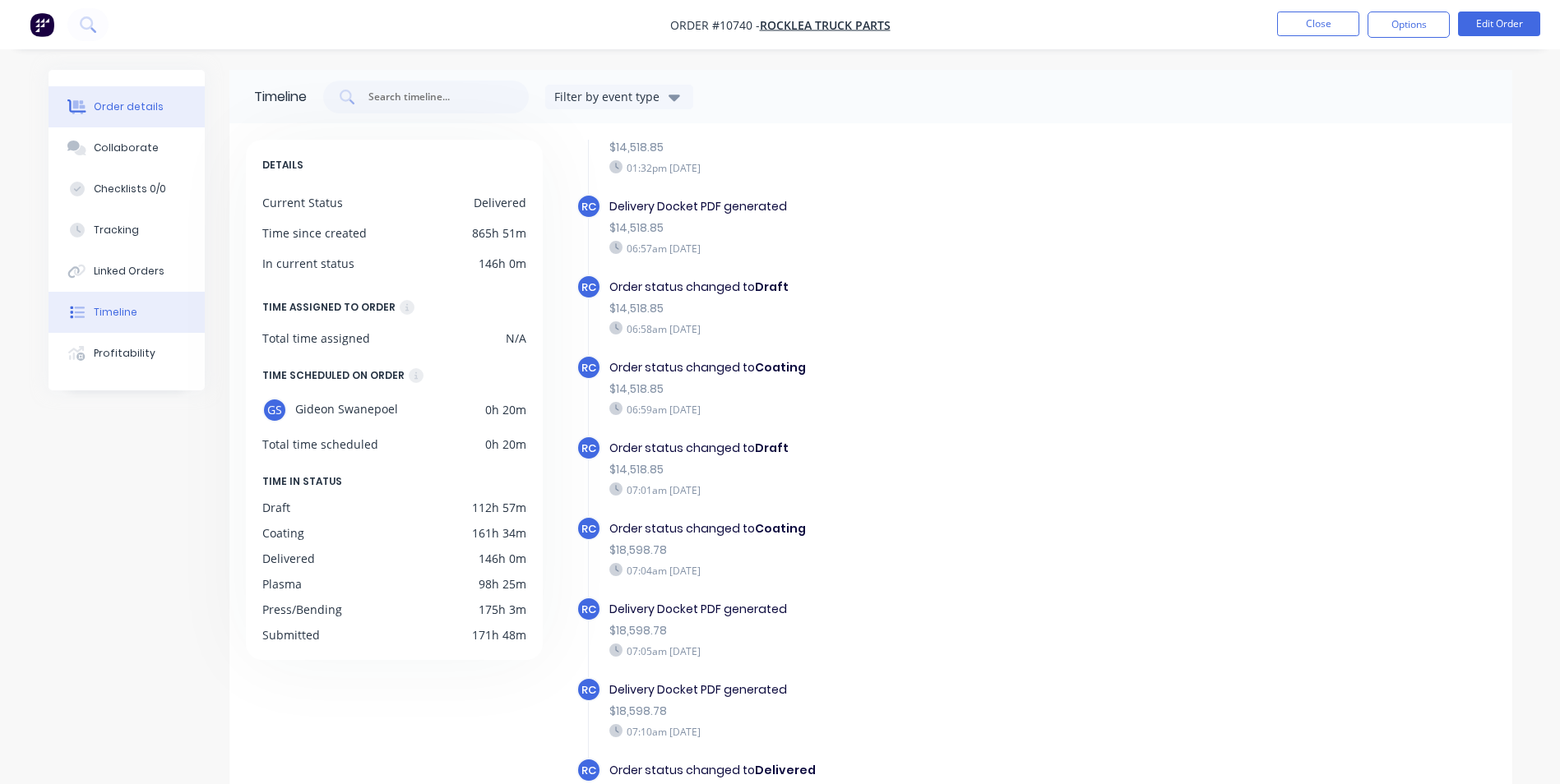
click at [115, 103] on div "Order details" at bounding box center [128, 107] width 70 height 14
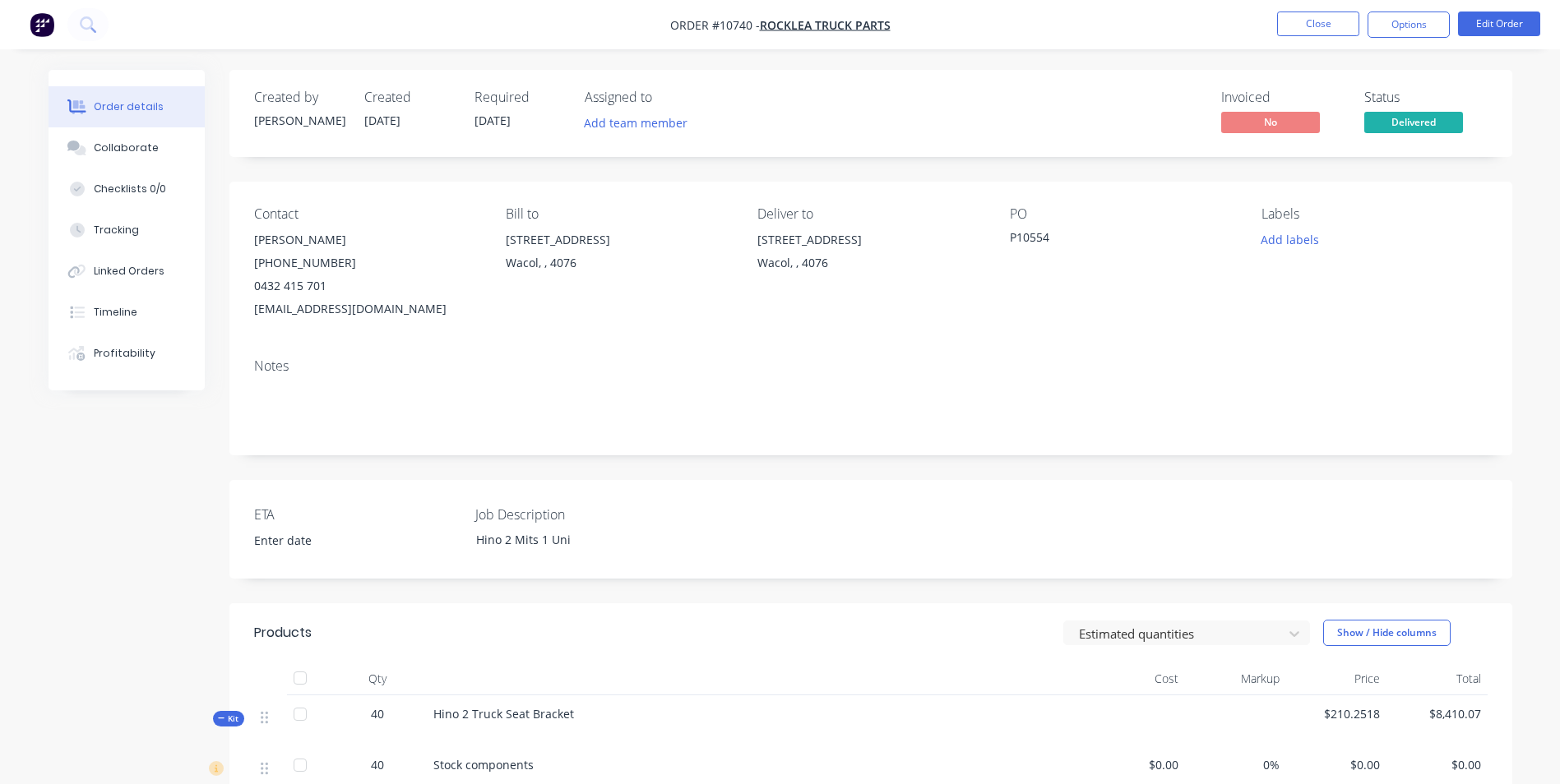
click at [222, 719] on icon "button" at bounding box center [221, 719] width 6 height 1
click at [231, 719] on span "Kit" at bounding box center [229, 719] width 22 height 13
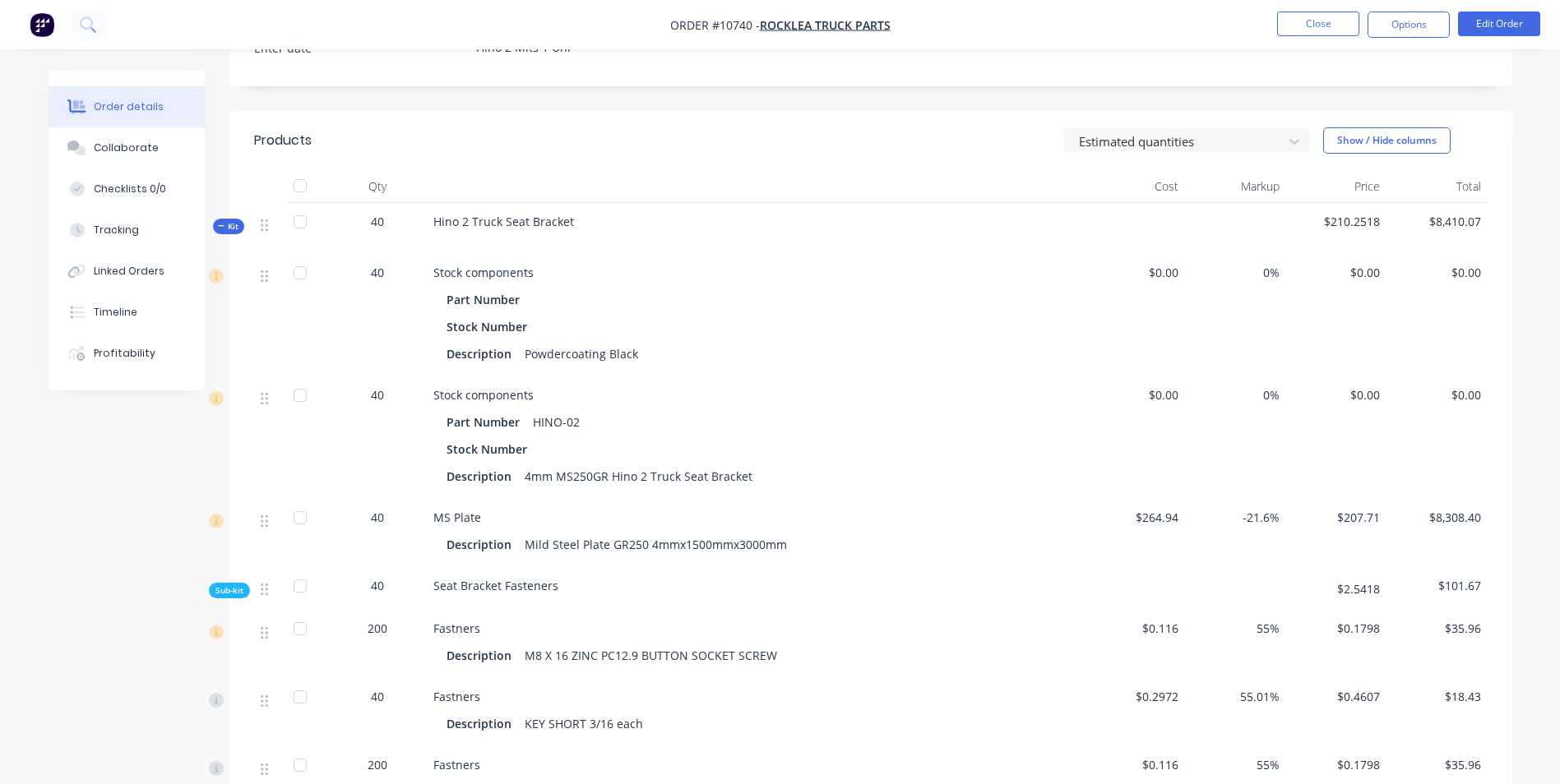
scroll to position [493, 0]
click at [222, 227] on icon "button" at bounding box center [222, 225] width 7 height 8
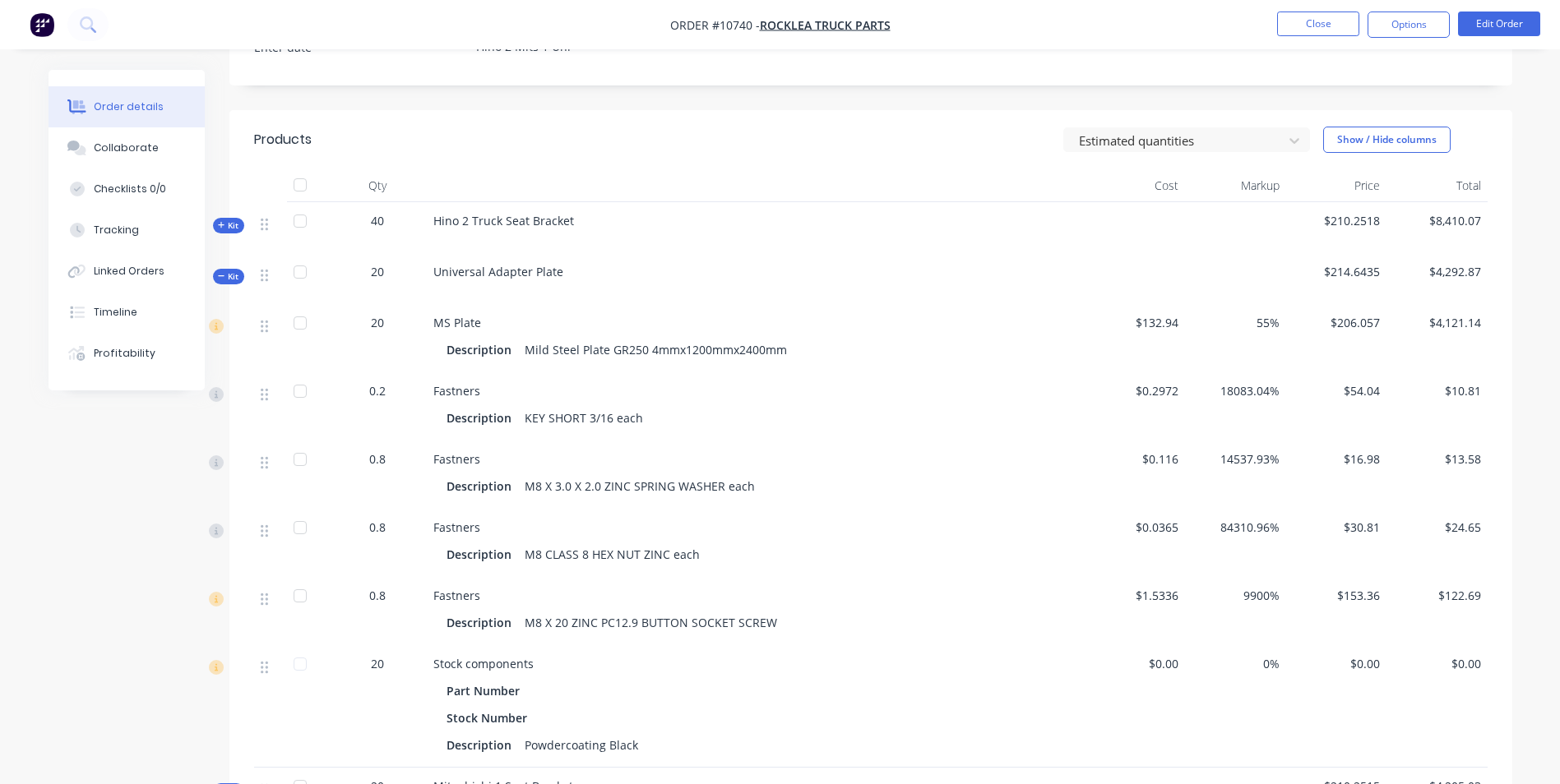
click at [231, 279] on span "Kit" at bounding box center [229, 277] width 22 height 13
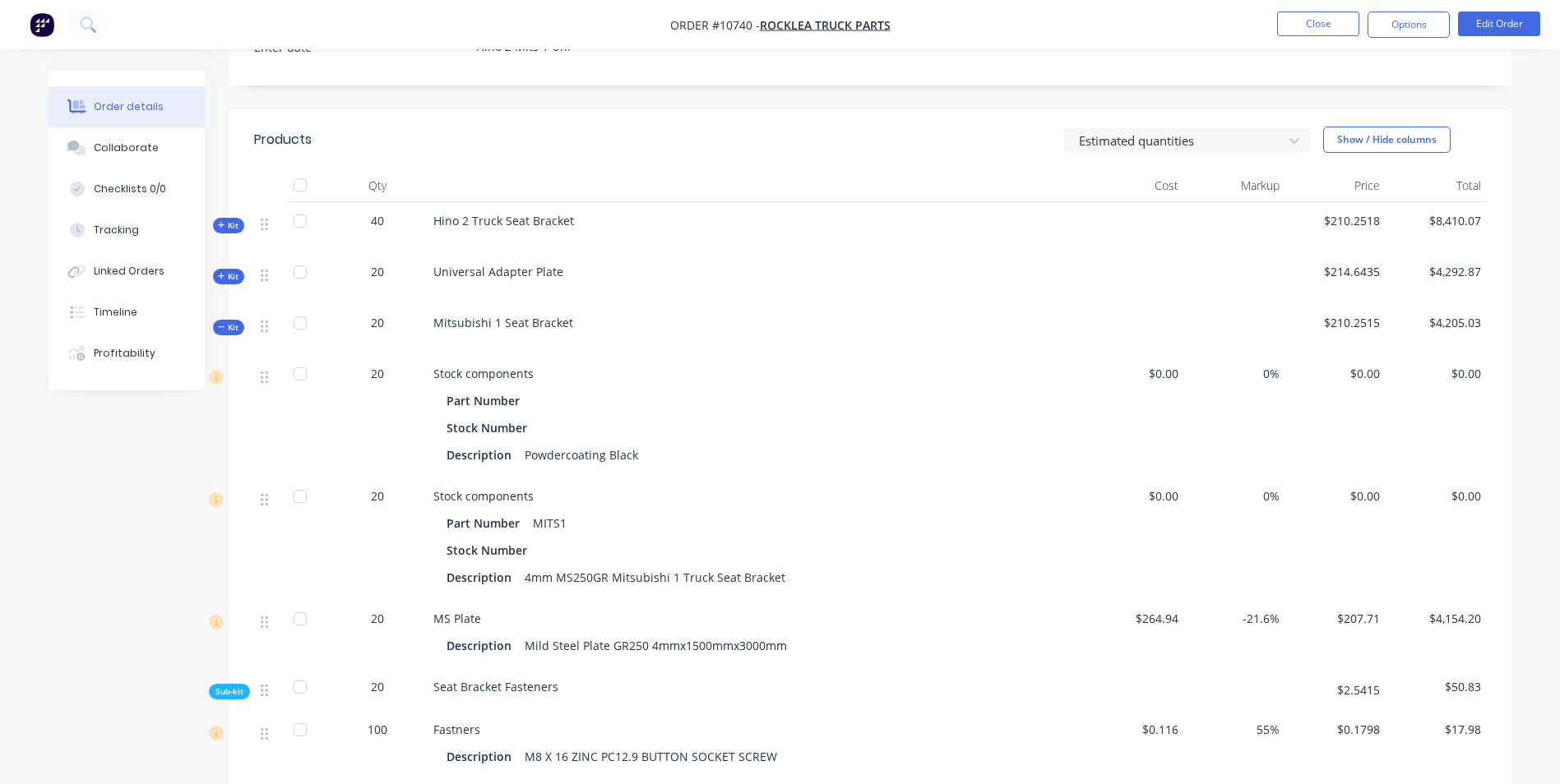
click at [222, 334] on button "Kit" at bounding box center [228, 327] width 31 height 15
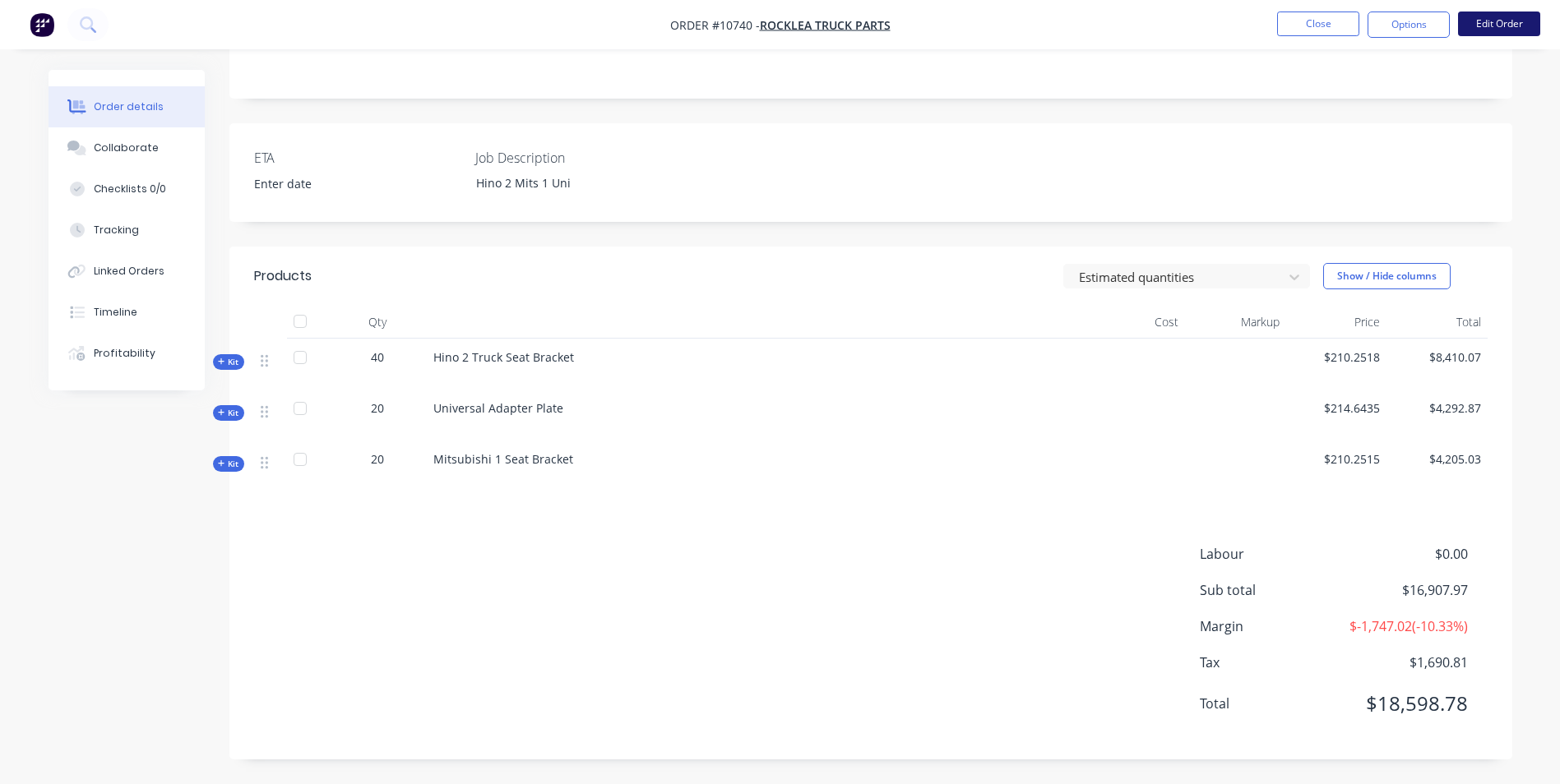
click at [1503, 25] on button "Edit Order" at bounding box center [1499, 23] width 83 height 24
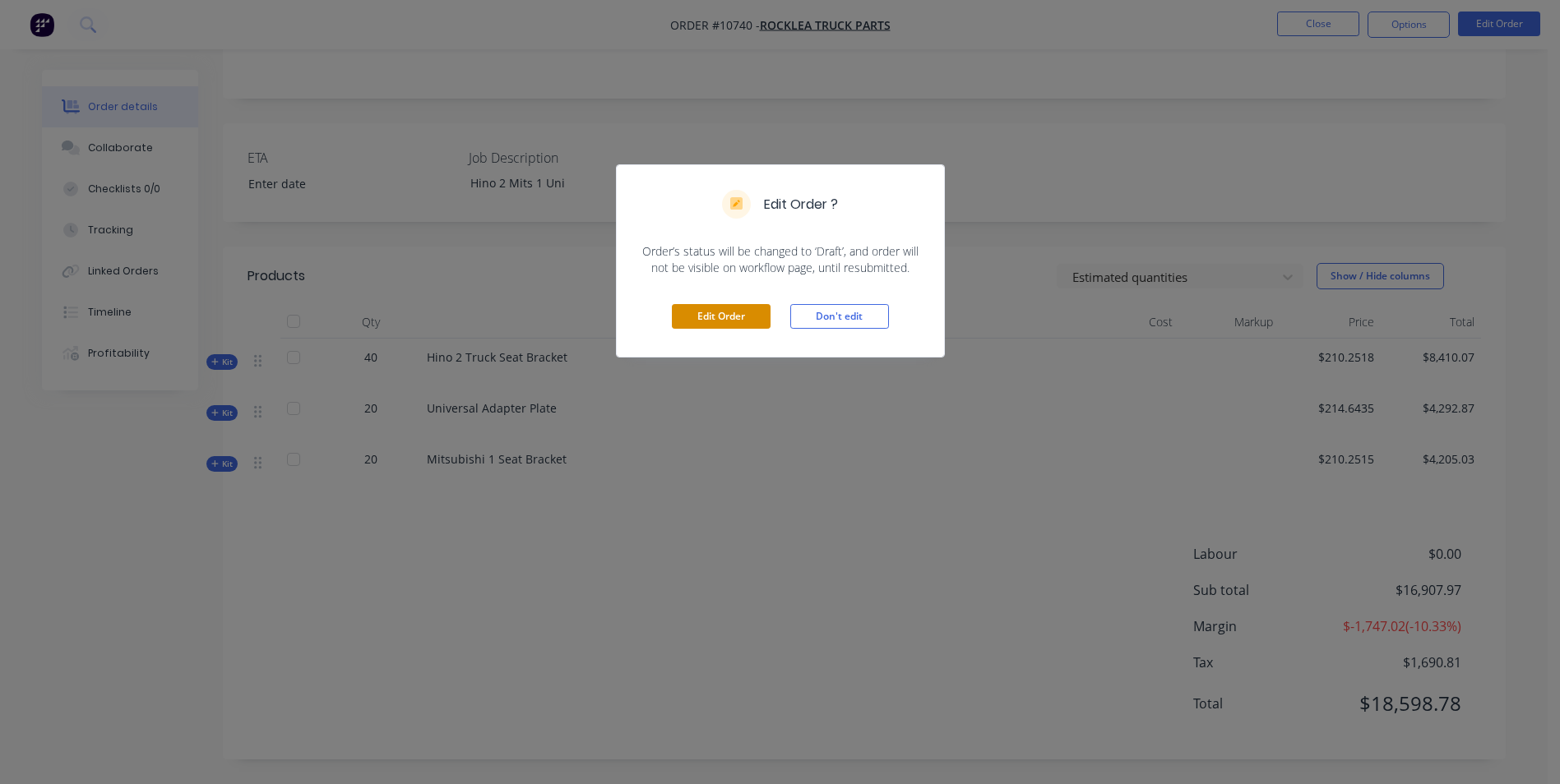
click at [723, 318] on button "Edit Order" at bounding box center [721, 316] width 99 height 24
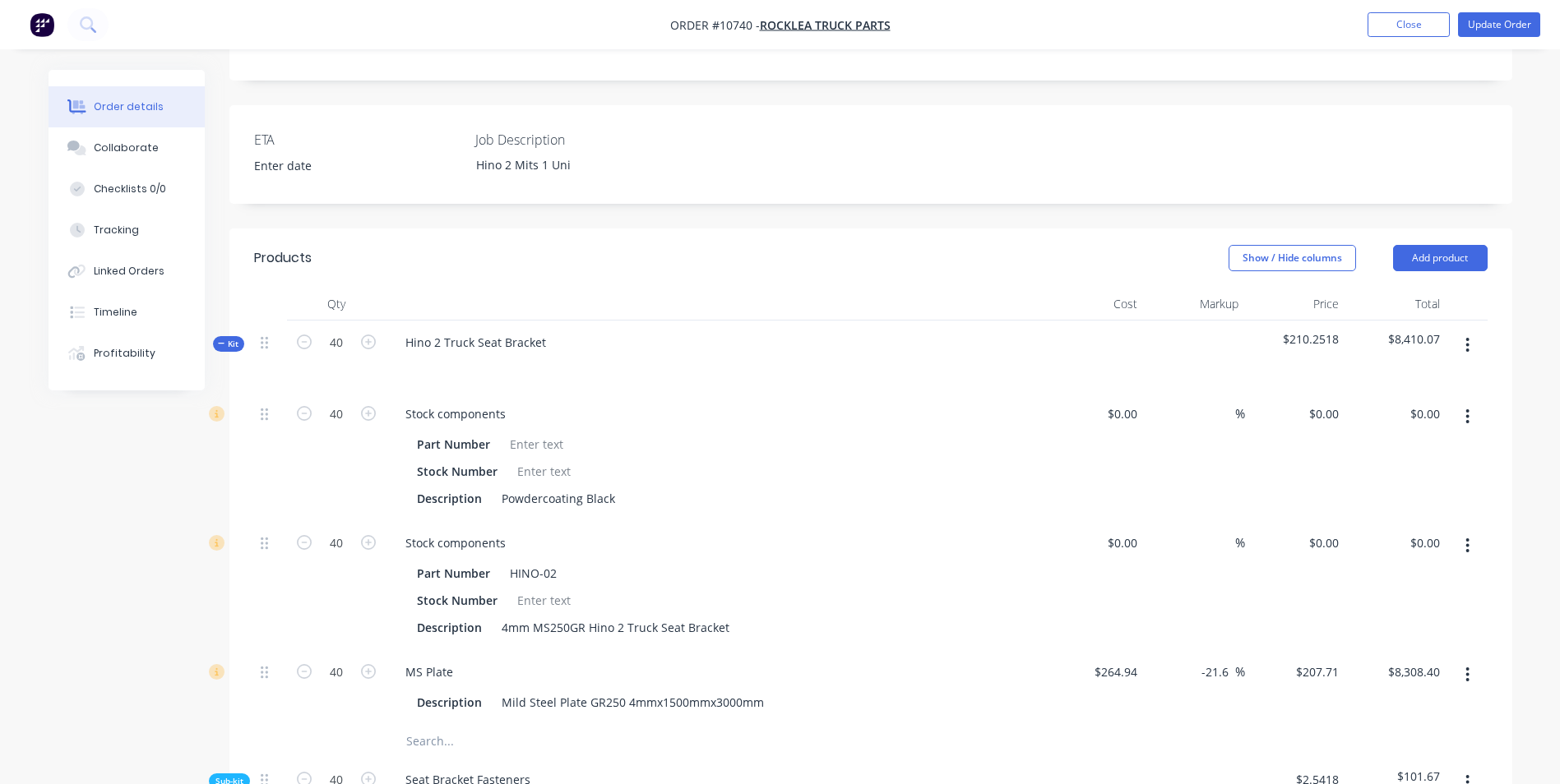
scroll to position [411, 0]
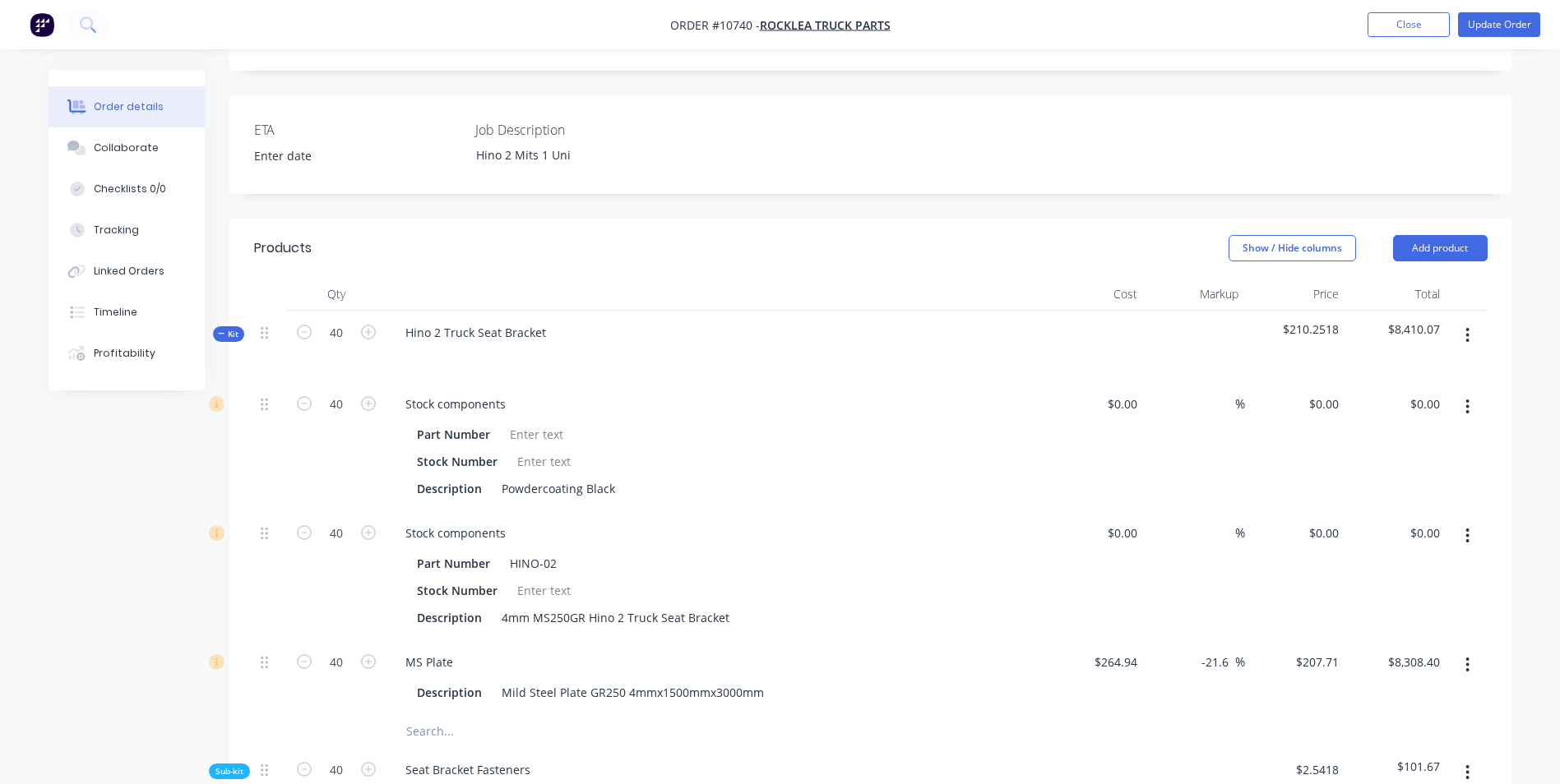
click at [219, 330] on icon "button" at bounding box center [222, 334] width 7 height 8
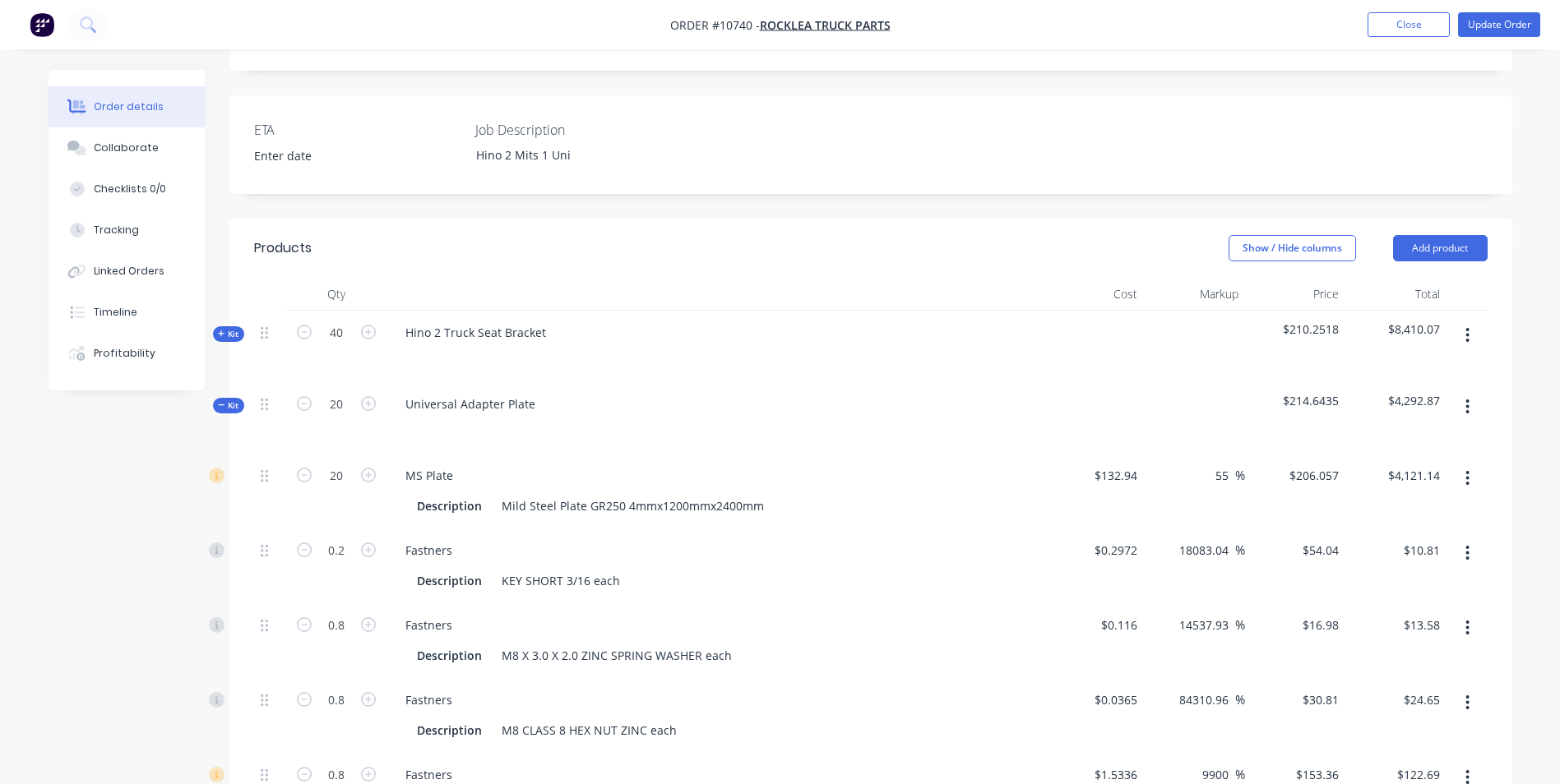
click at [220, 401] on icon "button" at bounding box center [222, 405] width 7 height 8
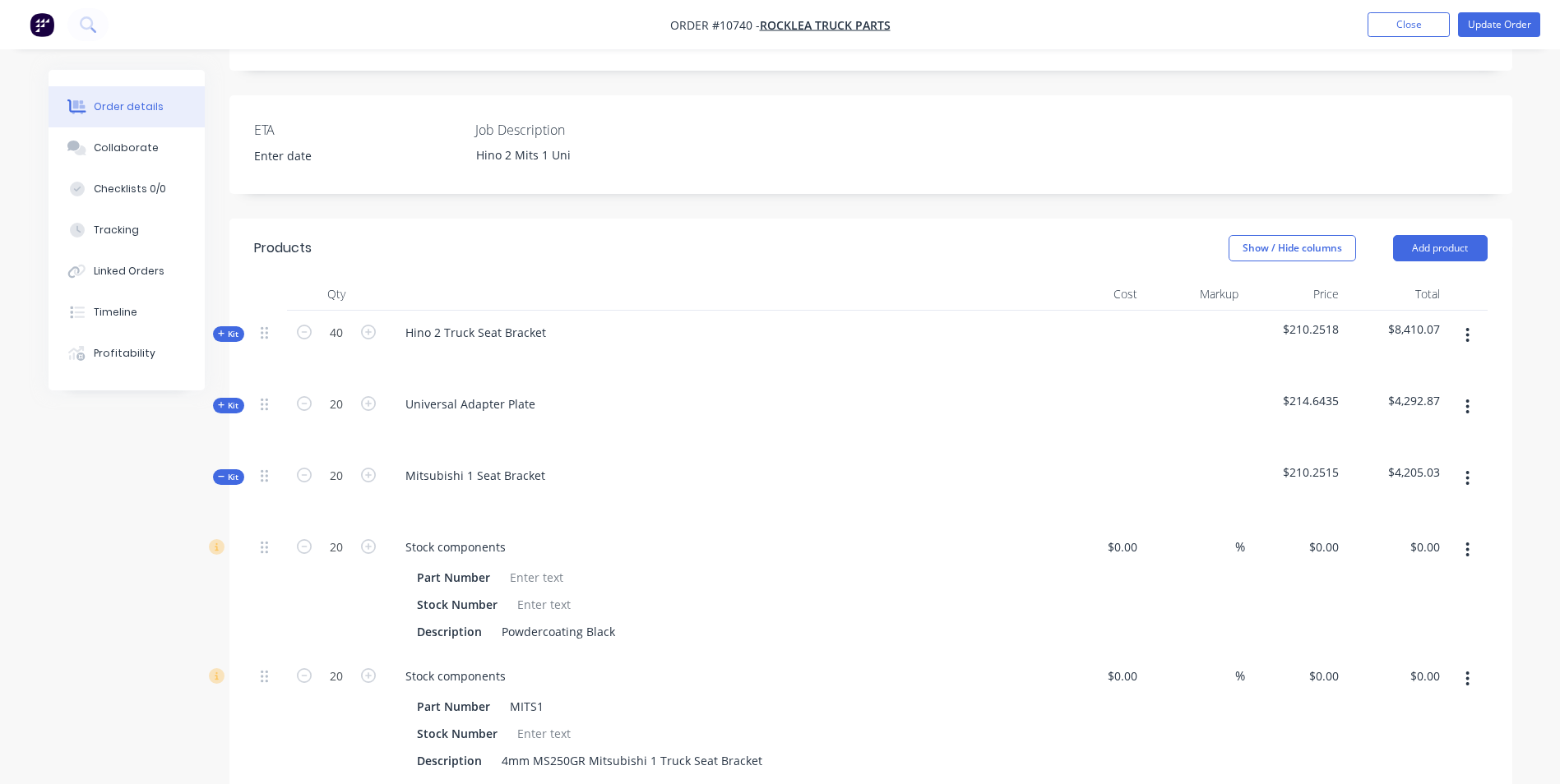
click at [224, 473] on icon "button" at bounding box center [222, 476] width 7 height 8
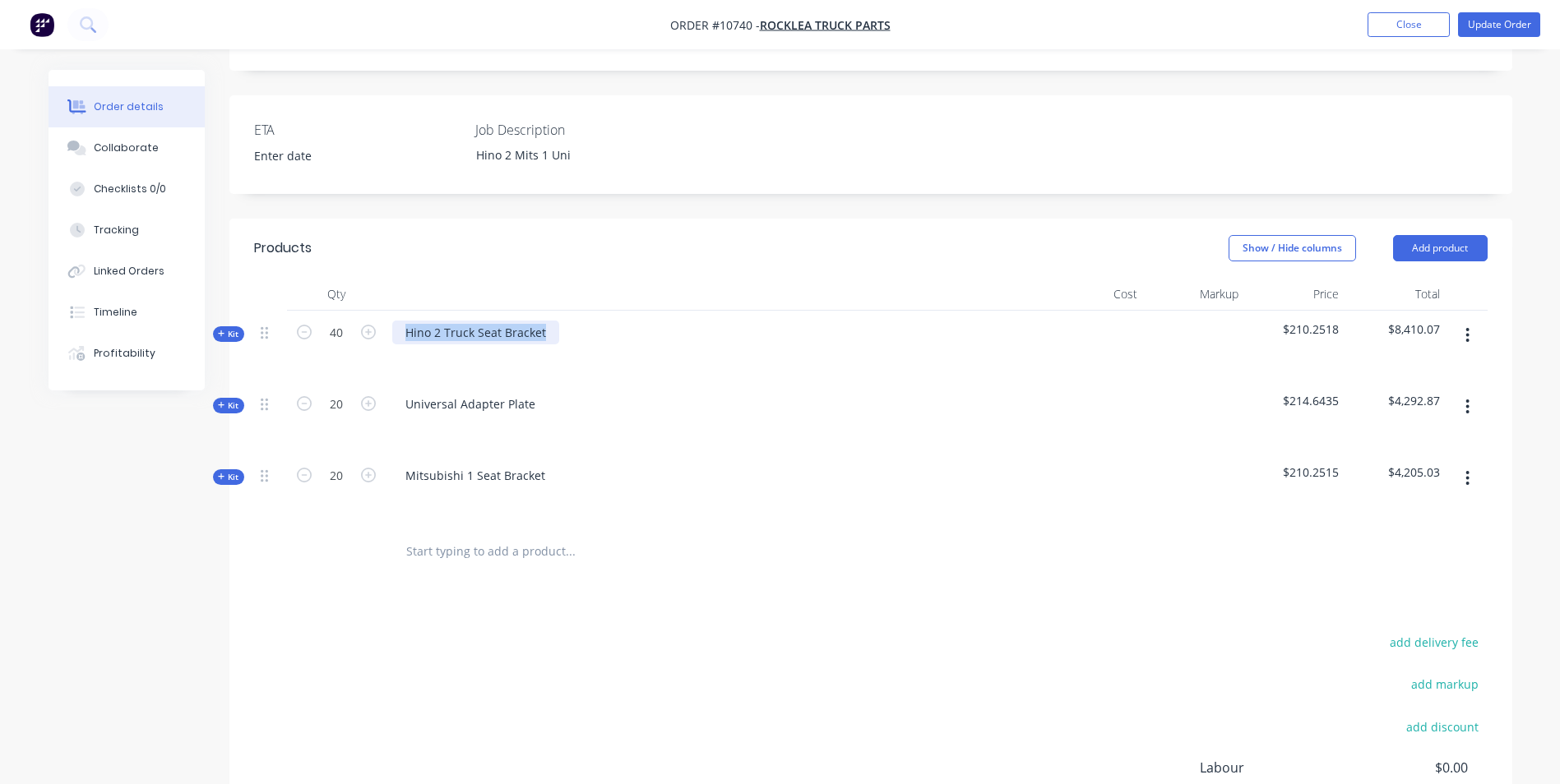
drag, startPoint x: 550, startPoint y: 310, endPoint x: 388, endPoint y: 301, distance: 162.2
click at [388, 310] on div "Hino 2 Truck Seat Bracket" at bounding box center [714, 346] width 658 height 72
click at [224, 330] on icon "button" at bounding box center [222, 334] width 7 height 8
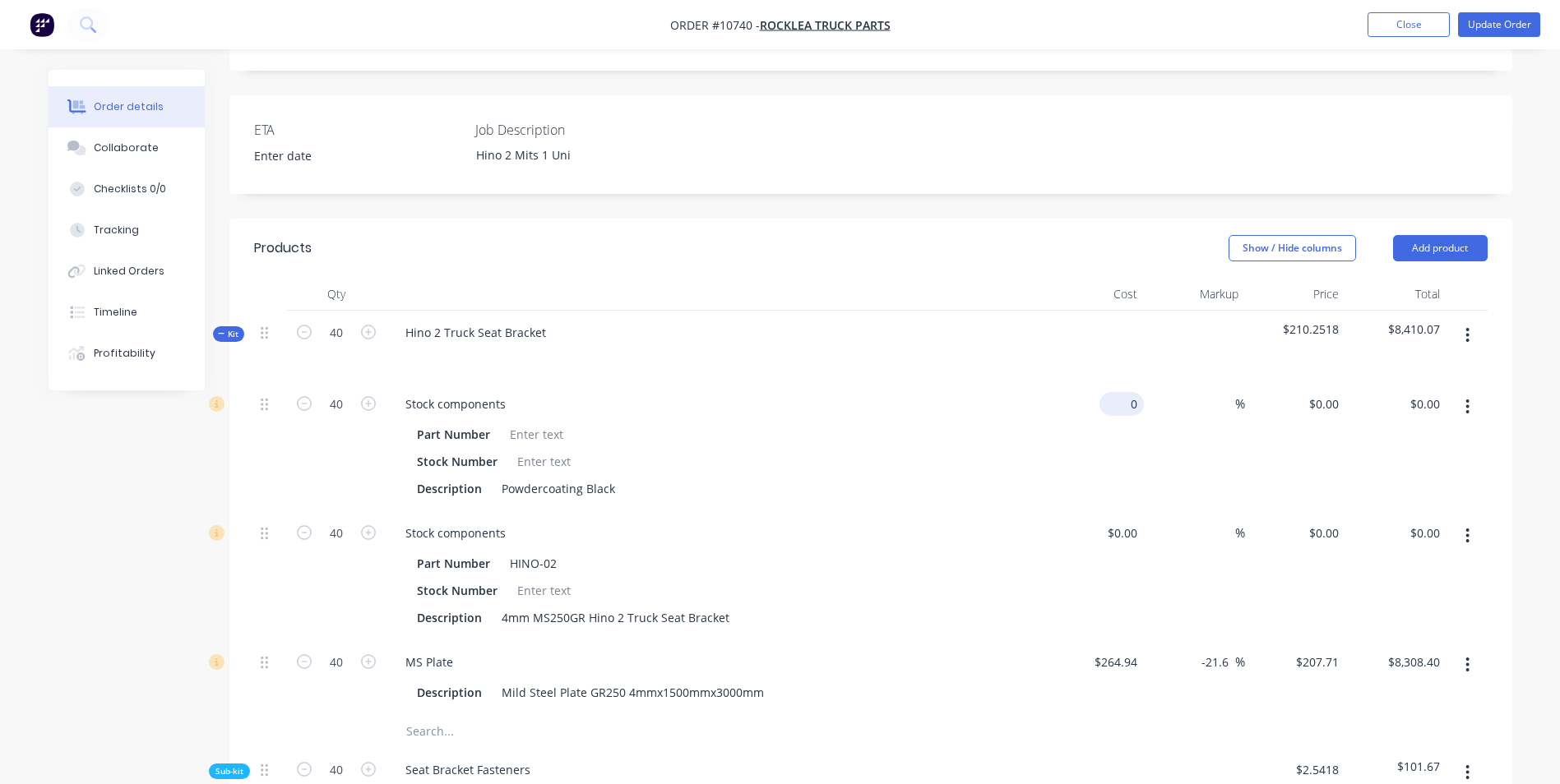
click at [1128, 392] on input "0" at bounding box center [1125, 404] width 38 height 24
click at [1424, 23] on button "Close" at bounding box center [1408, 24] width 83 height 24
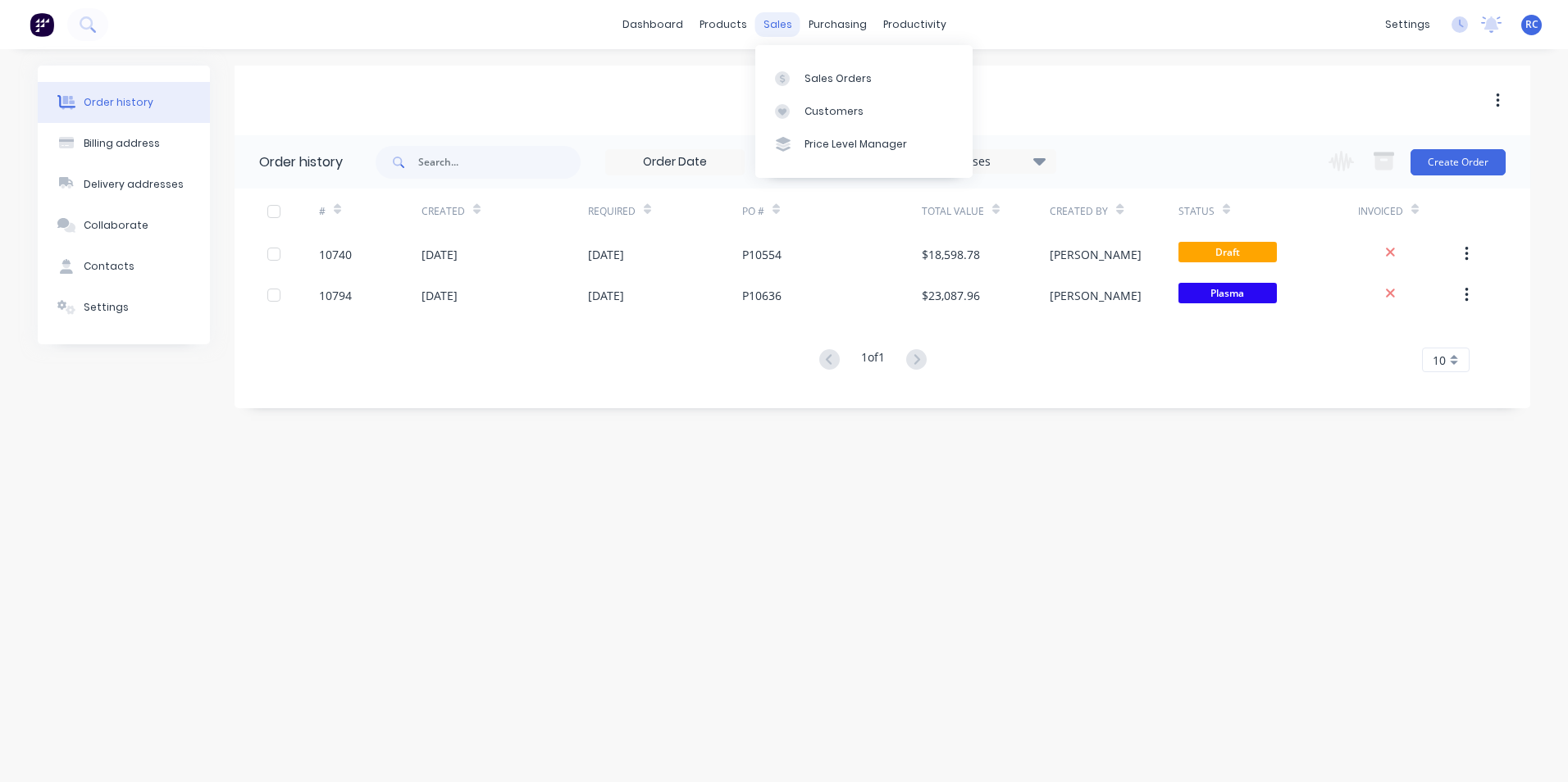
click at [782, 30] on div "sales" at bounding box center [778, 24] width 45 height 24
click at [812, 81] on div "Sales Orders" at bounding box center [838, 79] width 67 height 14
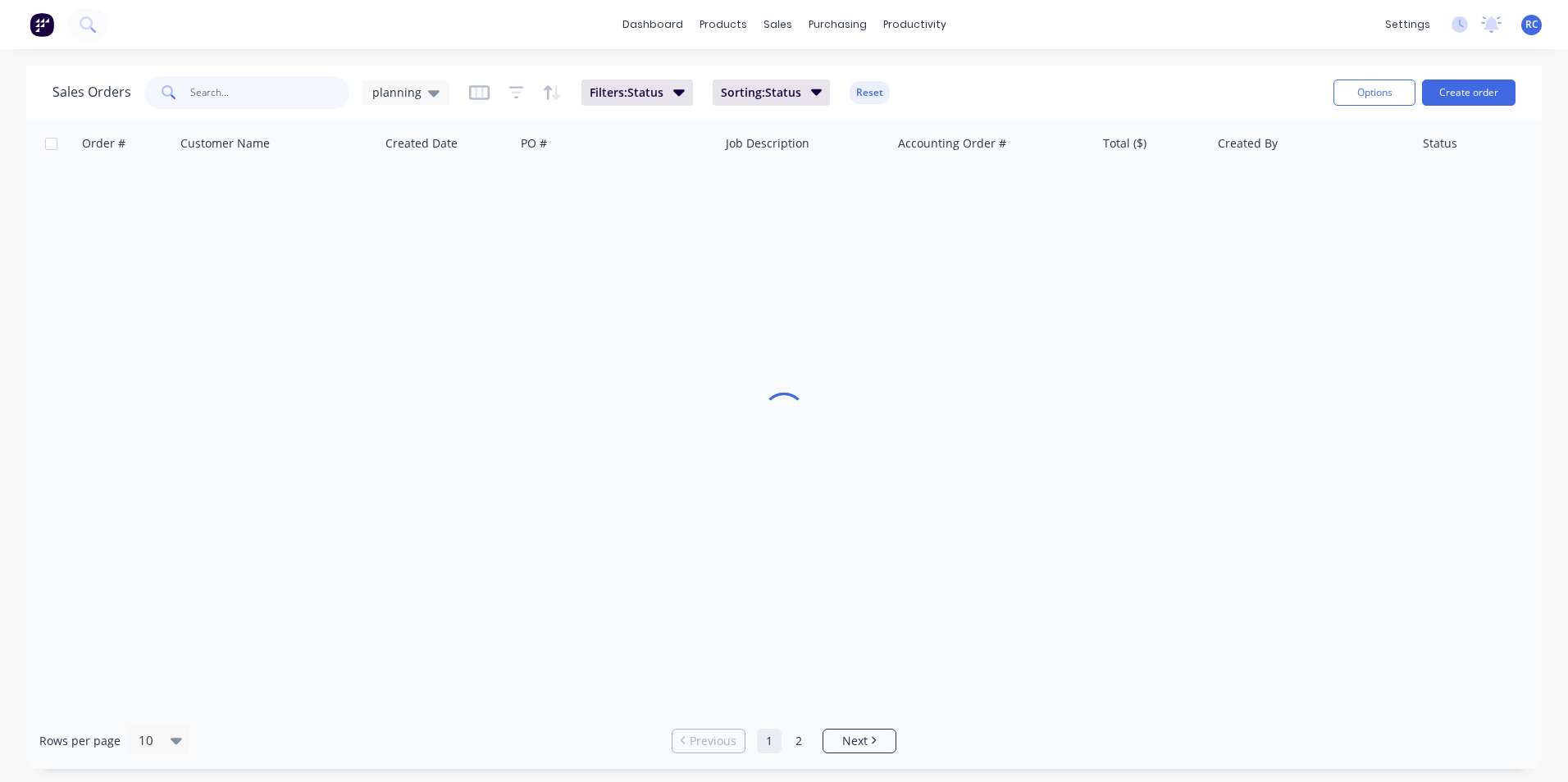
click at [303, 92] on input "text" at bounding box center [270, 92] width 160 height 33
click at [446, 89] on div "Sales Orders [PERSON_NAME] planning Filters: Status Sorting: Status Reset" at bounding box center [686, 92] width 1268 height 40
drag, startPoint x: 422, startPoint y: 97, endPoint x: 426, endPoint y: 105, distance: 8.9
click at [426, 100] on div "planning" at bounding box center [405, 92] width 87 height 24
click at [413, 302] on button "all jobs" at bounding box center [461, 298] width 187 height 19
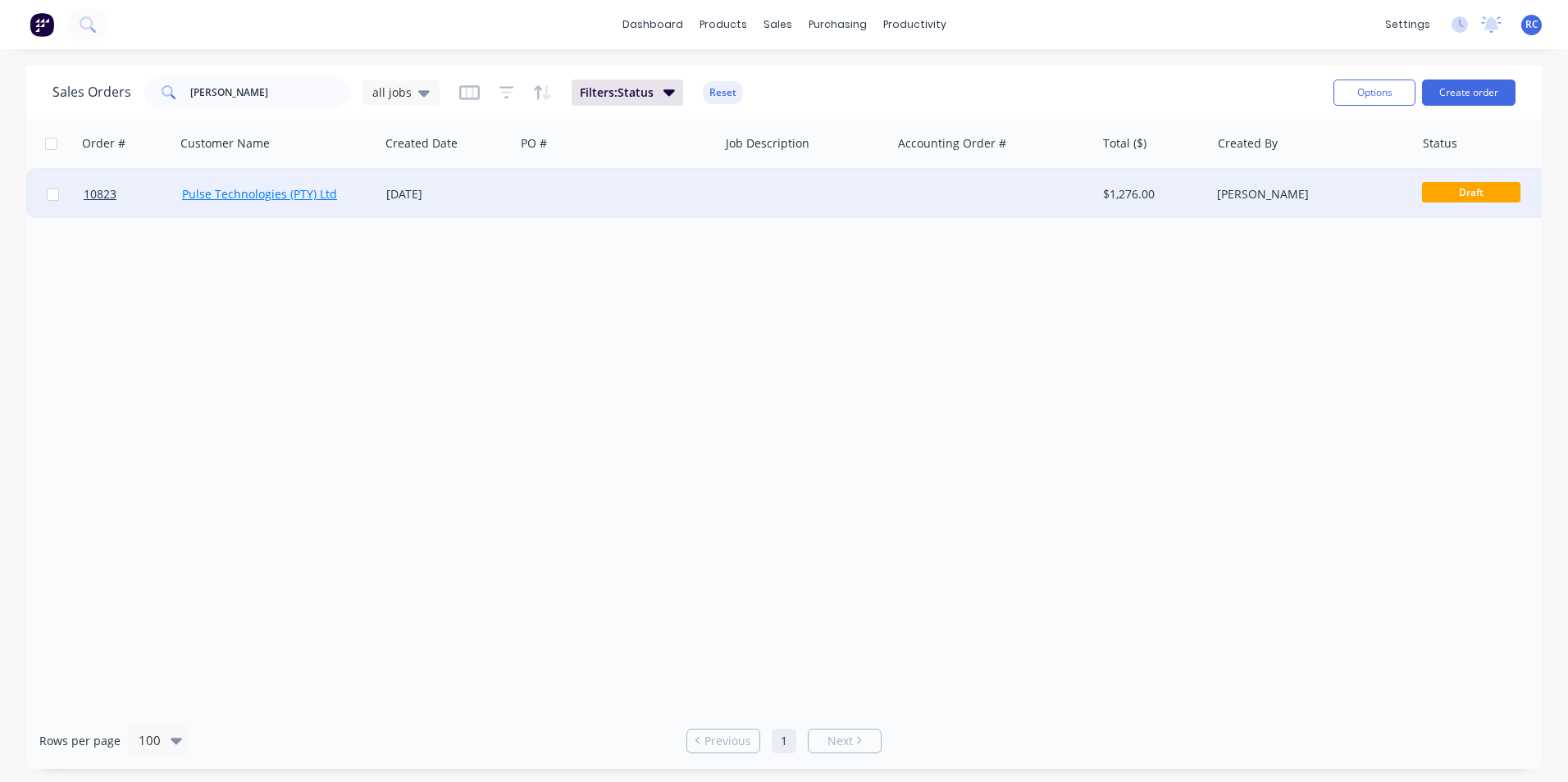
click at [217, 195] on link "Pulse Technologies (PTY) Ltd" at bounding box center [259, 193] width 155 height 15
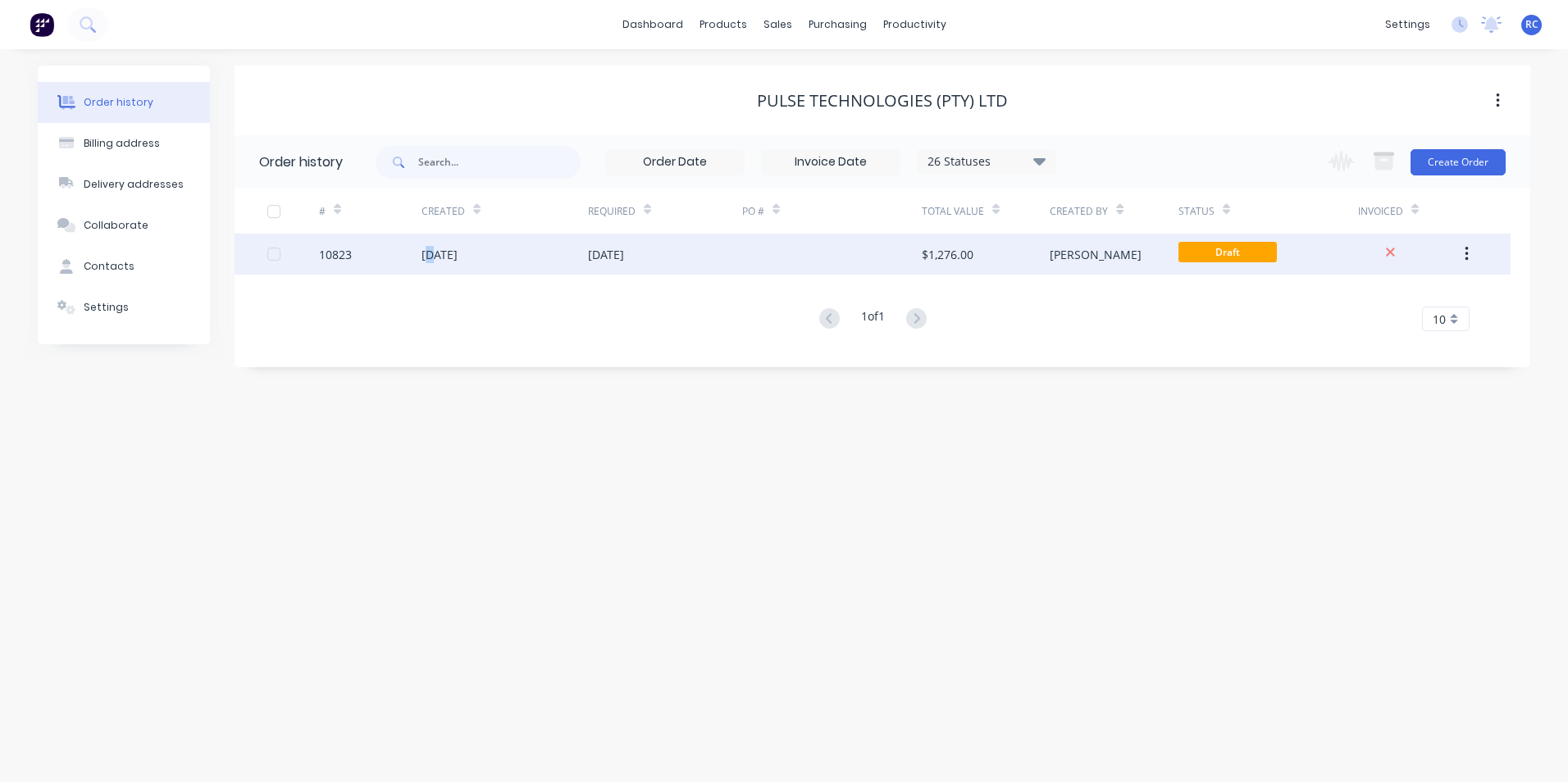
click at [431, 259] on div "[DATE]" at bounding box center [439, 254] width 36 height 17
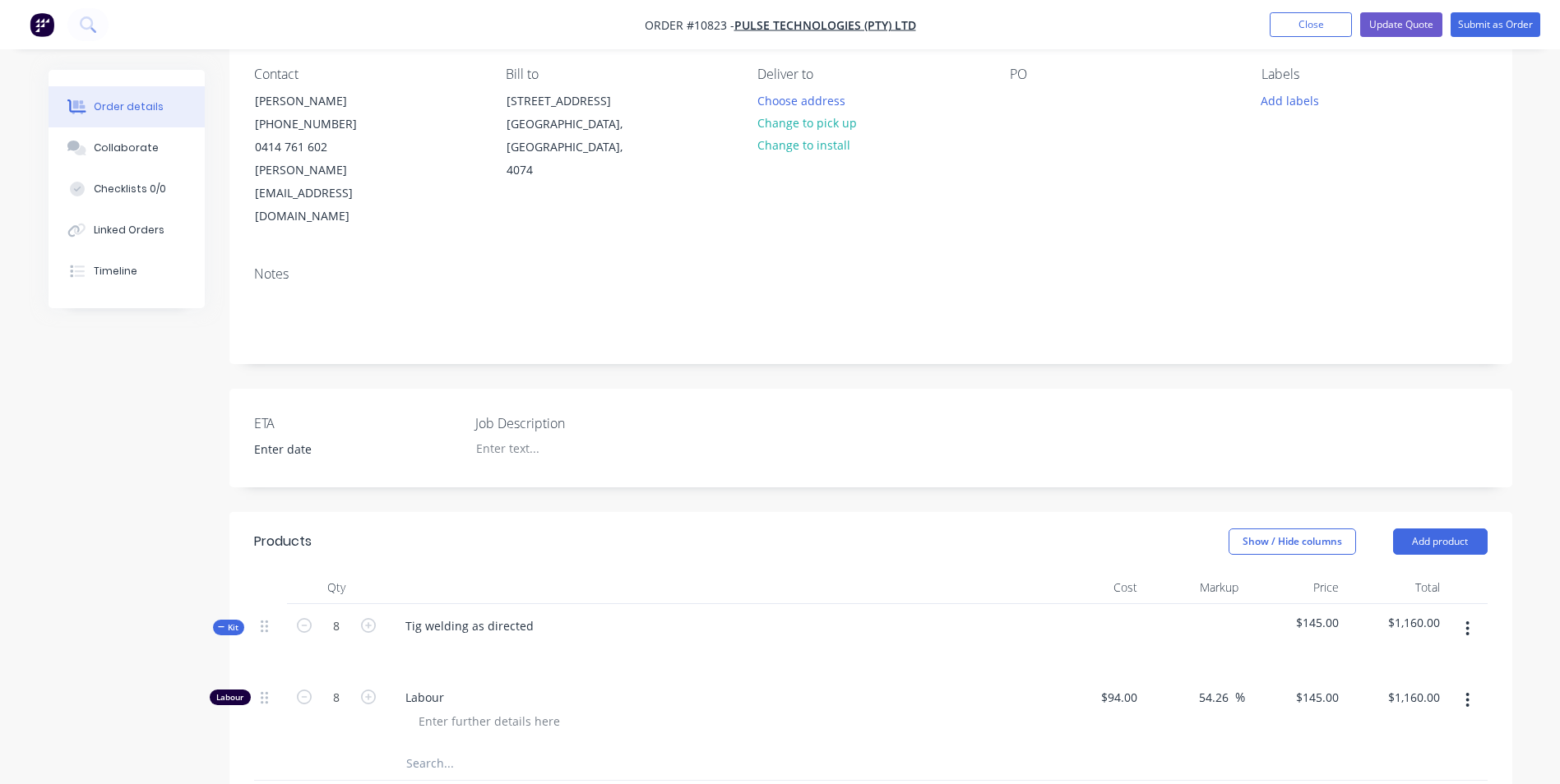
scroll to position [164, 0]
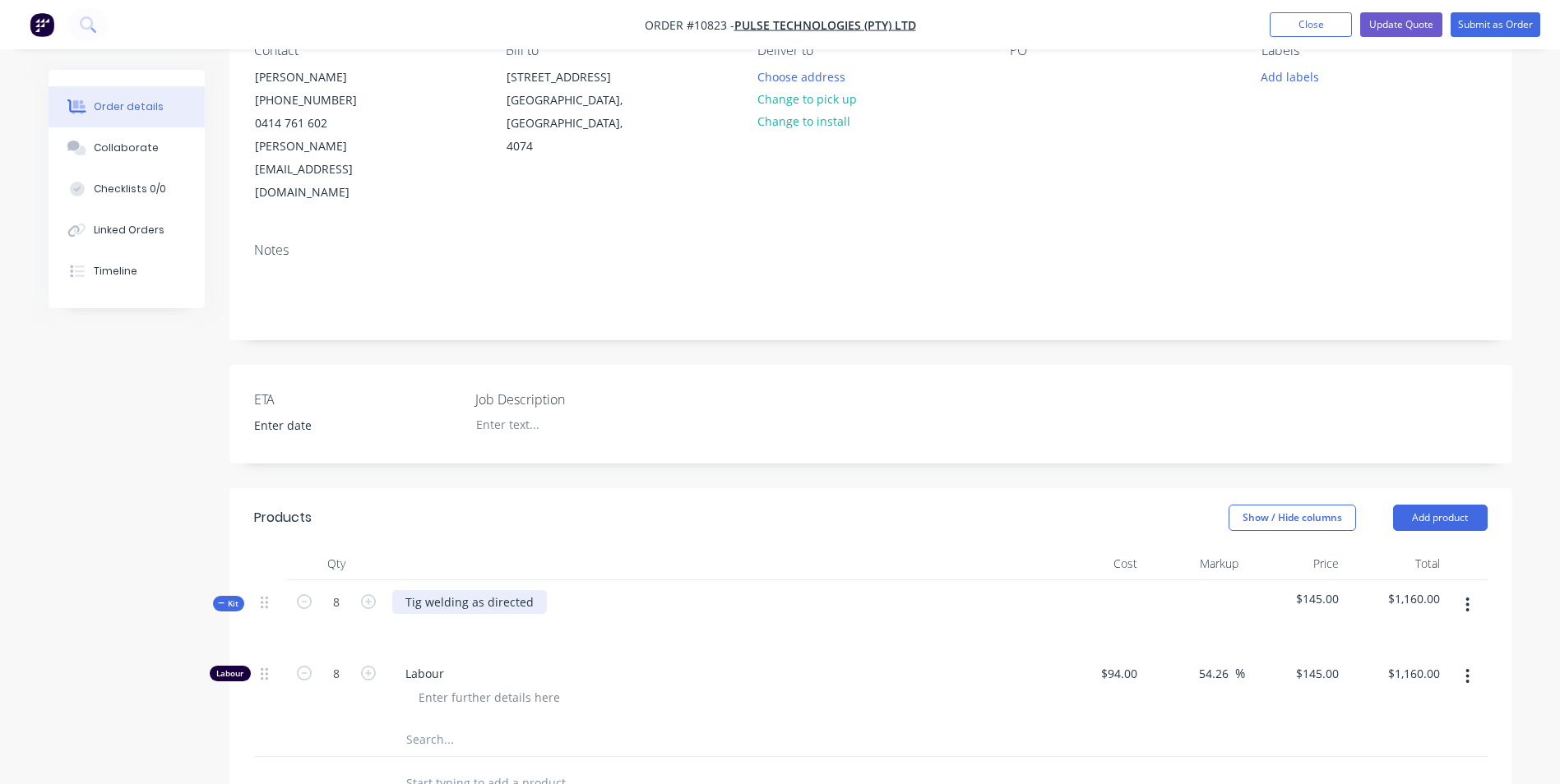
click at [476, 590] on div "Tig welding as directed" at bounding box center [469, 602] width 154 height 24
drag, startPoint x: 470, startPoint y: 556, endPoint x: 547, endPoint y: 562, distance: 77.2
click at [547, 580] on div "Tig welding as directed" at bounding box center [714, 616] width 658 height 72
click at [764, 614] on div at bounding box center [714, 626] width 645 height 24
click at [1414, 20] on button "Update Quote" at bounding box center [1401, 24] width 83 height 24
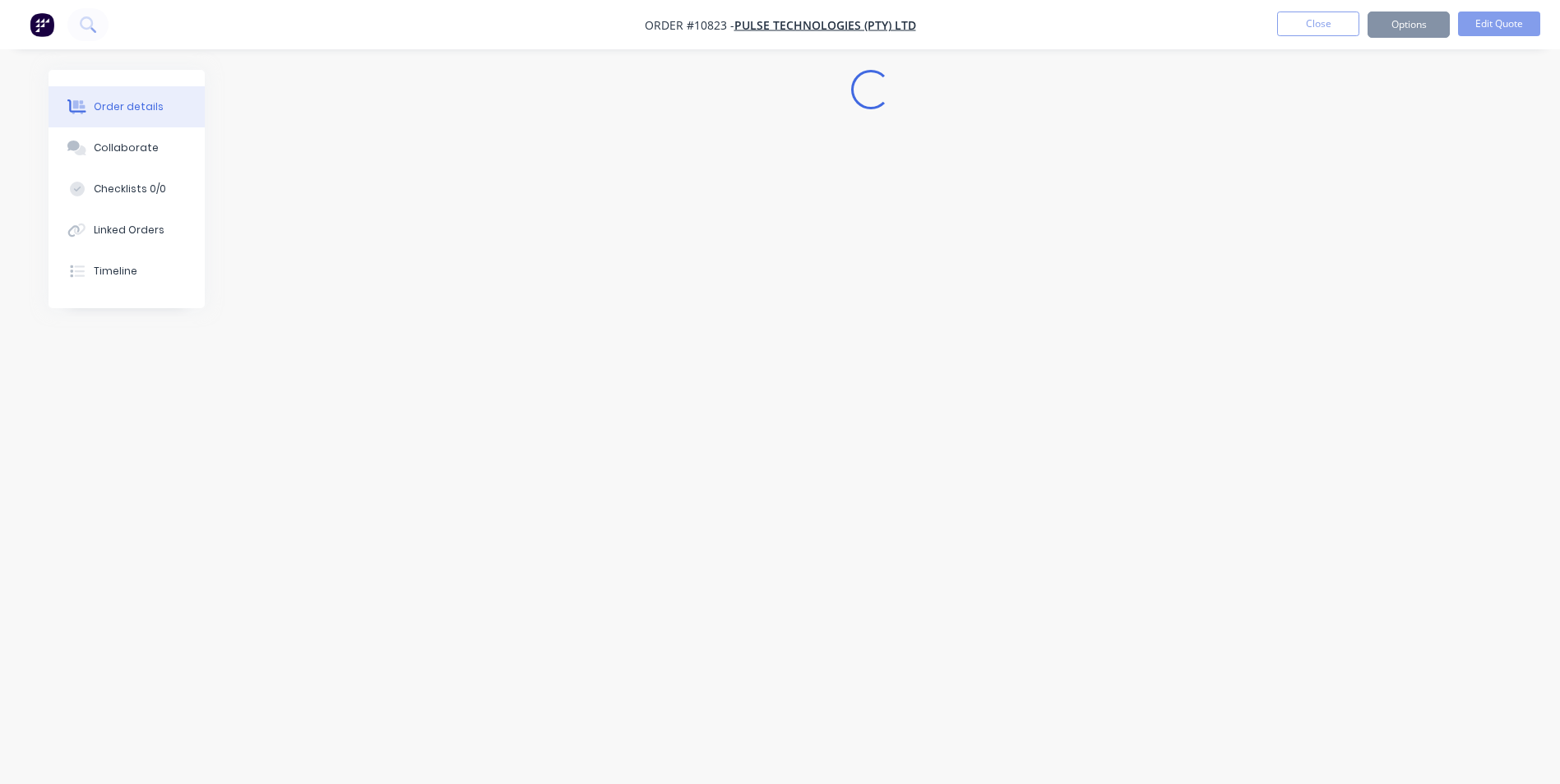
scroll to position [0, 0]
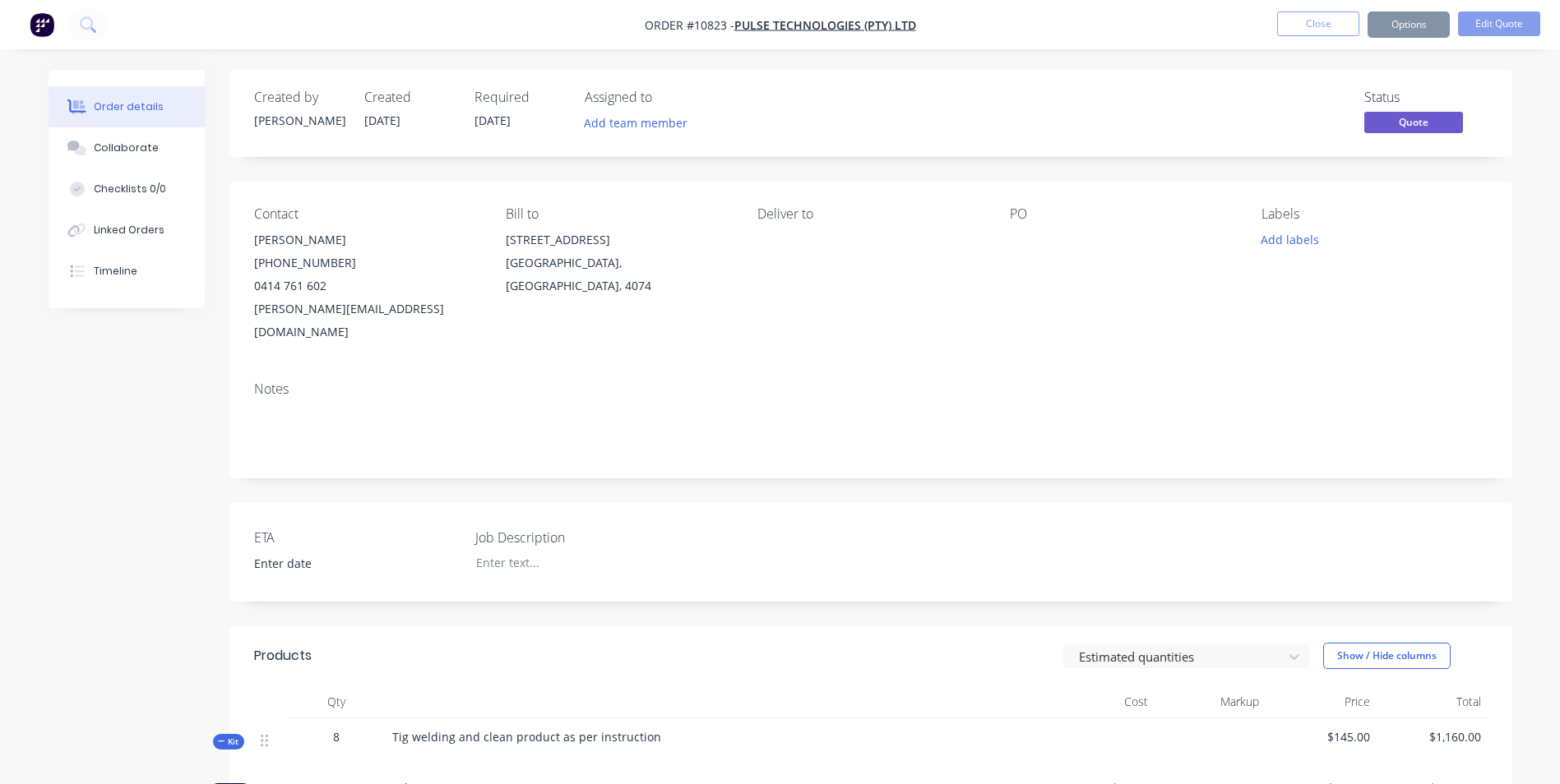
click at [1412, 32] on button "Options" at bounding box center [1408, 24] width 83 height 26
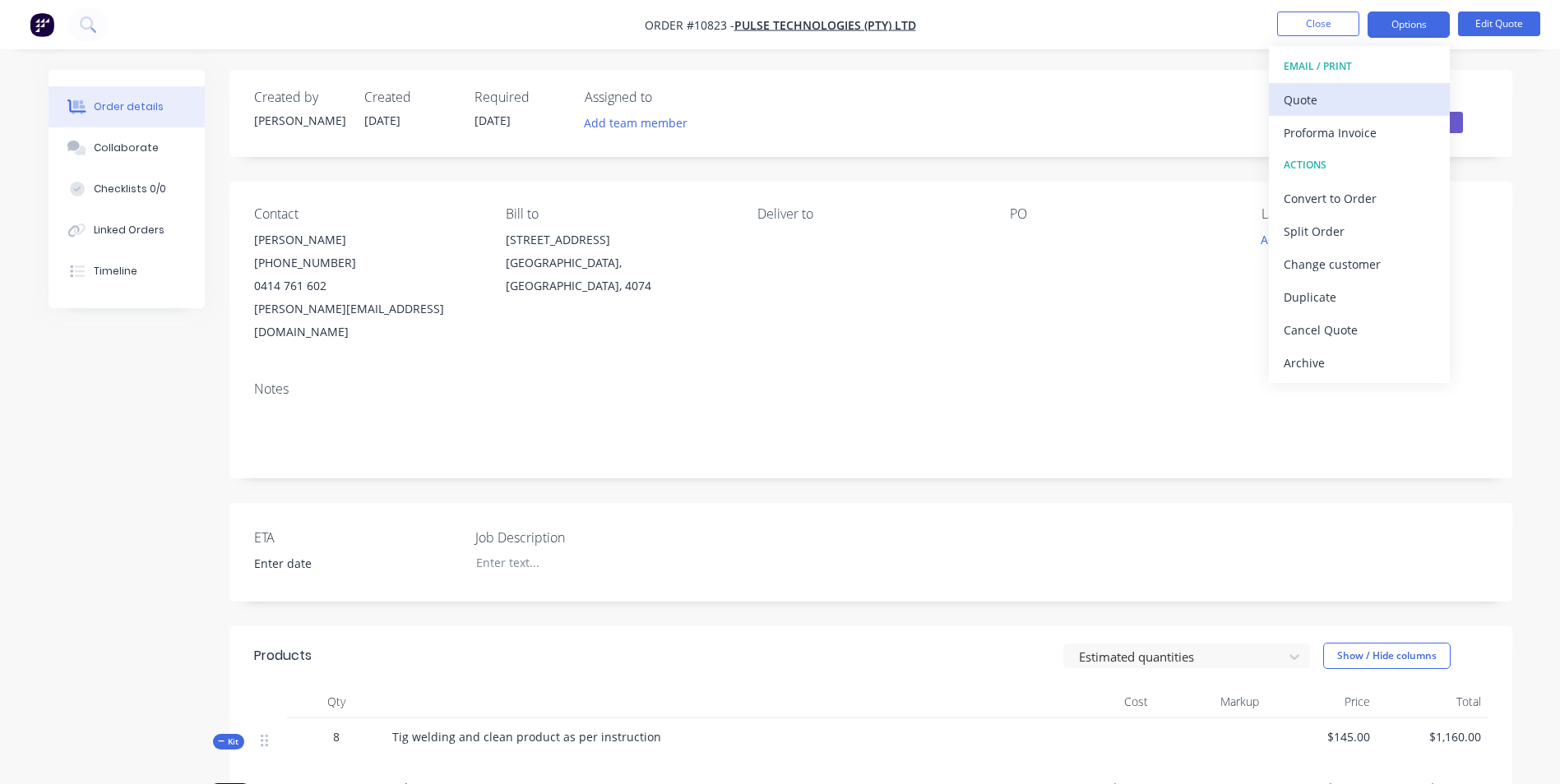
click at [1332, 109] on div "Quote" at bounding box center [1359, 100] width 152 height 24
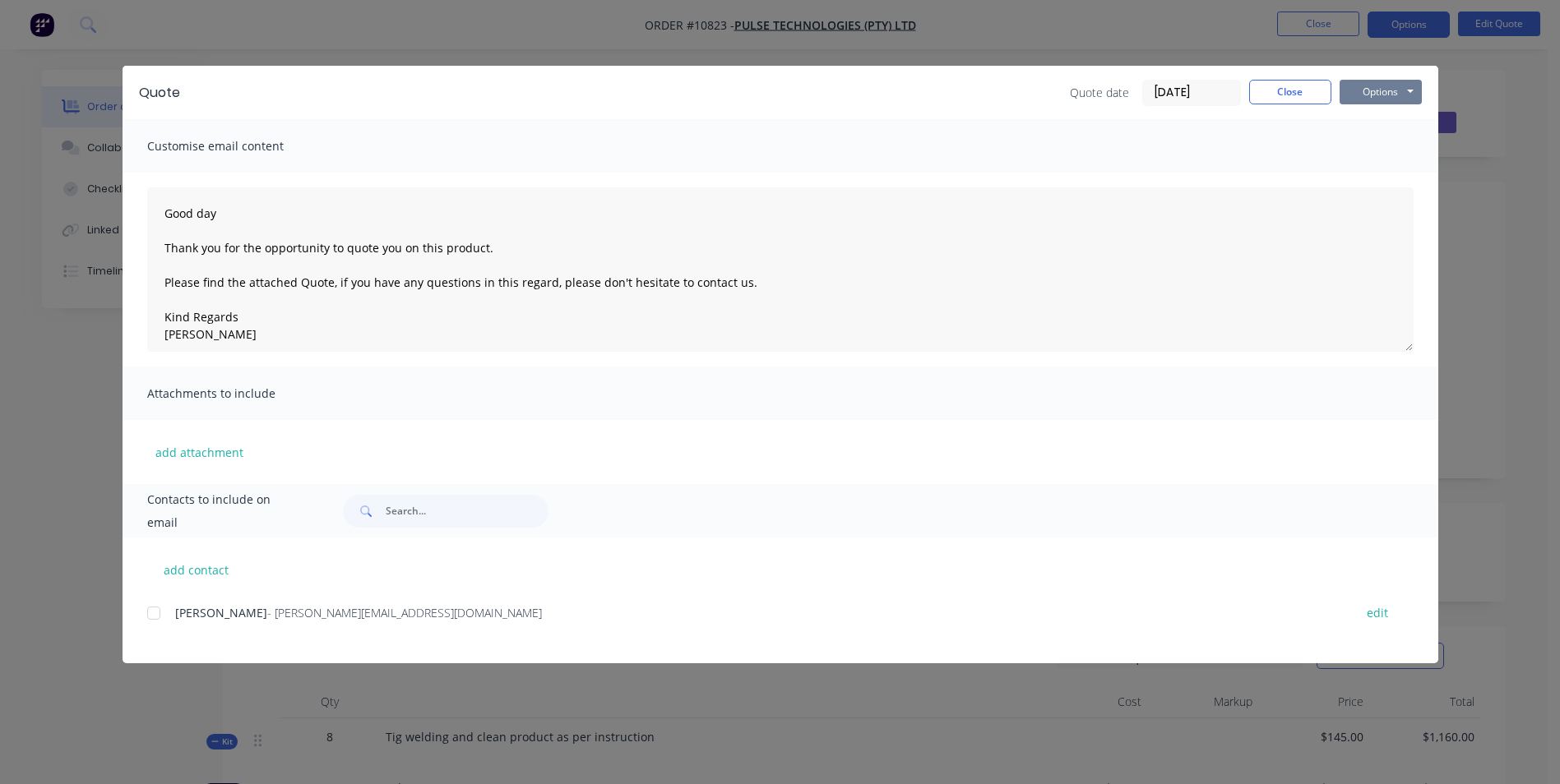
click at [1356, 96] on button "Options" at bounding box center [1381, 91] width 83 height 24
click at [1373, 125] on button "Preview" at bounding box center [1391, 121] width 105 height 27
drag, startPoint x: 158, startPoint y: 616, endPoint x: 182, endPoint y: 606, distance: 26.0
click at [157, 616] on div at bounding box center [153, 613] width 33 height 33
click at [1389, 90] on button "Options" at bounding box center [1381, 91] width 83 height 24
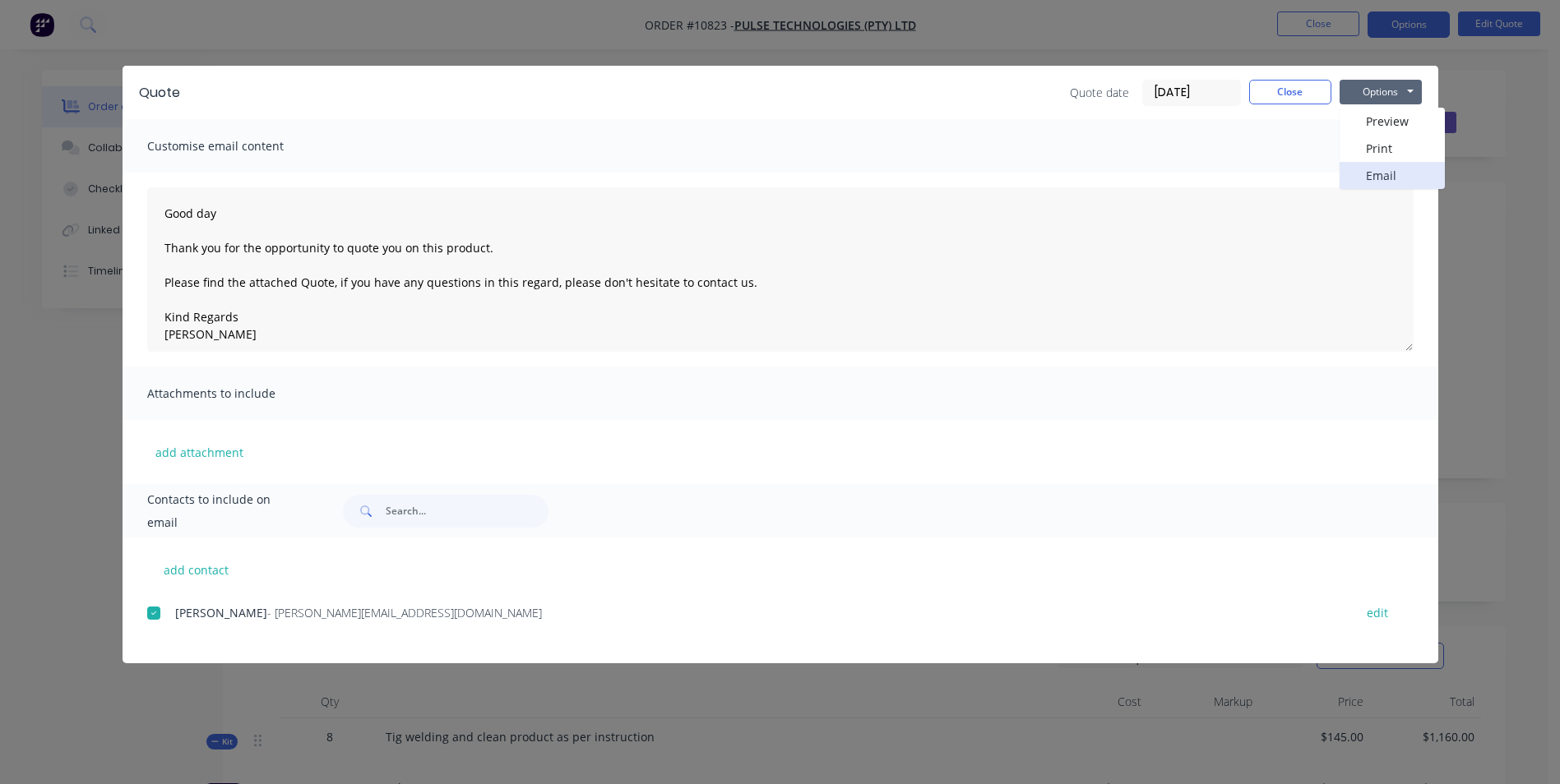
click at [1377, 174] on button "Email" at bounding box center [1391, 176] width 105 height 27
